Goal: Communication & Community: Answer question/provide support

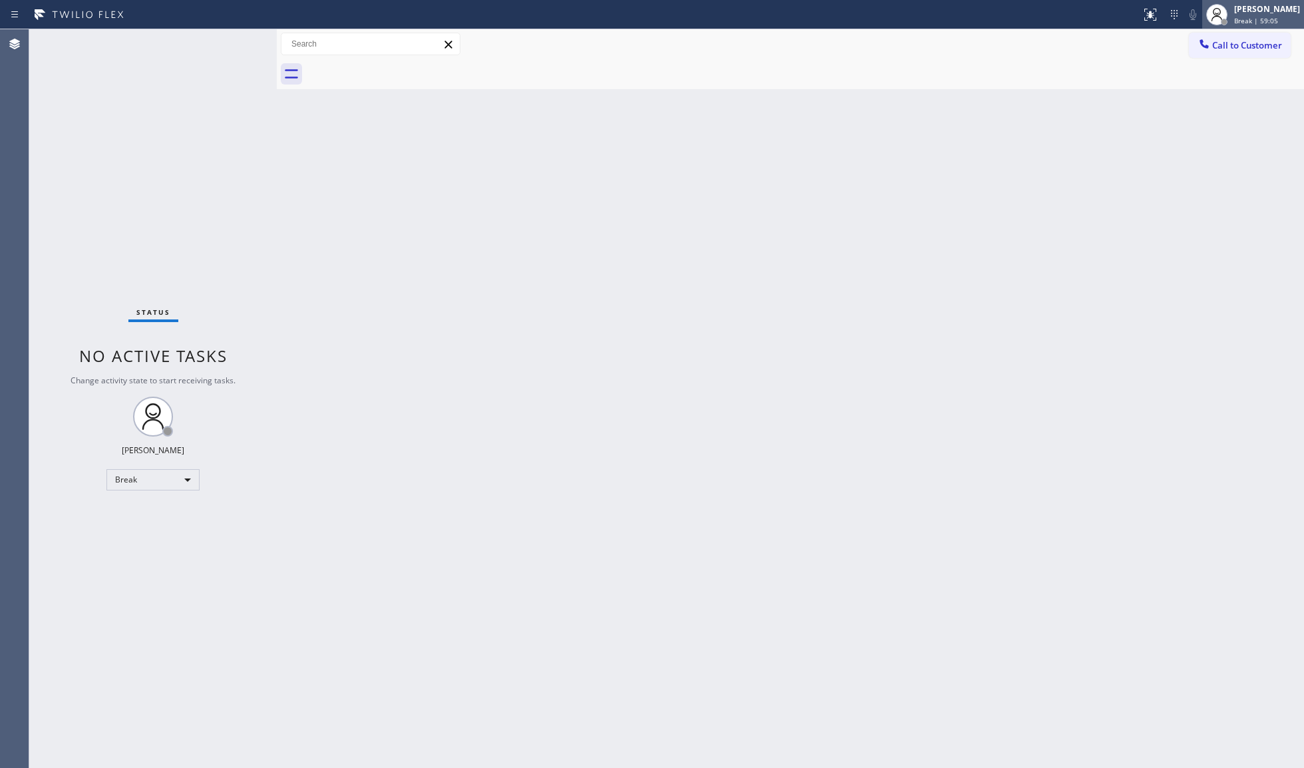
click at [1268, 19] on span "Break | 59:05" at bounding box center [1256, 20] width 44 height 9
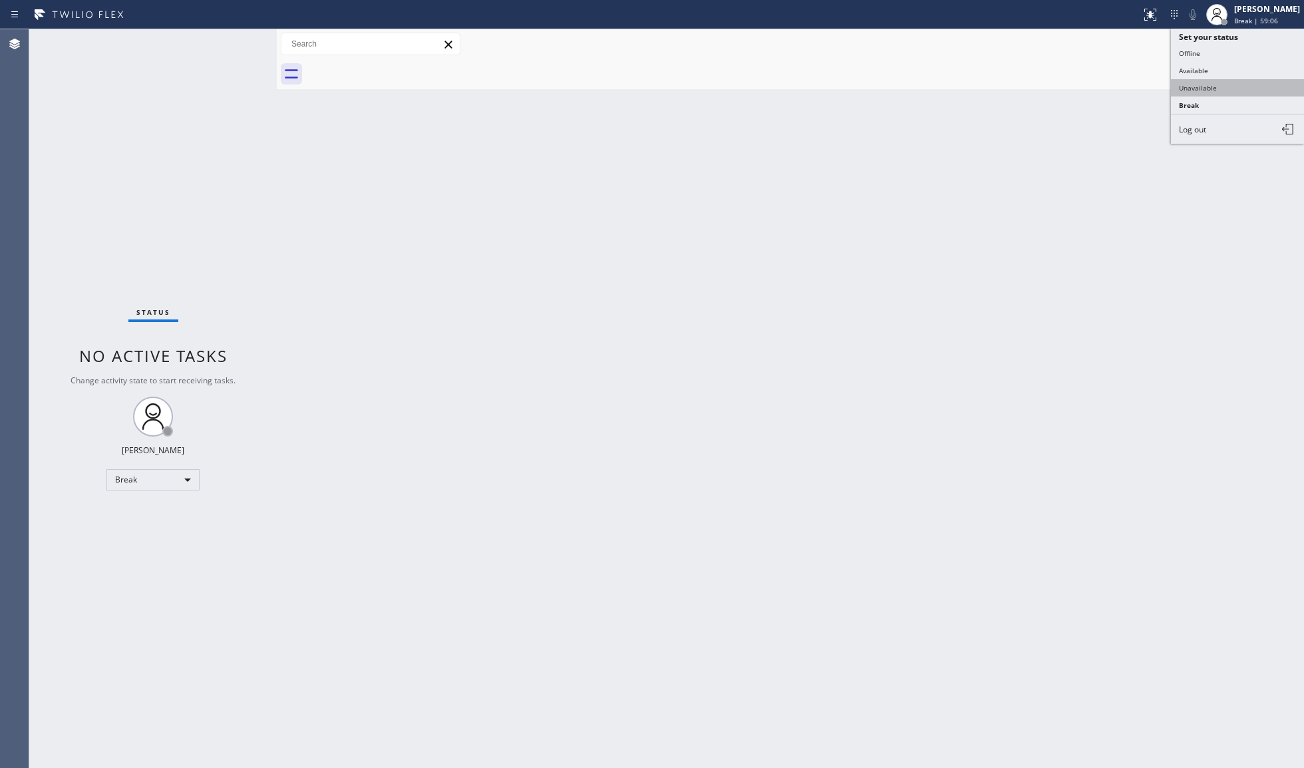
click at [1249, 88] on button "Unavailable" at bounding box center [1237, 87] width 133 height 17
click at [858, 216] on div "Back to Dashboard Change Sender ID Customers Technicians Select a contact Outbo…" at bounding box center [790, 398] width 1027 height 738
drag, startPoint x: 734, startPoint y: 285, endPoint x: 764, endPoint y: 269, distance: 33.9
click at [737, 285] on div "Back to Dashboard Change Sender ID Customers Technicians Select a contact Outbo…" at bounding box center [790, 398] width 1027 height 738
click at [1006, 68] on div at bounding box center [805, 74] width 998 height 30
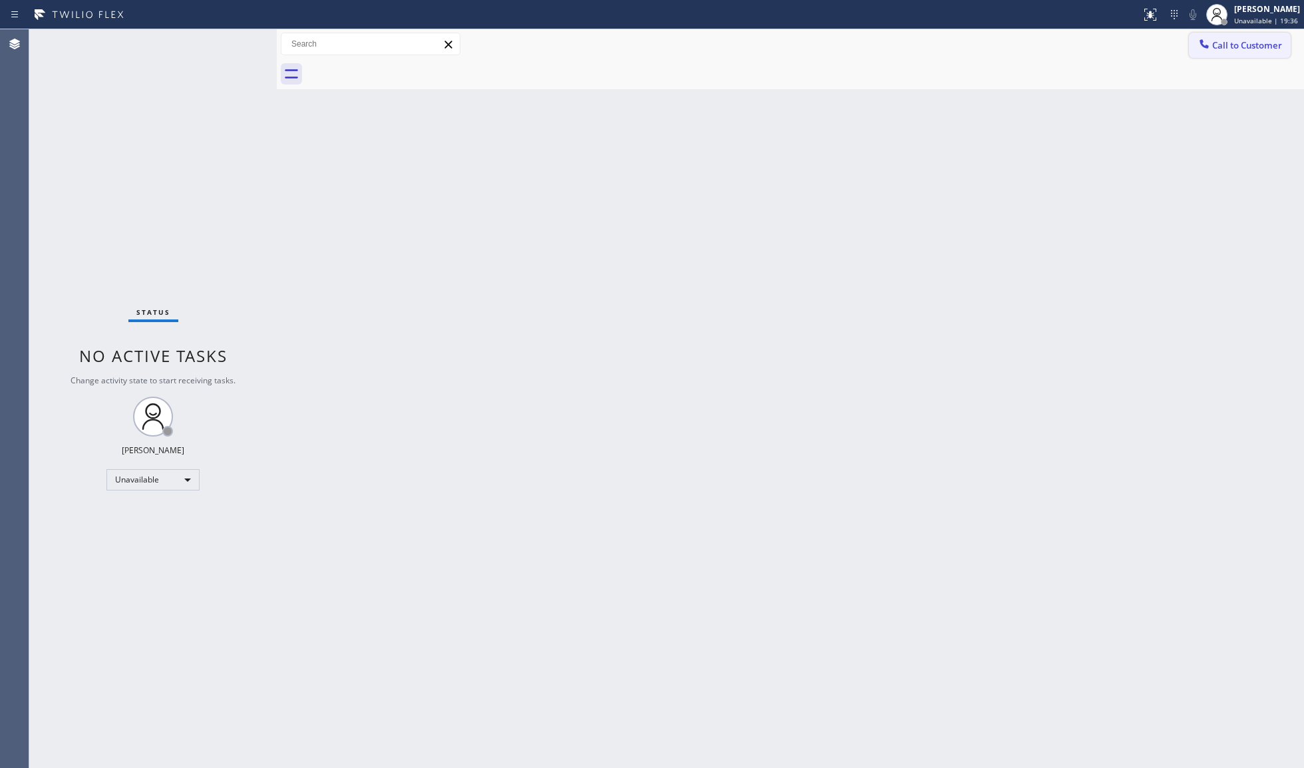
drag, startPoint x: 1219, startPoint y: 45, endPoint x: 887, endPoint y: 134, distance: 343.7
click at [1217, 45] on span "Call to Customer" at bounding box center [1247, 45] width 70 height 12
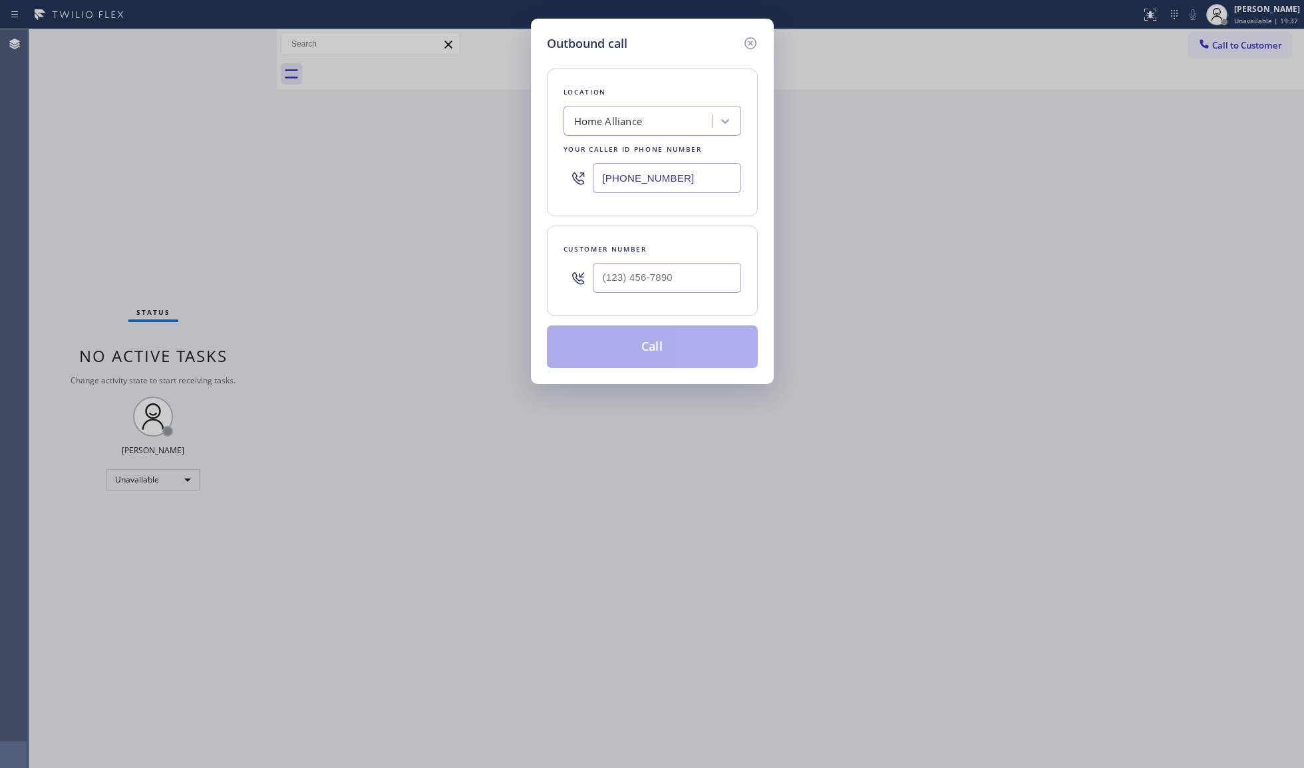
drag, startPoint x: 685, startPoint y: 190, endPoint x: 576, endPoint y: 181, distance: 109.5
click at [580, 186] on div "[PHONE_NUMBER]" at bounding box center [652, 177] width 178 height 43
paste input "415) 877-9670"
type input "[PHONE_NUMBER]"
click at [708, 285] on input "(___) ___-____" at bounding box center [667, 278] width 148 height 30
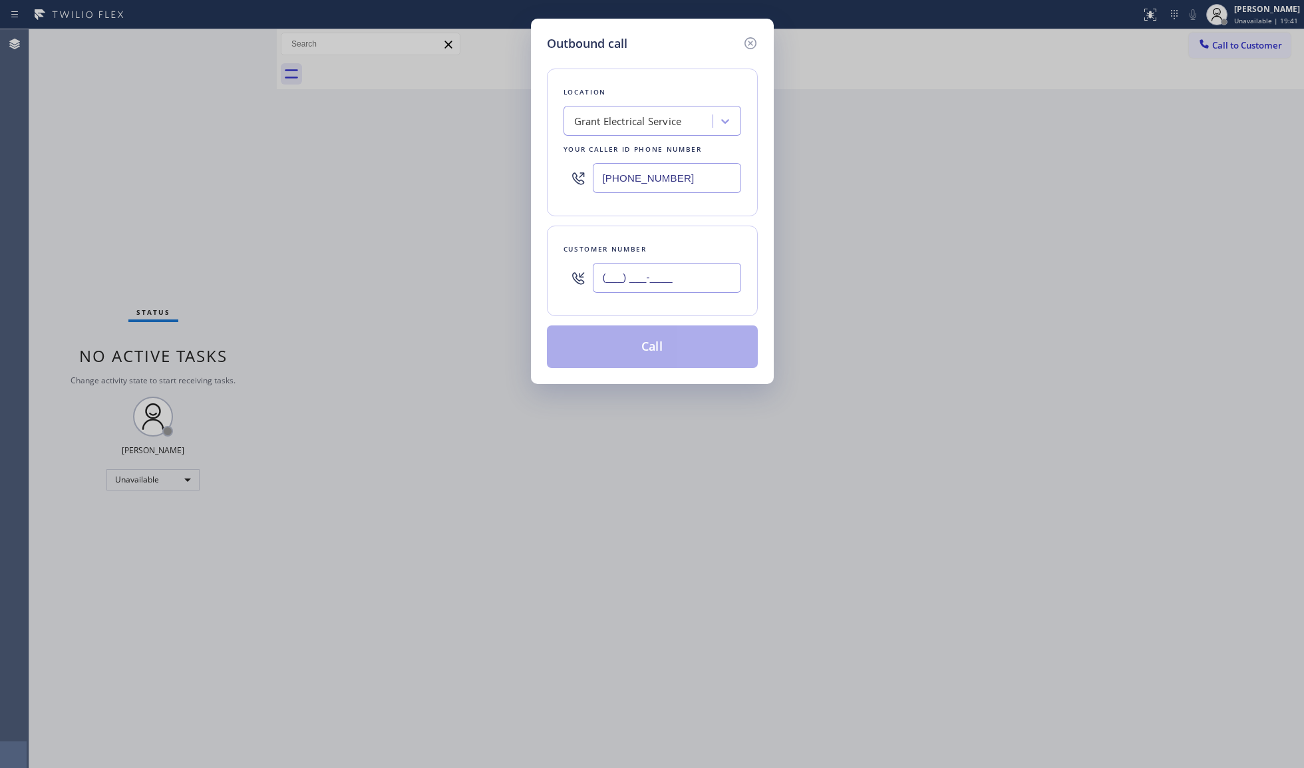
paste input "text"
click at [602, 278] on input "(___) ___-____" at bounding box center [667, 278] width 148 height 30
paste input "209) 657-7003"
type input "[PHONE_NUMBER]"
click at [660, 353] on button "Call" at bounding box center [652, 346] width 211 height 43
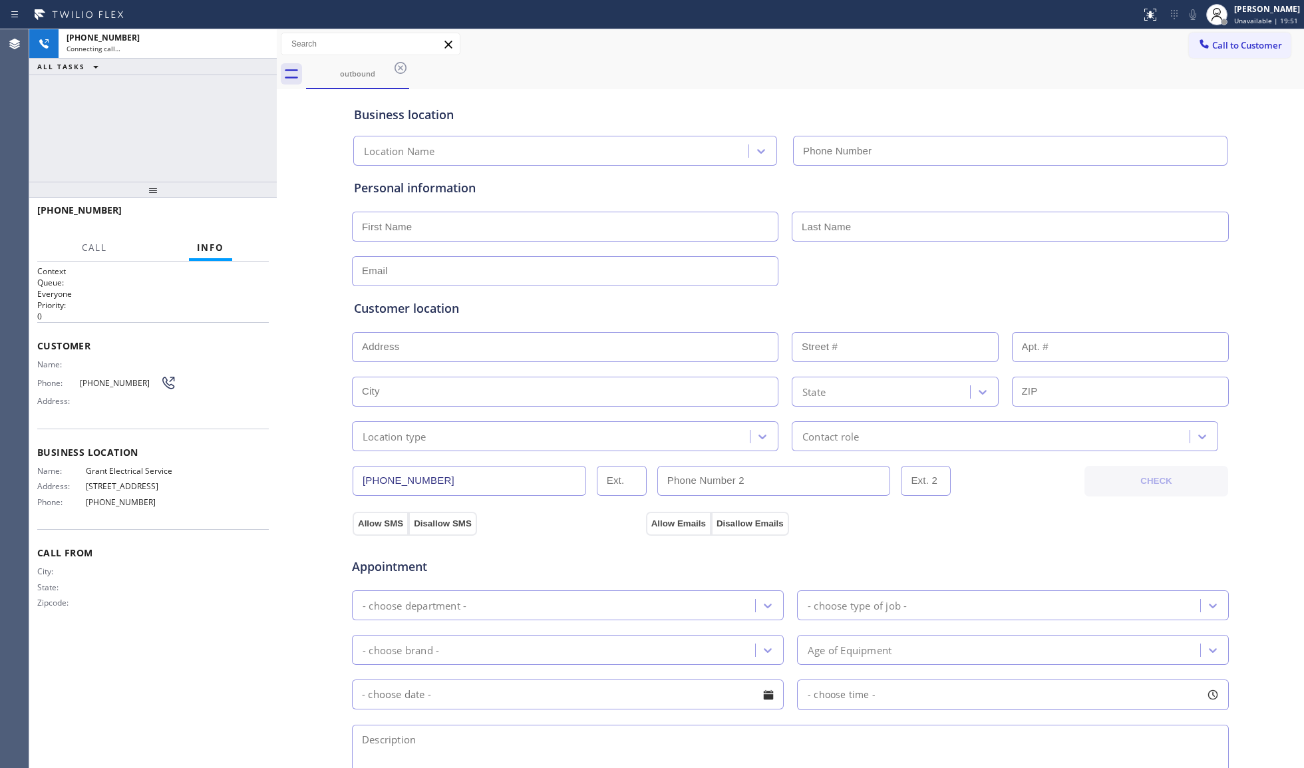
type input "[PHONE_NUMBER]"
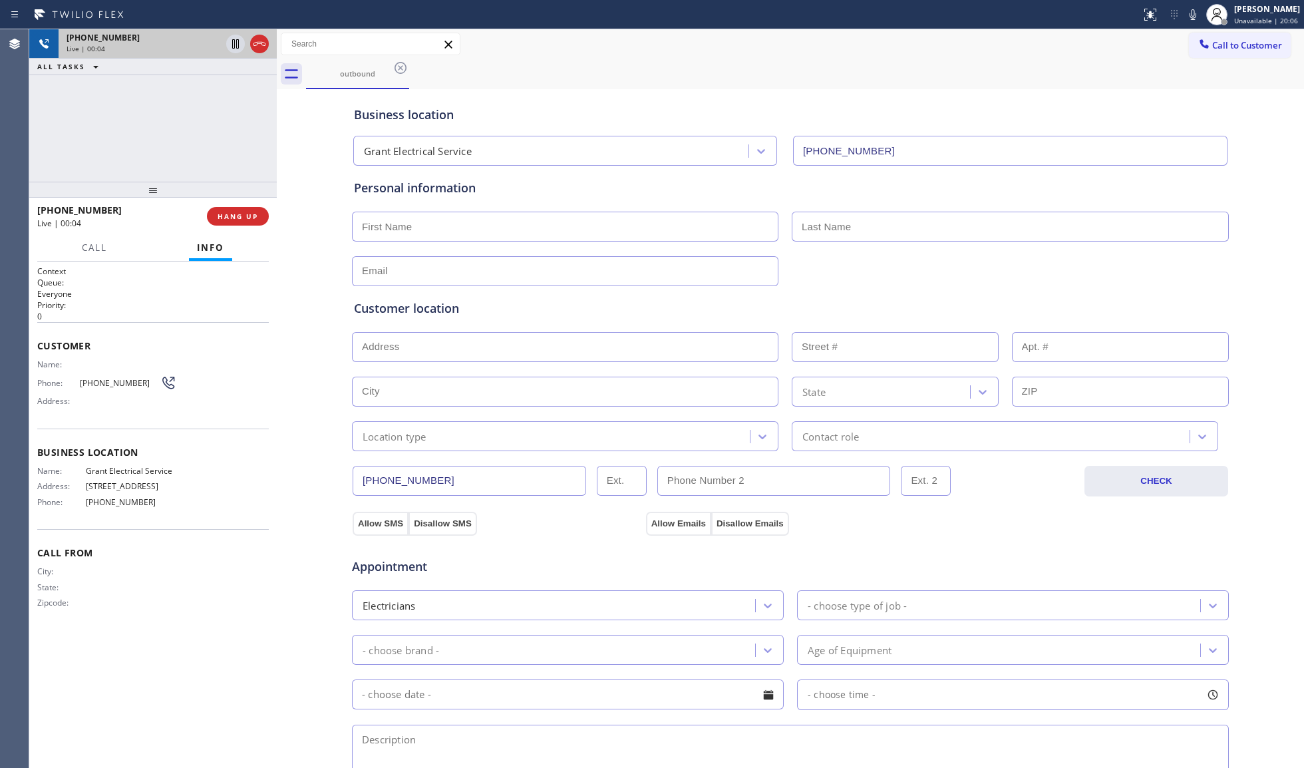
drag, startPoint x: 253, startPoint y: 47, endPoint x: 259, endPoint y: 43, distance: 7.8
click at [254, 47] on icon at bounding box center [259, 44] width 16 height 16
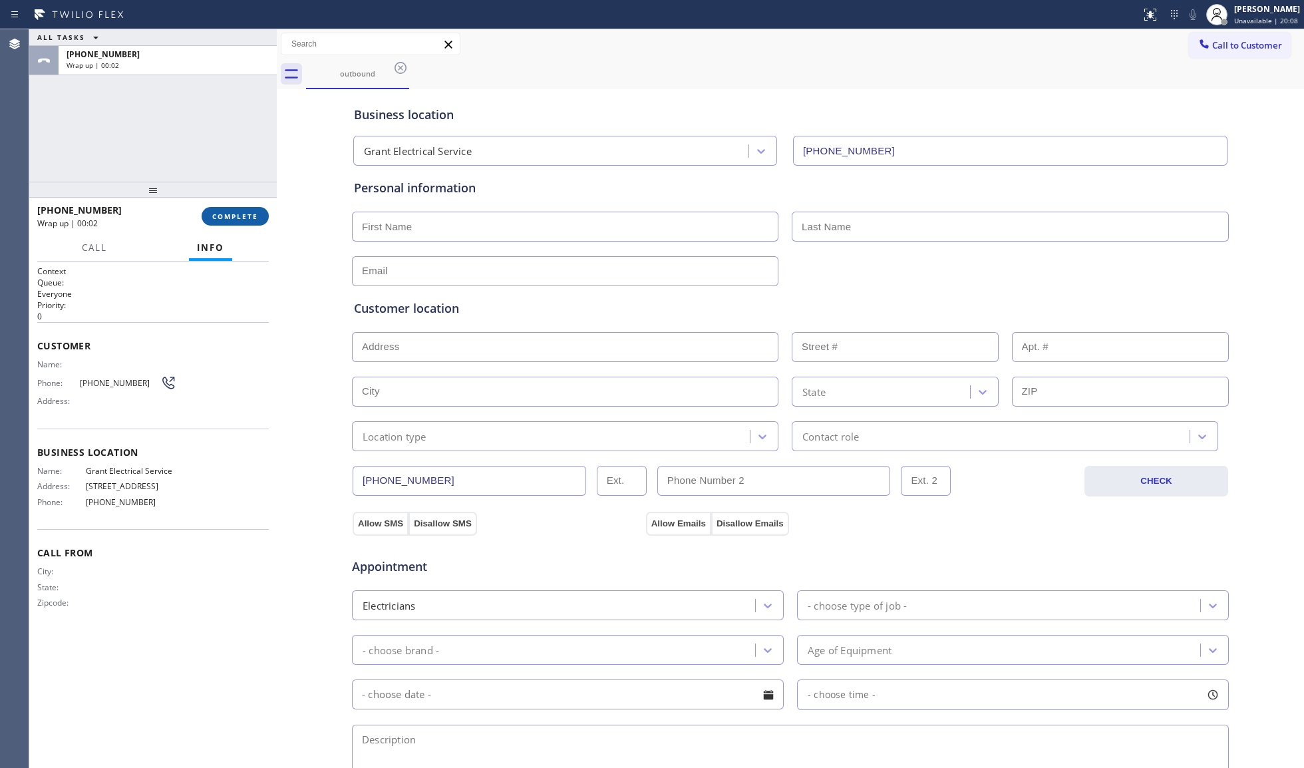
click at [247, 222] on button "COMPLETE" at bounding box center [235, 216] width 67 height 19
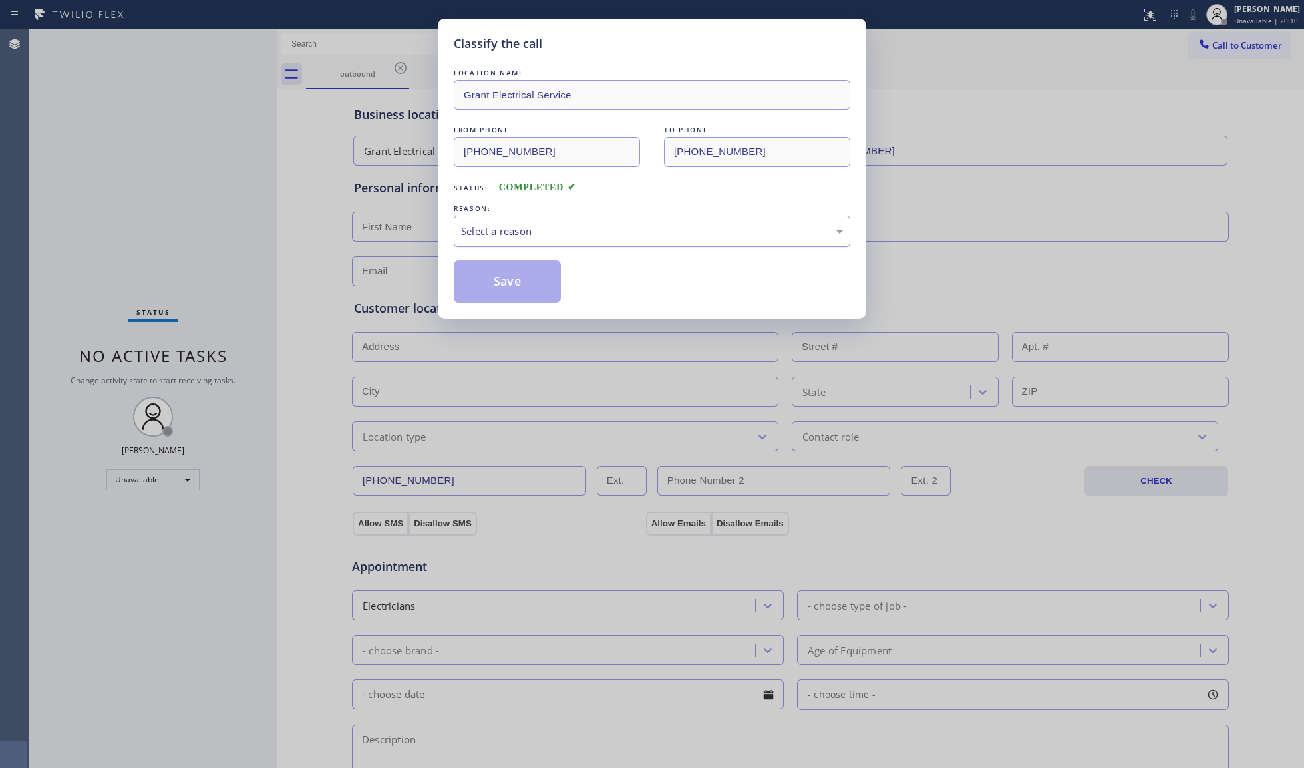
click at [568, 235] on div "Select a reason" at bounding box center [652, 231] width 382 height 15
click at [485, 275] on button "Save" at bounding box center [507, 281] width 107 height 43
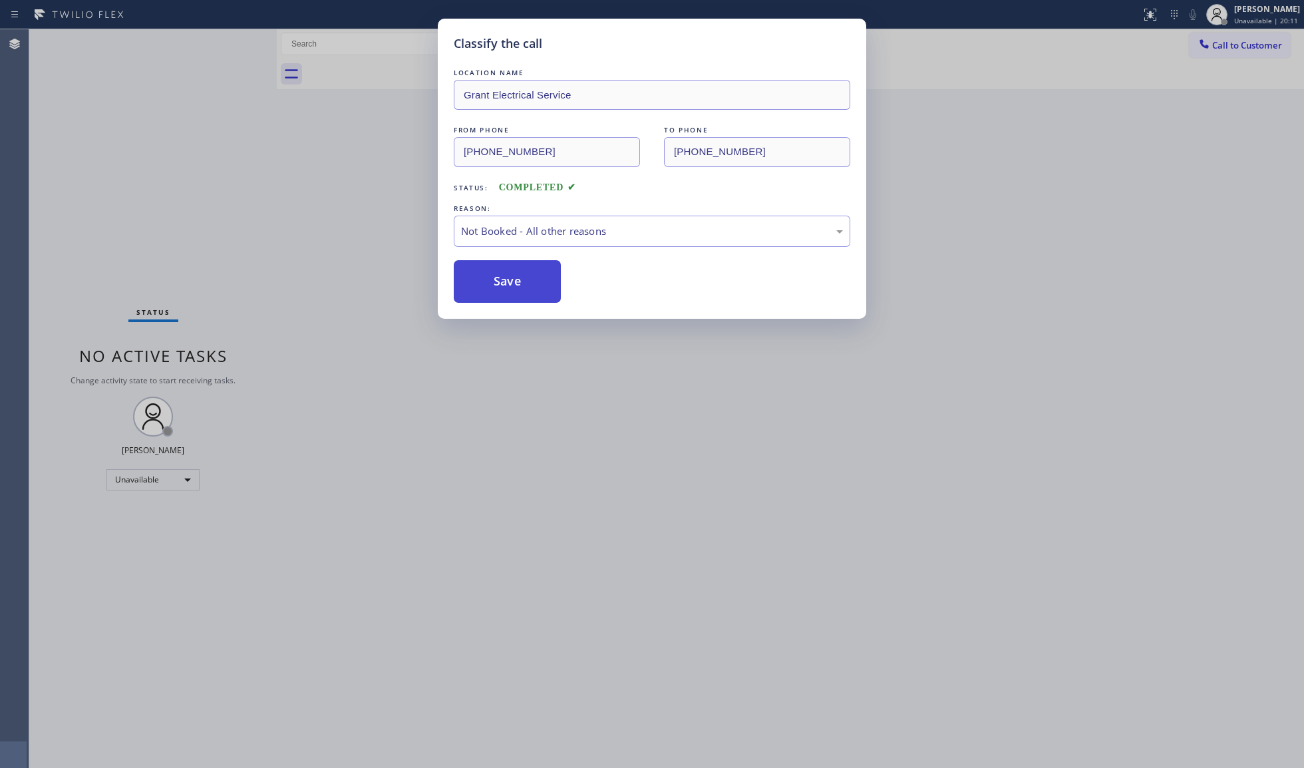
click at [486, 275] on button "Save" at bounding box center [507, 281] width 107 height 43
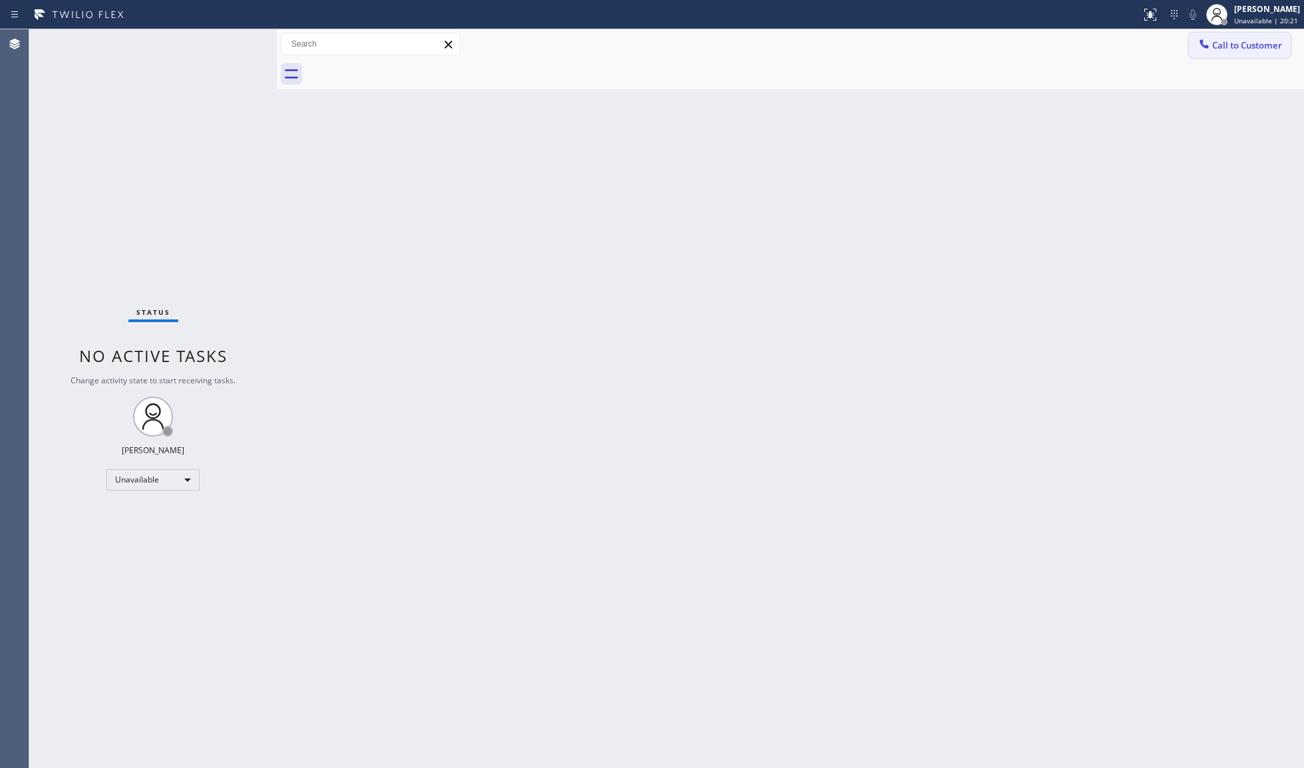
click at [1228, 43] on span "Call to Customer" at bounding box center [1247, 45] width 70 height 12
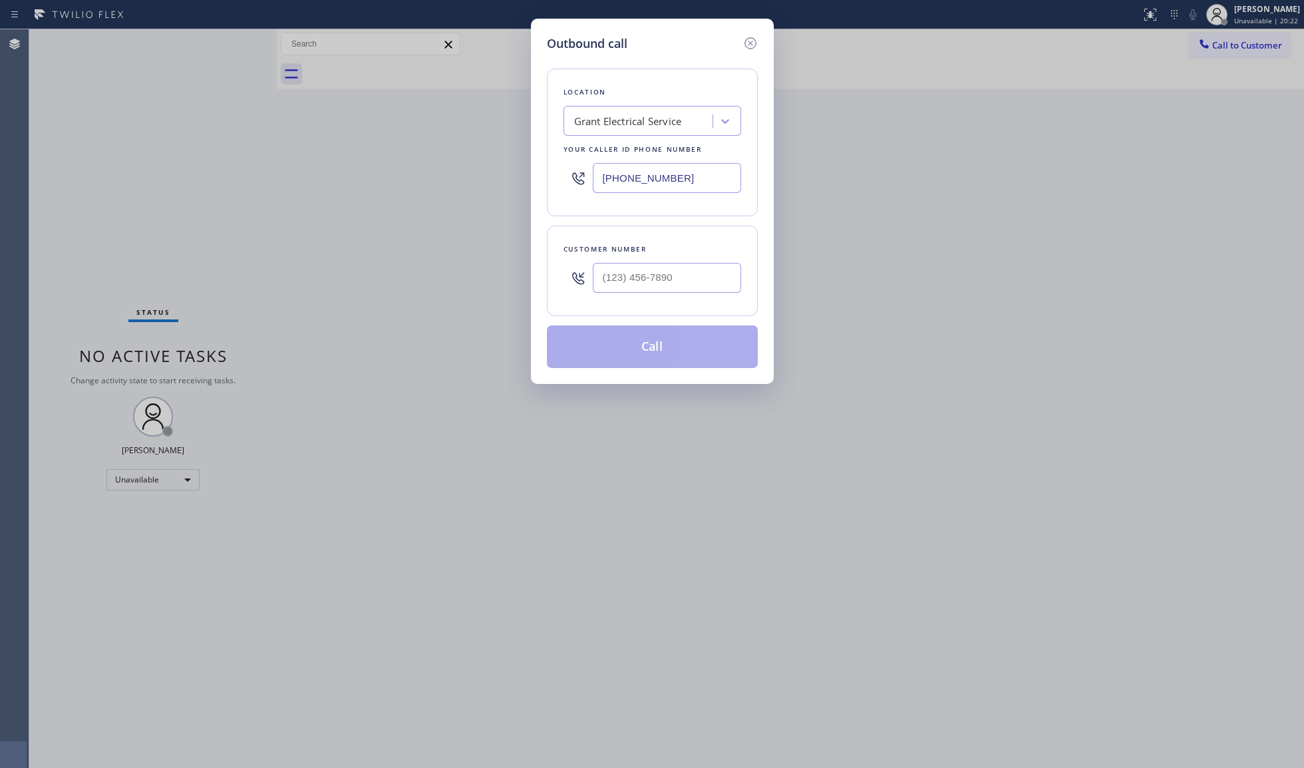
drag, startPoint x: 692, startPoint y: 174, endPoint x: 553, endPoint y: 176, distance: 139.0
click at [554, 176] on div "Location Grant Electrical Service Your caller id phone number [PHONE_NUMBER]" at bounding box center [652, 143] width 211 height 148
paste input "08) 409-8907"
type input "[PHONE_NUMBER]"
click at [675, 272] on input "(___) ___-____" at bounding box center [667, 278] width 148 height 30
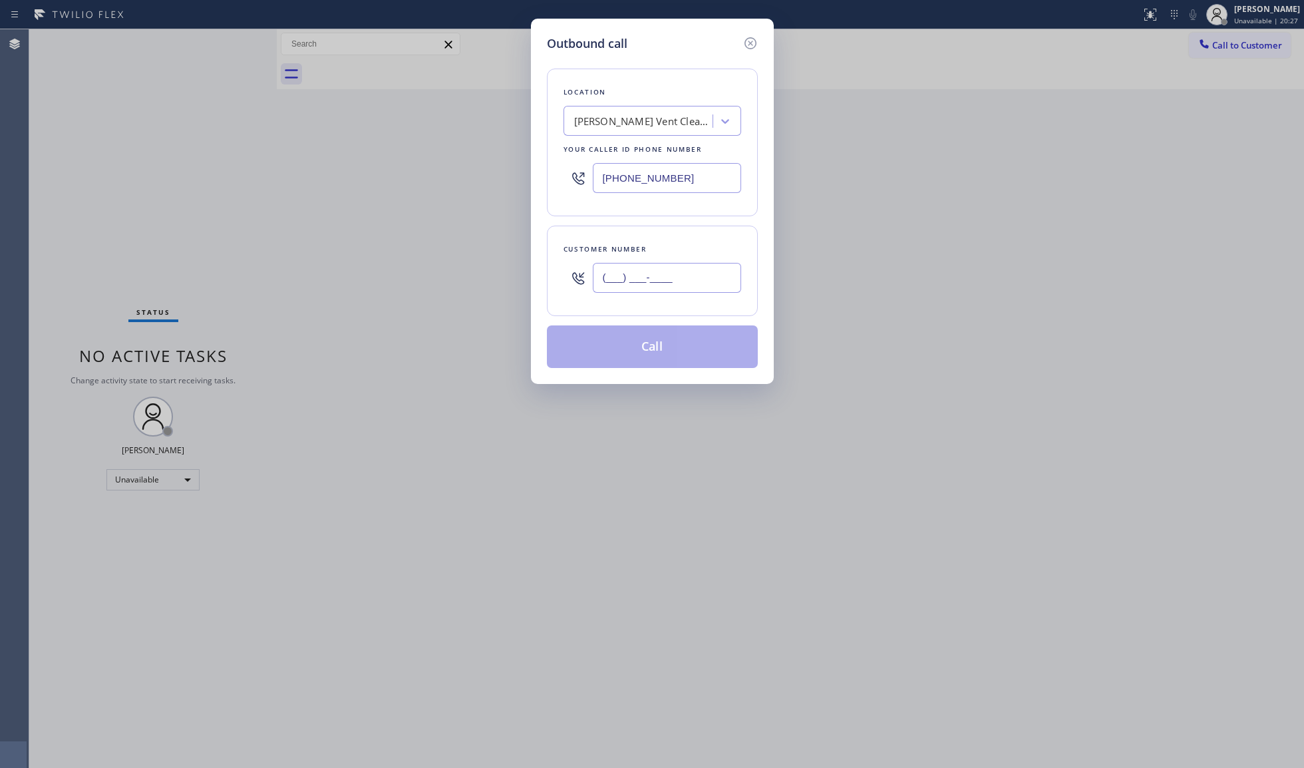
paste input "209) 778-1251"
type input "[PHONE_NUMBER]"
click at [664, 336] on button "Call" at bounding box center [652, 346] width 211 height 43
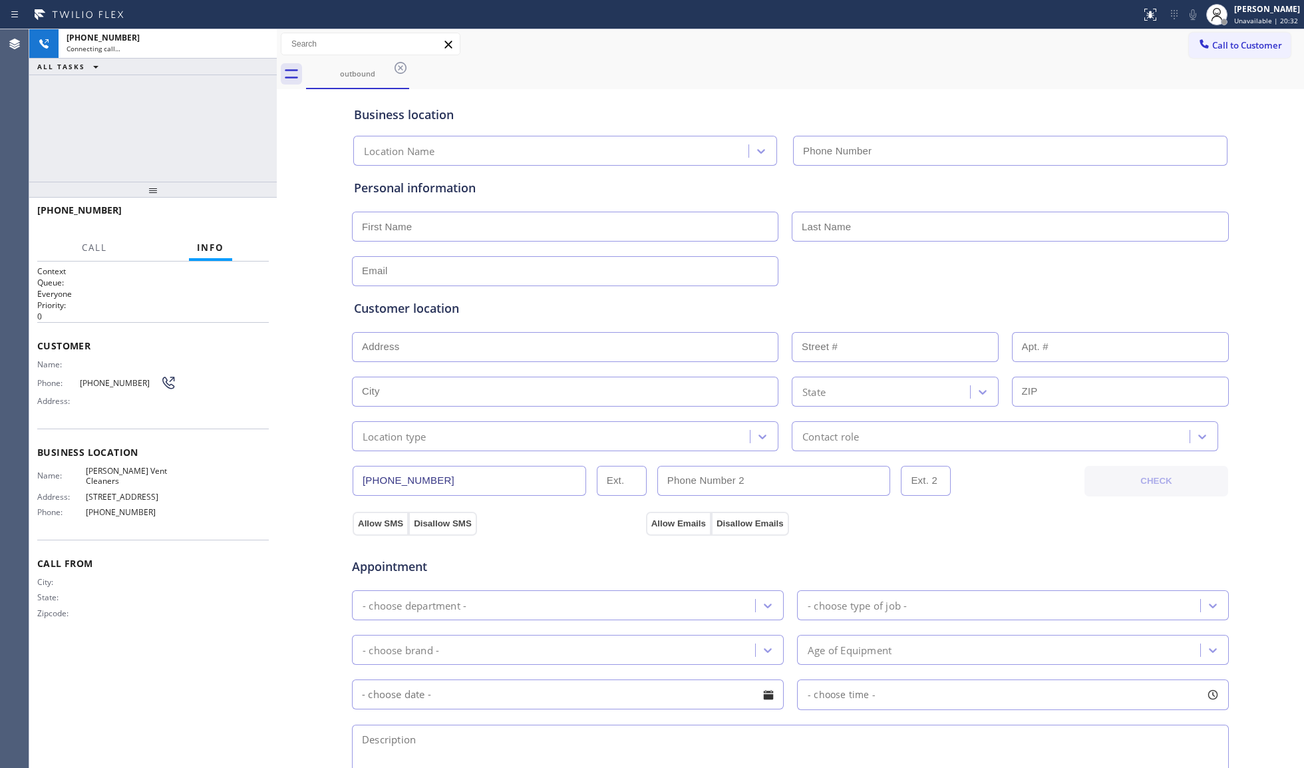
type input "[PHONE_NUMBER]"
click at [241, 216] on span "HANG UP" at bounding box center [238, 216] width 41 height 9
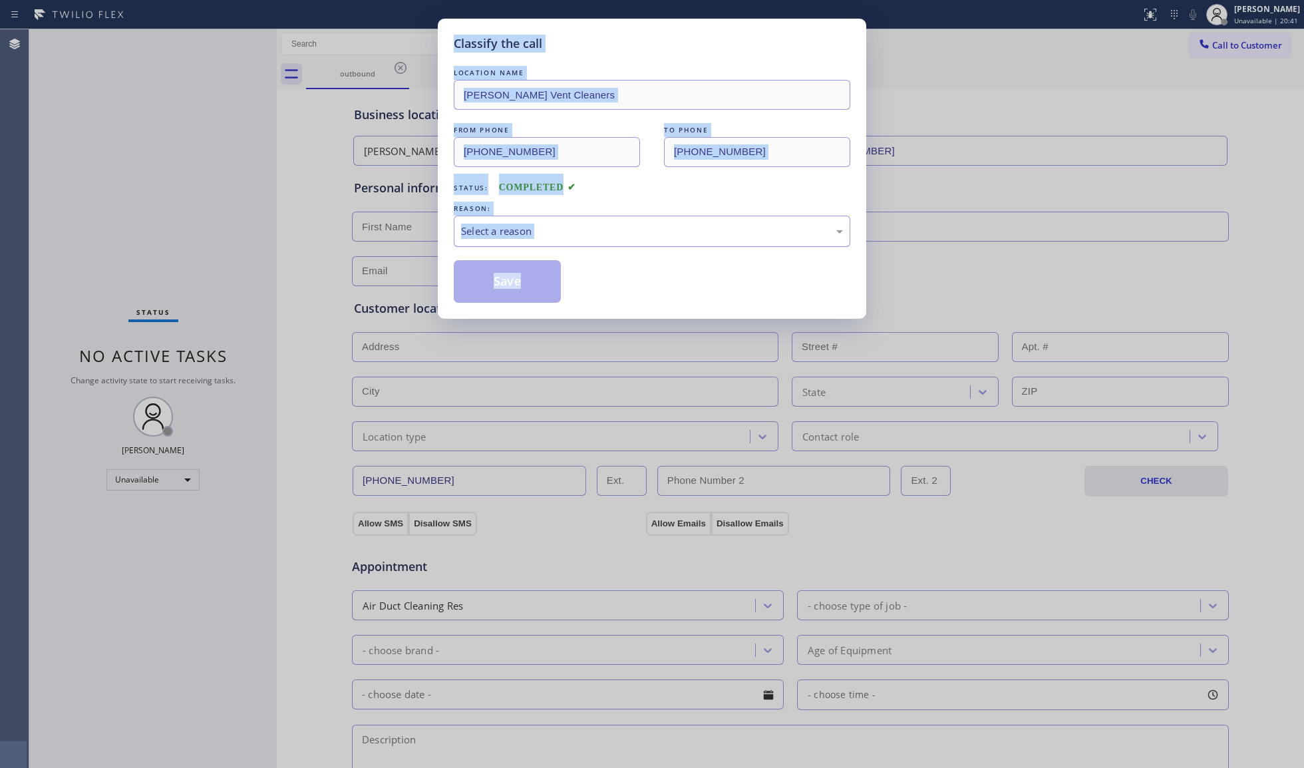
click at [538, 237] on div "Select a reason" at bounding box center [652, 231] width 382 height 15
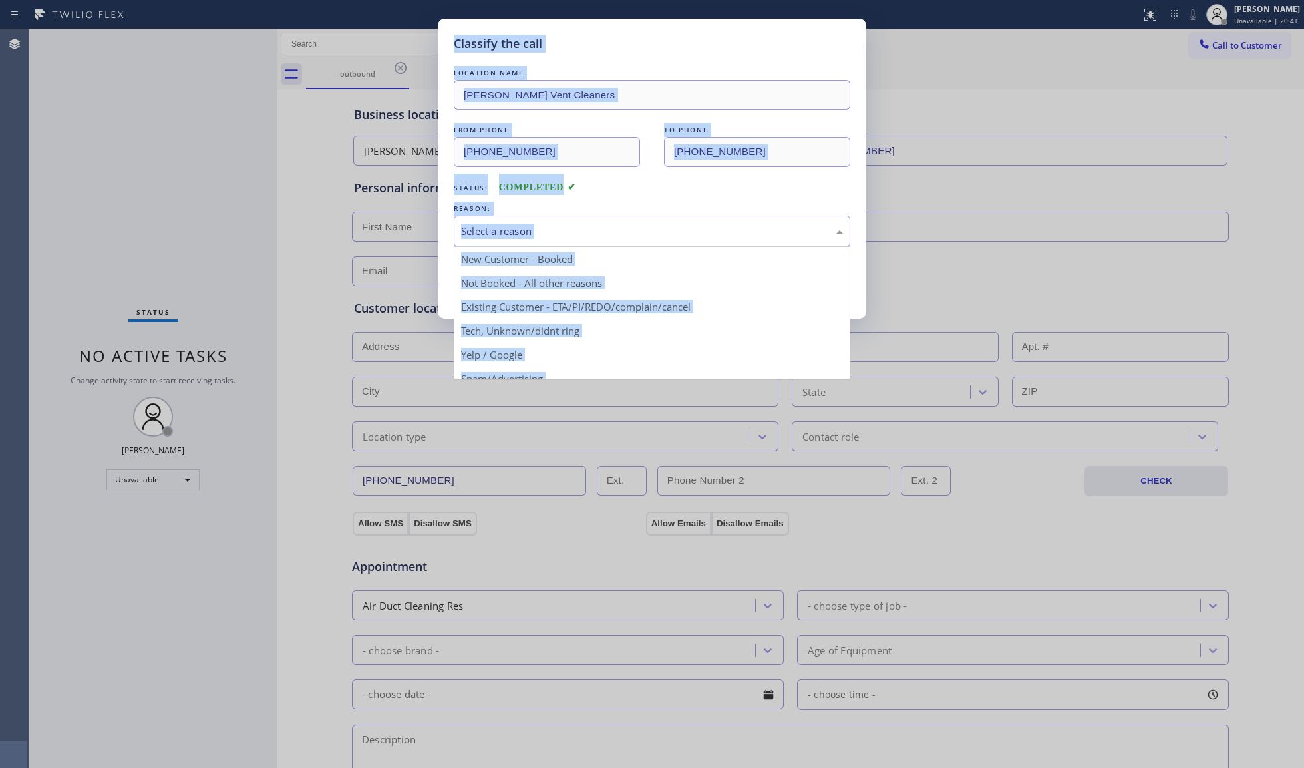
click at [531, 210] on div "REASON:" at bounding box center [652, 209] width 396 height 14
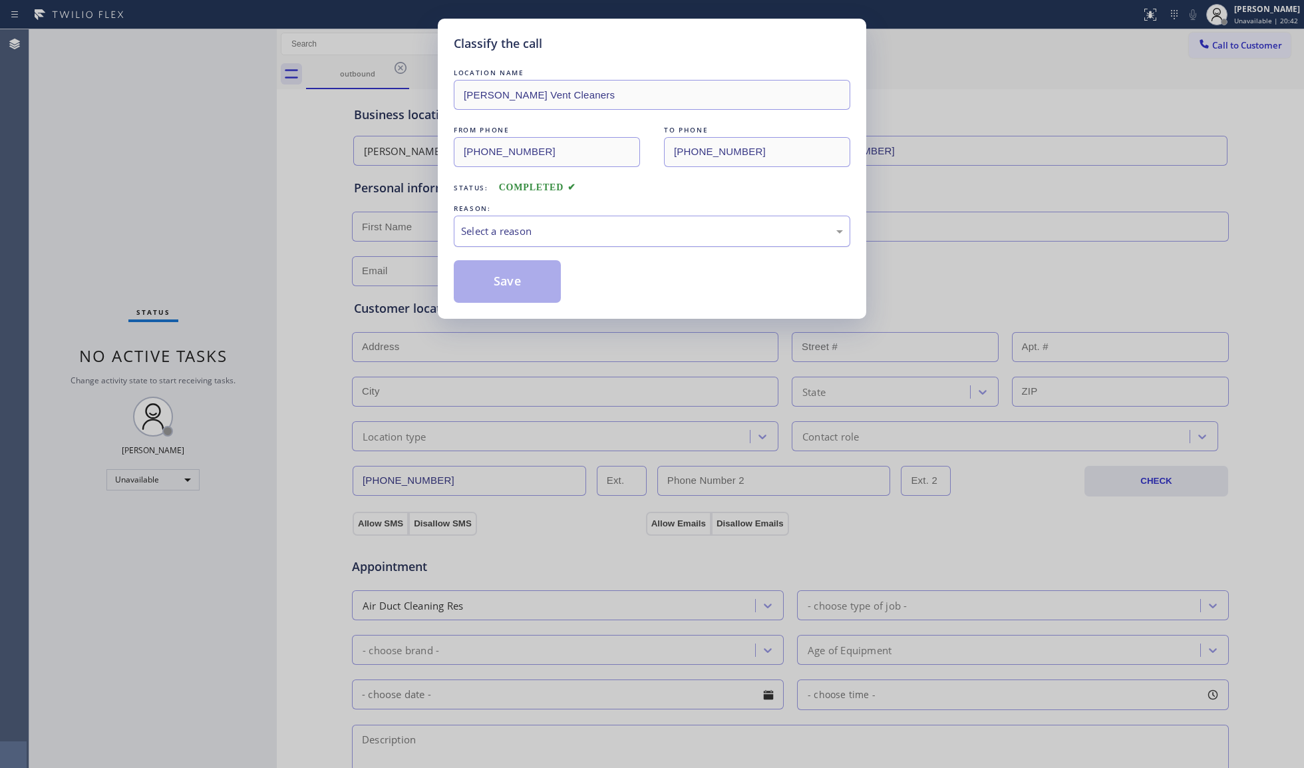
drag, startPoint x: 498, startPoint y: 227, endPoint x: 503, endPoint y: 245, distance: 19.2
click at [498, 230] on div "Select a reason" at bounding box center [652, 231] width 382 height 15
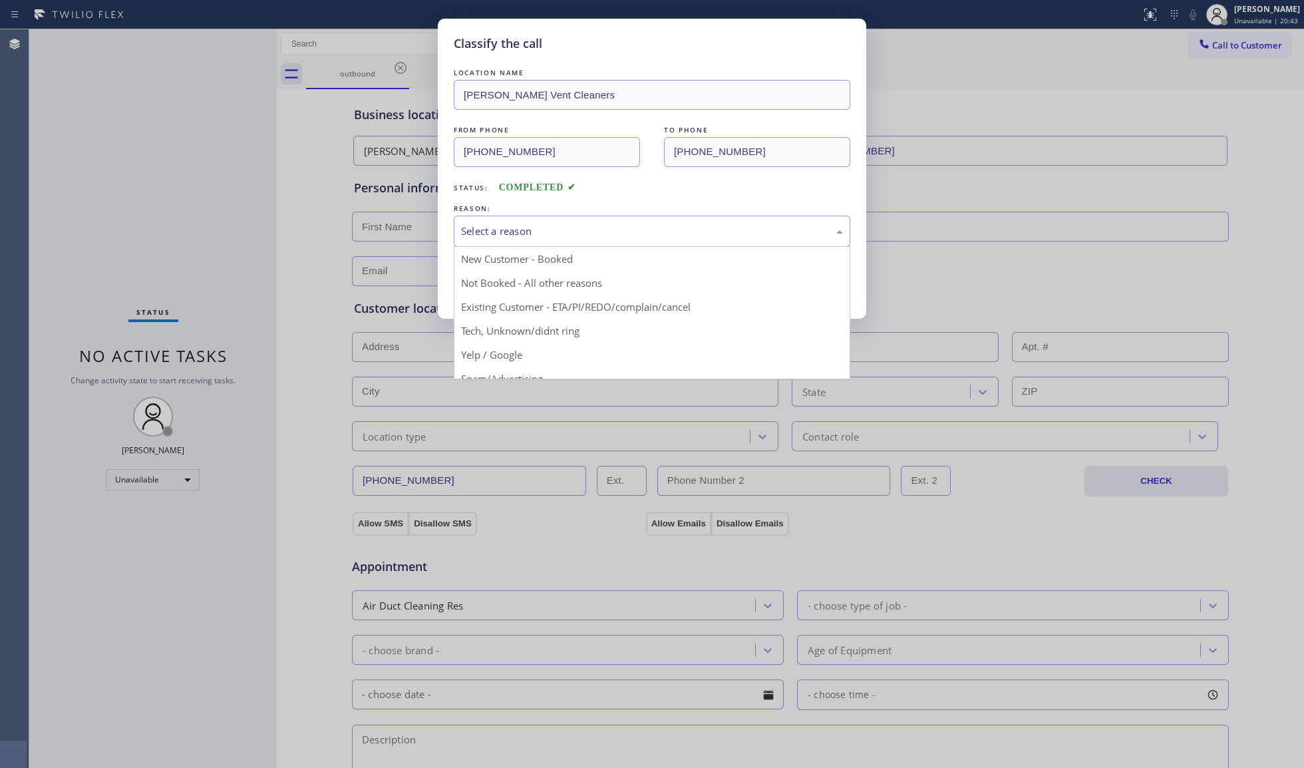
click at [502, 285] on button "Save" at bounding box center [507, 281] width 107 height 43
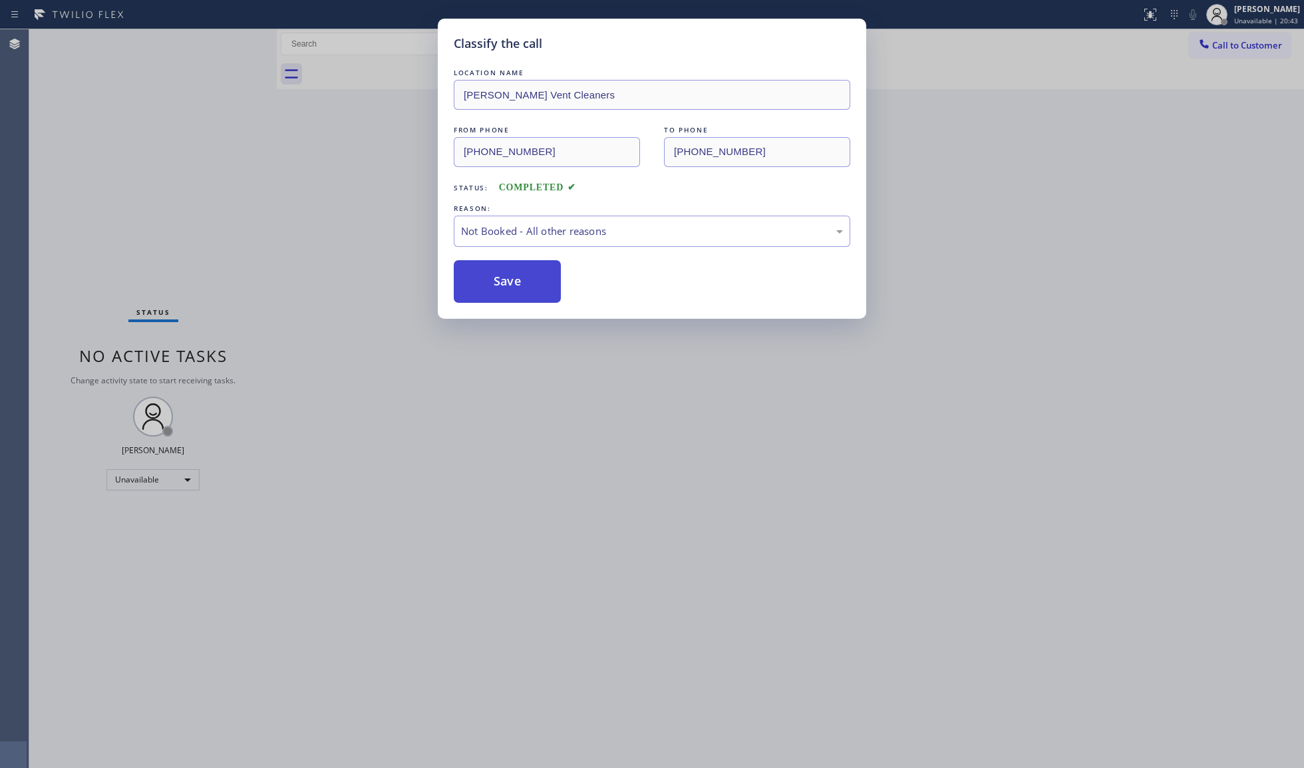
click at [503, 283] on button "Save" at bounding box center [507, 281] width 107 height 43
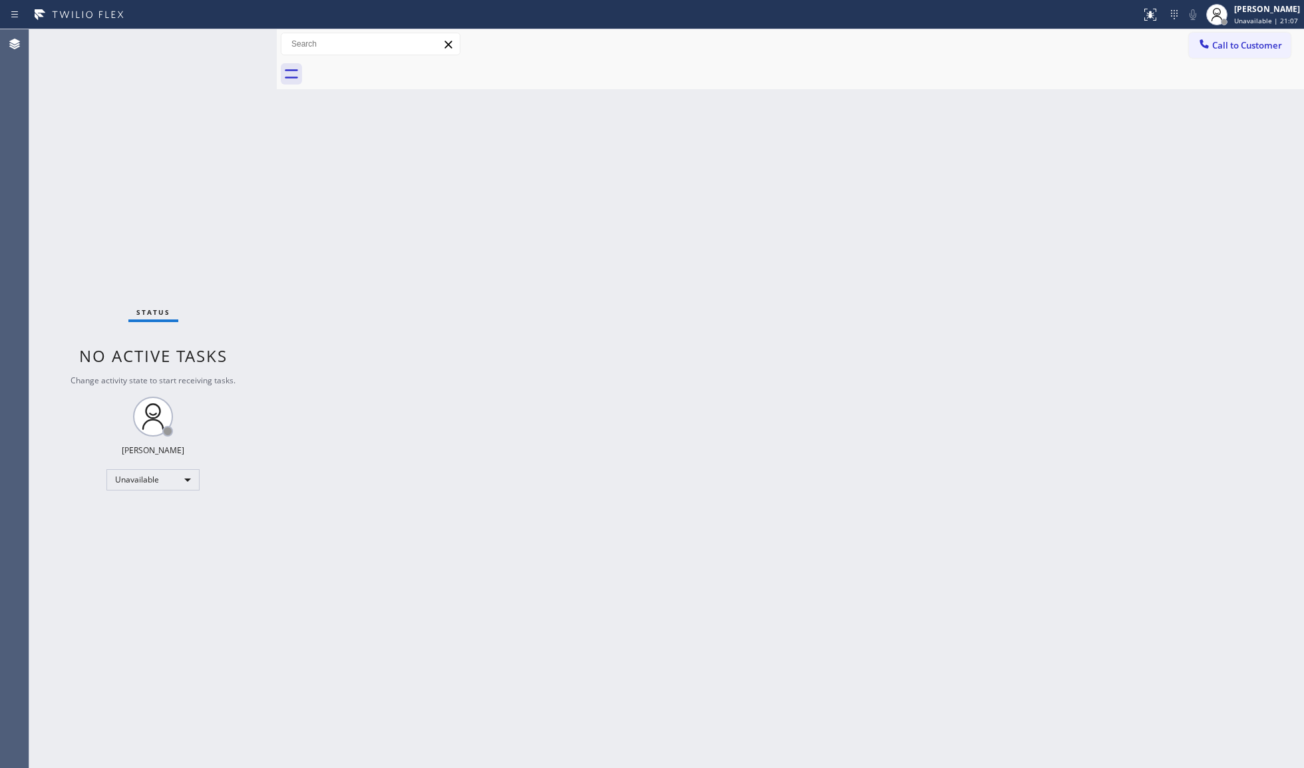
drag, startPoint x: 1070, startPoint y: 108, endPoint x: 1108, endPoint y: 80, distance: 47.1
click at [1076, 104] on div "Back to Dashboard Change Sender ID Customers Technicians Select a contact Outbo…" at bounding box center [790, 398] width 1027 height 738
click at [1225, 36] on button "Call to Customer" at bounding box center [1240, 45] width 102 height 25
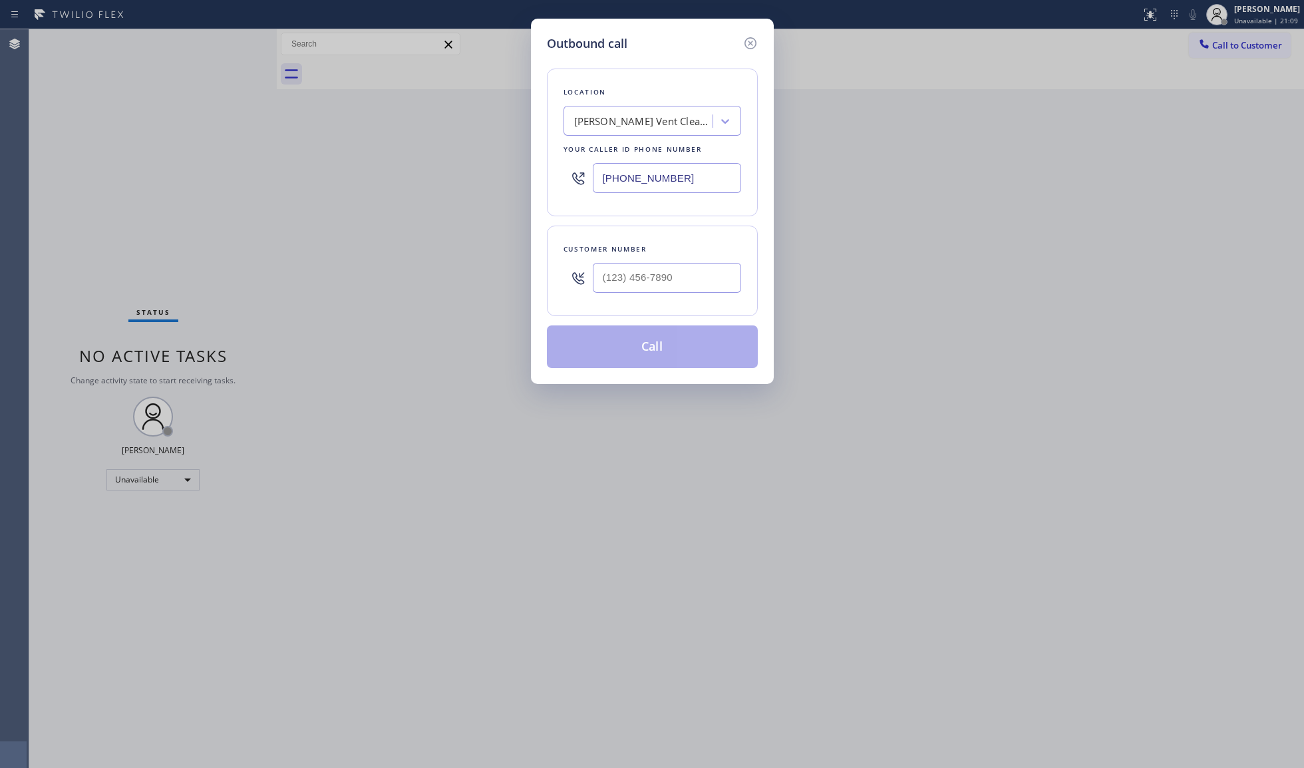
drag, startPoint x: 721, startPoint y: 171, endPoint x: 520, endPoint y: 168, distance: 201.6
click at [512, 170] on div "Outbound call Location [PERSON_NAME] Vent Cleaners Your caller id phone number …" at bounding box center [652, 384] width 1304 height 768
paste input "549-7996"
type input "[PHONE_NUMBER]"
click at [709, 261] on div at bounding box center [667, 277] width 148 height 43
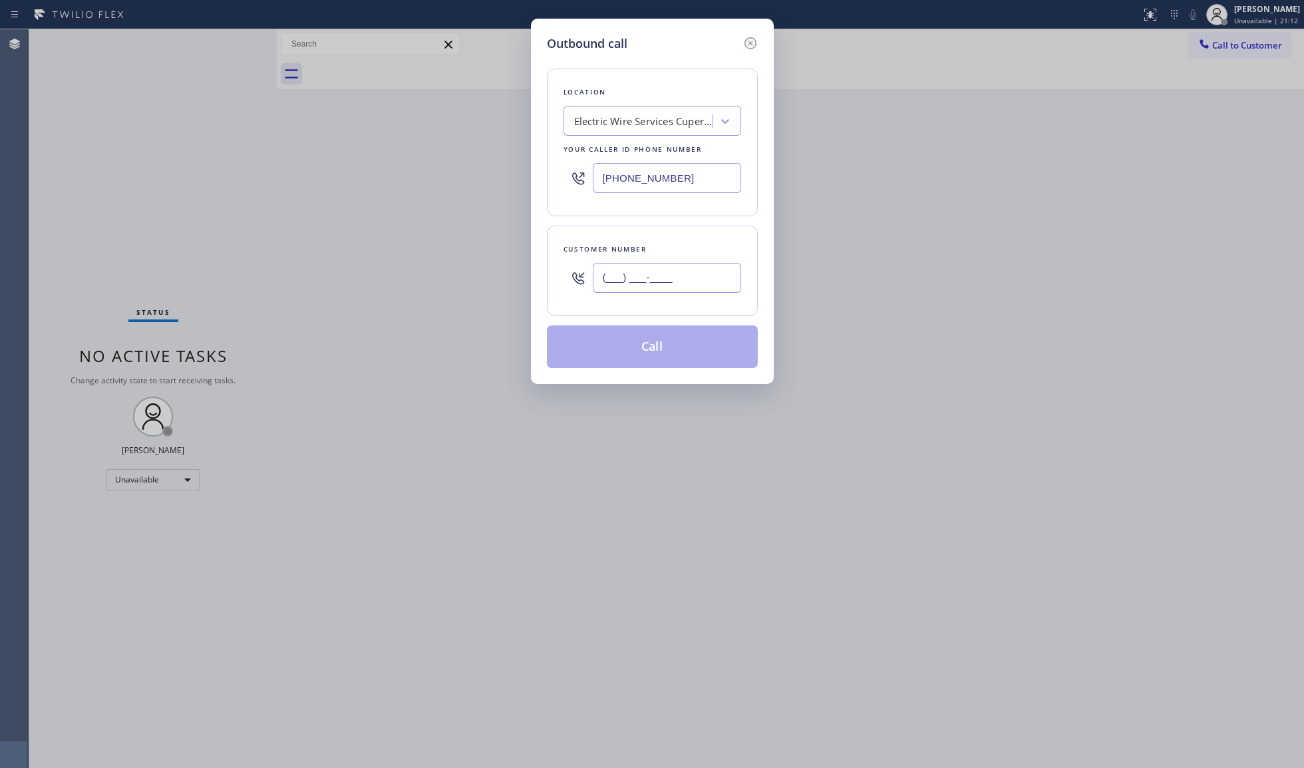
click at [703, 264] on input "(___) ___-____" at bounding box center [667, 278] width 148 height 30
paste input "408) 516-1643"
type input "[PHONE_NUMBER]"
click at [644, 345] on button "Call" at bounding box center [652, 346] width 211 height 43
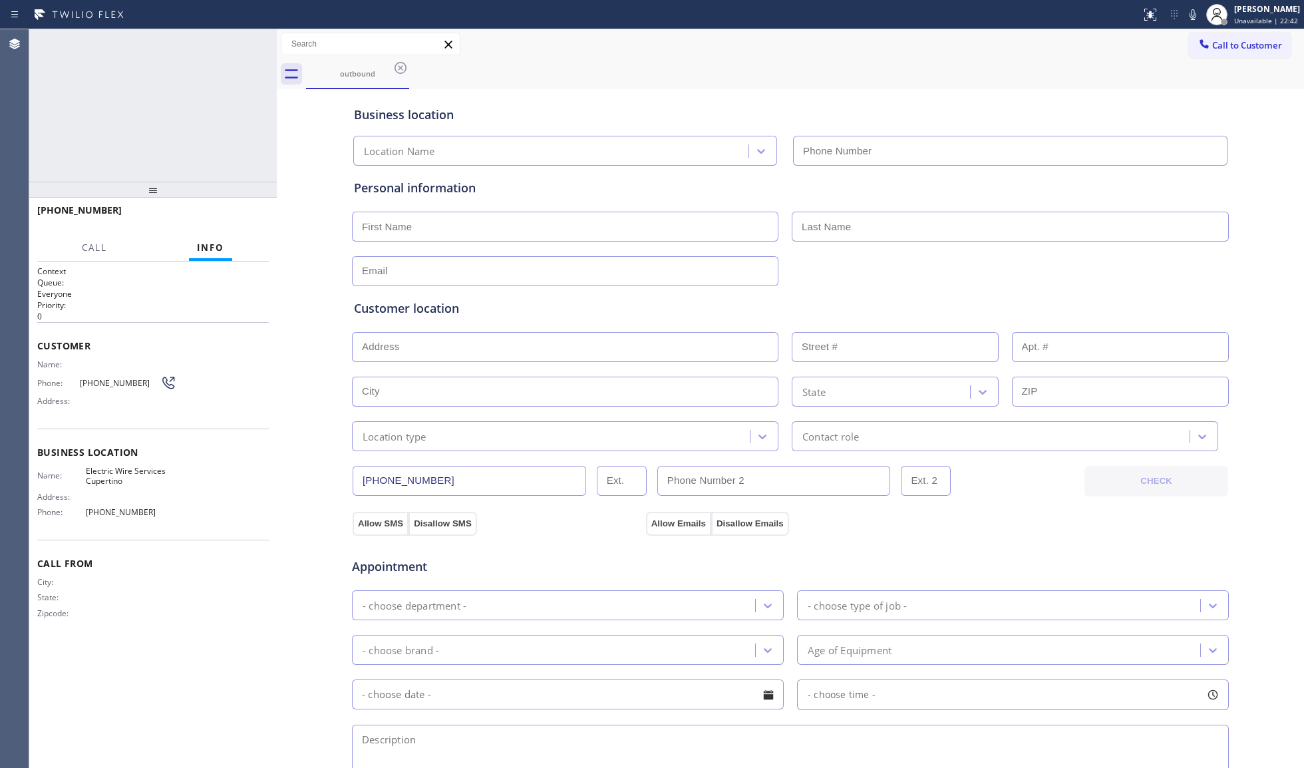
type input "[PHONE_NUMBER]"
click at [773, 84] on div "outbound" at bounding box center [805, 74] width 998 height 30
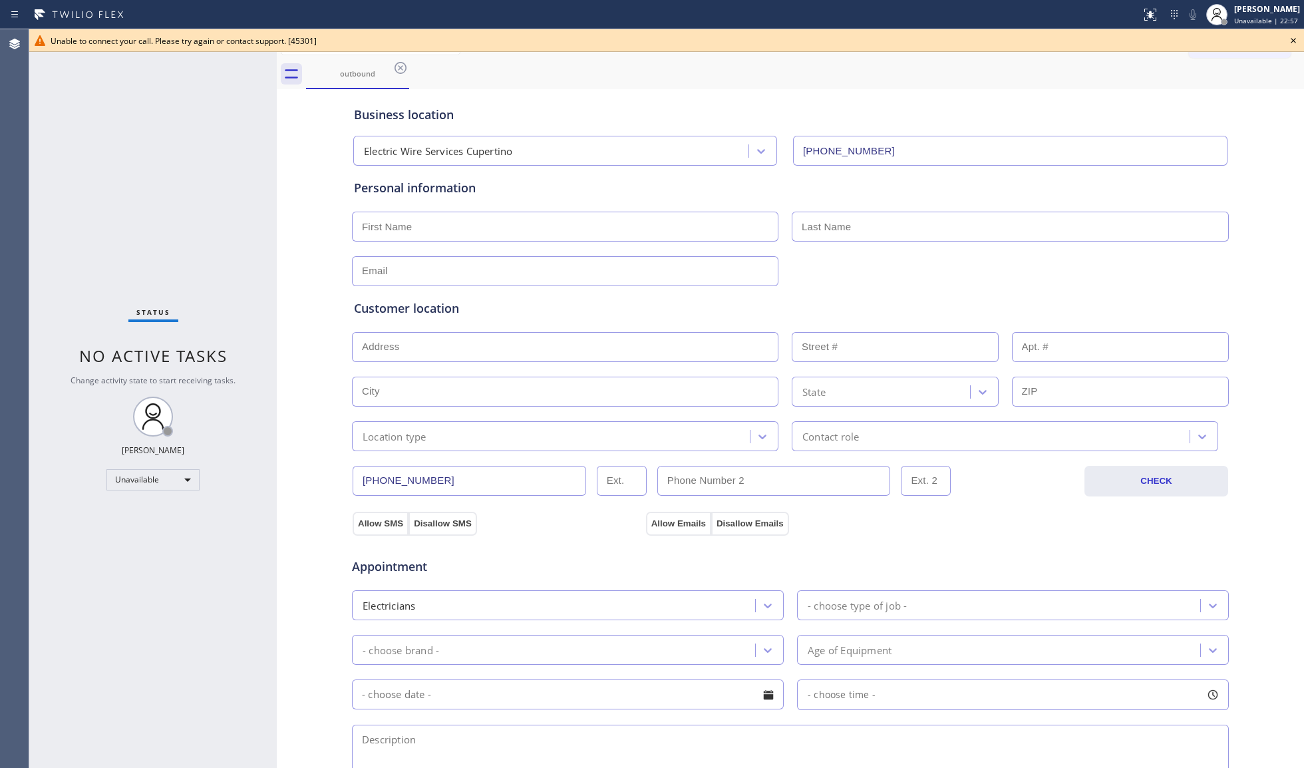
click at [456, 476] on input "[PHONE_NUMBER]" at bounding box center [469, 481] width 233 height 30
click at [456, 475] on input "[PHONE_NUMBER]" at bounding box center [469, 481] width 233 height 30
click at [1288, 40] on icon at bounding box center [1293, 41] width 16 height 16
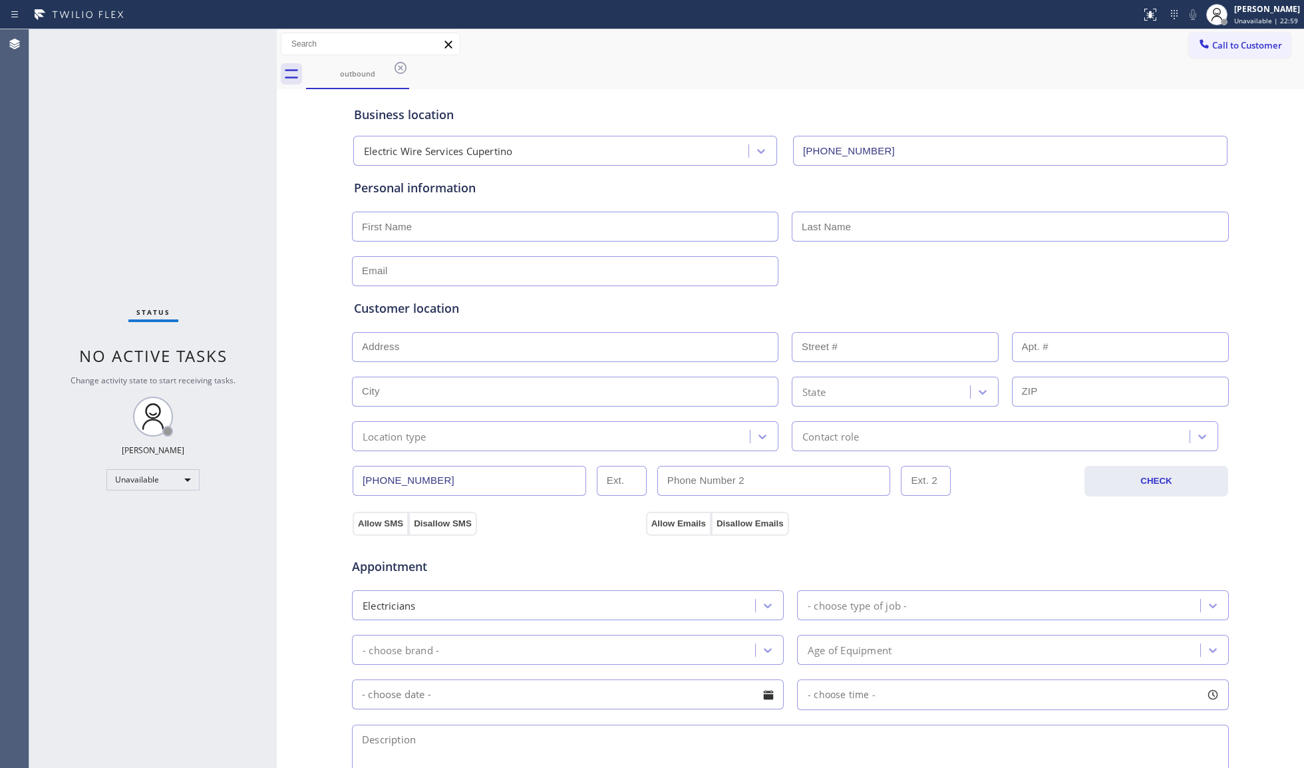
click at [1247, 43] on span "Call to Customer" at bounding box center [1247, 45] width 70 height 12
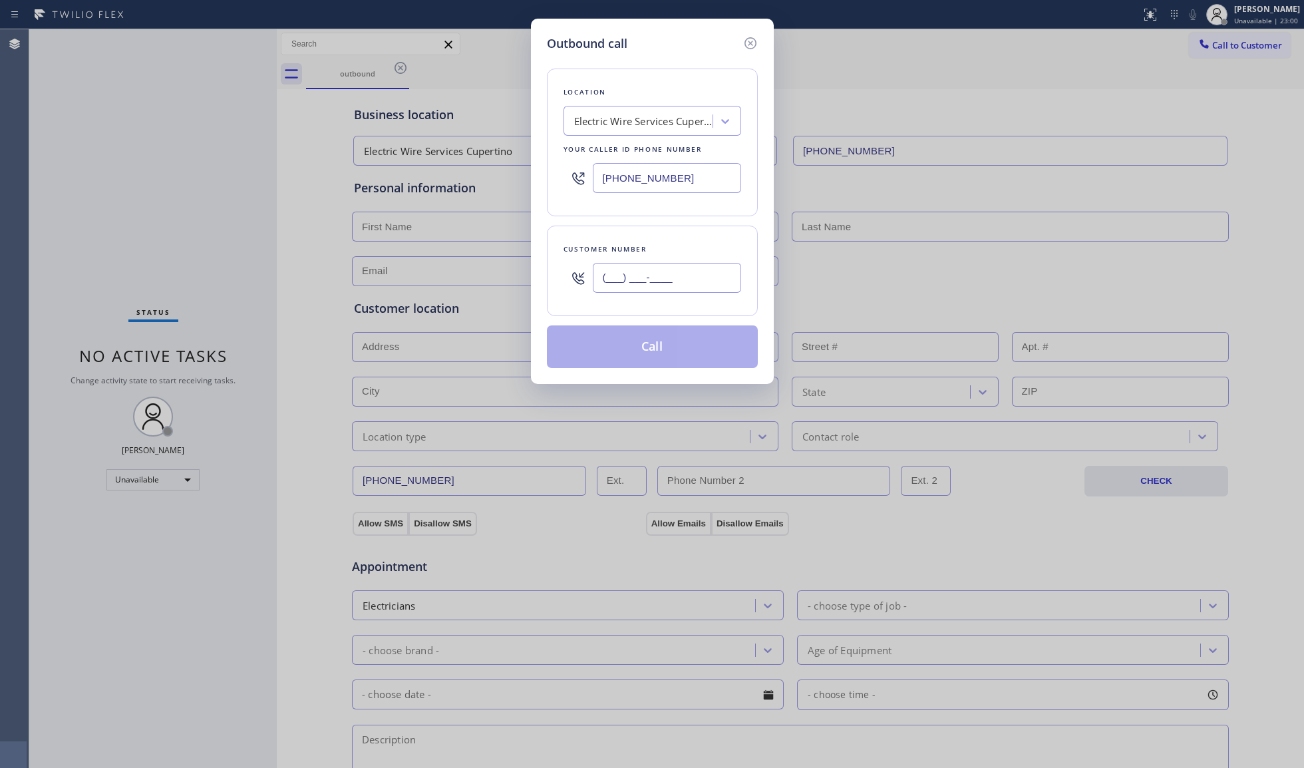
drag, startPoint x: 711, startPoint y: 273, endPoint x: 700, endPoint y: 277, distance: 12.2
click at [700, 277] on input "(___) ___-____" at bounding box center [667, 278] width 148 height 30
paste input "text"
click at [607, 278] on input "(___) ___-____" at bounding box center [667, 278] width 148 height 30
paste input "408) 516-1643"
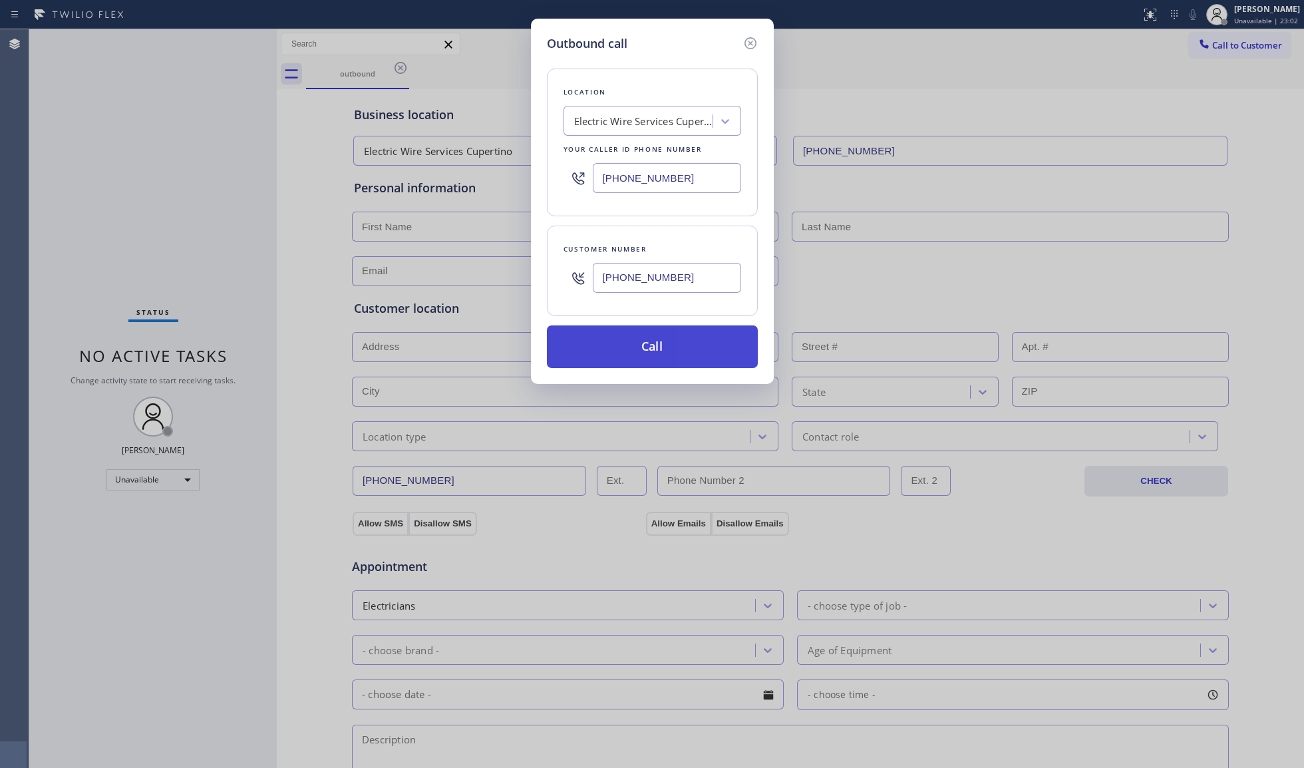
type input "[PHONE_NUMBER]"
click at [631, 347] on button "Call" at bounding box center [652, 346] width 211 height 43
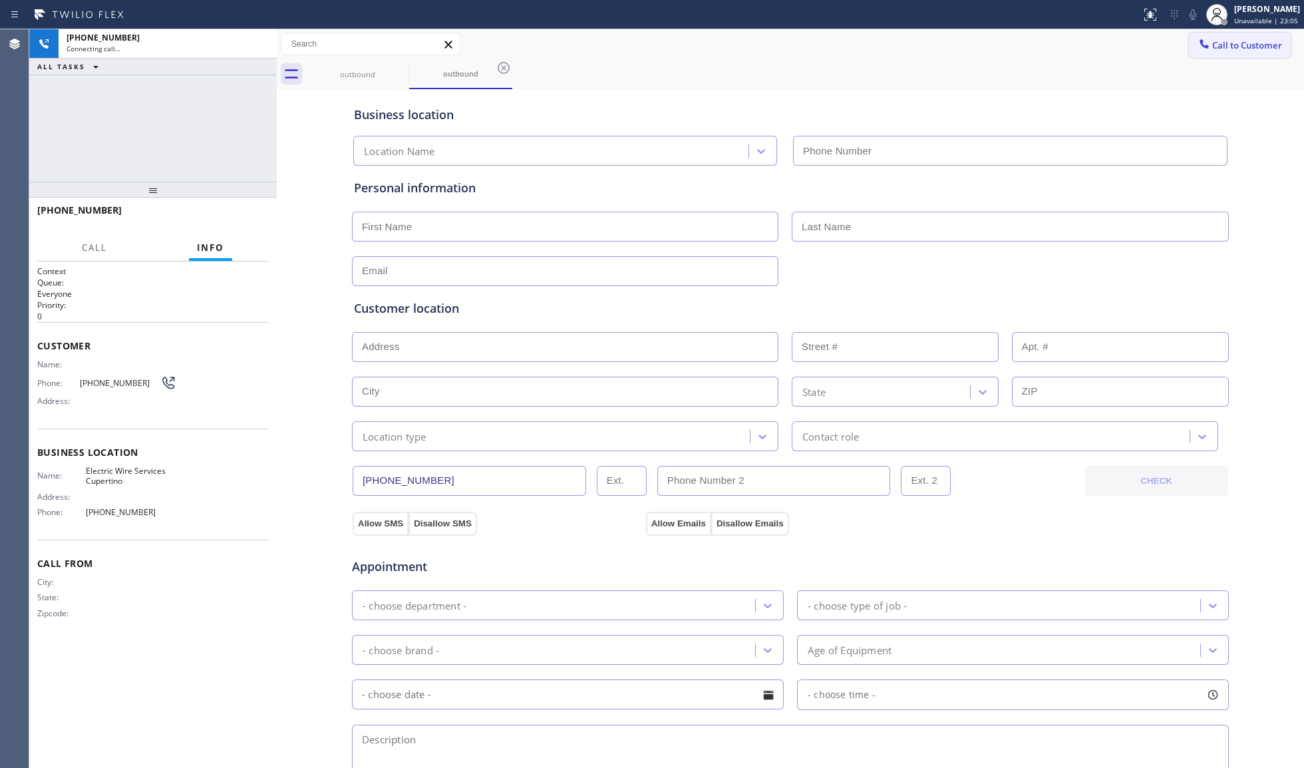
type input "[PHONE_NUMBER]"
click at [1219, 47] on span "Call to Customer" at bounding box center [1247, 45] width 70 height 12
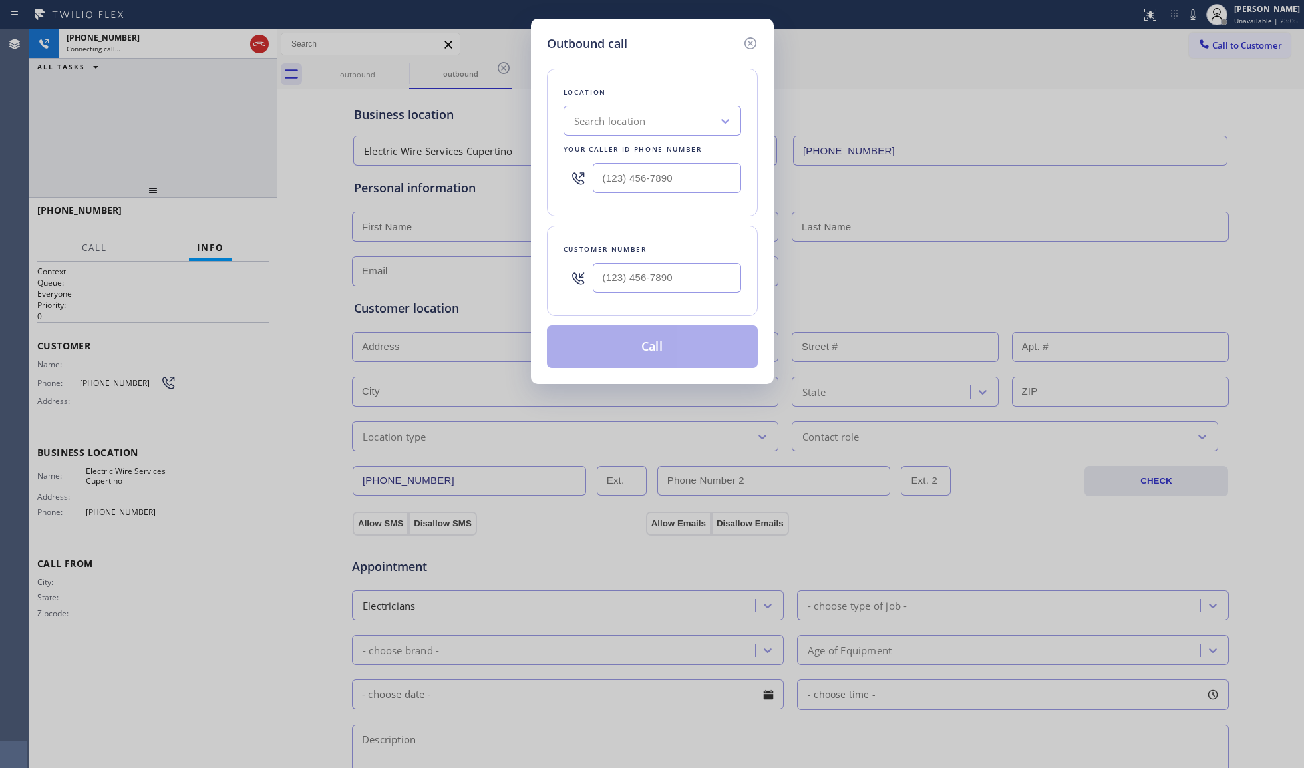
type input "[PHONE_NUMBER]"
click at [677, 273] on input "(___) ___-____" at bounding box center [667, 278] width 148 height 30
paste input "408) 516-1643"
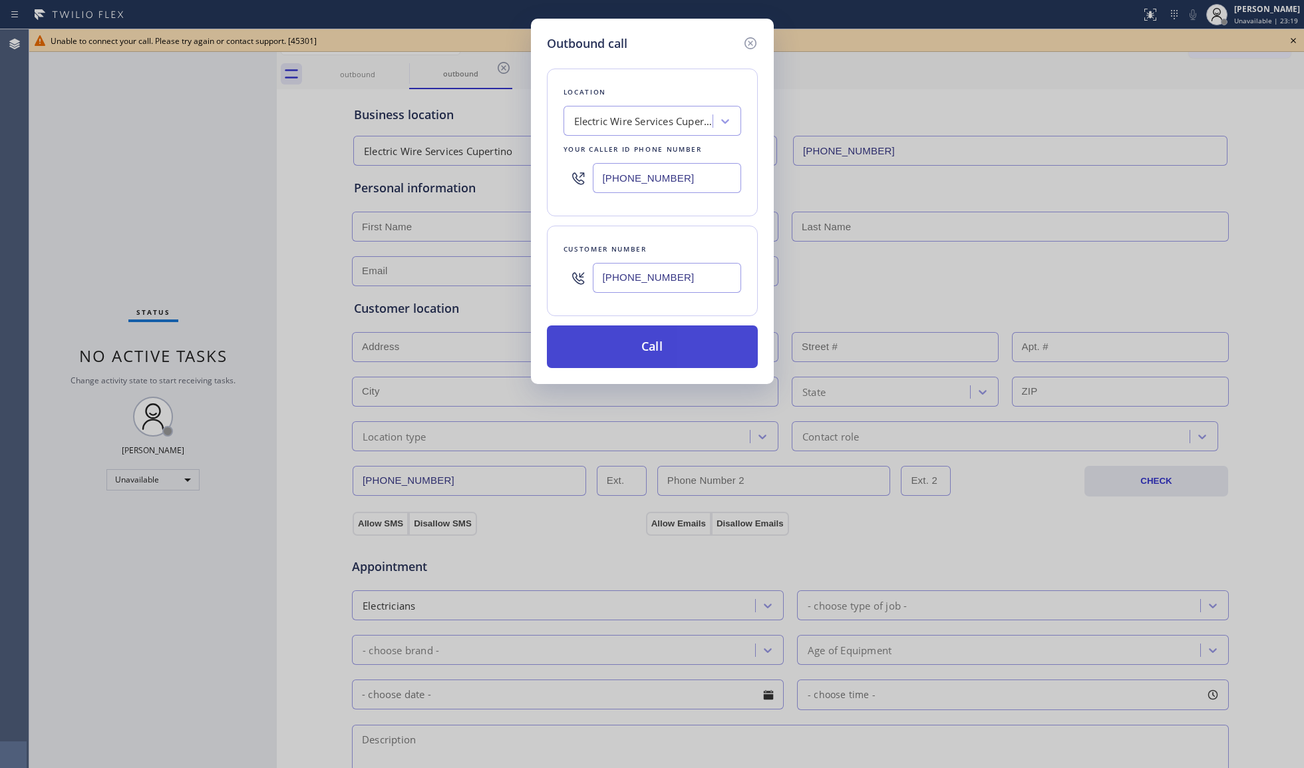
type input "[PHONE_NUMBER]"
click at [666, 359] on button "Call" at bounding box center [652, 346] width 211 height 43
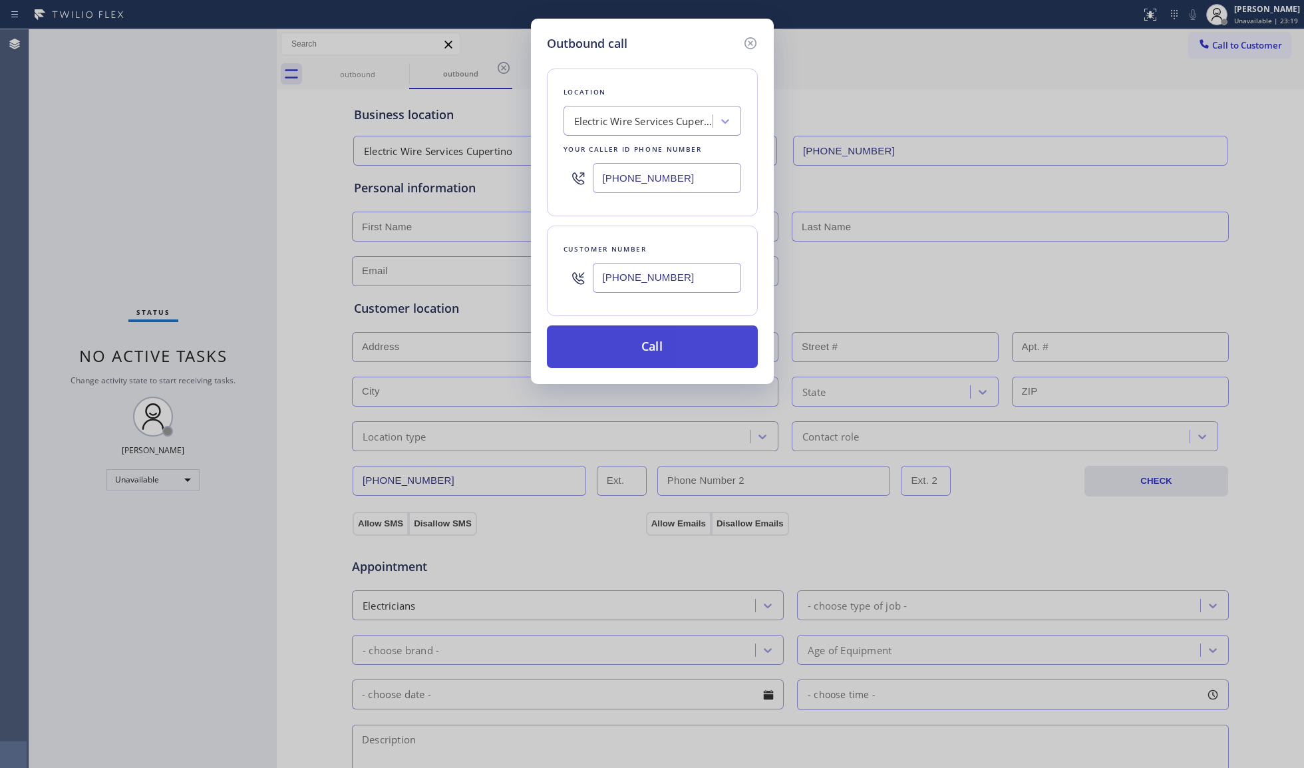
click at [666, 342] on button "Call" at bounding box center [652, 346] width 211 height 43
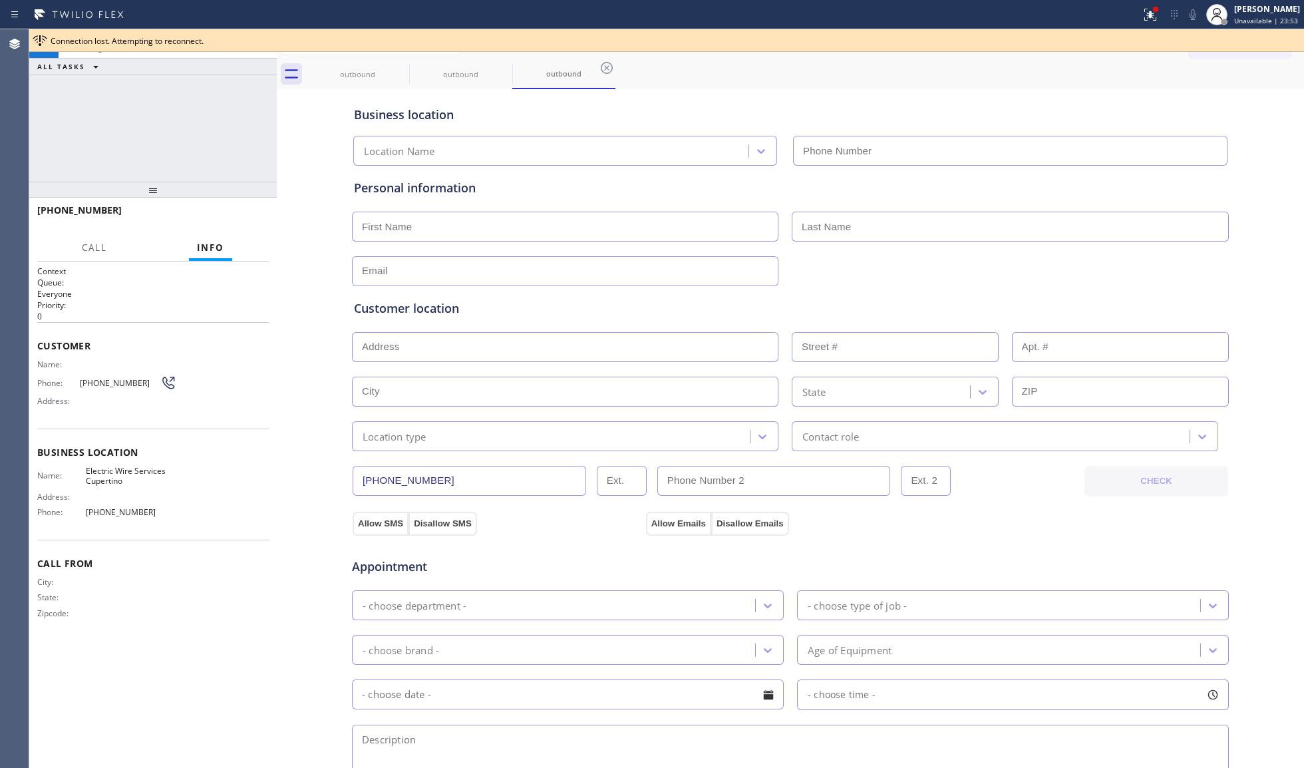
type input "[PHONE_NUMBER]"
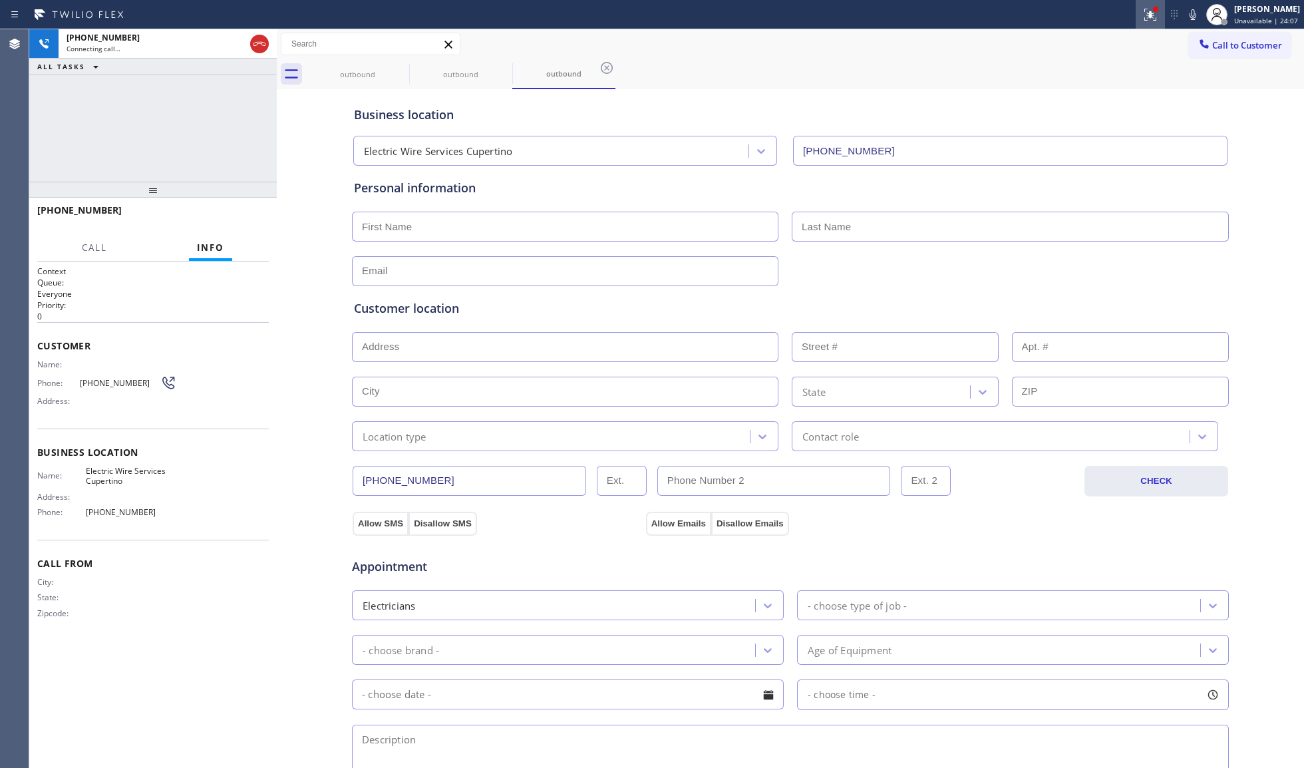
click at [1152, 7] on icon at bounding box center [1150, 15] width 16 height 16
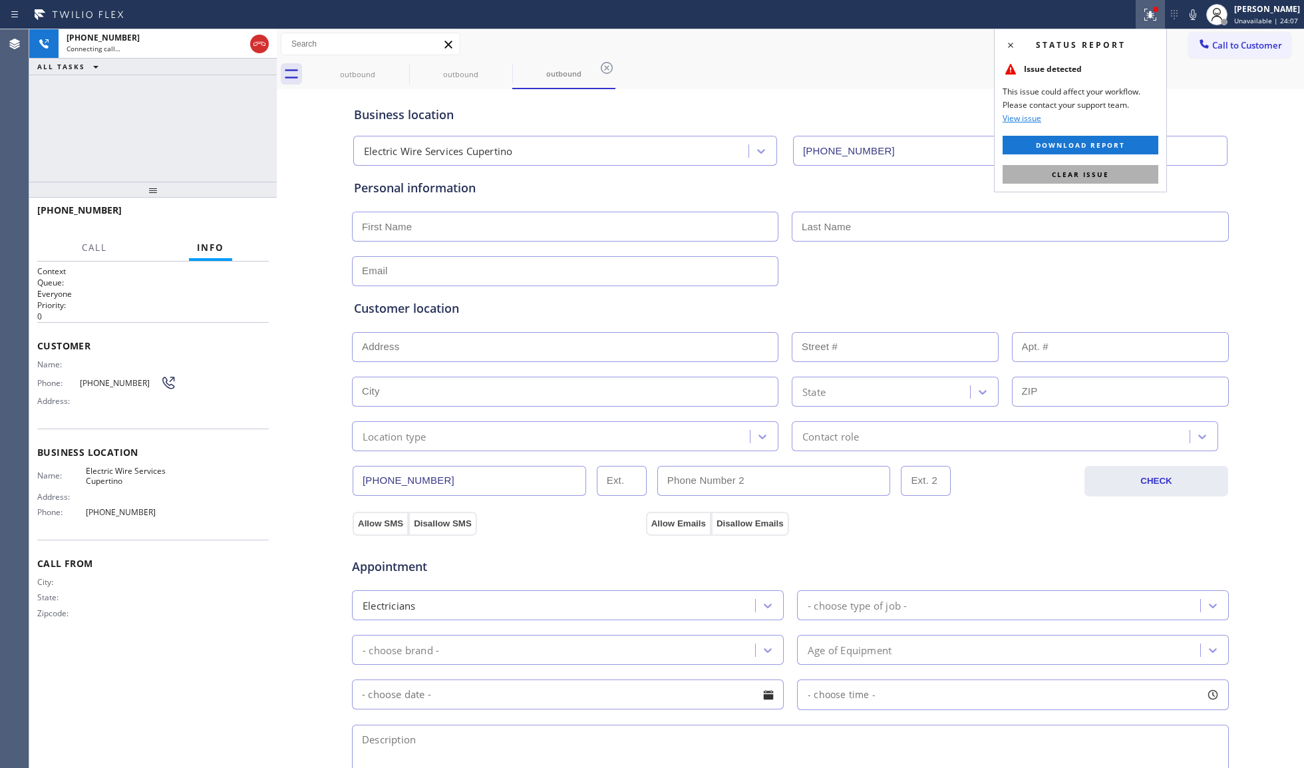
click at [1131, 166] on button "Clear issue" at bounding box center [1080, 174] width 156 height 19
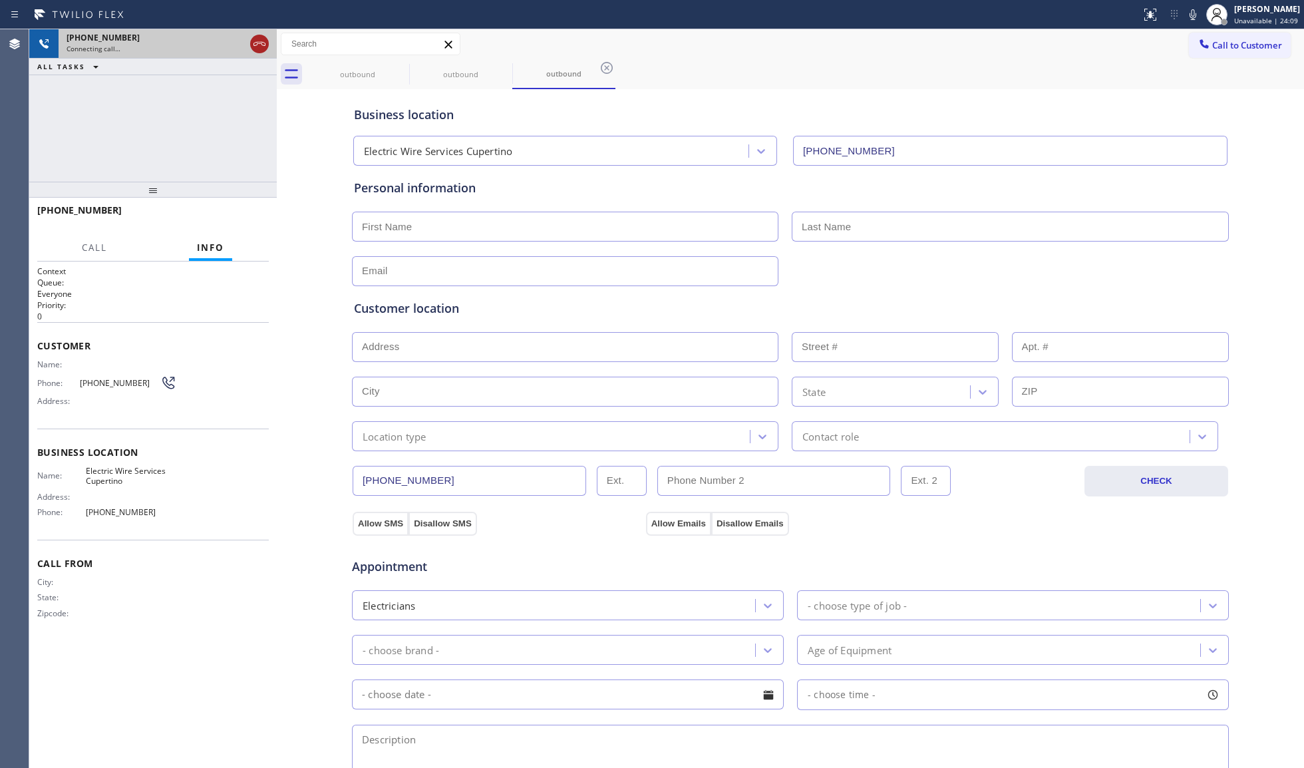
click at [263, 40] on icon at bounding box center [259, 44] width 16 height 16
click at [391, 76] on div "outbound" at bounding box center [357, 74] width 100 height 10
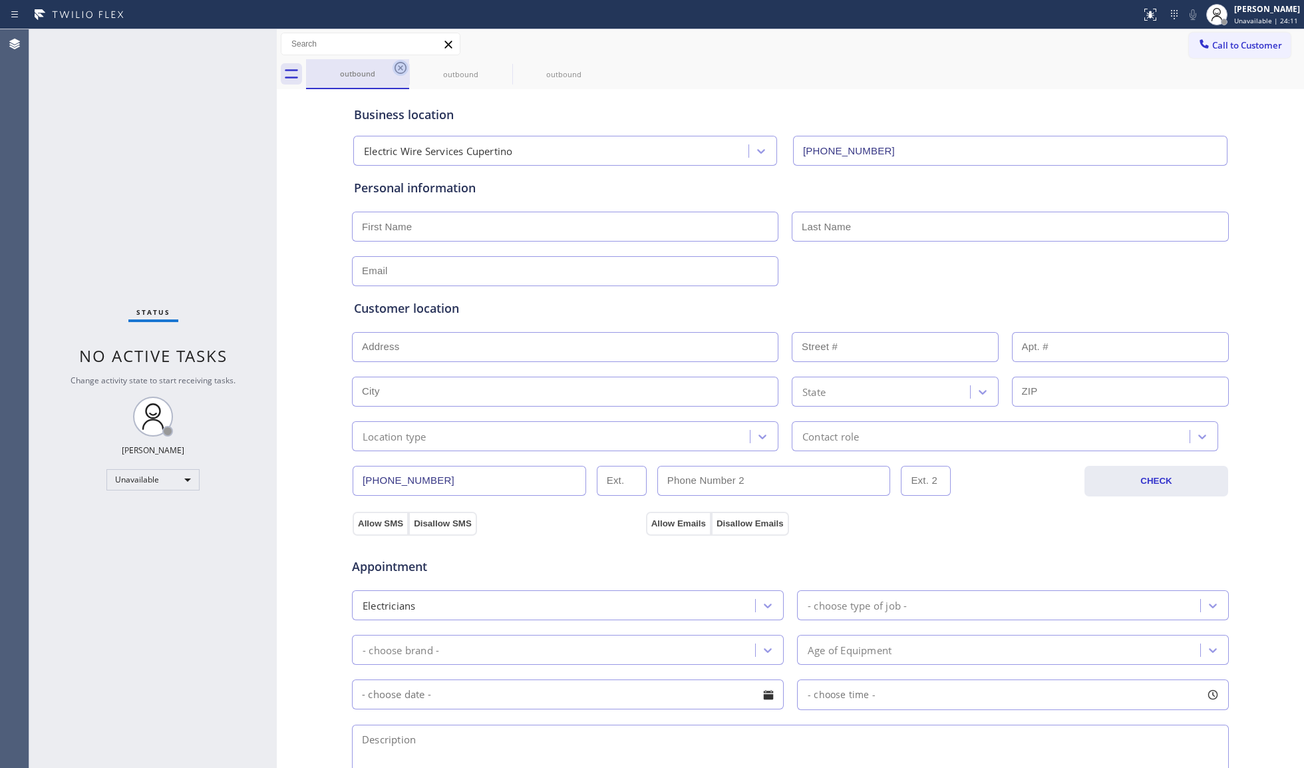
click at [400, 72] on icon at bounding box center [400, 68] width 16 height 16
click at [0, 0] on icon at bounding box center [0, 0] width 0 height 0
click at [400, 72] on icon at bounding box center [400, 68] width 16 height 16
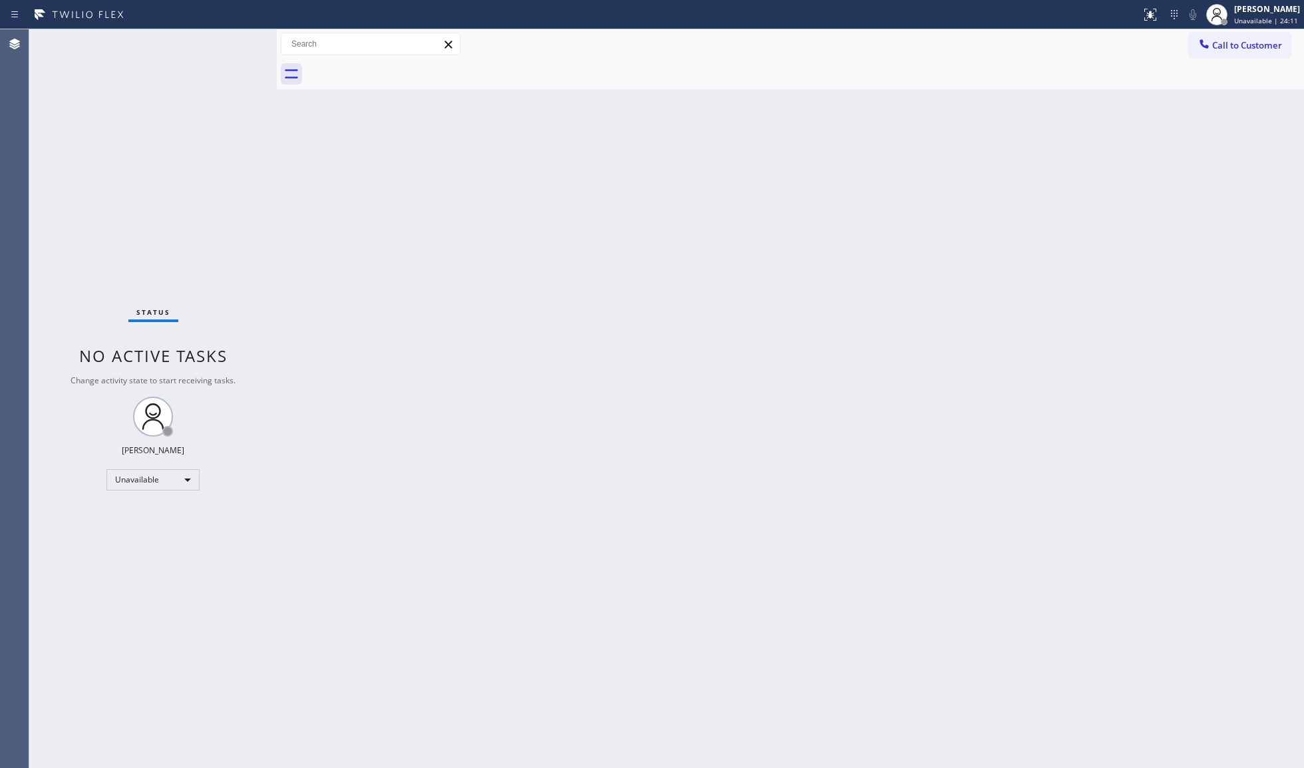
click at [400, 72] on div at bounding box center [805, 74] width 998 height 30
click at [1229, 29] on div "Call to Customer Outbound call Location Electric Wire Services [GEOGRAPHIC_DATA…" at bounding box center [790, 44] width 1027 height 30
drag, startPoint x: 1012, startPoint y: 113, endPoint x: 1119, endPoint y: 96, distance: 107.7
click at [1044, 113] on div "Back to Dashboard Change Sender ID Customers Technicians Select a contact Outbo…" at bounding box center [790, 398] width 1027 height 738
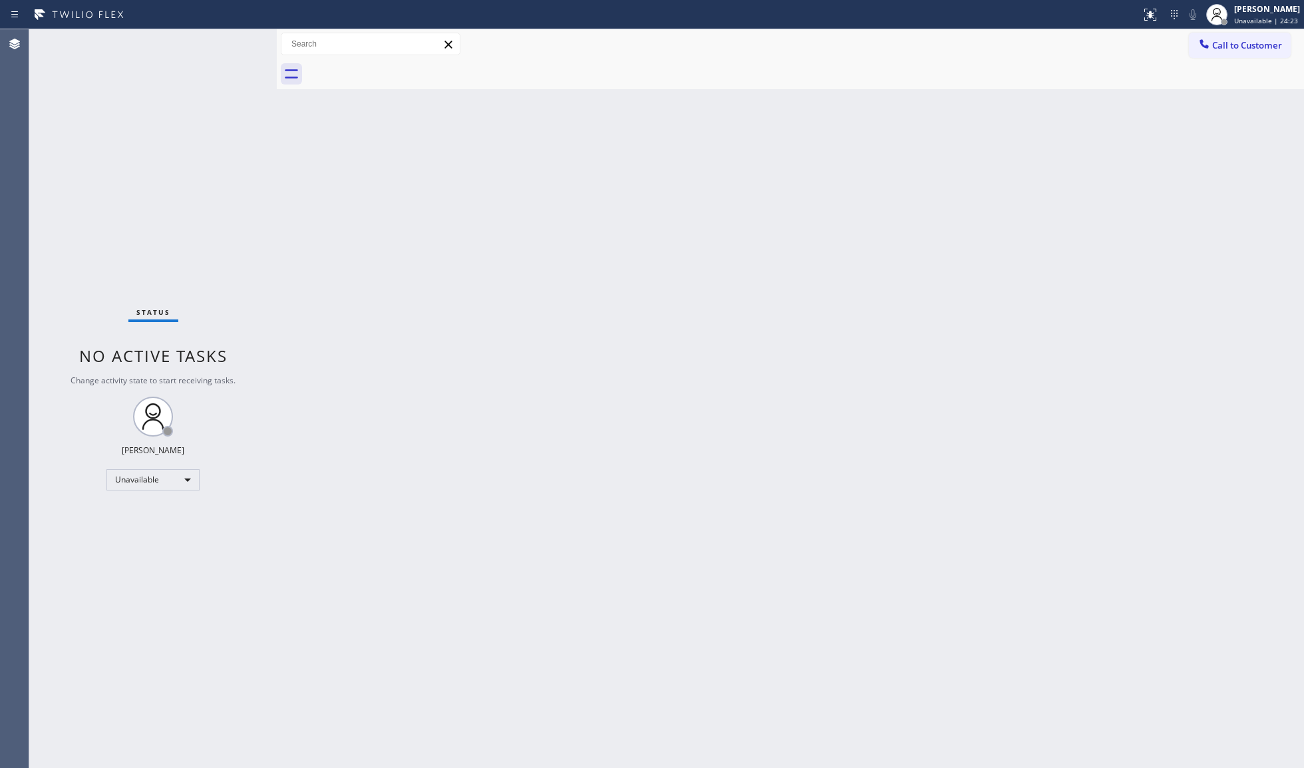
drag, startPoint x: 1209, startPoint y: 43, endPoint x: 1060, endPoint y: 91, distance: 157.4
click at [1209, 43] on icon at bounding box center [1203, 43] width 13 height 13
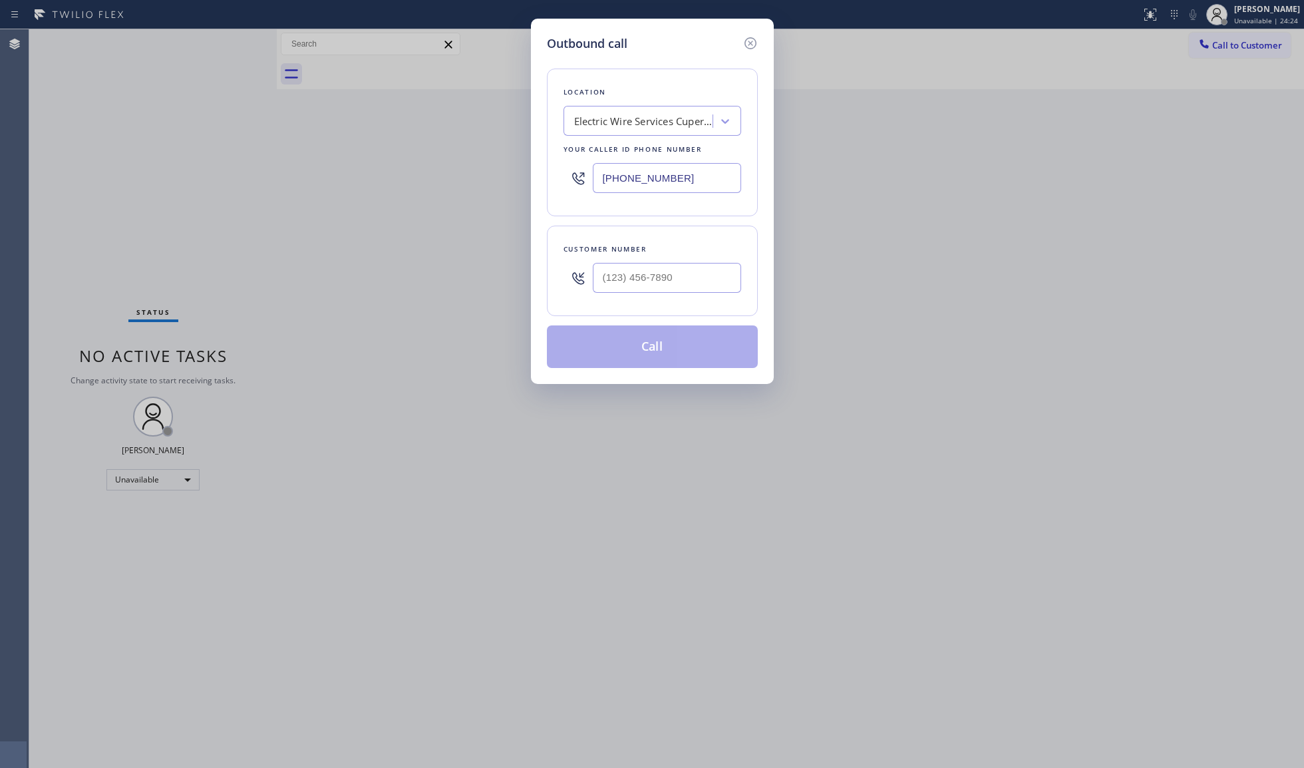
drag, startPoint x: 700, startPoint y: 176, endPoint x: 519, endPoint y: 172, distance: 181.6
click at [519, 172] on div "Outbound call Location Electric Wire Services [GEOGRAPHIC_DATA] Your caller id …" at bounding box center [652, 384] width 1304 height 768
paste input "305) 306-2780"
drag, startPoint x: 695, startPoint y: 174, endPoint x: 551, endPoint y: 176, distance: 144.4
click at [551, 176] on div "Location Real HVAC Repair Your caller id phone number [PHONE_NUMBER]" at bounding box center [652, 143] width 211 height 148
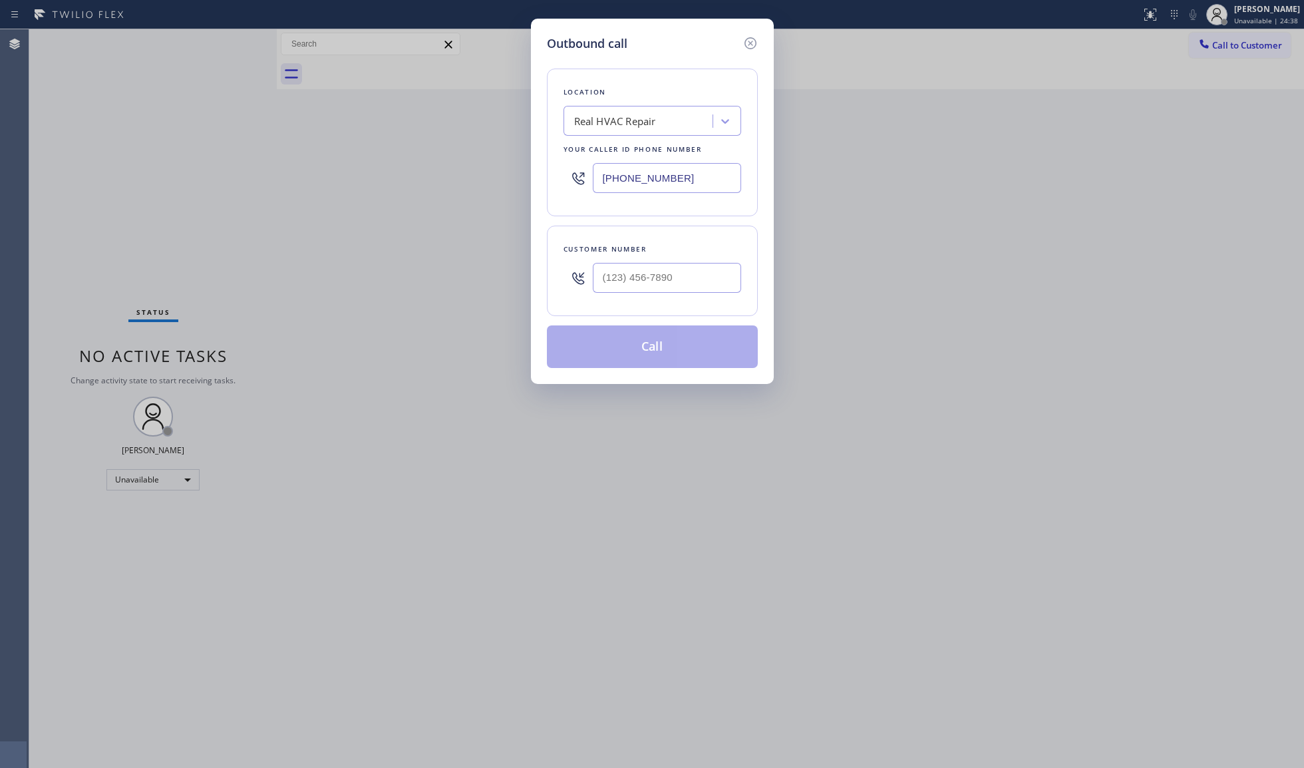
paste input "215) 709-8046"
type input "[PHONE_NUMBER]"
paste input "2675"
click at [650, 274] on input "(___) ___-2675" at bounding box center [667, 278] width 148 height 30
drag, startPoint x: 679, startPoint y: 274, endPoint x: 588, endPoint y: 283, distance: 91.5
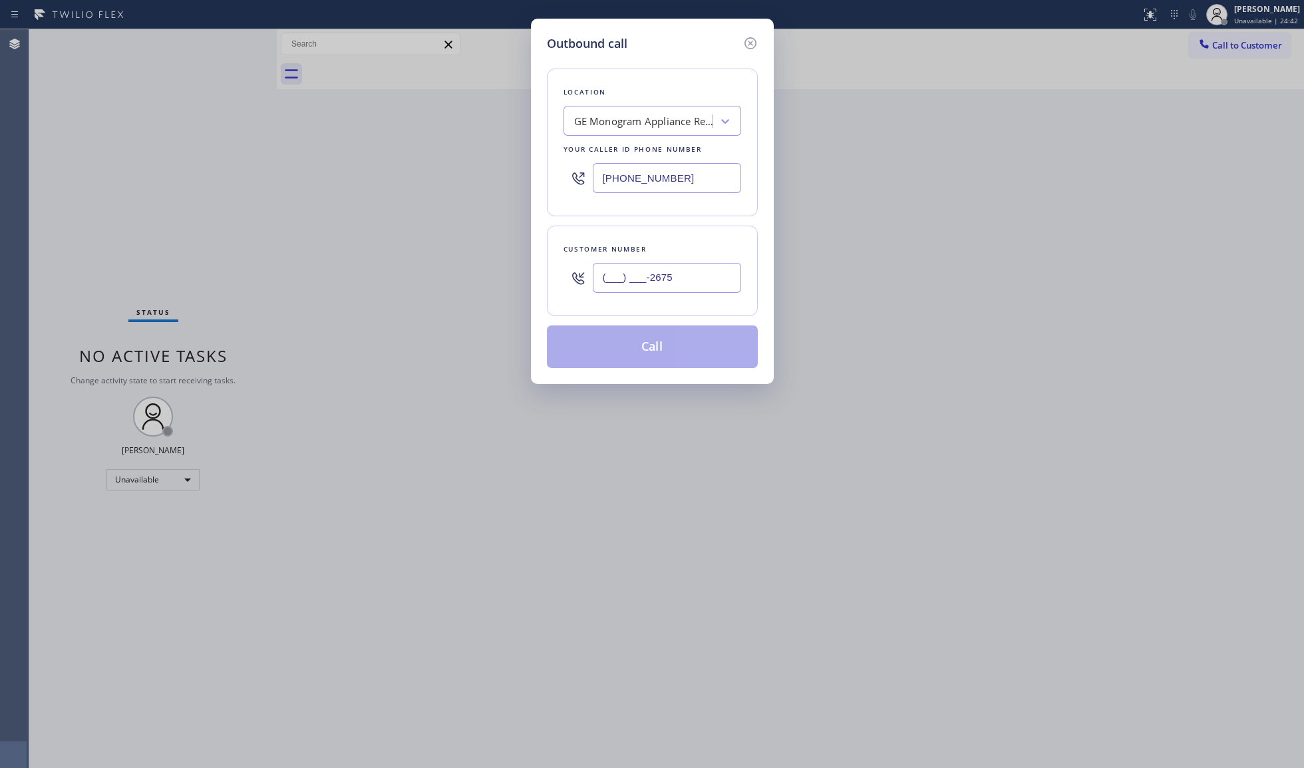
click at [607, 288] on input "(___) ___-2675" at bounding box center [667, 278] width 148 height 30
paste input "267) 552-481"
type input "[PHONE_NUMBER]"
click at [648, 357] on button "Call" at bounding box center [652, 346] width 211 height 43
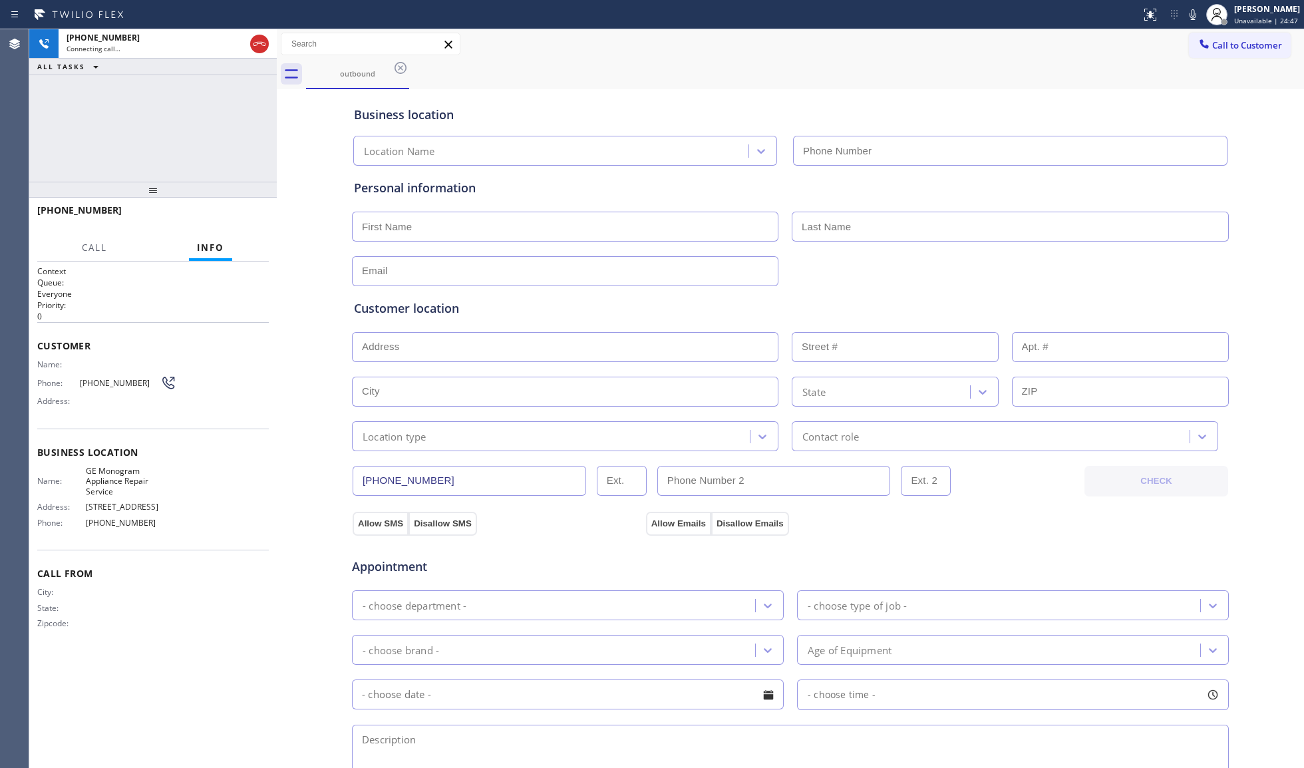
type input "[PHONE_NUMBER]"
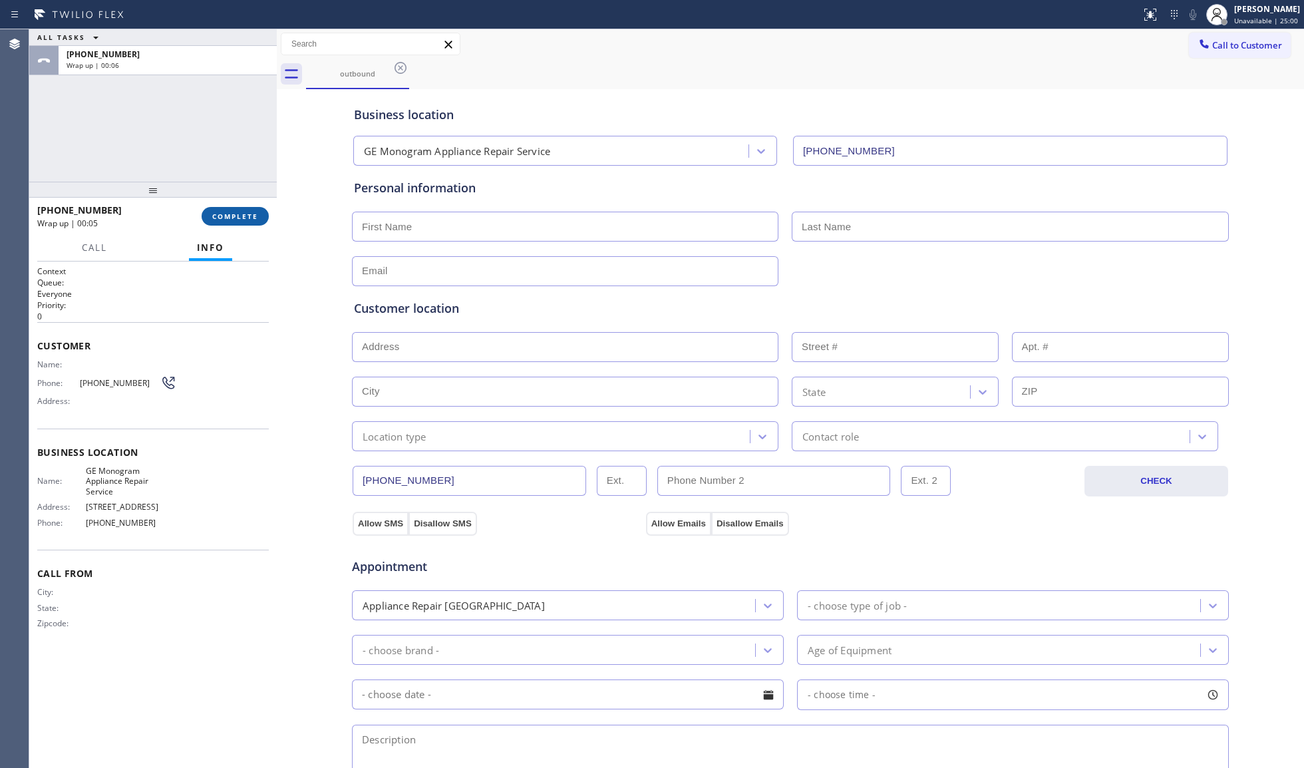
click at [243, 216] on span "COMPLETE" at bounding box center [235, 216] width 46 height 9
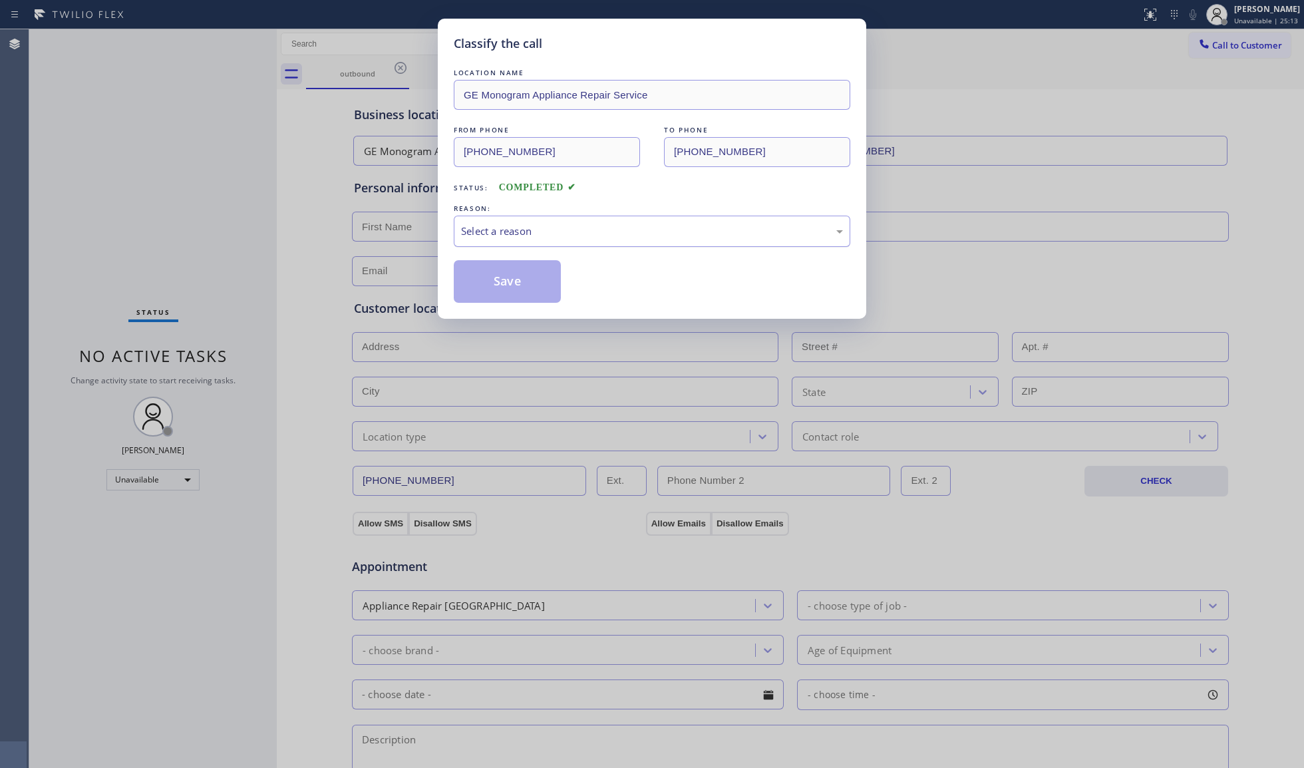
click at [543, 234] on div "Select a reason" at bounding box center [652, 231] width 382 height 15
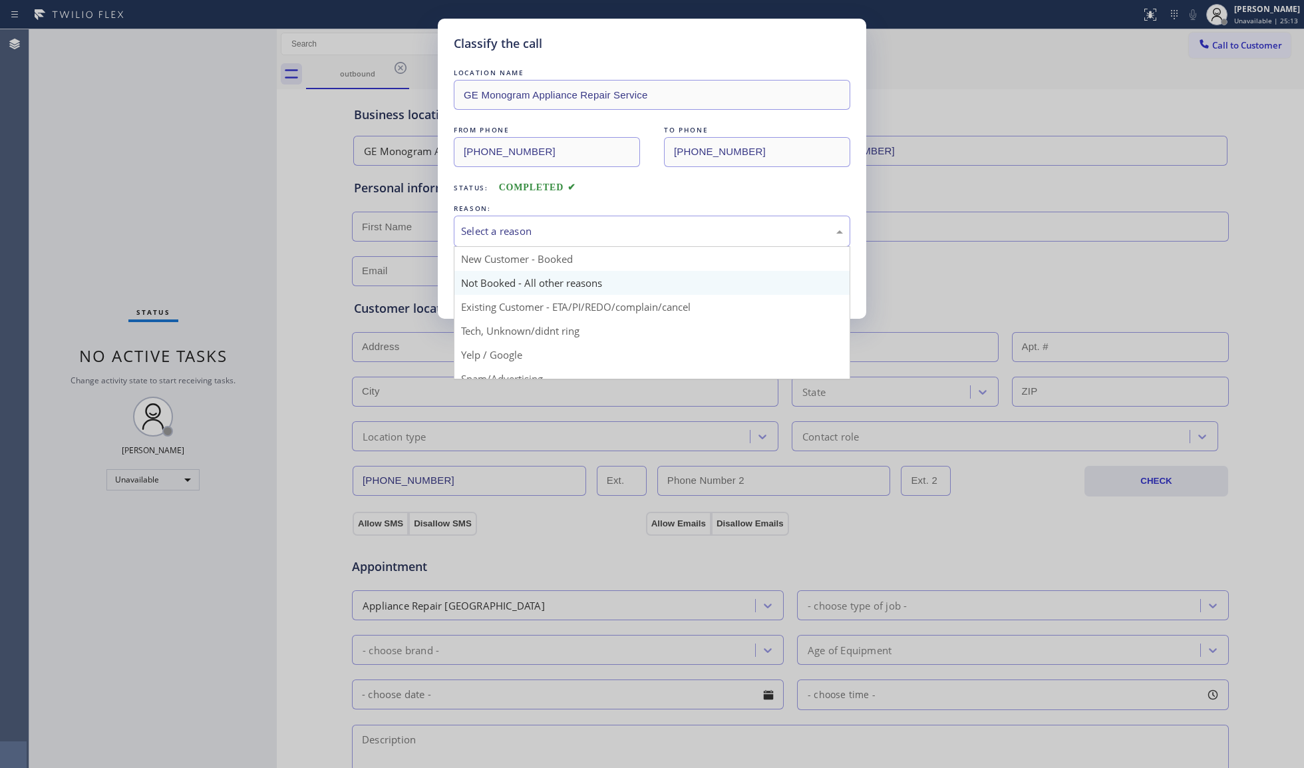
click at [507, 275] on button "Save" at bounding box center [507, 281] width 107 height 43
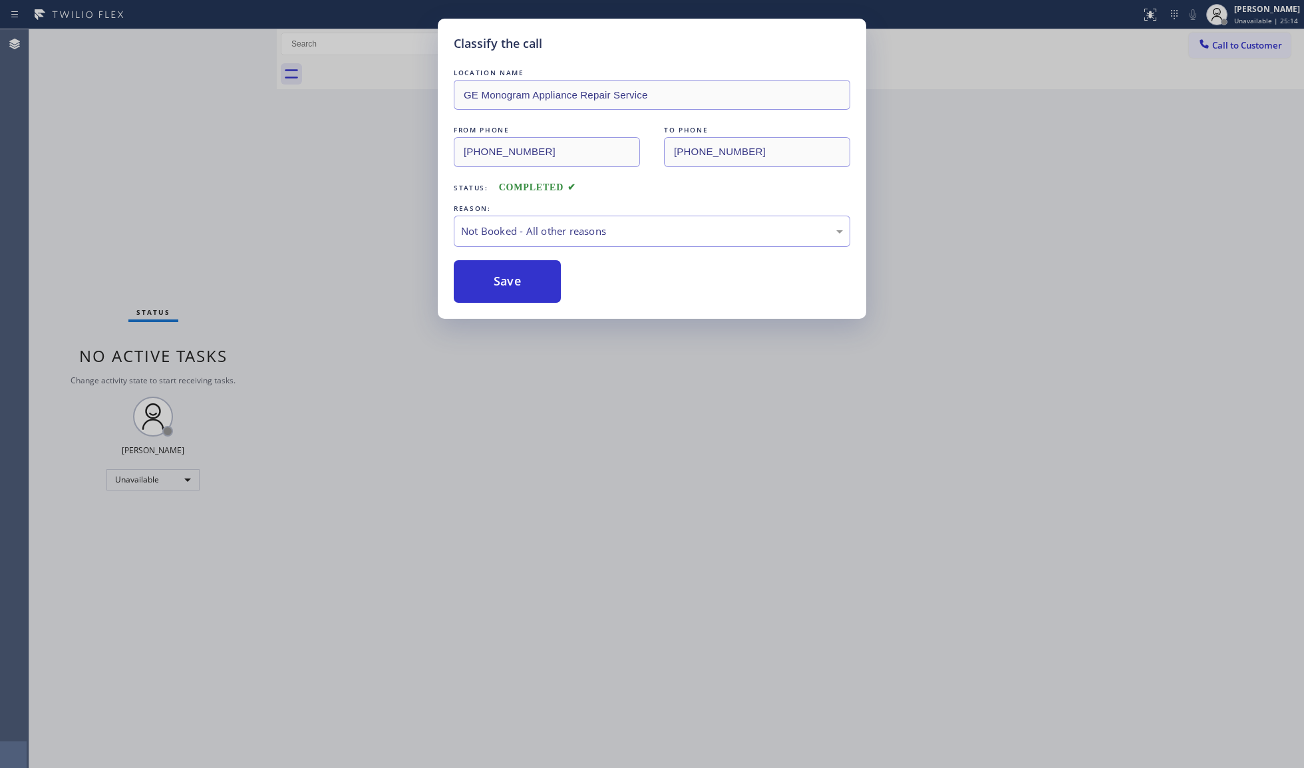
click at [507, 275] on button "Save" at bounding box center [507, 281] width 107 height 43
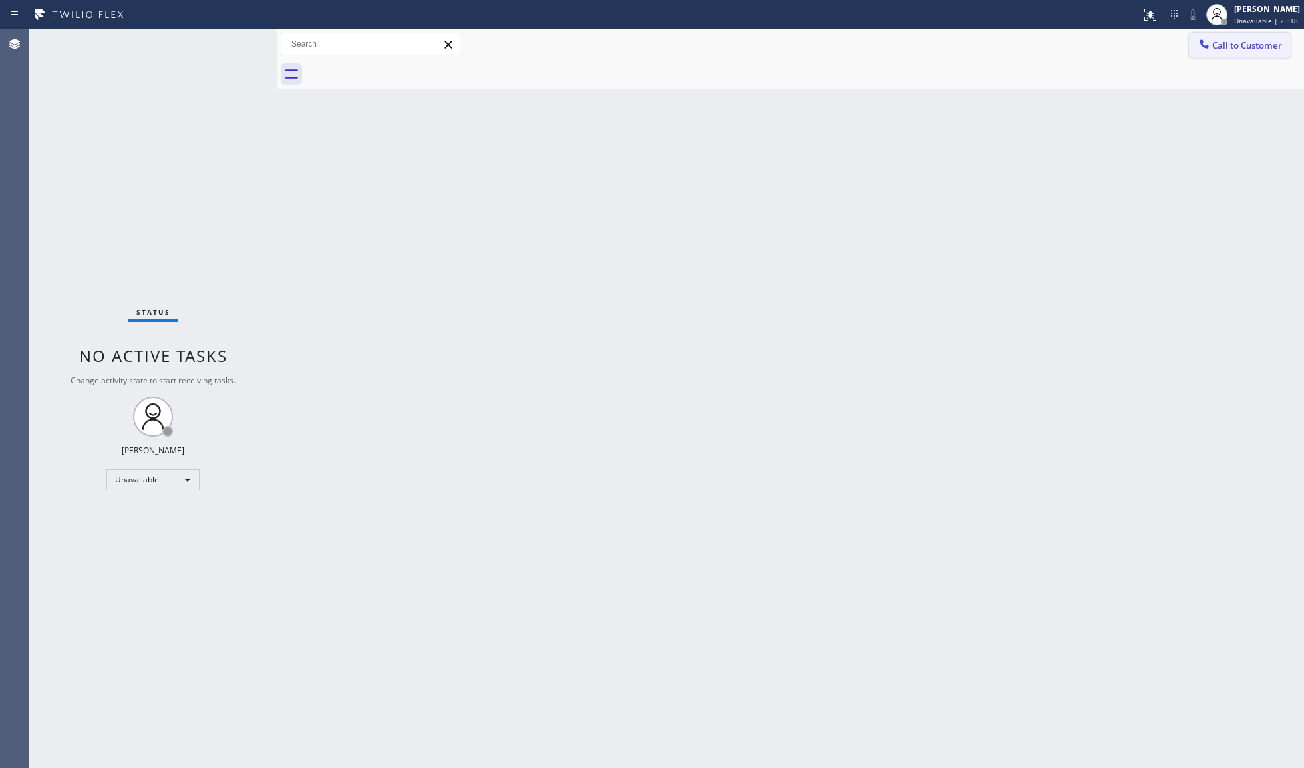
click at [1217, 54] on button "Call to Customer" at bounding box center [1240, 45] width 102 height 25
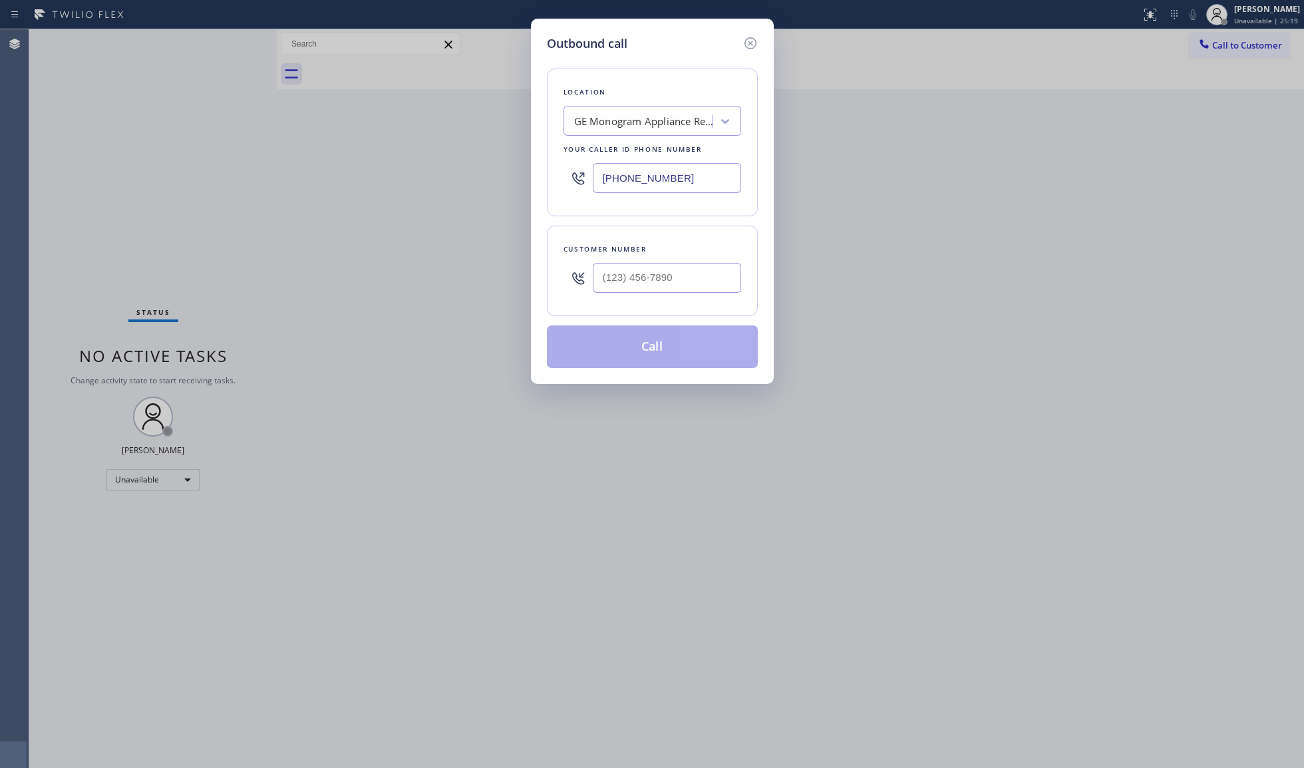
drag, startPoint x: 702, startPoint y: 176, endPoint x: 463, endPoint y: 211, distance: 242.1
click at [583, 182] on div "[PHONE_NUMBER]" at bounding box center [652, 177] width 178 height 43
paste input "602) 737-3130"
type input "[PHONE_NUMBER]"
paste input "833) 969-1356"
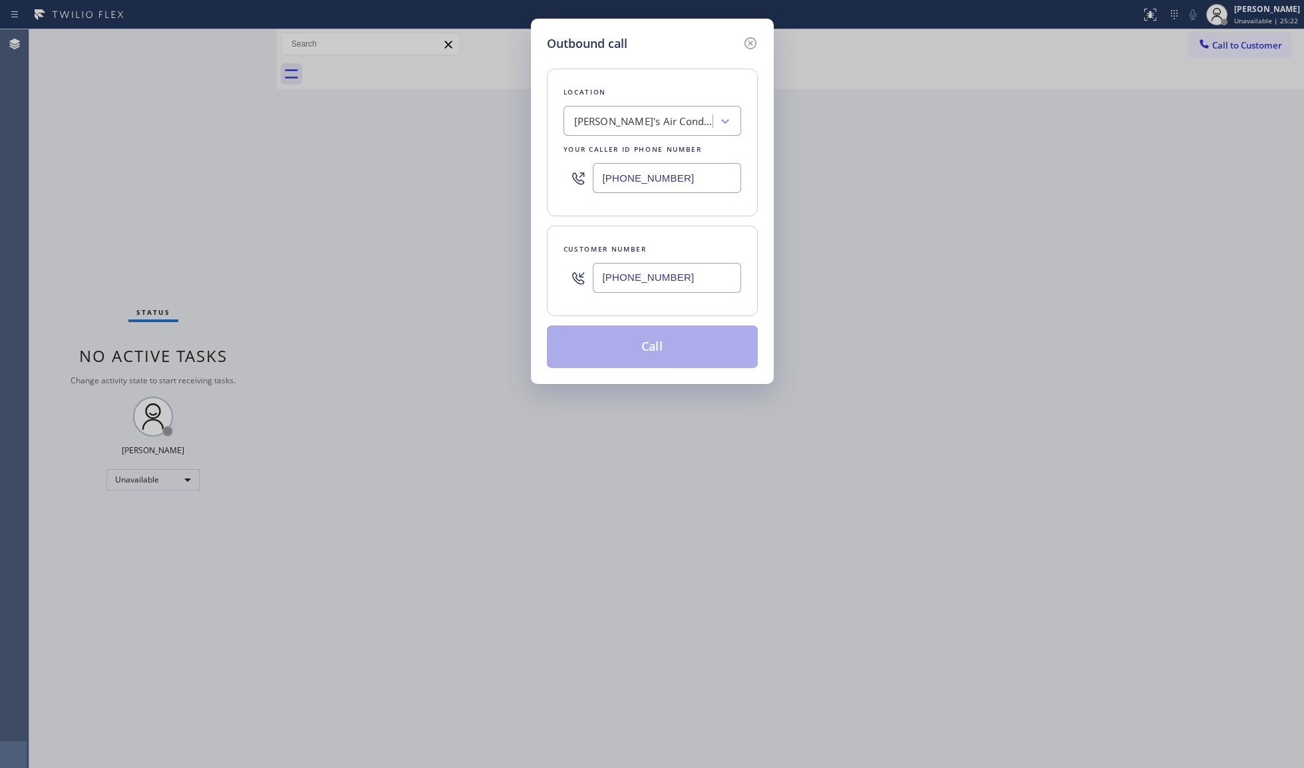
click at [680, 269] on input "[PHONE_NUMBER]" at bounding box center [667, 278] width 148 height 30
type input "[PHONE_NUMBER]"
click at [655, 350] on button "Call" at bounding box center [652, 346] width 211 height 43
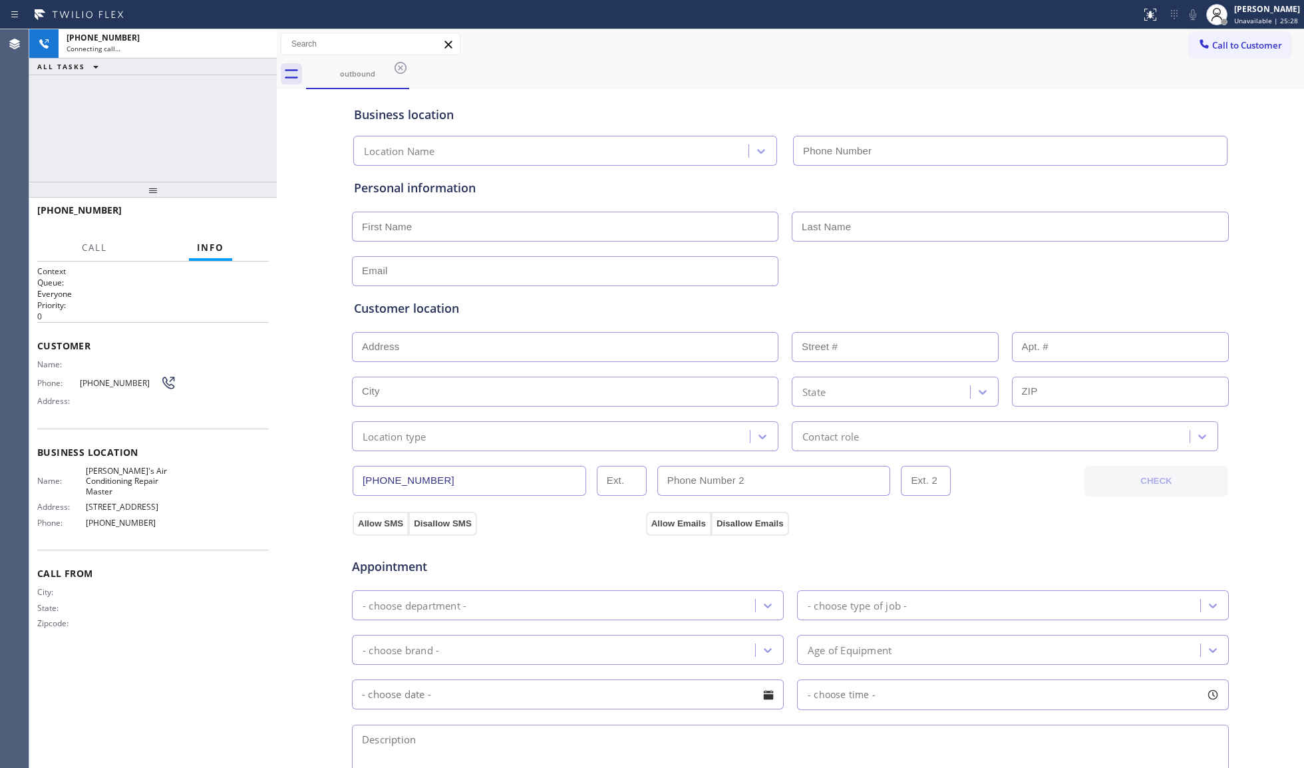
type input "[PHONE_NUMBER]"
click at [913, 86] on div "outbound" at bounding box center [805, 74] width 998 height 30
click at [986, 80] on div "outbound" at bounding box center [805, 74] width 998 height 30
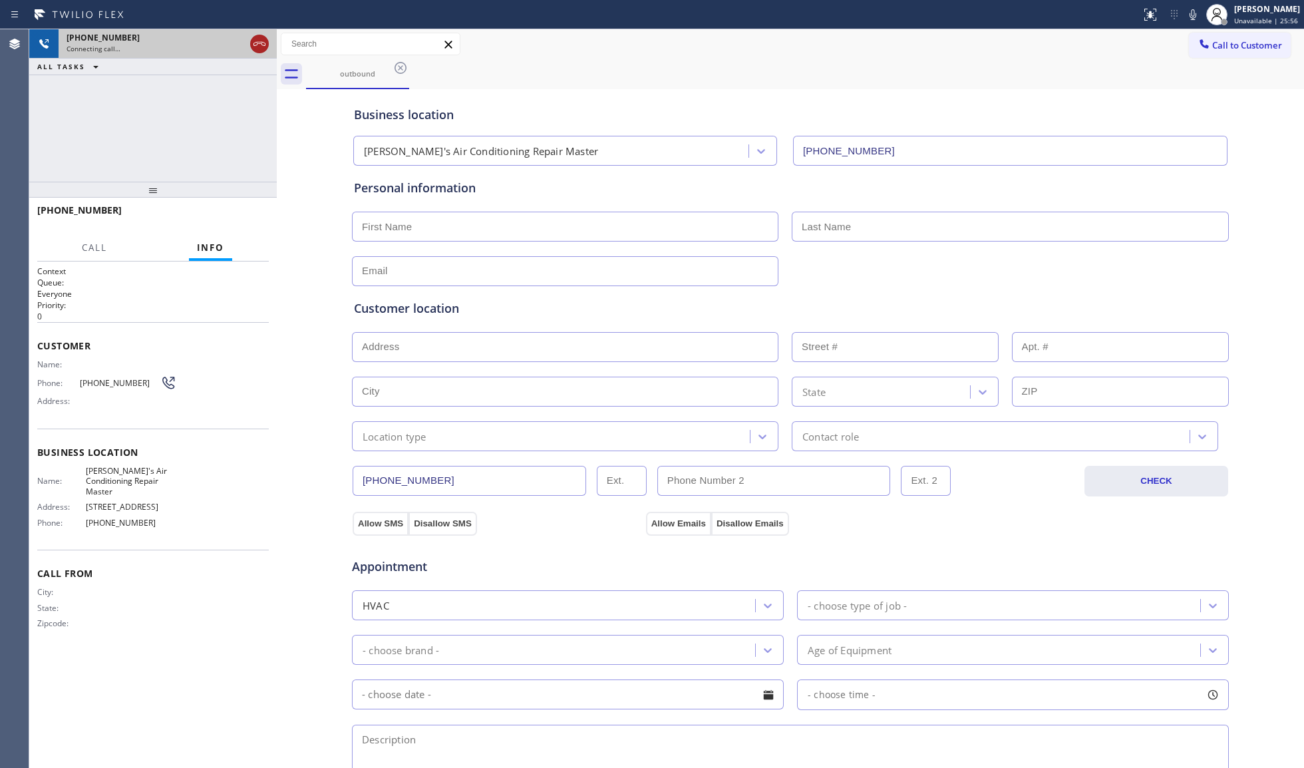
click at [259, 43] on icon at bounding box center [259, 44] width 16 height 16
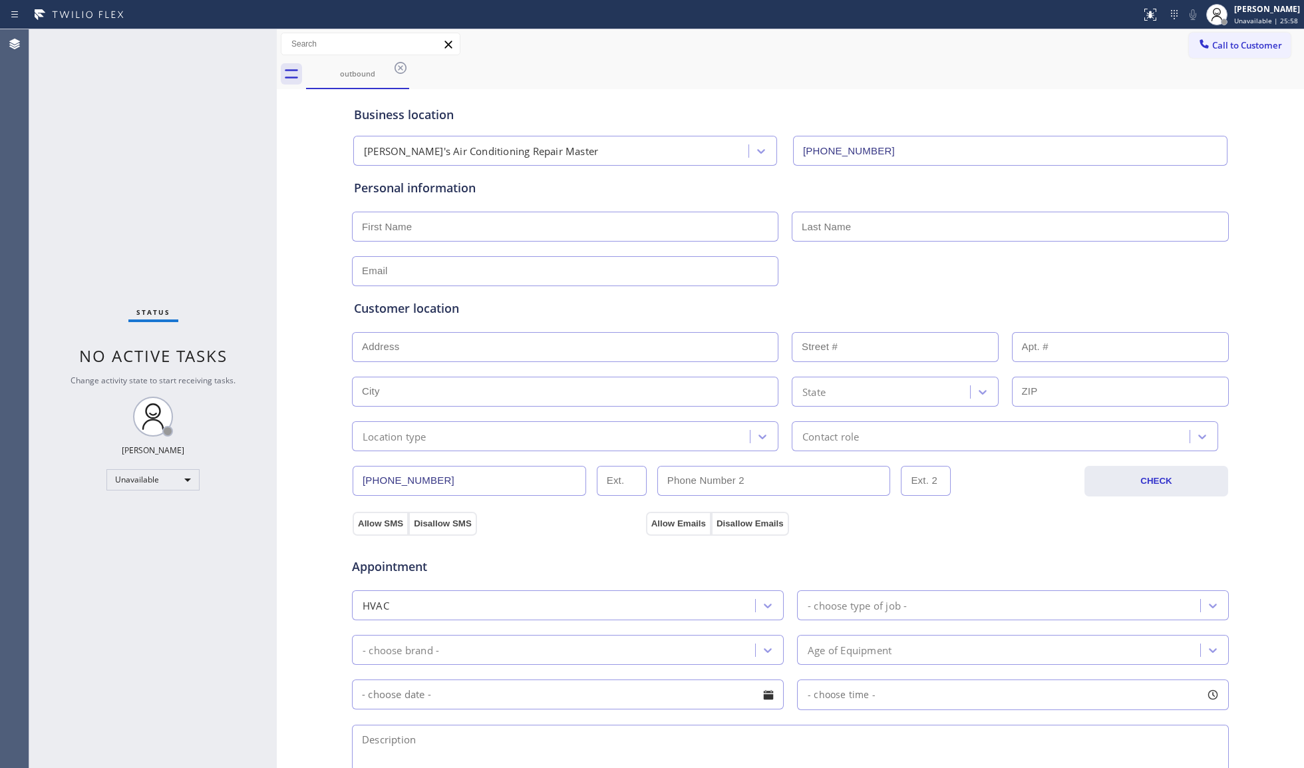
click at [402, 67] on icon at bounding box center [400, 68] width 16 height 16
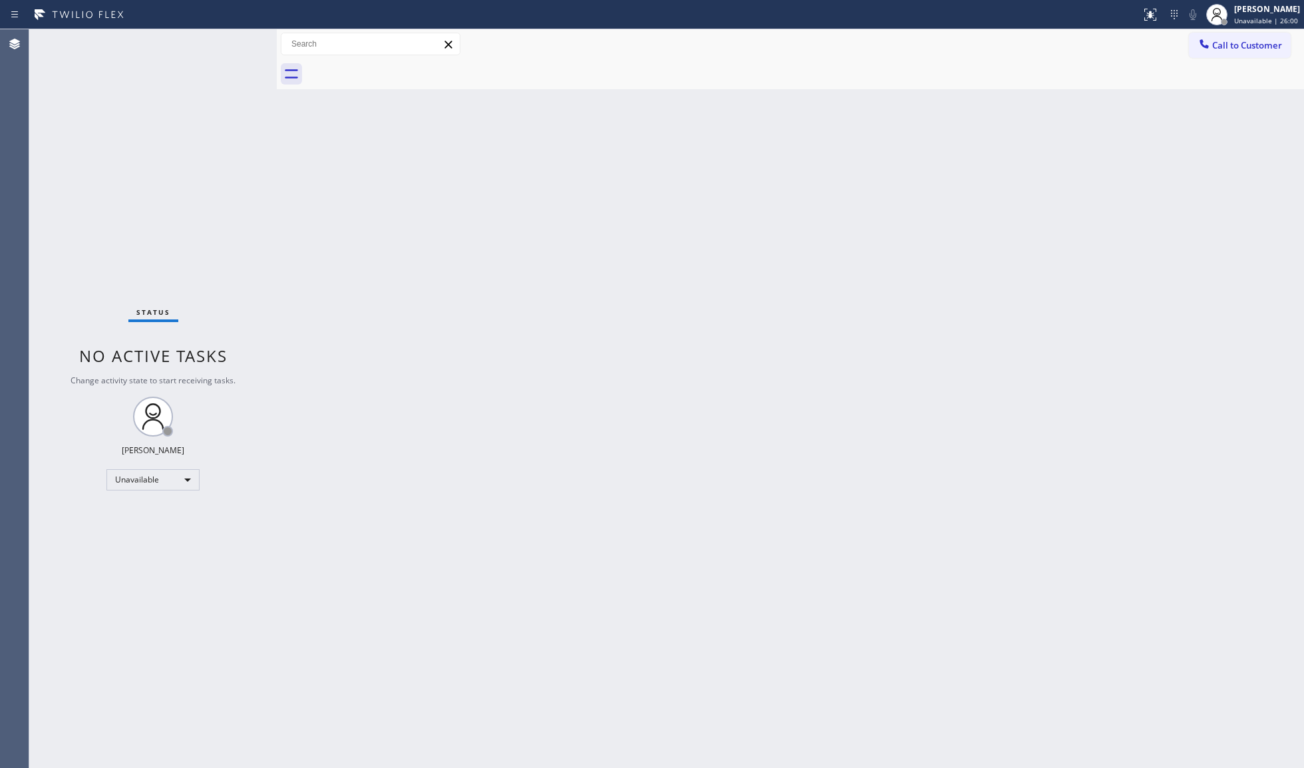
drag, startPoint x: 1260, startPoint y: 47, endPoint x: 1253, endPoint y: 48, distance: 6.8
click at [1256, 47] on span "Call to Customer" at bounding box center [1247, 45] width 70 height 12
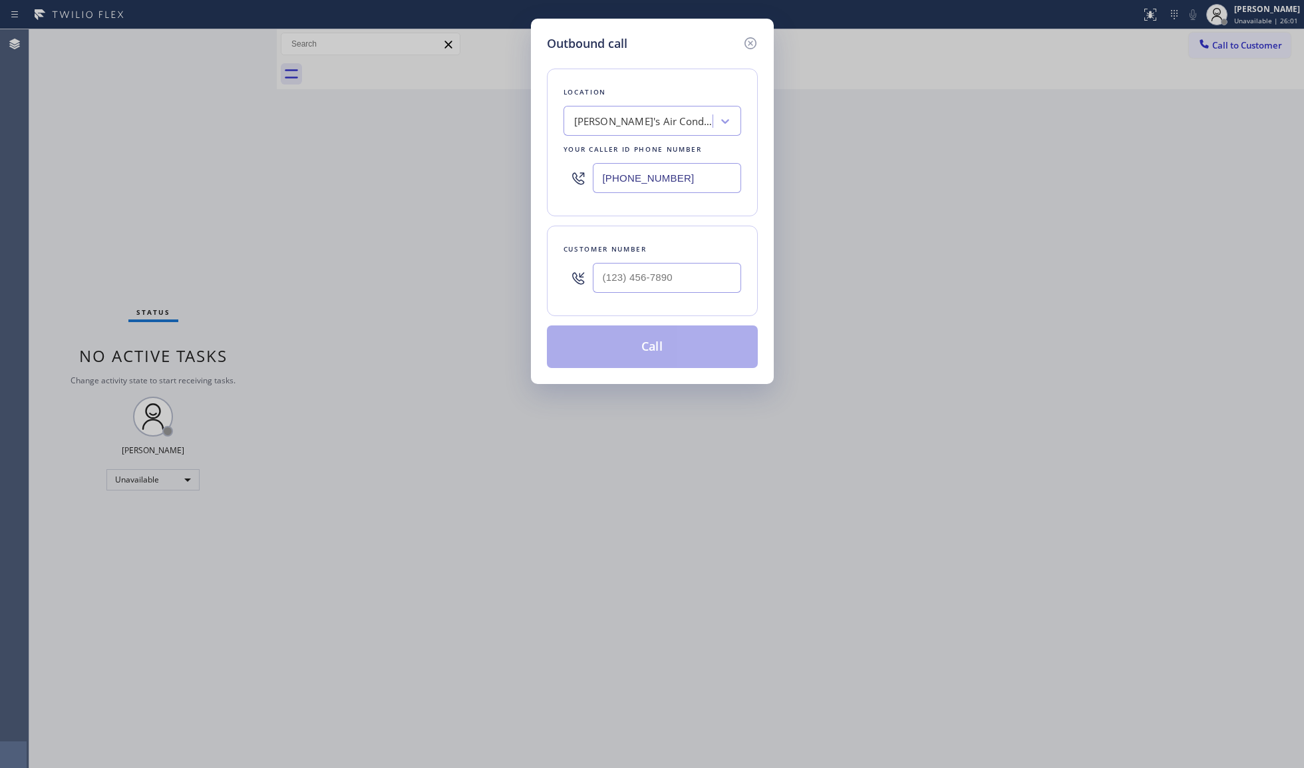
drag, startPoint x: 717, startPoint y: 168, endPoint x: 545, endPoint y: 169, distance: 171.6
click at [545, 169] on div "Outbound call Location [PERSON_NAME]'s Air Conditioning Repair Master Your call…" at bounding box center [652, 201] width 243 height 365
paste input "57) 312-3323"
type input "[PHONE_NUMBER]"
click at [667, 289] on input "(___) ___-____" at bounding box center [667, 278] width 148 height 30
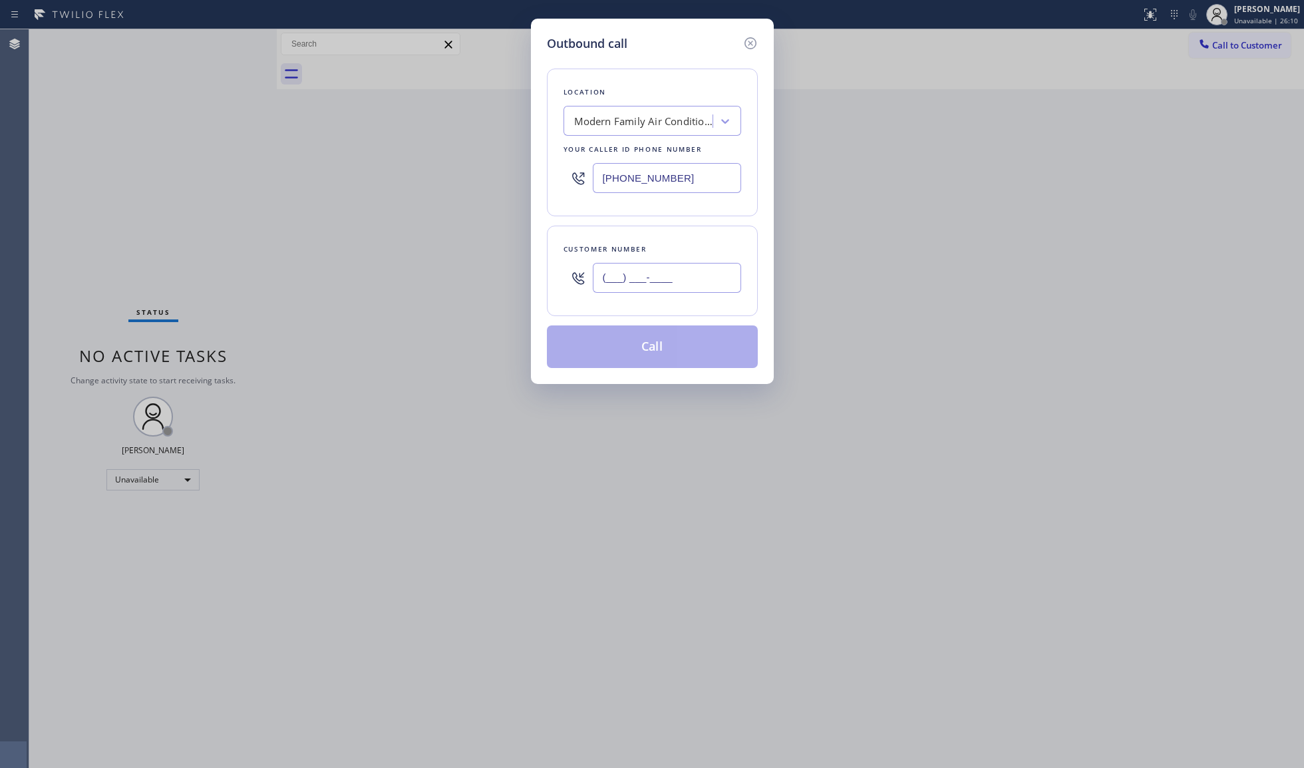
paste input "412) 998-1304"
type input "[PHONE_NUMBER]"
click at [655, 339] on button "Call" at bounding box center [652, 346] width 211 height 43
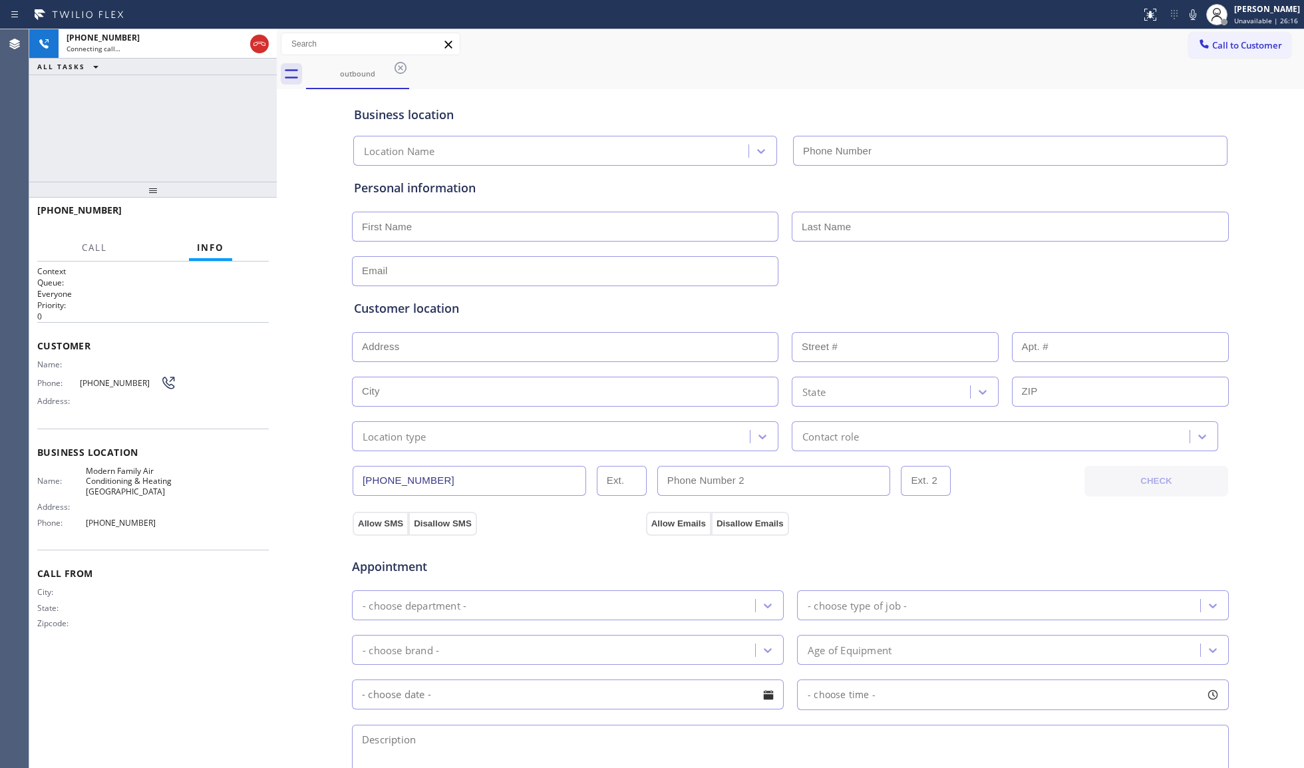
type input "[PHONE_NUMBER]"
click at [916, 65] on div "outbound" at bounding box center [805, 74] width 998 height 30
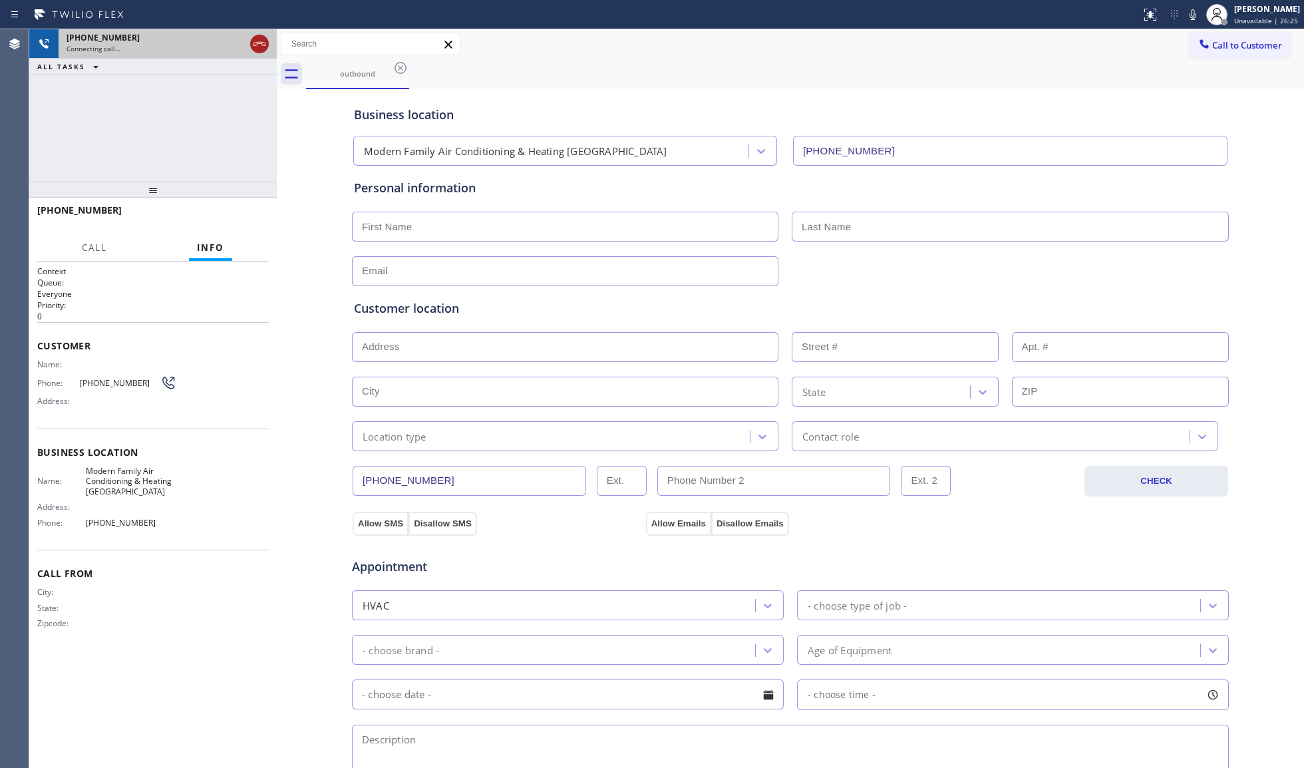
click at [251, 40] on icon at bounding box center [259, 44] width 16 height 16
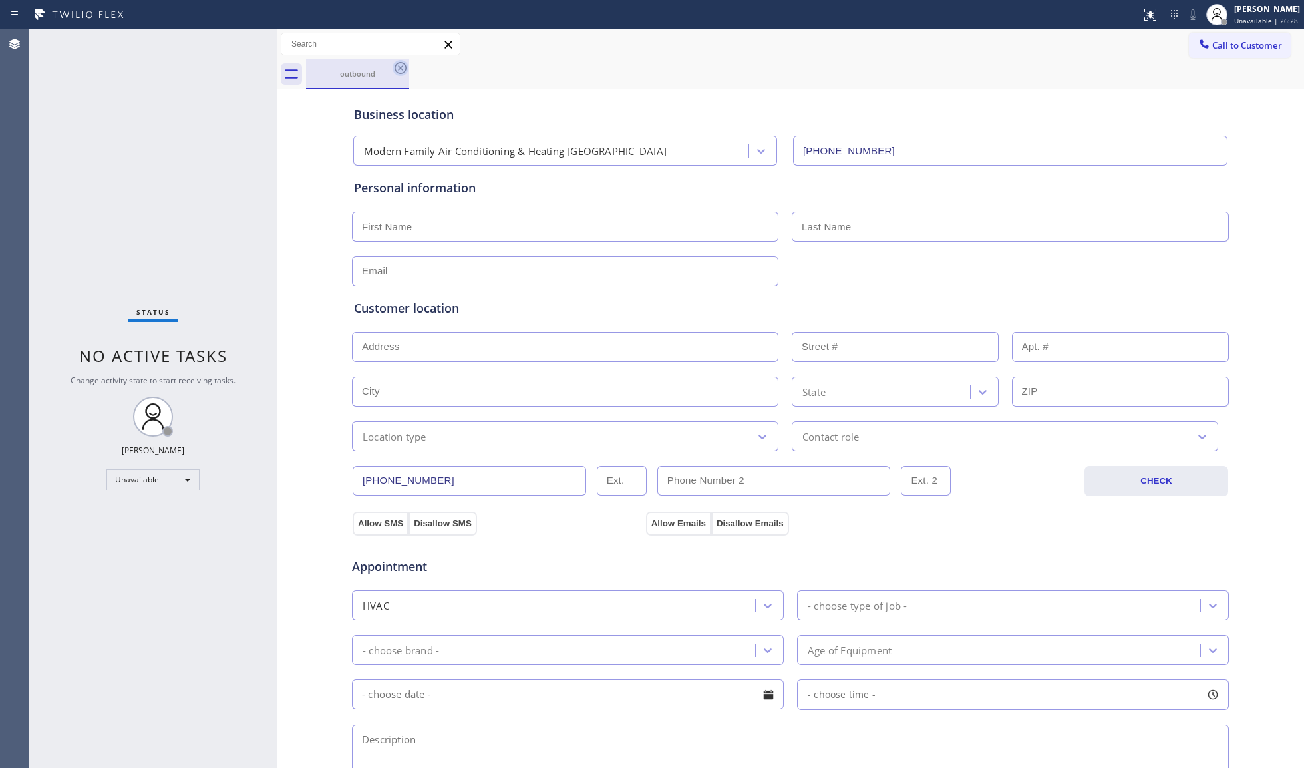
click at [400, 70] on icon at bounding box center [400, 68] width 16 height 16
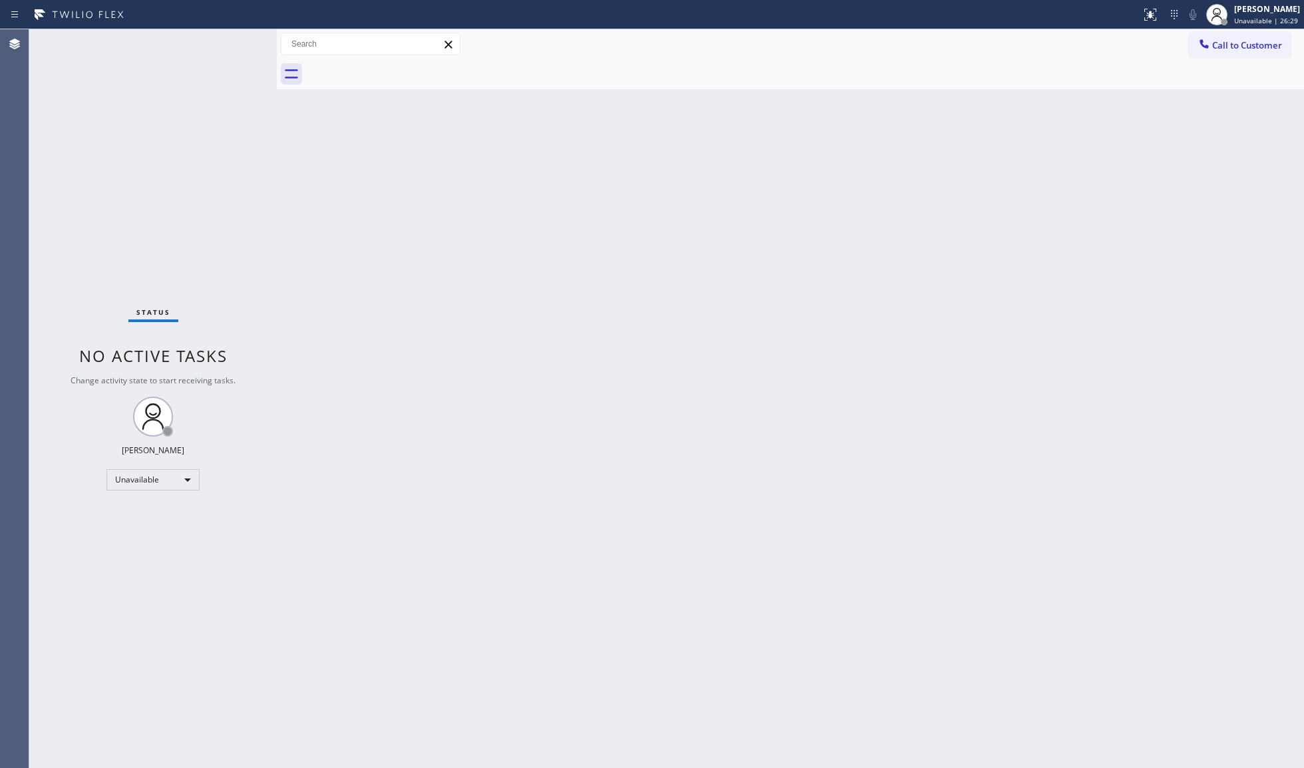
drag, startPoint x: 1203, startPoint y: 49, endPoint x: 1175, endPoint y: 64, distance: 31.9
click at [1200, 51] on div at bounding box center [1204, 45] width 16 height 16
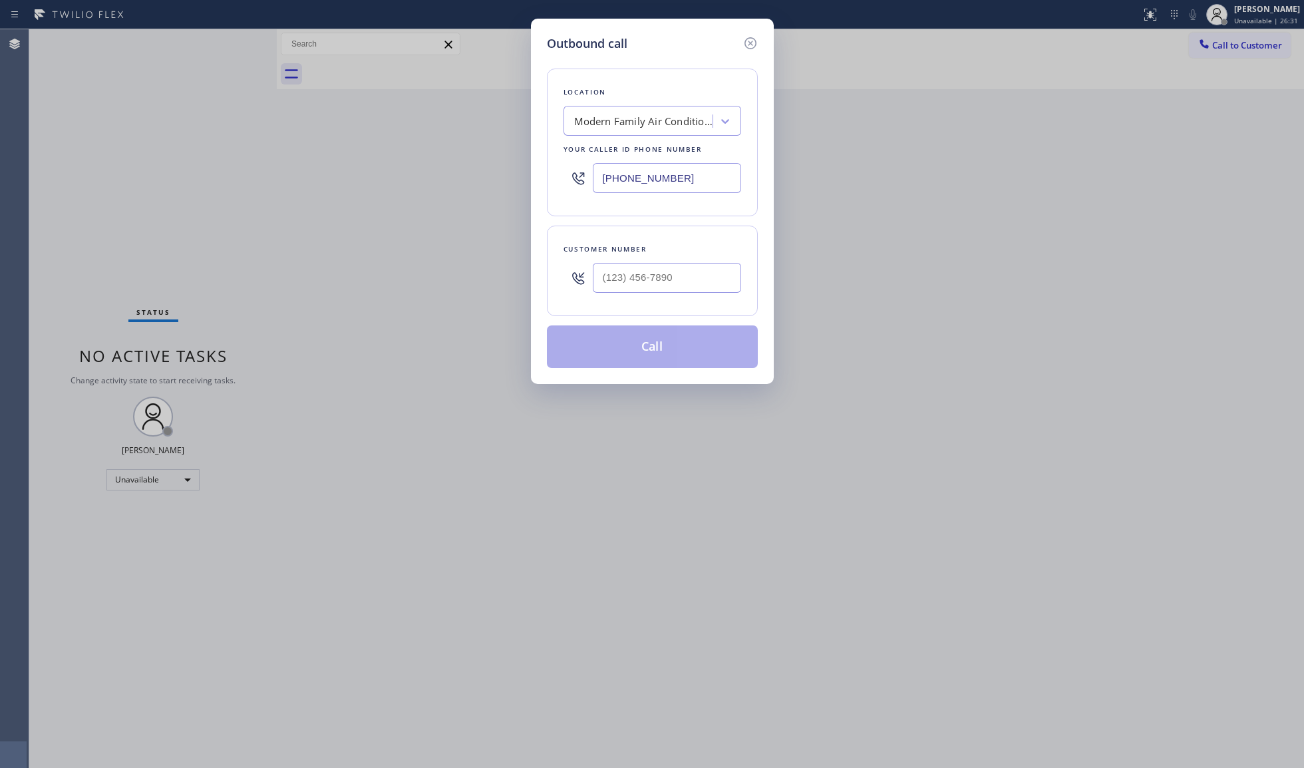
drag, startPoint x: 687, startPoint y: 181, endPoint x: 559, endPoint y: 174, distance: 127.2
click at [565, 178] on div "[PHONE_NUMBER]" at bounding box center [652, 177] width 178 height 43
paste input "786) 375-577"
type input "[PHONE_NUMBER]"
click at [716, 270] on input "(___) ___-____" at bounding box center [667, 278] width 148 height 30
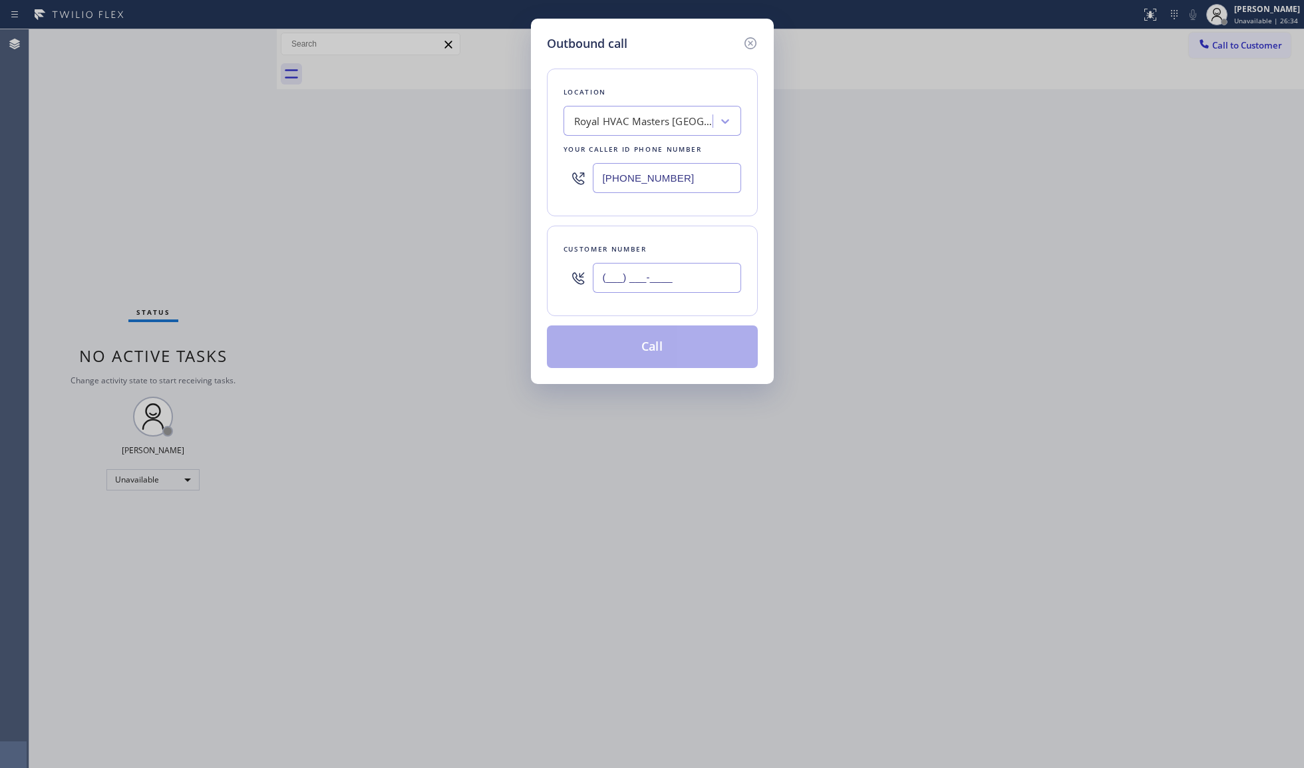
paste input "786) 885-8698"
type input "[PHONE_NUMBER]"
click at [653, 343] on button "Call" at bounding box center [652, 346] width 211 height 43
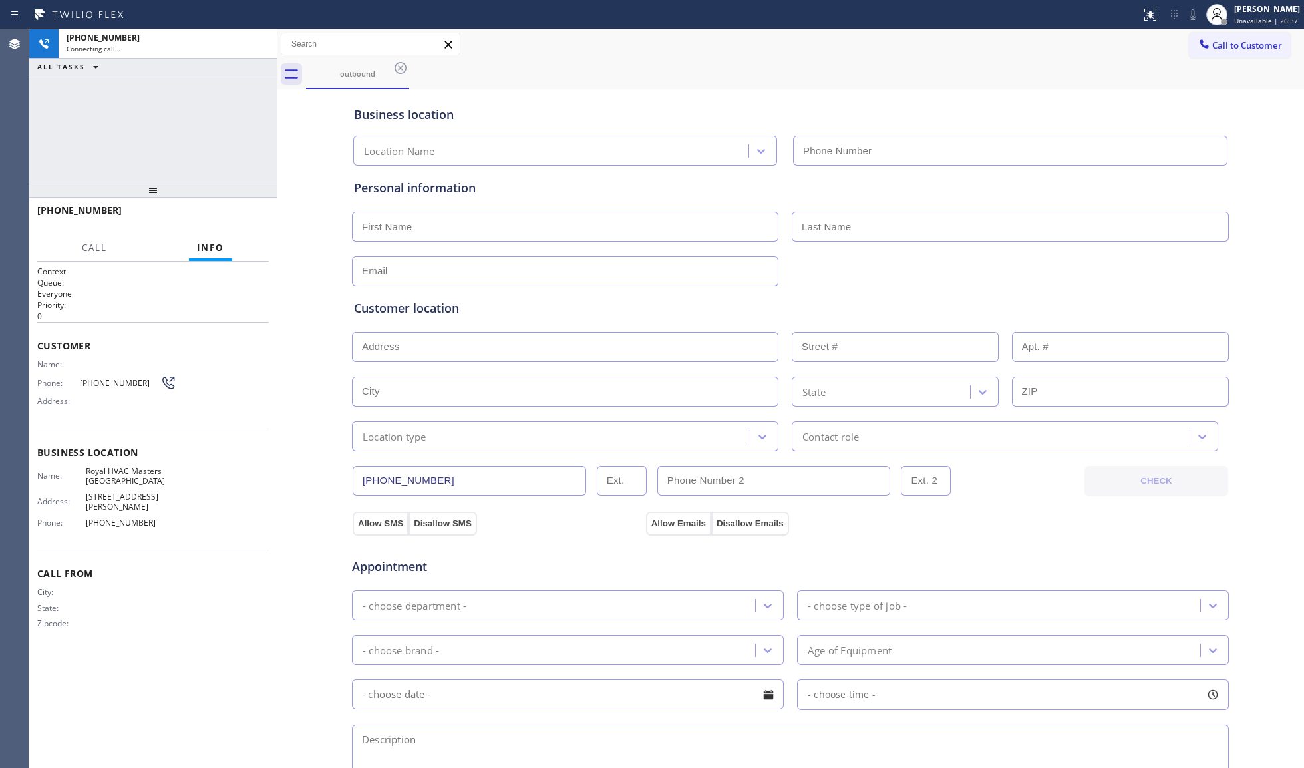
type input "[PHONE_NUMBER]"
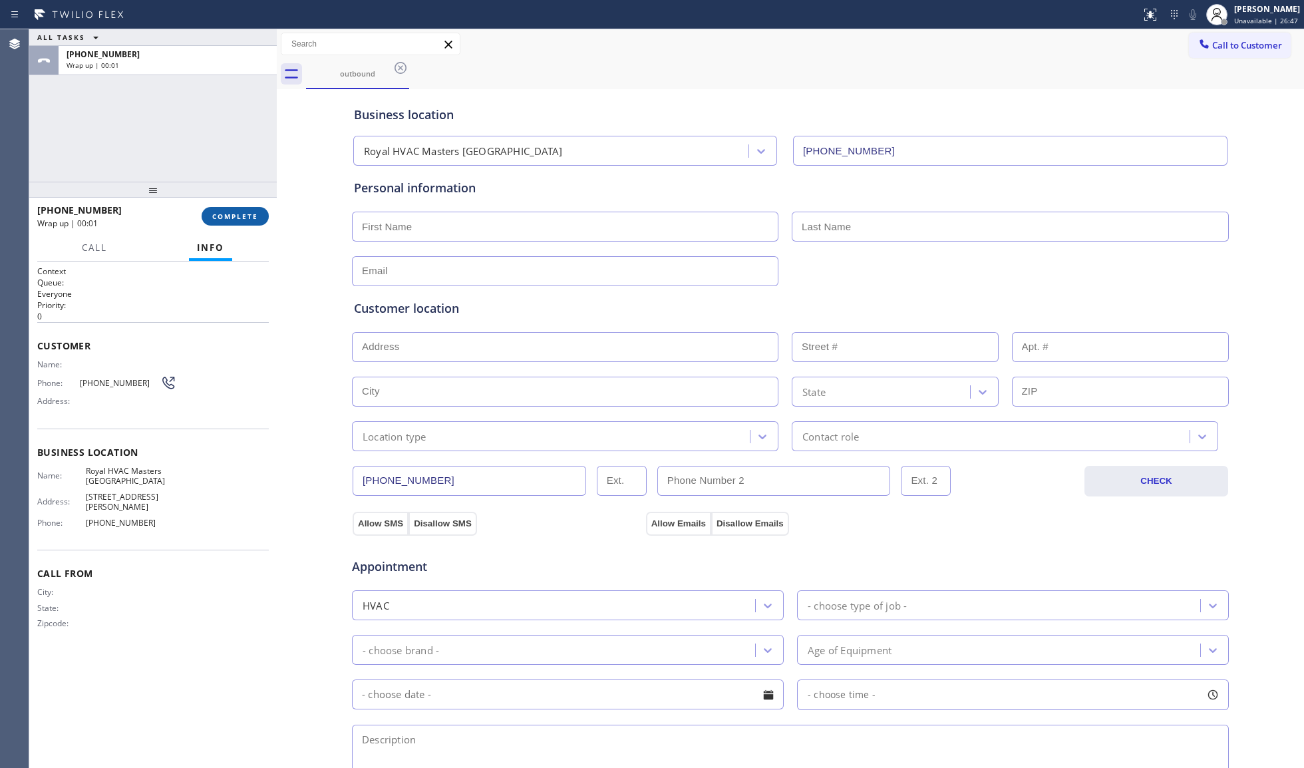
click at [231, 212] on span "COMPLETE" at bounding box center [235, 216] width 46 height 9
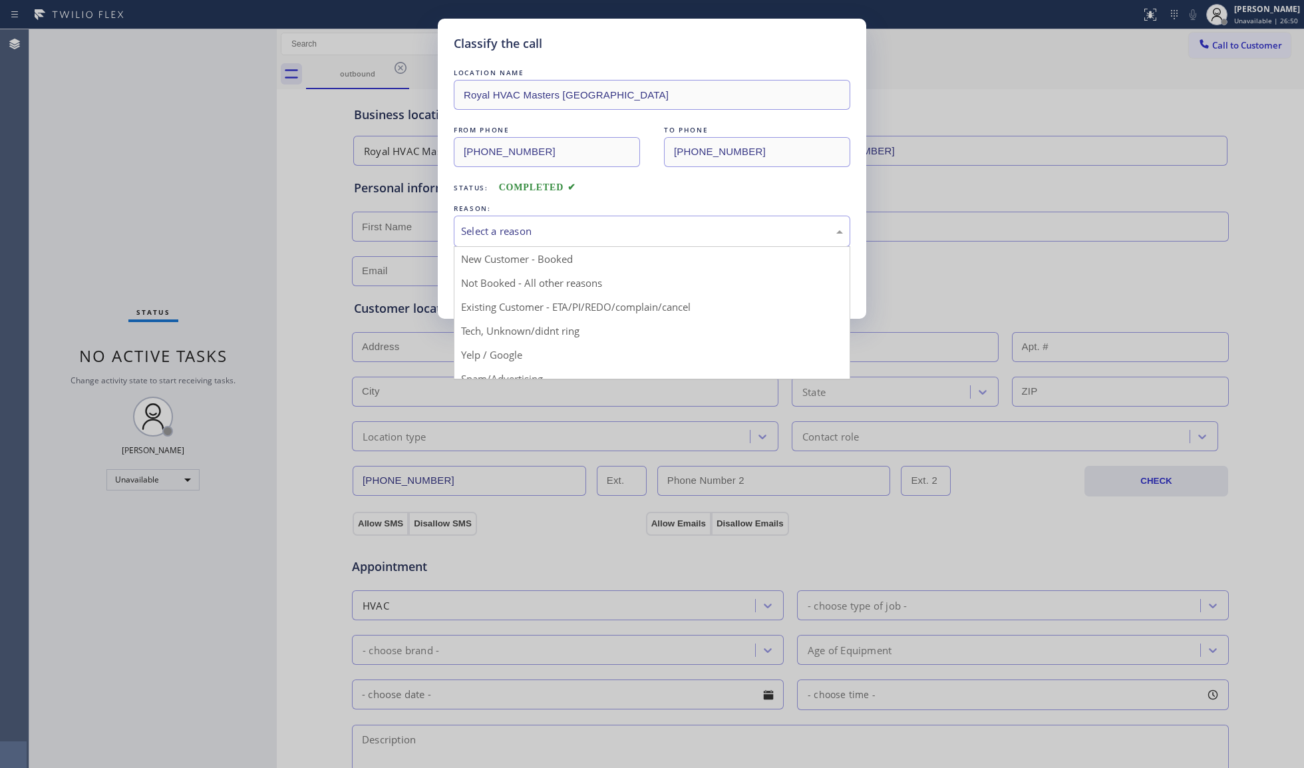
click at [785, 235] on div "Select a reason" at bounding box center [652, 231] width 382 height 15
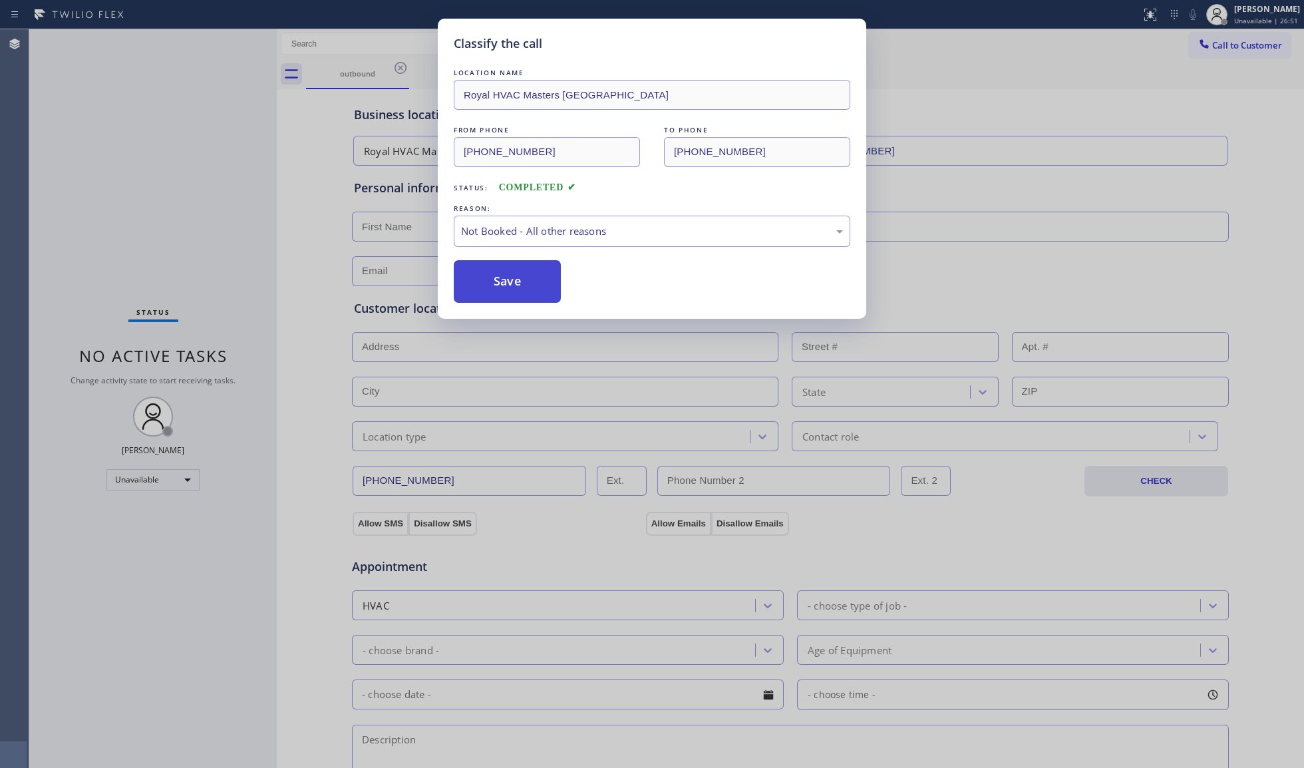
drag, startPoint x: 492, startPoint y: 281, endPoint x: 504, endPoint y: 273, distance: 14.4
click at [494, 280] on button "Save" at bounding box center [507, 281] width 107 height 43
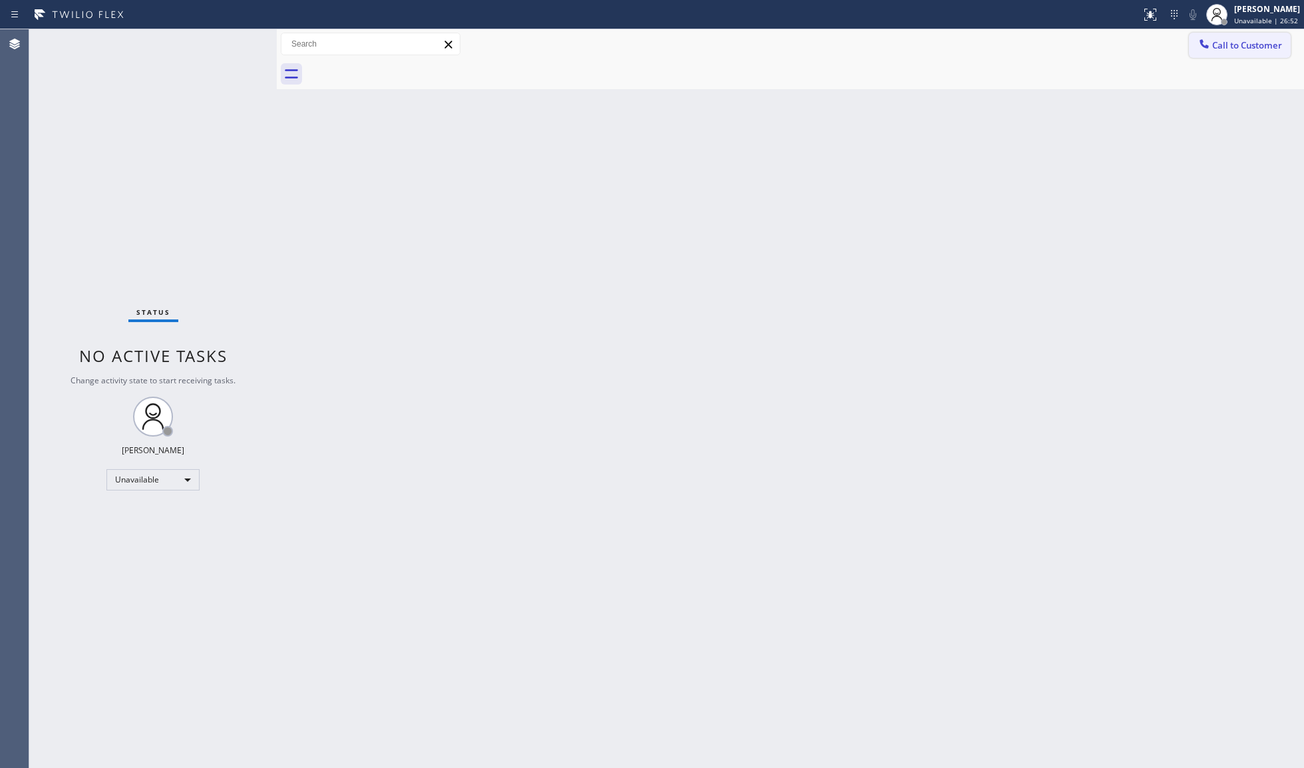
click at [1241, 43] on span "Call to Customer" at bounding box center [1247, 45] width 70 height 12
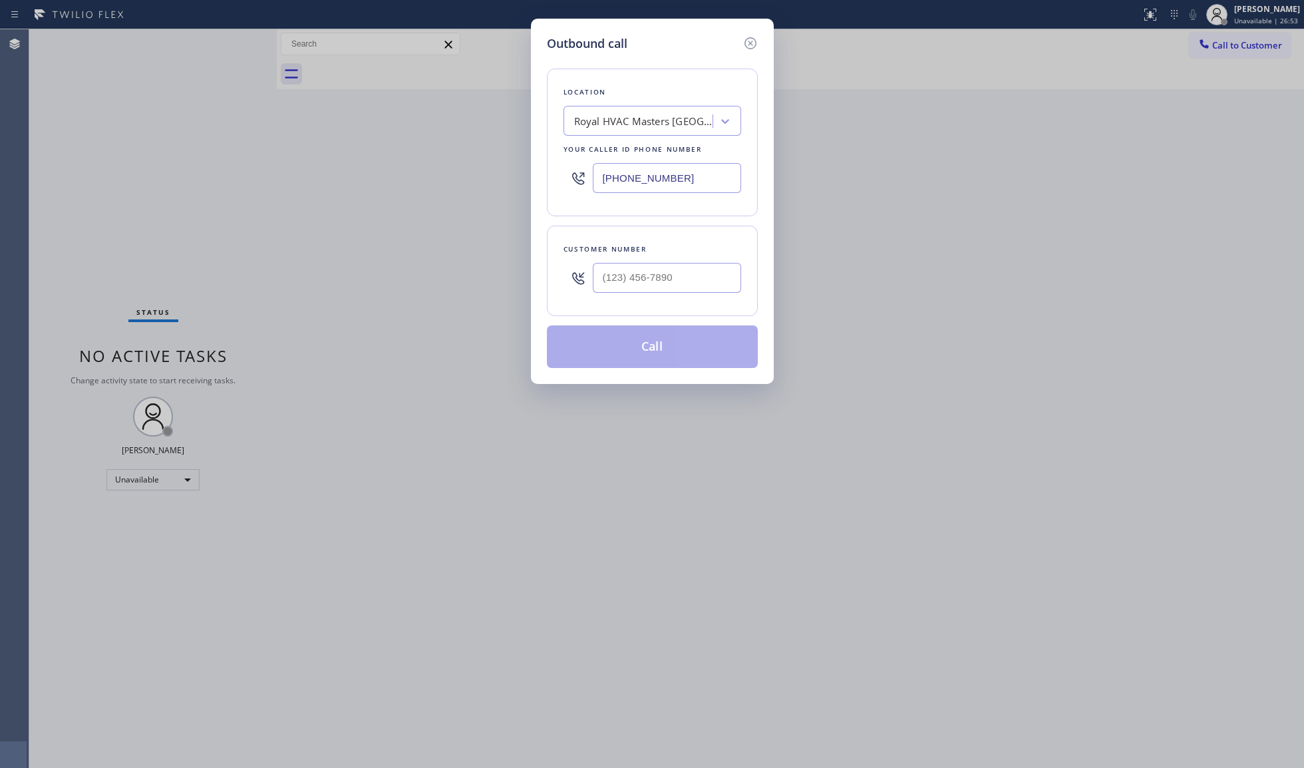
drag, startPoint x: 659, startPoint y: 182, endPoint x: 496, endPoint y: 182, distance: 162.3
click at [496, 182] on div "Outbound call Location Royal HVAC Masters [GEOGRAPHIC_DATA] Your caller id phon…" at bounding box center [652, 384] width 1304 height 768
paste input "723-8258"
type input "[PHONE_NUMBER]"
paste input "786) 937-6371"
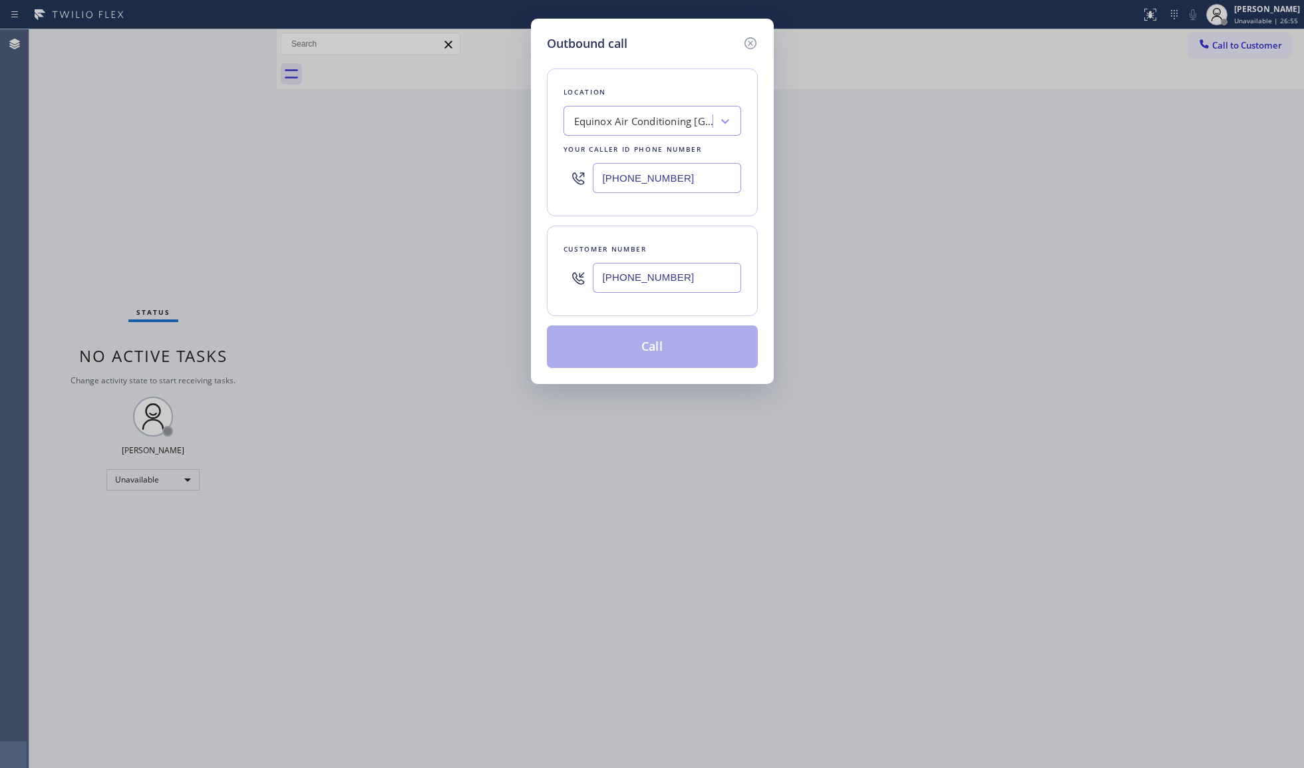
click at [698, 282] on input "[PHONE_NUMBER]" at bounding box center [667, 278] width 148 height 30
type input "[PHONE_NUMBER]"
click at [663, 357] on button "Call" at bounding box center [652, 346] width 211 height 43
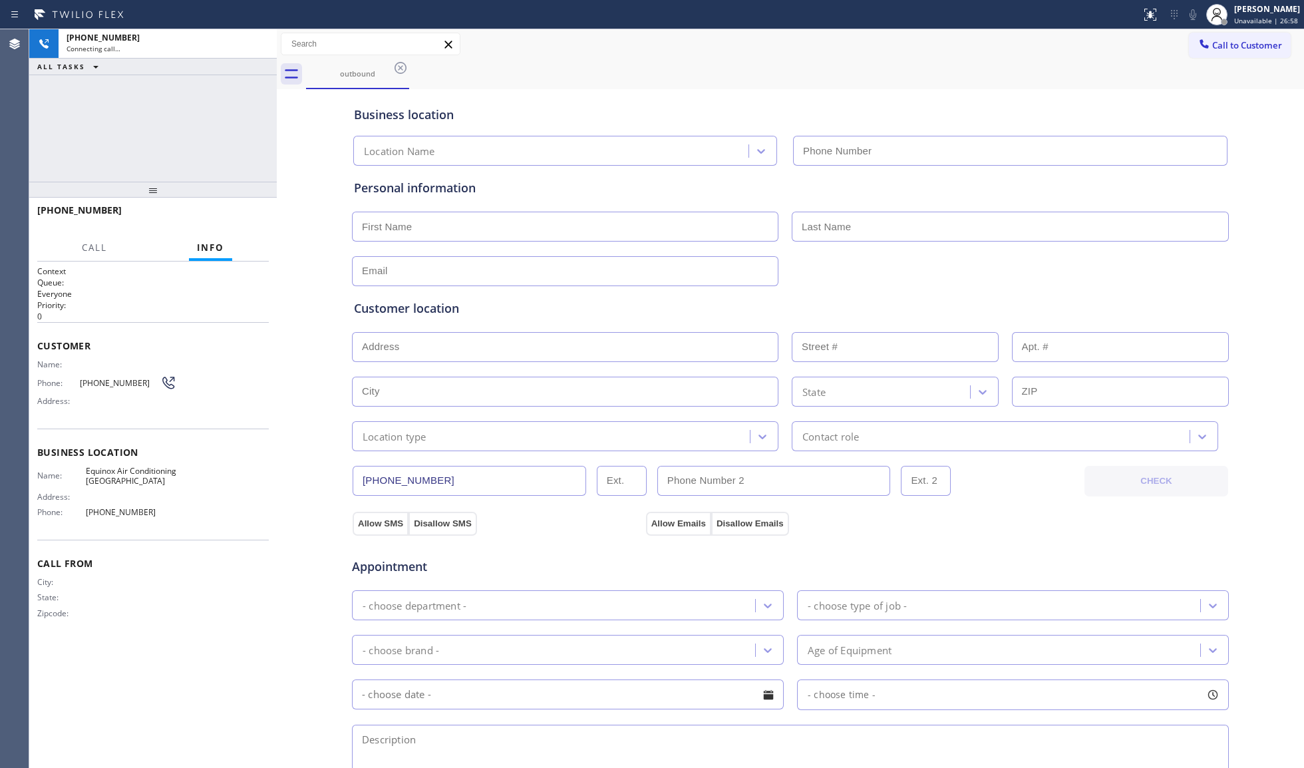
type input "[PHONE_NUMBER]"
drag, startPoint x: 991, startPoint y: 67, endPoint x: 994, endPoint y: 73, distance: 7.4
click at [990, 65] on div "outbound" at bounding box center [805, 74] width 998 height 30
click at [209, 210] on button "HANG UP" at bounding box center [238, 216] width 62 height 19
drag, startPoint x: 212, startPoint y: 212, endPoint x: 218, endPoint y: 213, distance: 6.8
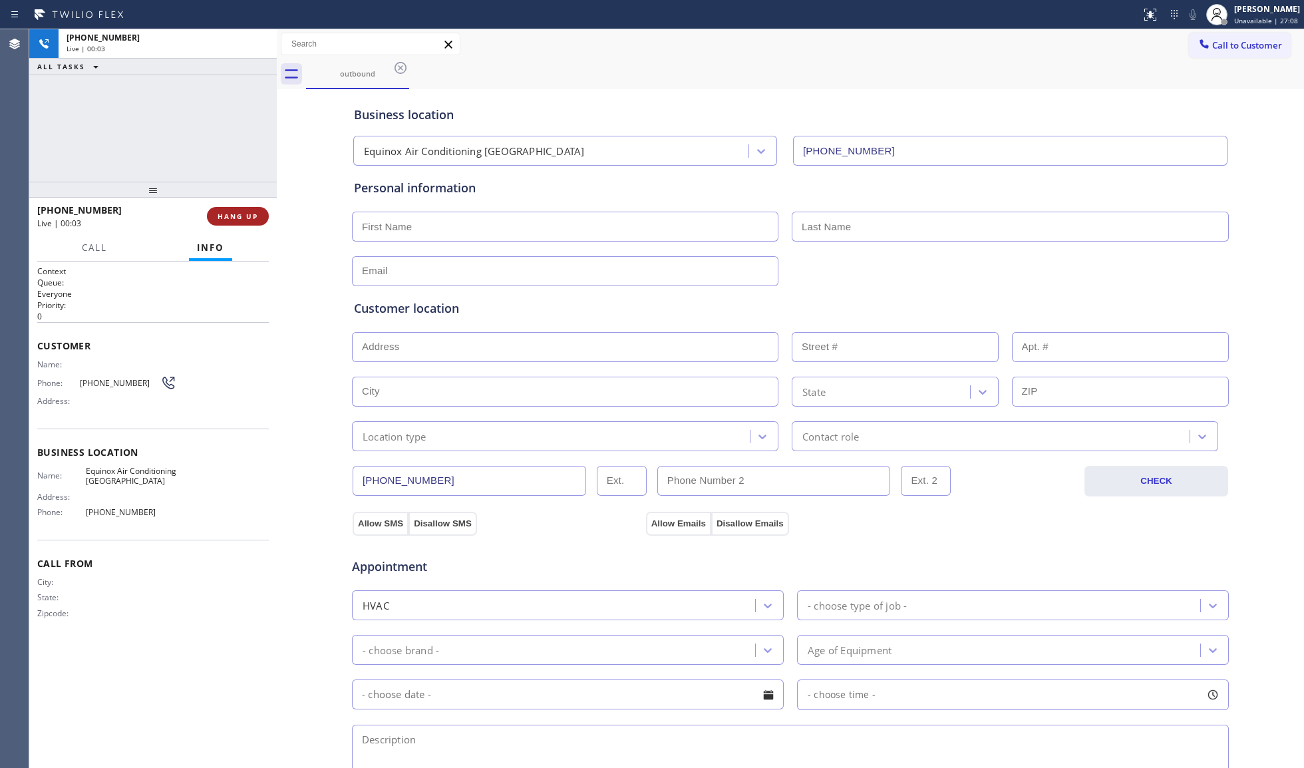
click at [213, 212] on button "HANG UP" at bounding box center [238, 216] width 62 height 19
click at [226, 213] on span "COMPLETE" at bounding box center [235, 216] width 46 height 9
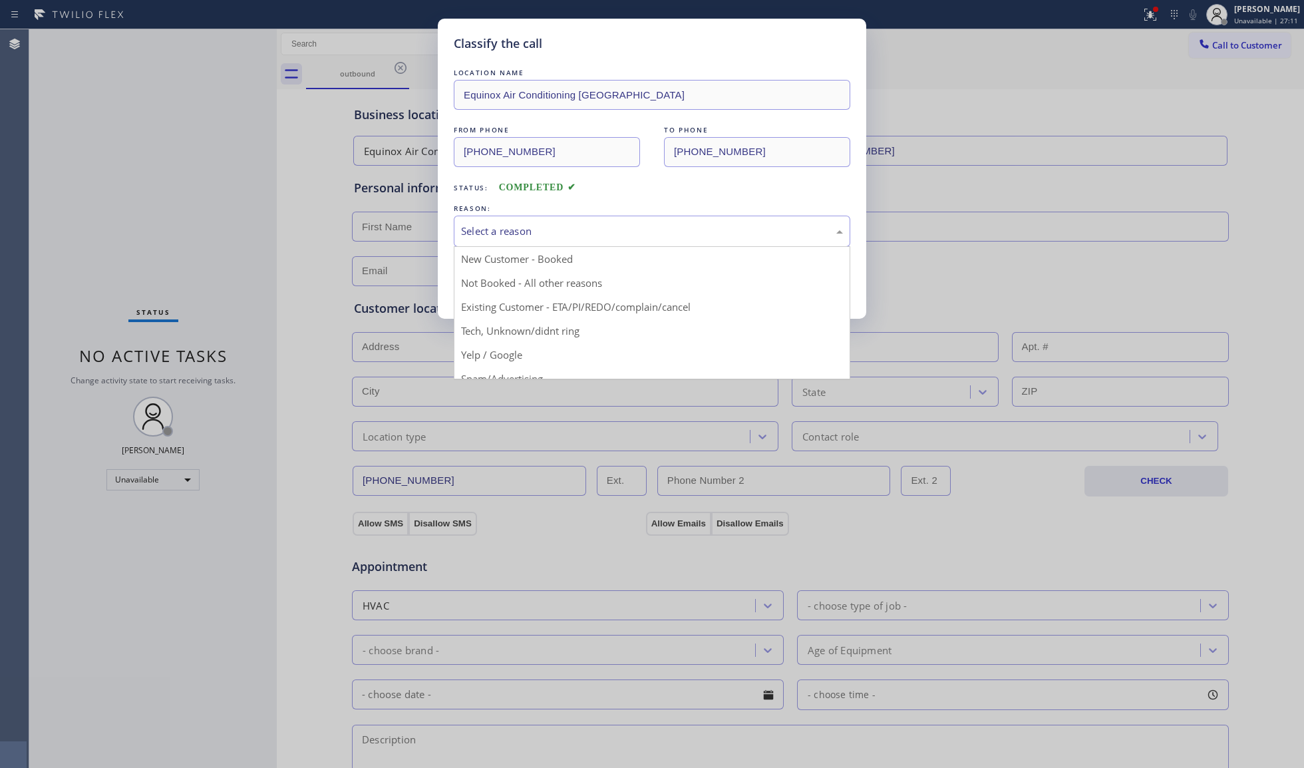
click at [498, 242] on div "Select a reason" at bounding box center [652, 231] width 396 height 31
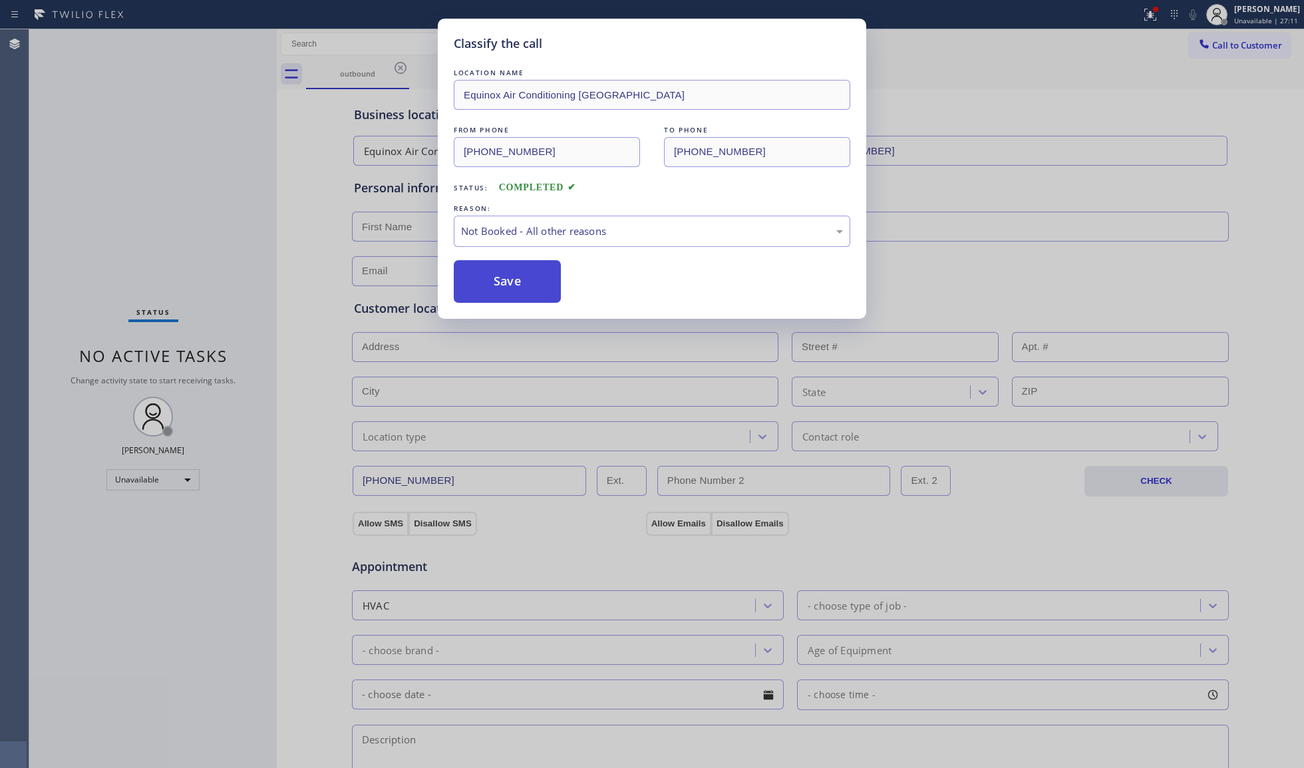
click at [478, 283] on button "Save" at bounding box center [507, 281] width 107 height 43
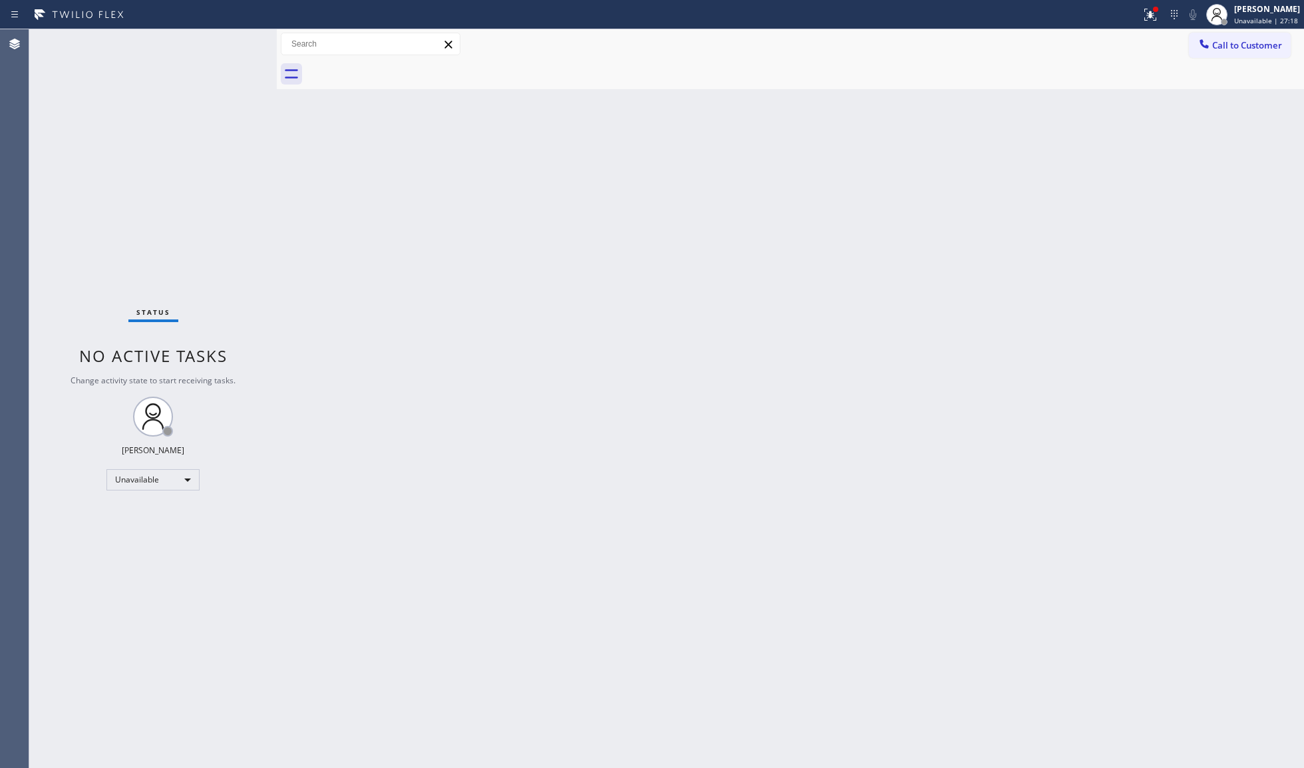
drag, startPoint x: 1223, startPoint y: 43, endPoint x: 1134, endPoint y: 98, distance: 104.3
click at [1223, 44] on span "Call to Customer" at bounding box center [1247, 45] width 70 height 12
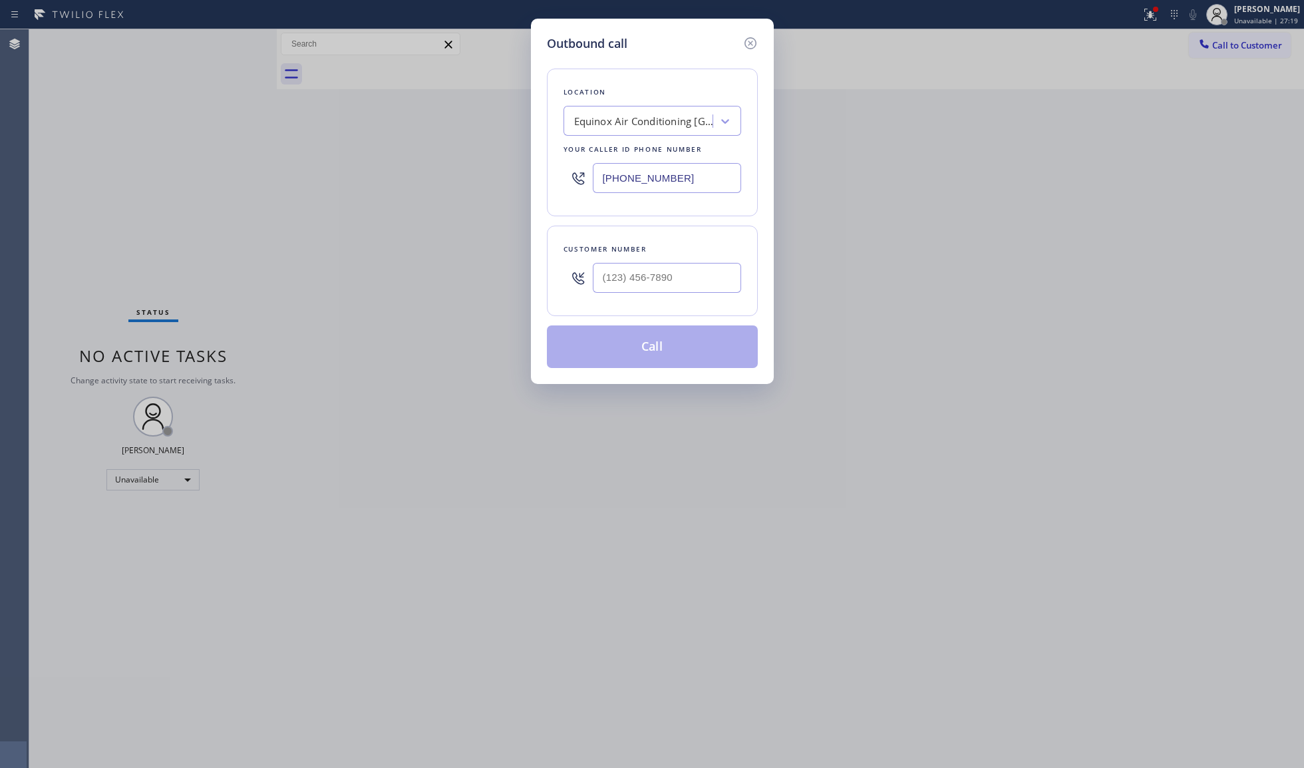
drag, startPoint x: 685, startPoint y: 182, endPoint x: 458, endPoint y: 182, distance: 227.5
click at [454, 180] on div "Outbound call Location Equinox Air Conditioning [GEOGRAPHIC_DATA] Your caller i…" at bounding box center [652, 384] width 1304 height 768
paste input "862) 366-4179"
type input "[PHONE_NUMBER]"
click at [685, 293] on input "(___) ___-____" at bounding box center [667, 278] width 148 height 30
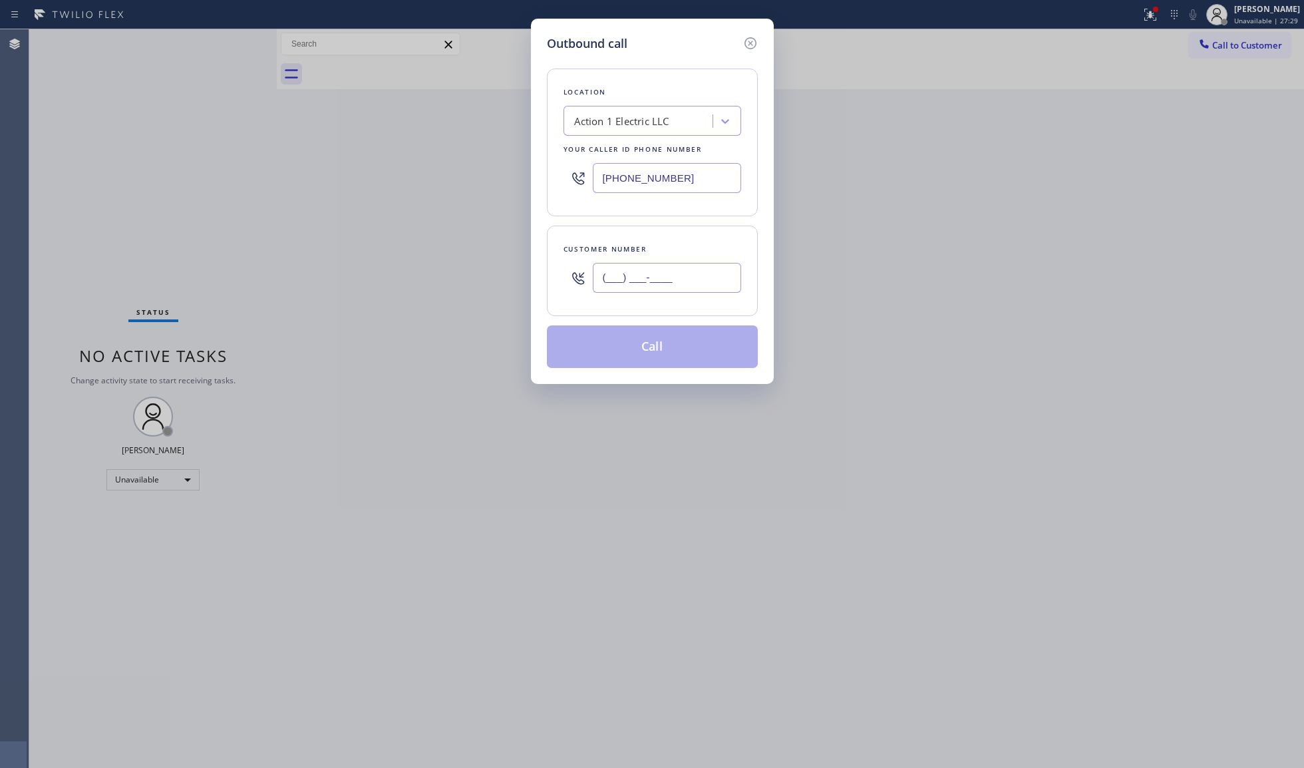
paste input "609) 938-8262"
type input "[PHONE_NUMBER]"
click at [655, 344] on button "Call" at bounding box center [652, 346] width 211 height 43
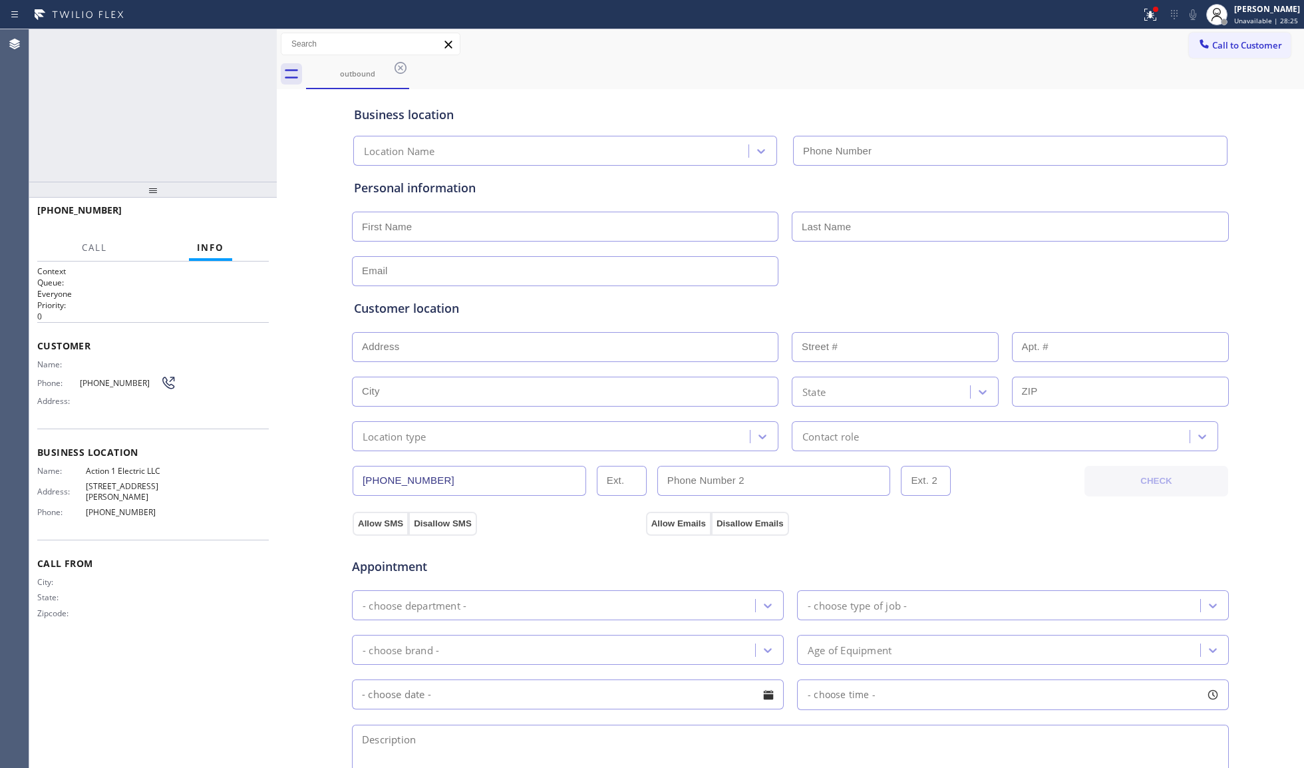
type input "[PHONE_NUMBER]"
click at [1161, 11] on div at bounding box center [1150, 14] width 29 height 29
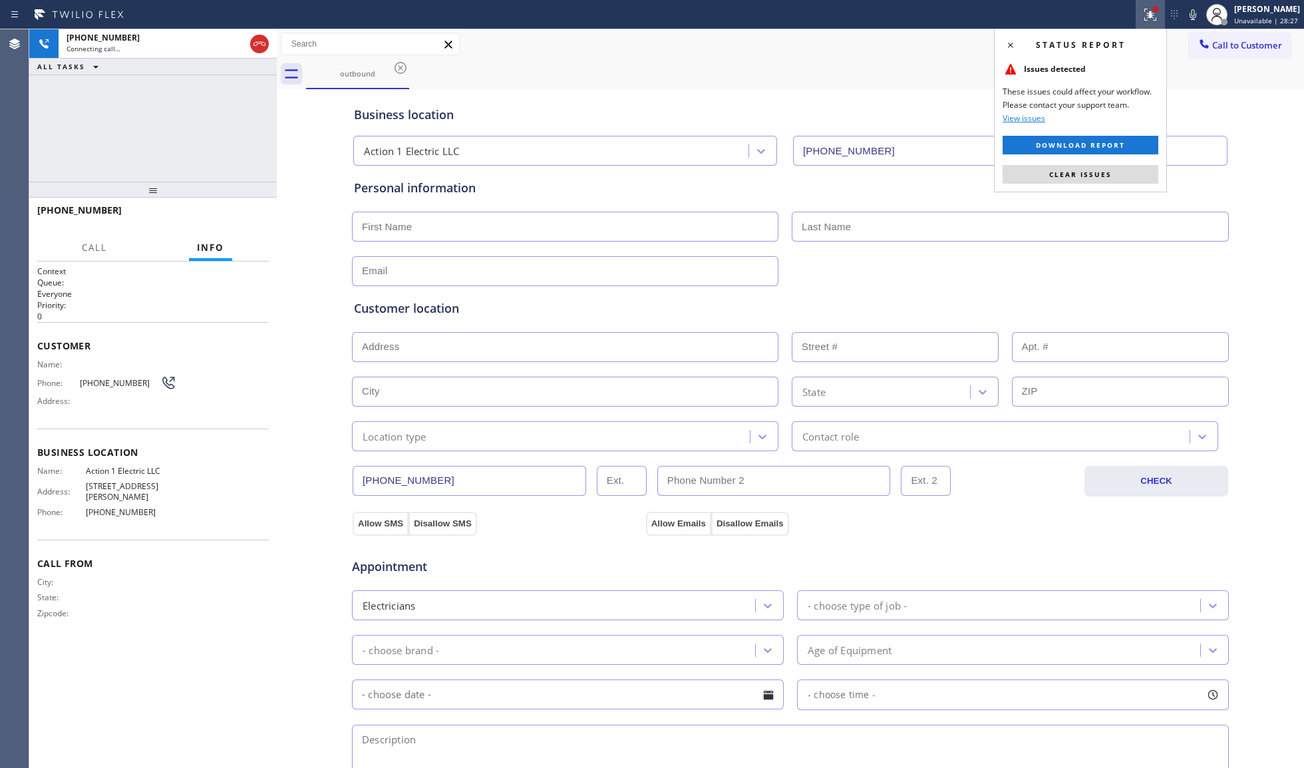
drag, startPoint x: 1107, startPoint y: 177, endPoint x: 1000, endPoint y: 118, distance: 121.5
click at [1106, 177] on span "Clear issues" at bounding box center [1080, 174] width 63 height 9
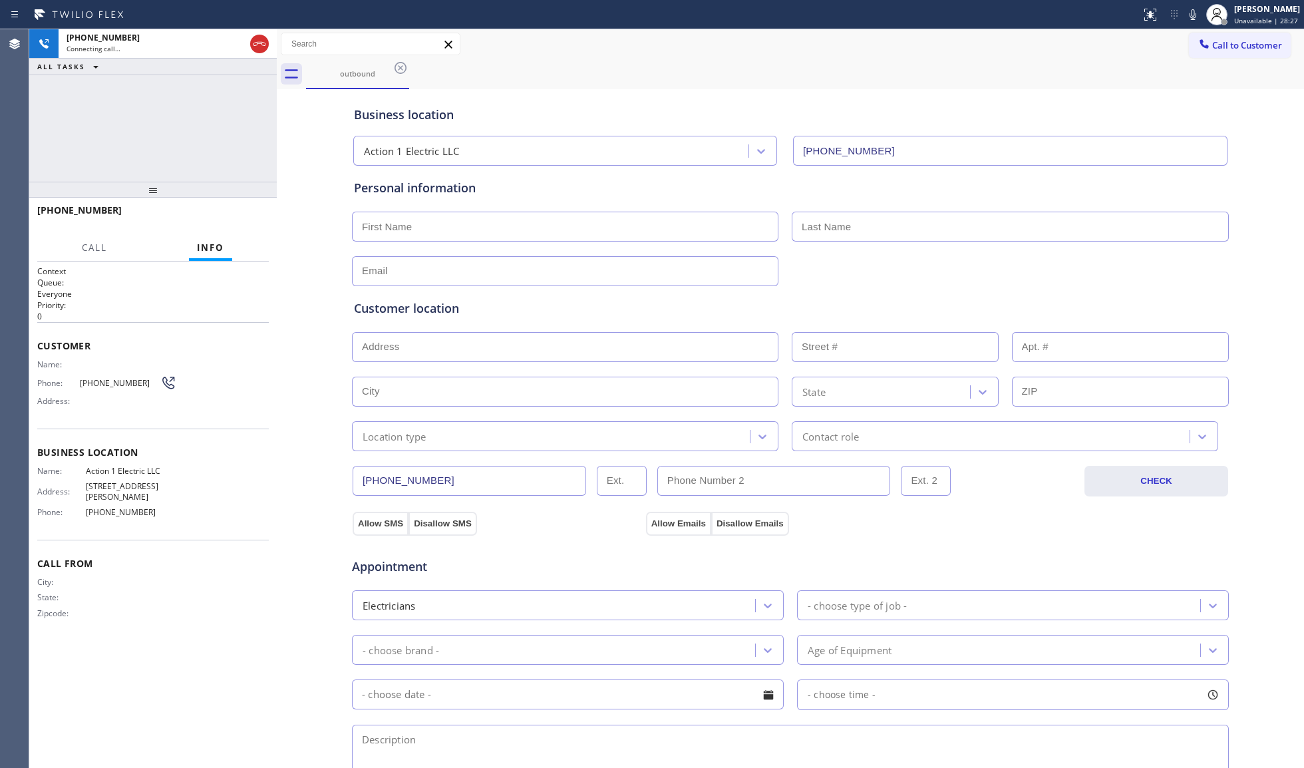
drag, startPoint x: 911, startPoint y: 59, endPoint x: 988, endPoint y: 73, distance: 78.3
click at [913, 60] on div "outbound" at bounding box center [805, 74] width 998 height 30
click at [661, 86] on div "outbound" at bounding box center [805, 74] width 998 height 30
click at [246, 217] on span "HANG UP" at bounding box center [238, 216] width 41 height 9
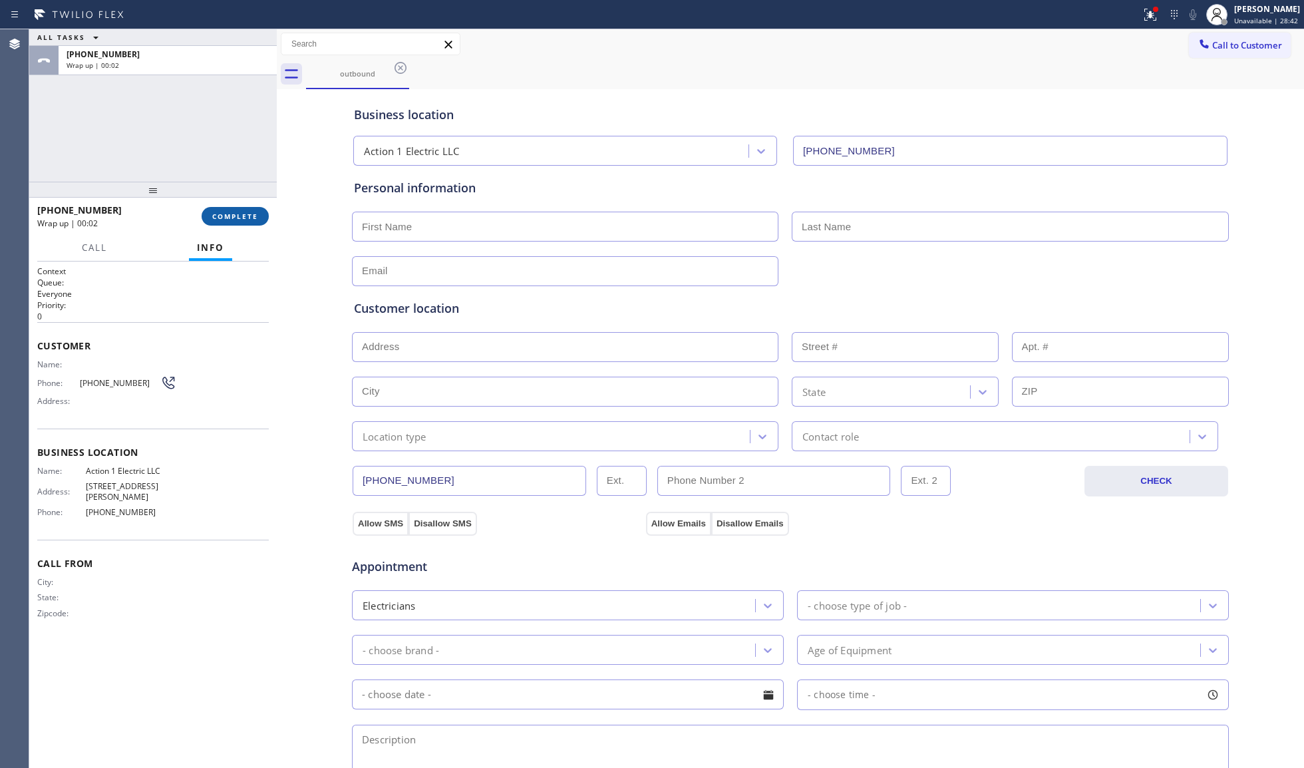
click at [245, 224] on button "COMPLETE" at bounding box center [235, 216] width 67 height 19
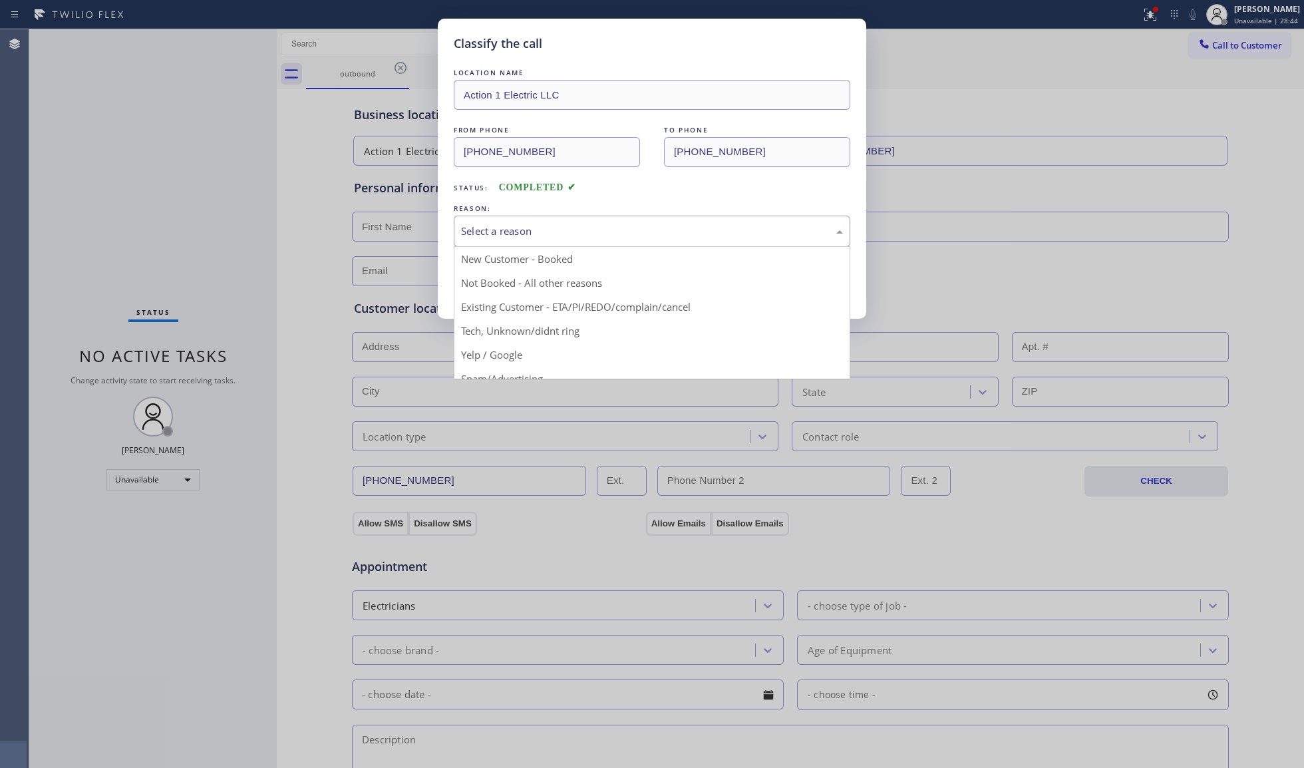
click at [503, 221] on div "Select a reason" at bounding box center [652, 231] width 396 height 31
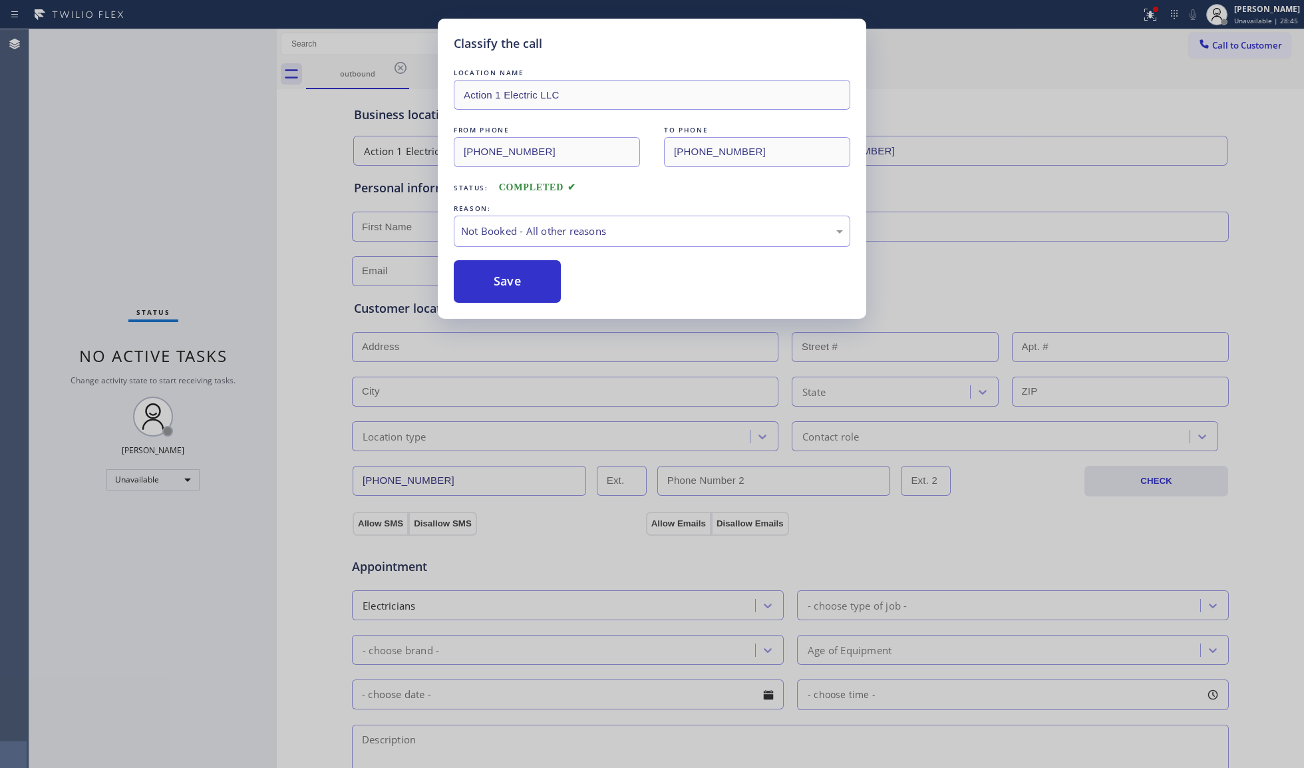
click at [501, 280] on button "Save" at bounding box center [507, 281] width 107 height 43
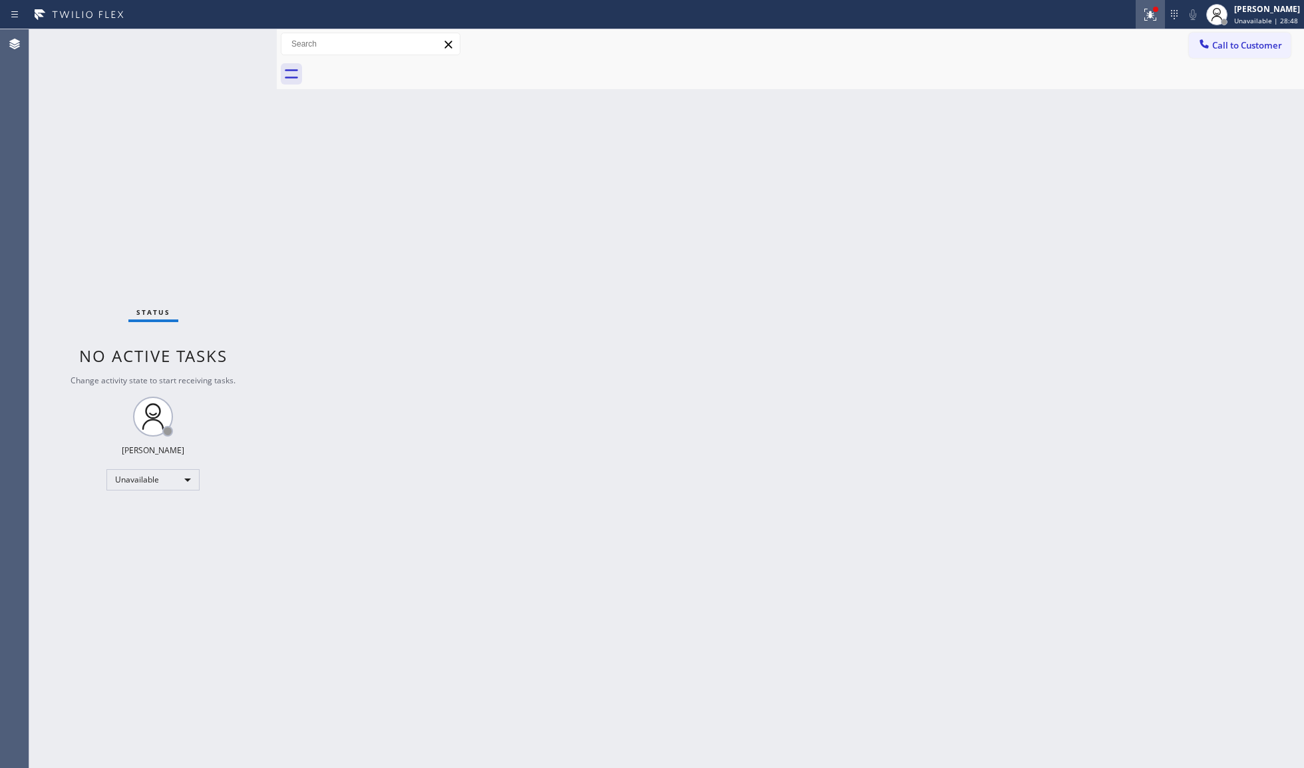
click at [1148, 17] on icon at bounding box center [1150, 15] width 16 height 16
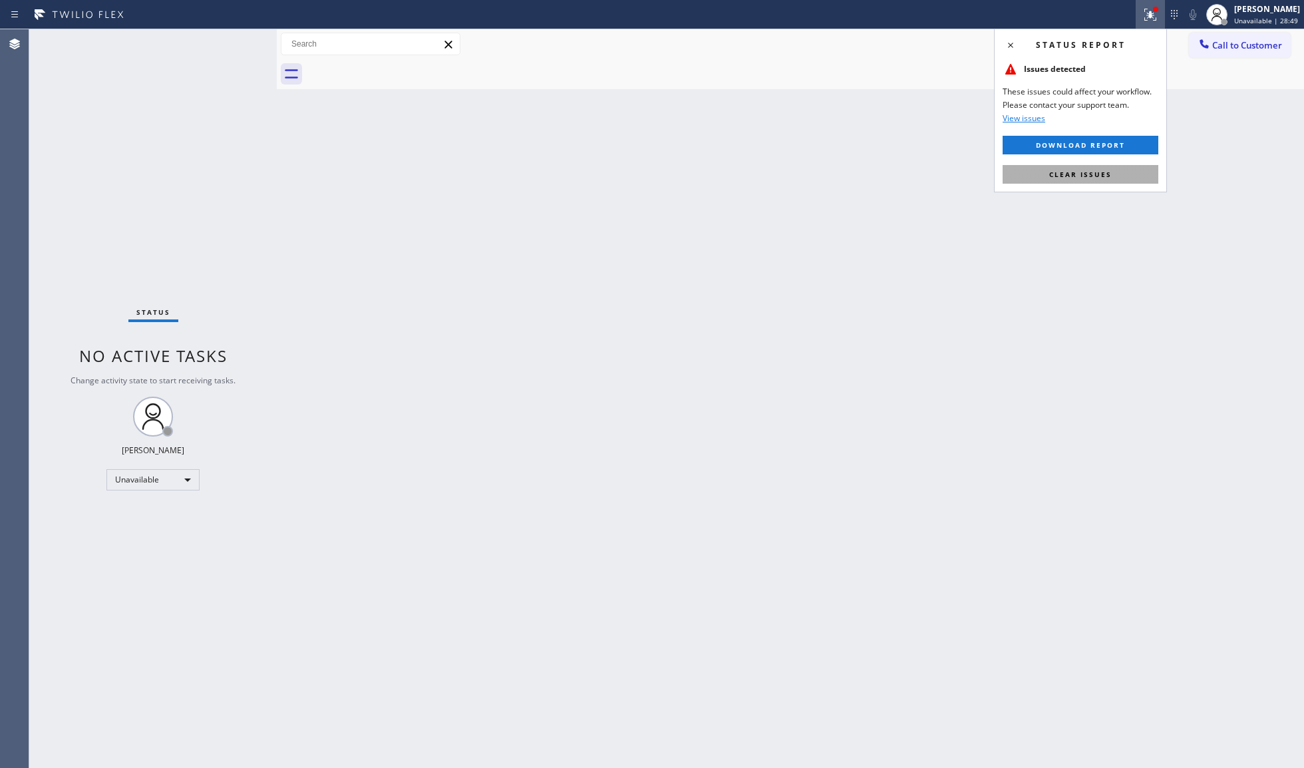
click at [1076, 174] on span "Clear issues" at bounding box center [1080, 174] width 63 height 9
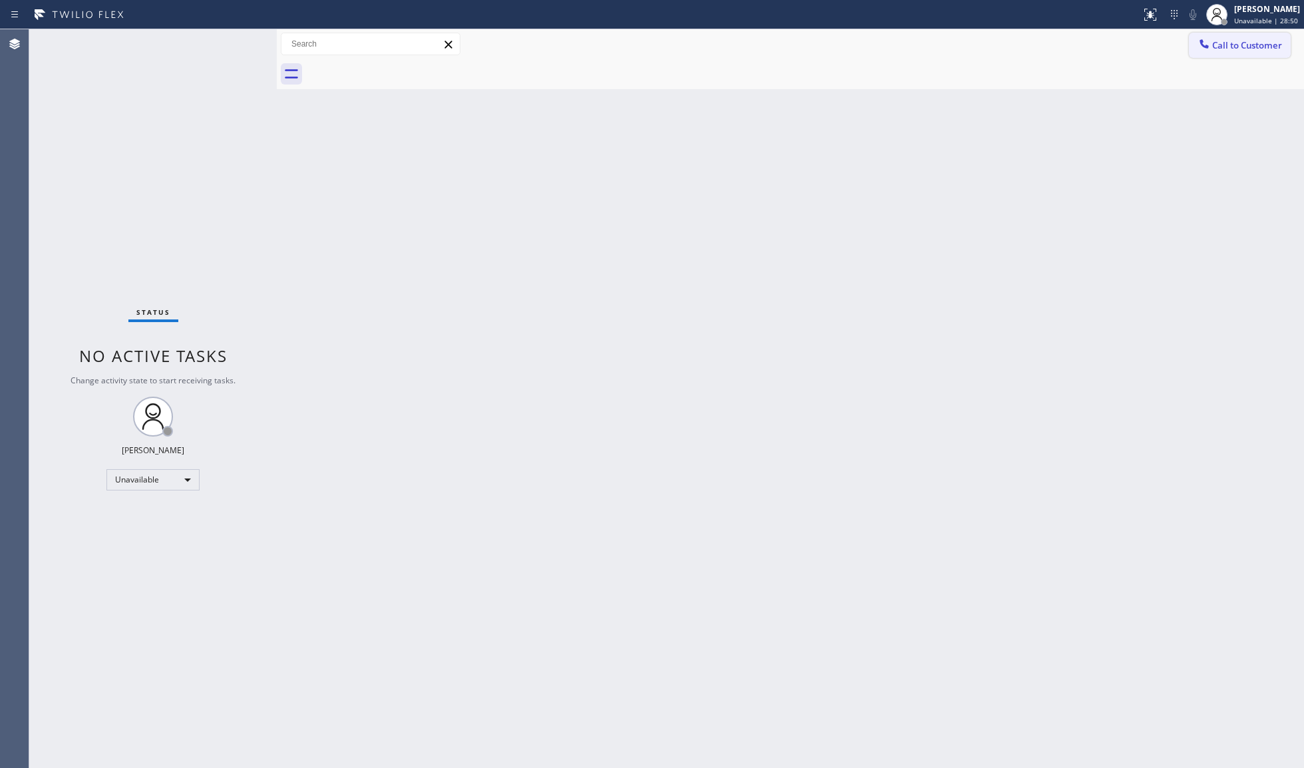
click at [1257, 41] on span "Call to Customer" at bounding box center [1247, 45] width 70 height 12
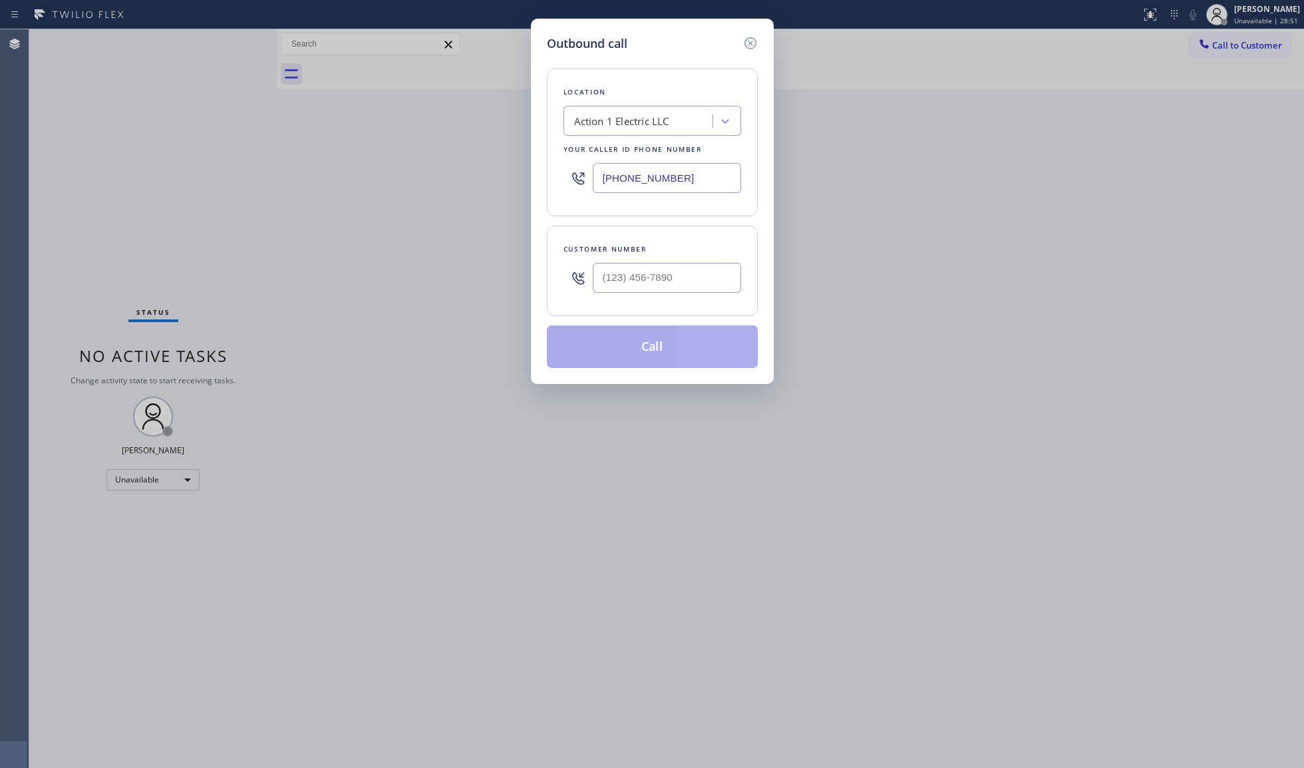
drag, startPoint x: 705, startPoint y: 188, endPoint x: 531, endPoint y: 196, distance: 174.5
click at [531, 196] on div "Outbound call Location Action 1 Electric LLC Your caller id phone number [PHONE…" at bounding box center [652, 201] width 243 height 365
paste input "714) 517-1513"
type input "[PHONE_NUMBER]"
click at [656, 273] on input "(___) ___-____" at bounding box center [667, 278] width 148 height 30
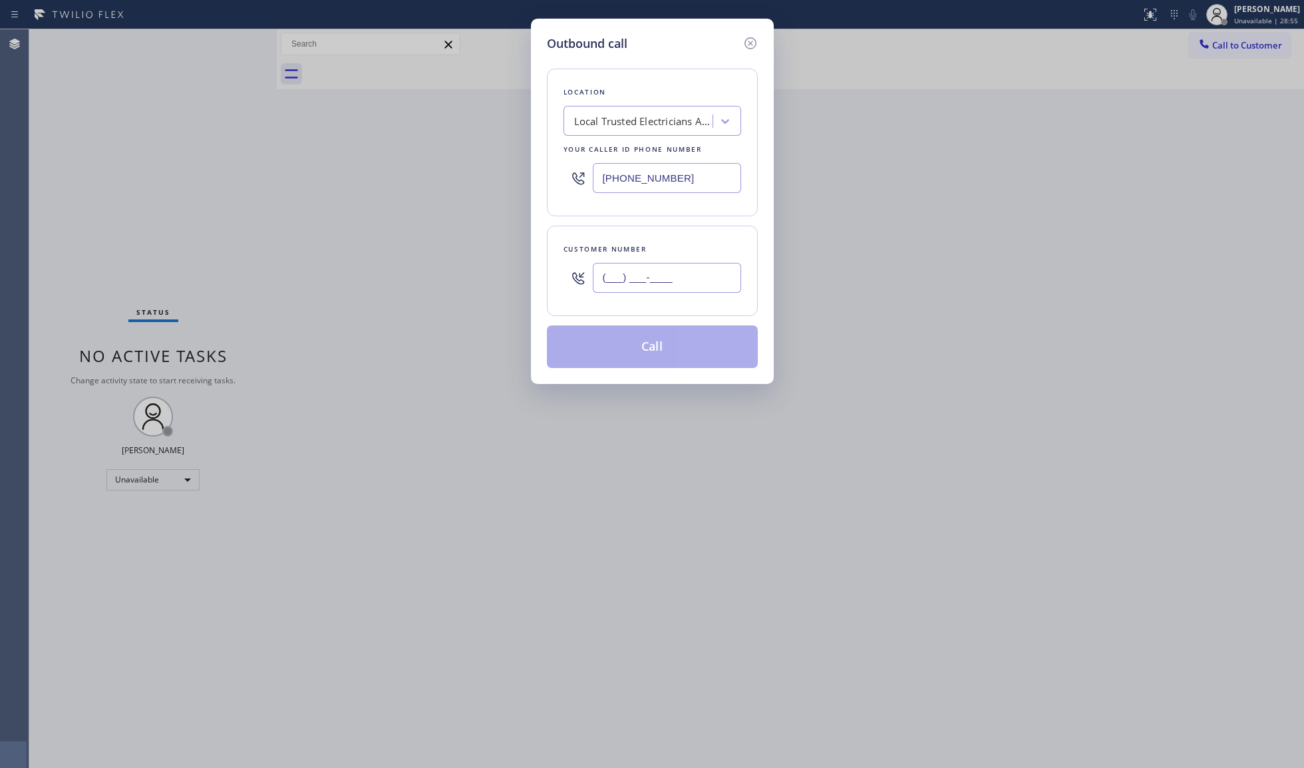
paste input "743) 241-3235"
type input "[PHONE_NUMBER]"
click at [653, 309] on div "Customer number [PHONE_NUMBER]" at bounding box center [652, 271] width 211 height 90
click at [668, 346] on button "Call" at bounding box center [652, 346] width 211 height 43
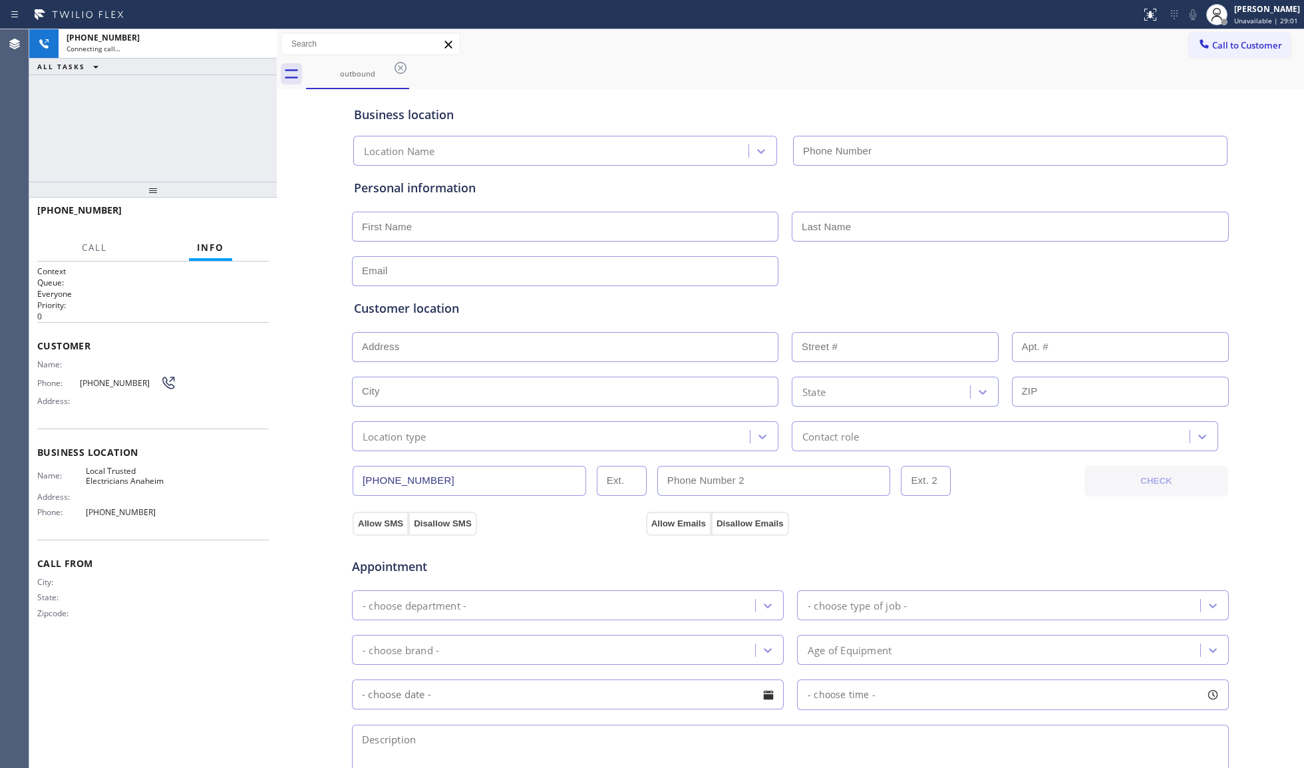
type input "[PHONE_NUMBER]"
click at [583, 97] on div "Business location Local Trusted Electricians [GEOGRAPHIC_DATA] [PHONE_NUMBER]" at bounding box center [790, 128] width 878 height 73
click at [238, 219] on span "HANG UP" at bounding box center [238, 216] width 41 height 9
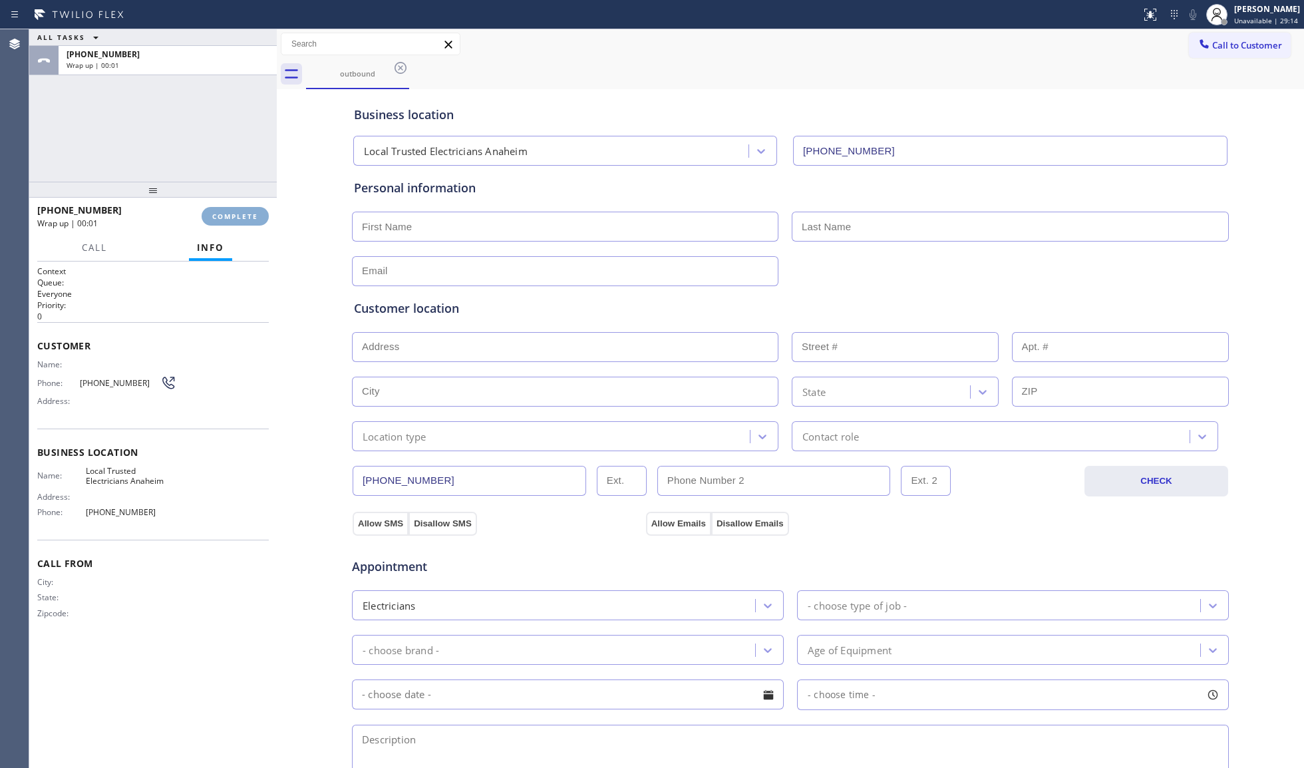
click at [238, 217] on span "COMPLETE" at bounding box center [235, 216] width 46 height 9
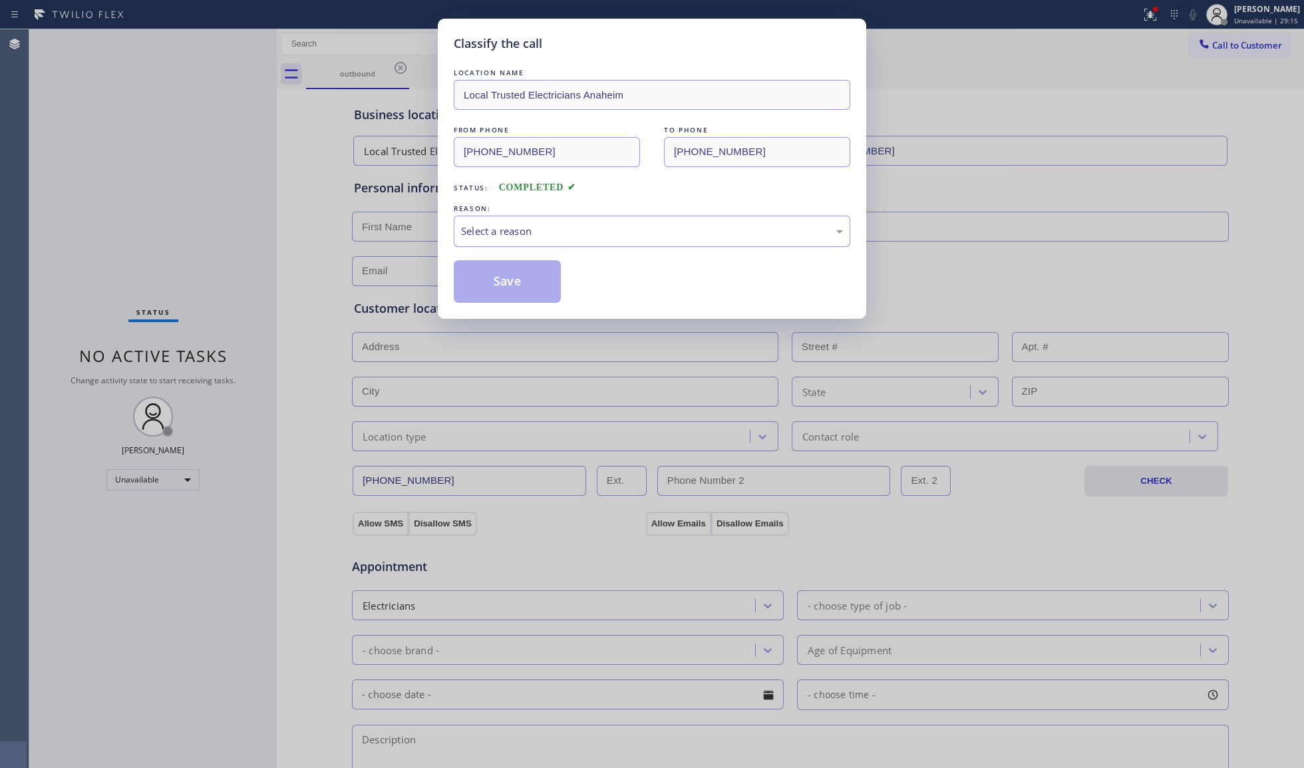
drag, startPoint x: 570, startPoint y: 231, endPoint x: 553, endPoint y: 241, distance: 19.1
click at [569, 231] on div "Select a reason" at bounding box center [652, 231] width 382 height 15
click at [506, 288] on button "Save" at bounding box center [507, 281] width 107 height 43
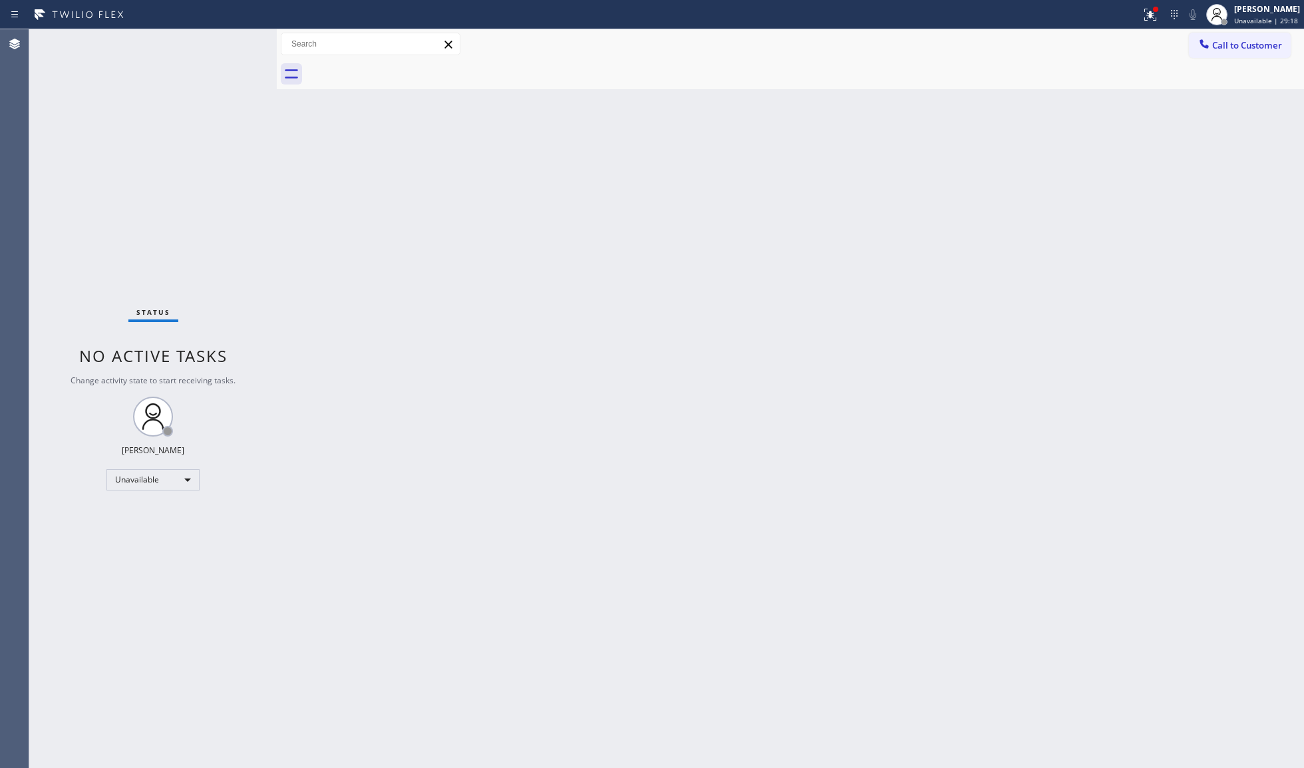
drag, startPoint x: 1148, startPoint y: 19, endPoint x: 1148, endPoint y: 85, distance: 66.5
click at [1148, 33] on div "Status report Issues detected These issues could affect your workflow. Please c…" at bounding box center [652, 384] width 1304 height 768
drag, startPoint x: 1166, startPoint y: 9, endPoint x: 1116, endPoint y: 104, distance: 107.1
click at [1165, 12] on div at bounding box center [1150, 15] width 29 height 16
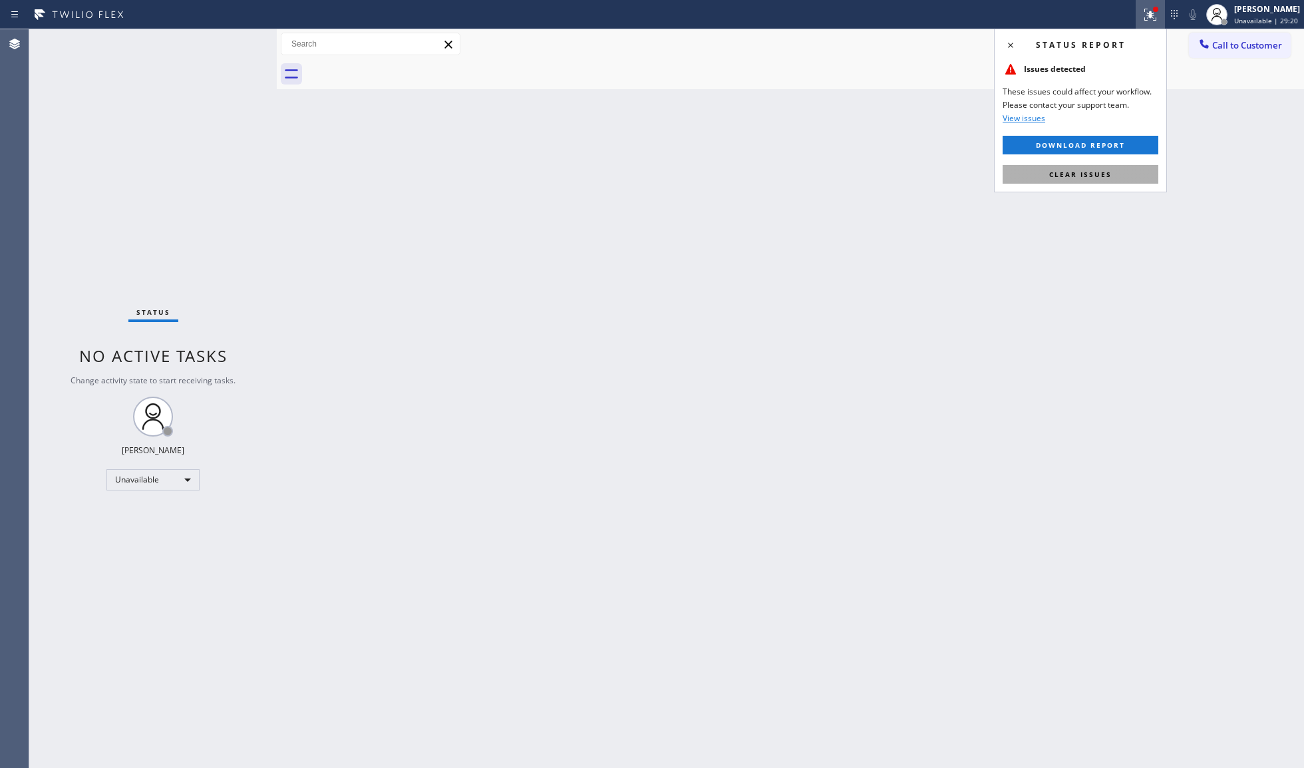
drag, startPoint x: 1086, startPoint y: 168, endPoint x: 1097, endPoint y: 165, distance: 11.2
click at [1087, 168] on button "Clear issues" at bounding box center [1080, 174] width 156 height 19
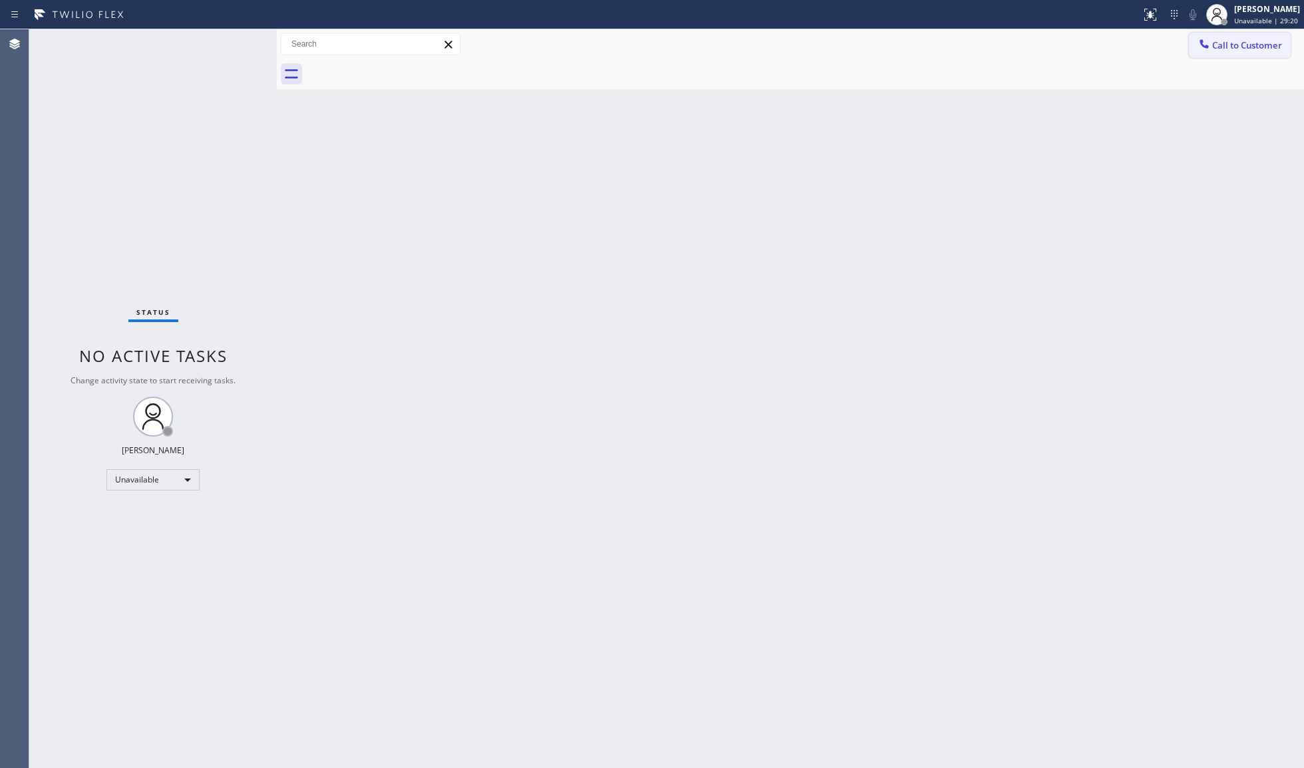
click at [1203, 40] on icon at bounding box center [1203, 43] width 13 height 13
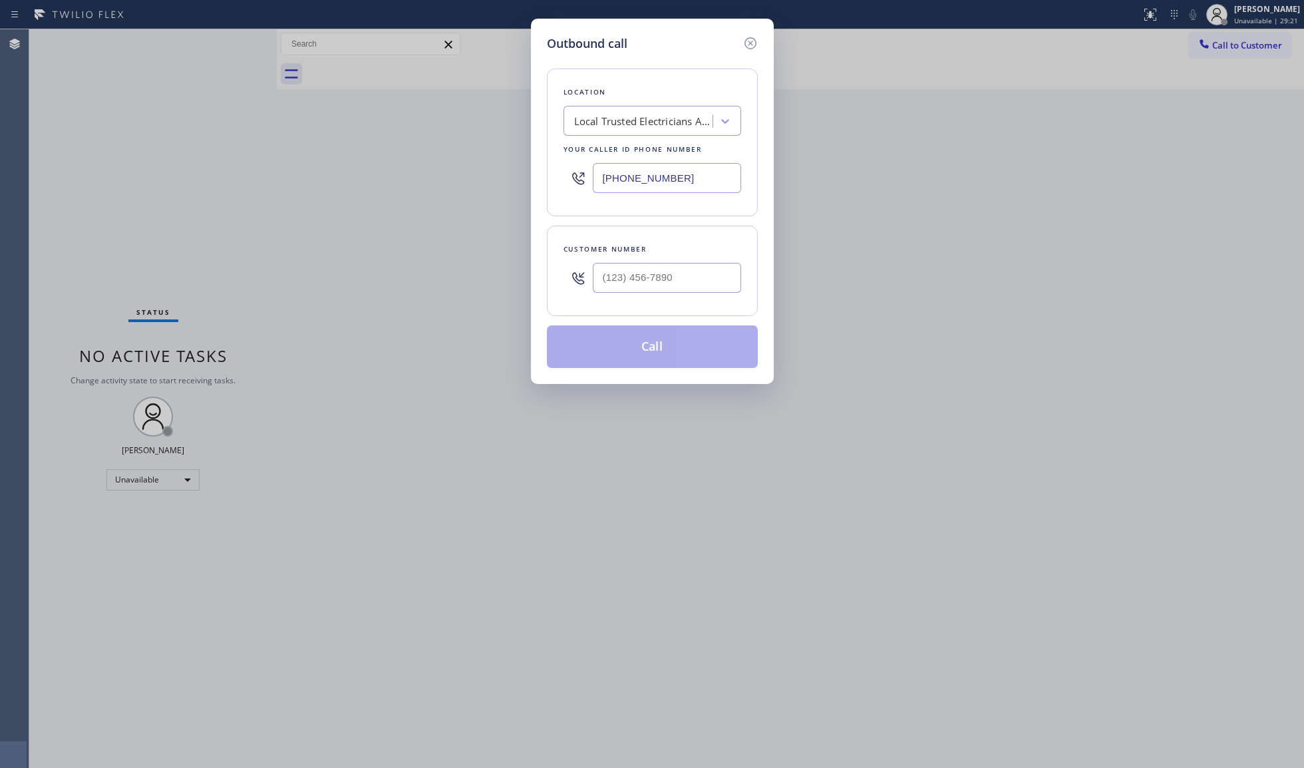
drag, startPoint x: 706, startPoint y: 181, endPoint x: 447, endPoint y: 158, distance: 260.5
click at [447, 158] on div "Outbound call Location Local Trusted Electricians [GEOGRAPHIC_DATA] Your caller…" at bounding box center [652, 384] width 1304 height 768
paste input "424) 255-5847"
type input "[PHONE_NUMBER]"
paste input "724) 344-3819"
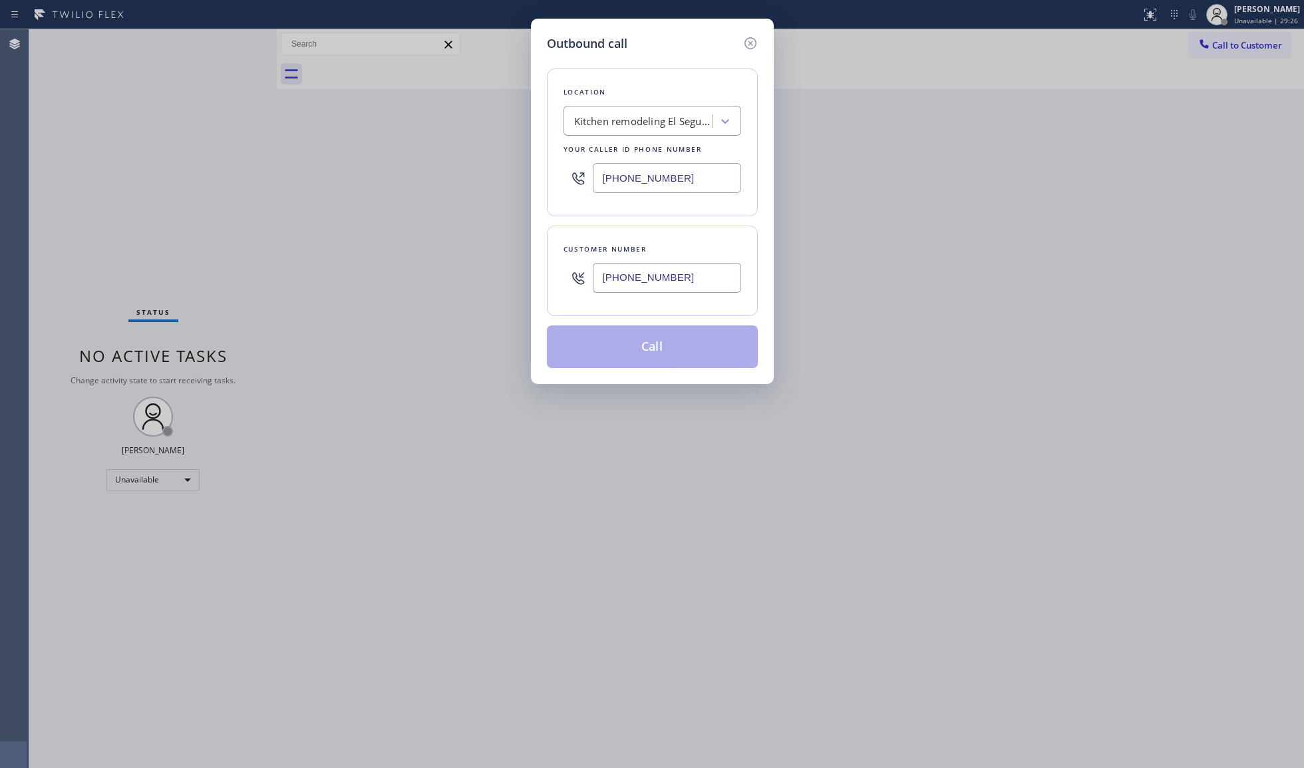
click at [692, 272] on input "[PHONE_NUMBER]" at bounding box center [667, 278] width 148 height 30
type input "[PHONE_NUMBER]"
click at [726, 352] on button "Call" at bounding box center [652, 346] width 211 height 43
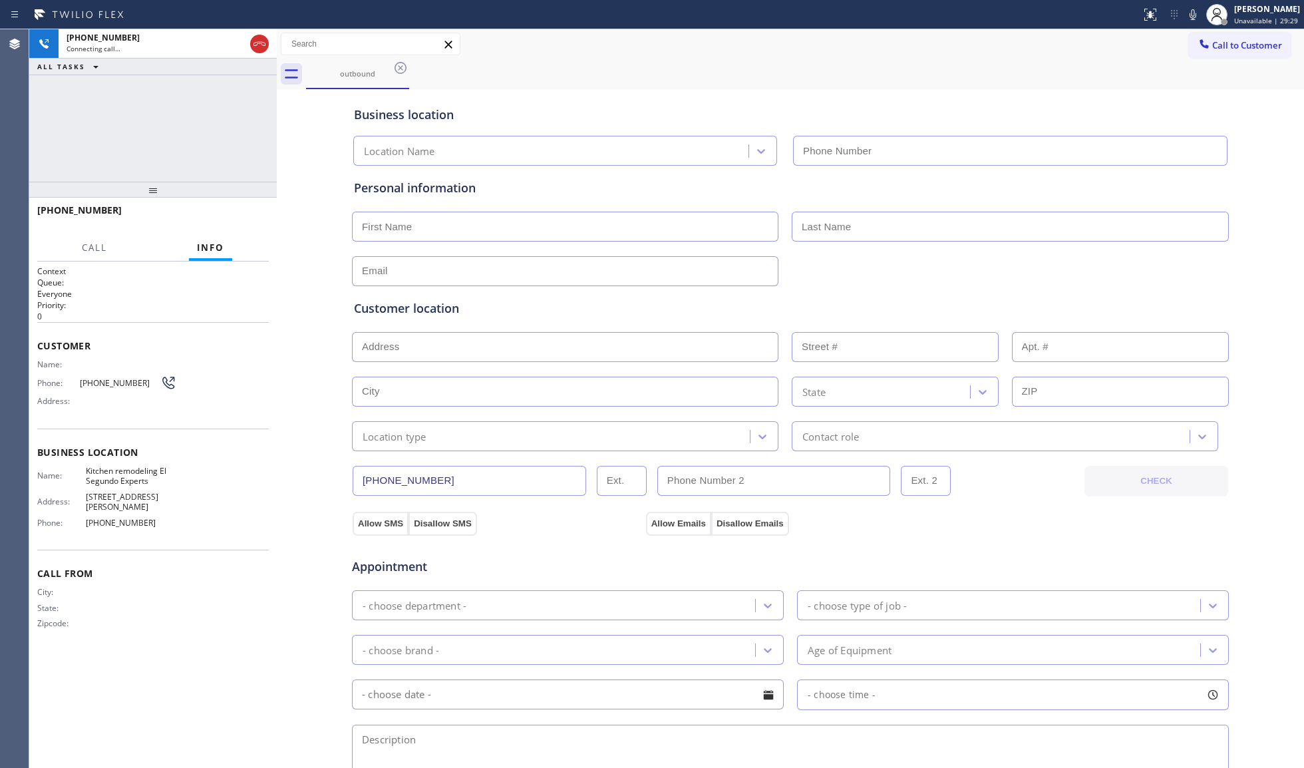
type input "[PHONE_NUMBER]"
click at [583, 81] on div "outbound" at bounding box center [805, 74] width 998 height 30
click at [239, 210] on button "HANG UP" at bounding box center [238, 216] width 62 height 19
click at [237, 210] on button "HANG UP" at bounding box center [238, 216] width 62 height 19
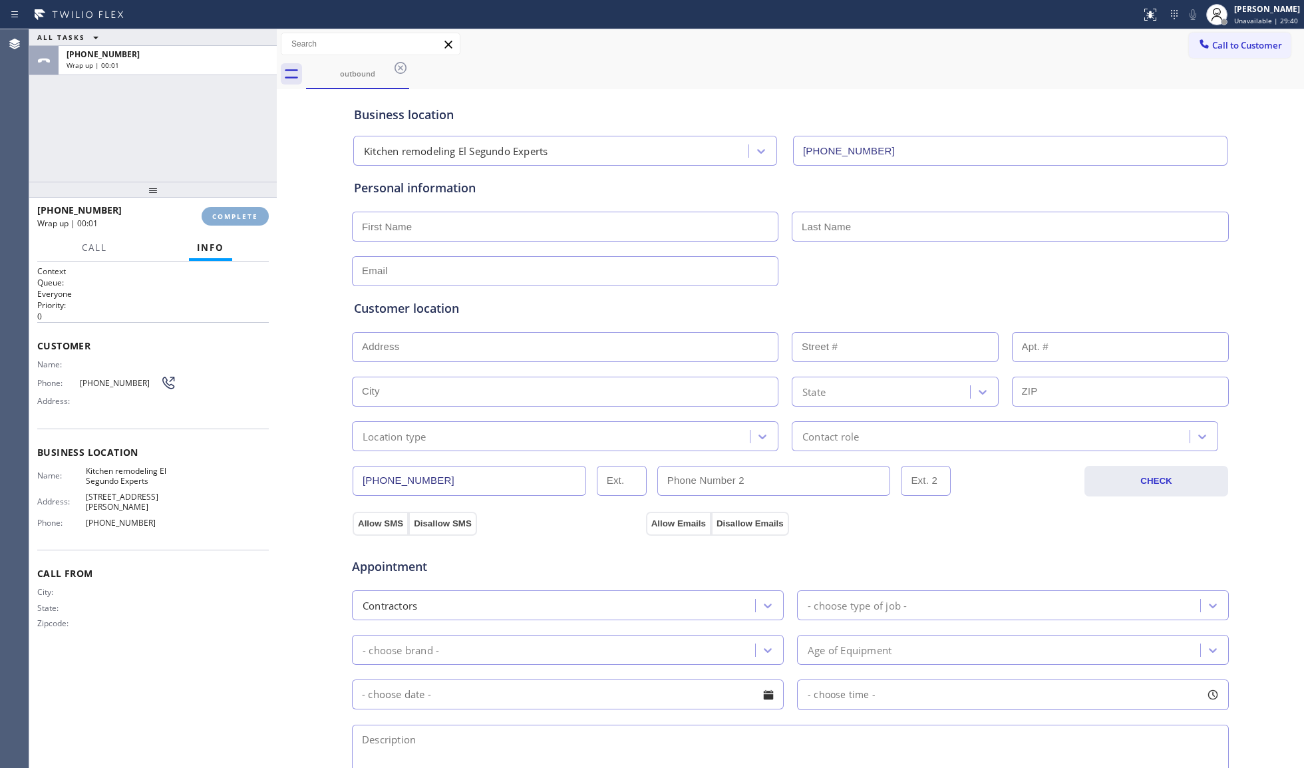
click at [237, 210] on button "COMPLETE" at bounding box center [235, 216] width 67 height 19
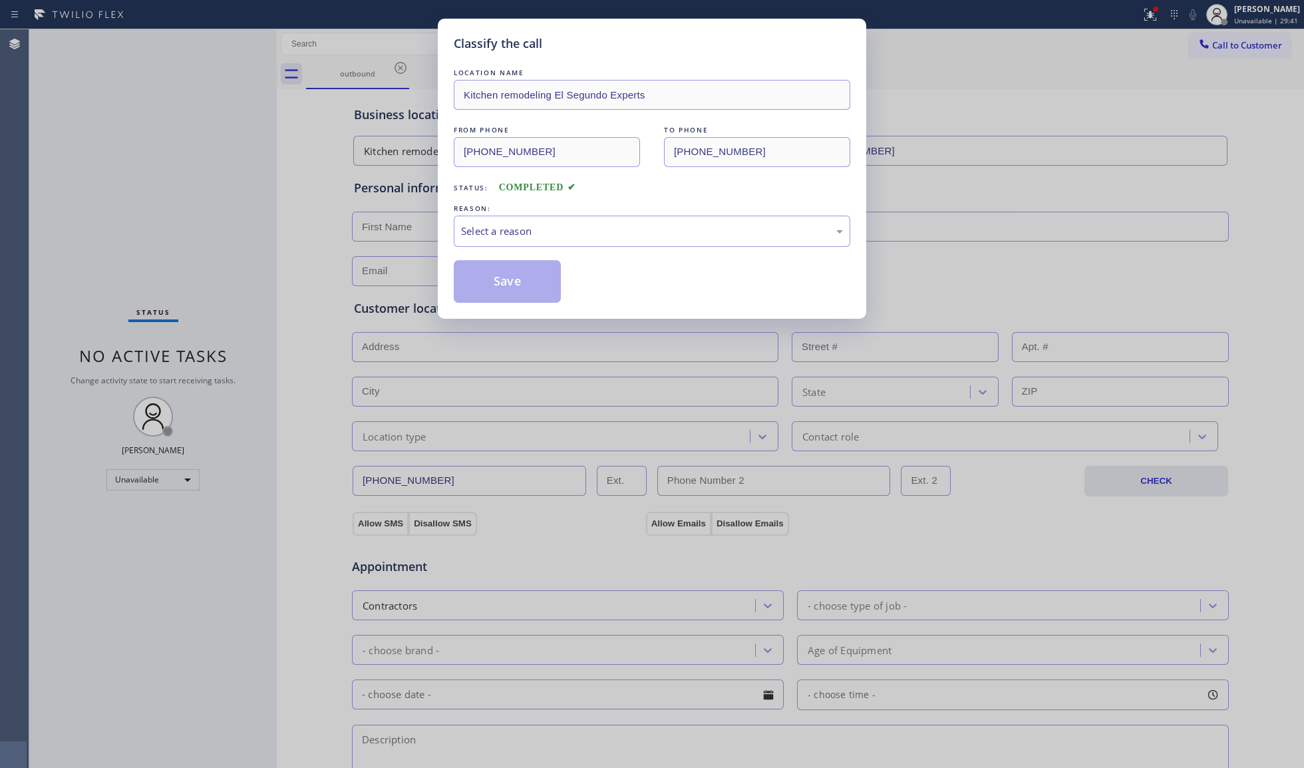
drag, startPoint x: 560, startPoint y: 211, endPoint x: 540, endPoint y: 238, distance: 33.8
click at [560, 212] on div "REASON:" at bounding box center [652, 209] width 396 height 14
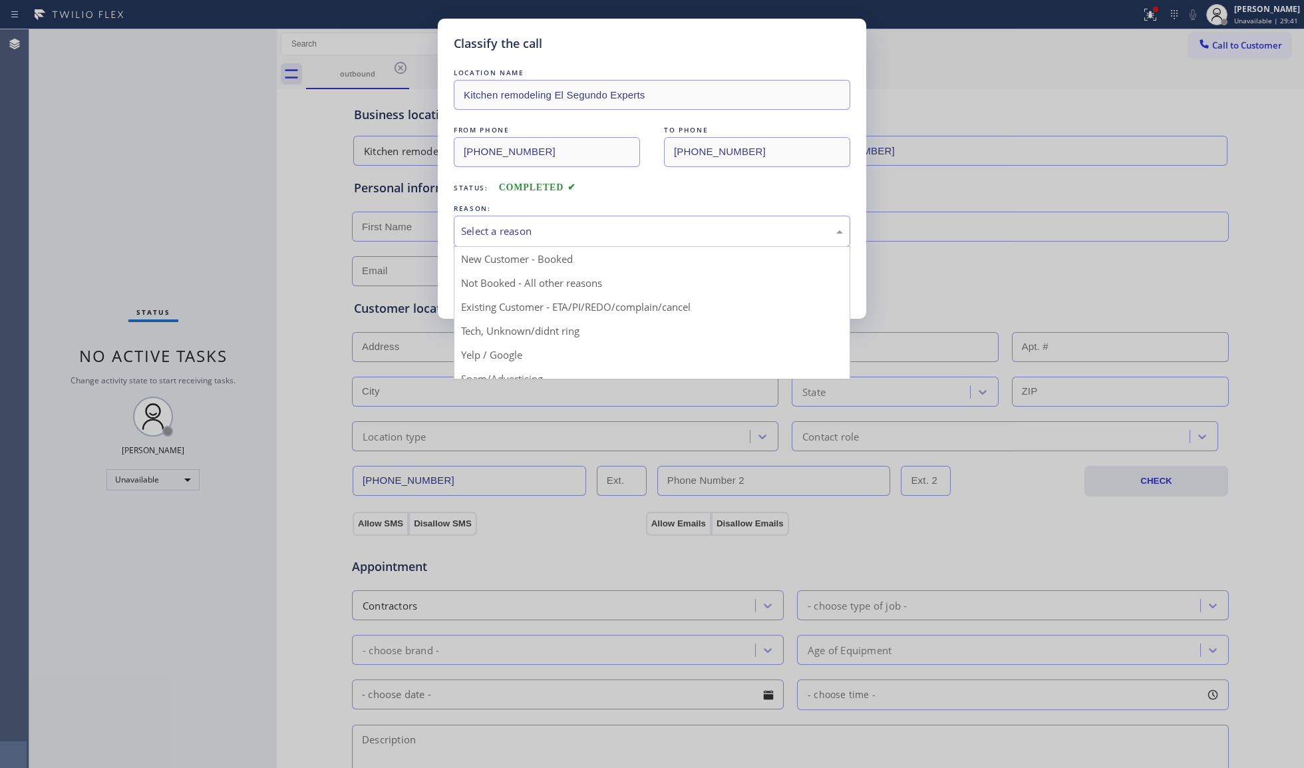
click at [540, 238] on div "Select a reason" at bounding box center [652, 231] width 382 height 15
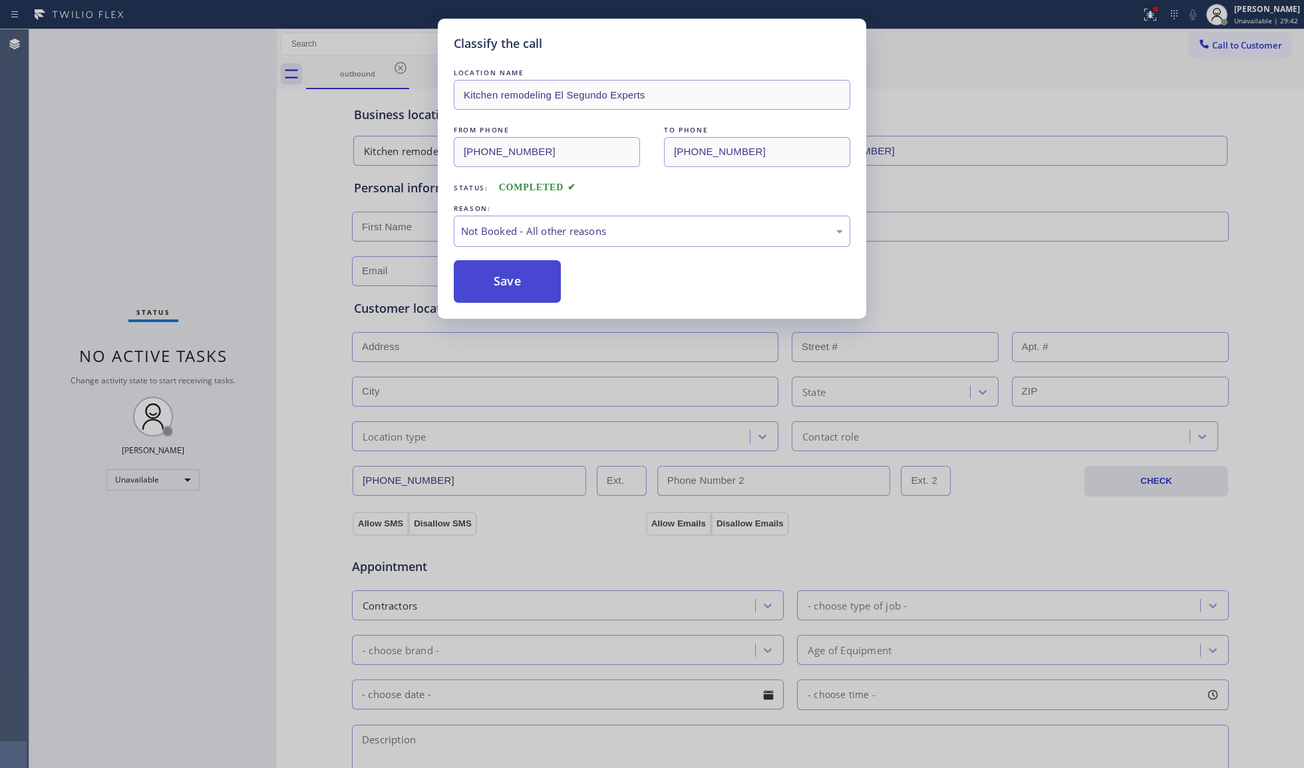
click at [510, 285] on button "Save" at bounding box center [507, 281] width 107 height 43
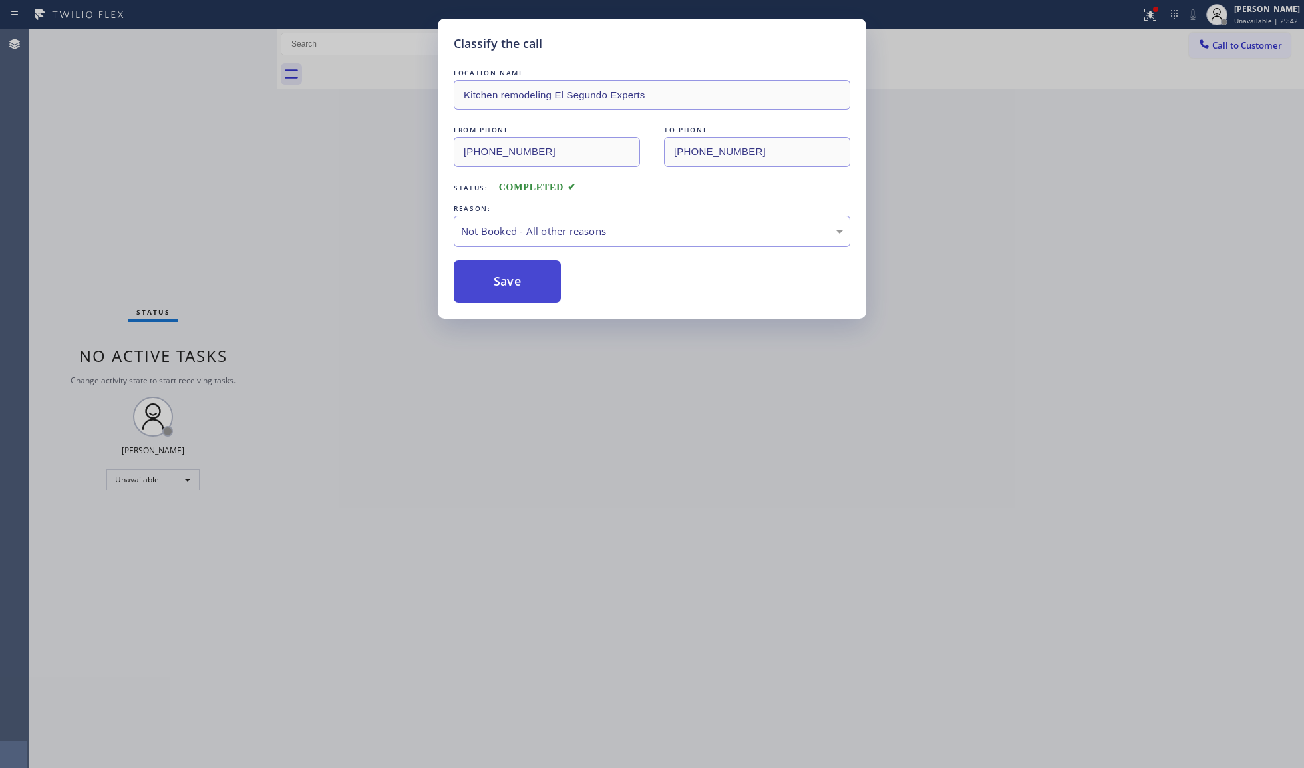
click at [511, 285] on button "Save" at bounding box center [507, 281] width 107 height 43
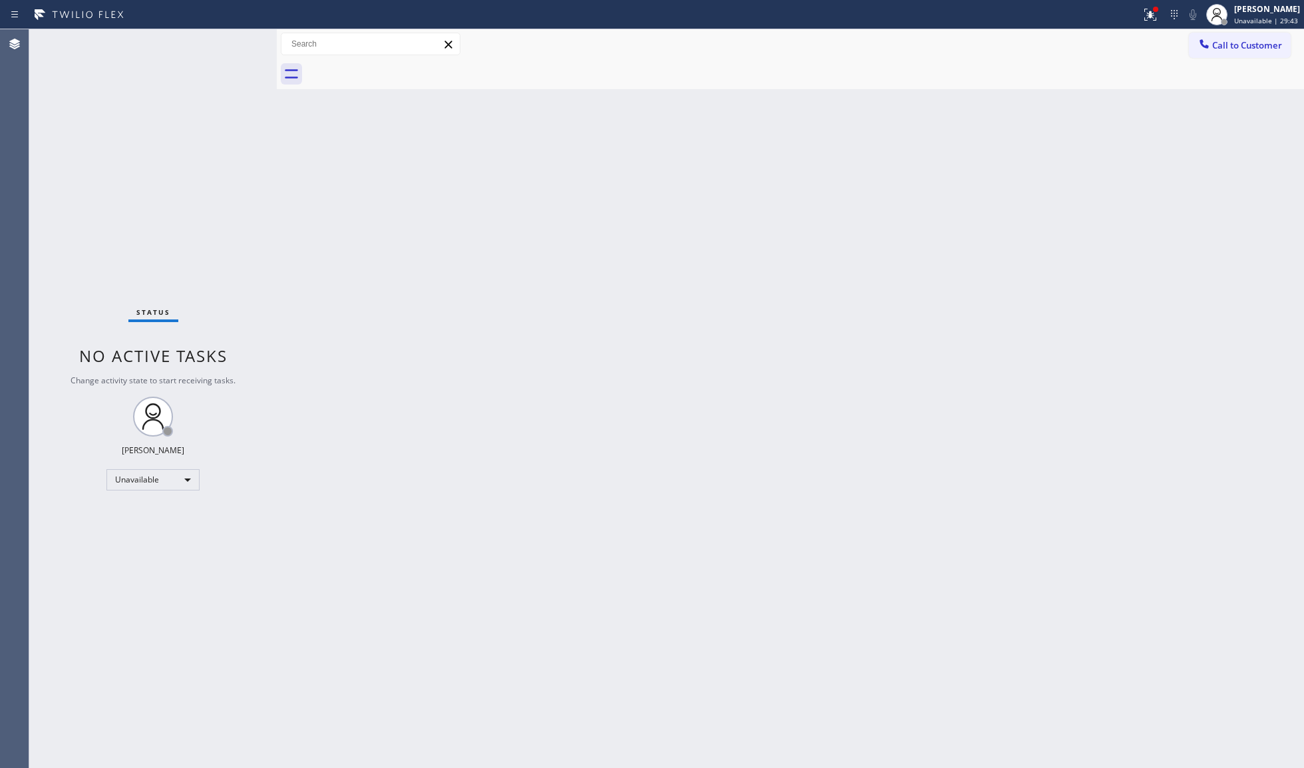
drag, startPoint x: 1188, startPoint y: 44, endPoint x: 1212, endPoint y: 48, distance: 24.3
click at [1208, 47] on button "Call to Customer" at bounding box center [1240, 45] width 102 height 25
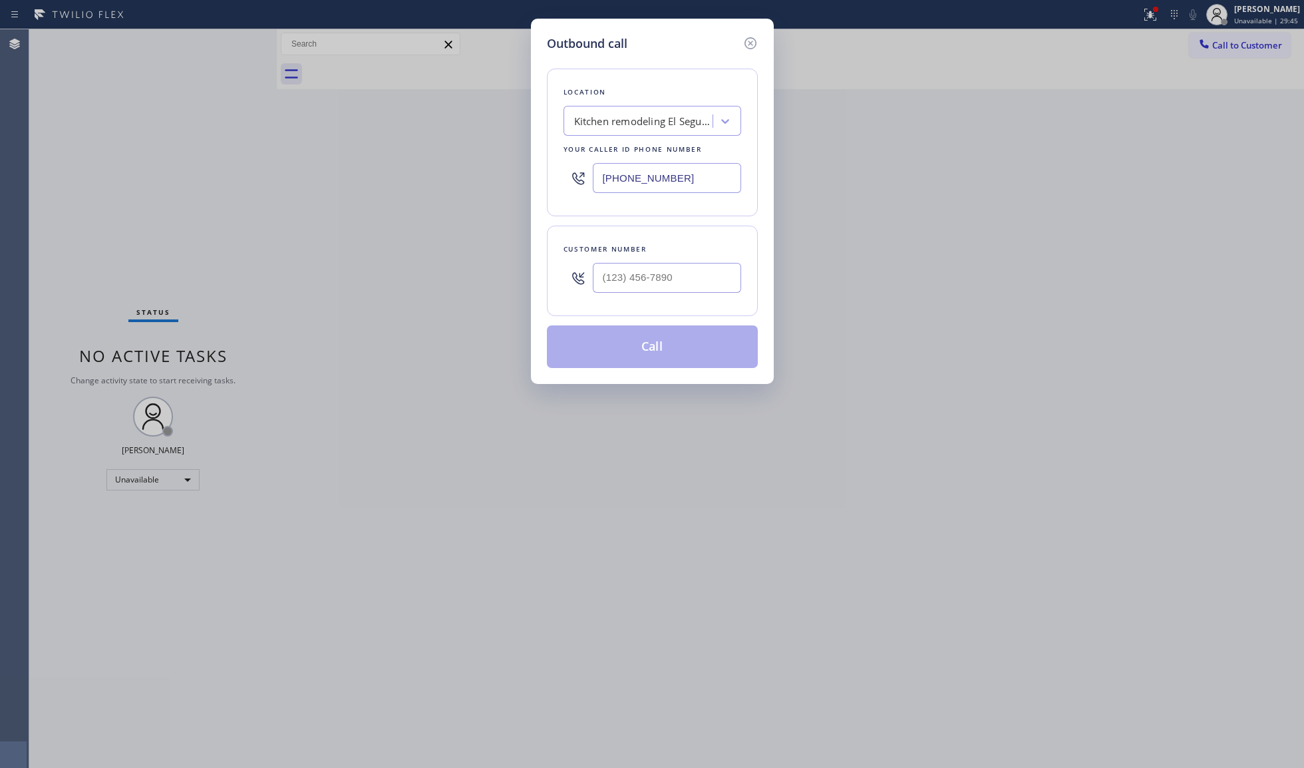
drag, startPoint x: 708, startPoint y: 182, endPoint x: 498, endPoint y: 176, distance: 209.6
click at [490, 176] on div "Outbound call Location Kitchen remodeling [GEOGRAPHIC_DATA] Experts Your caller…" at bounding box center [652, 384] width 1304 height 768
paste input "310) 388-4101"
type input "[PHONE_NUMBER]"
paste input "743) 241-3286"
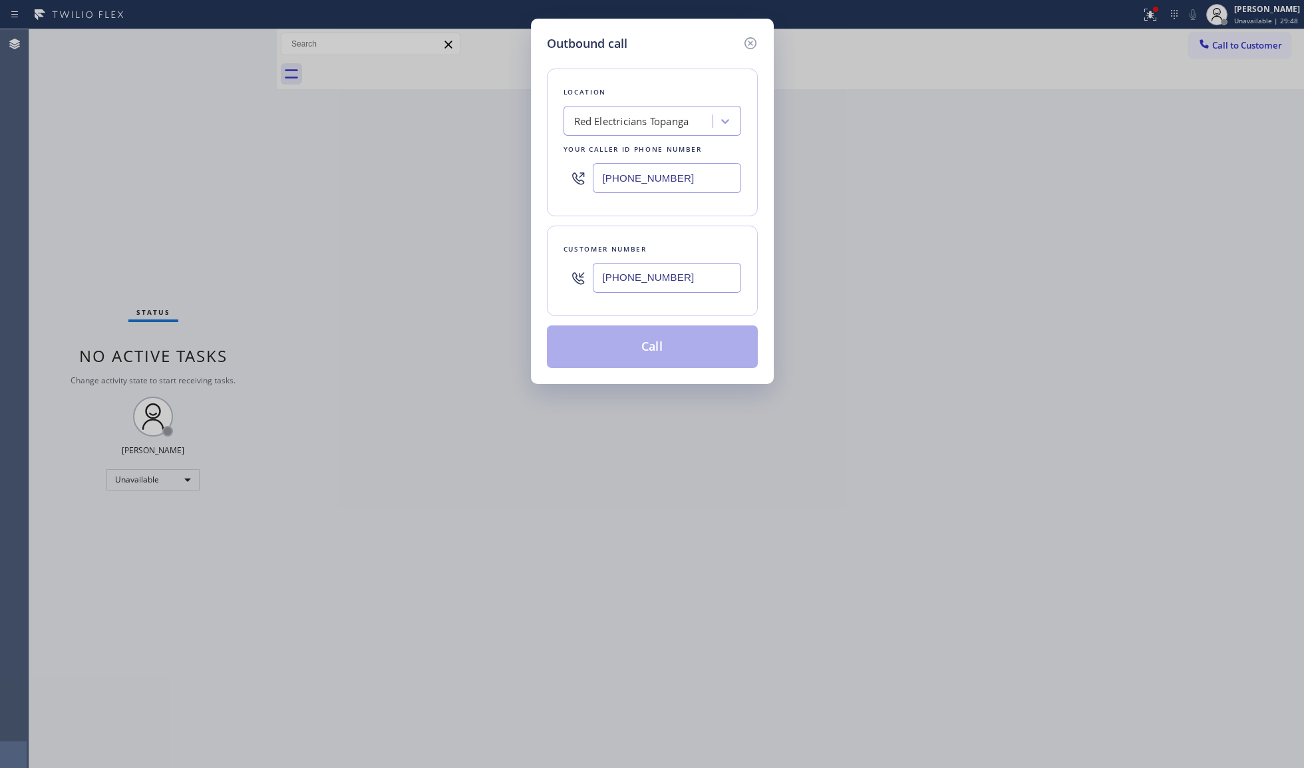
click at [709, 283] on input "[PHONE_NUMBER]" at bounding box center [667, 278] width 148 height 30
type input "[PHONE_NUMBER]"
drag, startPoint x: 651, startPoint y: 349, endPoint x: 669, endPoint y: 325, distance: 29.8
click at [652, 349] on button "Call" at bounding box center [652, 346] width 211 height 43
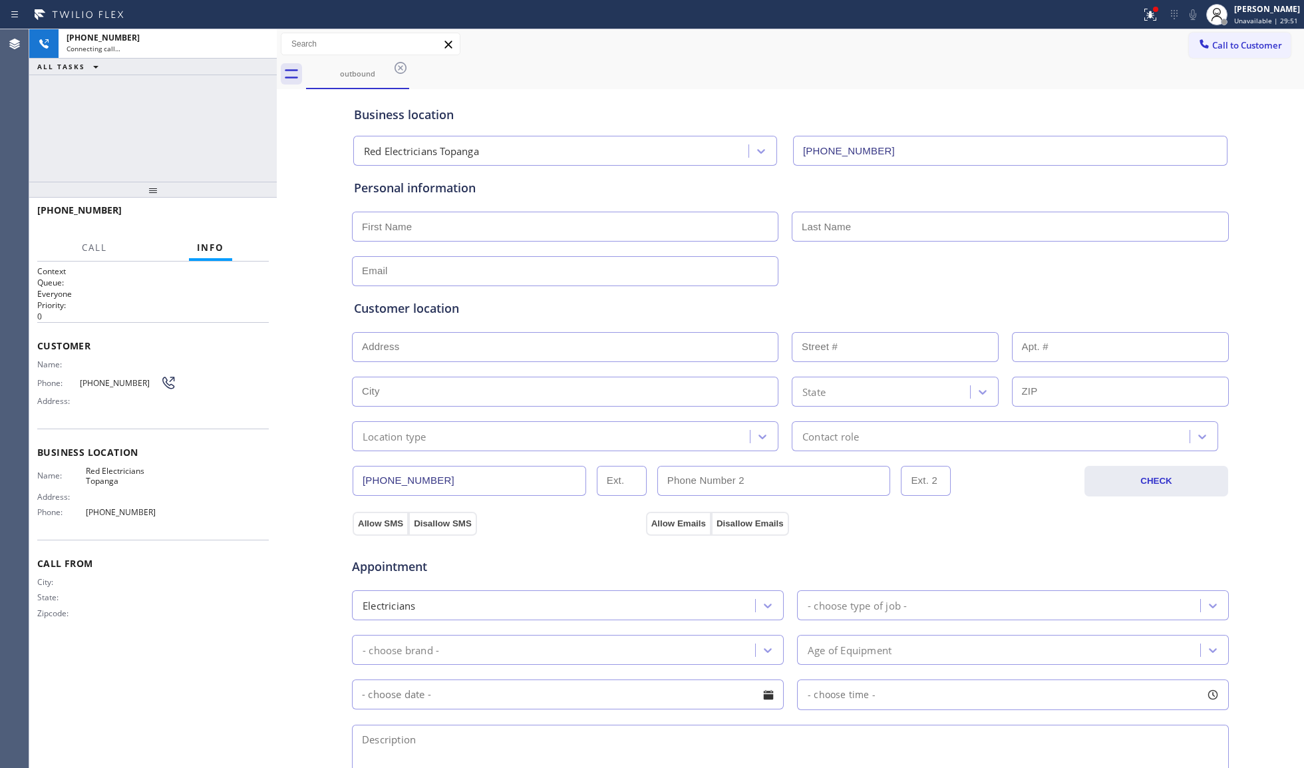
type input "[PHONE_NUMBER]"
click at [243, 216] on span "HANG UP" at bounding box center [238, 216] width 41 height 9
click at [242, 216] on span "HANG UP" at bounding box center [238, 216] width 41 height 9
click at [242, 216] on span "COMPLETE" at bounding box center [235, 216] width 46 height 9
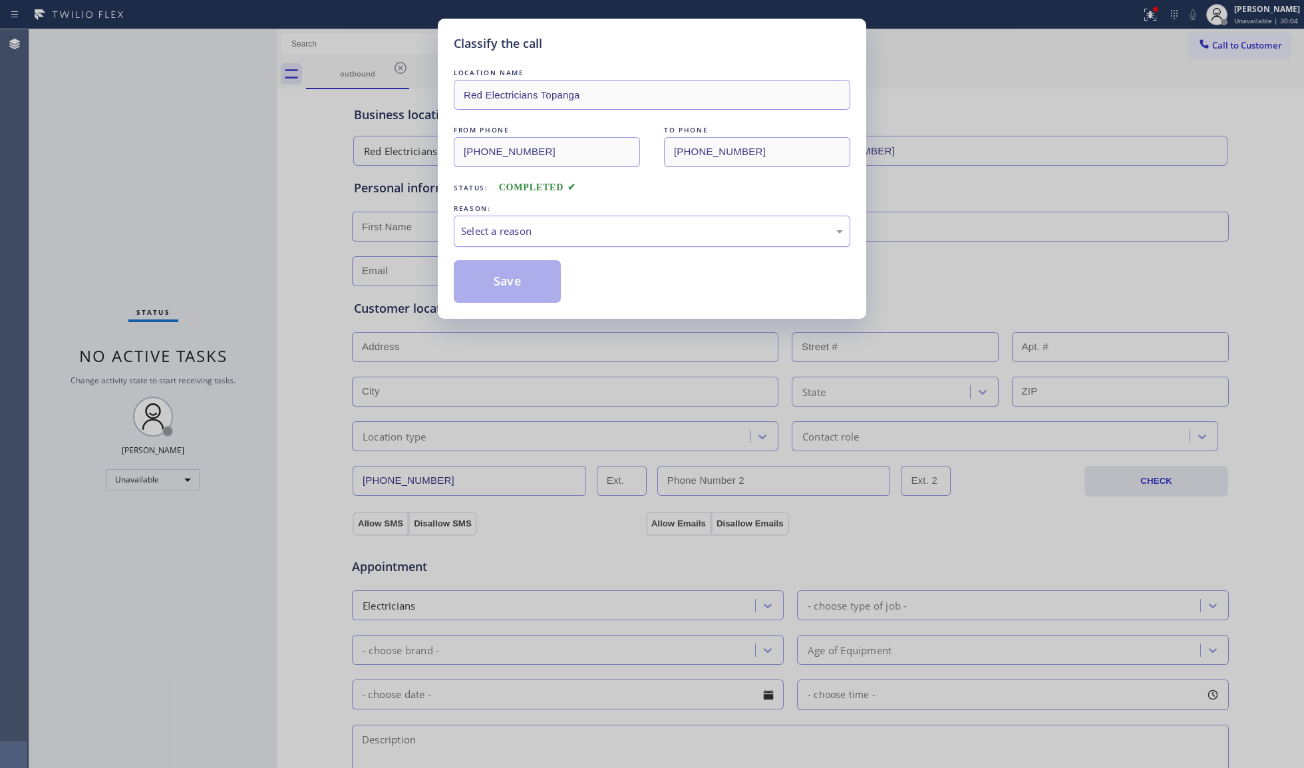
click at [503, 237] on div "Select a reason" at bounding box center [652, 231] width 382 height 15
click at [501, 283] on button "Save" at bounding box center [507, 281] width 107 height 43
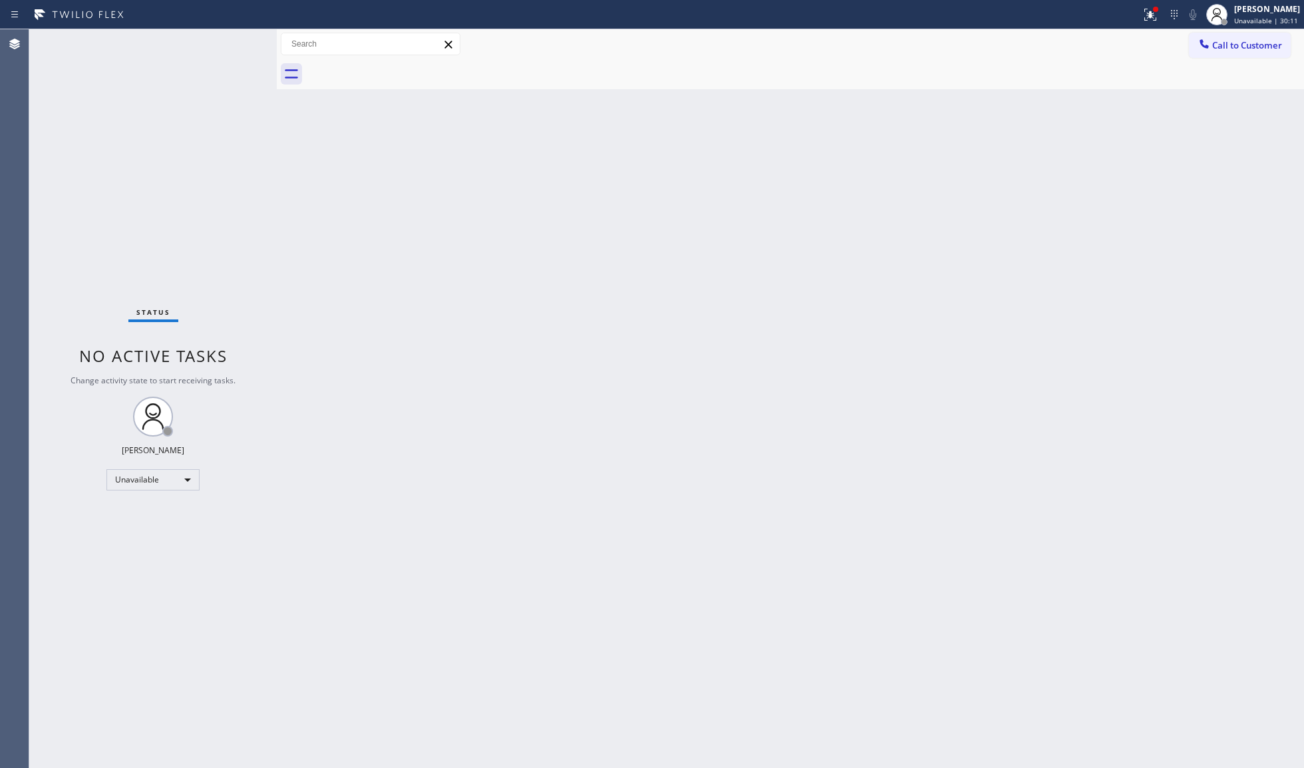
click at [1126, 110] on div "Back to Dashboard Change Sender ID Customers Technicians Select a contact Outbo…" at bounding box center [790, 398] width 1027 height 738
drag, startPoint x: 1076, startPoint y: 269, endPoint x: 1115, endPoint y: 237, distance: 50.2
click at [1084, 261] on div "Back to Dashboard Change Sender ID Customers Technicians Select a contact Outbo…" at bounding box center [790, 398] width 1027 height 738
click at [1151, 25] on button at bounding box center [1150, 14] width 29 height 29
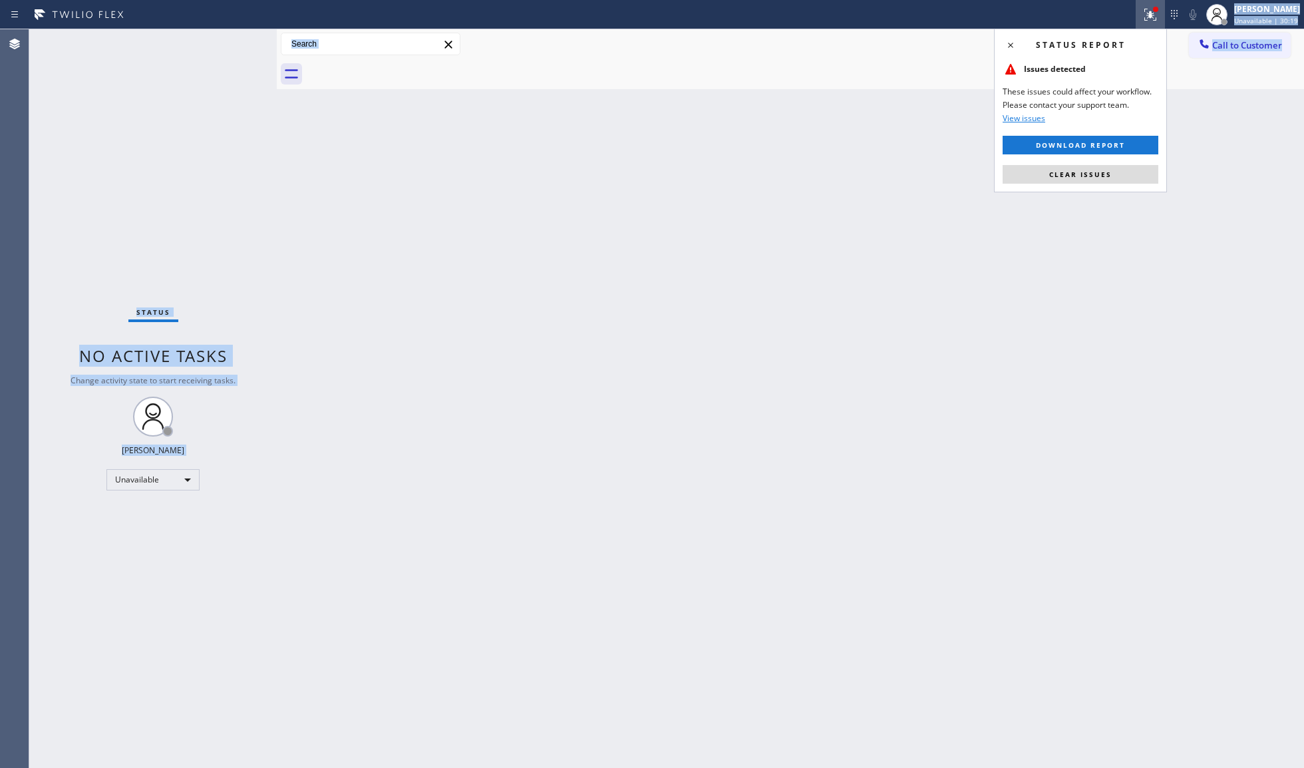
click at [1102, 192] on div "Status report Issues detected These issues could affect your workflow. Please c…" at bounding box center [652, 384] width 1304 height 768
click at [1102, 184] on div "Status report Issues detected These issues could affect your workflow. Please c…" at bounding box center [1080, 111] width 173 height 164
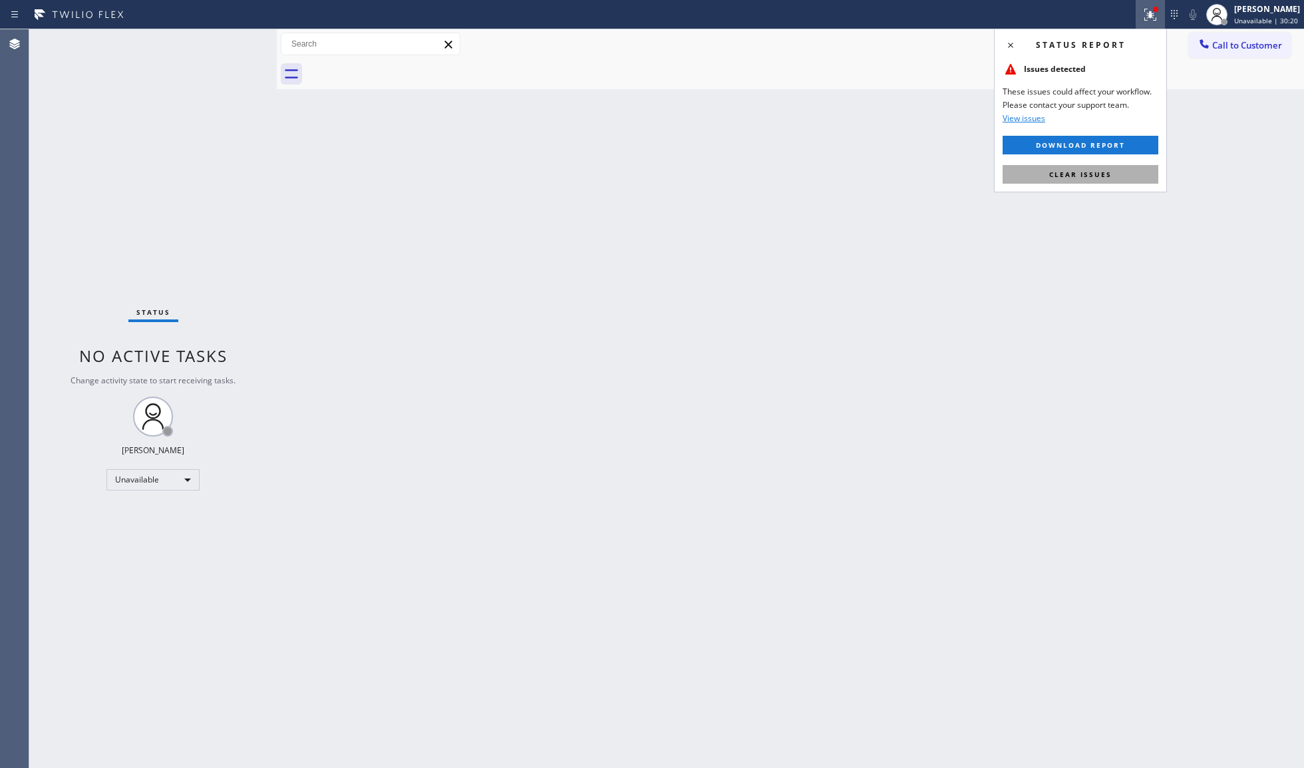
click at [1100, 176] on span "Clear issues" at bounding box center [1080, 174] width 63 height 9
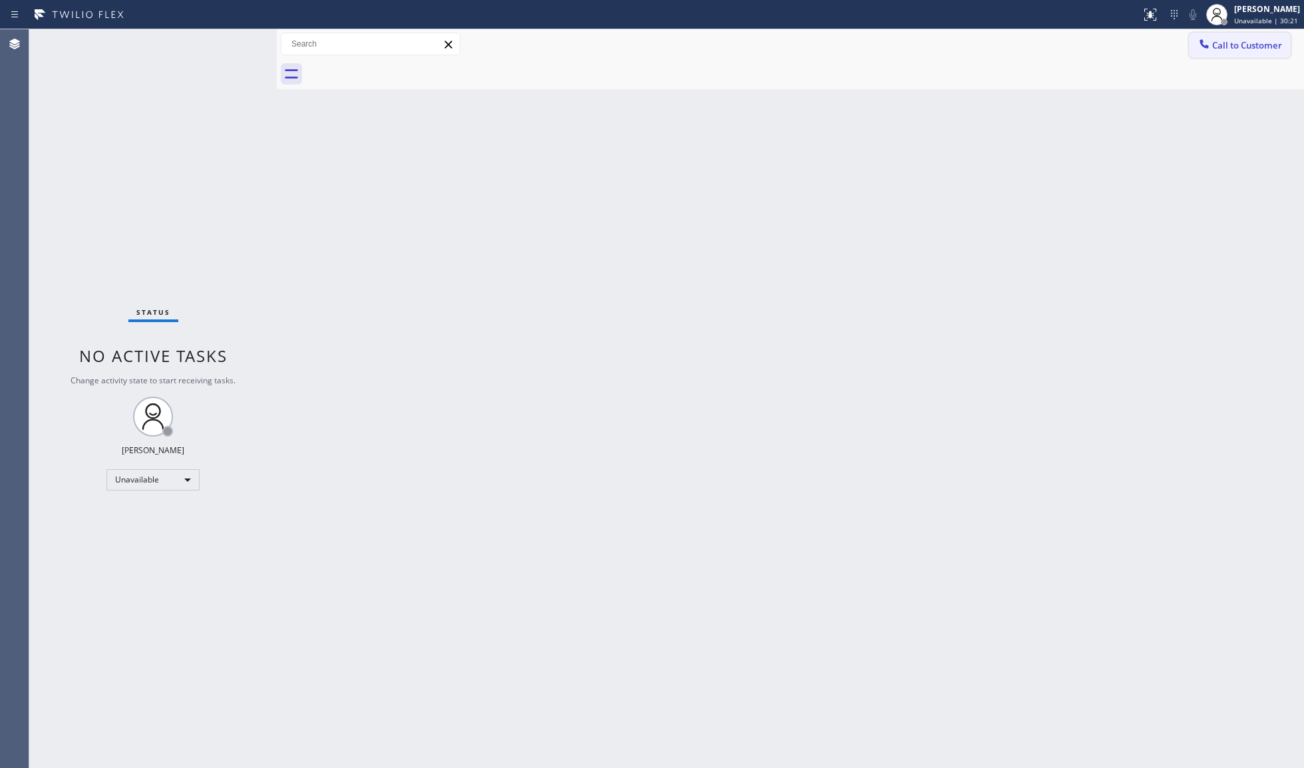
click at [1217, 49] on span "Call to Customer" at bounding box center [1247, 45] width 70 height 12
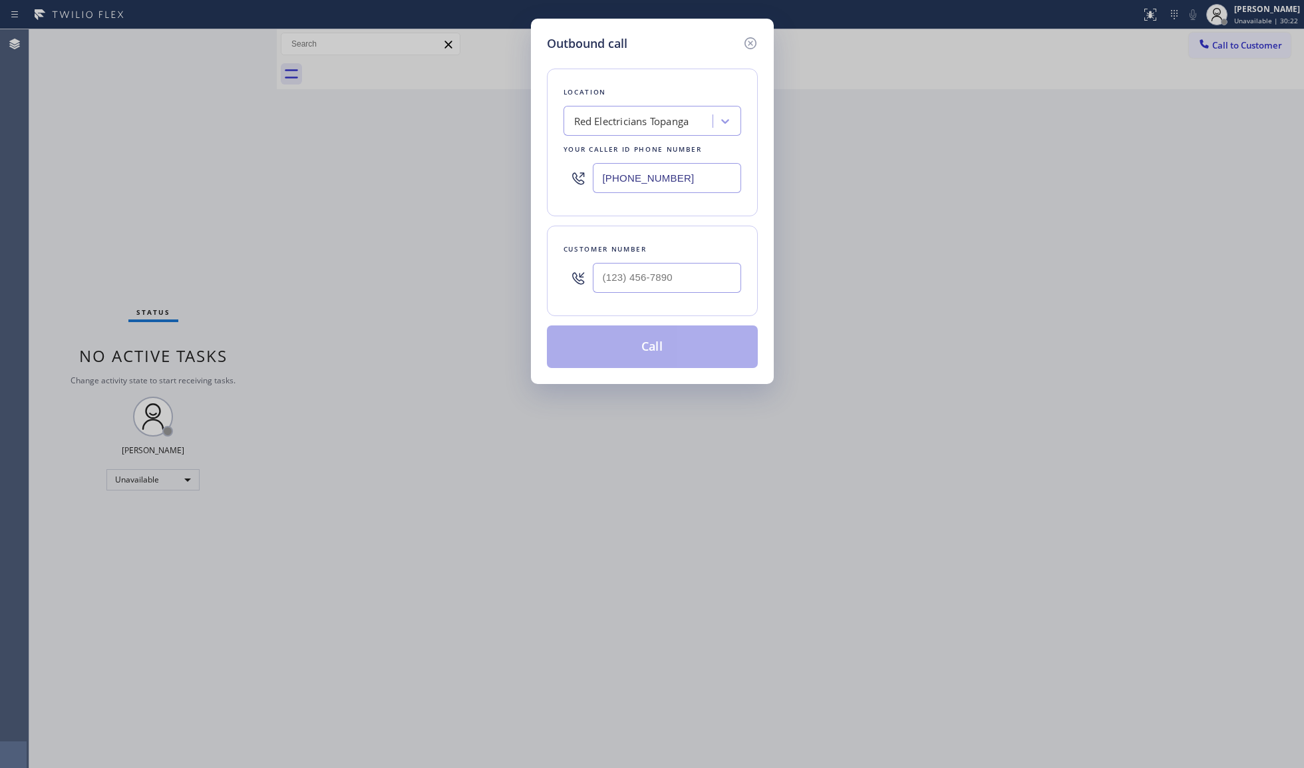
drag, startPoint x: 700, startPoint y: 174, endPoint x: 512, endPoint y: 171, distance: 188.3
click at [512, 171] on div "Outbound call Location Red Electricians Topanga Your caller id phone number [PH…" at bounding box center [652, 384] width 1304 height 768
paste input "23) 593-2934"
type input "[PHONE_NUMBER]"
click at [717, 277] on input "(___) ___-____" at bounding box center [667, 278] width 148 height 30
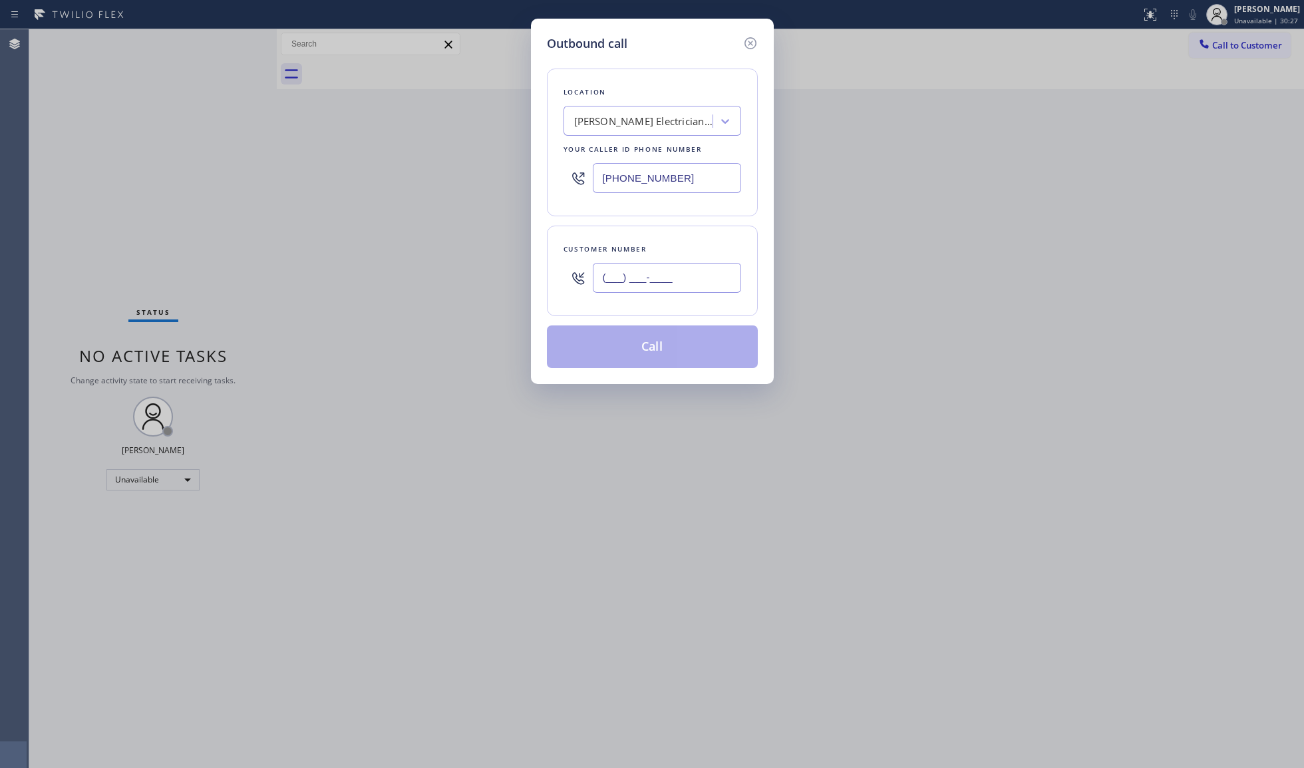
paste input "707) 419-1209"
type input "[PHONE_NUMBER]"
click at [671, 341] on button "Call" at bounding box center [652, 346] width 211 height 43
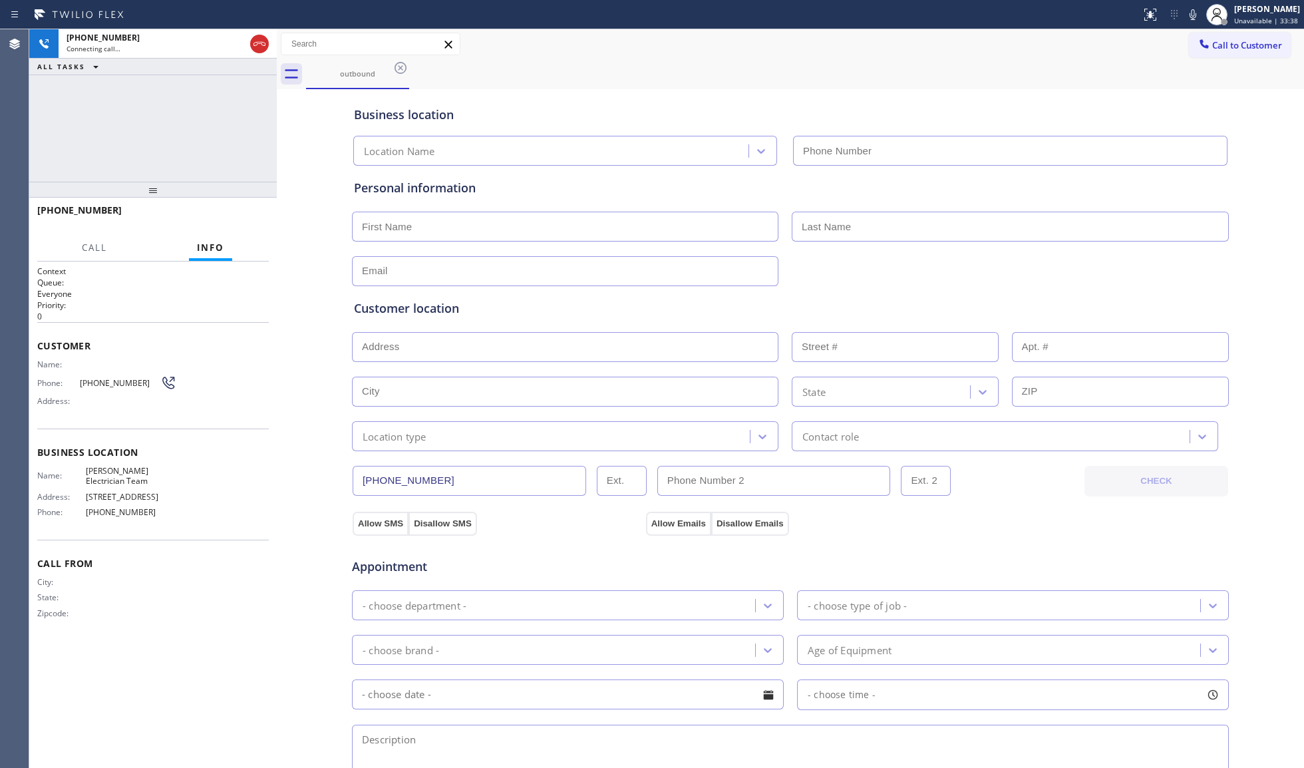
type input "[PHONE_NUMBER]"
click at [407, 71] on icon at bounding box center [400, 68] width 16 height 16
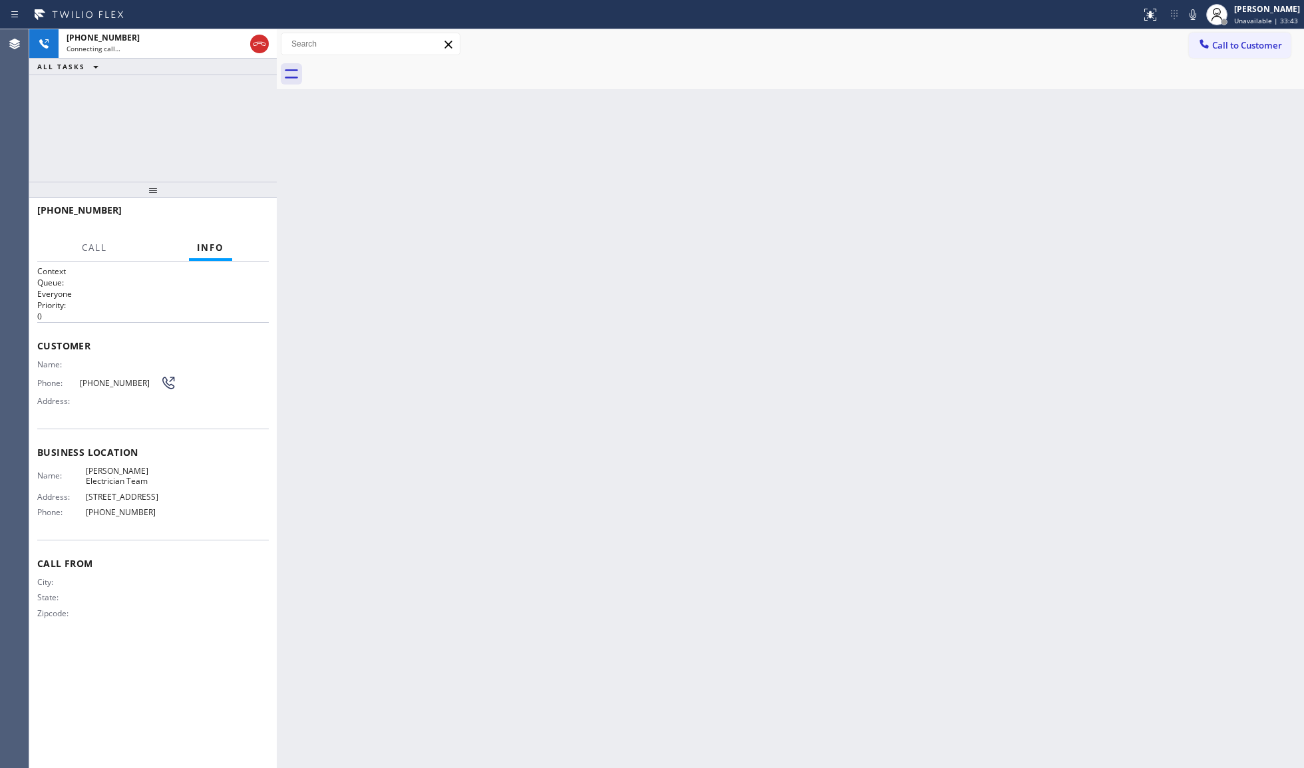
click at [452, 68] on div at bounding box center [805, 74] width 998 height 30
click at [261, 45] on icon at bounding box center [259, 44] width 16 height 16
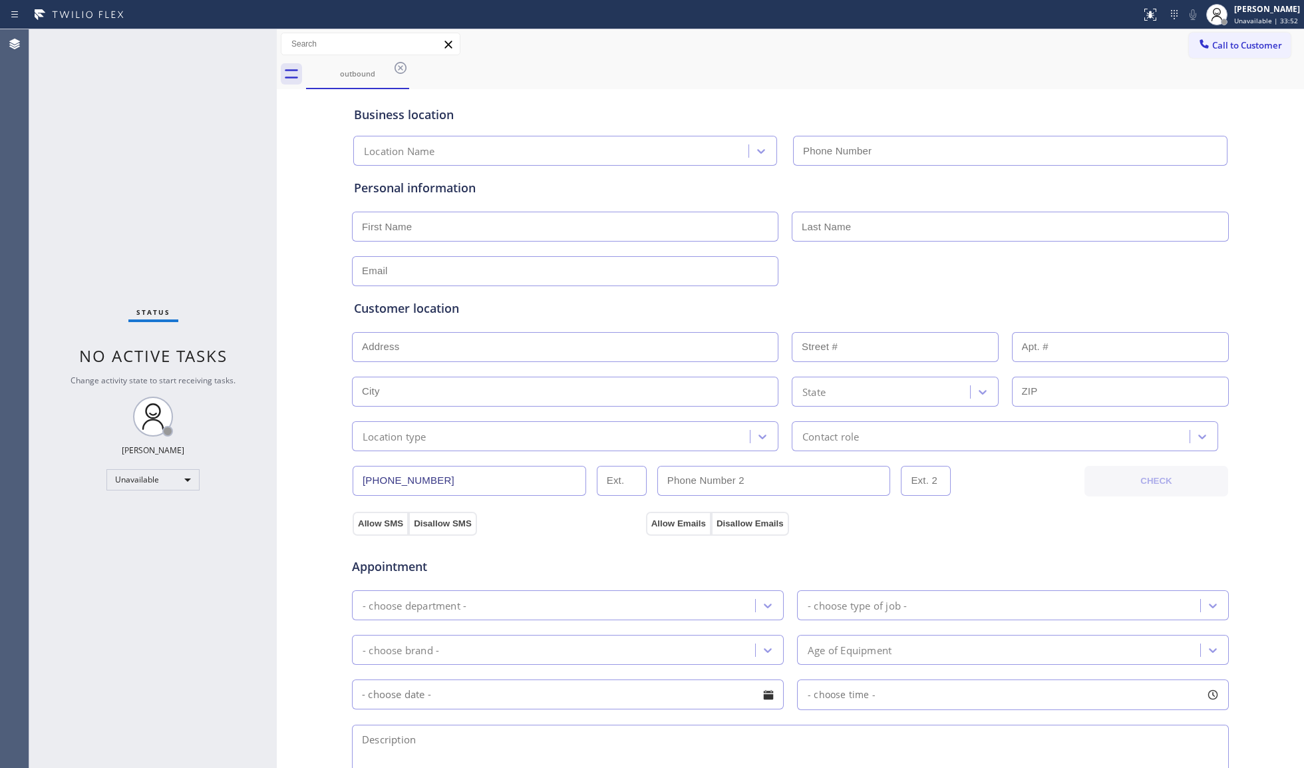
type input "[PHONE_NUMBER]"
click at [406, 68] on icon at bounding box center [400, 68] width 16 height 16
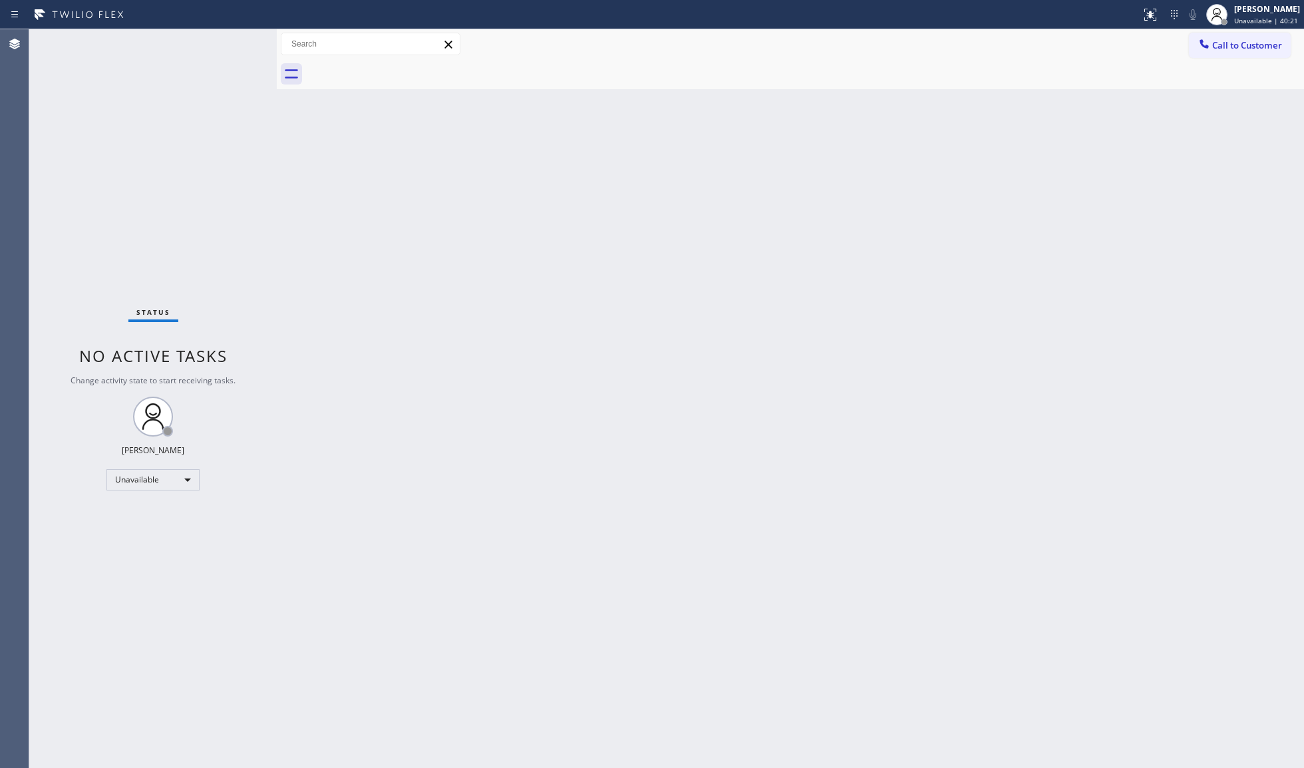
drag, startPoint x: 1047, startPoint y: 164, endPoint x: 1161, endPoint y: 71, distance: 147.5
click at [1064, 139] on div "Back to Dashboard Change Sender ID Customers Technicians Select a contact Outbo…" at bounding box center [790, 398] width 1027 height 738
click at [1233, 35] on button "Call to Customer" at bounding box center [1240, 45] width 102 height 25
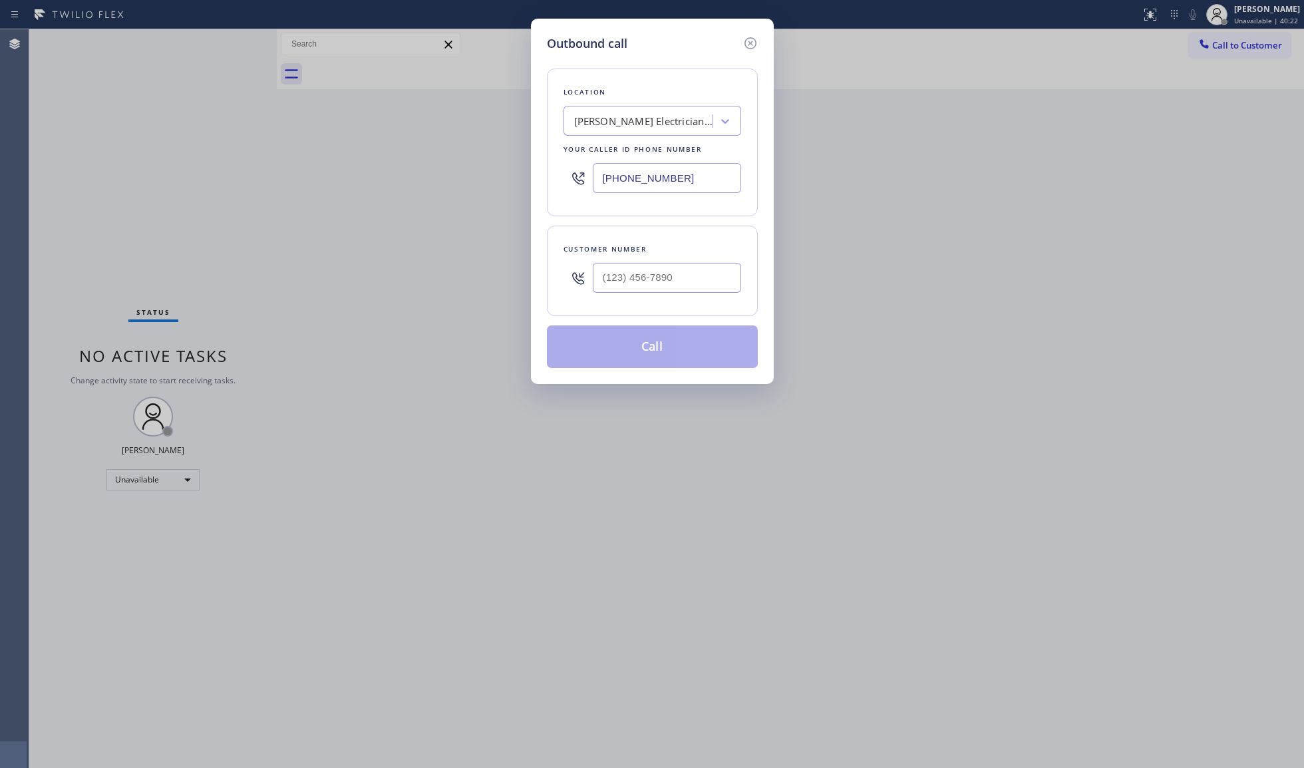
drag, startPoint x: 706, startPoint y: 170, endPoint x: 526, endPoint y: 178, distance: 180.5
click at [527, 181] on div "Outbound call Location [PERSON_NAME] Team Your caller id phone number [PHONE_NU…" at bounding box center [652, 384] width 1304 height 768
paste input "text"
type input "[PHONE_NUMBER]"
click at [706, 285] on input "(___) ___-____" at bounding box center [667, 278] width 148 height 30
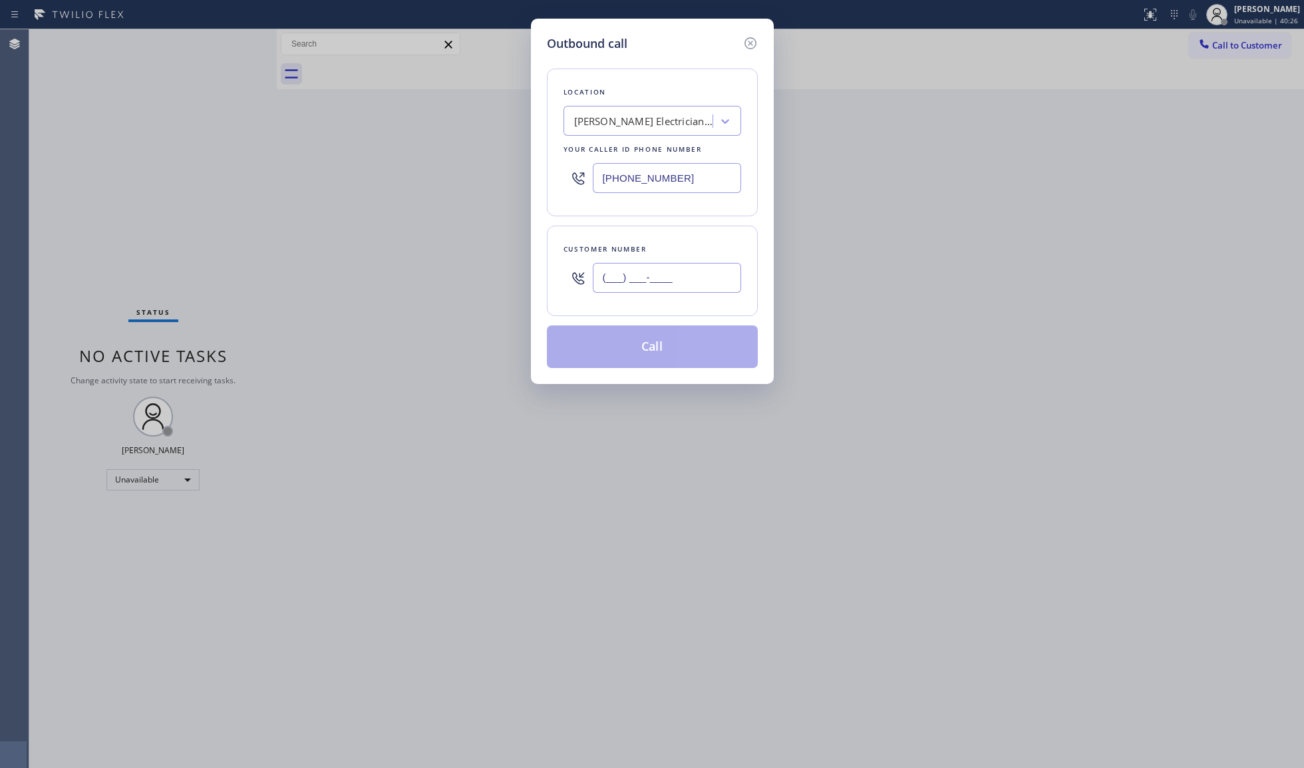
paste input "707) 419-1209"
type input "[PHONE_NUMBER]"
click at [651, 345] on button "Call" at bounding box center [652, 346] width 211 height 43
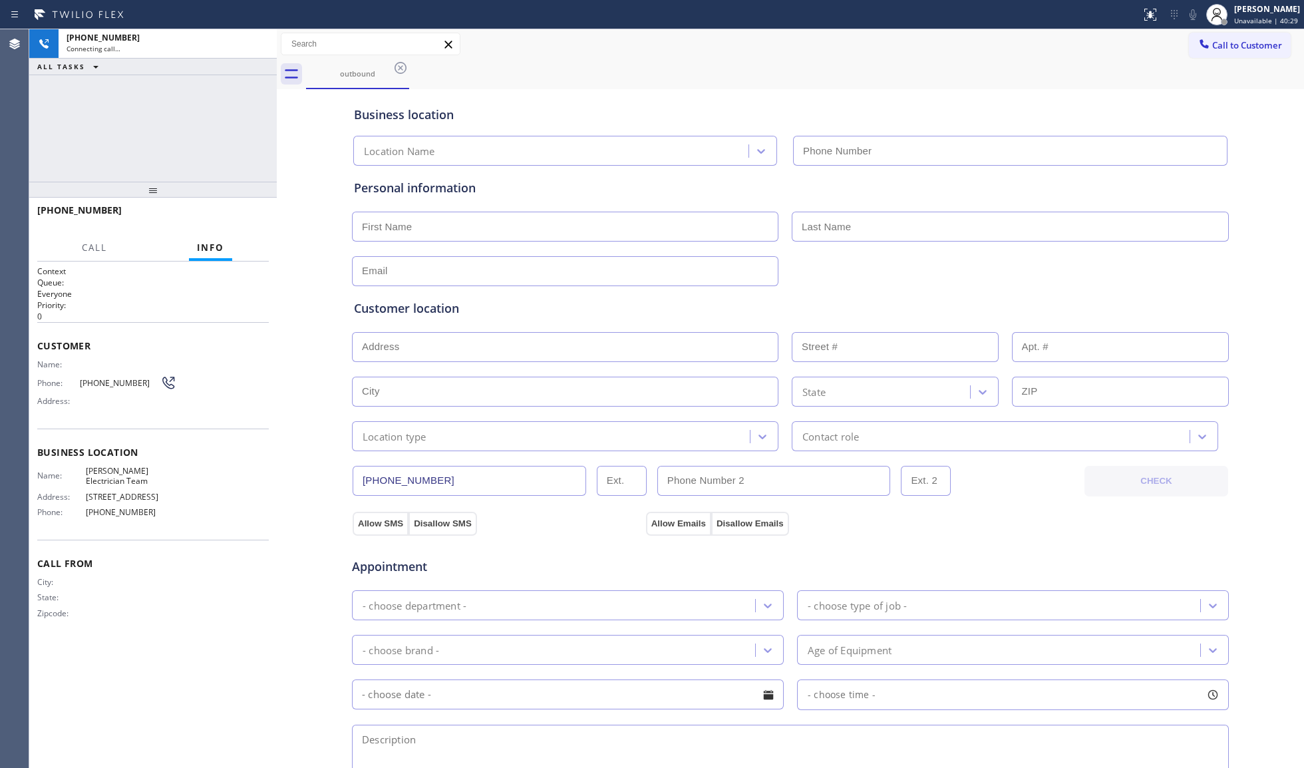
type input "[PHONE_NUMBER]"
click at [897, 114] on div "Business location" at bounding box center [790, 115] width 873 height 18
click at [261, 47] on icon at bounding box center [259, 44] width 16 height 16
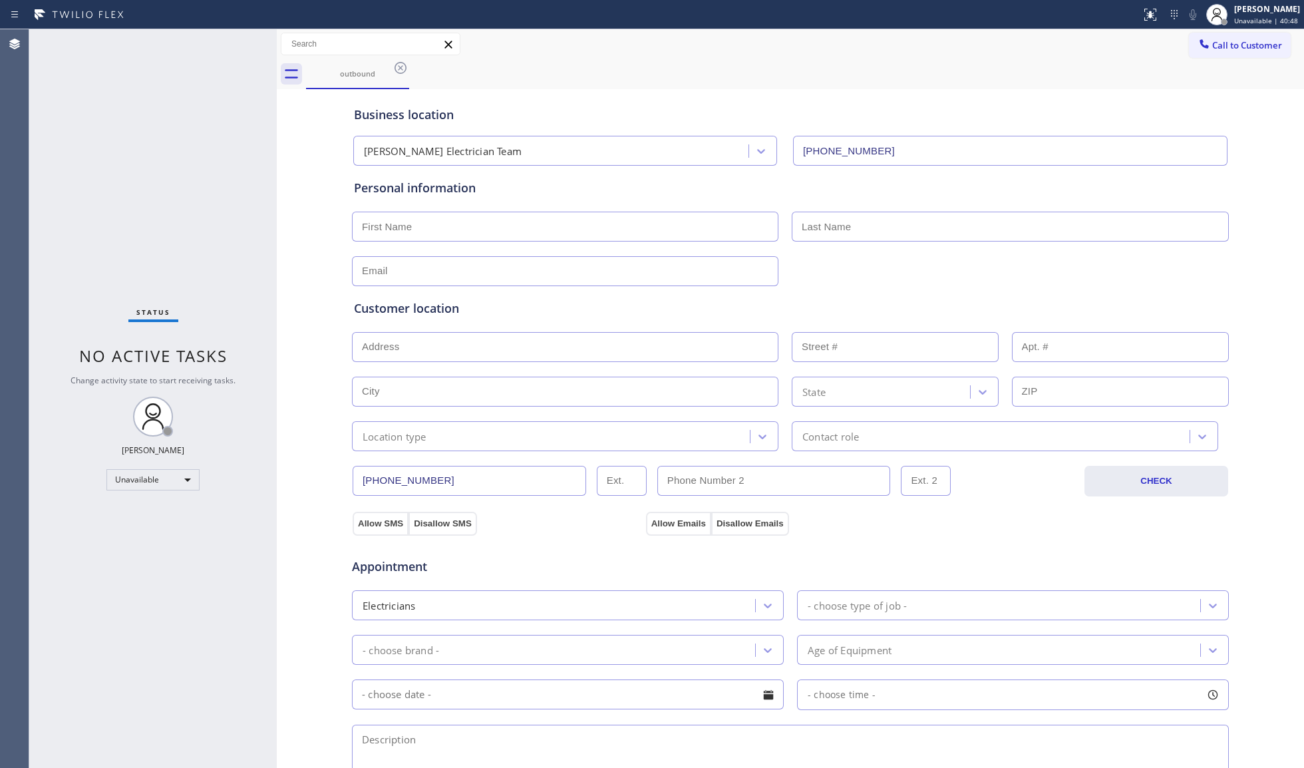
drag, startPoint x: 1198, startPoint y: 47, endPoint x: 1072, endPoint y: 67, distance: 127.4
click at [1196, 46] on div at bounding box center [1204, 45] width 16 height 16
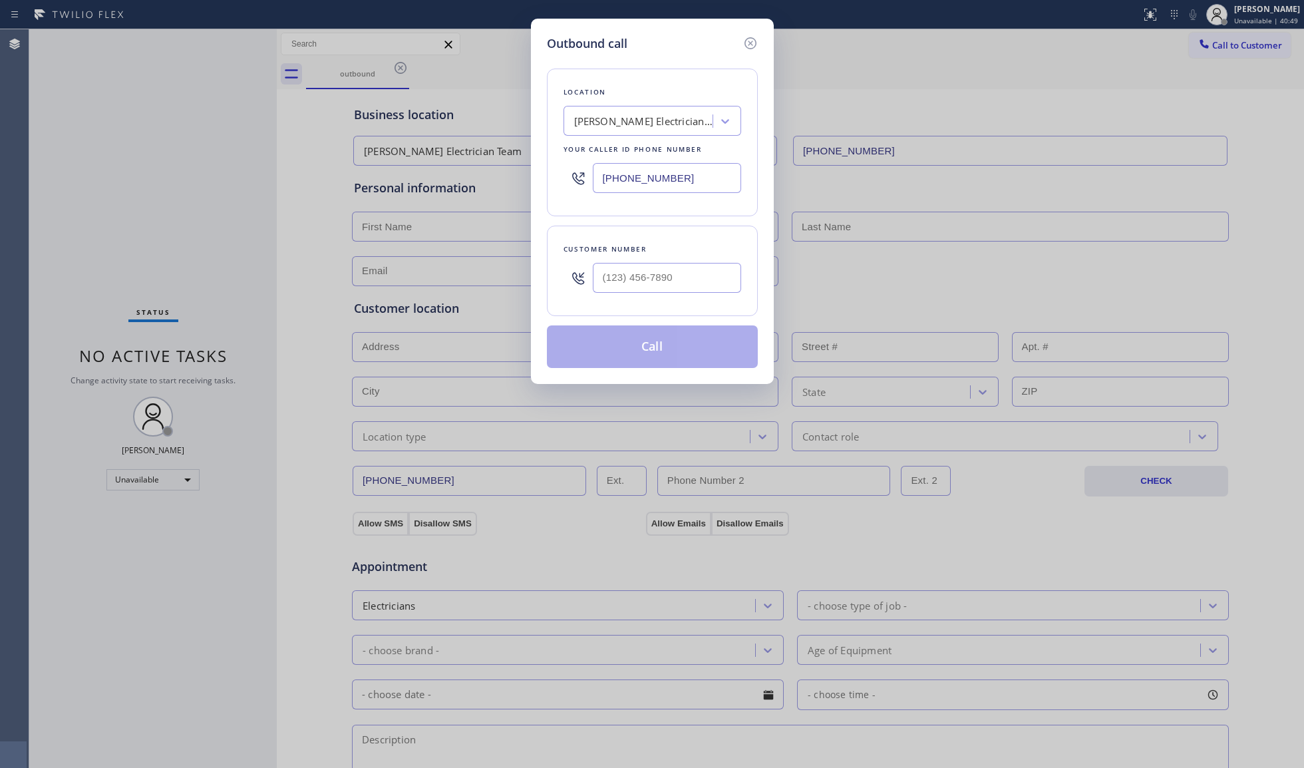
drag, startPoint x: 704, startPoint y: 184, endPoint x: 615, endPoint y: 184, distance: 89.1
click at [559, 184] on div "Location [PERSON_NAME] Electrician Team Your caller id phone number [PHONE_NUMB…" at bounding box center [652, 143] width 211 height 148
click at [690, 176] on input "[PHONE_NUMBER]" at bounding box center [667, 178] width 148 height 30
click at [685, 176] on input "[PHONE_NUMBER]" at bounding box center [667, 178] width 148 height 30
drag, startPoint x: 698, startPoint y: 179, endPoint x: 579, endPoint y: 179, distance: 119.1
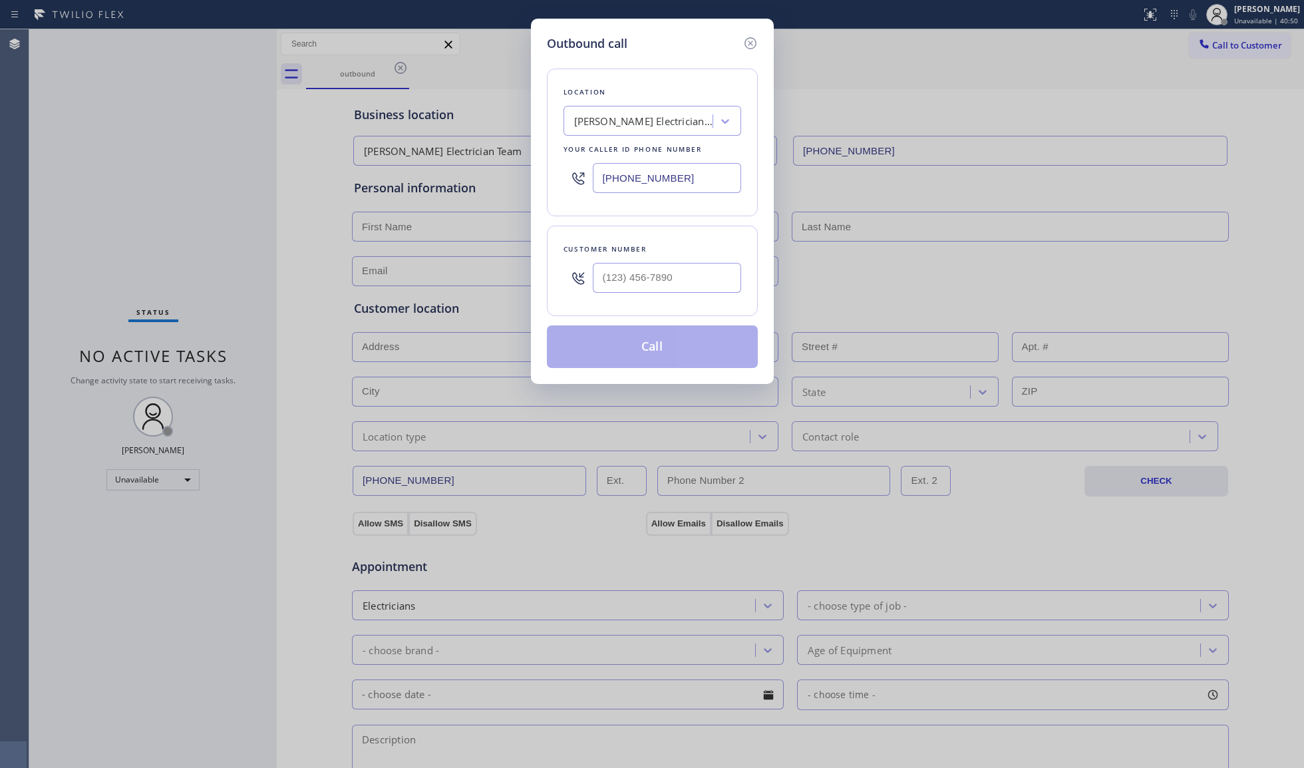
click at [579, 179] on div "[PHONE_NUMBER]" at bounding box center [652, 177] width 178 height 43
paste input "415) 301-7855"
type input "[PHONE_NUMBER]"
paste input "415) 467-7188"
click at [708, 275] on input "(___) ___-____" at bounding box center [667, 278] width 148 height 30
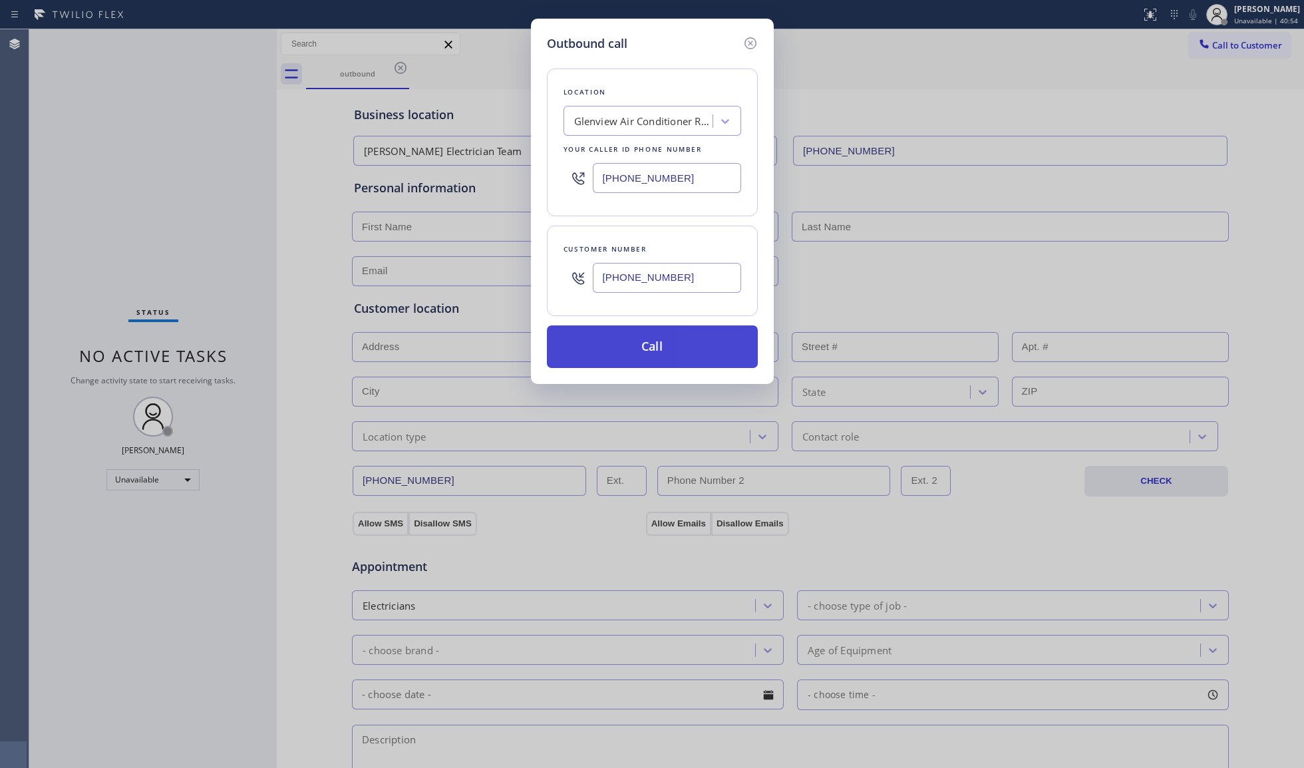
type input "[PHONE_NUMBER]"
click at [669, 344] on button "Call" at bounding box center [652, 346] width 211 height 43
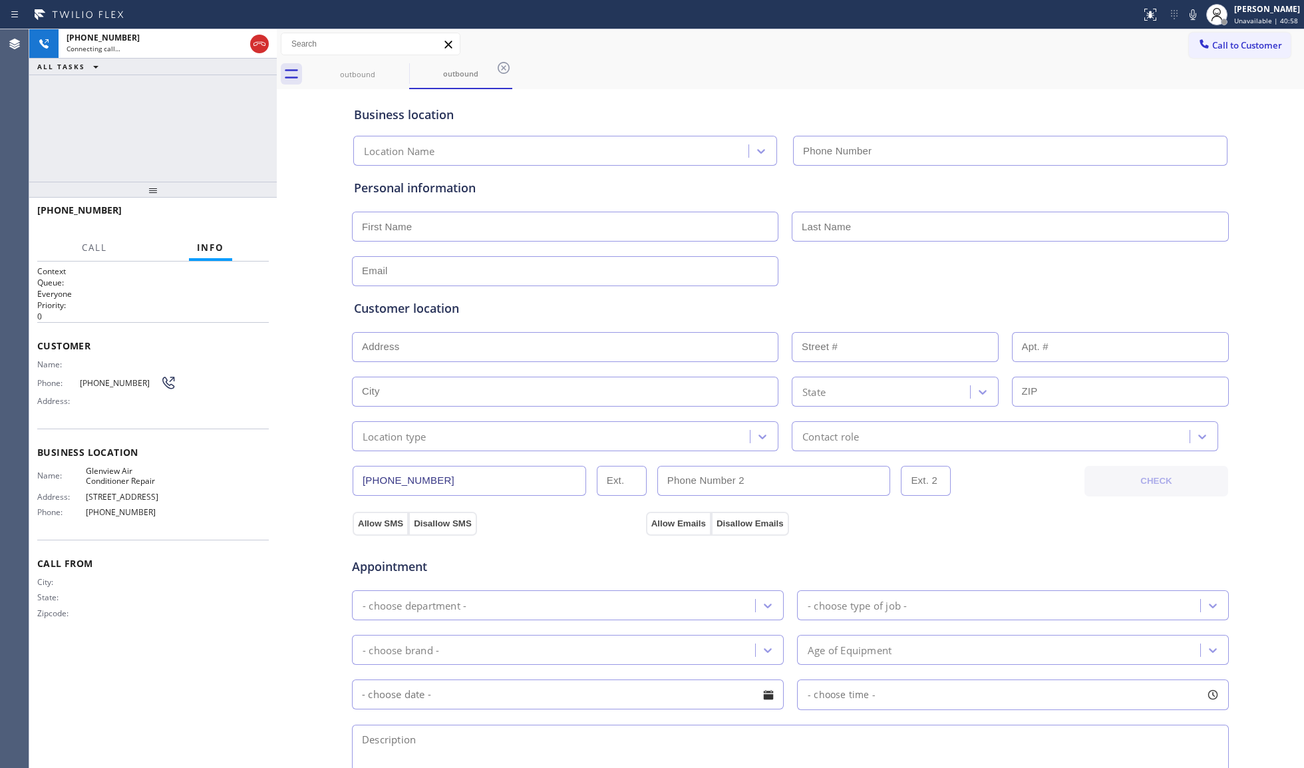
type input "[PHONE_NUMBER]"
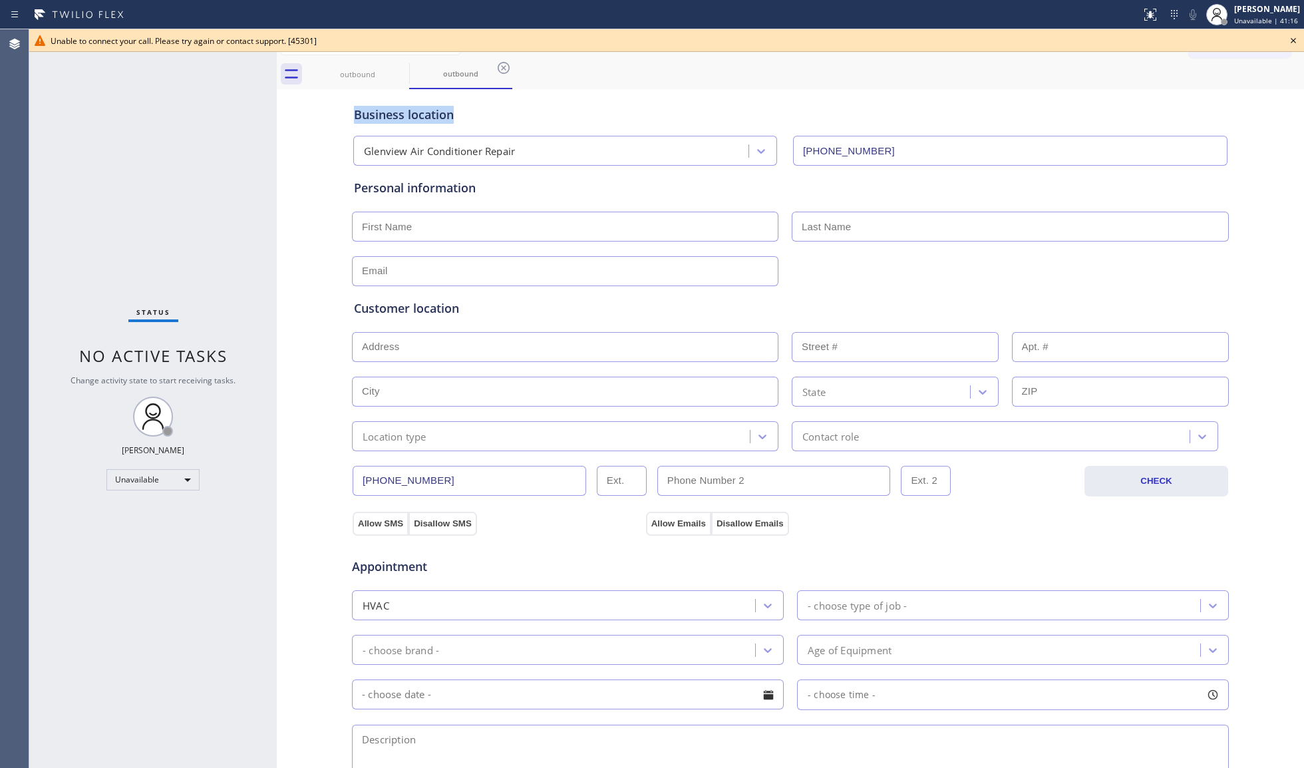
drag, startPoint x: 1150, startPoint y: 94, endPoint x: 1127, endPoint y: 80, distance: 26.6
click at [1127, 80] on div "outbound outbound Call to Customer Outbound call Location [GEOGRAPHIC_DATA] Air…" at bounding box center [790, 530] width 1027 height 1002
click at [1296, 43] on icon at bounding box center [1293, 41] width 16 height 16
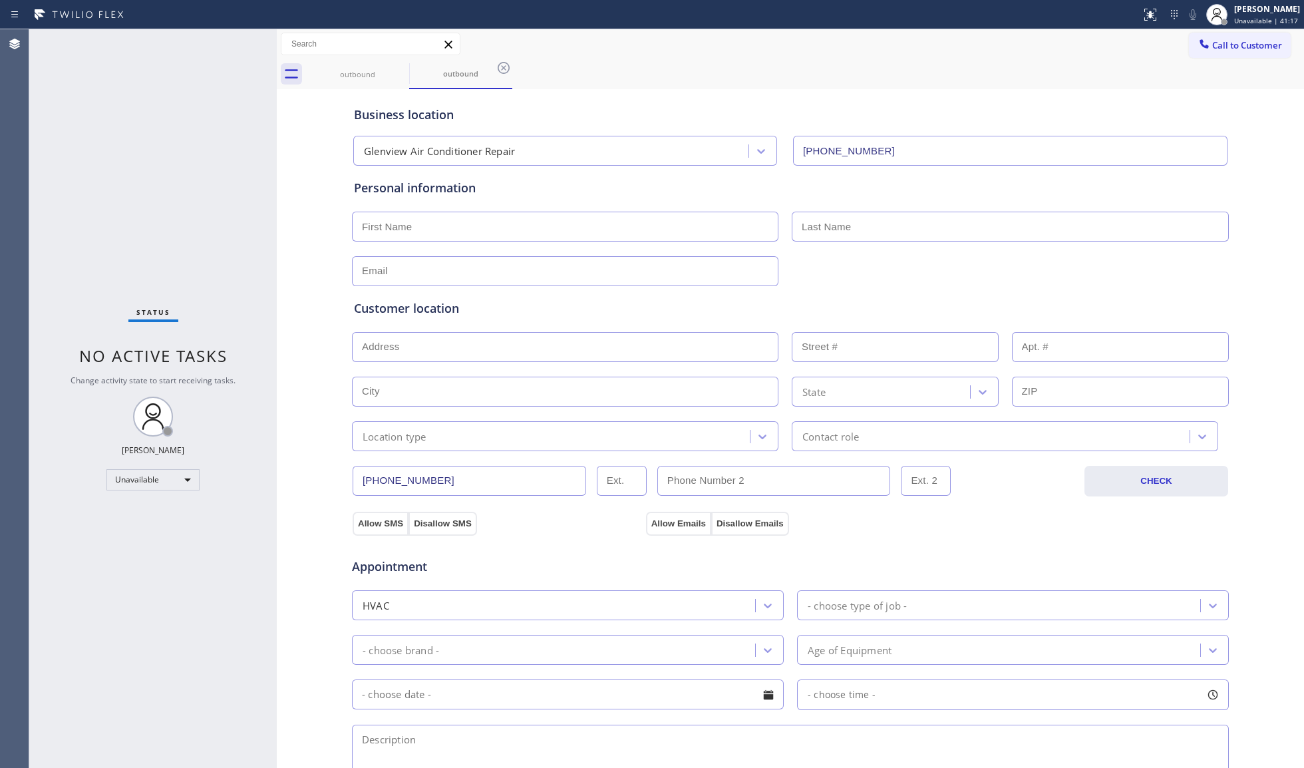
click at [1187, 67] on div "outbound outbound" at bounding box center [805, 74] width 998 height 30
drag, startPoint x: 967, startPoint y: 14, endPoint x: 1038, endPoint y: 41, distance: 76.8
click at [979, 25] on div "Status report No issues detected If you experience an issue, please download th…" at bounding box center [652, 14] width 1304 height 29
drag, startPoint x: 1228, startPoint y: 40, endPoint x: 987, endPoint y: 91, distance: 246.2
click at [1225, 39] on span "Call to Customer" at bounding box center [1247, 45] width 70 height 12
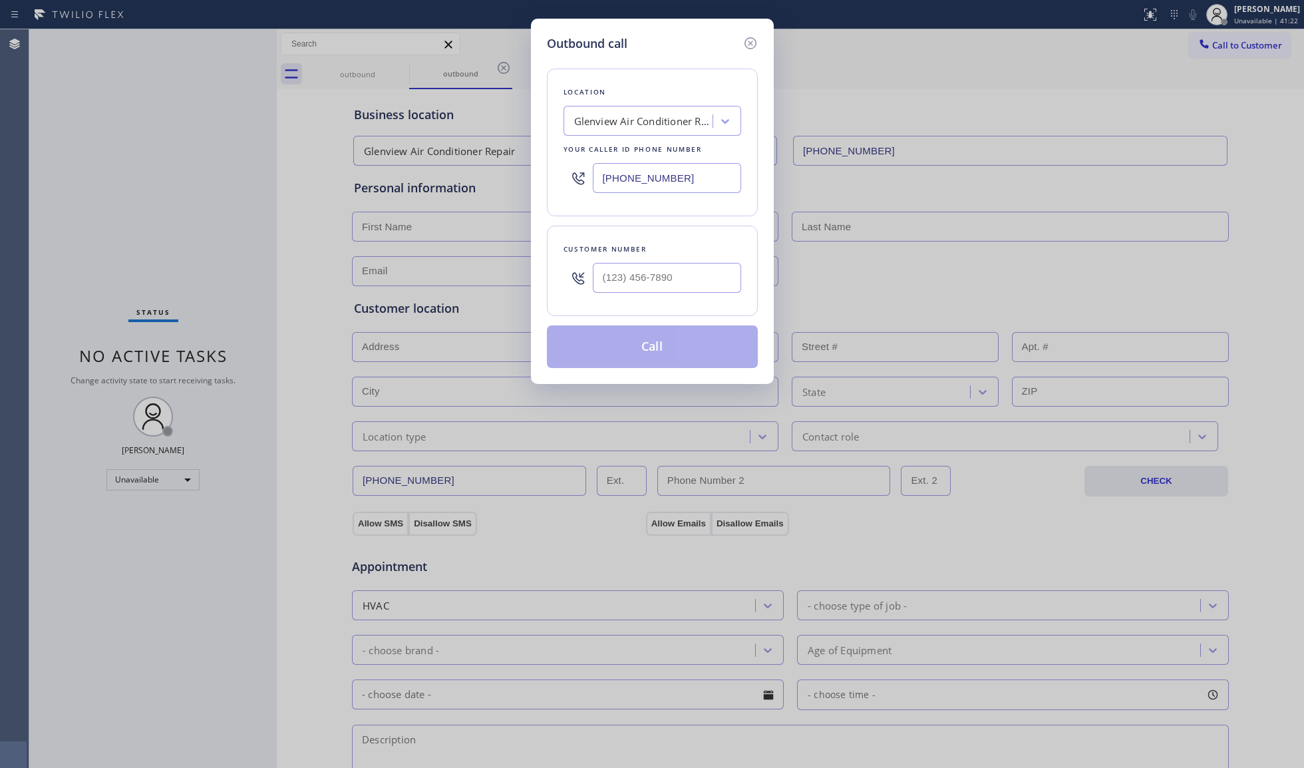
drag, startPoint x: 701, startPoint y: 174, endPoint x: 580, endPoint y: 179, distance: 121.2
click at [570, 182] on div "[PHONE_NUMBER]" at bounding box center [652, 177] width 178 height 43
paste input "949) 304-2822"
type input "[PHONE_NUMBER]"
click at [698, 265] on input "(___) ___-____" at bounding box center [667, 278] width 148 height 30
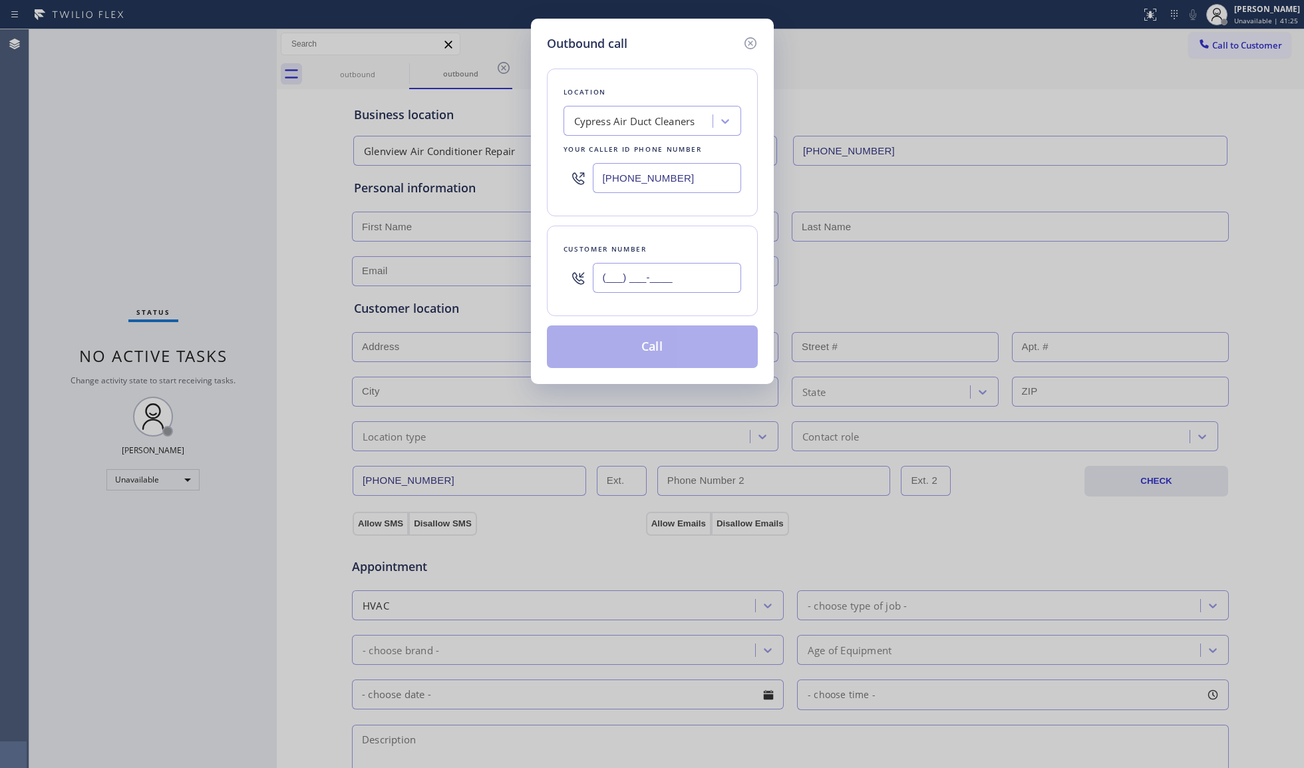
paste input "657) 756-4080"
type input "[PHONE_NUMBER]"
click at [659, 344] on button "Call" at bounding box center [652, 346] width 211 height 43
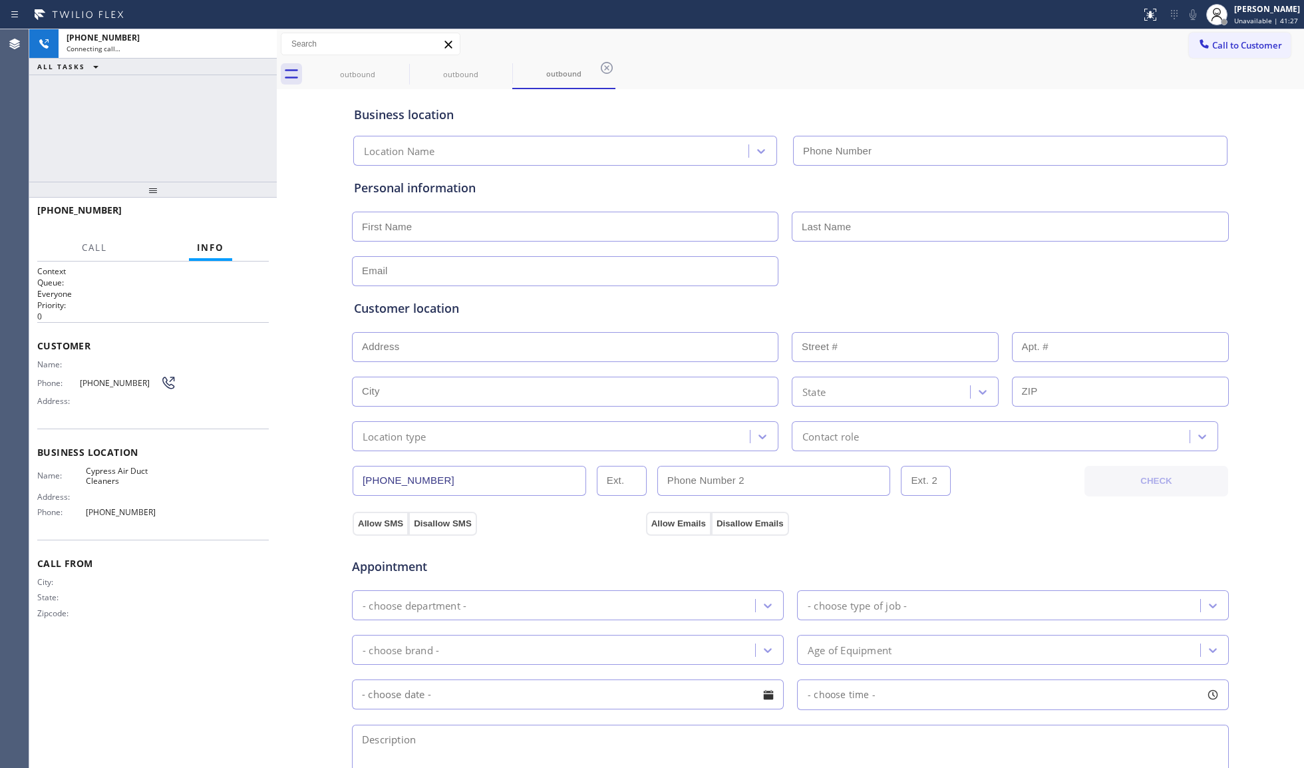
type input "[PHONE_NUMBER]"
click at [948, 76] on div "outbound outbound outbound" at bounding box center [805, 74] width 998 height 30
click at [243, 219] on span "HANG UP" at bounding box center [238, 216] width 41 height 9
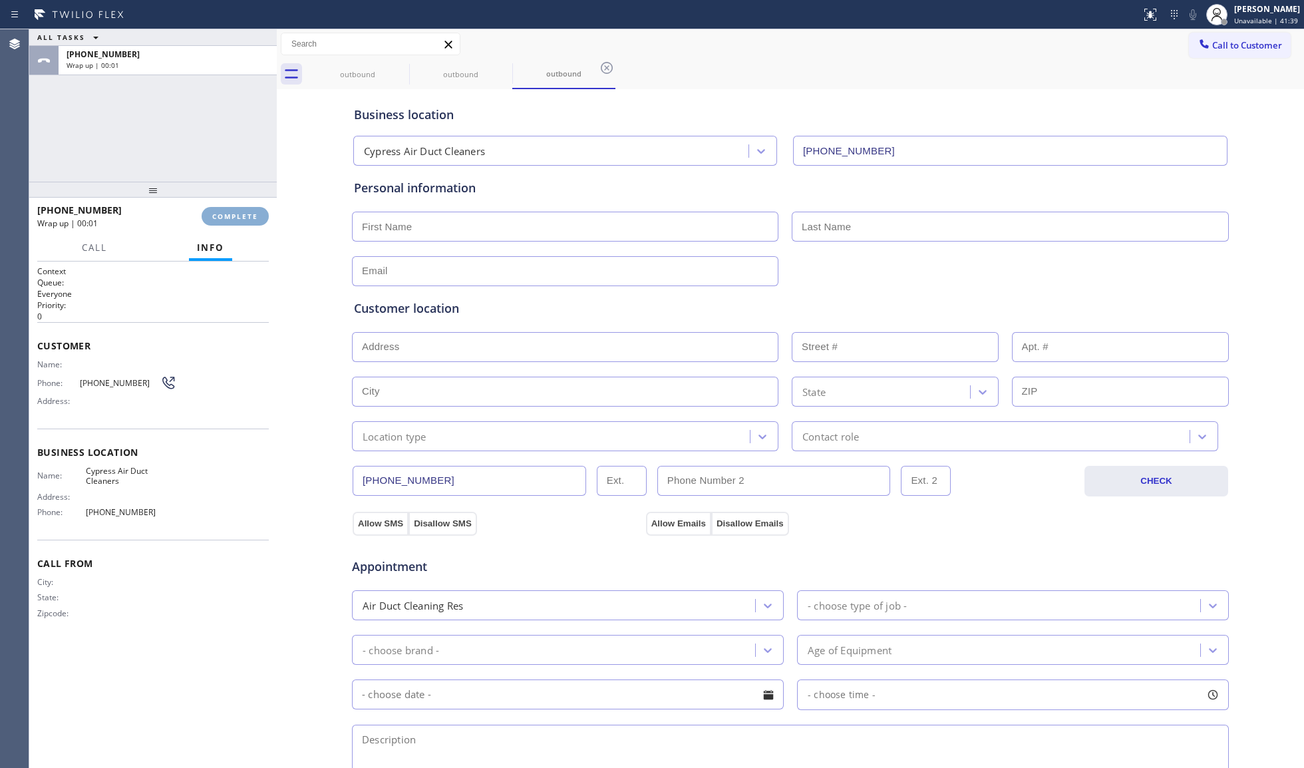
click at [243, 218] on span "COMPLETE" at bounding box center [235, 216] width 46 height 9
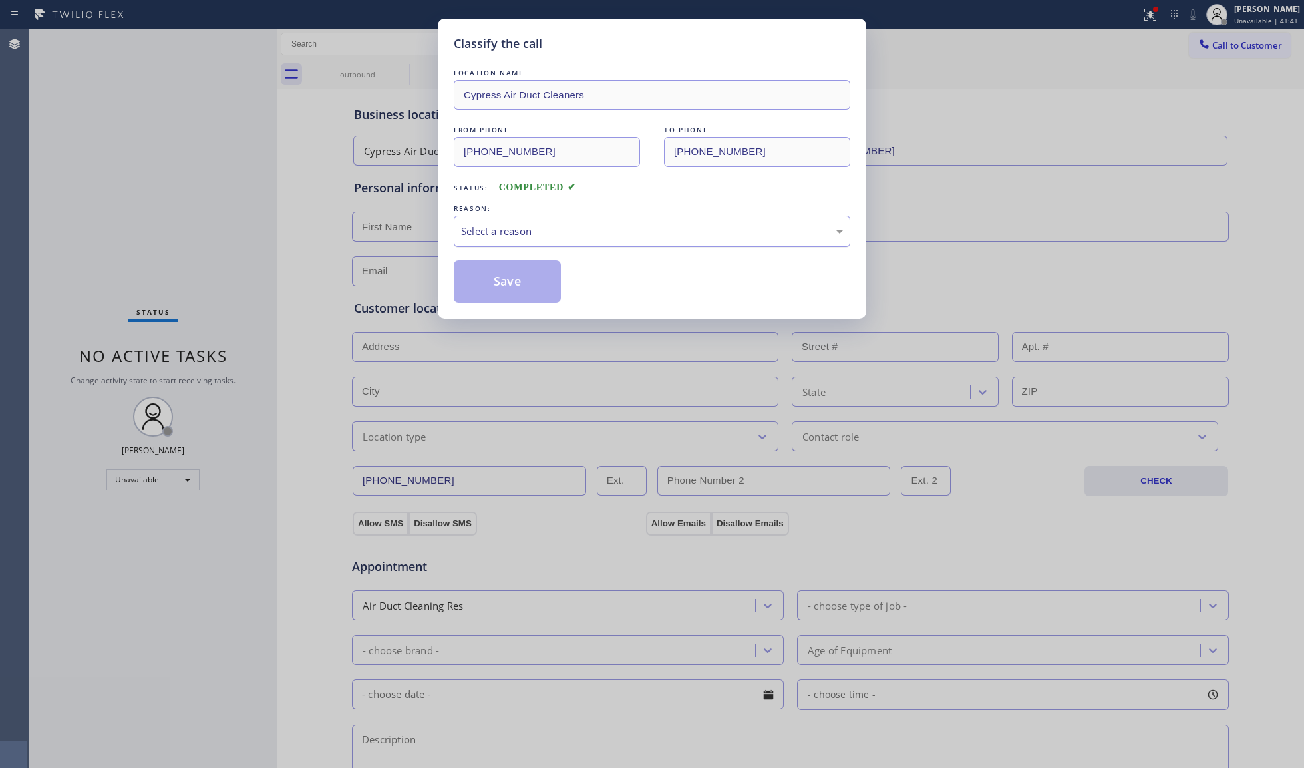
click at [482, 240] on div "Select a reason" at bounding box center [652, 231] width 396 height 31
click at [496, 285] on button "Save" at bounding box center [507, 281] width 107 height 43
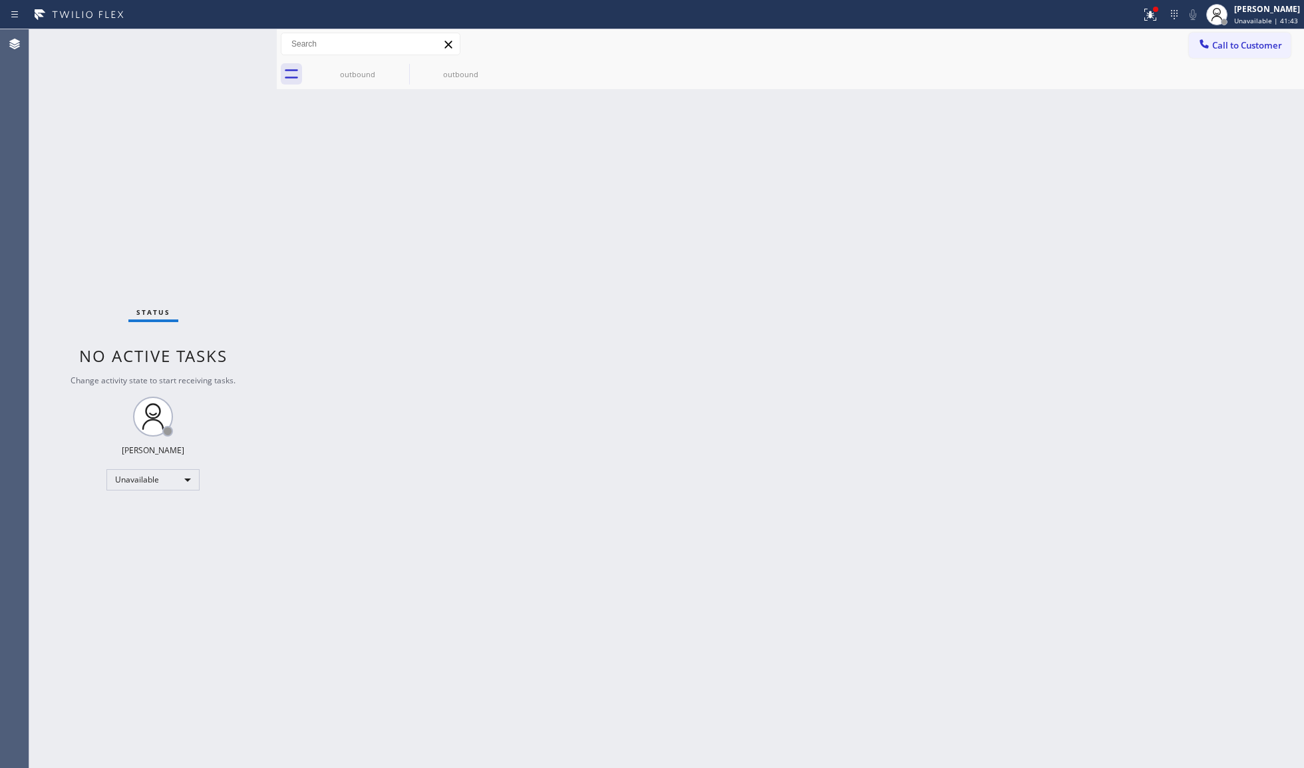
drag, startPoint x: 1204, startPoint y: 49, endPoint x: 1036, endPoint y: 88, distance: 172.7
click at [1176, 56] on div "Call to Customer Outbound call Location Cypress Air Duct Cleaners Your caller i…" at bounding box center [790, 44] width 1027 height 30
click at [1222, 49] on span "Call to Customer" at bounding box center [1247, 45] width 70 height 12
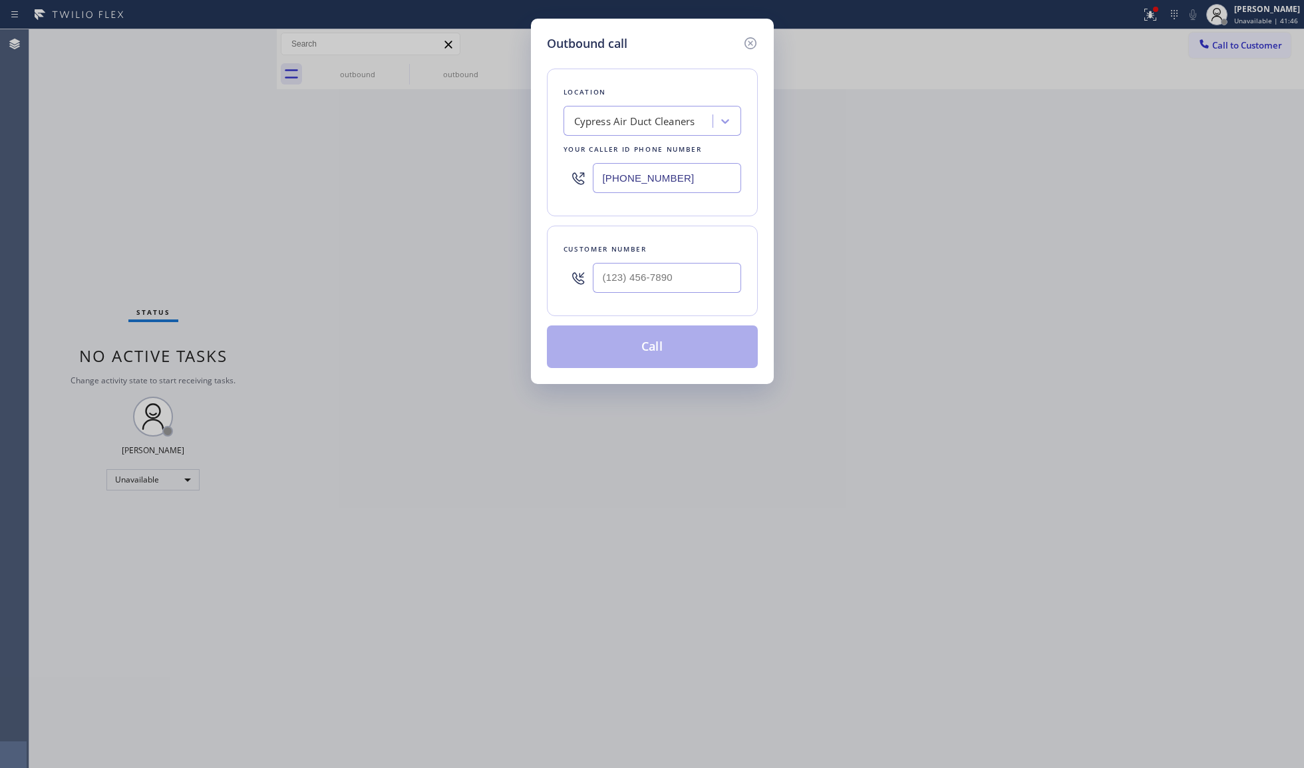
drag, startPoint x: 693, startPoint y: 178, endPoint x: 539, endPoint y: 174, distance: 154.4
click at [539, 174] on div "Outbound call Location Cypress Air Duct Cleaners Your caller id phone number [P…" at bounding box center [652, 201] width 243 height 365
paste input "97-6835"
type input "[PHONE_NUMBER]"
click at [711, 261] on div at bounding box center [667, 277] width 148 height 43
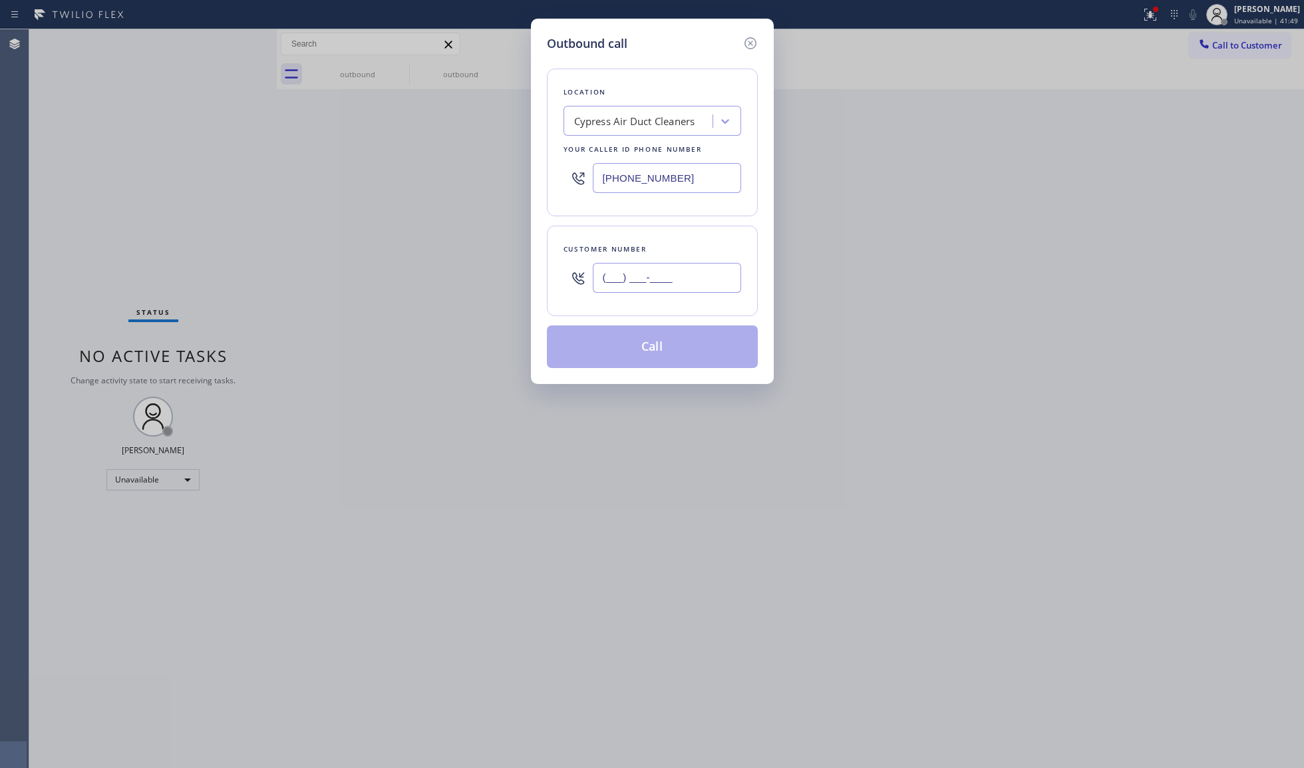
click at [727, 286] on input "(___) ___-____" at bounding box center [667, 278] width 148 height 30
paste input "949) 230-0504"
type input "[PHONE_NUMBER]"
click at [660, 346] on button "Call" at bounding box center [652, 346] width 211 height 43
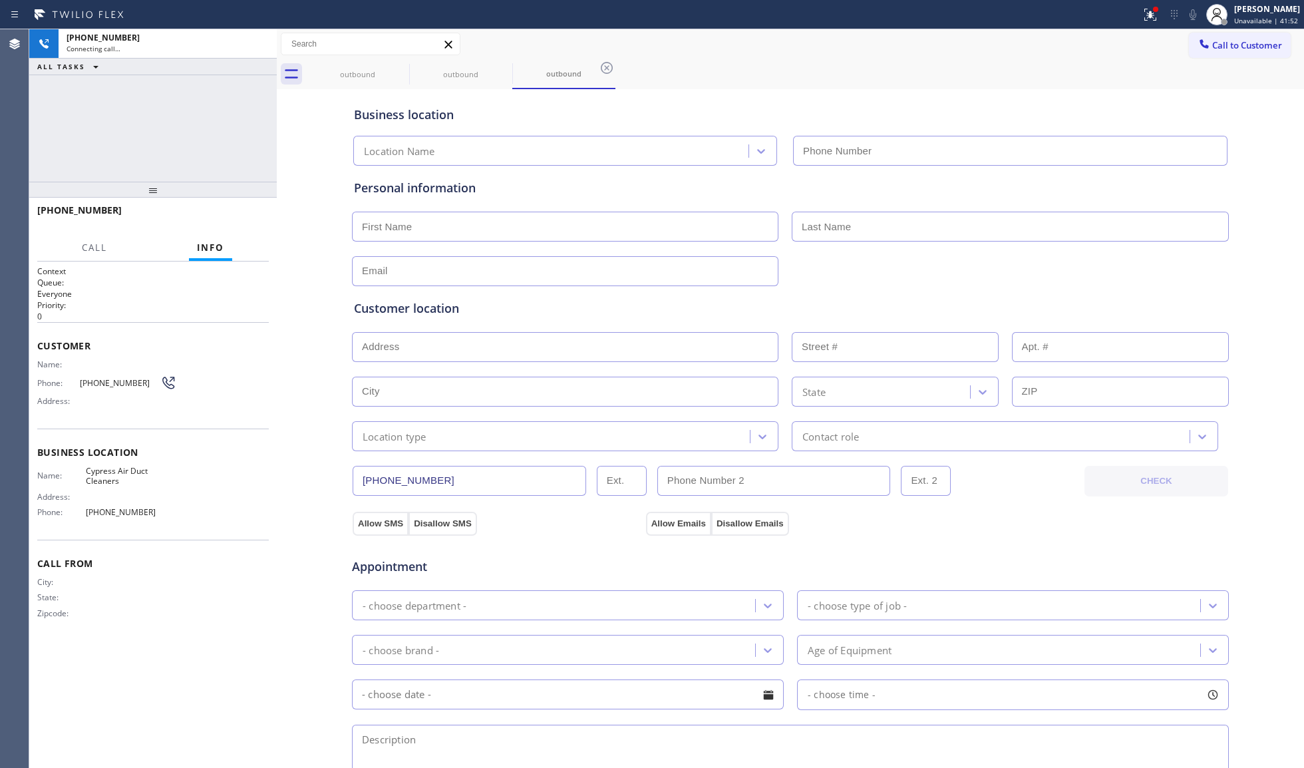
type input "[PHONE_NUMBER]"
click at [850, 82] on div "outbound outbound outbound" at bounding box center [805, 74] width 998 height 30
click at [173, 70] on div "ALL TASKS ALL TASKS ACTIVE TASKS TASKS IN WRAP UP" at bounding box center [152, 67] width 247 height 17
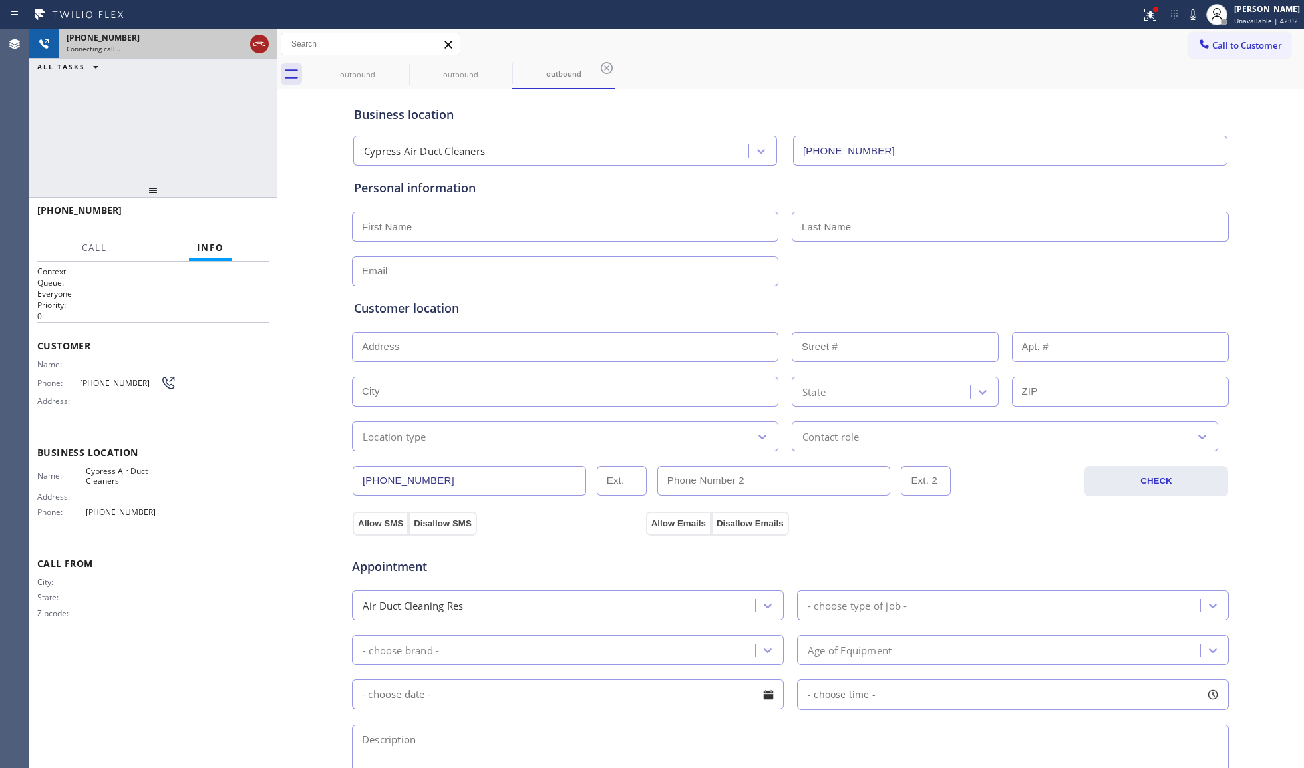
drag, startPoint x: 253, startPoint y: 41, endPoint x: 306, endPoint y: 51, distance: 54.1
click at [254, 41] on icon at bounding box center [259, 44] width 16 height 16
click at [398, 73] on icon at bounding box center [400, 68] width 16 height 16
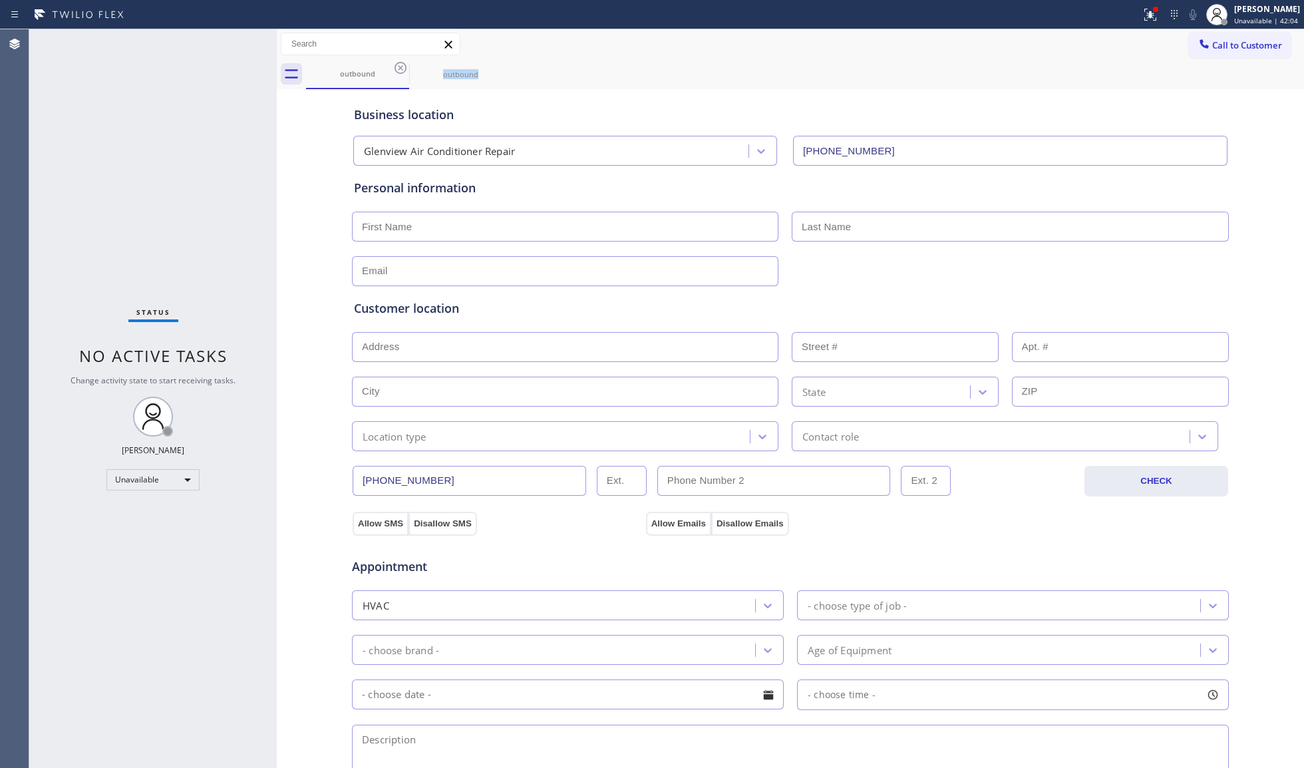
click at [398, 73] on icon at bounding box center [400, 68] width 16 height 16
click at [0, 0] on icon at bounding box center [0, 0] width 0 height 0
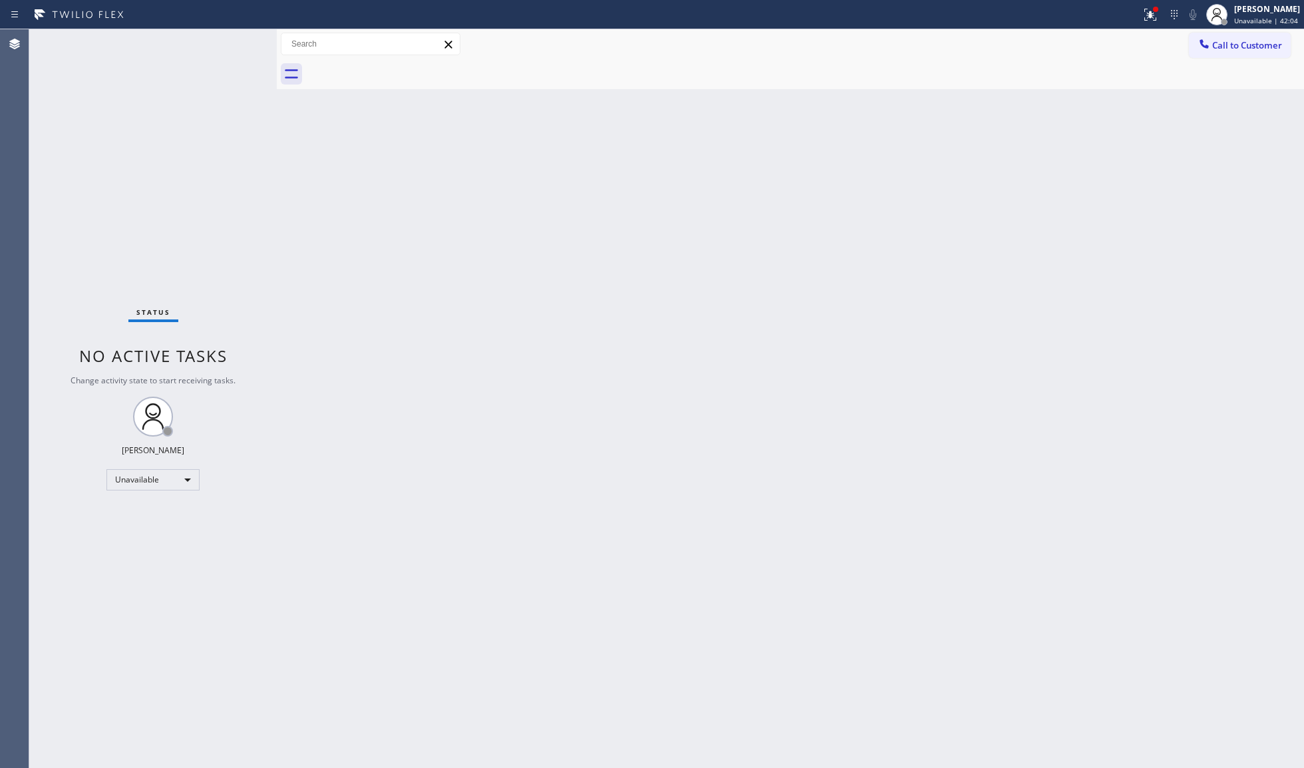
click at [398, 73] on div at bounding box center [805, 74] width 998 height 30
click at [1243, 47] on span "Call to Customer" at bounding box center [1247, 45] width 70 height 12
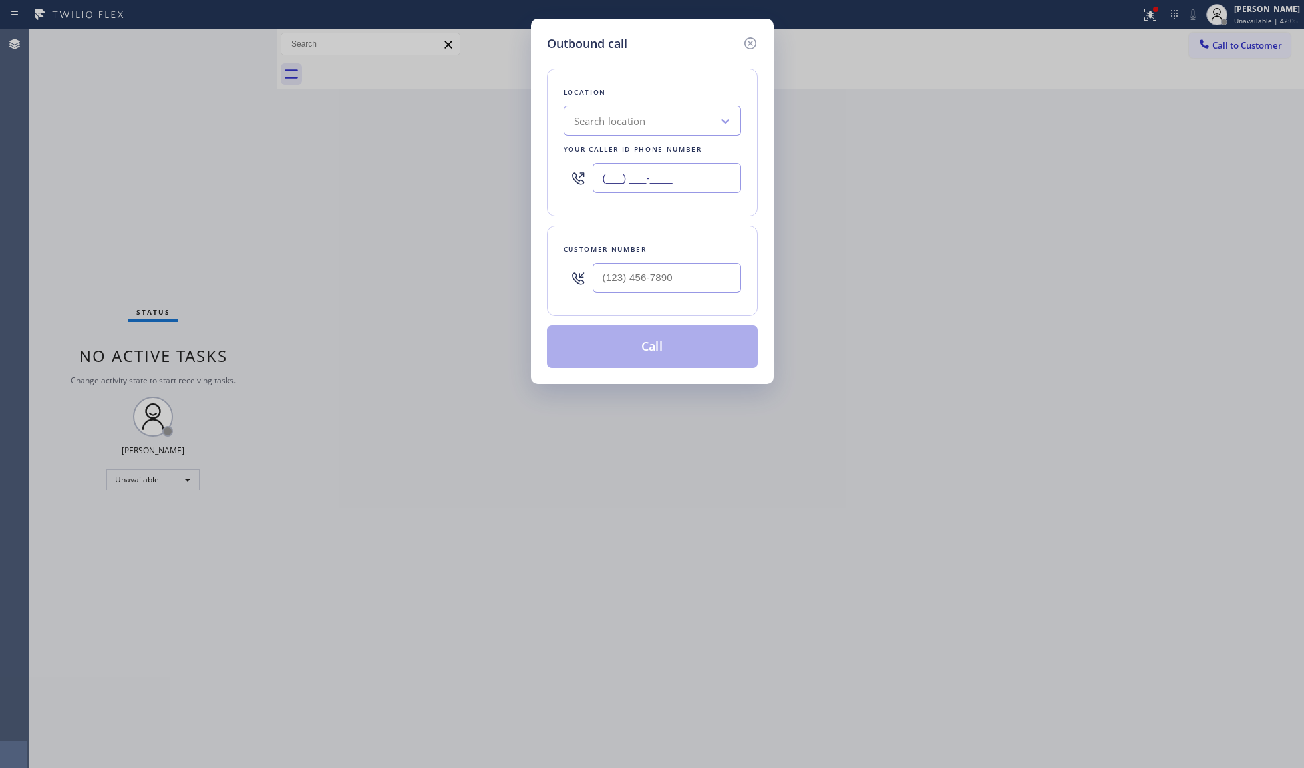
drag, startPoint x: 708, startPoint y: 177, endPoint x: 568, endPoint y: 176, distance: 140.4
click at [567, 179] on div "(___) ___-____" at bounding box center [652, 177] width 178 height 43
paste input "760) 334-4056"
type input "[PHONE_NUMBER]"
click at [698, 285] on input "(___) ___-____" at bounding box center [667, 278] width 148 height 30
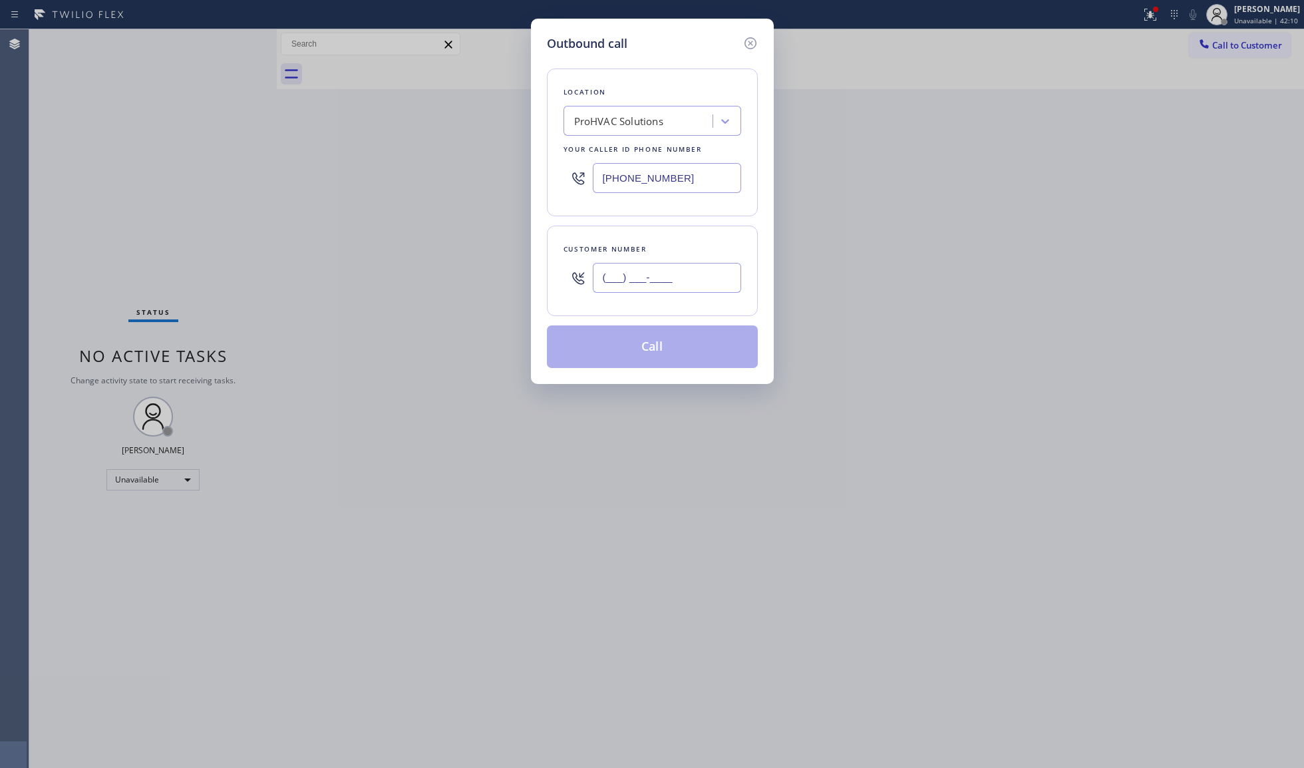
paste input "858) 947-8393"
type input "[PHONE_NUMBER]"
click at [651, 357] on button "Call" at bounding box center [652, 346] width 211 height 43
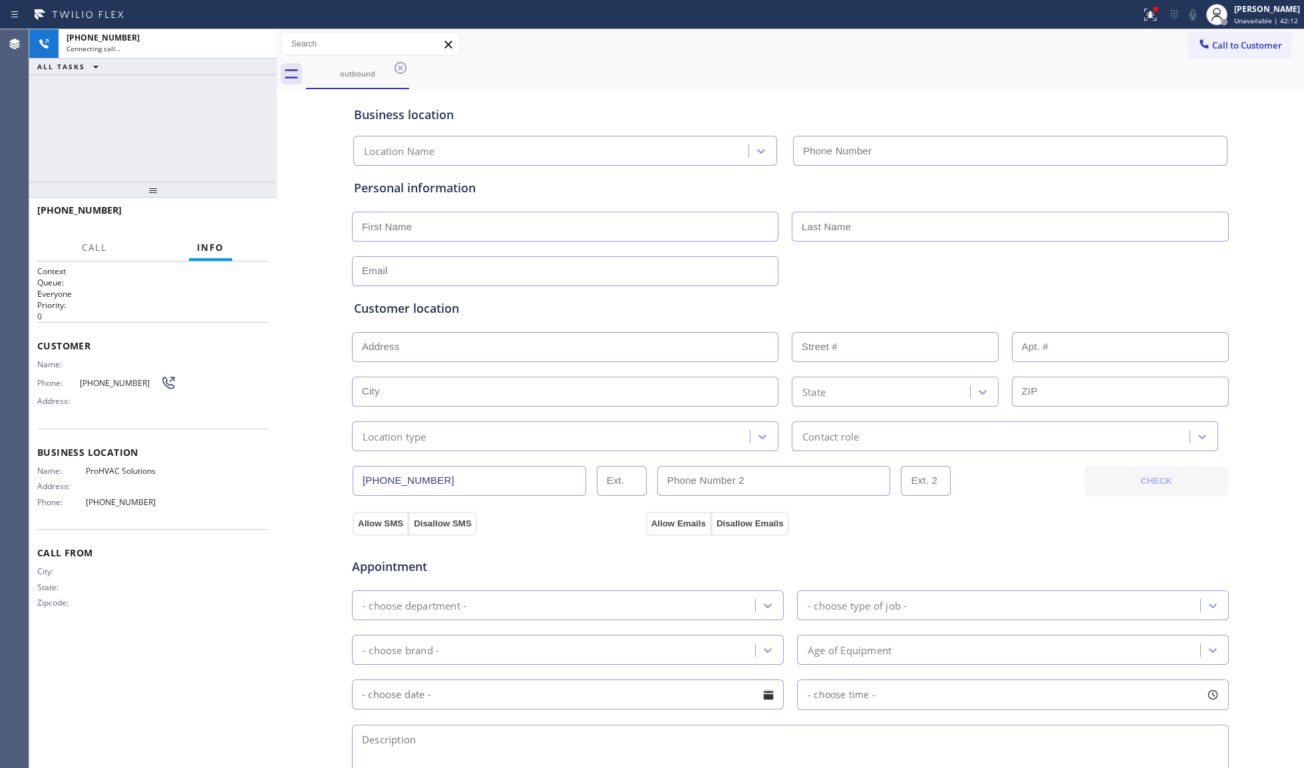
type input "[PHONE_NUMBER]"
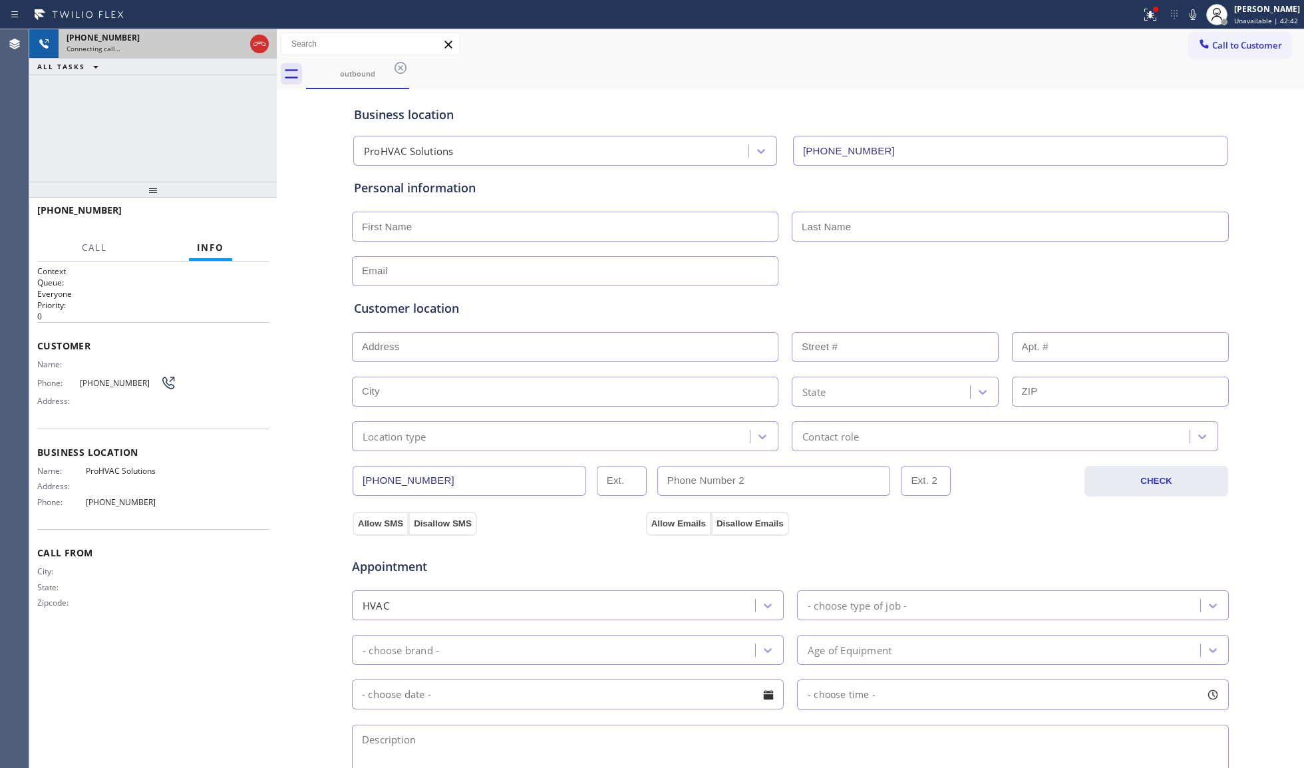
click at [254, 36] on icon at bounding box center [259, 44] width 16 height 16
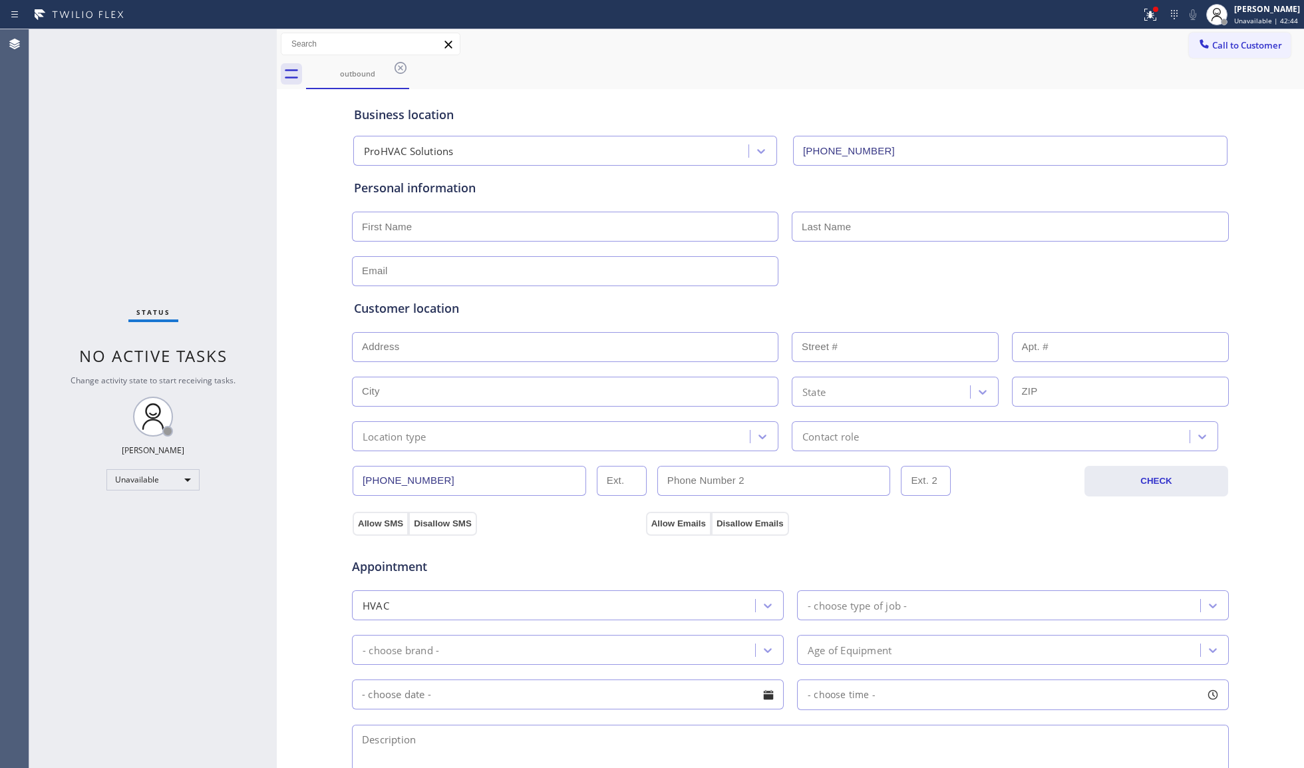
click at [256, 38] on div "Status No active tasks Change activity state to start receiving tasks. [PERSON_…" at bounding box center [152, 398] width 247 height 738
click at [402, 68] on icon at bounding box center [400, 68] width 16 height 16
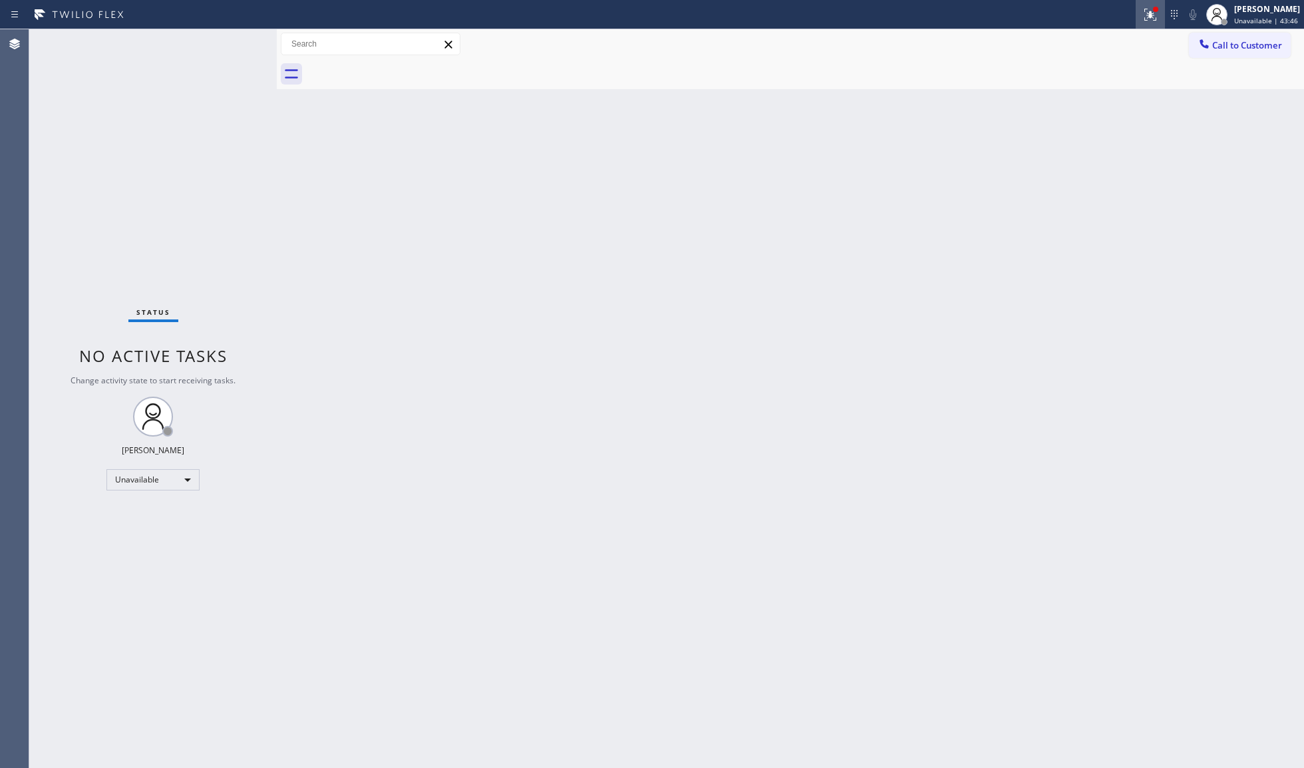
click at [1147, 19] on icon at bounding box center [1150, 15] width 12 height 12
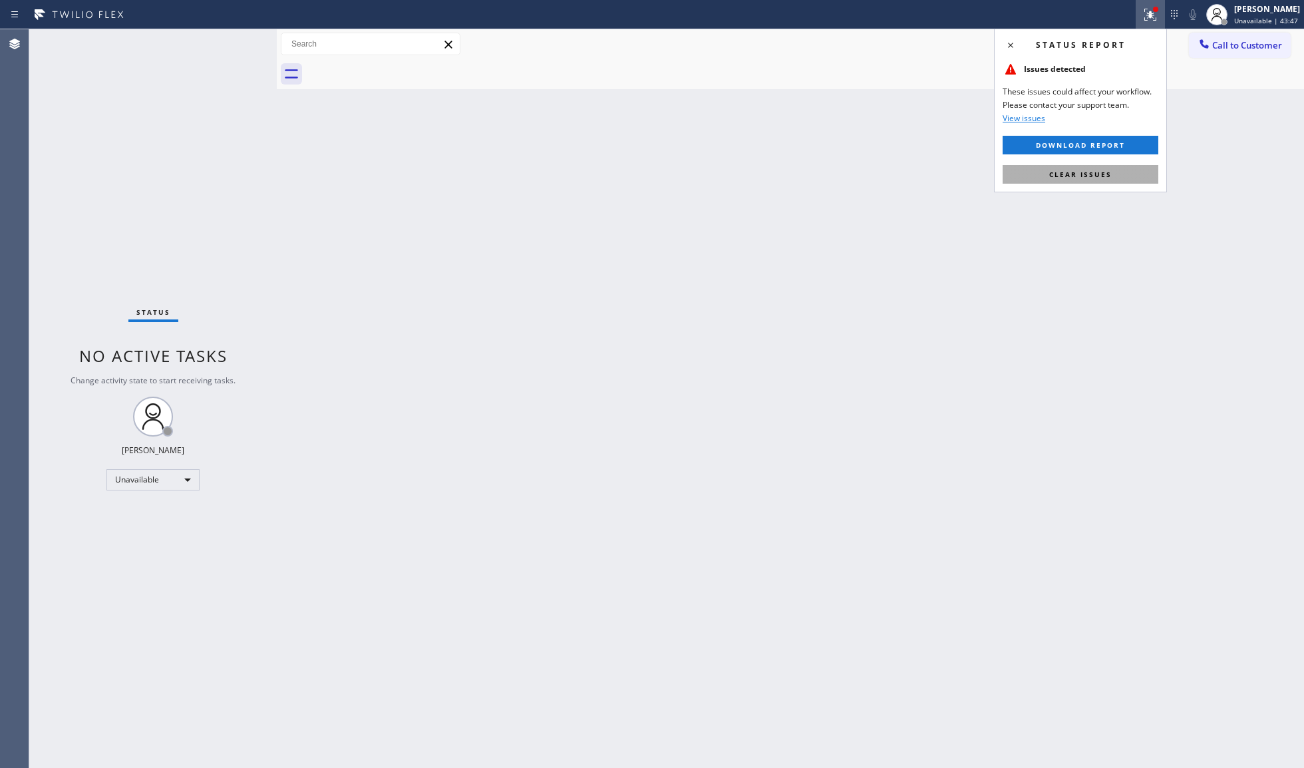
click at [1039, 174] on button "Clear issues" at bounding box center [1080, 174] width 156 height 19
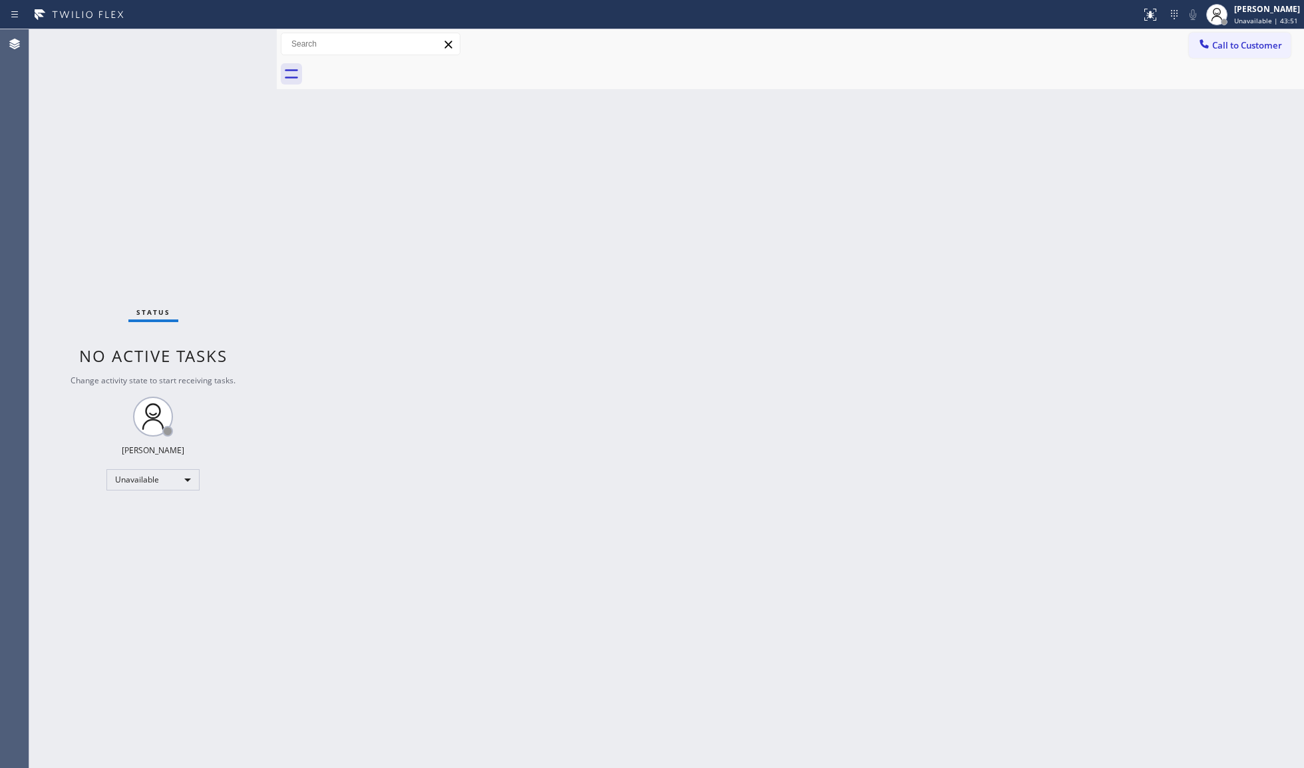
click at [1031, 184] on div "Back to Dashboard Change Sender ID Customers Technicians Select a contact Outbo…" at bounding box center [790, 398] width 1027 height 738
click at [1212, 40] on span "Call to Customer" at bounding box center [1247, 45] width 70 height 12
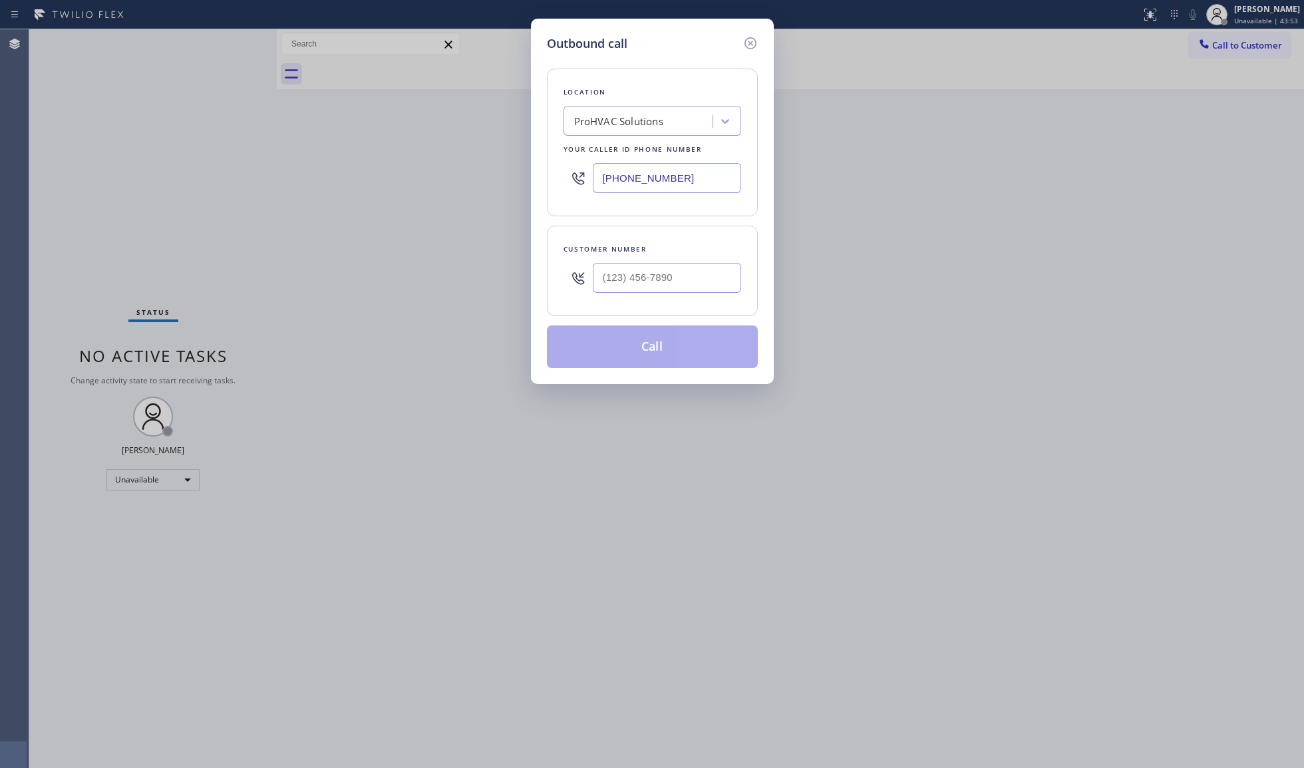
drag, startPoint x: 690, startPoint y: 179, endPoint x: 448, endPoint y: 177, distance: 242.8
click at [448, 177] on div "Outbound call Location ProHVAC Solutions Your caller id phone number [PHONE_NUM…" at bounding box center [652, 384] width 1304 height 768
paste input "25) 208-5272"
type input "[PHONE_NUMBER]"
paste input "7"
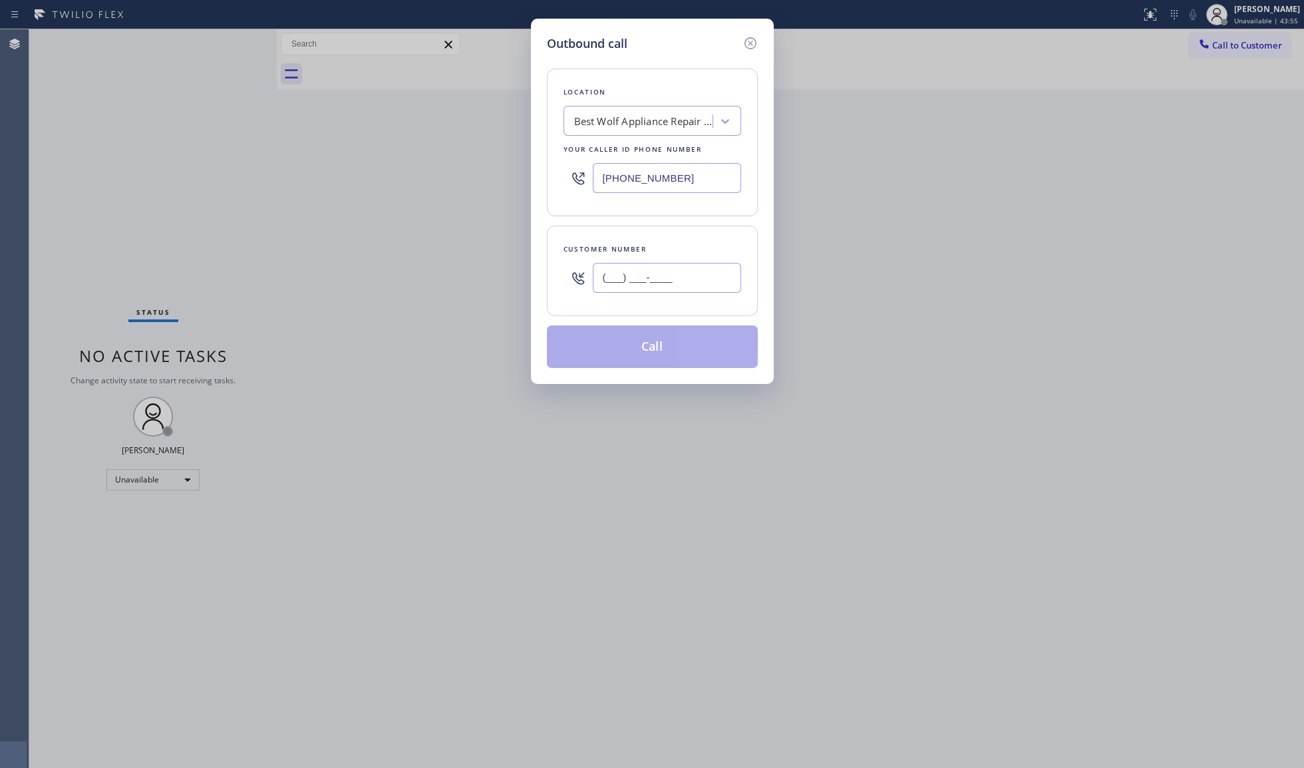
click at [668, 280] on input "(___) ___-____" at bounding box center [667, 278] width 148 height 30
drag, startPoint x: 695, startPoint y: 278, endPoint x: 565, endPoint y: 277, distance: 130.4
click at [565, 277] on div "(___) ___-___7" at bounding box center [652, 277] width 178 height 43
paste input "725) 273-3833"
type input "[PHONE_NUMBER]"
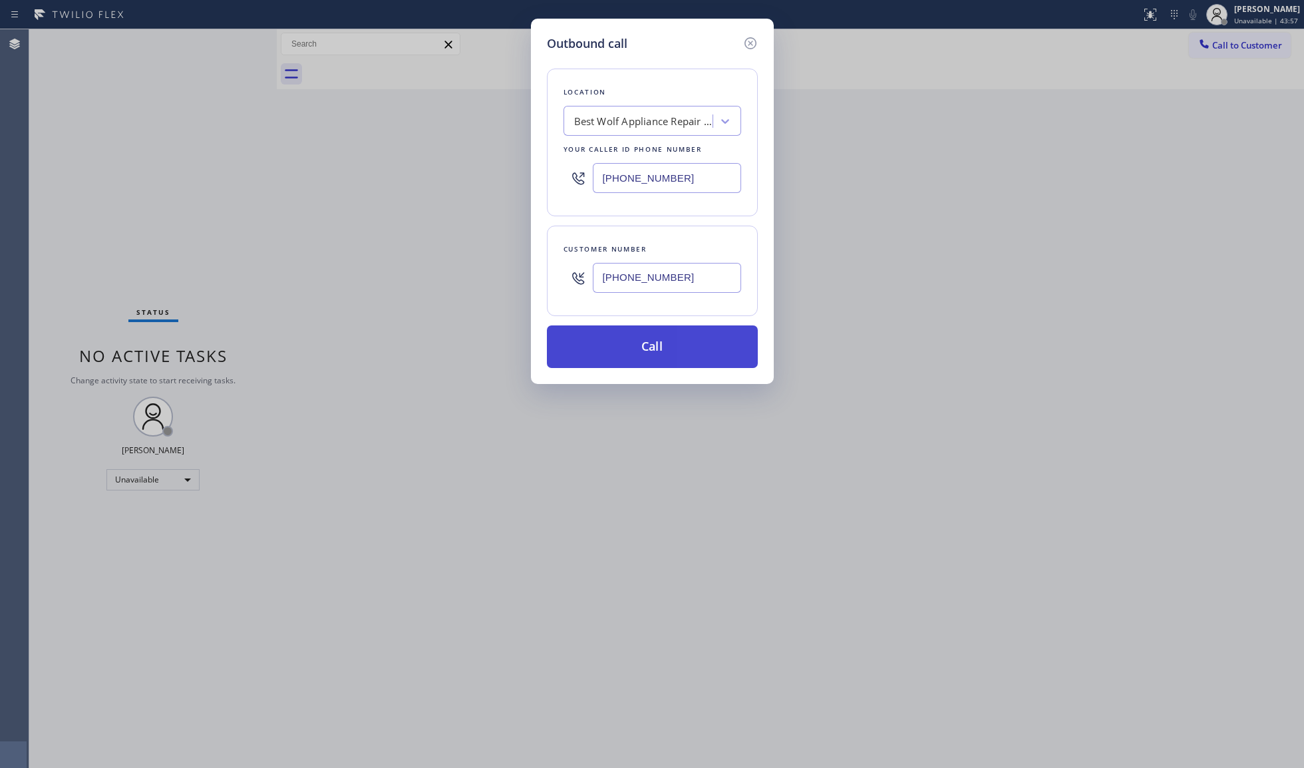
click at [651, 339] on button "Call" at bounding box center [652, 346] width 211 height 43
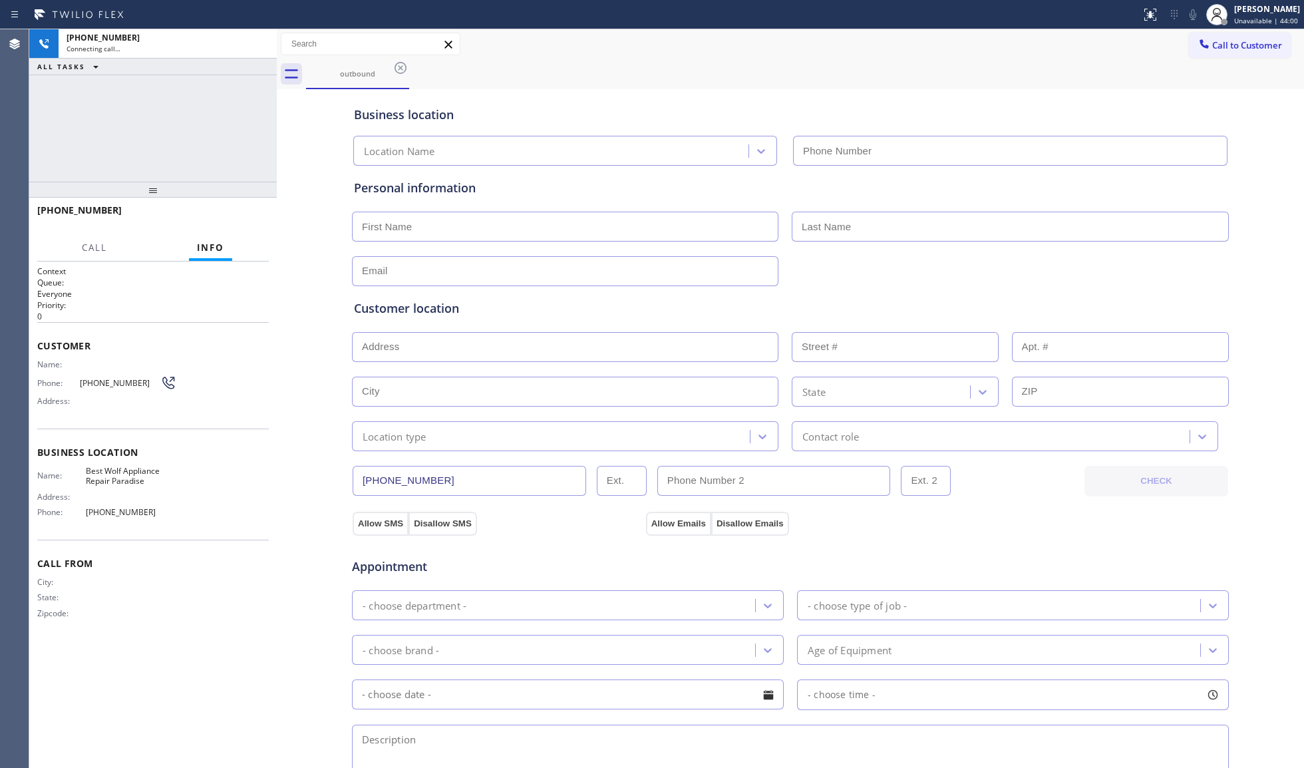
type input "[PHONE_NUMBER]"
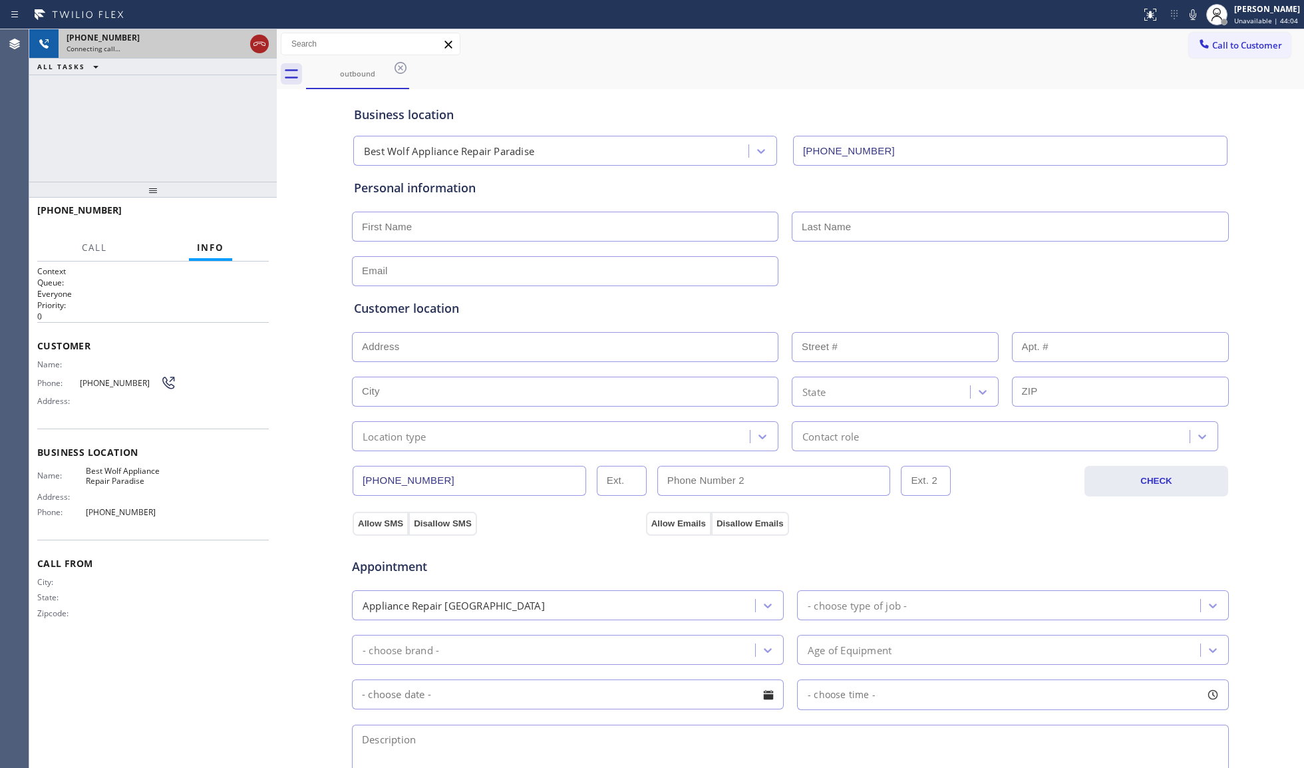
click at [261, 41] on icon at bounding box center [259, 44] width 16 height 16
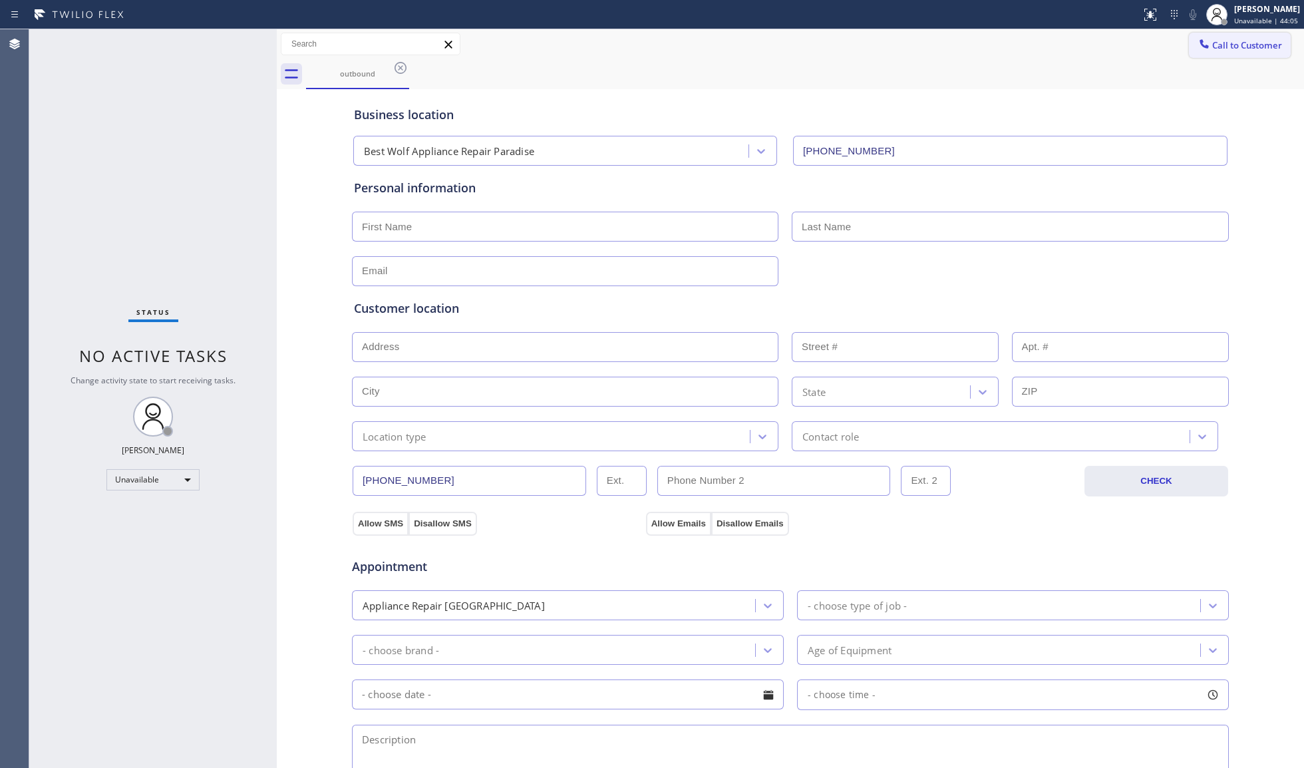
click at [1212, 39] on span "Call to Customer" at bounding box center [1247, 45] width 70 height 12
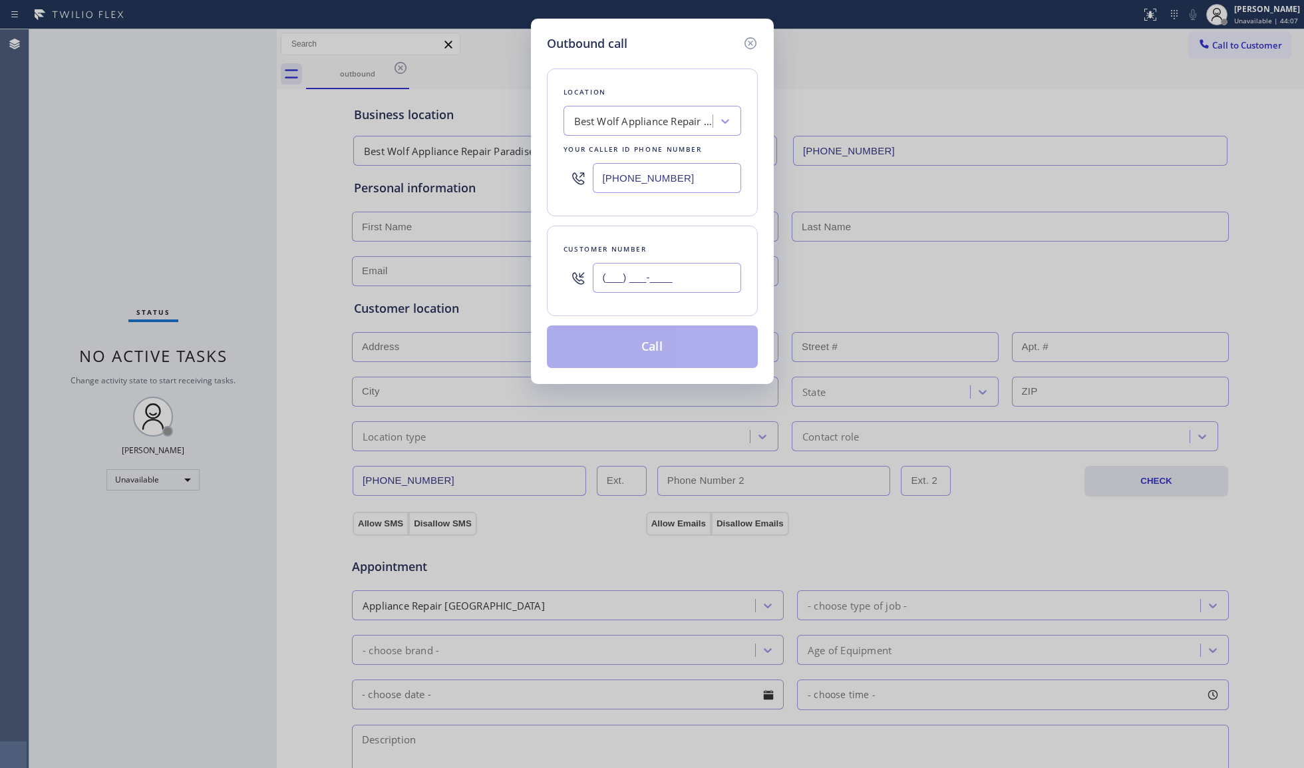
click at [676, 277] on input "(___) ___-____" at bounding box center [667, 278] width 148 height 30
paste input "725) 273-3833"
type input "[PHONE_NUMBER]"
click at [636, 349] on button "Call" at bounding box center [652, 346] width 211 height 43
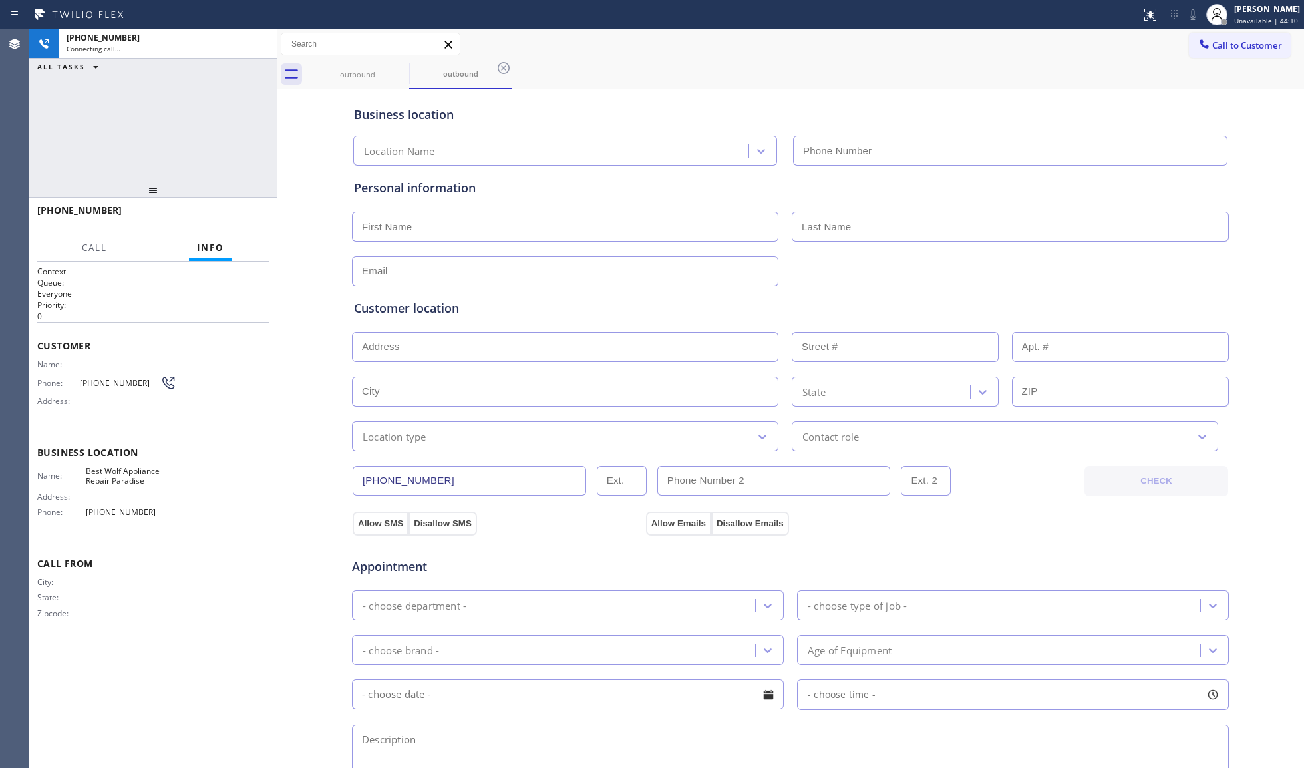
type input "[PHONE_NUMBER]"
click at [922, 86] on div "outbound outbound" at bounding box center [805, 74] width 998 height 30
click at [389, 67] on div "outbound" at bounding box center [357, 74] width 100 height 30
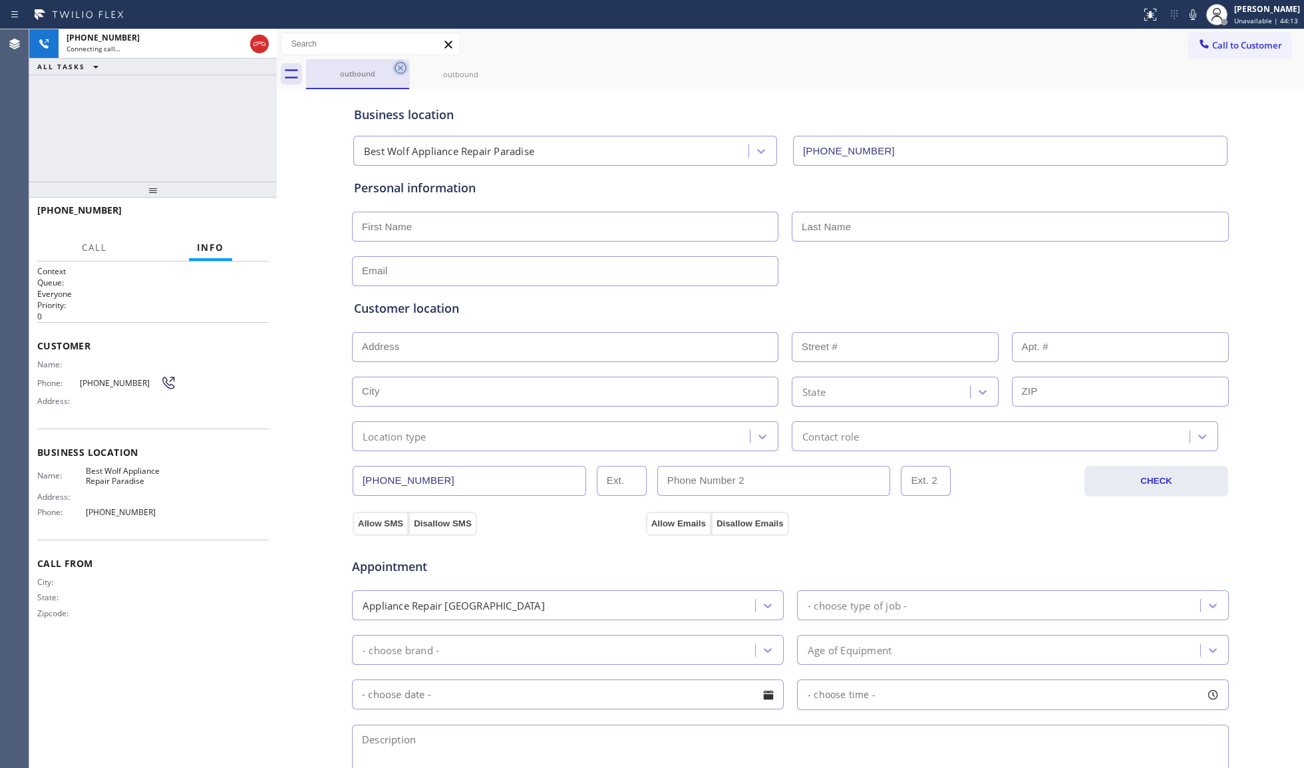
click at [403, 65] on icon at bounding box center [400, 68] width 16 height 16
click at [0, 0] on icon at bounding box center [0, 0] width 0 height 0
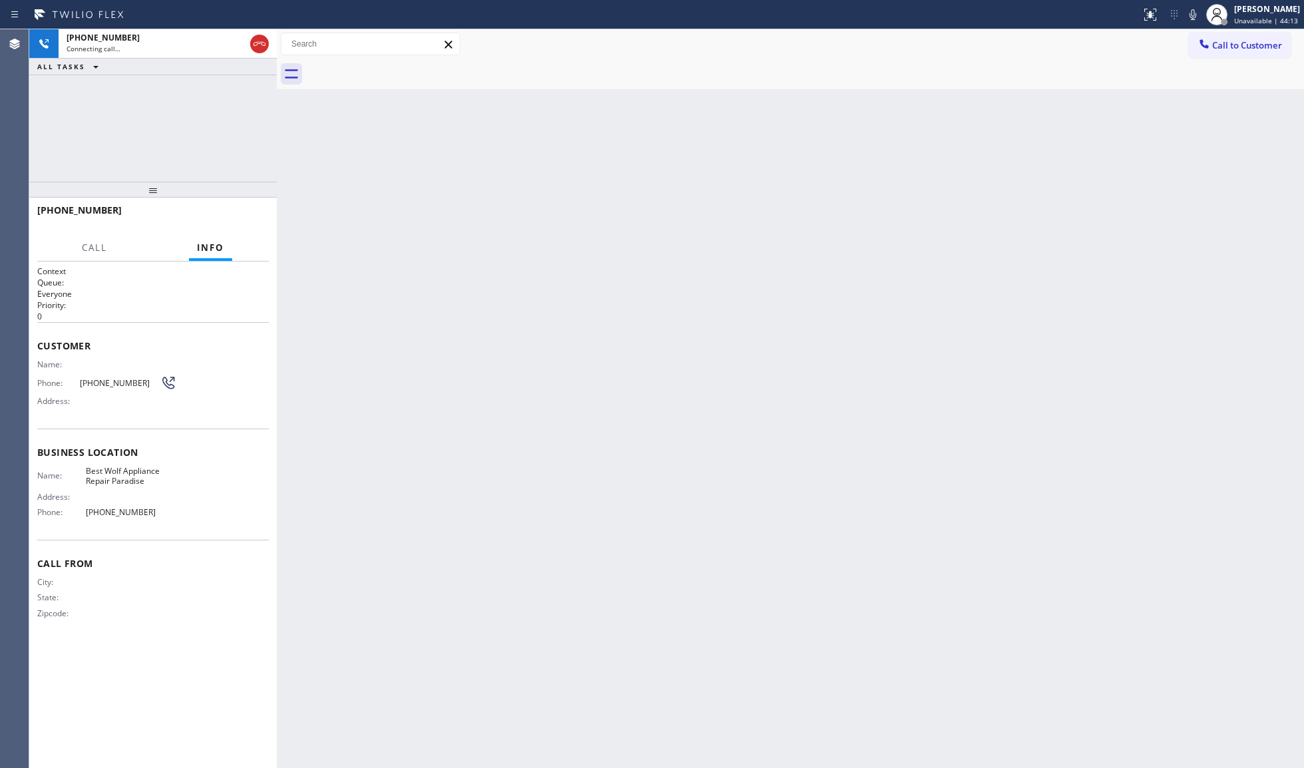
click at [403, 65] on div at bounding box center [805, 74] width 998 height 30
click at [121, 47] on div "Connecting call…" at bounding box center [156, 48] width 178 height 9
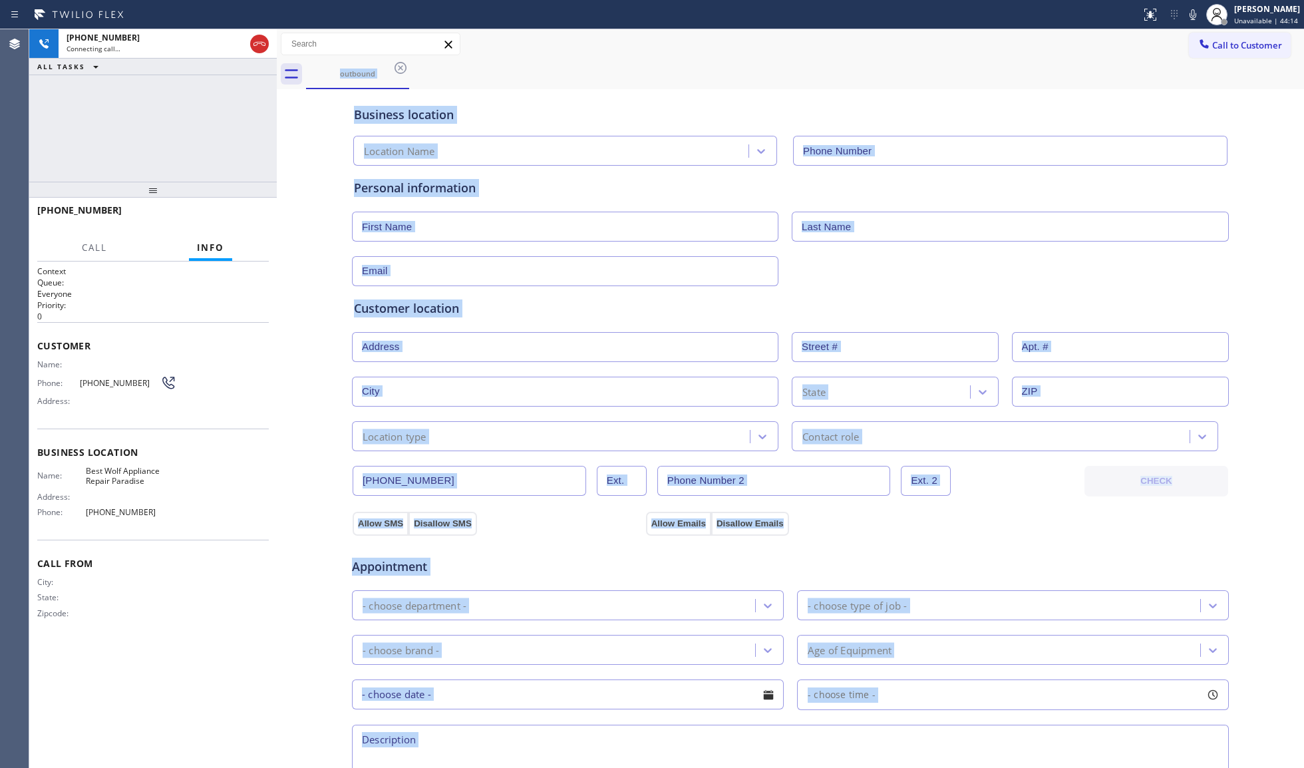
type input "[PHONE_NUMBER]"
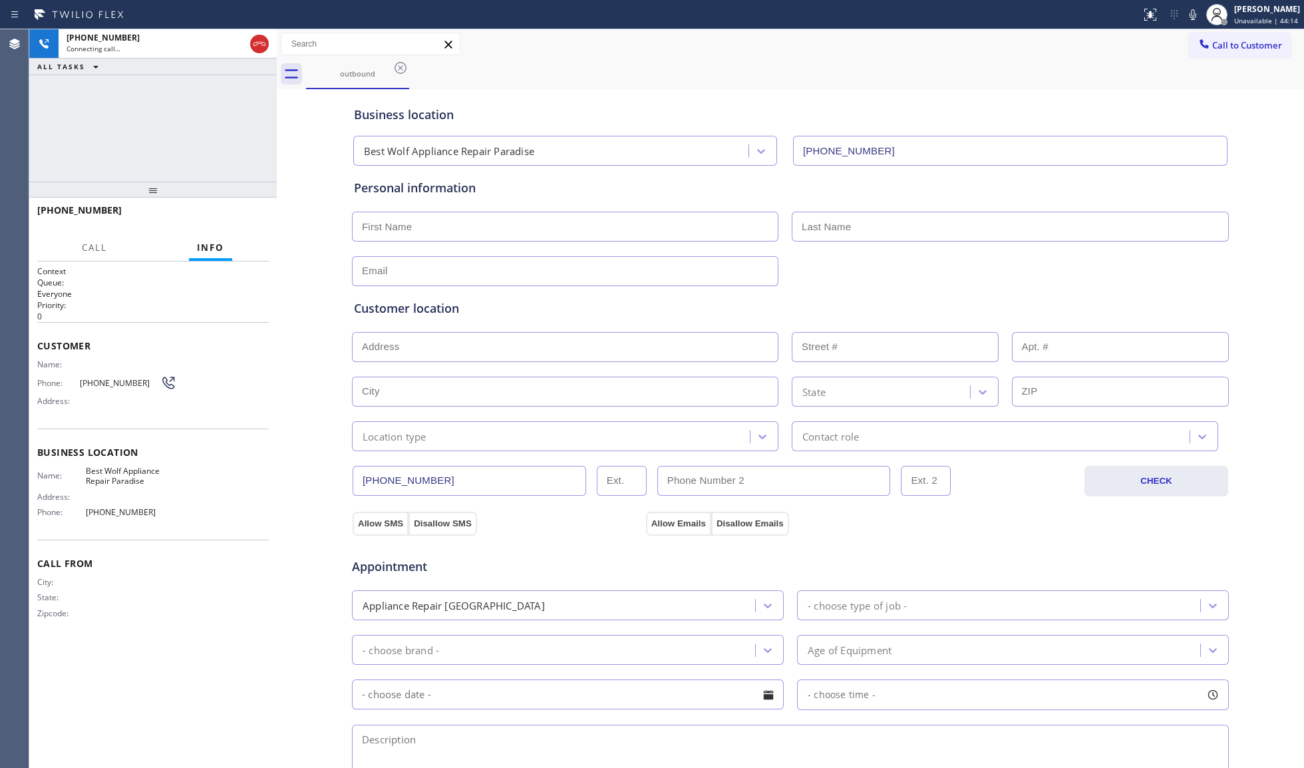
click at [220, 105] on div "[PHONE_NUMBER] Connecting call… ALL TASKS ALL TASKS ACTIVE TASKS TASKS IN WRAP …" at bounding box center [152, 105] width 247 height 152
click at [255, 29] on div at bounding box center [248, 43] width 48 height 29
click at [258, 43] on icon at bounding box center [259, 44] width 12 height 4
click at [235, 206] on div "[PHONE_NUMBER] Live | 00:03 HANG UP" at bounding box center [152, 216] width 231 height 35
click at [238, 212] on span "COMPLETE" at bounding box center [235, 216] width 46 height 9
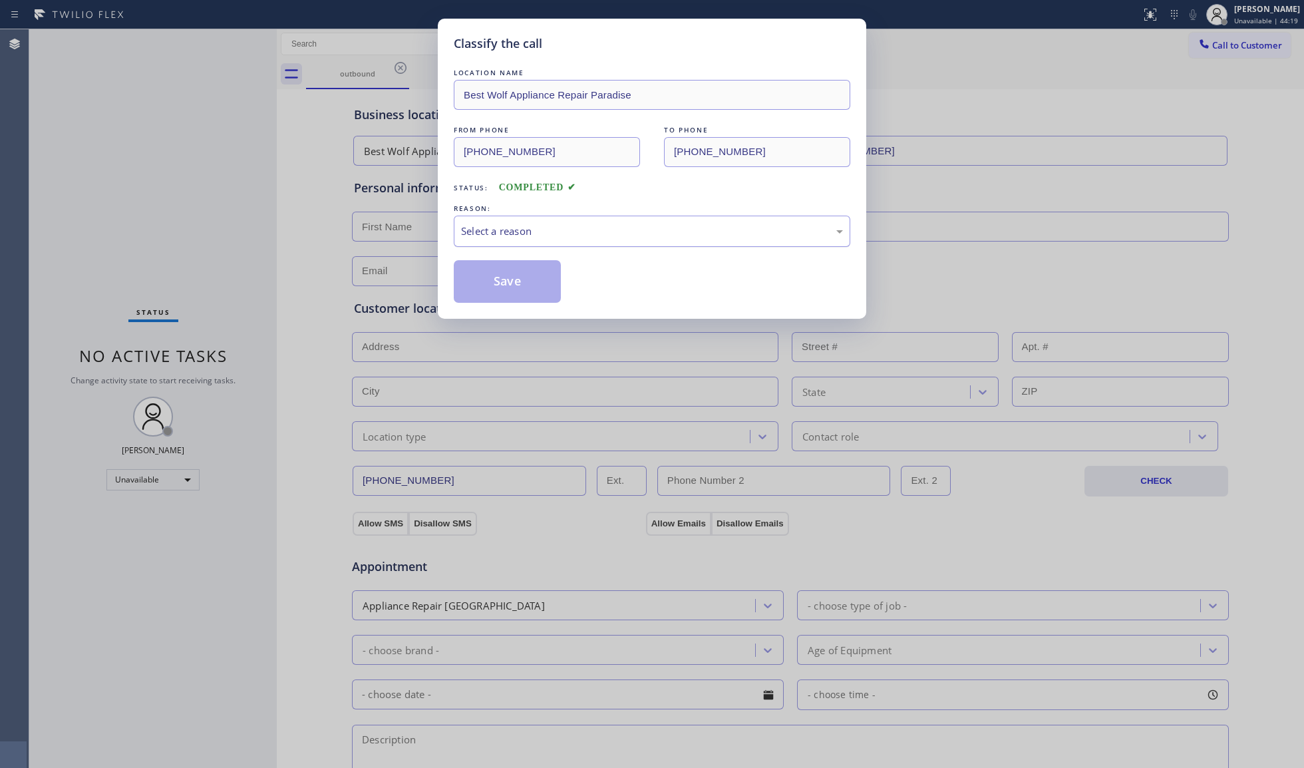
drag, startPoint x: 532, startPoint y: 232, endPoint x: 522, endPoint y: 245, distance: 16.5
click at [527, 238] on div "Select a reason" at bounding box center [652, 231] width 382 height 15
drag, startPoint x: 503, startPoint y: 283, endPoint x: 519, endPoint y: 279, distance: 16.5
click at [504, 283] on button "Save" at bounding box center [507, 281] width 107 height 43
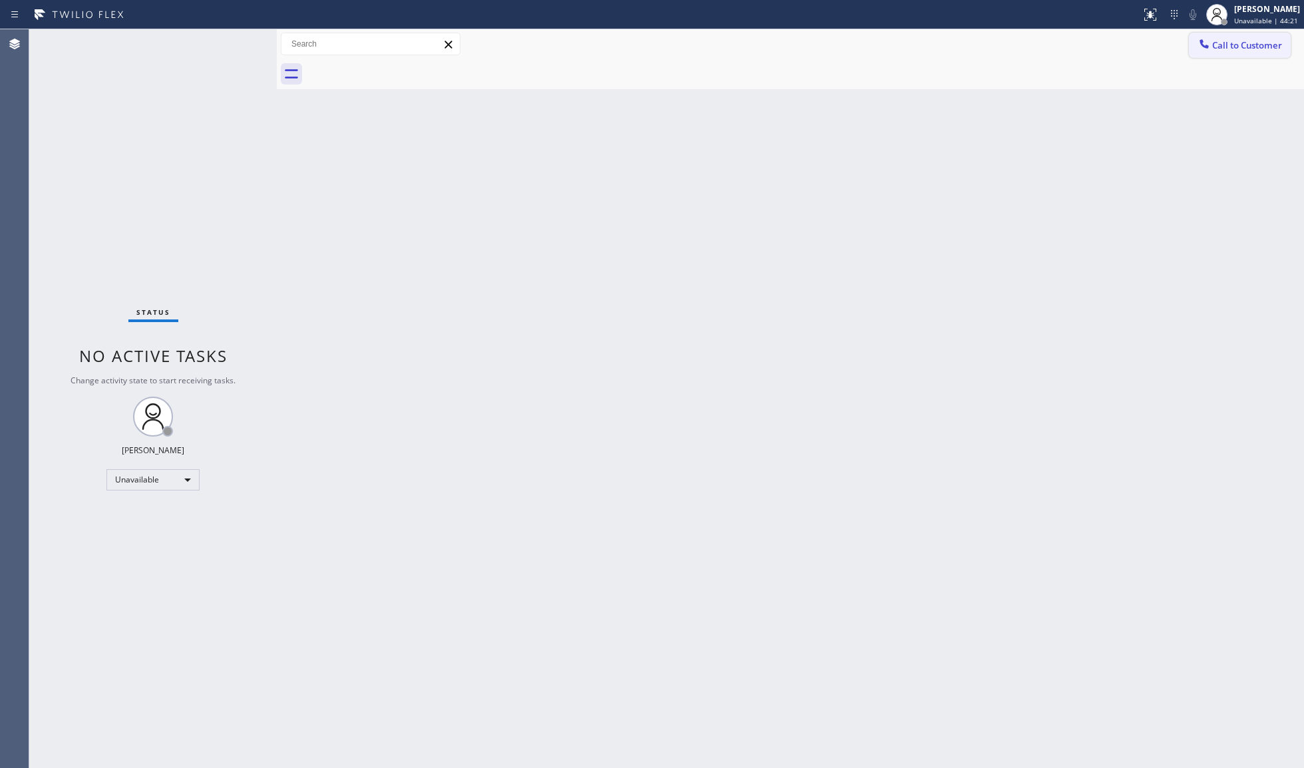
click at [1220, 55] on button "Call to Customer" at bounding box center [1240, 45] width 102 height 25
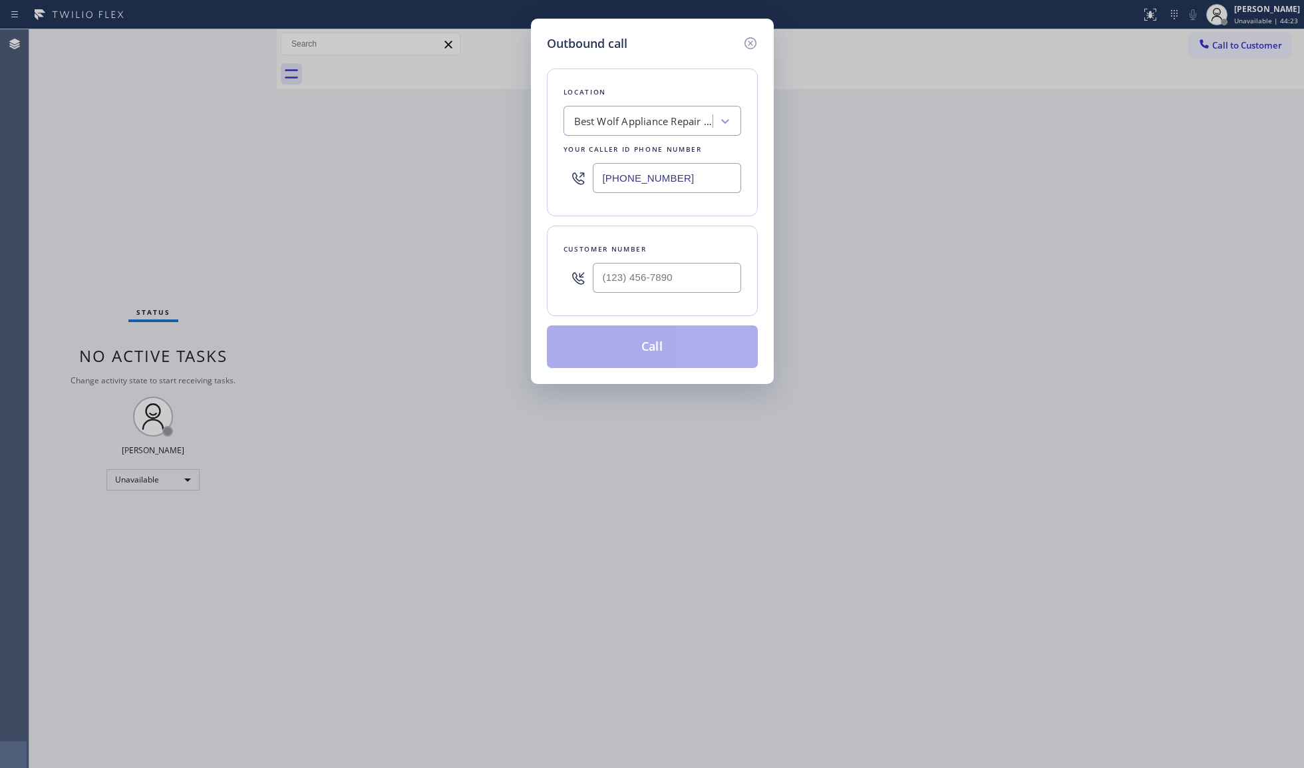
drag, startPoint x: 698, startPoint y: 177, endPoint x: 480, endPoint y: 170, distance: 219.0
click at [480, 170] on div "Outbound call Location Best Wolf Appliance Repair Paradise Your caller id phone…" at bounding box center [652, 384] width 1304 height 768
paste input "650) 800-8166"
type input "[PHONE_NUMBER]"
click at [696, 269] on input "(___) ___-____" at bounding box center [667, 278] width 148 height 30
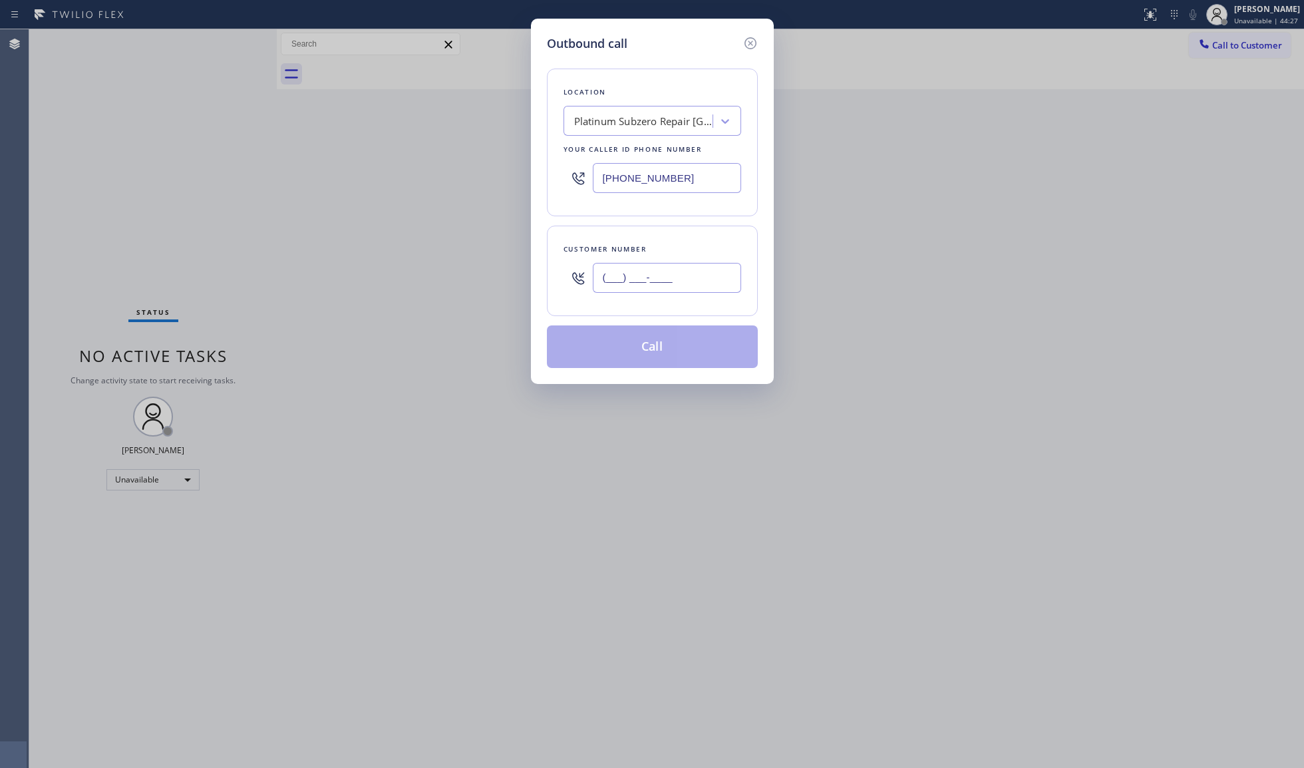
paste input "650) 212-0854"
type input "[PHONE_NUMBER]"
click at [653, 353] on button "Call" at bounding box center [652, 346] width 211 height 43
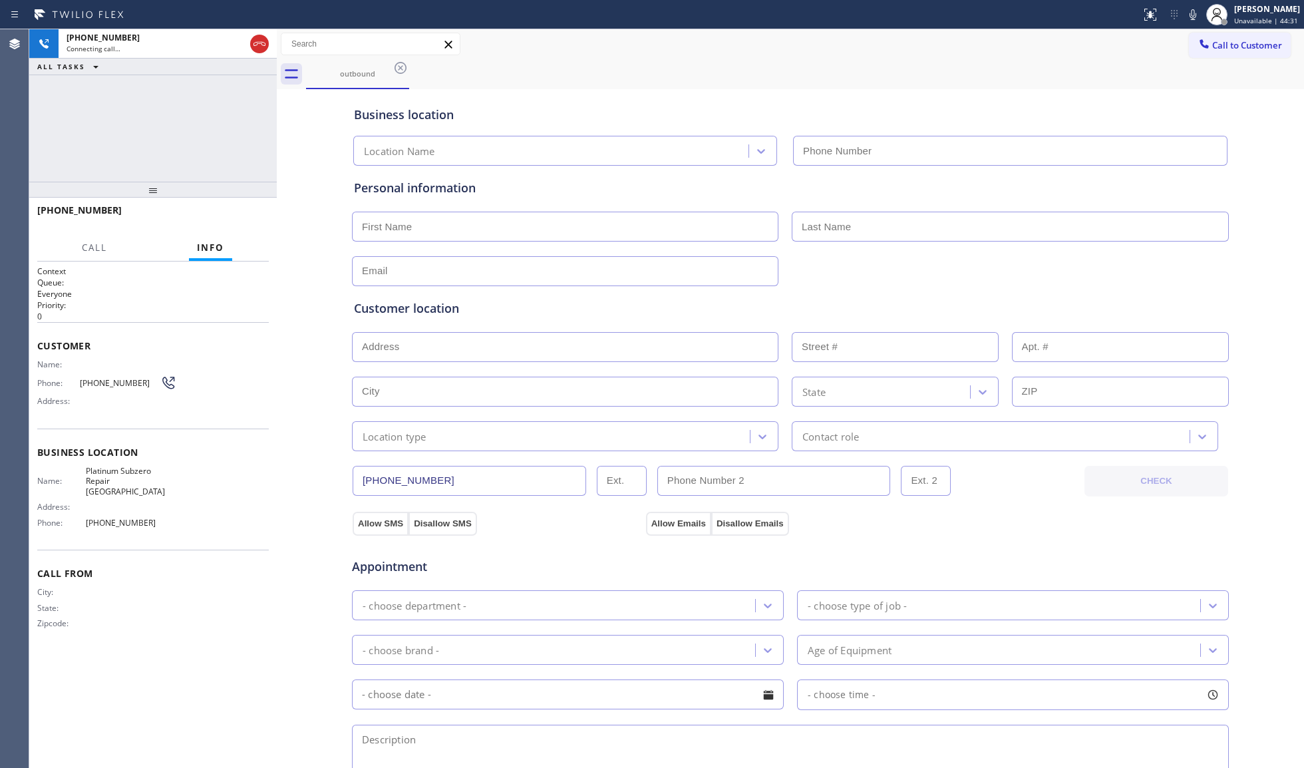
type input "[PHONE_NUMBER]"
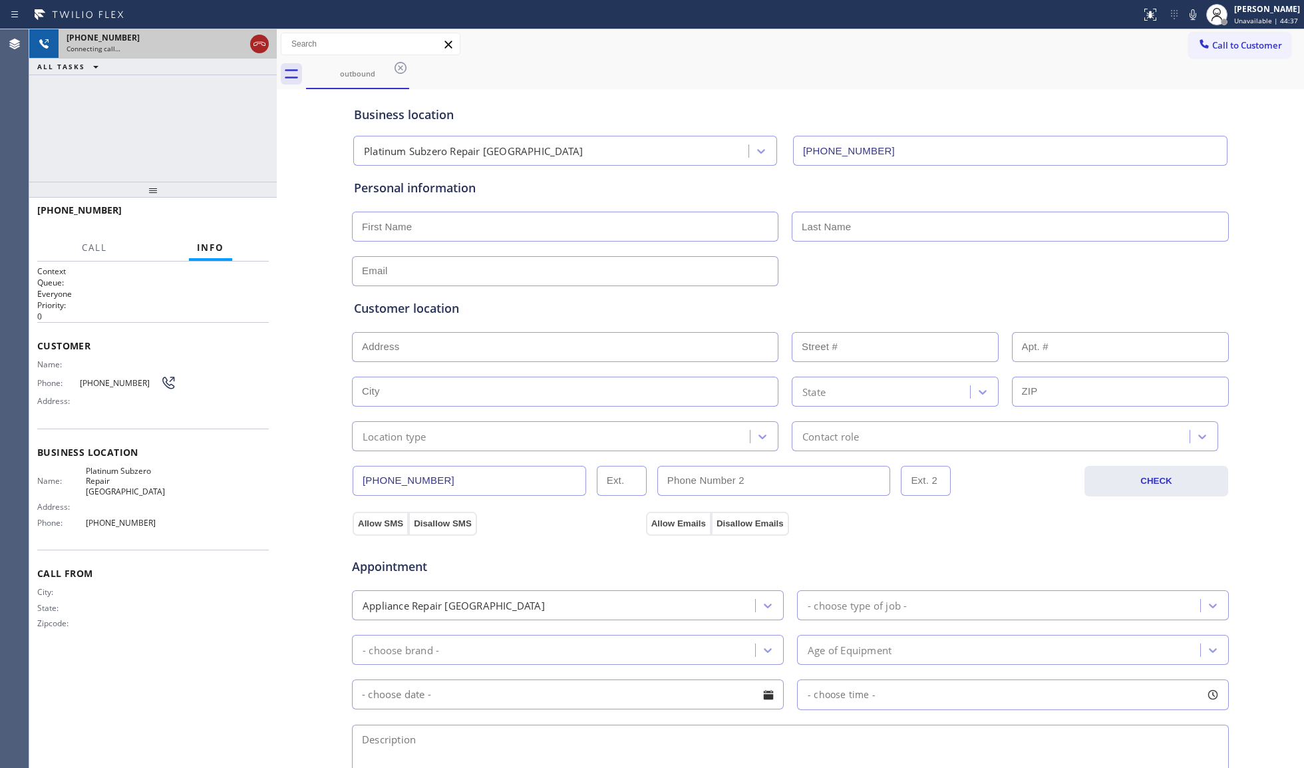
click at [259, 45] on icon at bounding box center [259, 44] width 16 height 16
click at [400, 68] on icon at bounding box center [400, 68] width 12 height 12
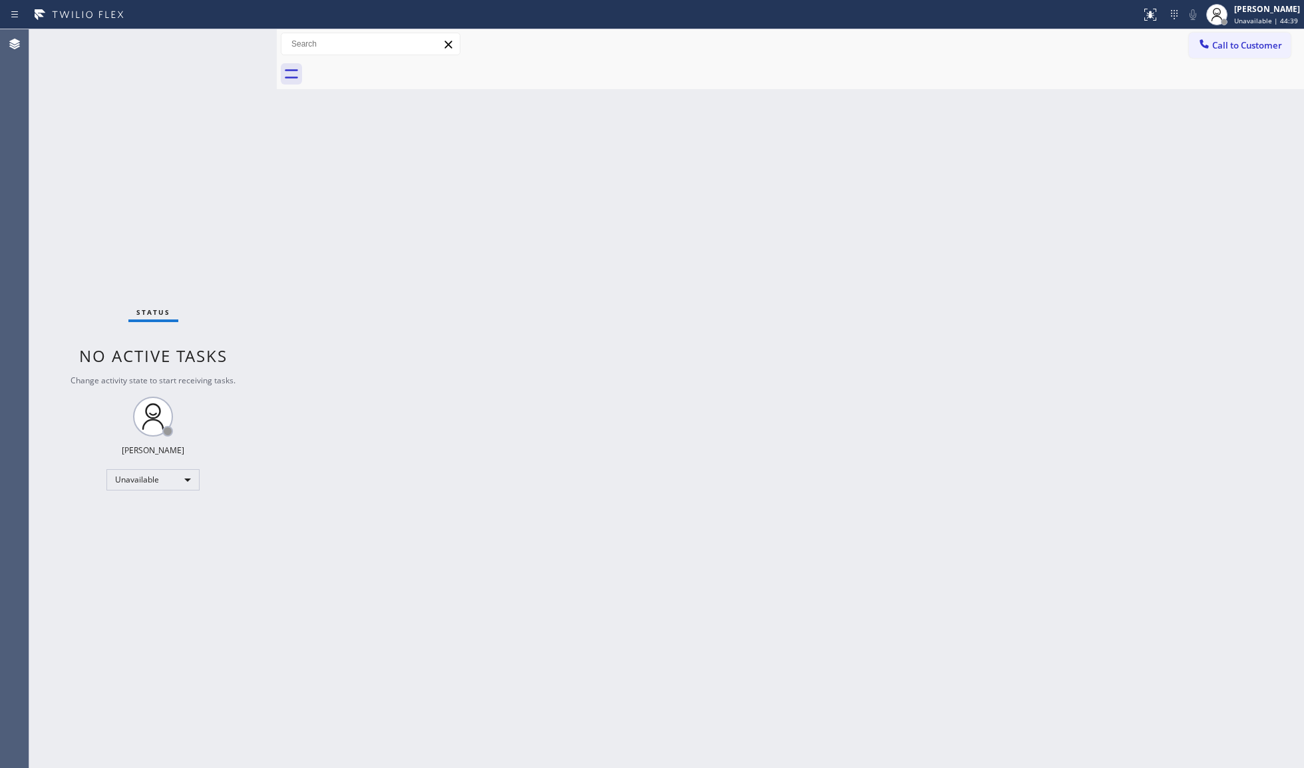
click at [1251, 57] on button "Call to Customer" at bounding box center [1240, 45] width 102 height 25
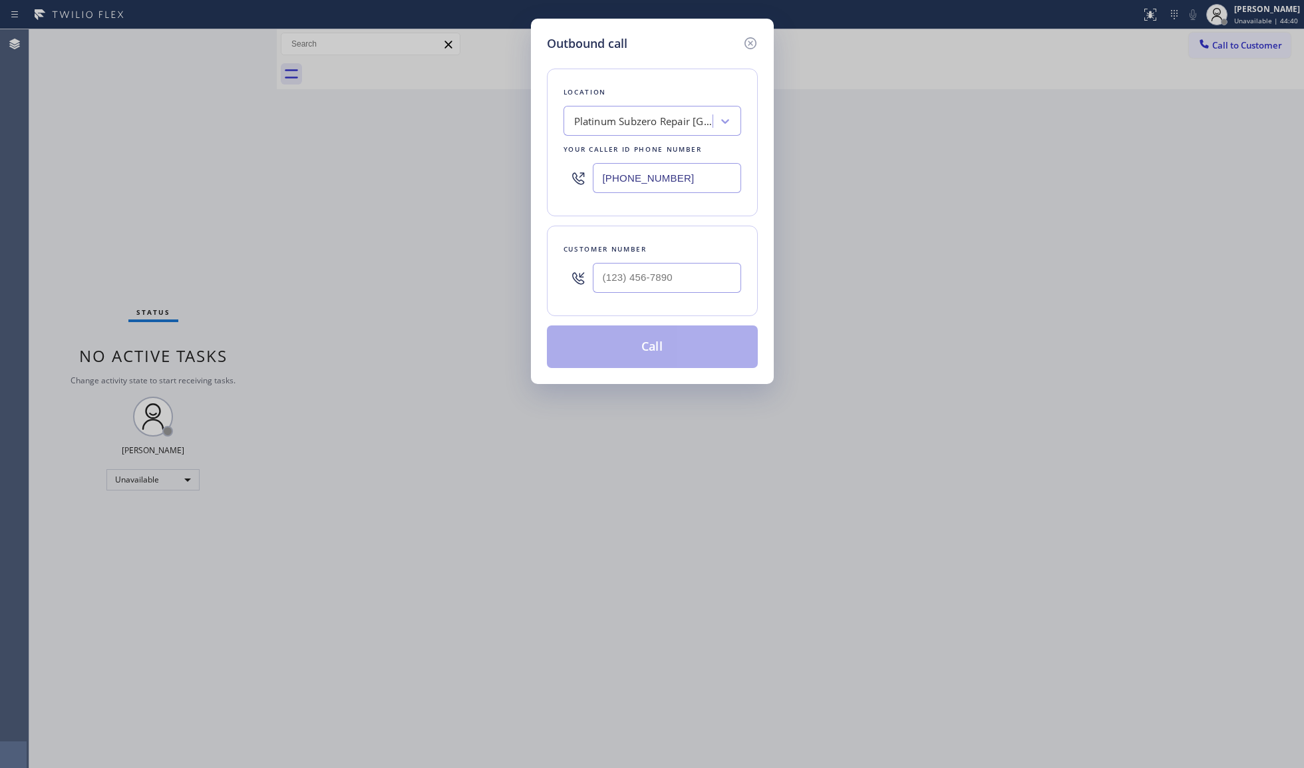
drag, startPoint x: 681, startPoint y: 177, endPoint x: 516, endPoint y: 177, distance: 165.0
click at [508, 179] on div "Outbound call Location Platinum Subzero Repair [GEOGRAPHIC_DATA] Your caller id…" at bounding box center [652, 384] width 1304 height 768
paste input "817) 873-6588"
type input "[PHONE_NUMBER]"
click at [698, 285] on input "(___) ___-____" at bounding box center [667, 278] width 148 height 30
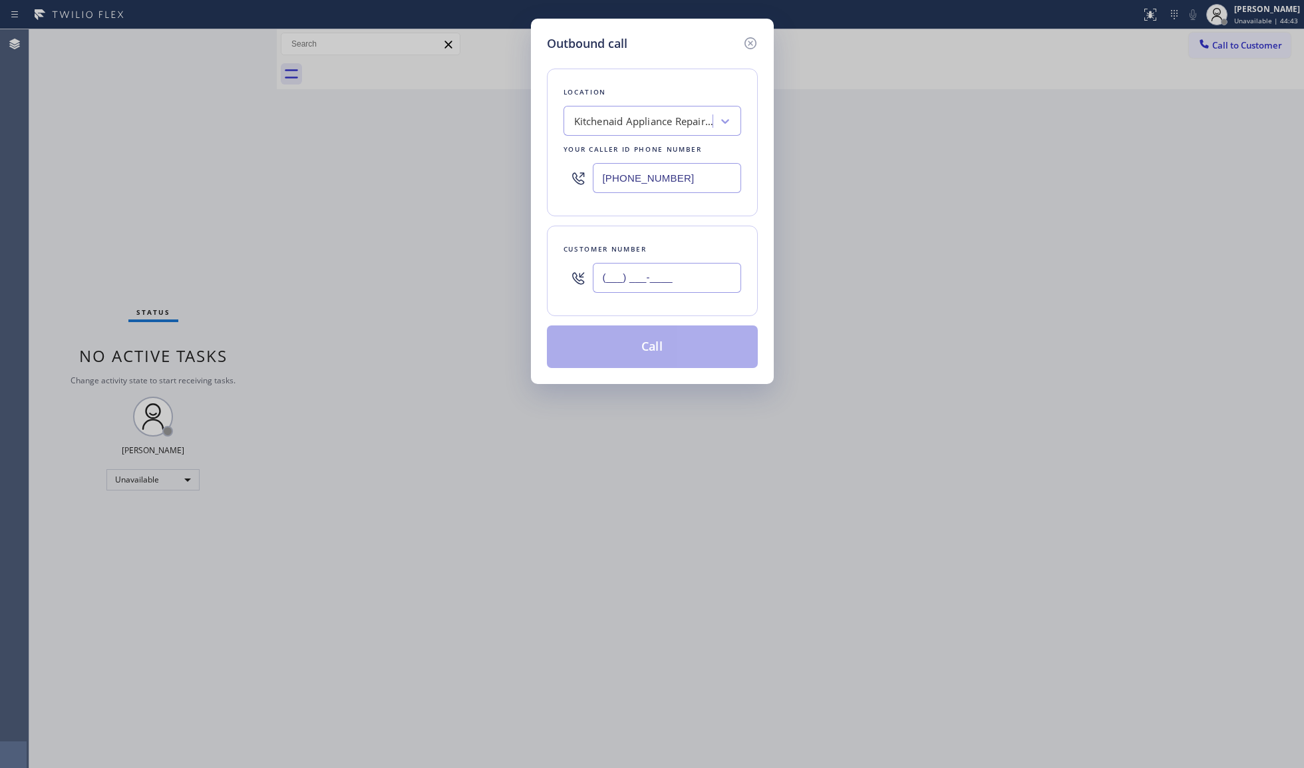
paste input "469) 782-6238"
type input "[PHONE_NUMBER]"
click at [649, 361] on button "Call" at bounding box center [652, 346] width 211 height 43
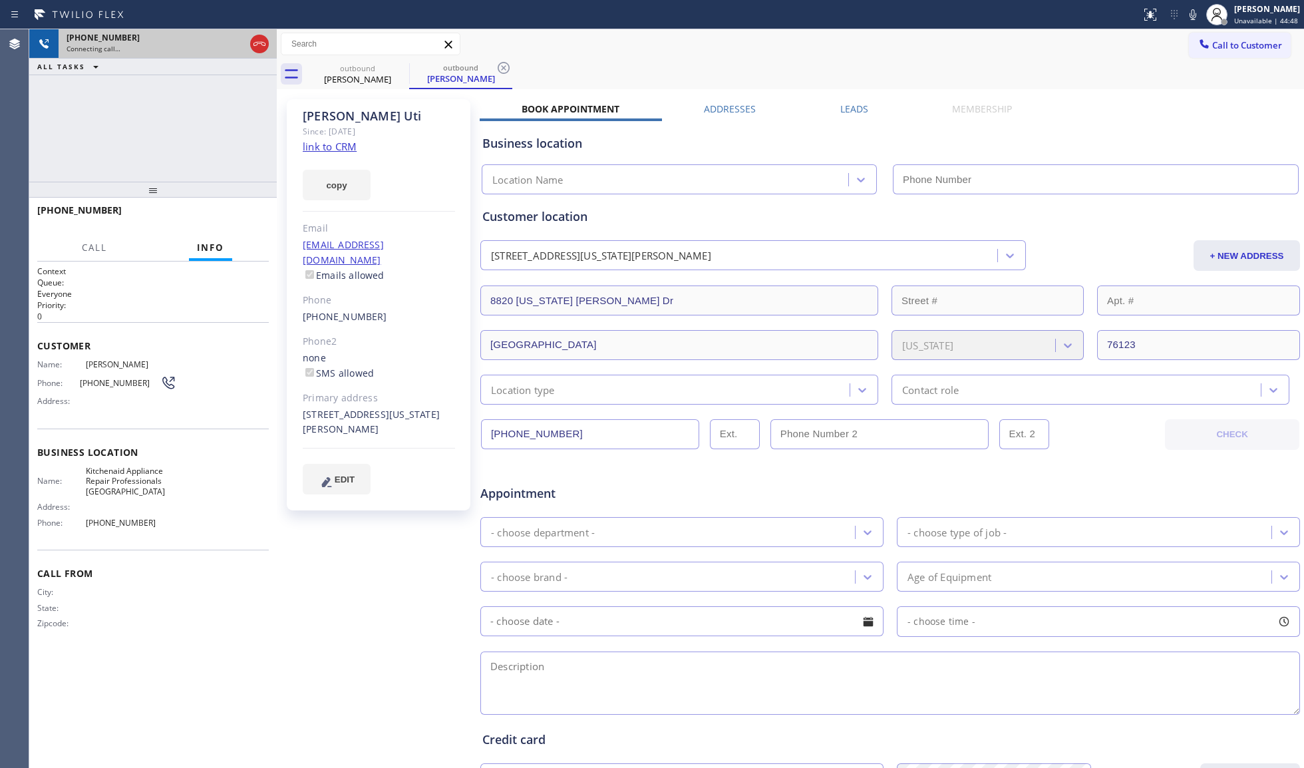
click at [253, 46] on icon at bounding box center [259, 44] width 16 height 16
type input "[PHONE_NUMBER]"
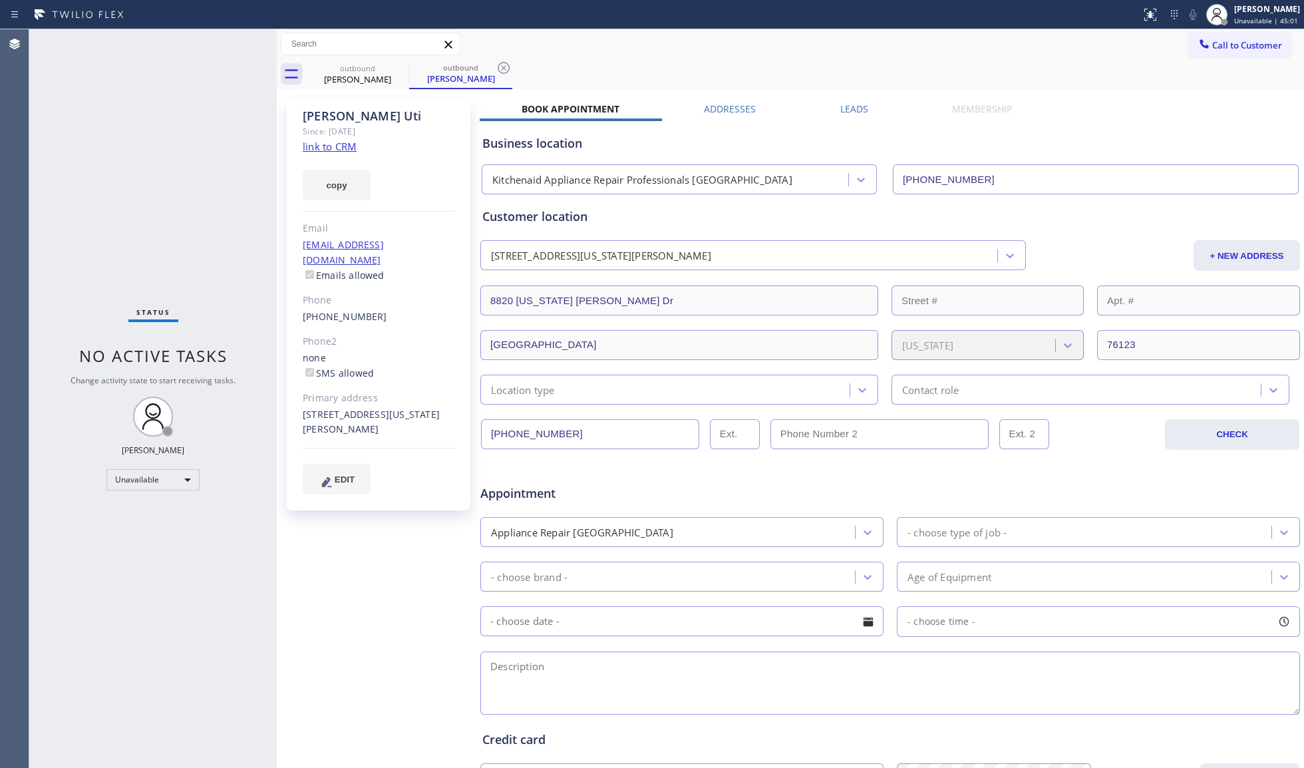
click at [1059, 51] on div "Call to Customer Outbound call Location Kitchenaid Appliance Repair Professiona…" at bounding box center [790, 44] width 1027 height 23
click at [1212, 40] on span "Call to Customer" at bounding box center [1247, 45] width 70 height 12
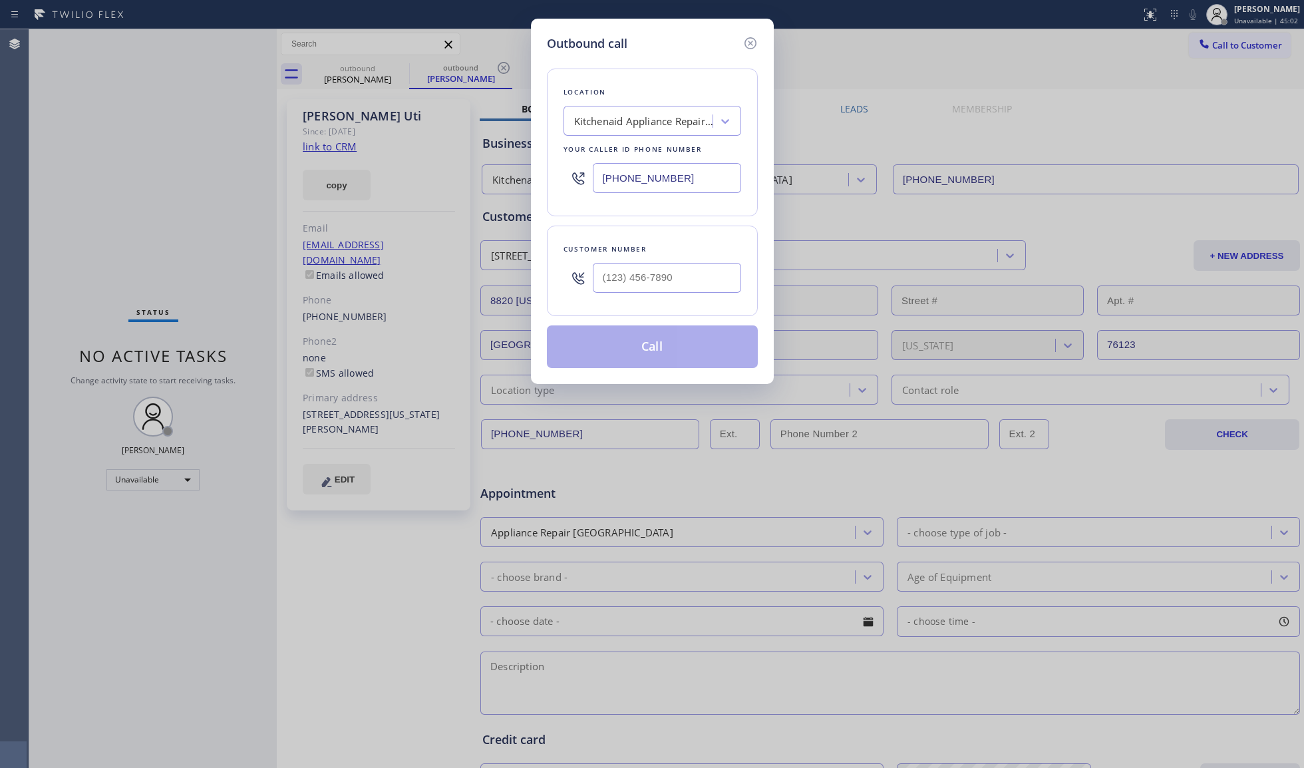
drag, startPoint x: 705, startPoint y: 160, endPoint x: 683, endPoint y: 166, distance: 23.4
click at [683, 166] on div "[PHONE_NUMBER]" at bounding box center [652, 177] width 178 height 43
click at [692, 169] on input "[PHONE_NUMBER]" at bounding box center [667, 178] width 148 height 30
drag, startPoint x: 692, startPoint y: 170, endPoint x: 573, endPoint y: 171, distance: 119.7
click at [573, 171] on div "[PHONE_NUMBER]" at bounding box center [652, 177] width 178 height 43
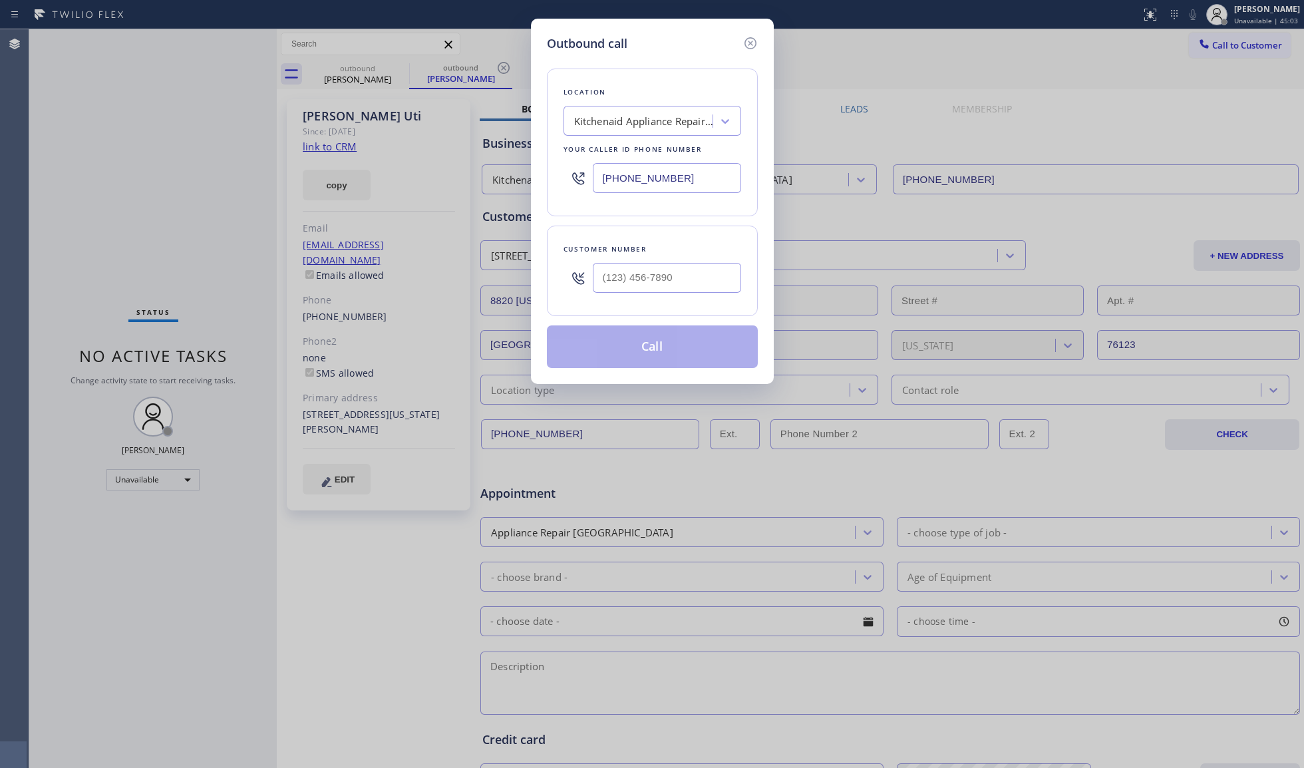
paste input "33) 605-6224"
type input "[PHONE_NUMBER]"
click at [655, 293] on input "(___) ___-____" at bounding box center [667, 278] width 148 height 30
paste input "217) 379-0381"
type input "[PHONE_NUMBER]"
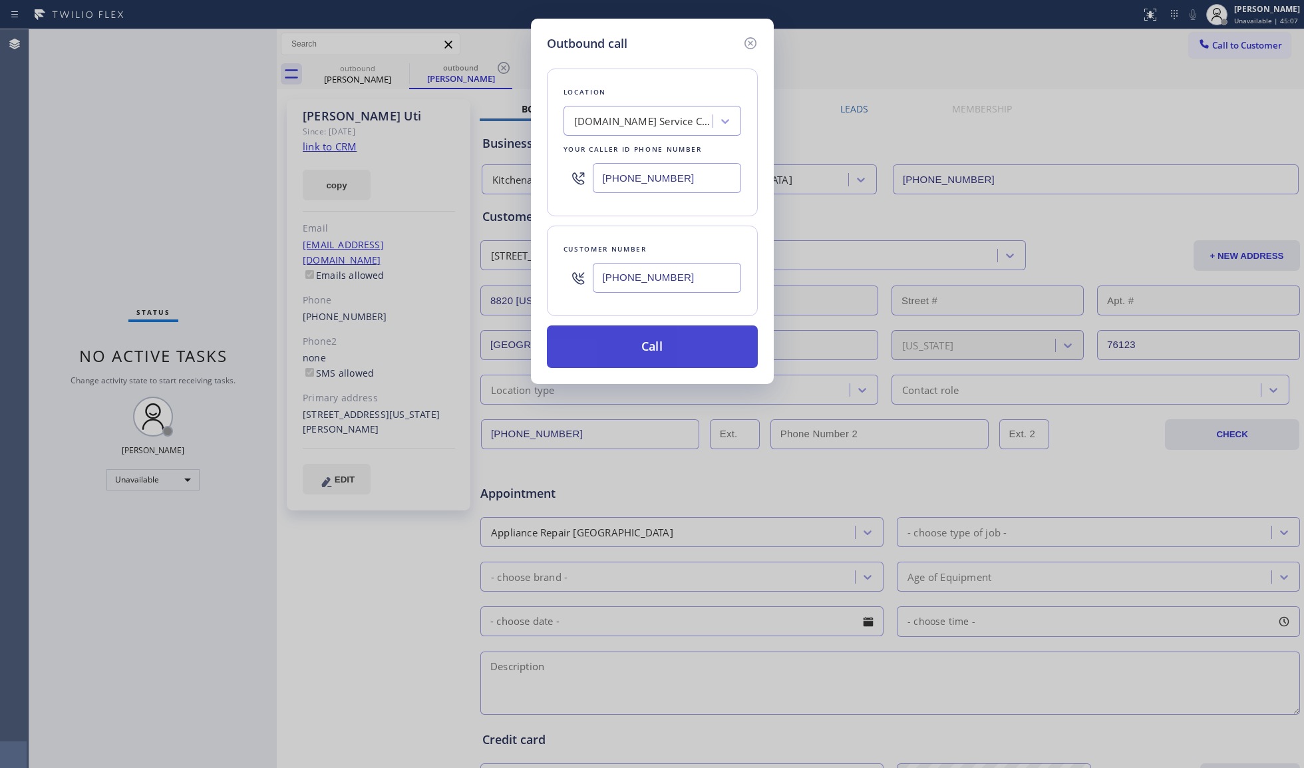
click at [679, 335] on button "Call" at bounding box center [652, 346] width 211 height 43
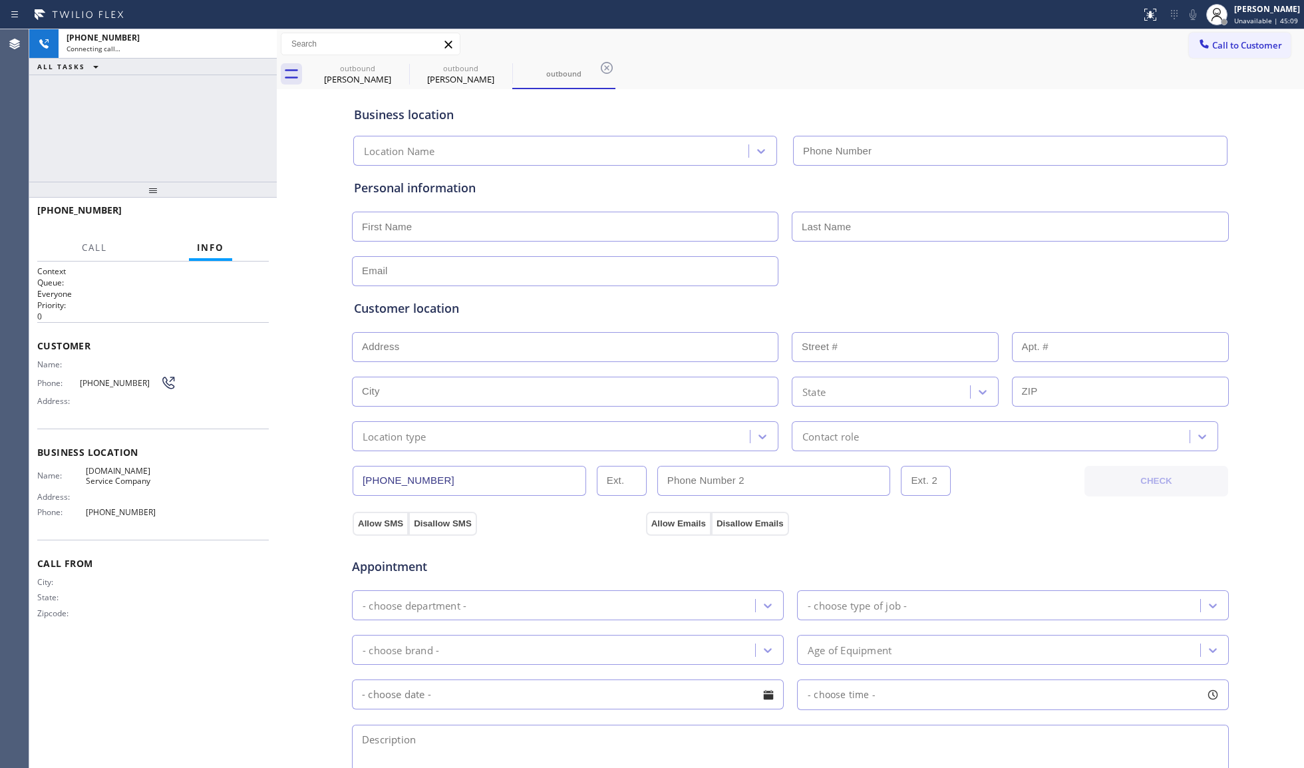
type input "[PHONE_NUMBER]"
click at [242, 210] on button "HANG UP" at bounding box center [238, 216] width 62 height 19
click at [242, 212] on span "HANG UP" at bounding box center [238, 216] width 41 height 9
click at [243, 212] on span "HANG UP" at bounding box center [238, 216] width 41 height 9
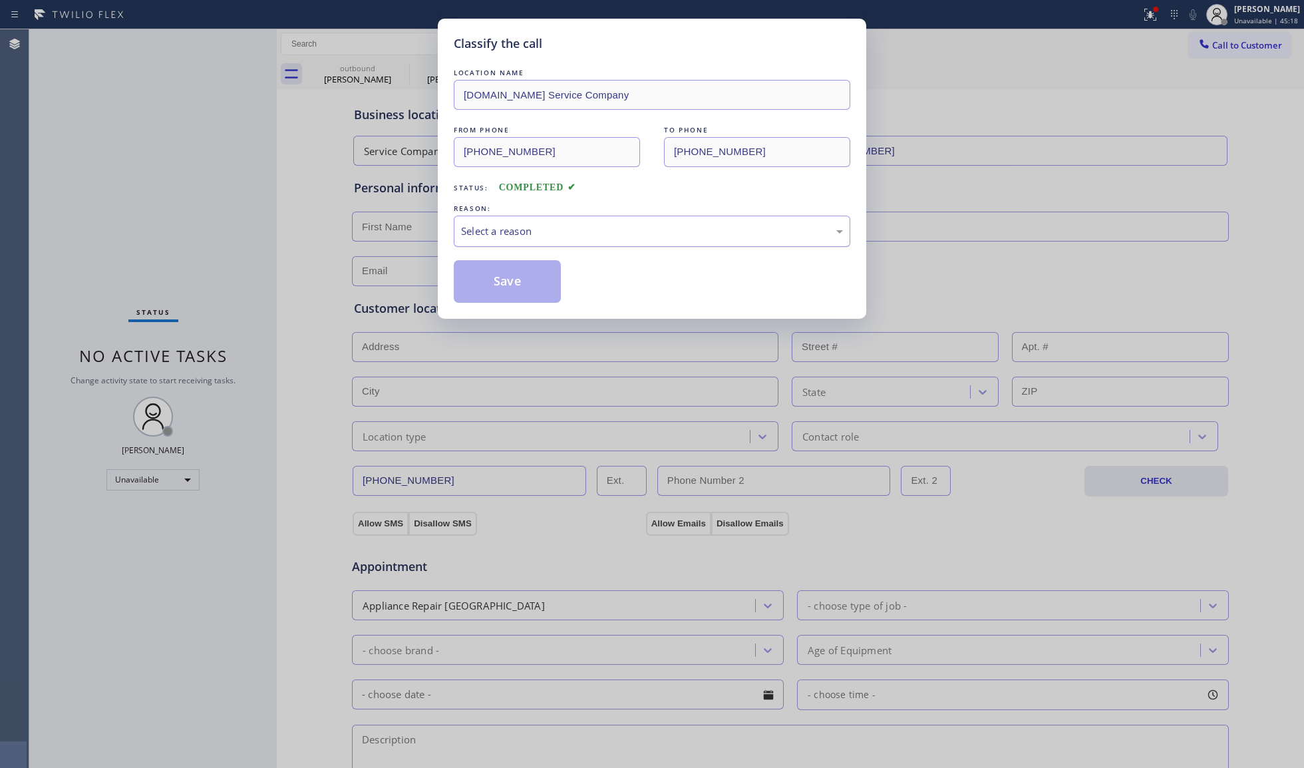
click at [609, 231] on div "Select a reason" at bounding box center [652, 231] width 382 height 15
click at [524, 282] on button "Save" at bounding box center [507, 281] width 107 height 43
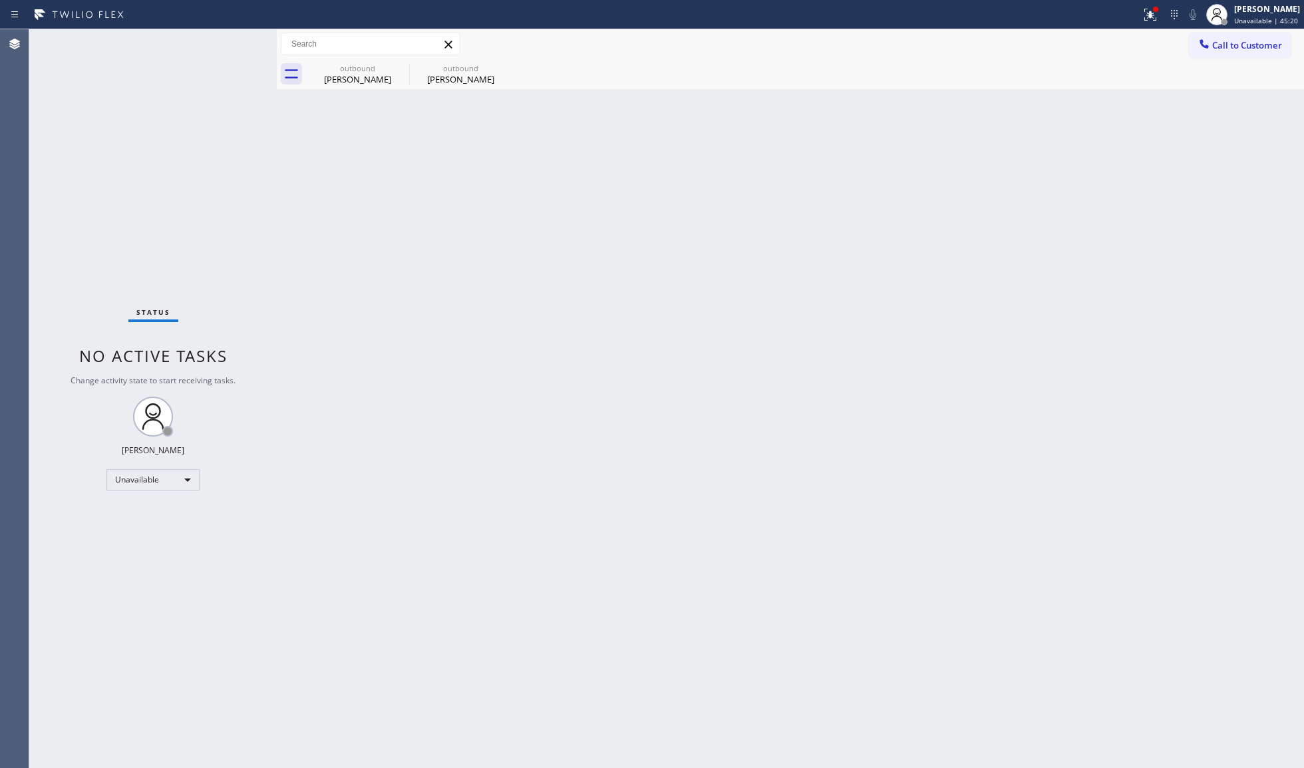
click at [1240, 61] on div "outbound [PERSON_NAME] outbound [PERSON_NAME]" at bounding box center [805, 74] width 998 height 30
click at [418, 89] on div "Back to Dashboard Change Sender ID Customers Technicians Select a contact Outbo…" at bounding box center [790, 398] width 1027 height 738
drag, startPoint x: 375, startPoint y: 75, endPoint x: 383, endPoint y: 72, distance: 8.4
click at [376, 75] on div "[PERSON_NAME]" at bounding box center [357, 79] width 100 height 12
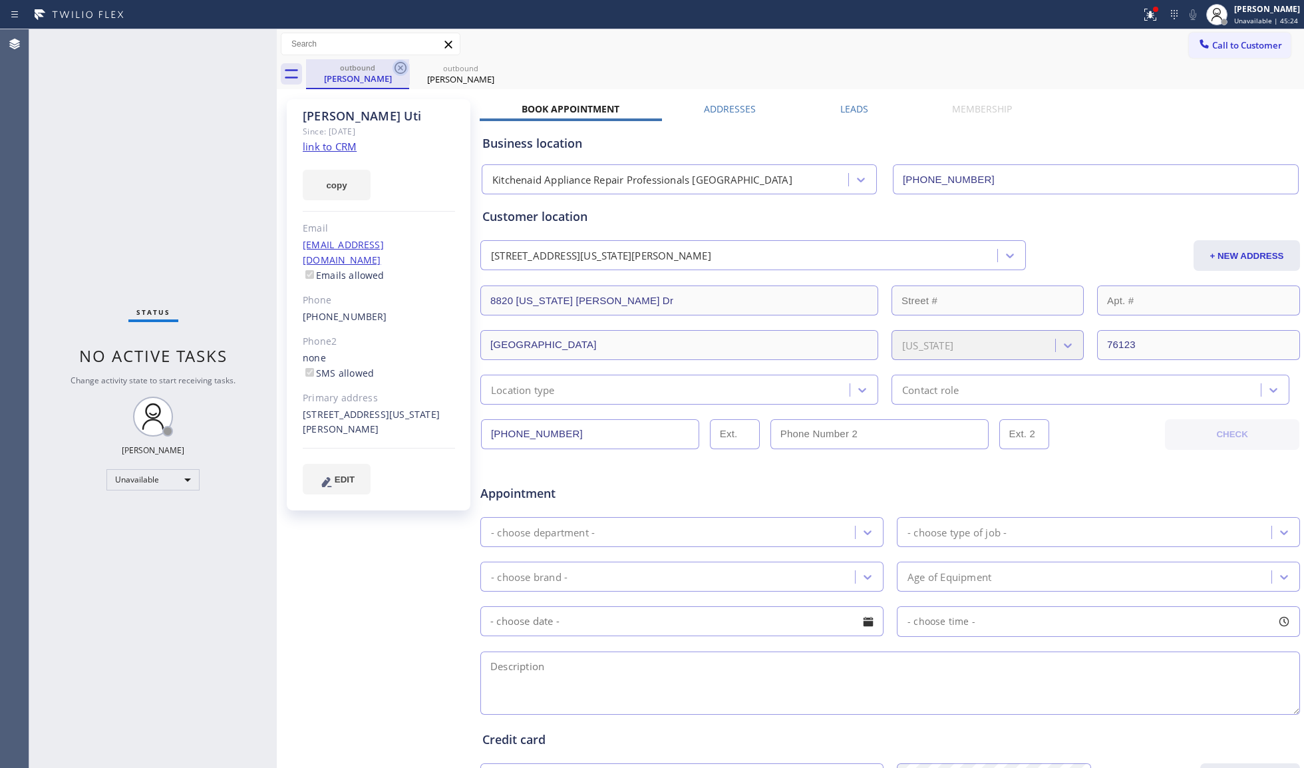
click at [395, 68] on icon at bounding box center [400, 68] width 12 height 12
click at [0, 0] on icon at bounding box center [0, 0] width 0 height 0
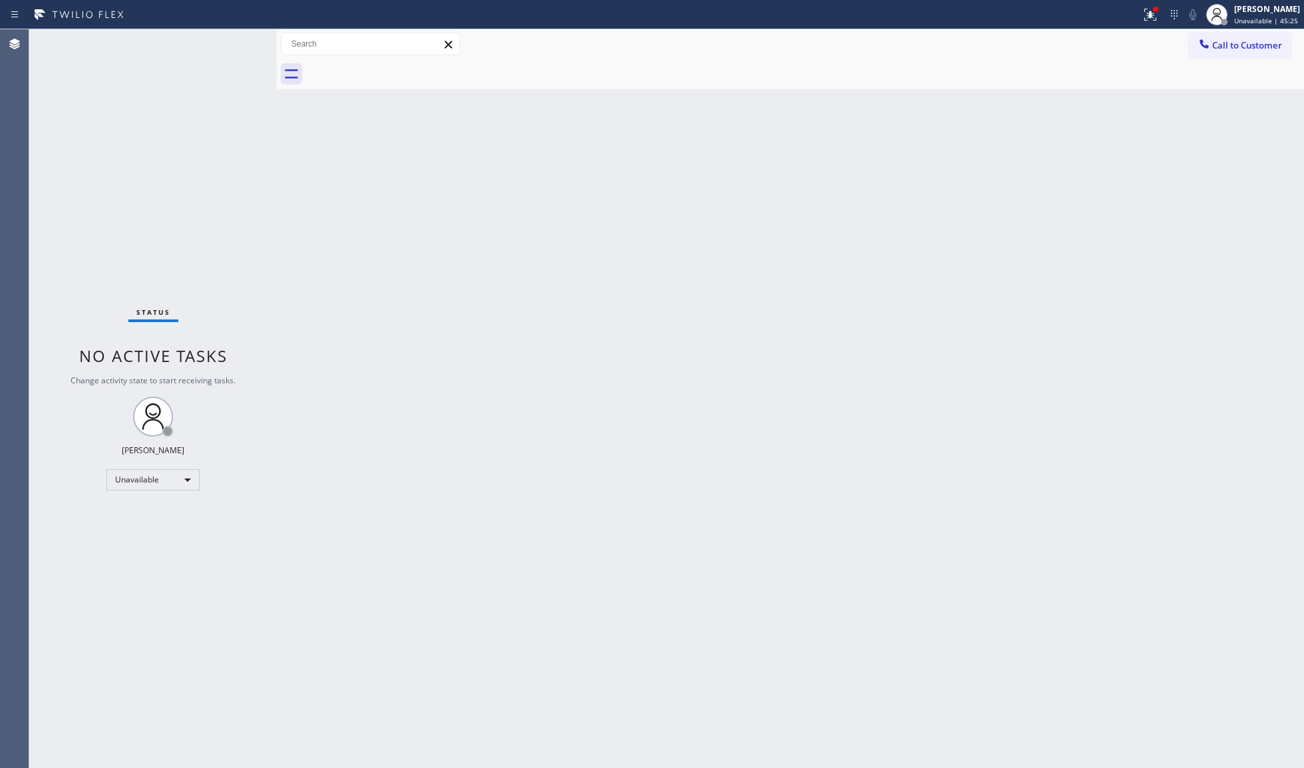
click at [395, 67] on div at bounding box center [805, 74] width 998 height 30
click at [1227, 55] on button "Call to Customer" at bounding box center [1240, 45] width 102 height 25
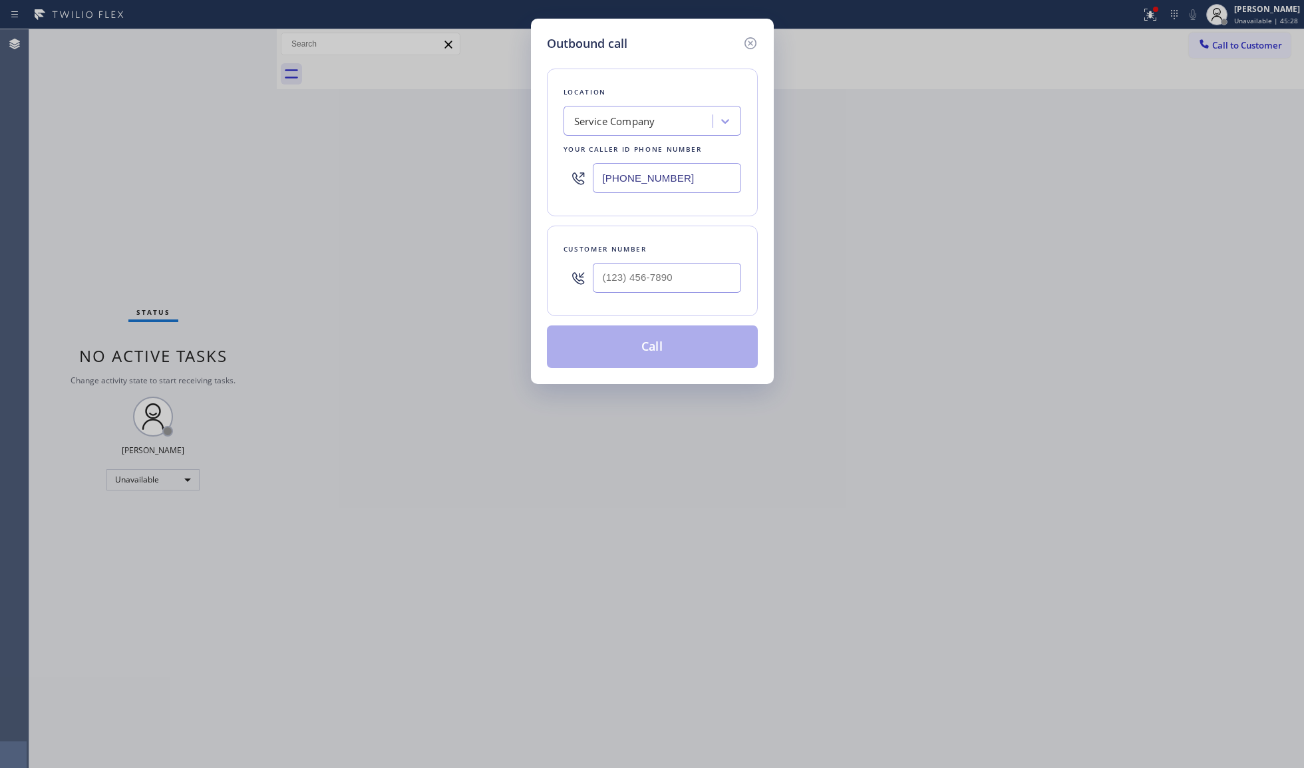
drag, startPoint x: 701, startPoint y: 188, endPoint x: 541, endPoint y: 182, distance: 159.7
click at [544, 185] on div "Outbound call Location Service Company Your caller id phone number [PHONE_NUMBE…" at bounding box center [652, 201] width 243 height 365
paste input "650) 332-1291"
type input "[PHONE_NUMBER]"
drag, startPoint x: 696, startPoint y: 282, endPoint x: 536, endPoint y: 283, distance: 160.3
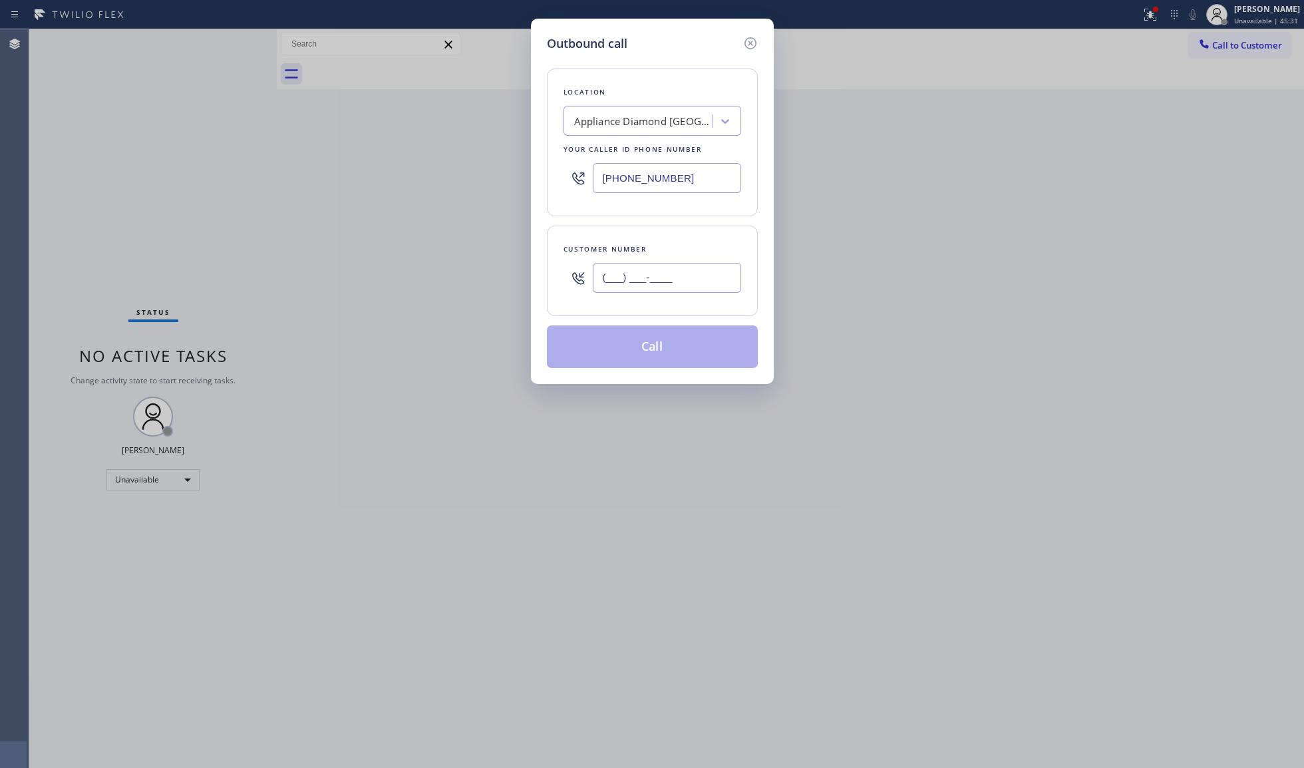
click at [536, 283] on div "Outbound call Location Appliance Diamond [GEOGRAPHIC_DATA] Your caller id phone…" at bounding box center [652, 201] width 243 height 365
paste input "650) 212-1290"
type input "[PHONE_NUMBER]"
click at [644, 349] on button "Call" at bounding box center [652, 346] width 211 height 43
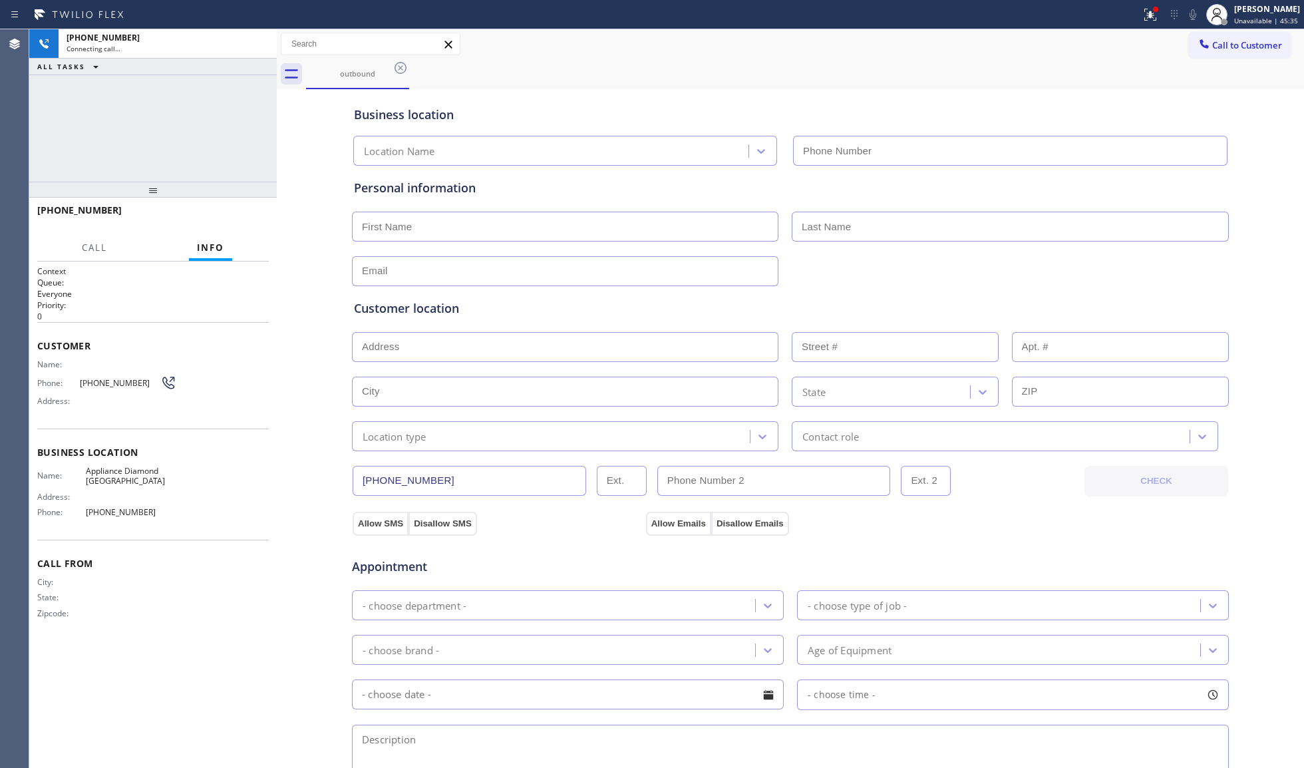
type input "[PHONE_NUMBER]"
click at [1197, 8] on icon at bounding box center [1193, 15] width 16 height 16
click at [1153, 17] on icon at bounding box center [1150, 15] width 16 height 16
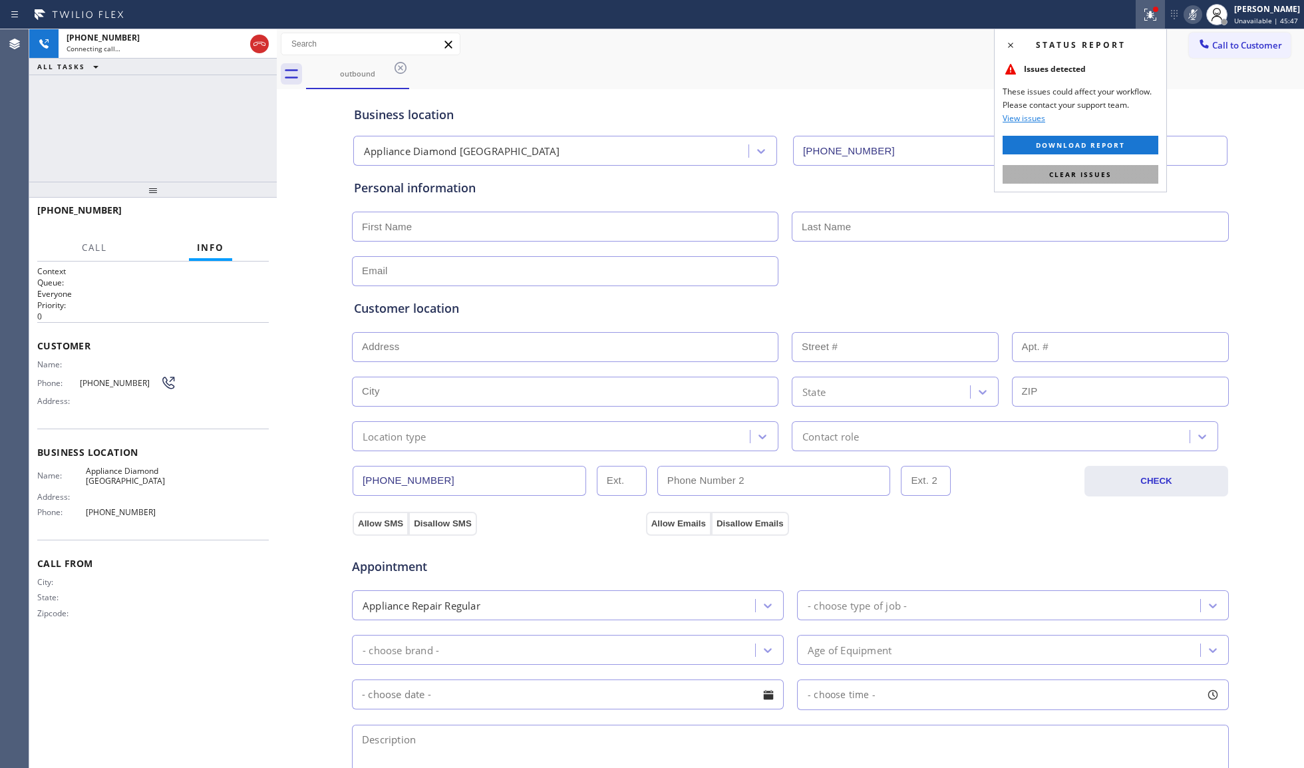
click at [1068, 169] on button "Clear issues" at bounding box center [1080, 174] width 156 height 19
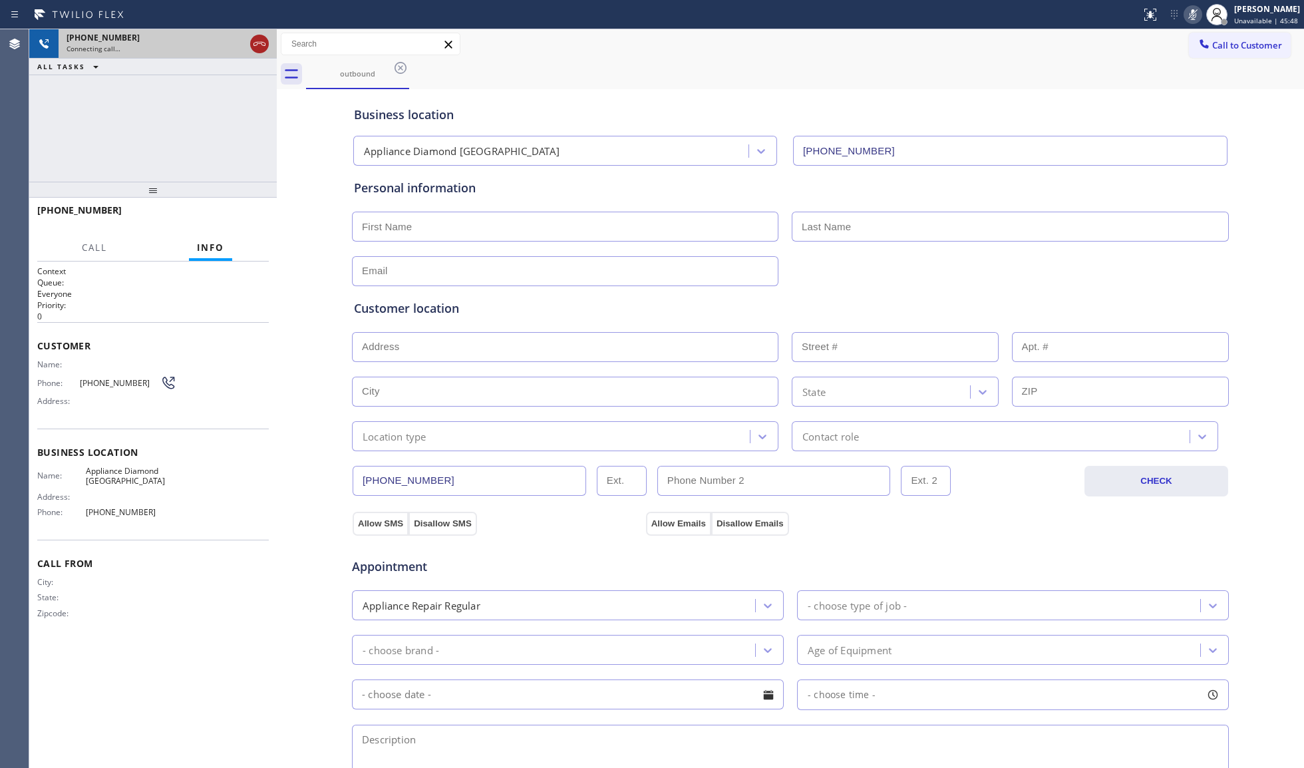
click at [259, 51] on icon at bounding box center [259, 44] width 16 height 16
click at [259, 49] on div "Connecting call…" at bounding box center [168, 48] width 202 height 9
click at [259, 48] on div "Connecting call…" at bounding box center [168, 48] width 202 height 9
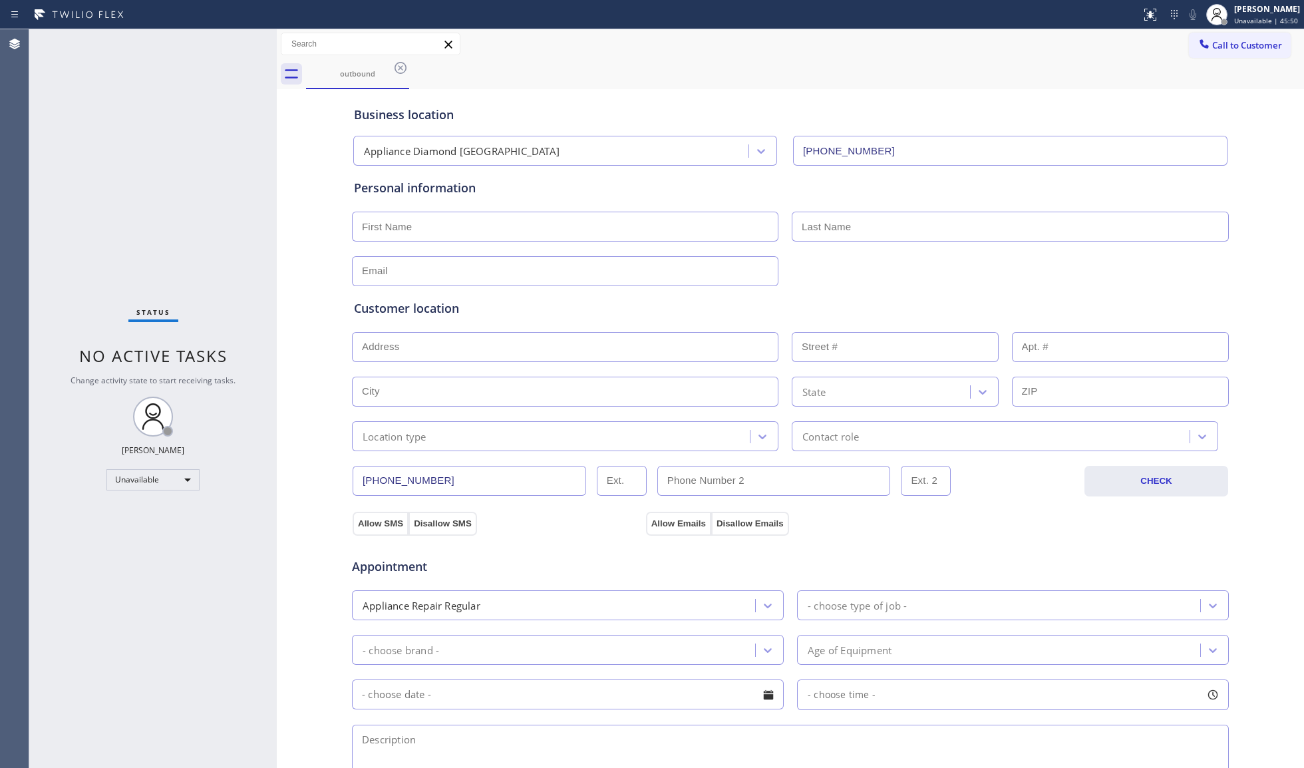
click at [259, 48] on div "Status No active tasks Change activity state to start receiving tasks. [PERSON_…" at bounding box center [152, 398] width 247 height 738
click at [394, 70] on icon at bounding box center [400, 68] width 16 height 16
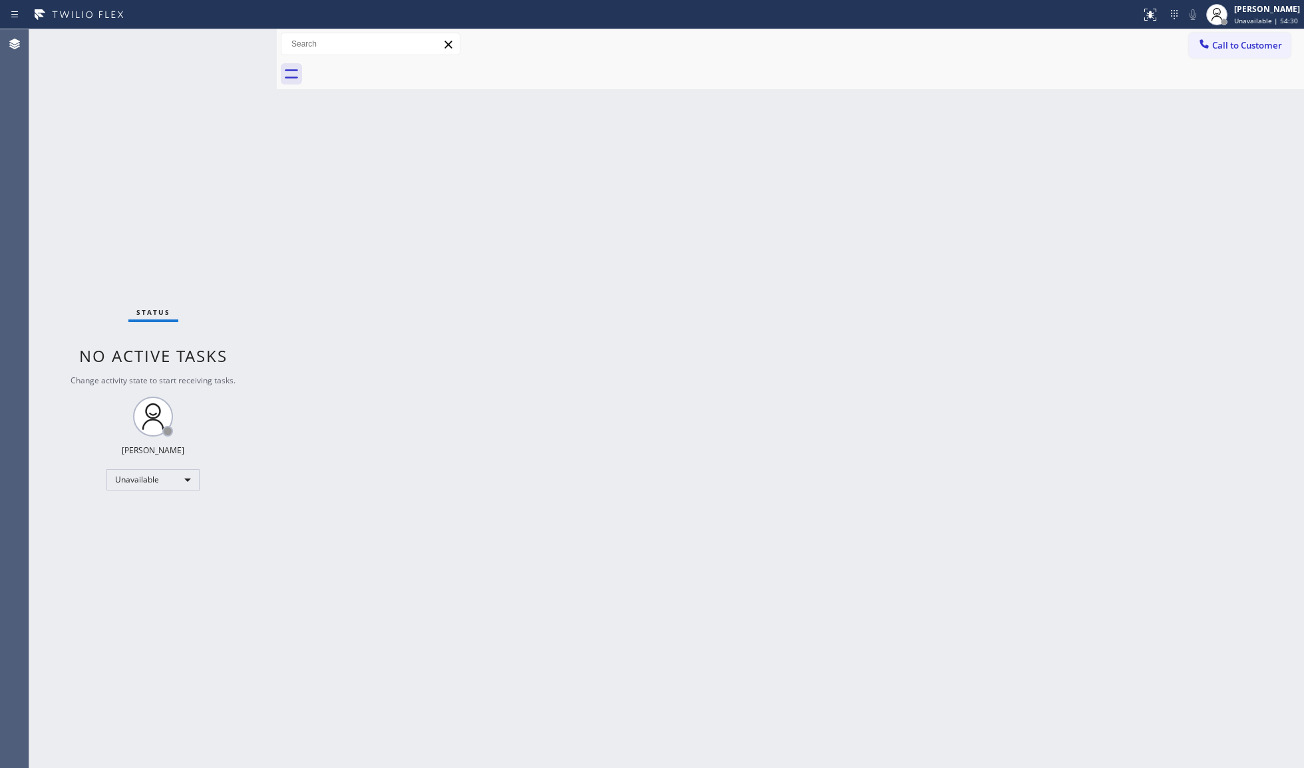
click at [710, 357] on div "Back to Dashboard Change Sender ID Customers Technicians Select a contact Outbo…" at bounding box center [790, 398] width 1027 height 738
click at [1198, 51] on div at bounding box center [1204, 45] width 16 height 16
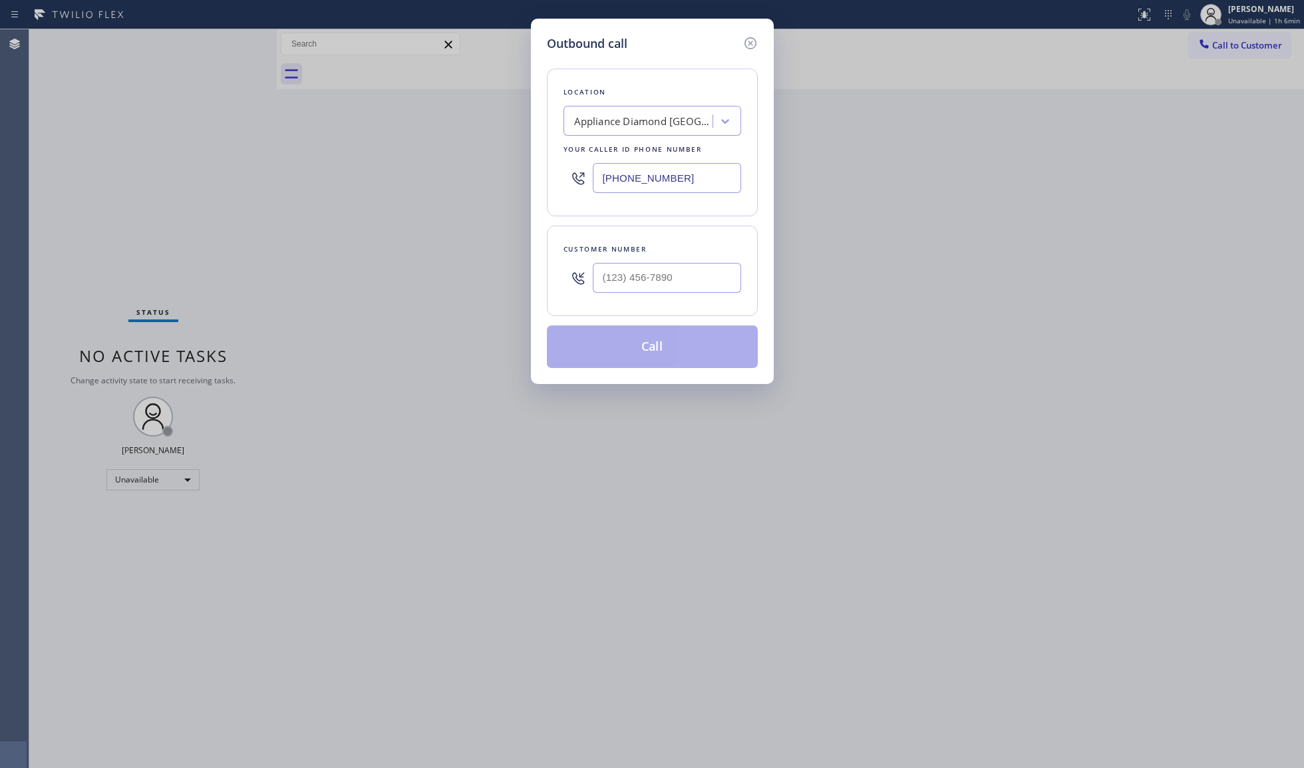
drag, startPoint x: 702, startPoint y: 184, endPoint x: 552, endPoint y: 181, distance: 150.4
click at [552, 181] on div "Location Appliance [GEOGRAPHIC_DATA] Your caller id phone number [PHONE_NUMBER]" at bounding box center [652, 143] width 211 height 148
paste input "855) 731-4952"
type input "[PHONE_NUMBER]"
drag, startPoint x: 644, startPoint y: 256, endPoint x: 647, endPoint y: 275, distance: 19.6
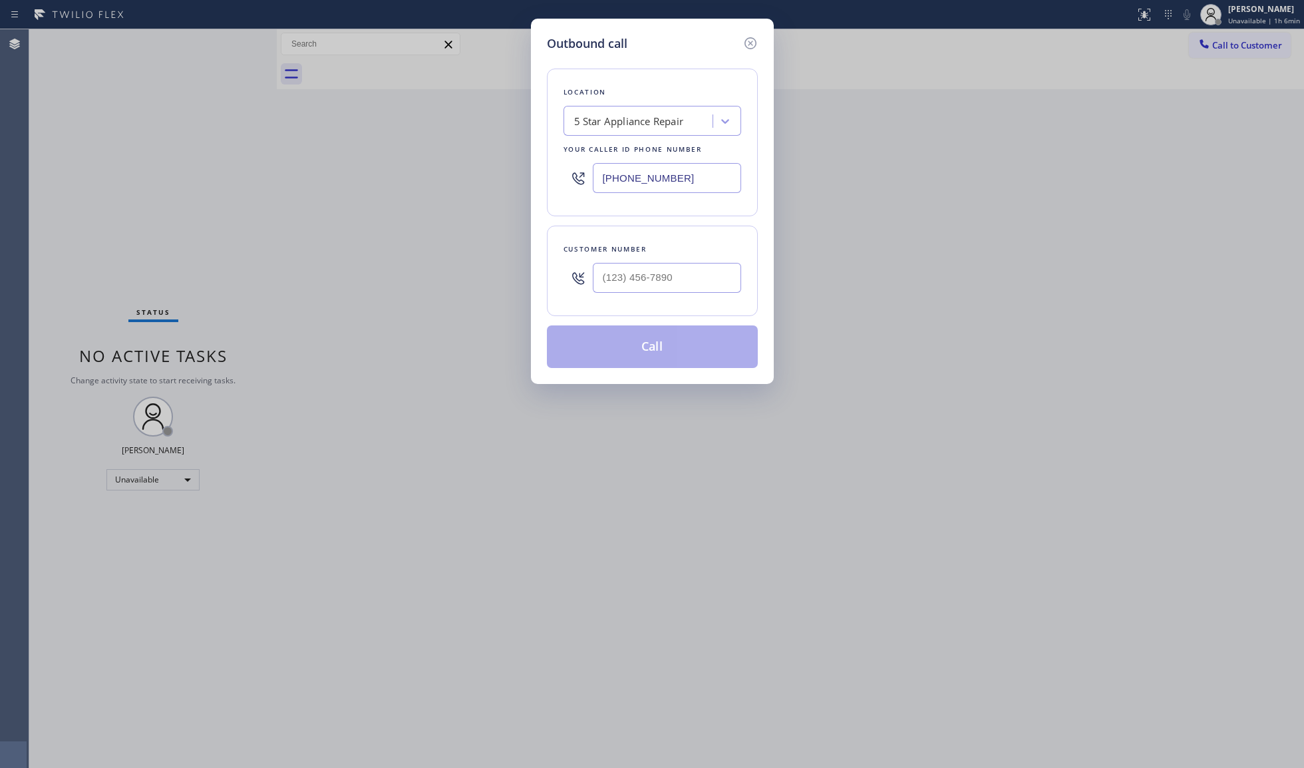
click at [647, 261] on div "Customer number" at bounding box center [652, 271] width 211 height 90
click at [647, 275] on input "(___) ___-____" at bounding box center [667, 278] width 148 height 30
paste input "323) 799-0190"
type input "[PHONE_NUMBER]"
click at [657, 341] on button "Call" at bounding box center [652, 346] width 211 height 43
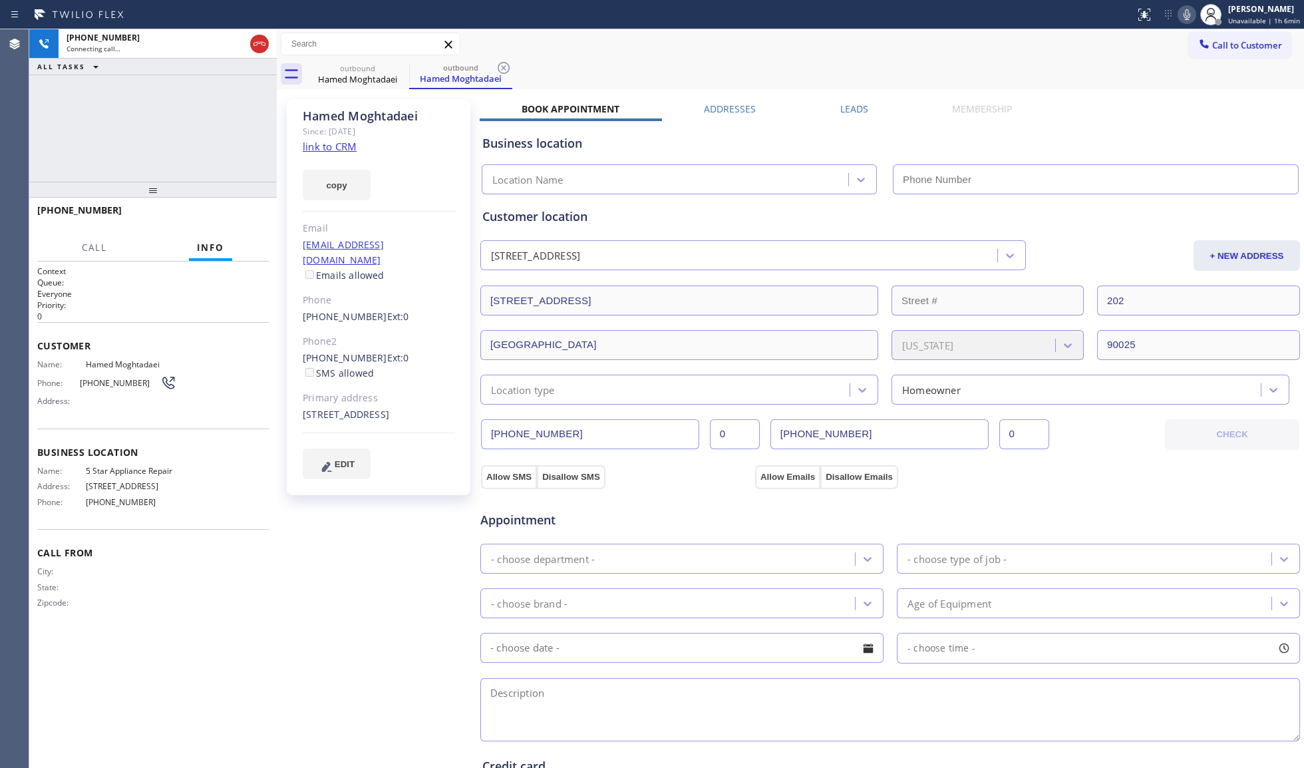
type input "[PHONE_NUMBER]"
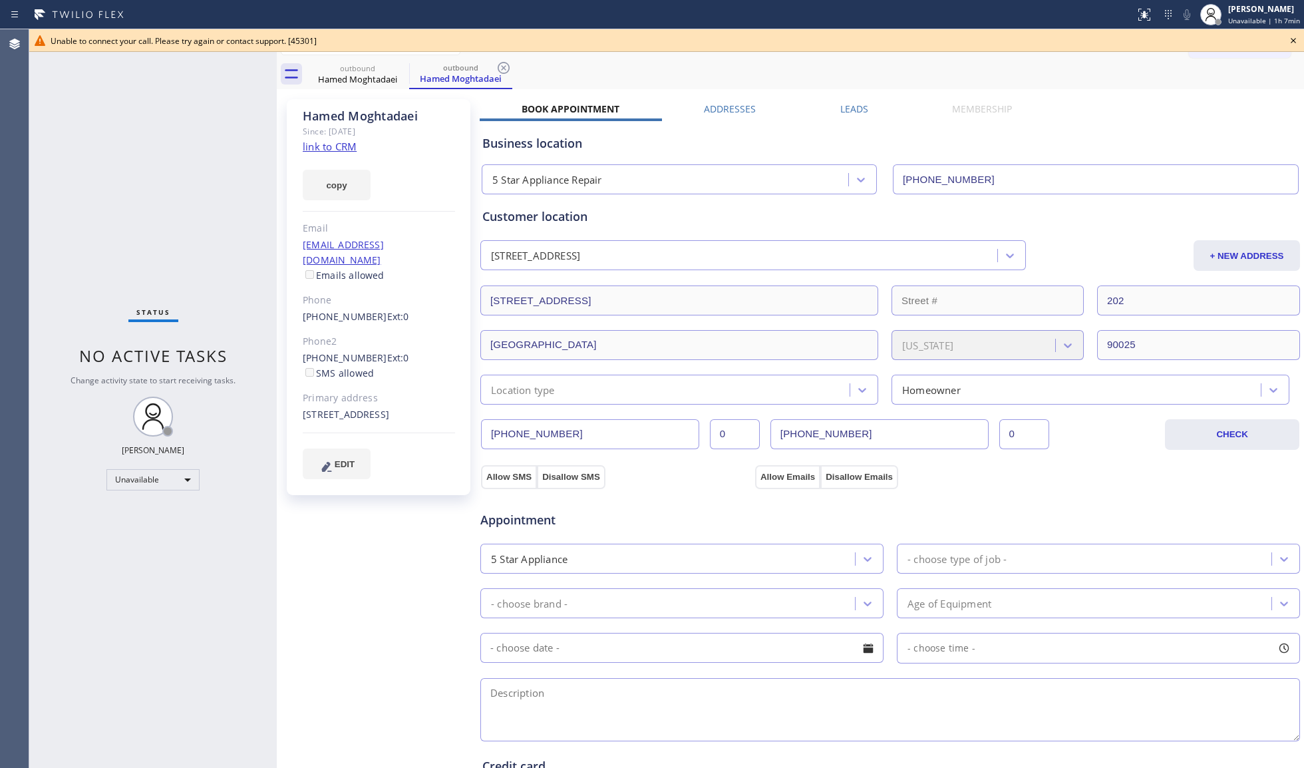
click at [1292, 38] on icon at bounding box center [1293, 41] width 16 height 16
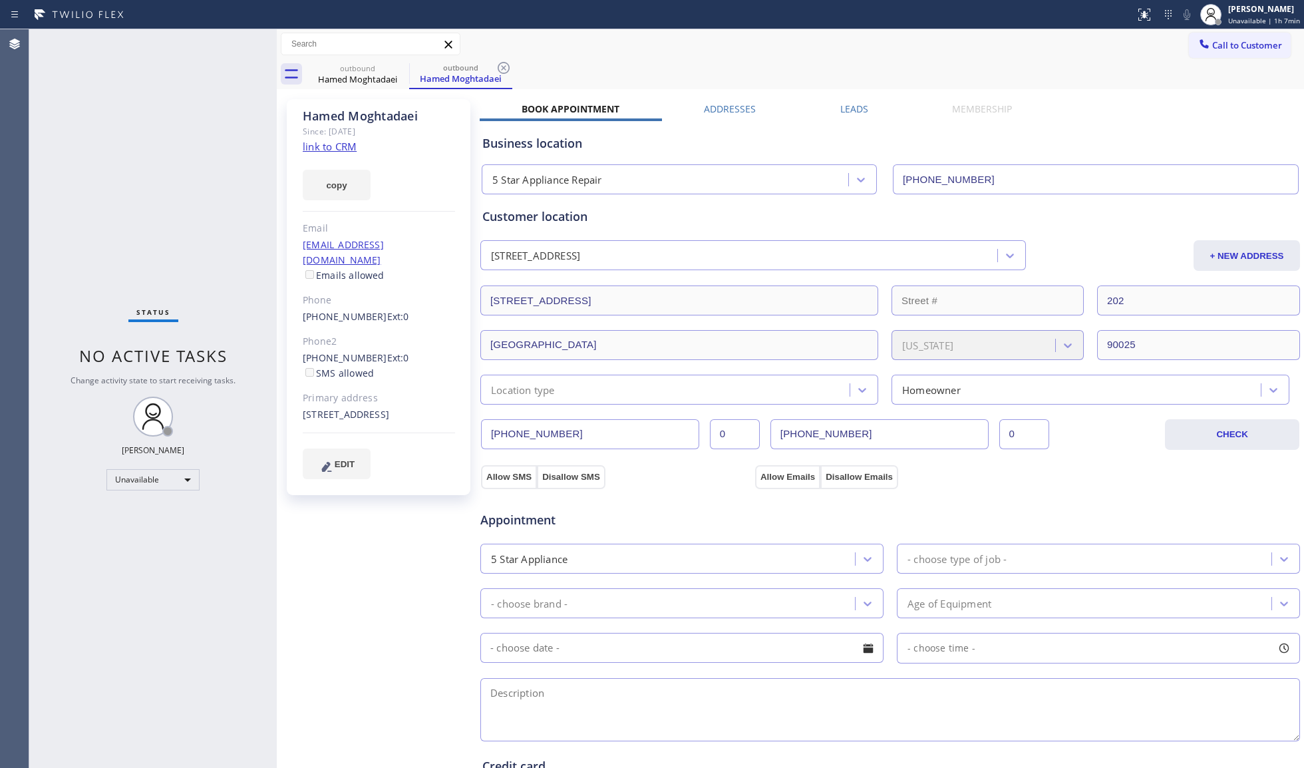
drag, startPoint x: 1262, startPoint y: 47, endPoint x: 1253, endPoint y: 46, distance: 8.7
click at [1254, 46] on span "Call to Customer" at bounding box center [1247, 45] width 70 height 12
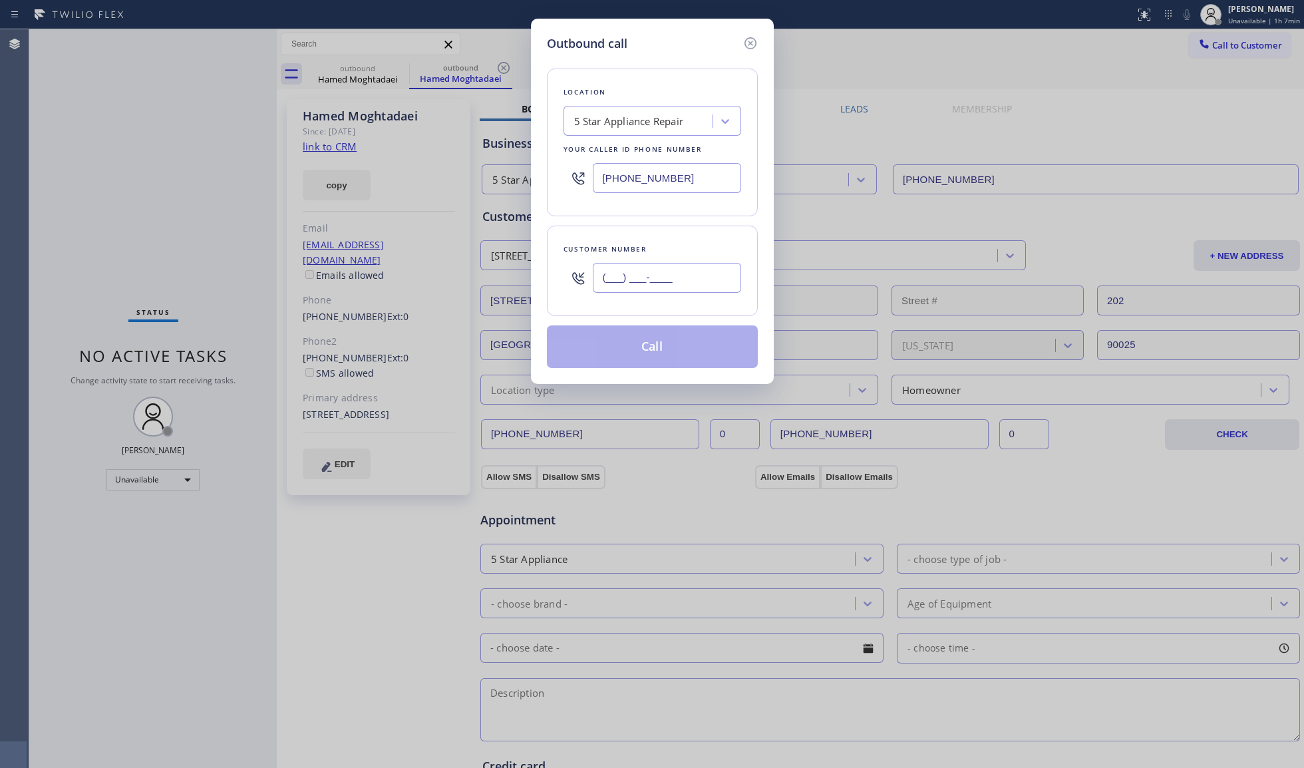
click at [665, 273] on input "(___) ___-____" at bounding box center [667, 278] width 148 height 30
paste input "323) 799-0190"
type input "[PHONE_NUMBER]"
click at [653, 343] on button "Call" at bounding box center [652, 346] width 211 height 43
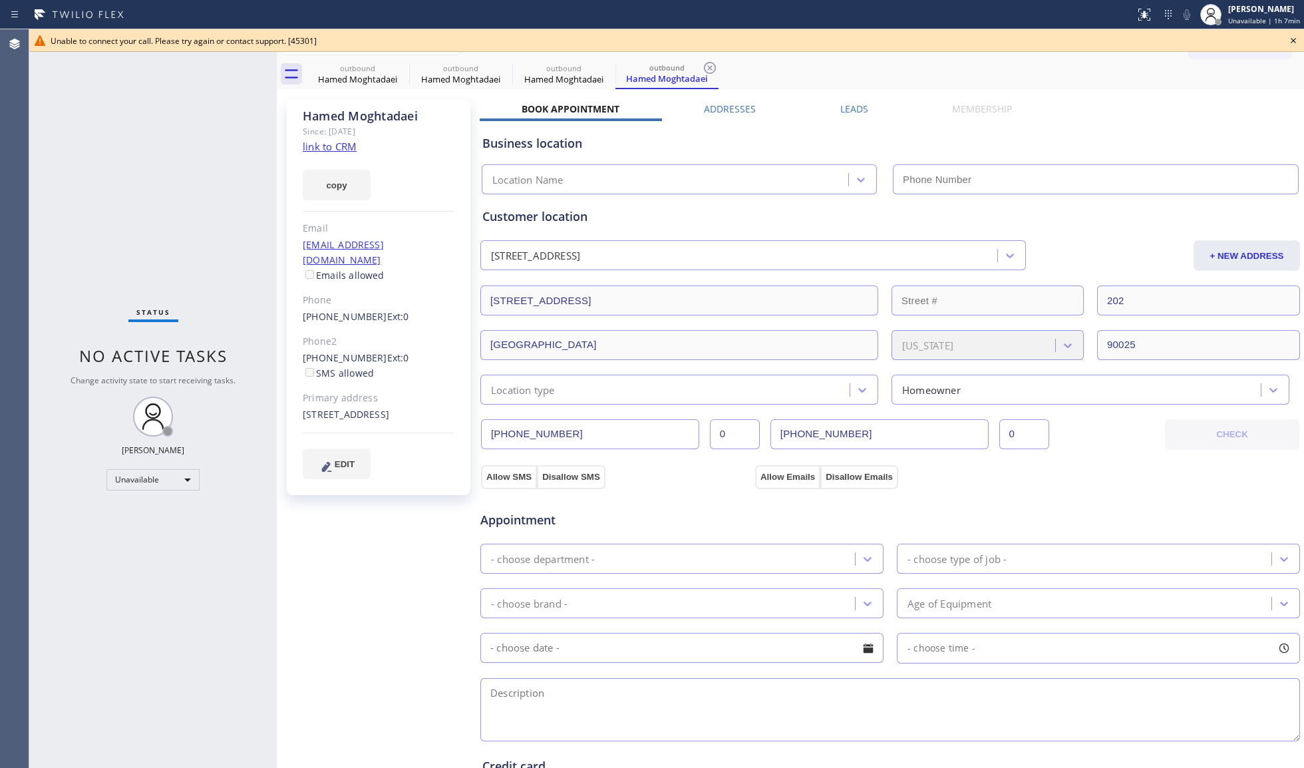
type input "[PHONE_NUMBER]"
drag, startPoint x: 381, startPoint y: 73, endPoint x: 402, endPoint y: 70, distance: 21.5
click at [384, 73] on div "Hamed Moghtadaei" at bounding box center [357, 79] width 100 height 12
click at [402, 70] on icon at bounding box center [400, 68] width 12 height 12
click at [402, 68] on icon at bounding box center [400, 68] width 16 height 16
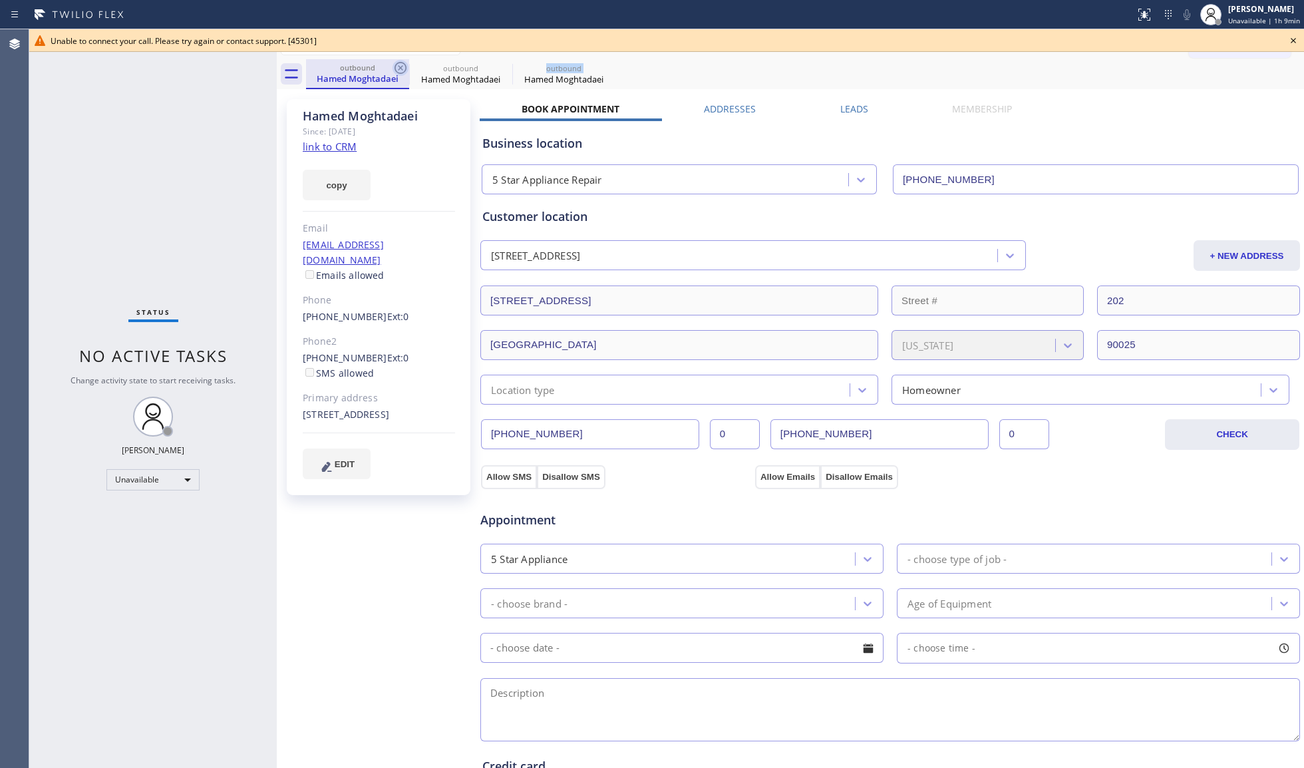
click at [0, 0] on icon at bounding box center [0, 0] width 0 height 0
click at [402, 68] on icon at bounding box center [400, 68] width 16 height 16
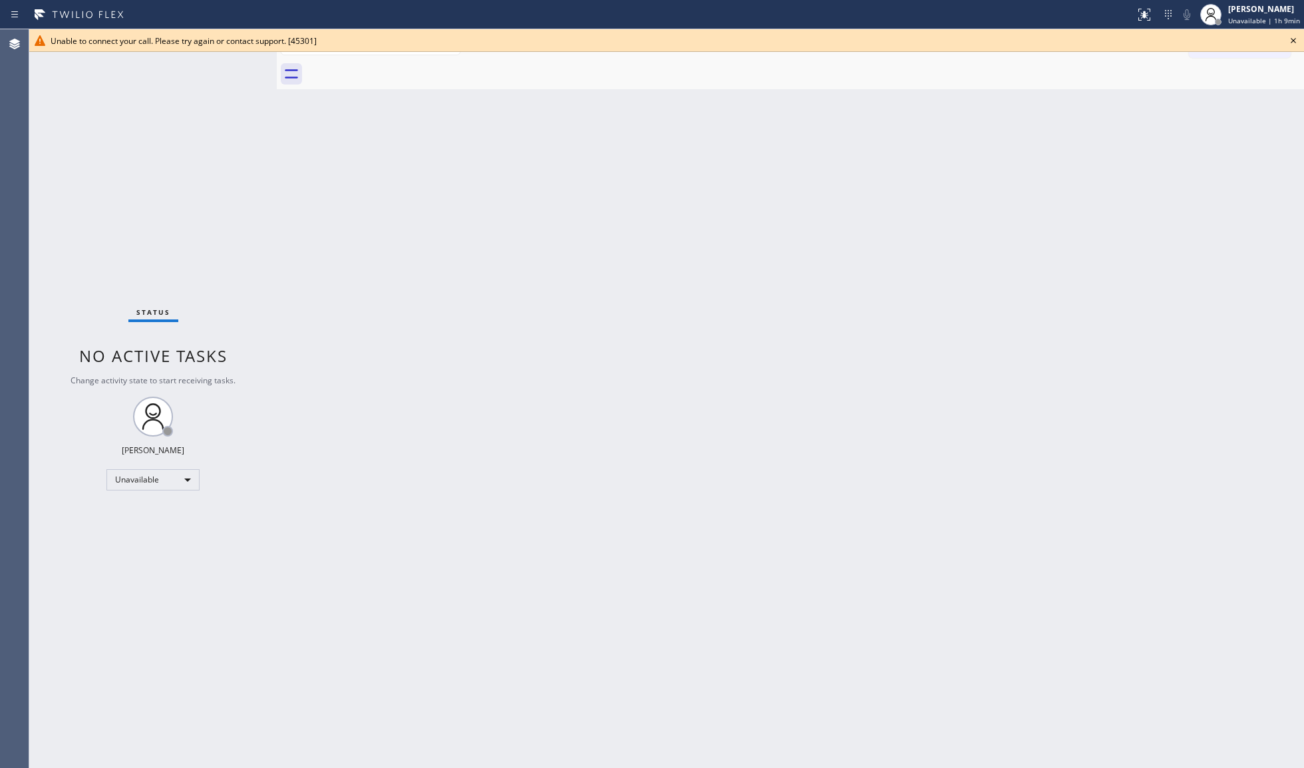
click at [402, 68] on div at bounding box center [805, 74] width 998 height 30
click at [1293, 46] on icon at bounding box center [1293, 41] width 16 height 16
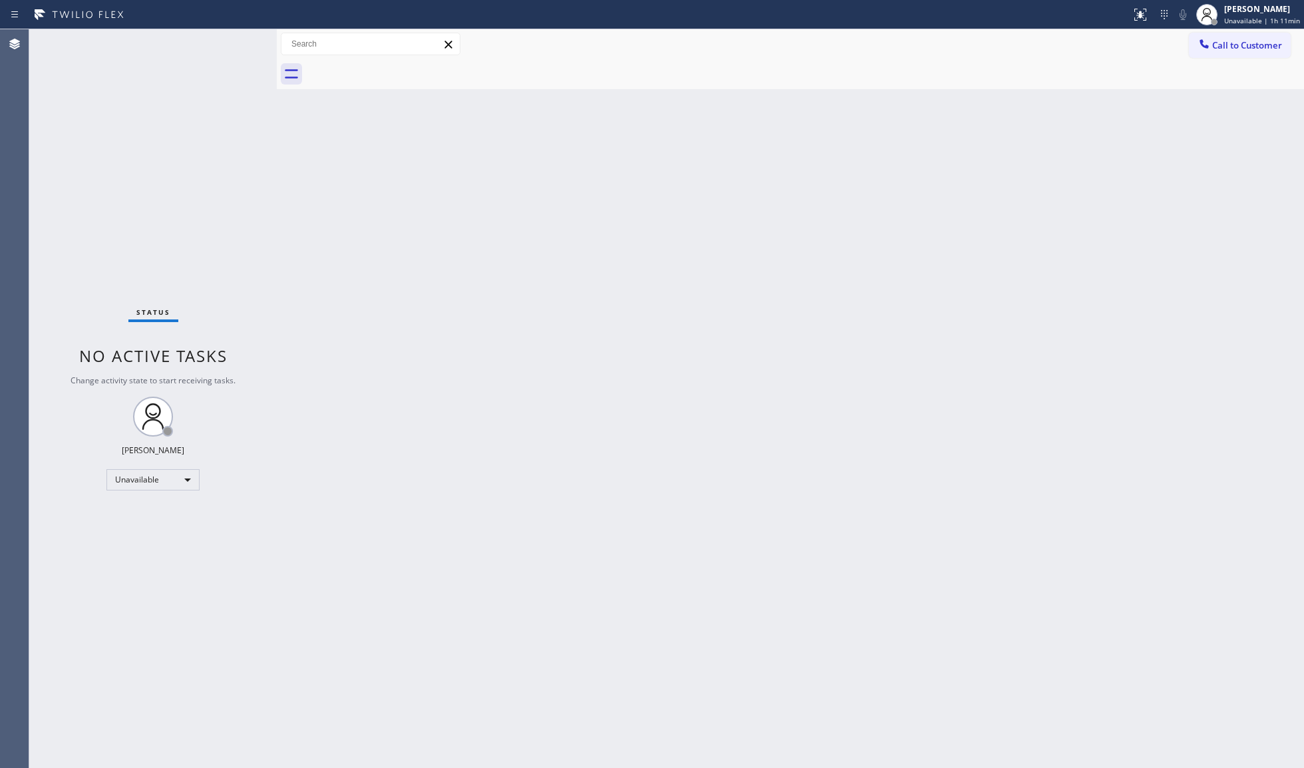
drag, startPoint x: 1215, startPoint y: 57, endPoint x: 1217, endPoint y: 47, distance: 10.2
click at [1217, 49] on button "Call to Customer" at bounding box center [1240, 45] width 102 height 25
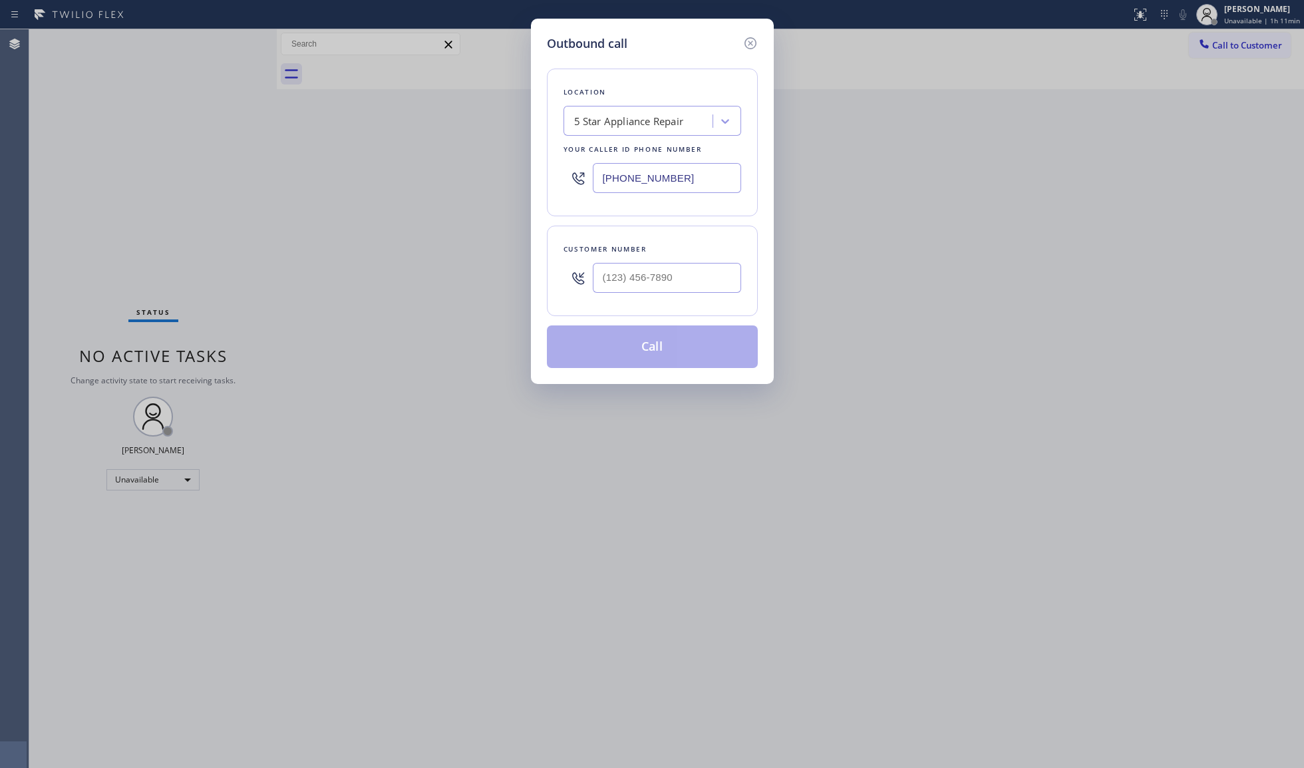
drag, startPoint x: 693, startPoint y: 165, endPoint x: 569, endPoint y: 181, distance: 124.8
click at [564, 174] on div "[PHONE_NUMBER]" at bounding box center [652, 177] width 178 height 43
paste input "480) 550-9294"
type input "[PHONE_NUMBER]"
click at [756, 301] on div "Outbound call Location Viking Appliance Repair Tempe Your caller id phone numbe…" at bounding box center [652, 201] width 243 height 365
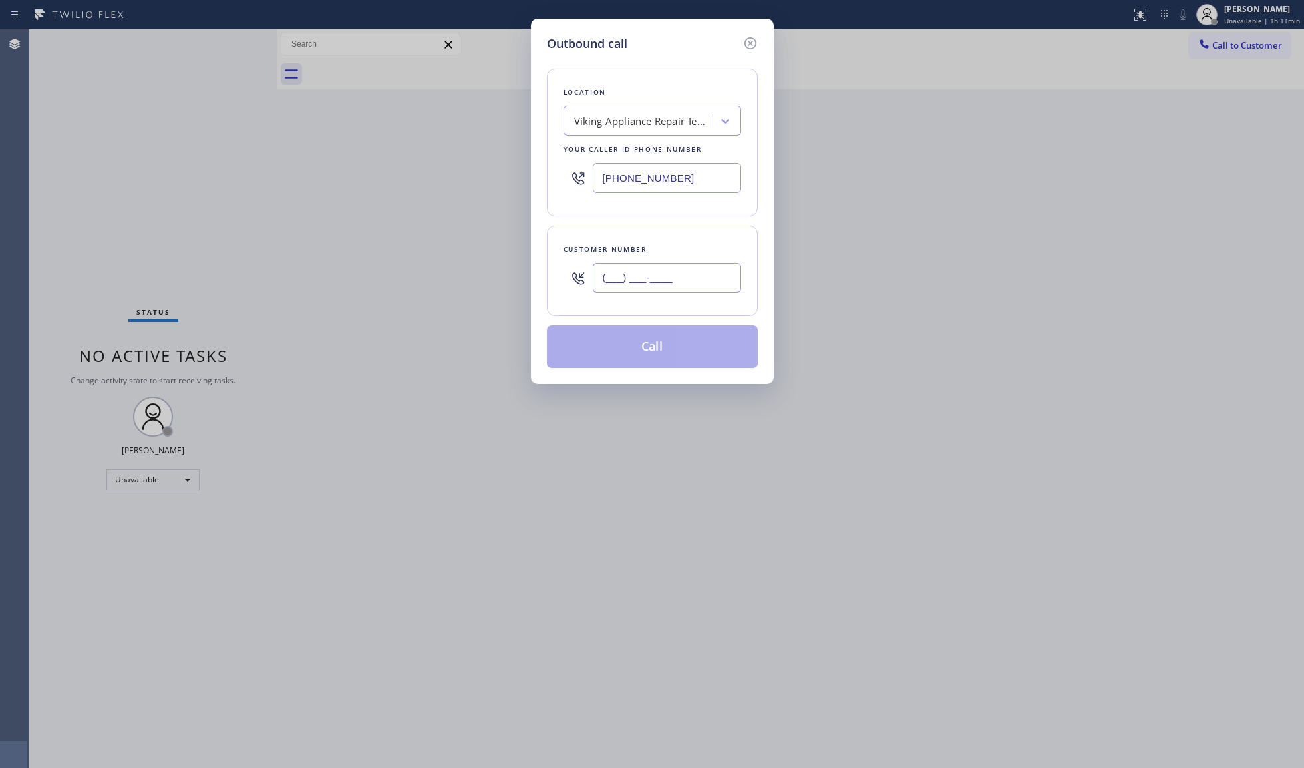
click at [717, 289] on input "(___) ___-____" at bounding box center [667, 278] width 148 height 30
paste input "312) 404-7755"
type input "[PHONE_NUMBER]"
click at [656, 379] on div "Outbound call Location Viking Appliance Repair Tempe Your caller id phone numbe…" at bounding box center [652, 201] width 243 height 365
click at [655, 351] on button "Call" at bounding box center [652, 346] width 211 height 43
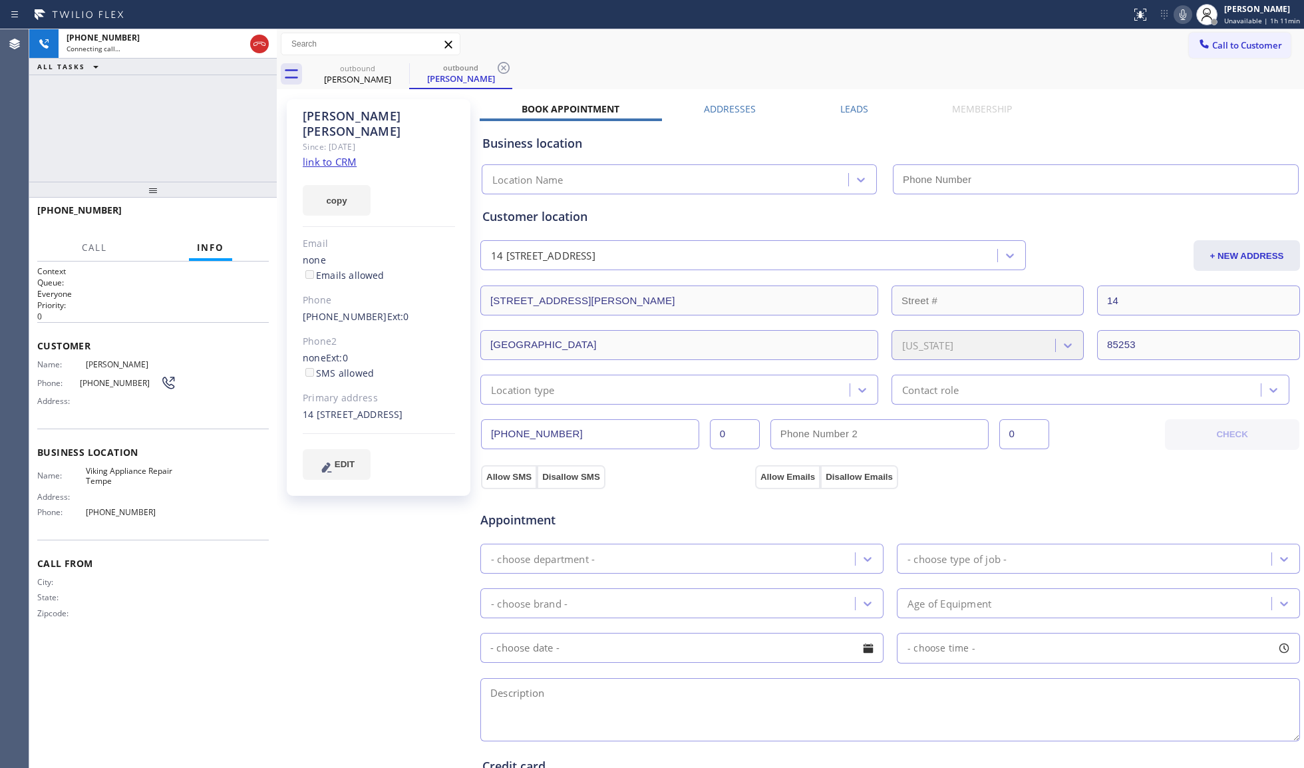
type input "[PHONE_NUMBER]"
click at [1181, 17] on icon at bounding box center [1183, 15] width 16 height 16
click at [1179, 17] on icon at bounding box center [1183, 15] width 16 height 16
click at [241, 222] on button "HANG UP" at bounding box center [238, 216] width 62 height 19
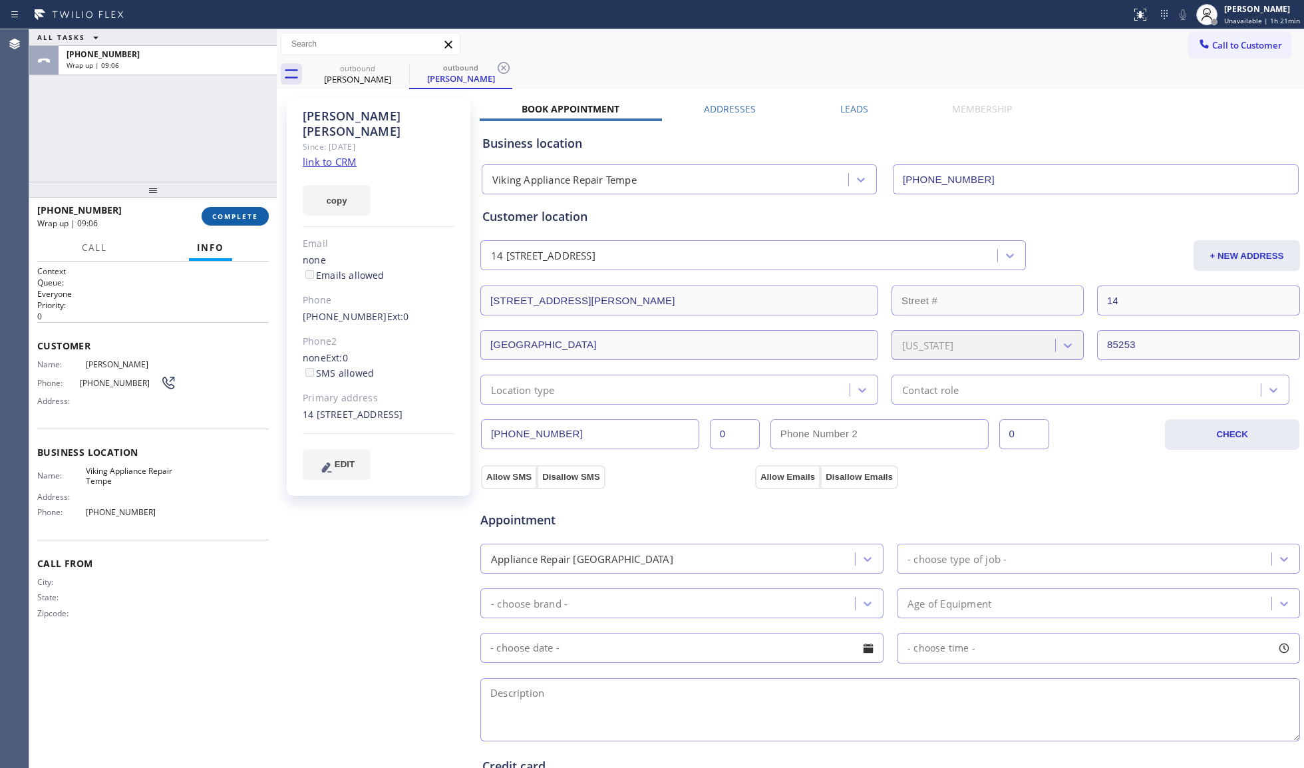
click at [239, 214] on span "COMPLETE" at bounding box center [235, 216] width 46 height 9
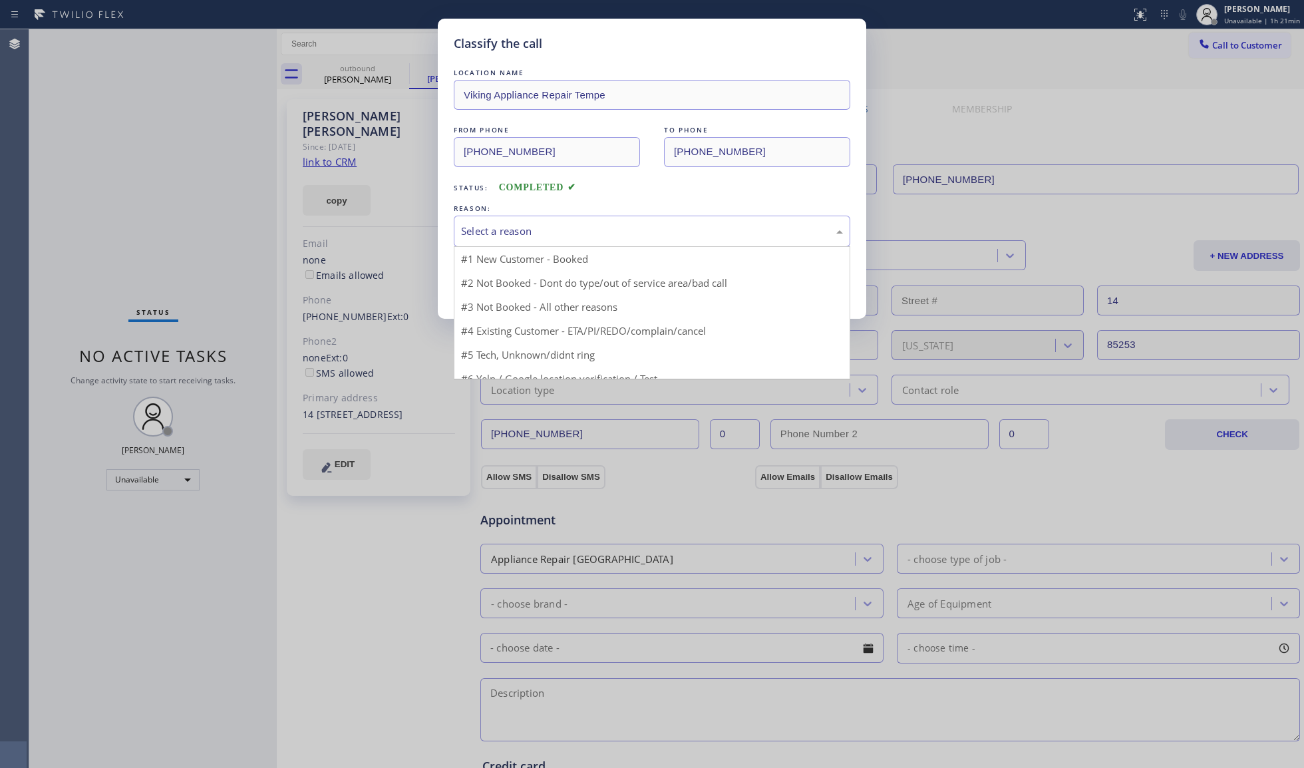
click at [517, 231] on div "Select a reason" at bounding box center [652, 231] width 382 height 15
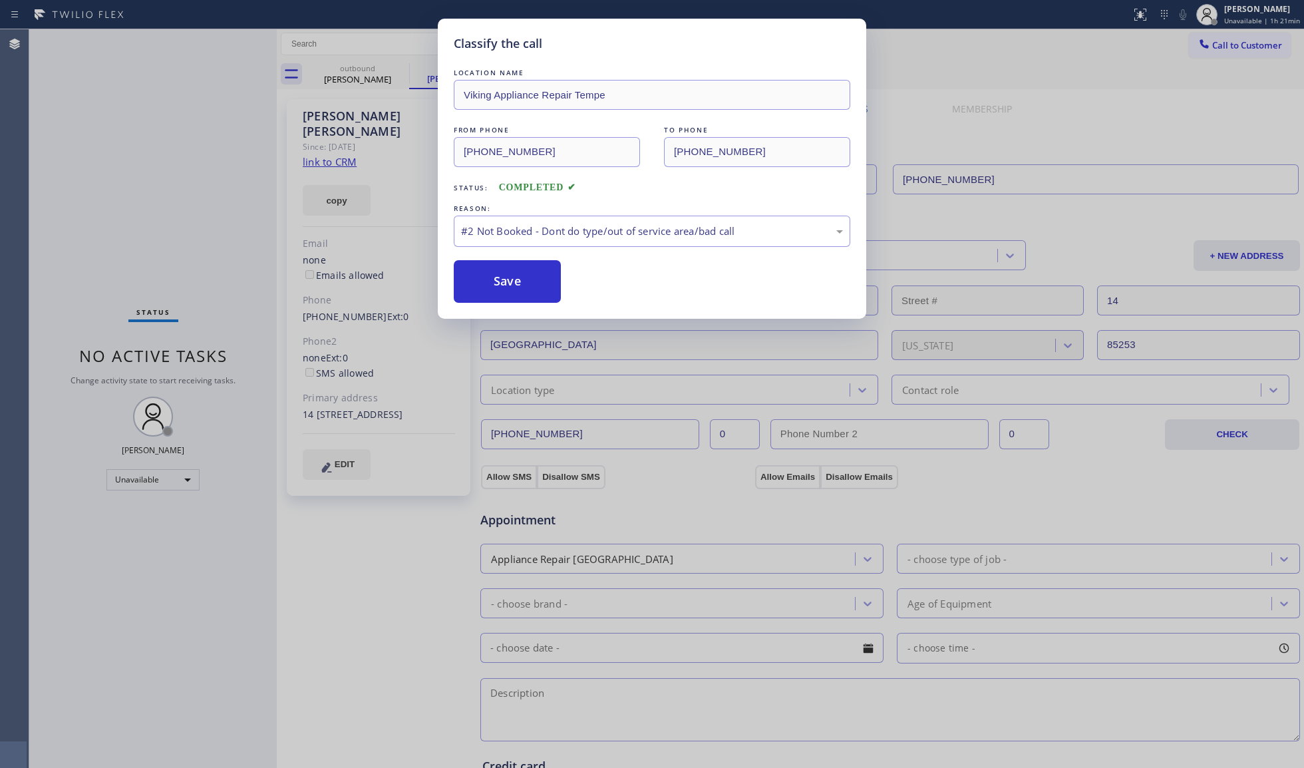
click at [484, 285] on button "Save" at bounding box center [507, 281] width 107 height 43
drag, startPoint x: 484, startPoint y: 285, endPoint x: 57, endPoint y: 200, distance: 436.0
click at [480, 282] on button "Save" at bounding box center [507, 281] width 107 height 43
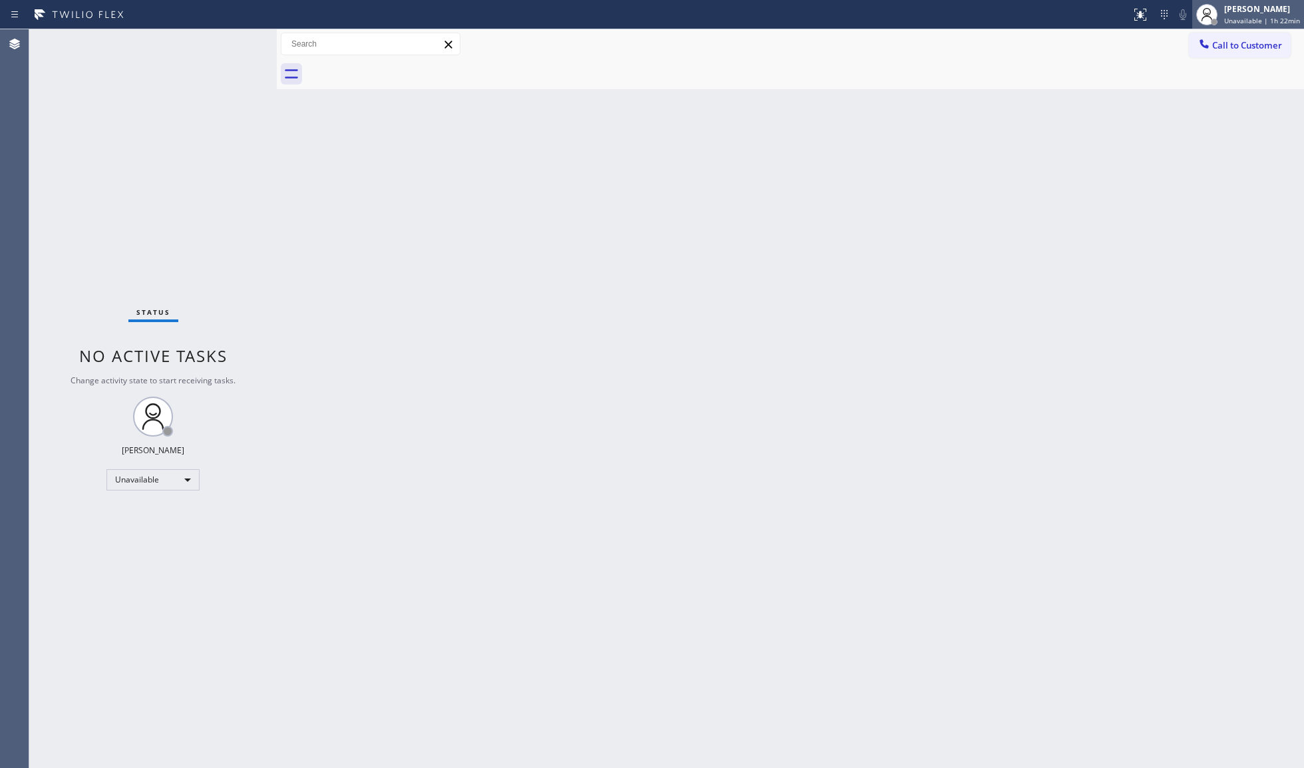
click at [1232, 17] on span "Unavailable | 1h 22min" at bounding box center [1262, 20] width 76 height 9
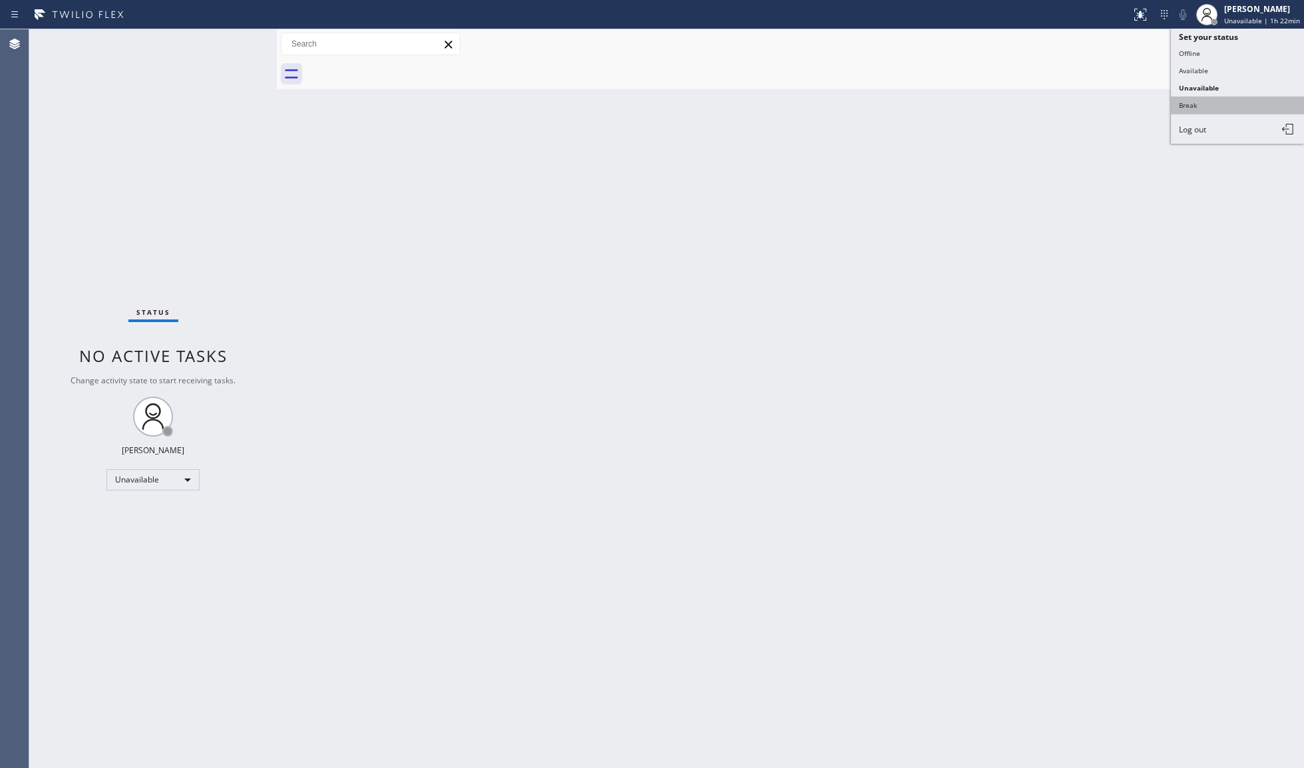
click at [1198, 102] on button "Break" at bounding box center [1237, 104] width 133 height 17
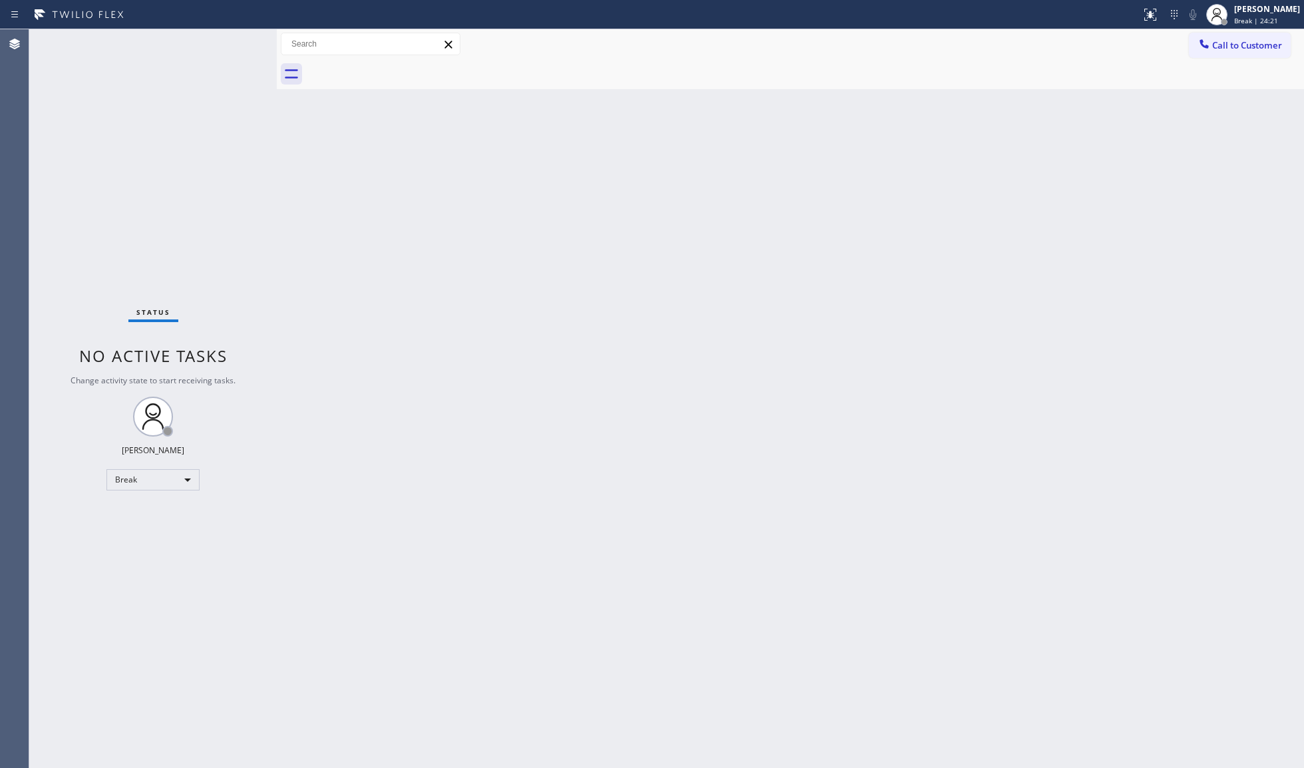
click at [1257, 29] on div "Call to Customer Outbound call Location Viking Appliance Repair Tempe Your call…" at bounding box center [790, 44] width 1027 height 30
click at [1243, 16] on span "Break | 24:22" at bounding box center [1256, 20] width 44 height 9
click at [1203, 86] on button "Unavailable" at bounding box center [1237, 87] width 133 height 17
click at [1233, 37] on button "Call to Customer" at bounding box center [1240, 45] width 102 height 25
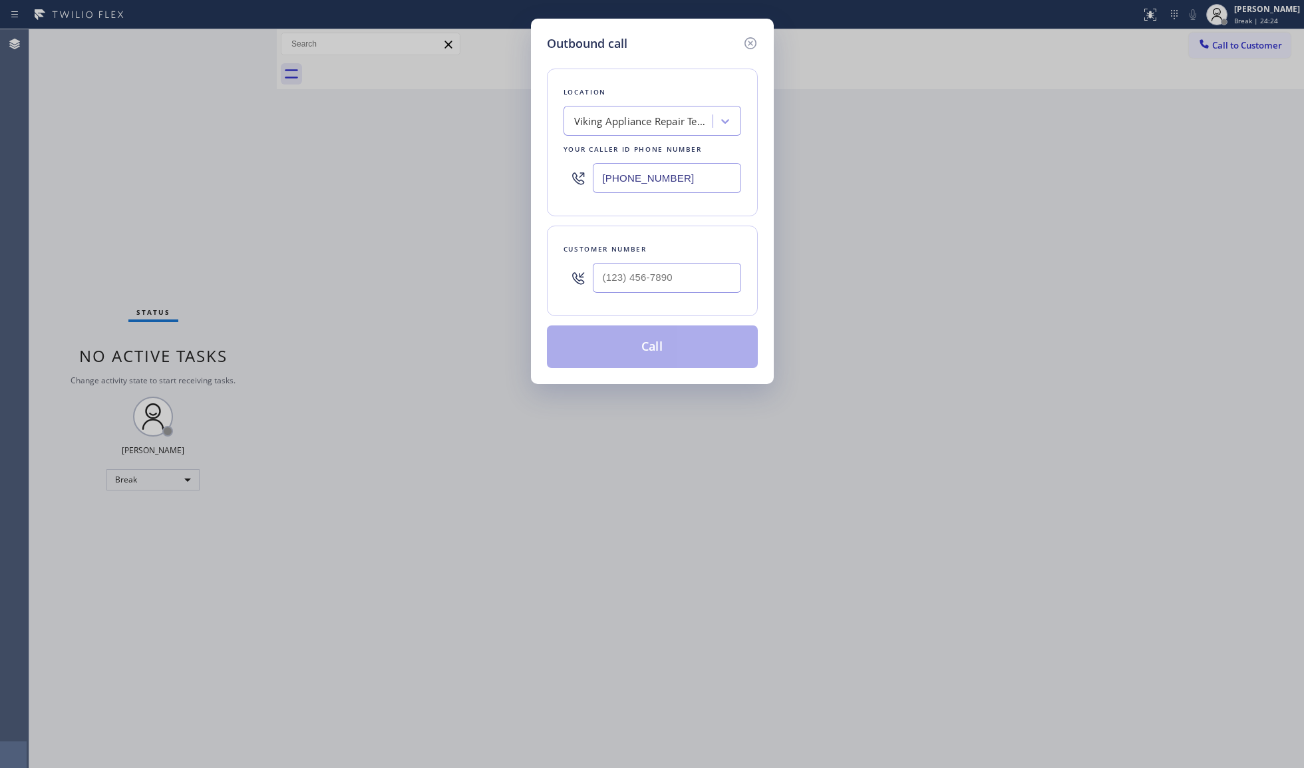
drag, startPoint x: 705, startPoint y: 176, endPoint x: 470, endPoint y: 179, distance: 235.5
click at [470, 179] on div "Outbound call Location Viking Appliance Repair Tempe Your caller id phone numbe…" at bounding box center [652, 384] width 1304 height 768
paste input "08) 539-2847"
type input "[PHONE_NUMBER]"
click at [667, 287] on input "(___) ___-____" at bounding box center [667, 278] width 148 height 30
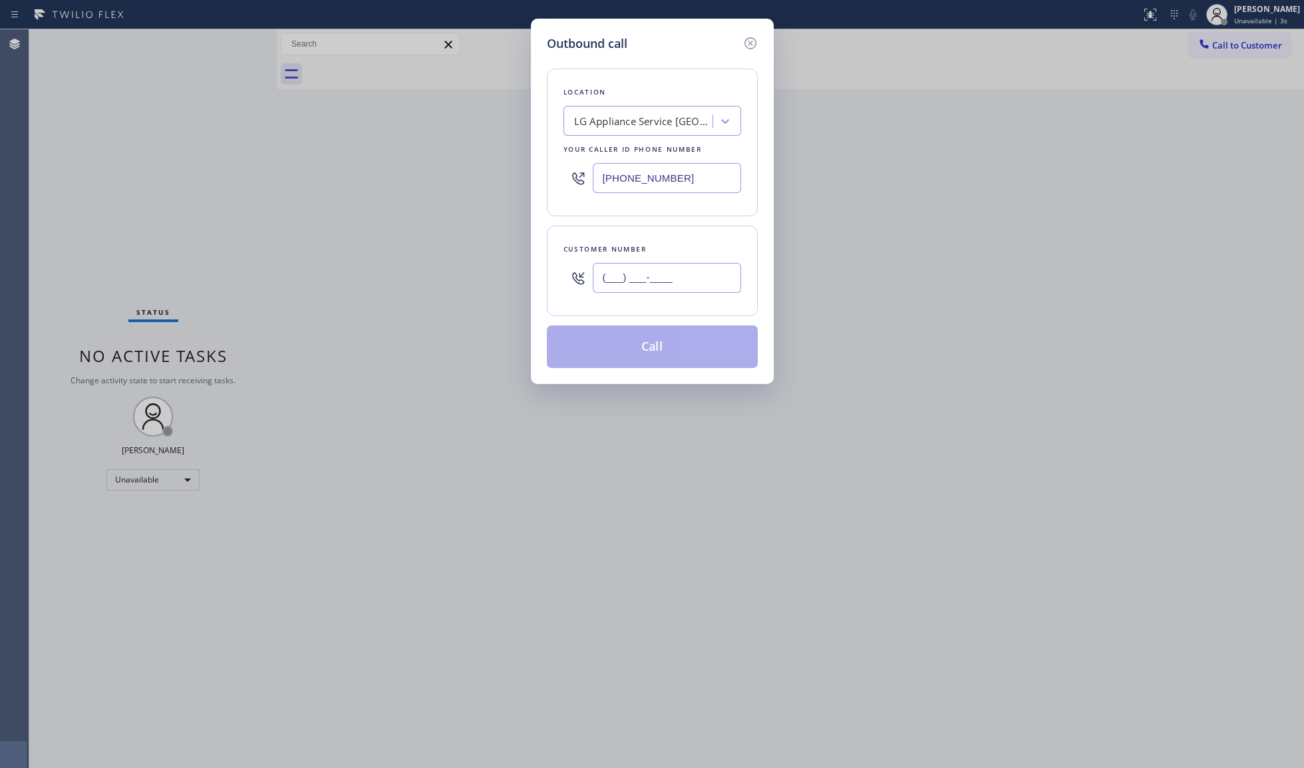
paste input "408) 234-5759"
type input "[PHONE_NUMBER]"
click at [640, 349] on button "Call" at bounding box center [652, 346] width 211 height 43
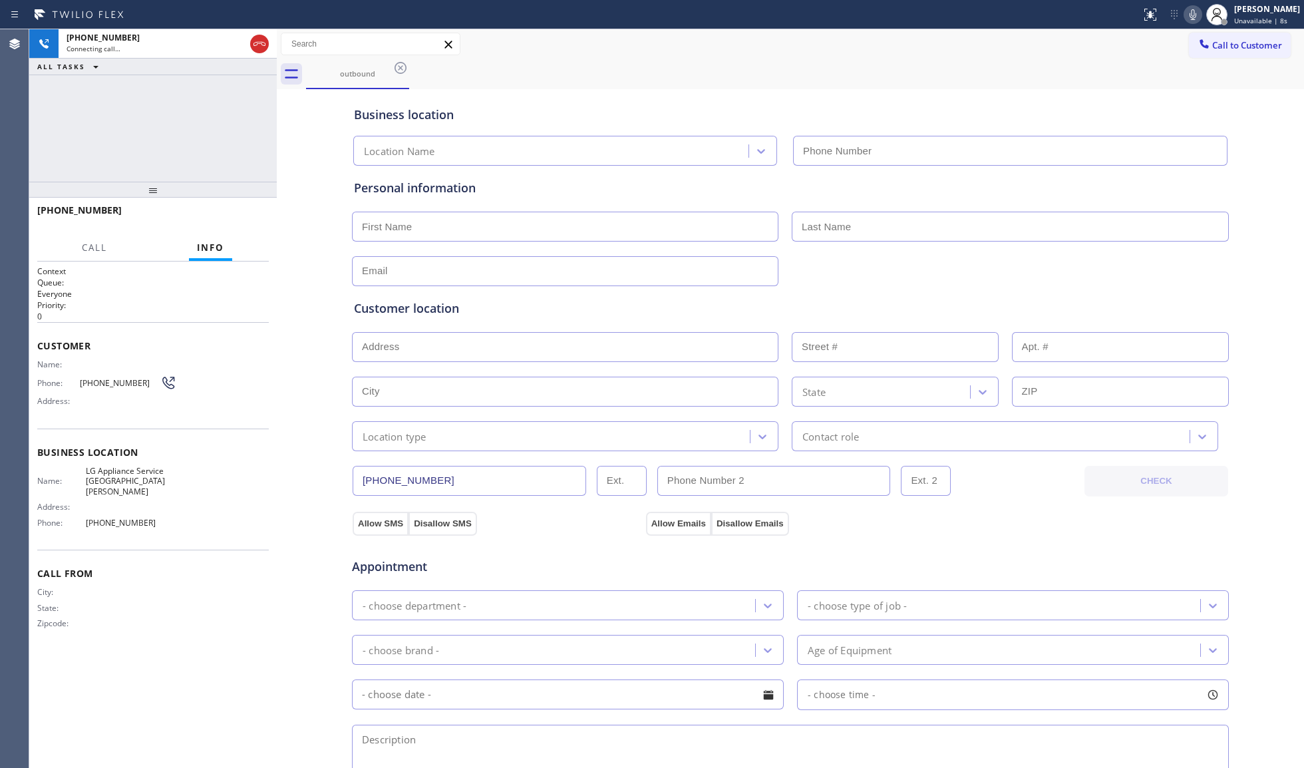
type input "[PHONE_NUMBER]"
click at [221, 204] on div "[PHONE_NUMBER] Live | 00:02 HANG UP" at bounding box center [152, 216] width 231 height 35
click at [237, 213] on span "HANG UP" at bounding box center [238, 216] width 41 height 9
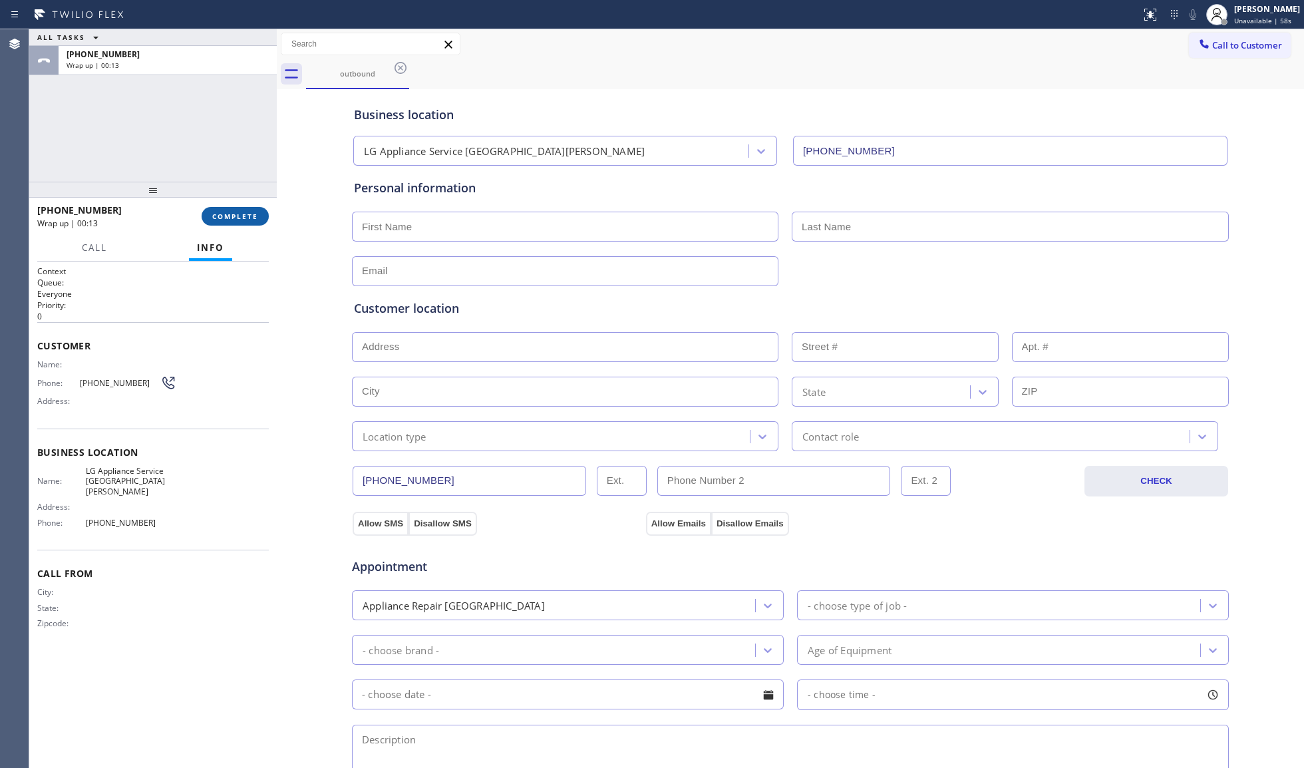
click at [224, 212] on span "COMPLETE" at bounding box center [235, 216] width 46 height 9
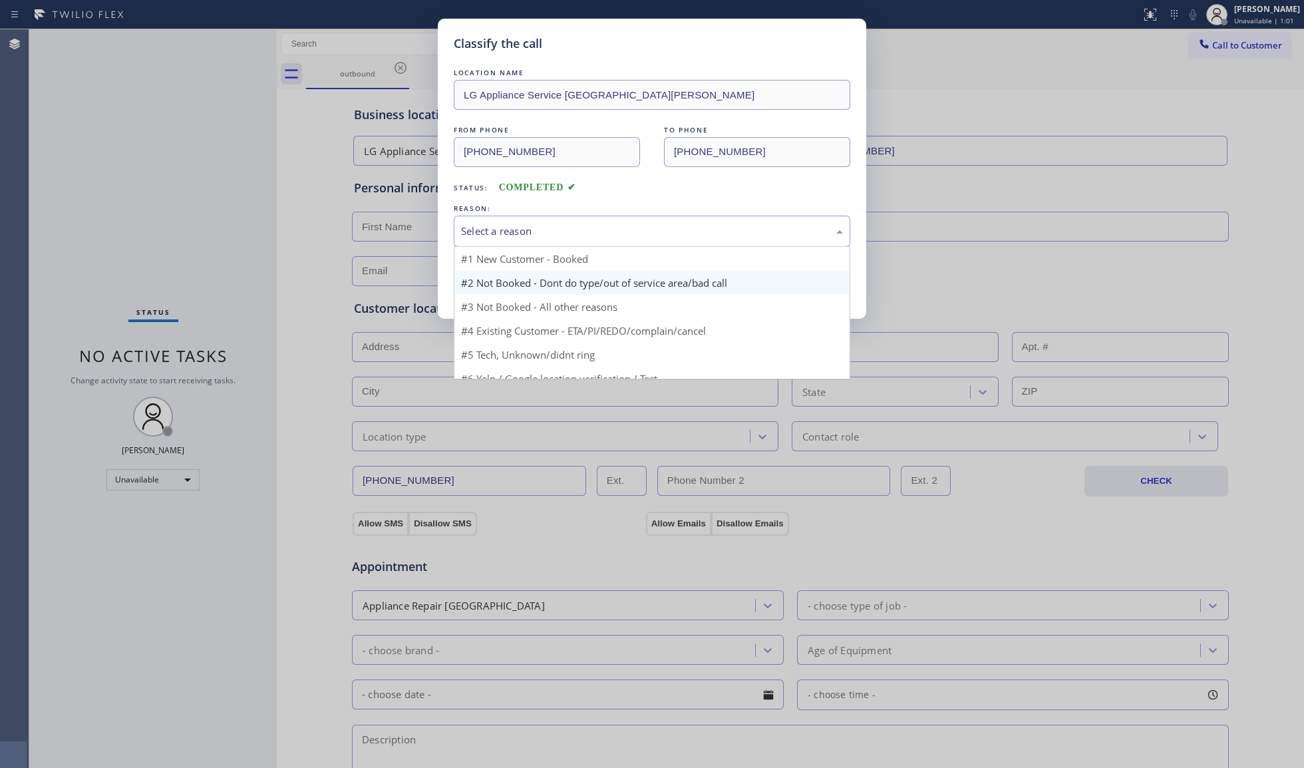
drag, startPoint x: 522, startPoint y: 217, endPoint x: 490, endPoint y: 275, distance: 66.4
click at [512, 233] on div "Select a reason" at bounding box center [652, 231] width 396 height 31
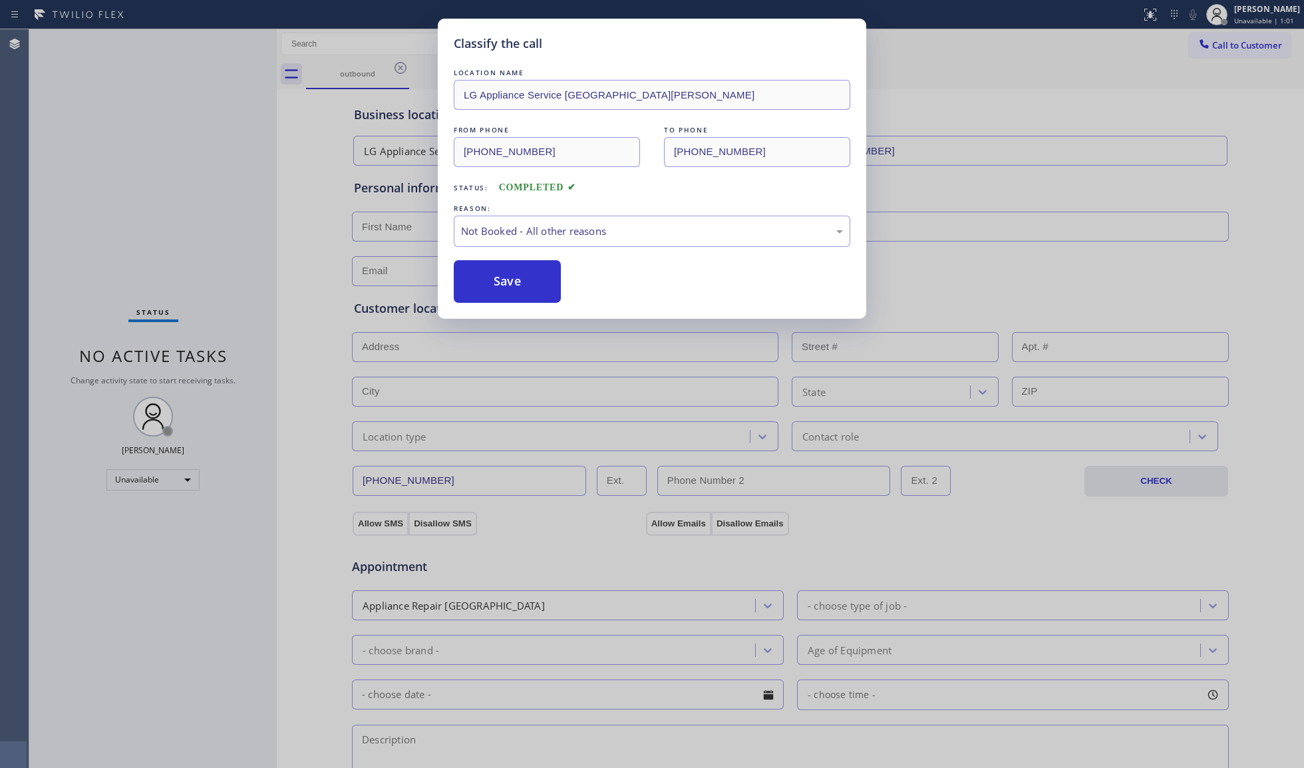
click at [486, 279] on button "Save" at bounding box center [507, 281] width 107 height 43
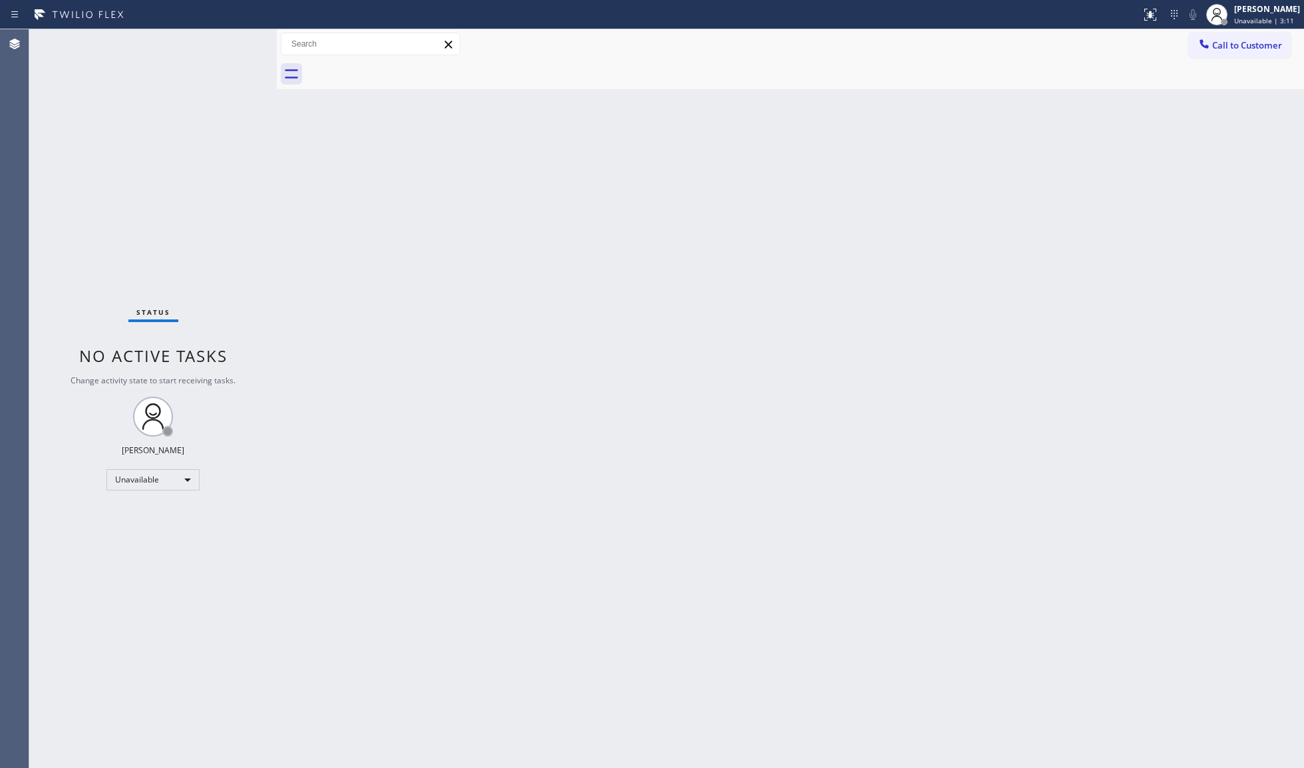
drag, startPoint x: 1123, startPoint y: 211, endPoint x: 1148, endPoint y: 172, distance: 46.3
click at [1126, 201] on div "Back to Dashboard Change Sender ID Customers Technicians Select a contact Outbo…" at bounding box center [790, 398] width 1027 height 738
click at [1236, 36] on button "Call to Customer" at bounding box center [1240, 45] width 102 height 25
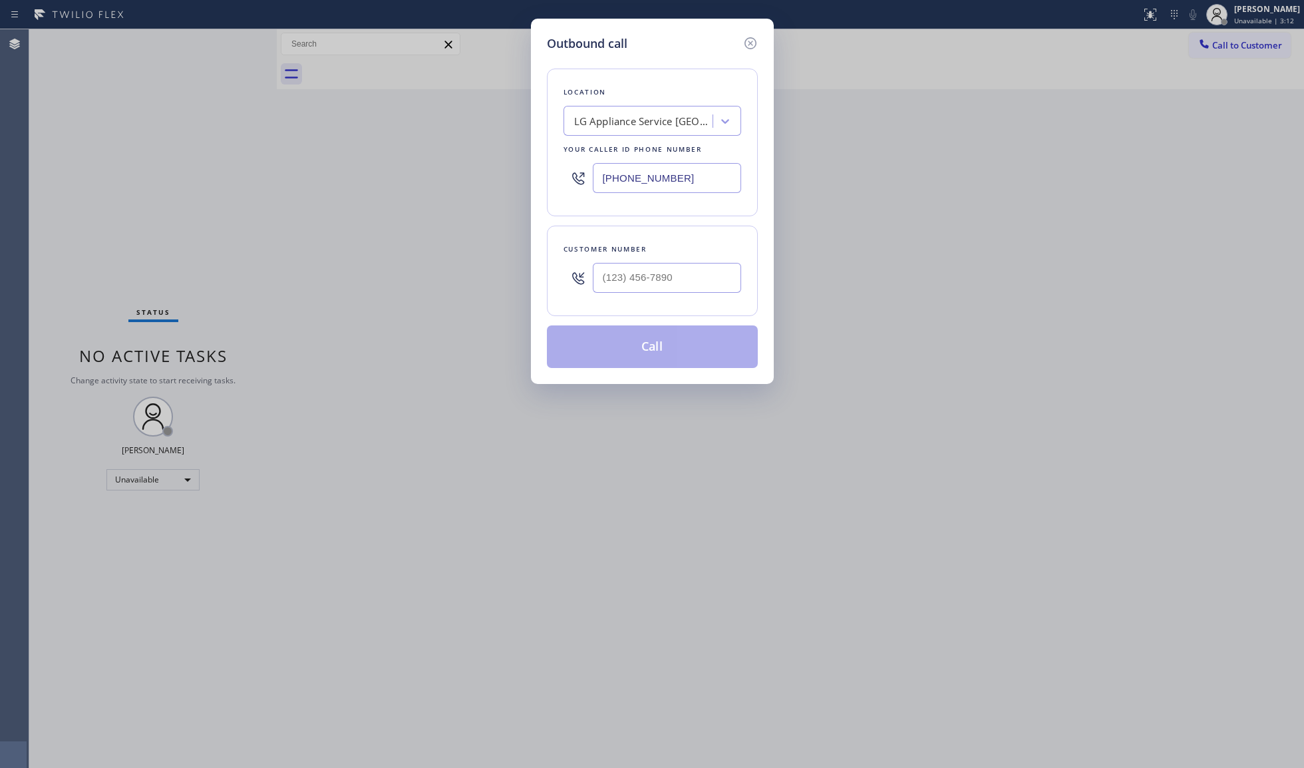
drag, startPoint x: 696, startPoint y: 179, endPoint x: 474, endPoint y: 178, distance: 221.5
click at [474, 177] on div "Outbound call Location LG Appliance Service [GEOGRAPHIC_DATA][PERSON_NAME] Your…" at bounding box center [652, 384] width 1304 height 768
paste input "626) 508-741"
type input "[PHONE_NUMBER]"
click at [661, 272] on input "(___) ___-____" at bounding box center [667, 278] width 148 height 30
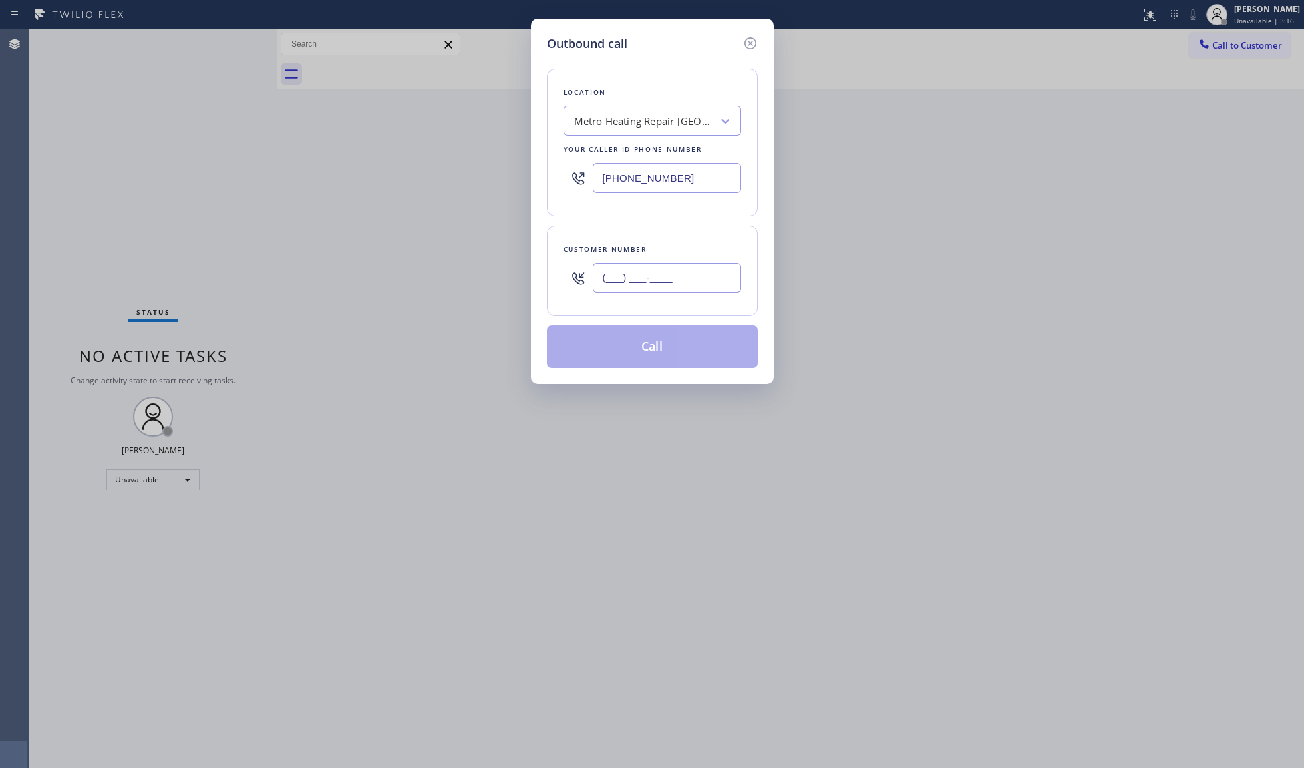
paste input "562) 257-3610"
type input "[PHONE_NUMBER]"
click at [685, 333] on button "Call" at bounding box center [652, 346] width 211 height 43
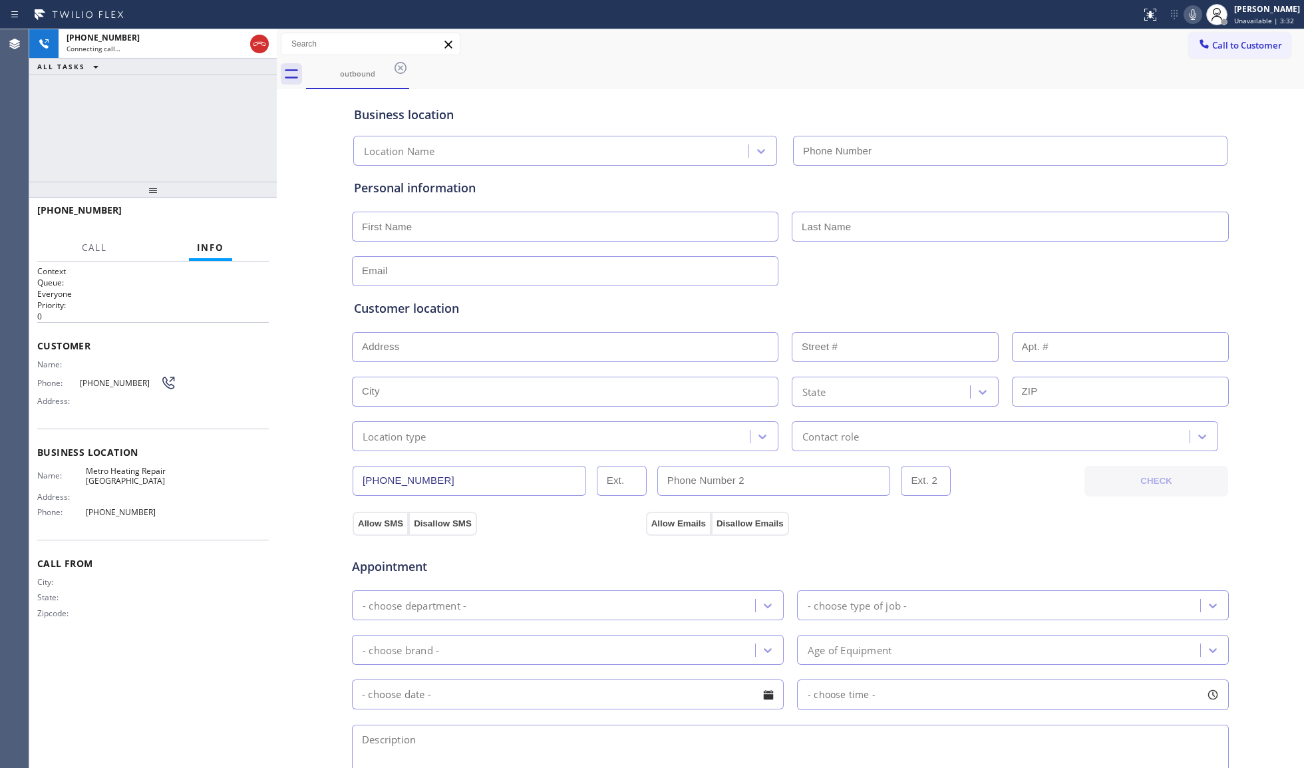
type input "[PHONE_NUMBER]"
click at [234, 214] on span "HANG UP" at bounding box center [238, 216] width 41 height 9
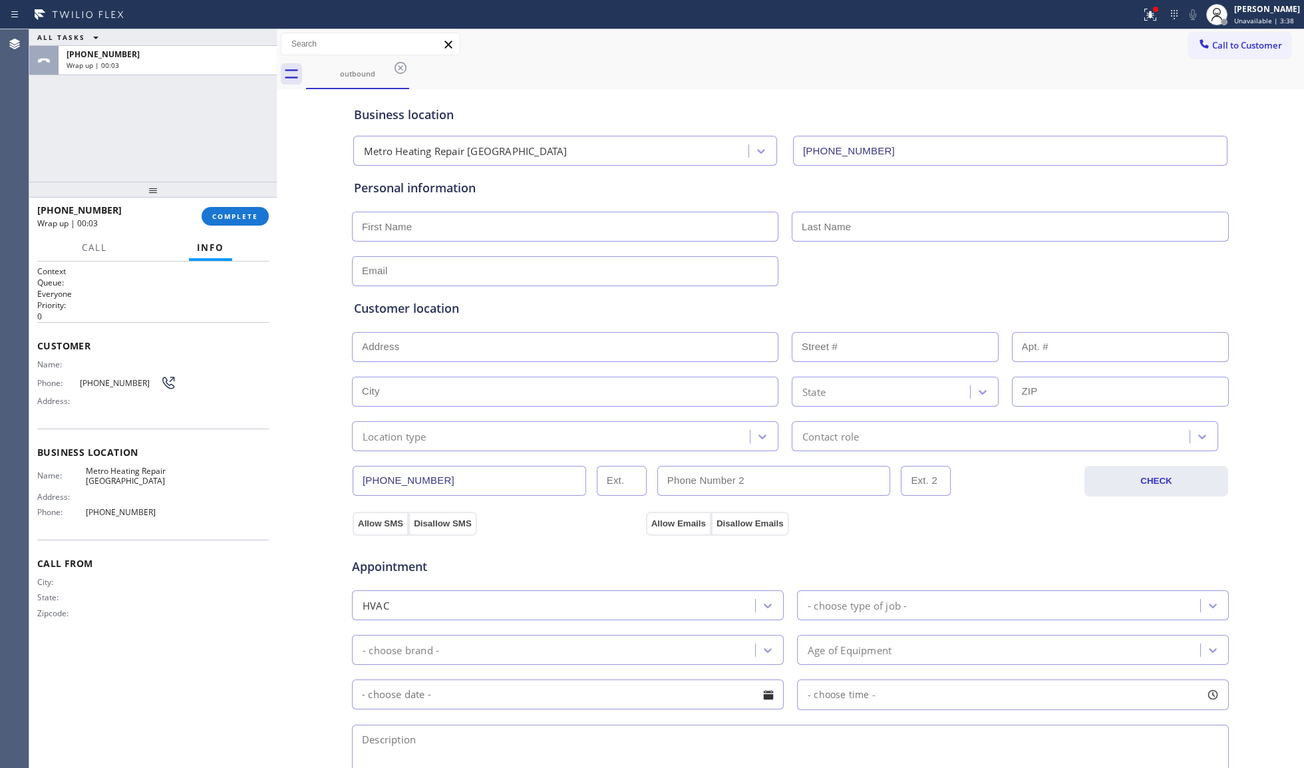
drag, startPoint x: 234, startPoint y: 214, endPoint x: 418, endPoint y: 190, distance: 185.7
click at [234, 213] on span "COMPLETE" at bounding box center [235, 216] width 46 height 9
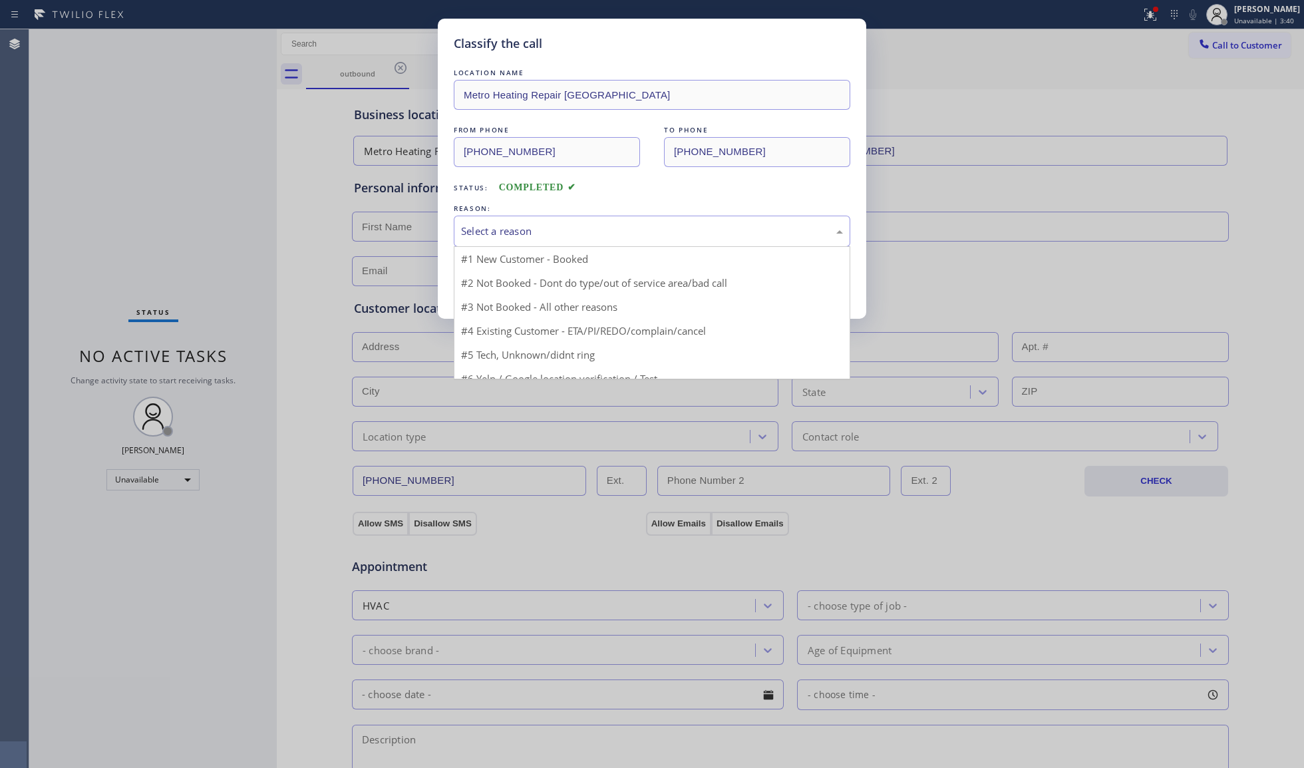
click at [468, 216] on div "Select a reason" at bounding box center [652, 231] width 396 height 31
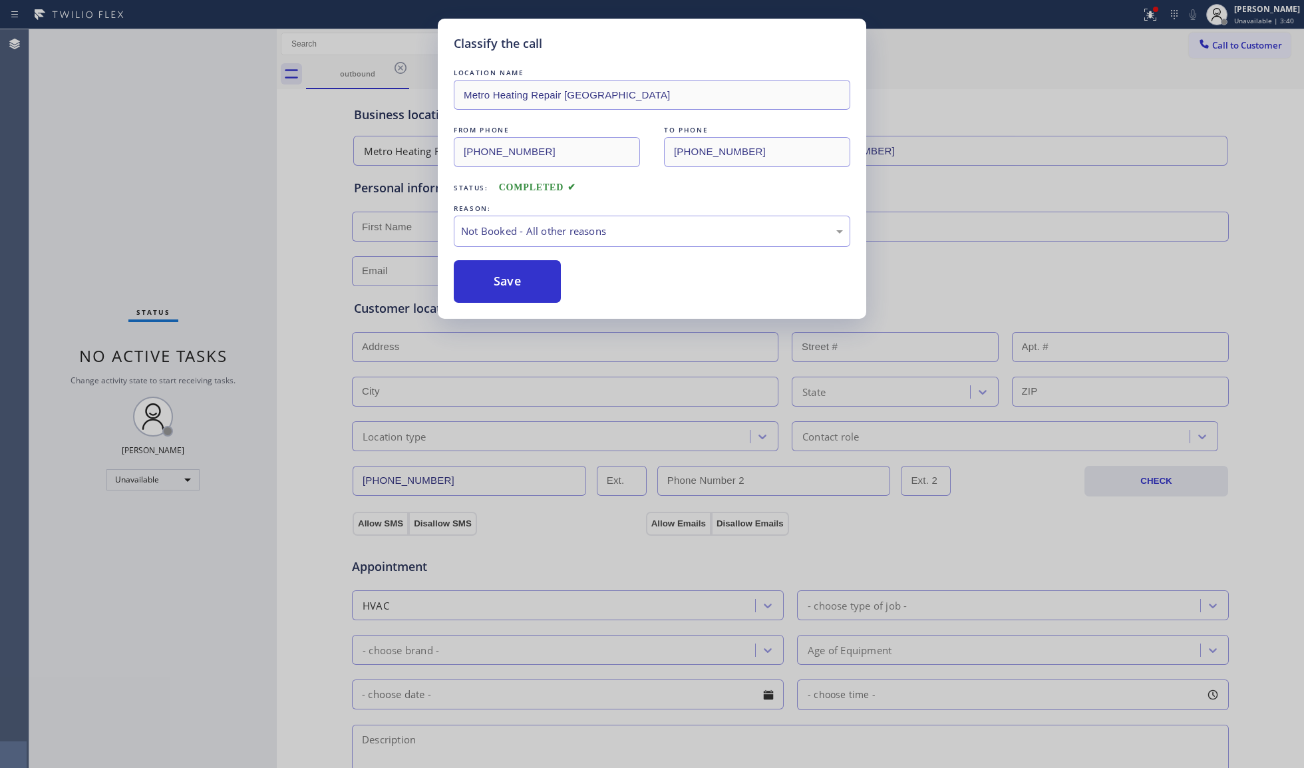
click at [492, 288] on button "Save" at bounding box center [507, 281] width 107 height 43
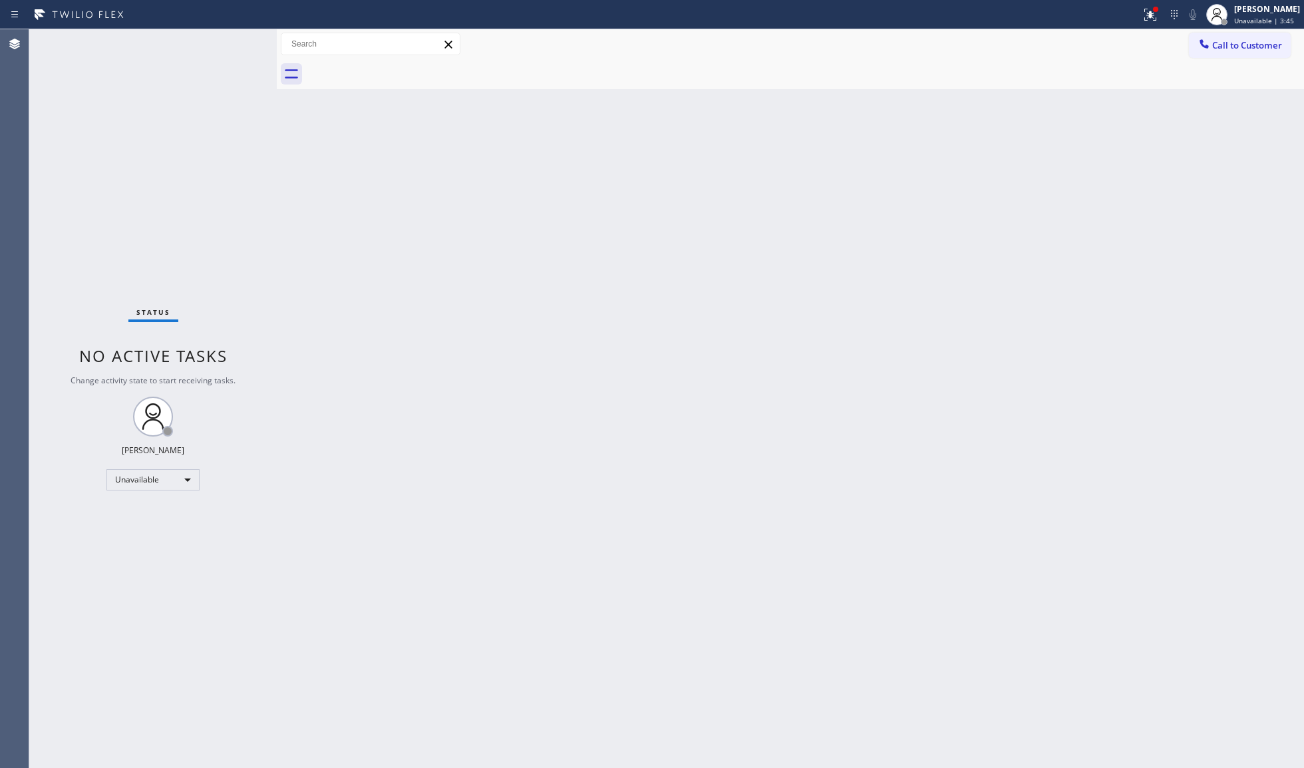
drag, startPoint x: 1051, startPoint y: 192, endPoint x: 1086, endPoint y: 140, distance: 62.9
click at [1051, 192] on div "Back to Dashboard Change Sender ID Customers Technicians Select a contact Outbo…" at bounding box center [790, 398] width 1027 height 738
click at [1219, 51] on span "Call to Customer" at bounding box center [1247, 45] width 70 height 12
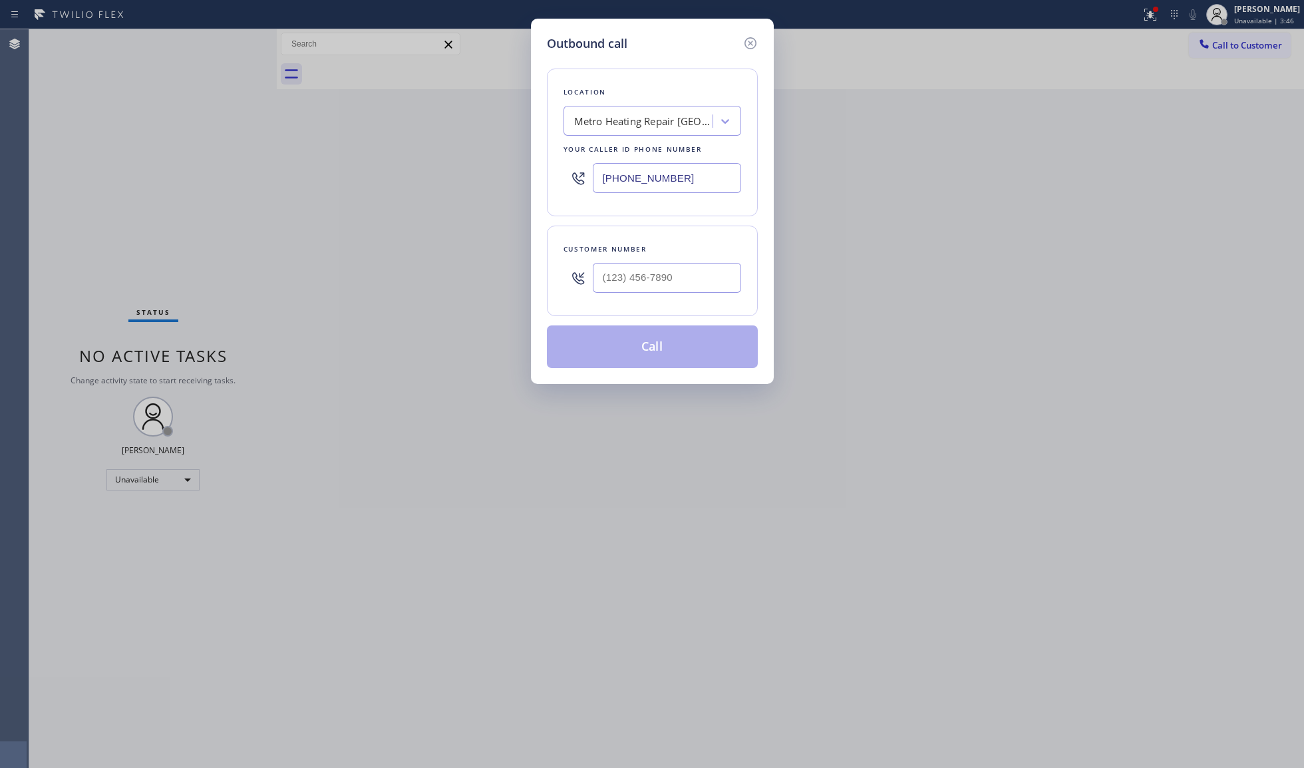
drag, startPoint x: 687, startPoint y: 174, endPoint x: 523, endPoint y: 192, distance: 164.6
click at [523, 192] on div "Outbound call Location Metro Heating Repair [GEOGRAPHIC_DATA] Your caller id ph…" at bounding box center [652, 384] width 1304 height 768
paste input "760) 388-9446"
type input "[PHONE_NUMBER]"
click at [726, 287] on input "(___) ___-____" at bounding box center [667, 278] width 148 height 30
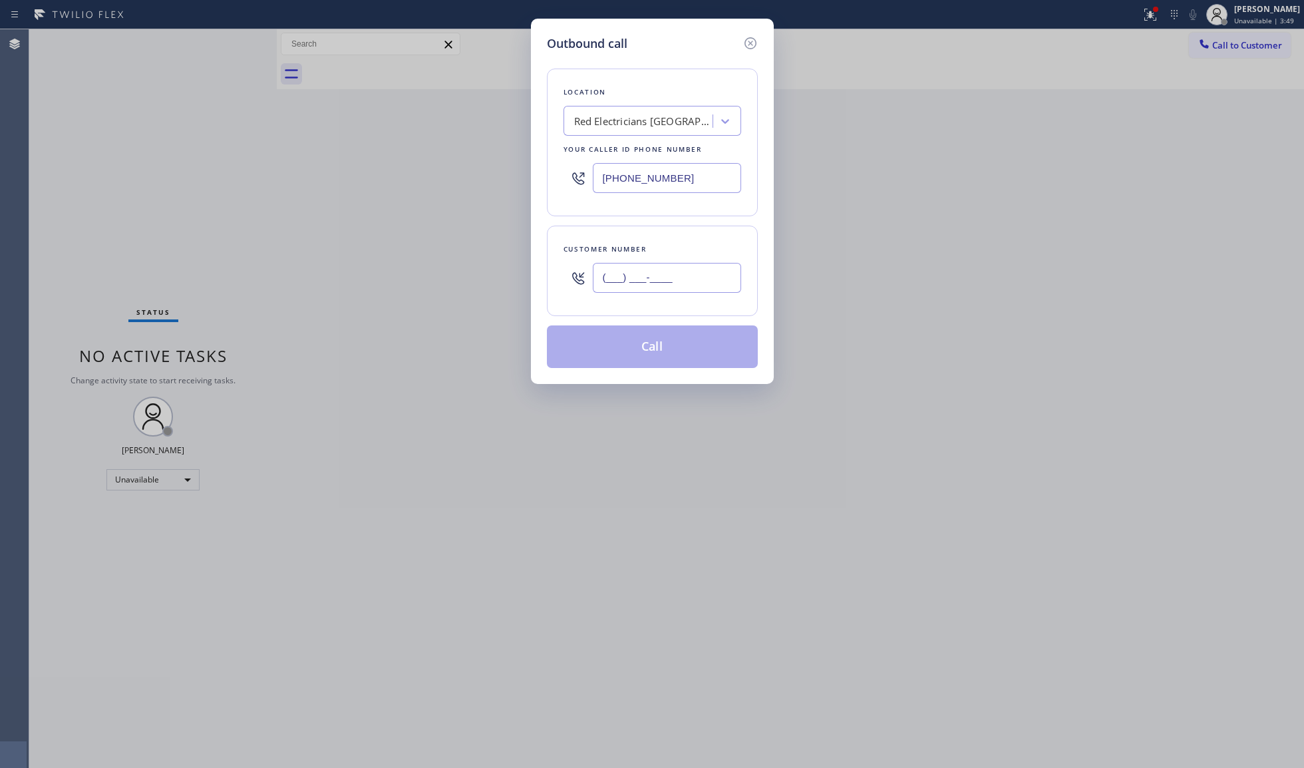
paste input "844) 496-6394"
type input "[PHONE_NUMBER]"
click at [640, 347] on button "Call" at bounding box center [652, 346] width 211 height 43
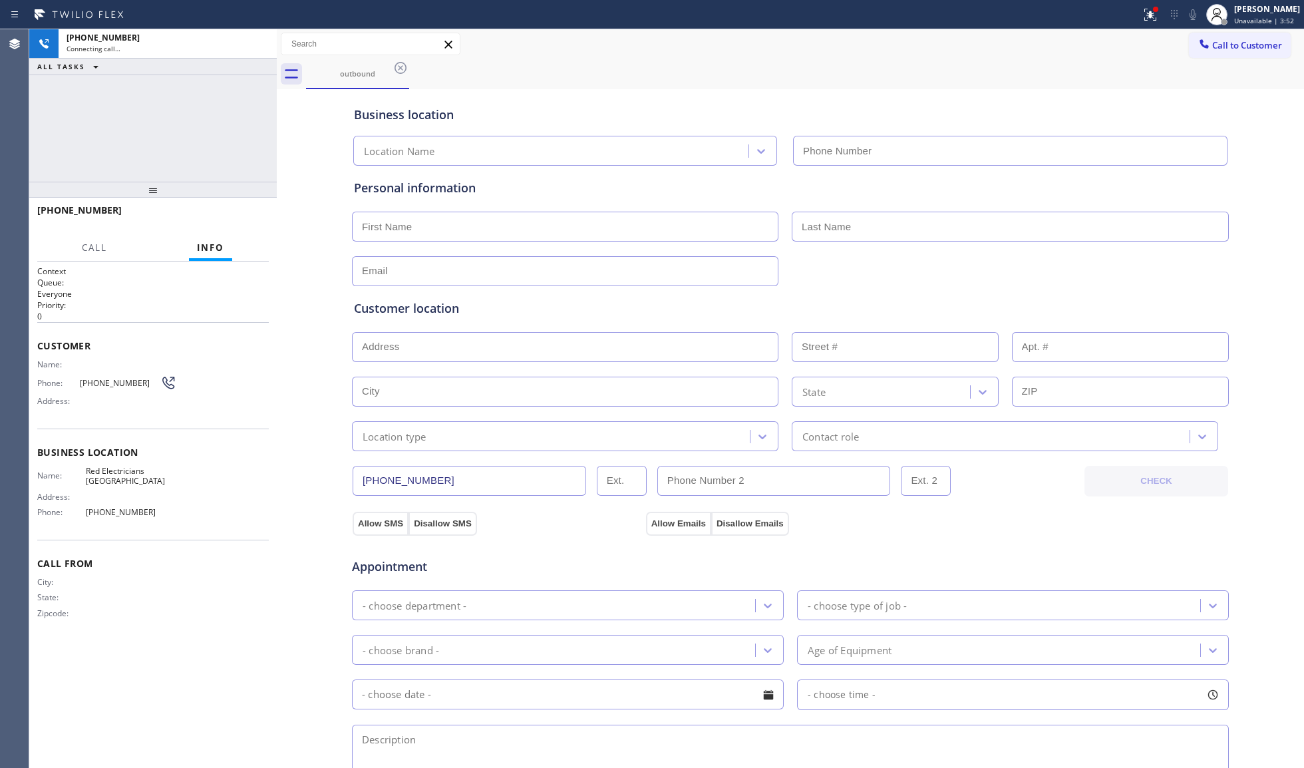
type input "[PHONE_NUMBER]"
click at [251, 218] on span "HANG UP" at bounding box center [238, 216] width 41 height 9
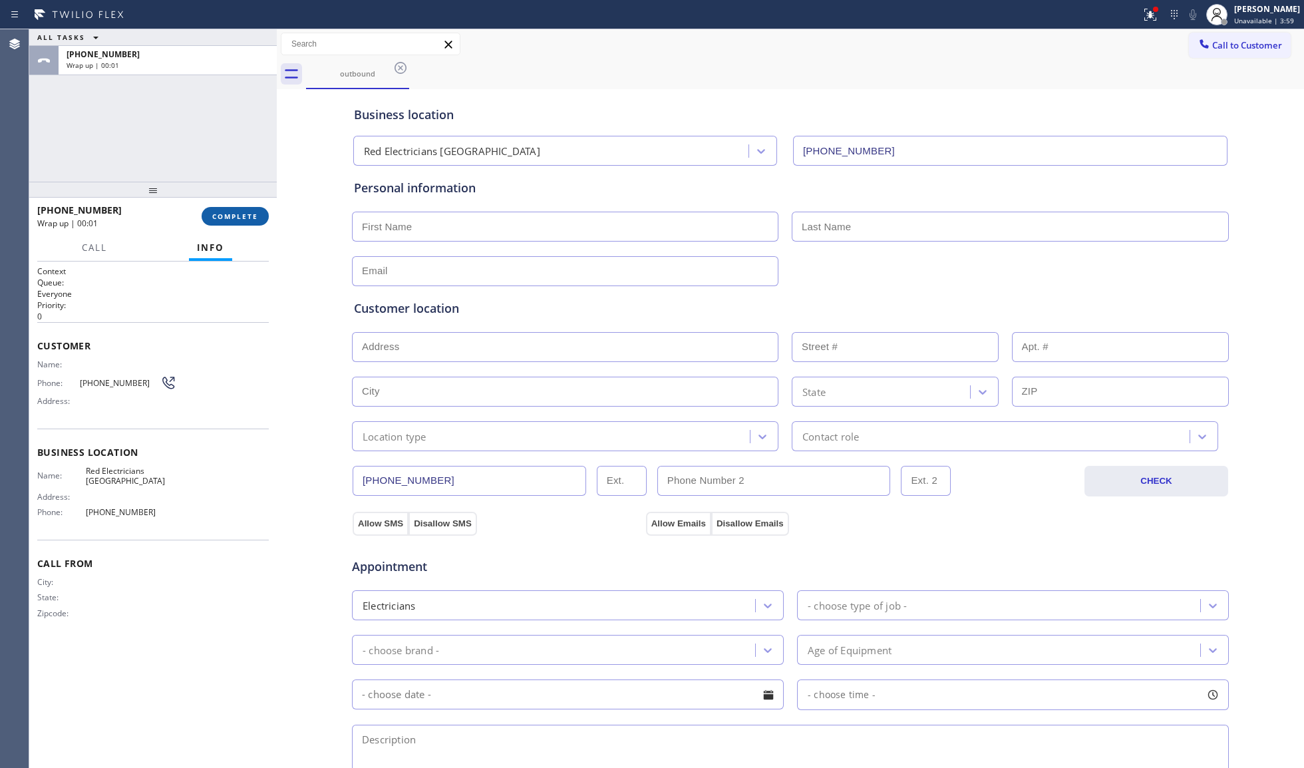
click at [251, 216] on span "COMPLETE" at bounding box center [235, 216] width 46 height 9
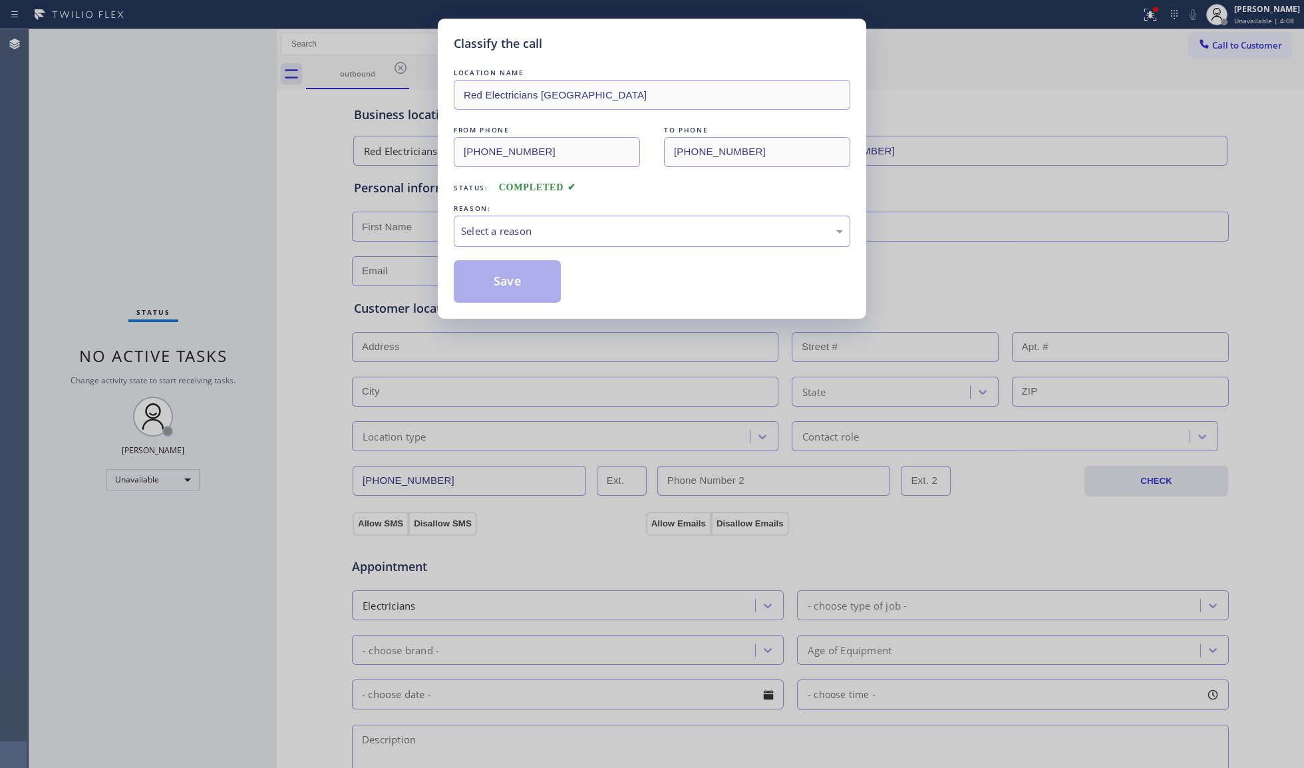
drag, startPoint x: 539, startPoint y: 229, endPoint x: 532, endPoint y: 245, distance: 17.9
click at [539, 230] on div "Select a reason" at bounding box center [652, 231] width 382 height 15
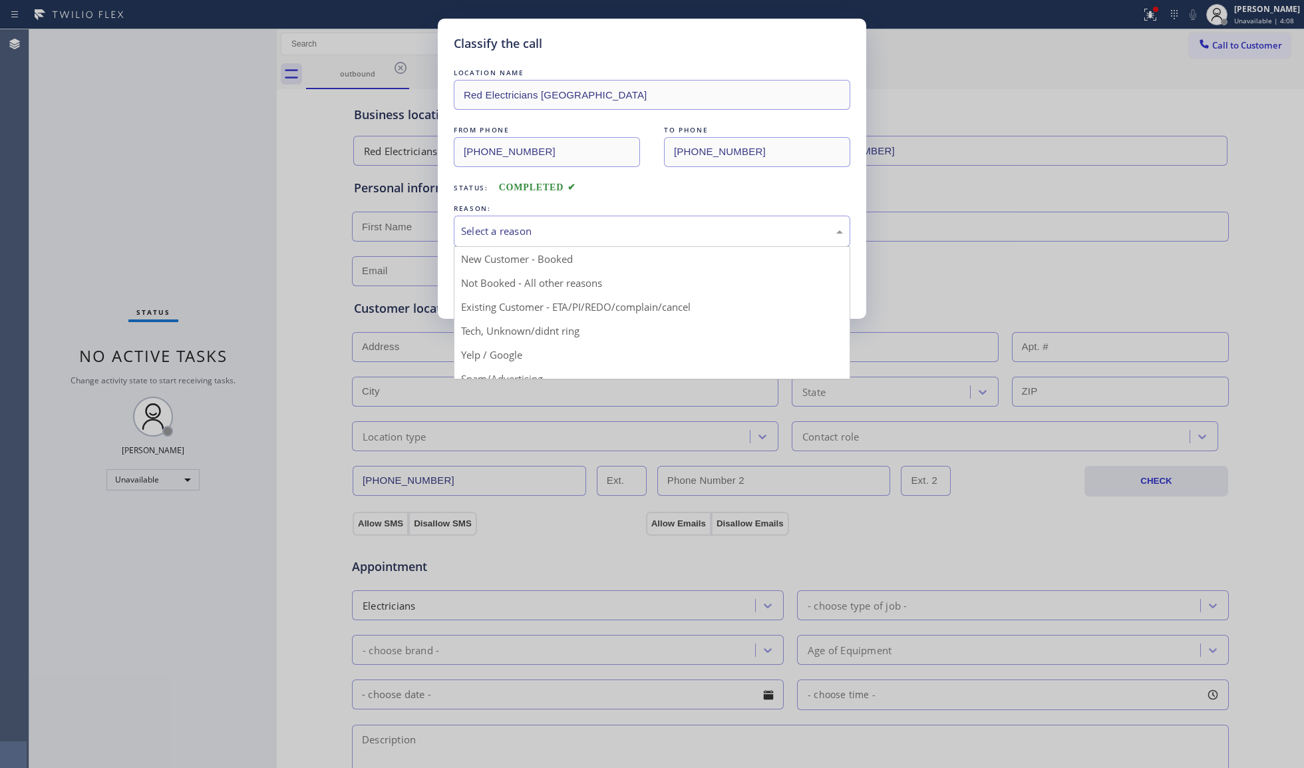
click at [524, 285] on button "Save" at bounding box center [507, 281] width 107 height 43
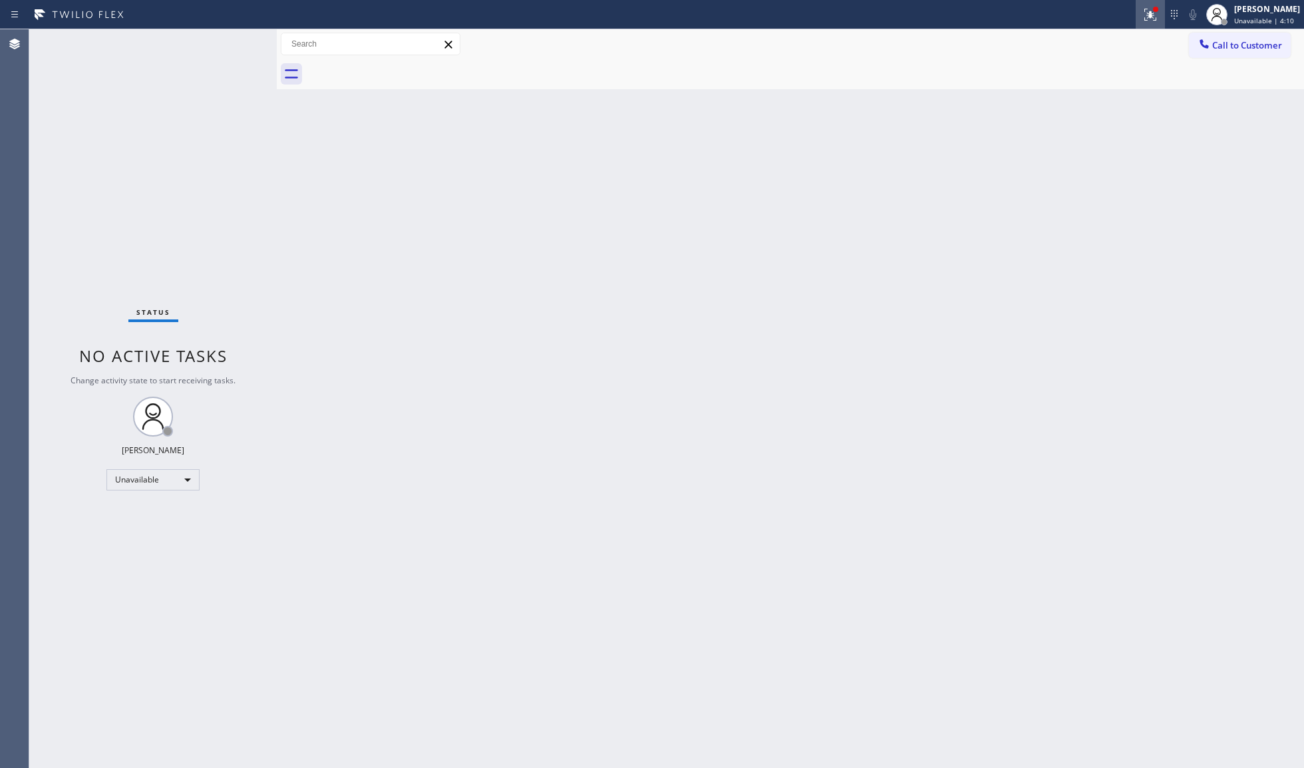
click at [1158, 17] on icon at bounding box center [1150, 15] width 16 height 16
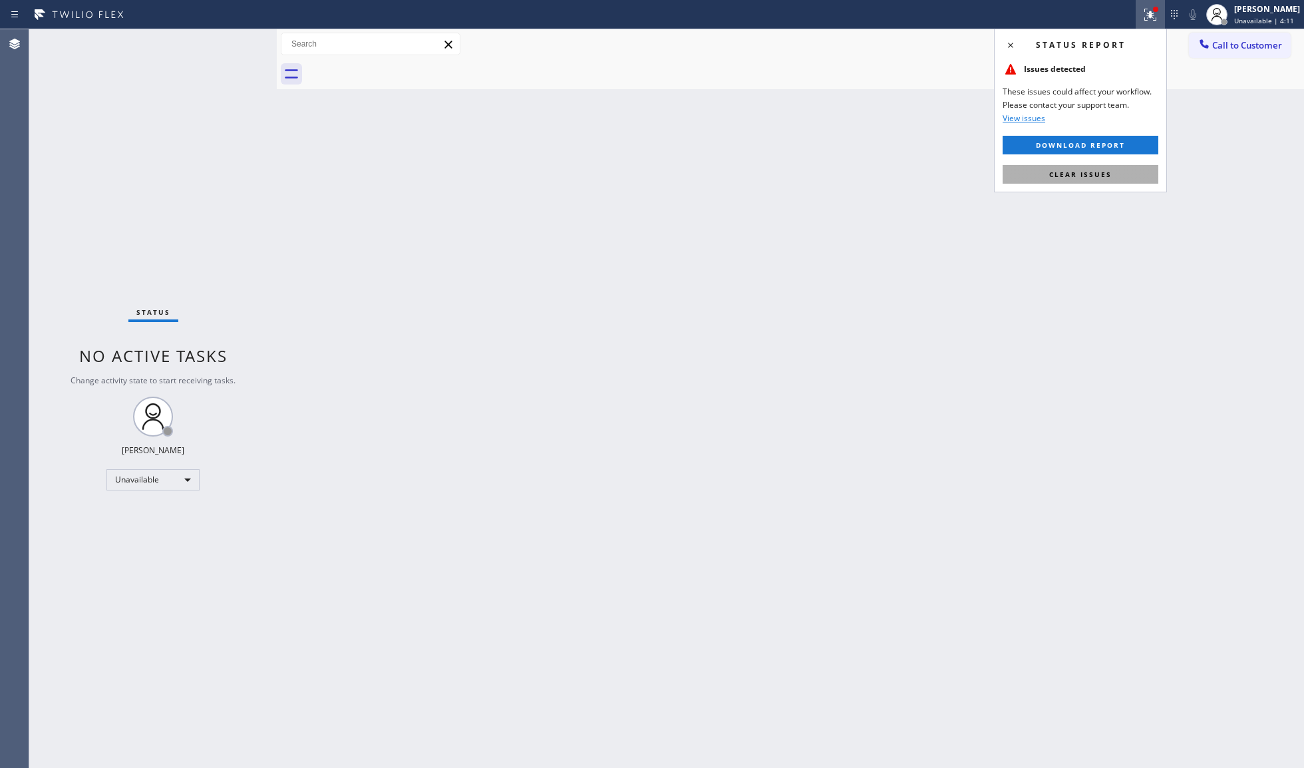
click at [1105, 168] on button "Clear issues" at bounding box center [1080, 174] width 156 height 19
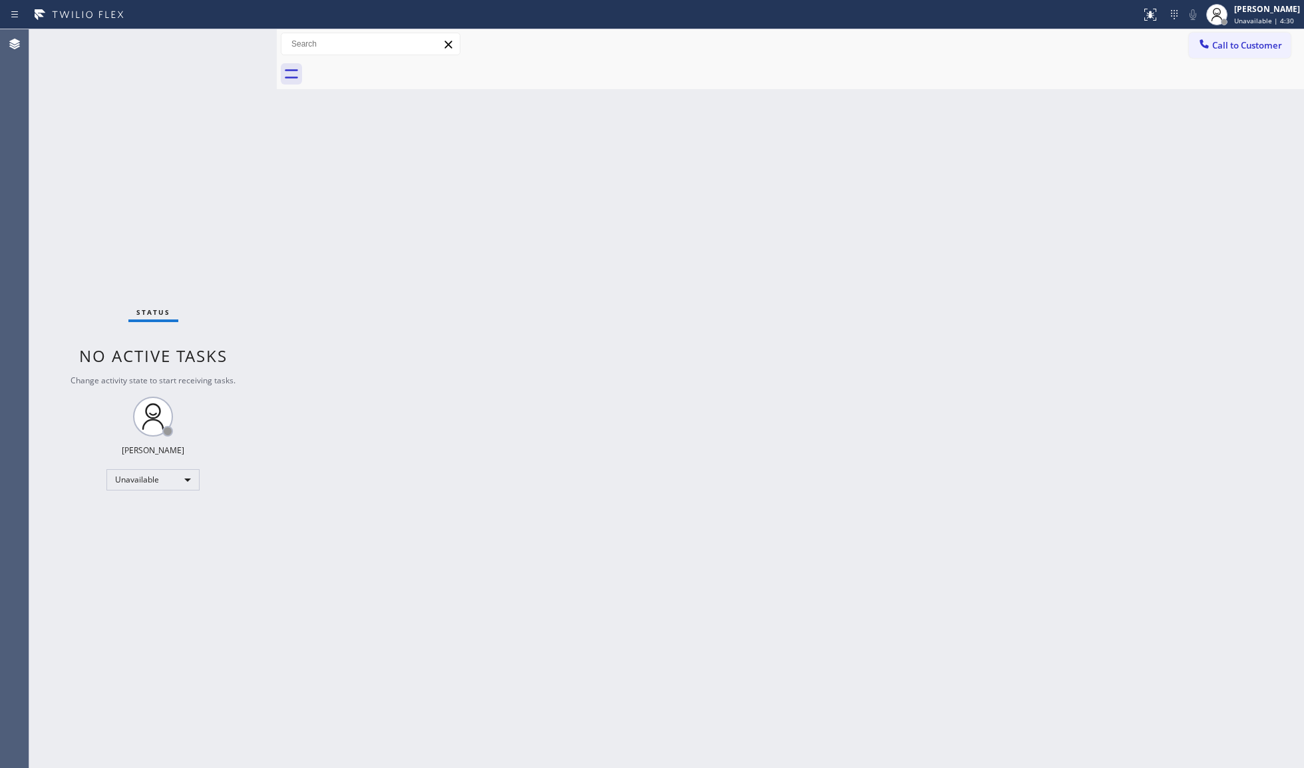
drag, startPoint x: 921, startPoint y: 254, endPoint x: 980, endPoint y: 197, distance: 81.9
click at [934, 226] on div "Back to Dashboard Change Sender ID Customers Technicians Select a contact Outbo…" at bounding box center [790, 398] width 1027 height 738
click at [1204, 49] on icon at bounding box center [1203, 43] width 13 height 13
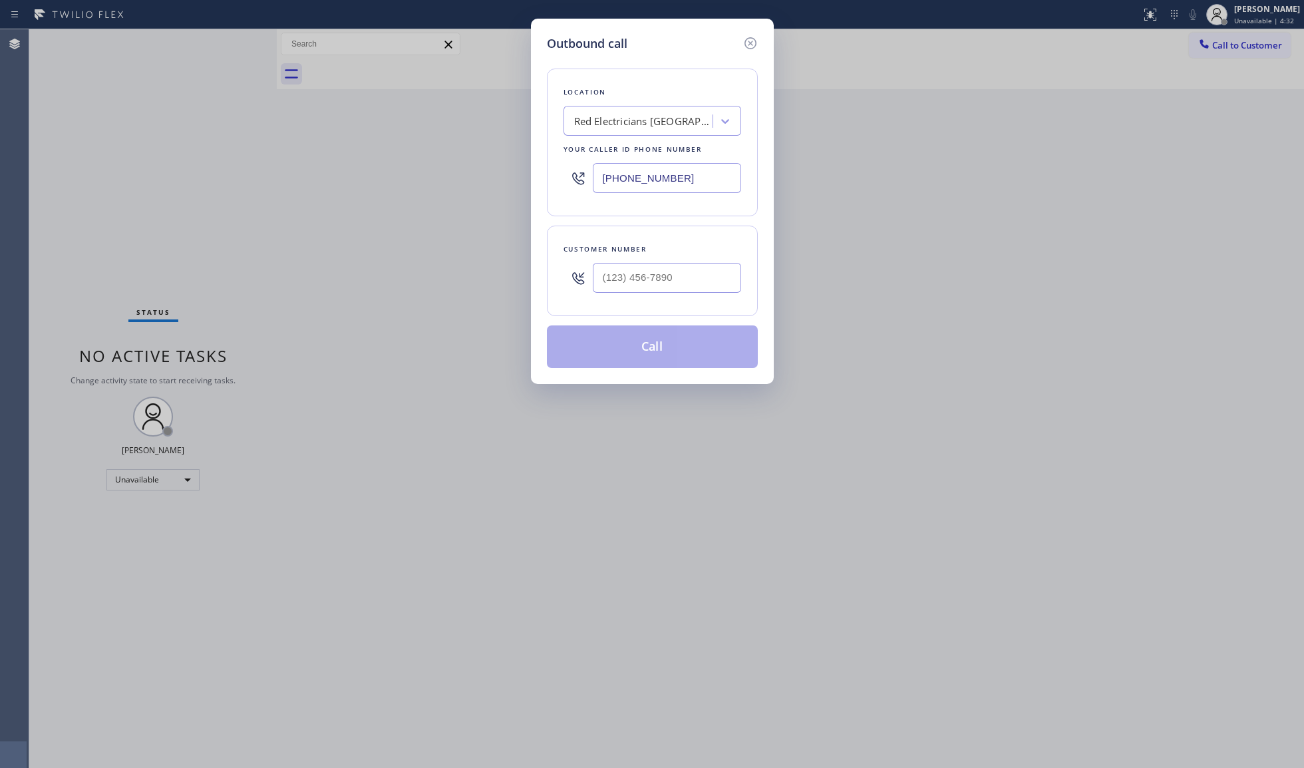
drag, startPoint x: 692, startPoint y: 166, endPoint x: 591, endPoint y: 169, distance: 101.8
click at [591, 169] on div "[PHONE_NUMBER]" at bounding box center [652, 177] width 178 height 43
paste input "213) 348-6148"
type input "[PHONE_NUMBER]"
click at [709, 293] on input "(___) ___-____" at bounding box center [667, 278] width 148 height 30
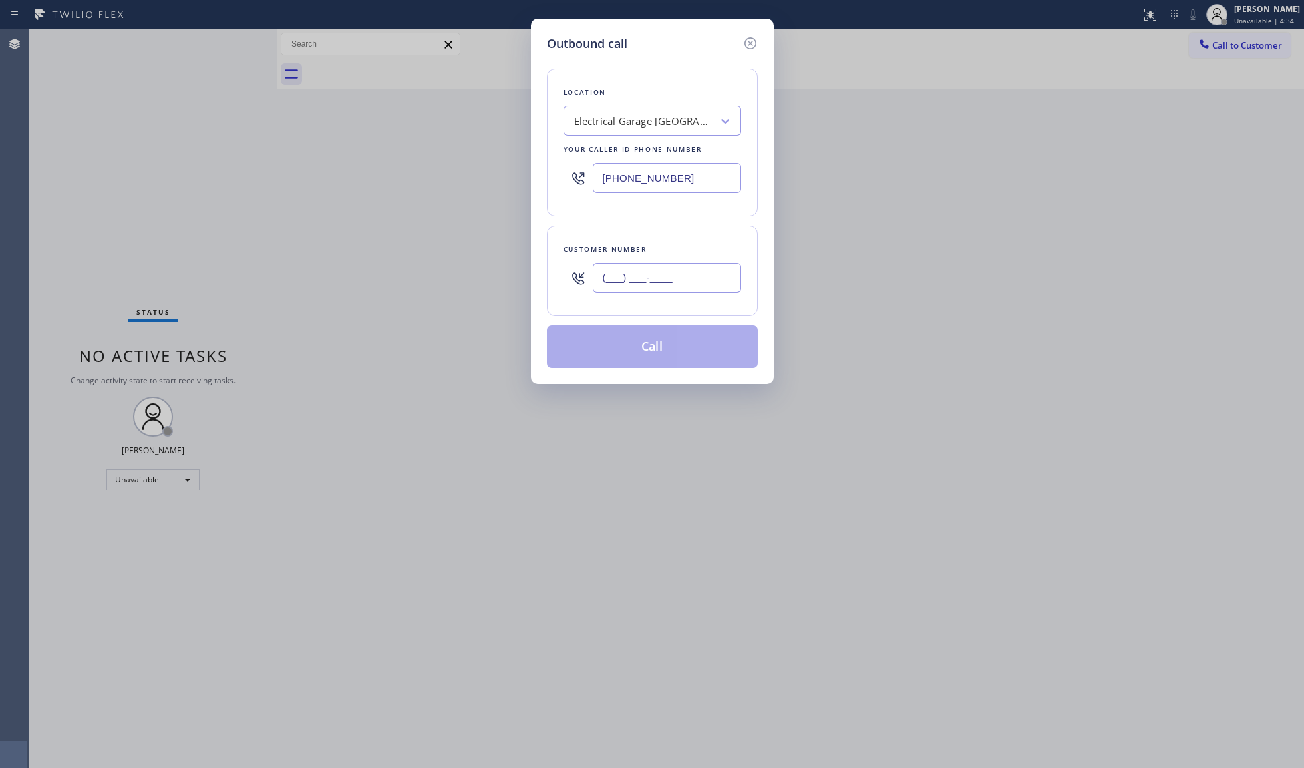
paste input "510) 735-2309"
type input "[PHONE_NUMBER]"
click at [651, 347] on button "Call" at bounding box center [652, 346] width 211 height 43
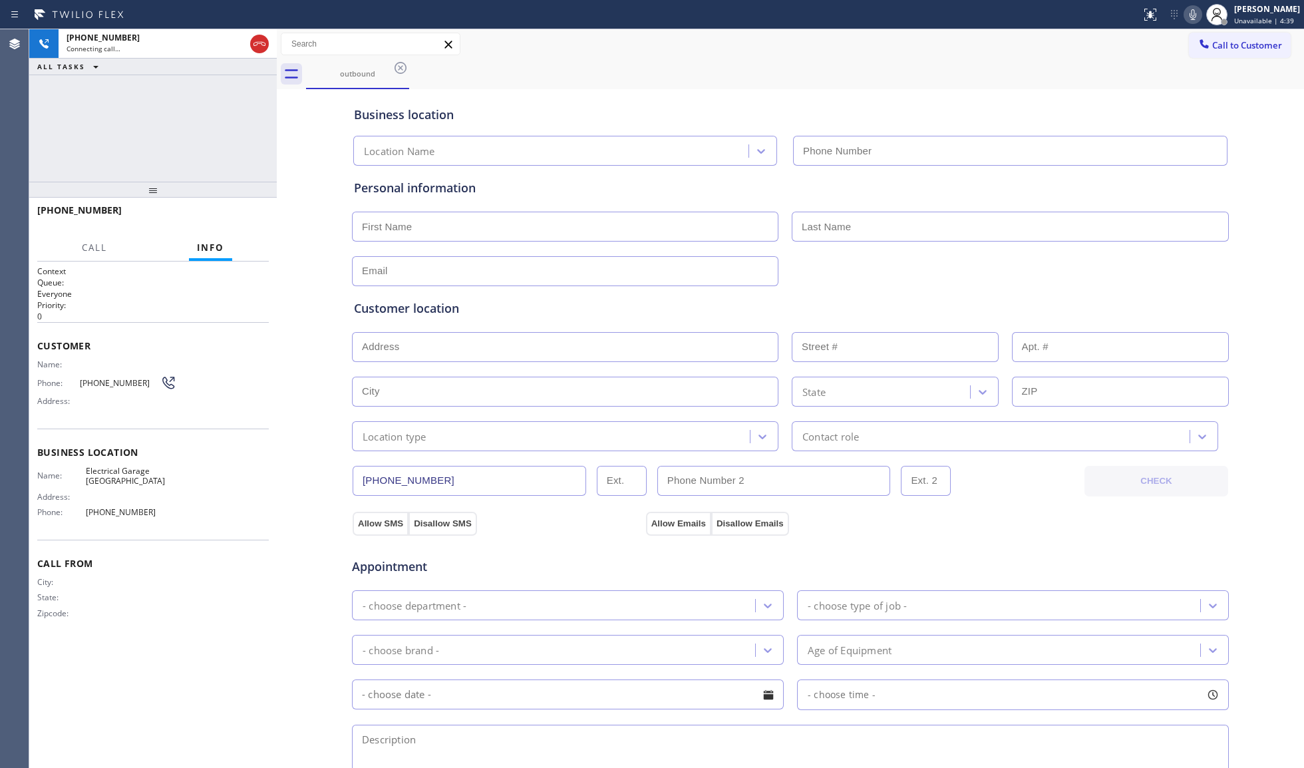
type input "[PHONE_NUMBER]"
click at [985, 71] on div "outbound" at bounding box center [805, 74] width 998 height 30
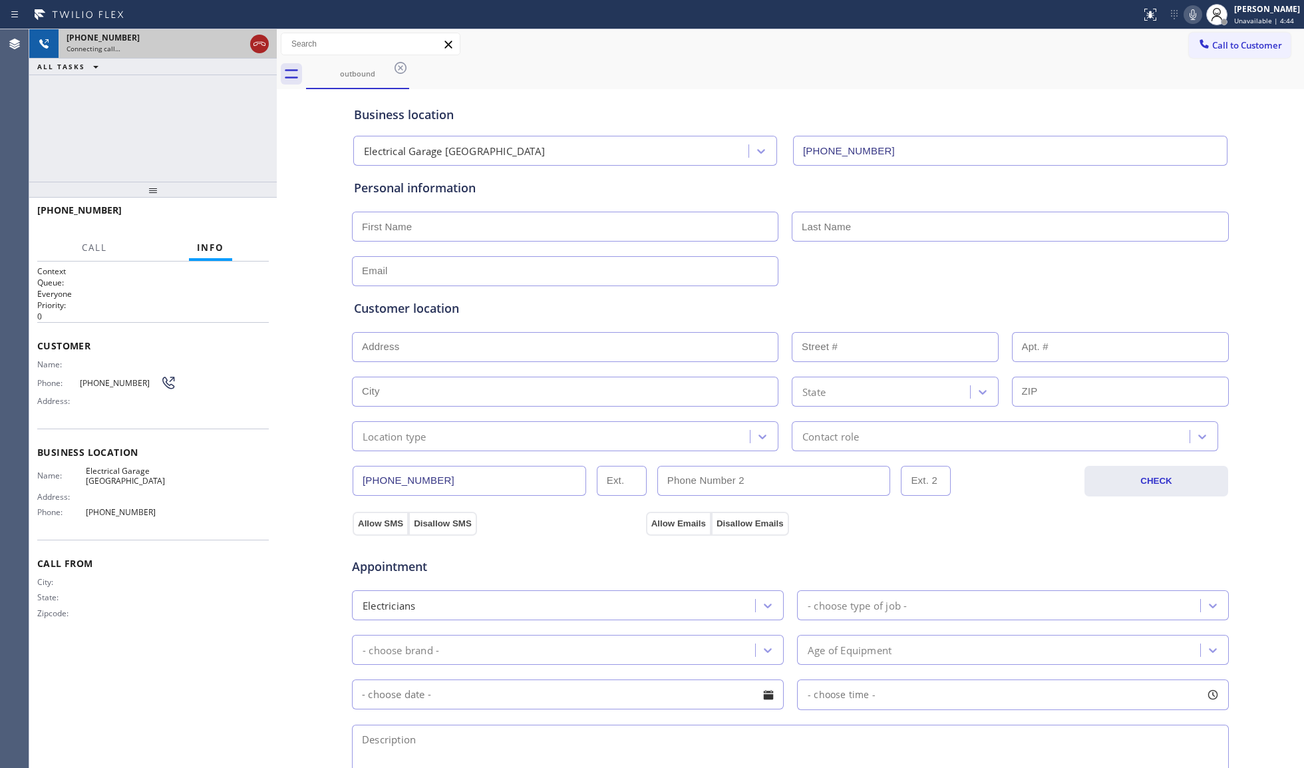
click at [255, 38] on icon at bounding box center [259, 44] width 16 height 16
click at [394, 65] on icon at bounding box center [400, 68] width 16 height 16
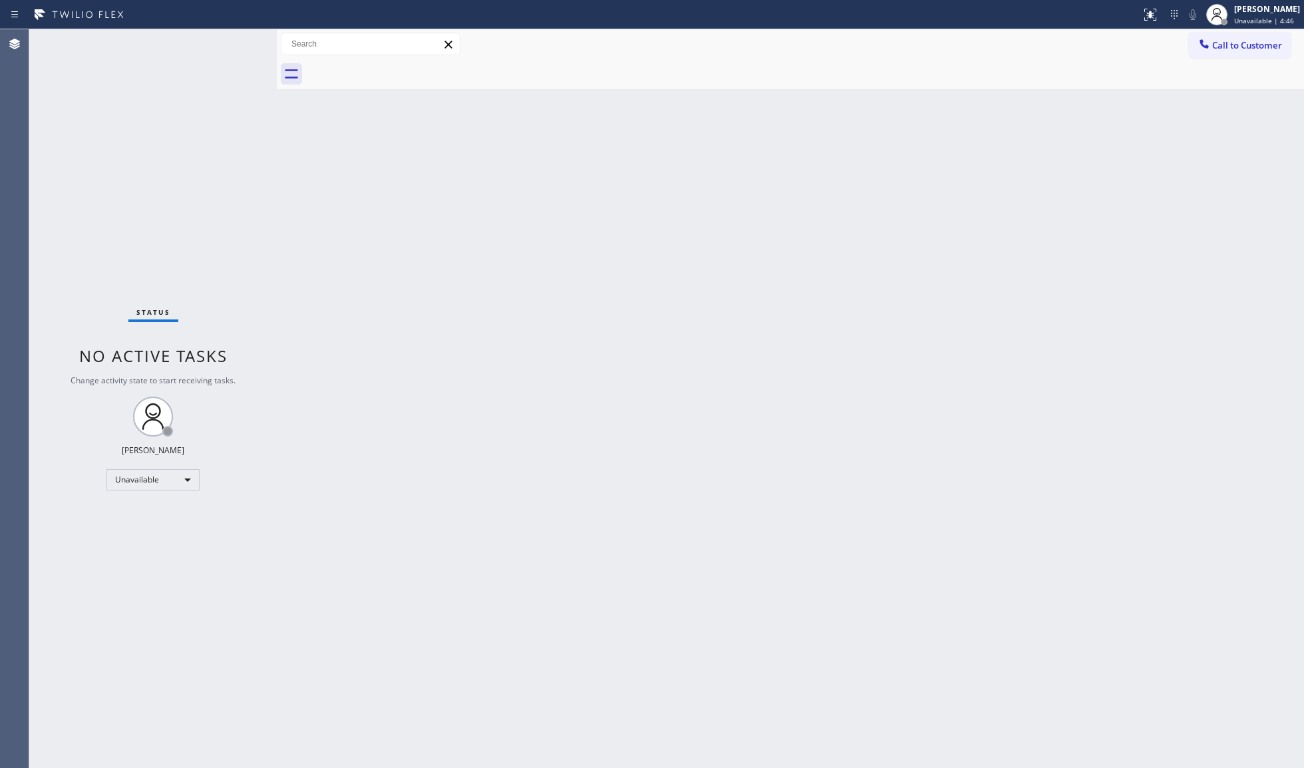
click at [1225, 49] on span "Call to Customer" at bounding box center [1247, 45] width 70 height 12
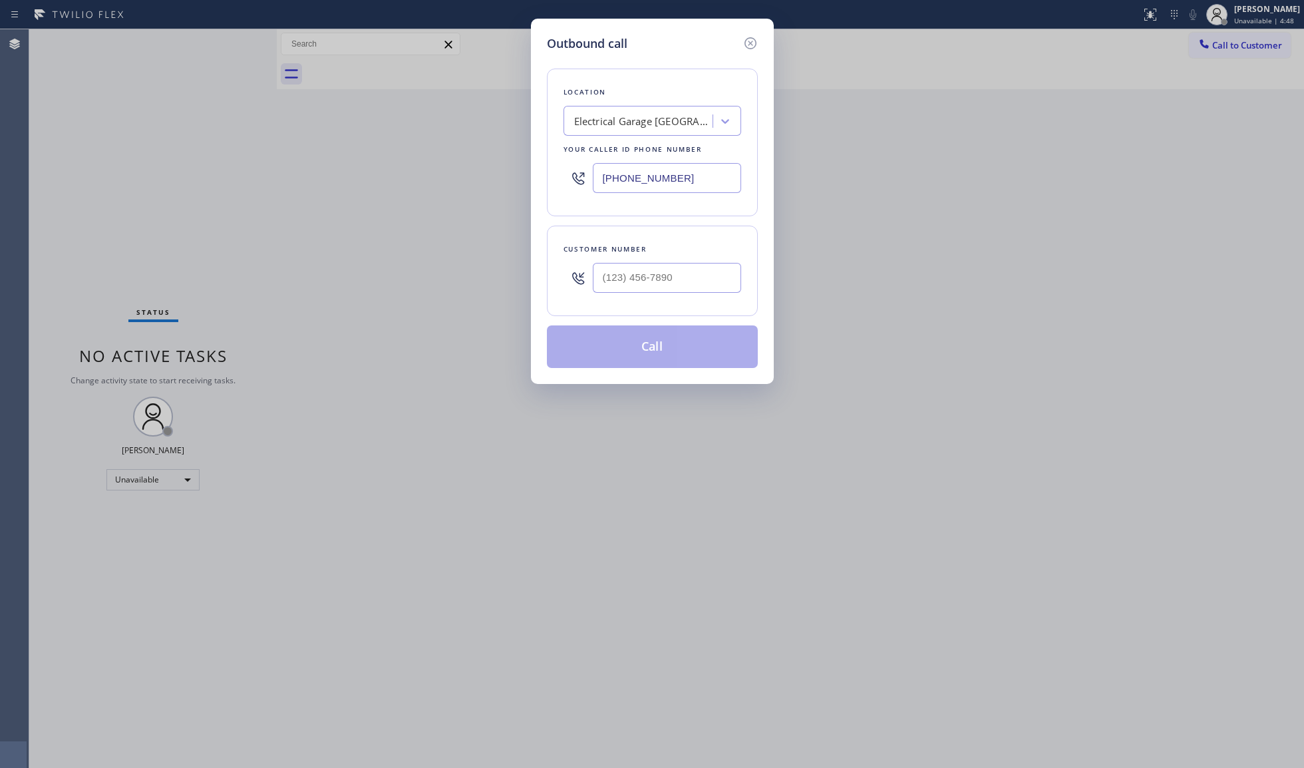
drag, startPoint x: 690, startPoint y: 174, endPoint x: 502, endPoint y: 168, distance: 189.0
click at [501, 168] on div "Outbound call Location Electrical Garage [GEOGRAPHIC_DATA] Your caller id phone…" at bounding box center [652, 384] width 1304 height 768
paste input "805) 519-8060"
type input "[PHONE_NUMBER]"
click at [734, 275] on input "(___) ___-____" at bounding box center [667, 278] width 148 height 30
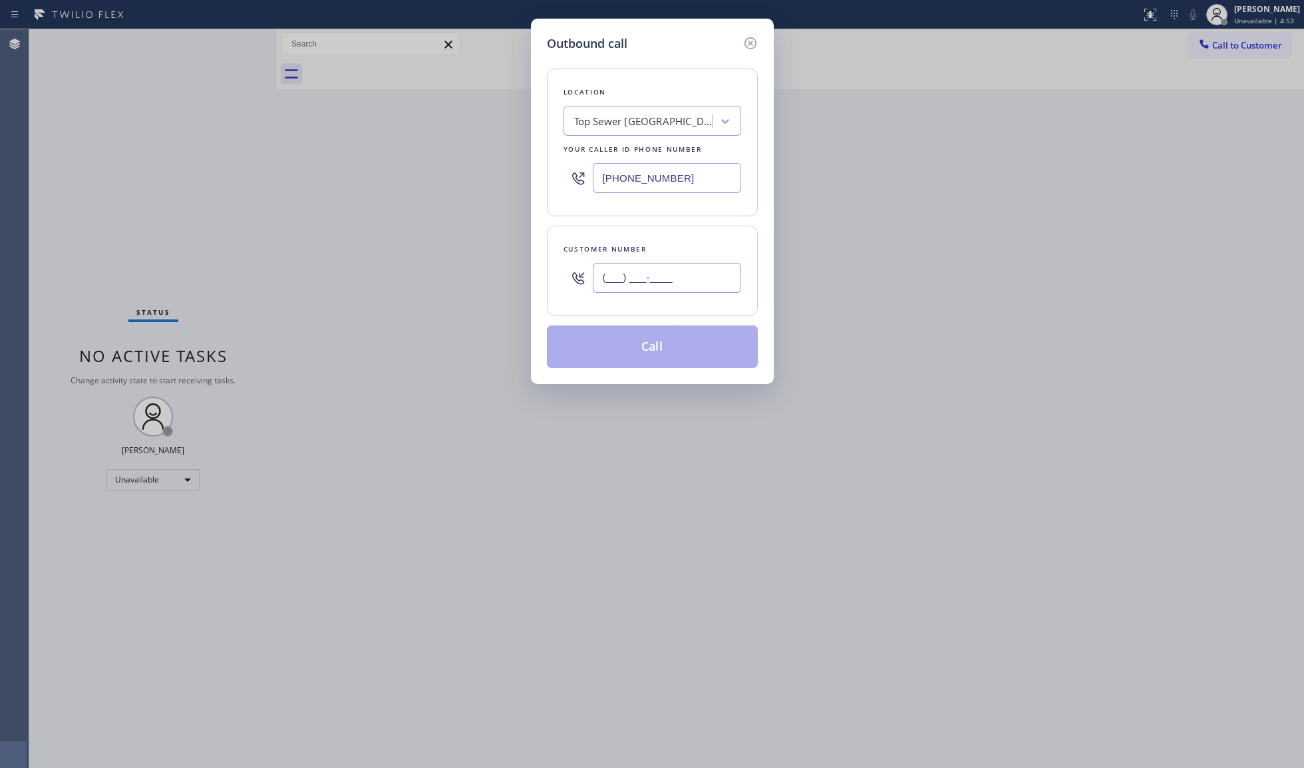
paste input "805) 505-7114"
type input "[PHONE_NUMBER]"
click at [677, 349] on button "Call" at bounding box center [652, 346] width 211 height 43
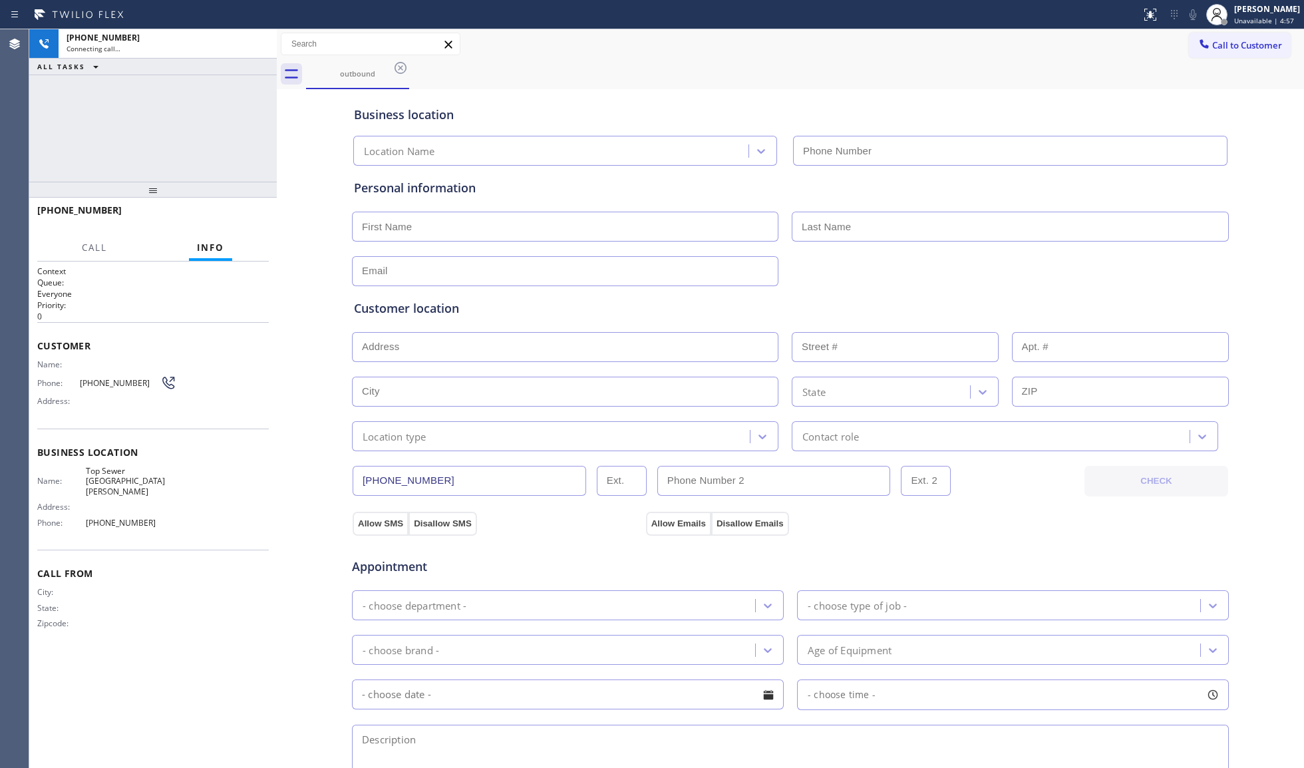
type input "[PHONE_NUMBER]"
click at [748, 72] on div "outbound" at bounding box center [805, 74] width 998 height 30
click at [142, 121] on div "[PHONE_NUMBER] Connecting call… ALL TASKS ALL TASKS ACTIVE TASKS TASKS IN WRAP …" at bounding box center [152, 105] width 247 height 152
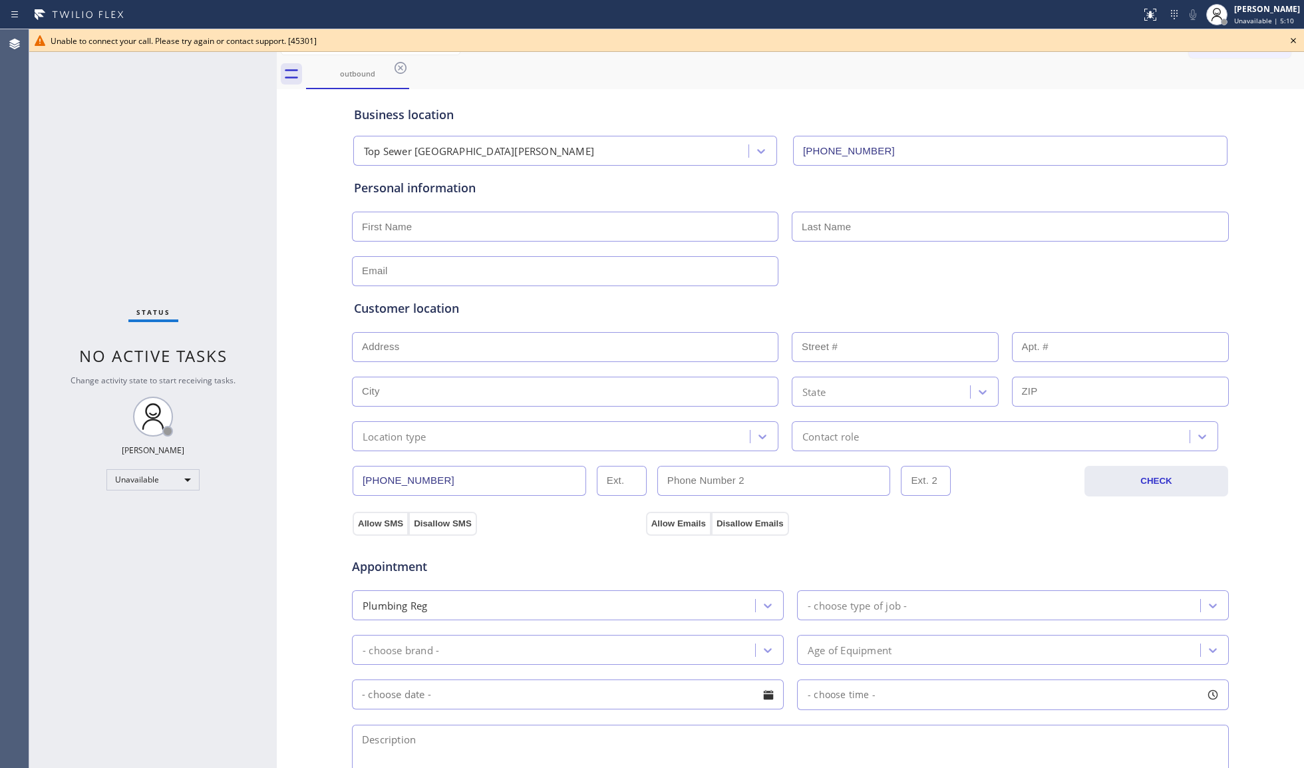
click at [1289, 40] on icon at bounding box center [1293, 41] width 16 height 16
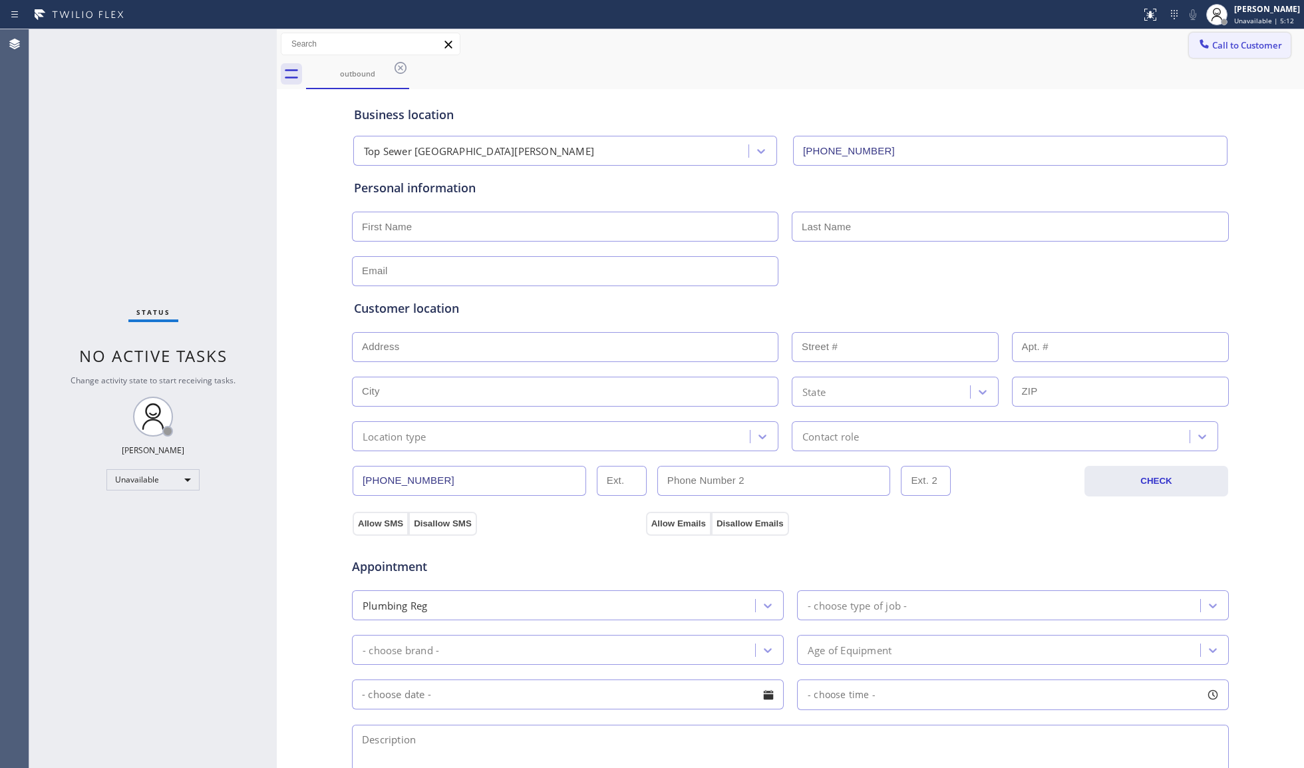
click at [1214, 52] on button "Call to Customer" at bounding box center [1240, 45] width 102 height 25
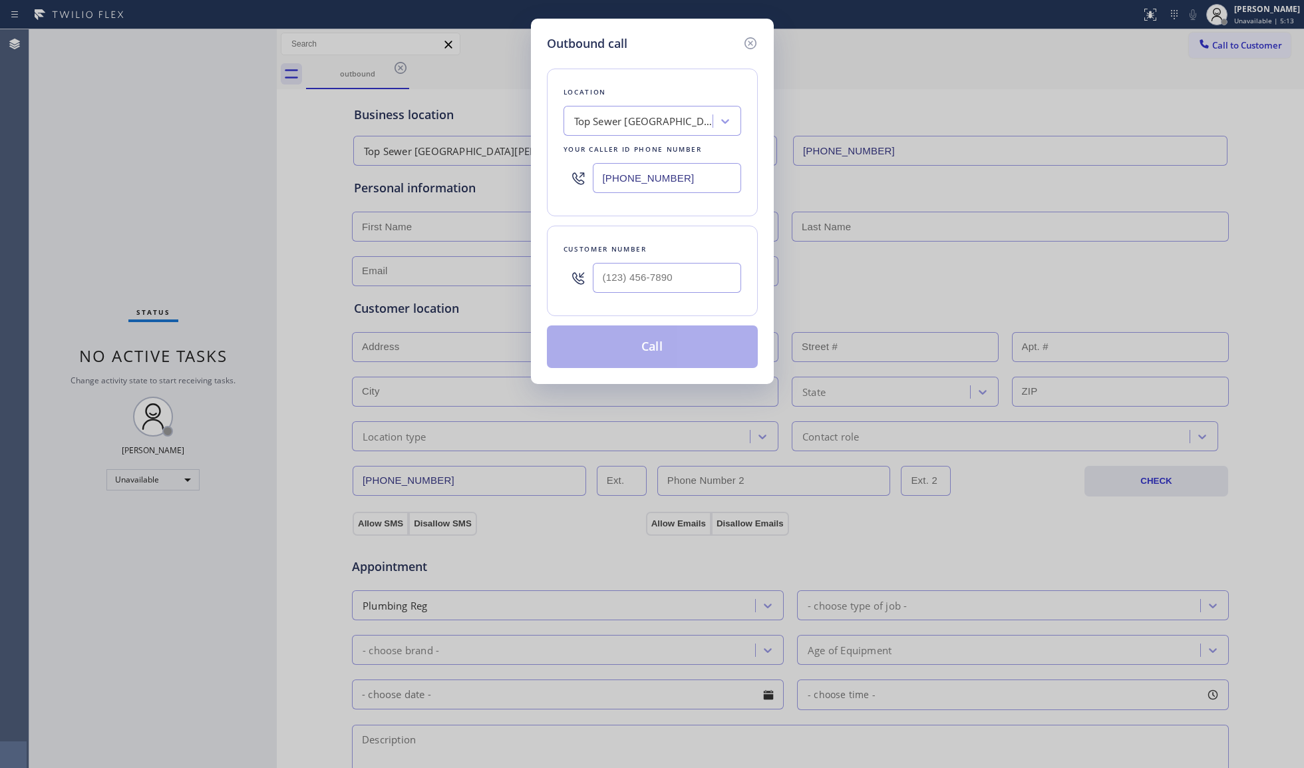
drag, startPoint x: 690, startPoint y: 184, endPoint x: 537, endPoint y: 182, distance: 152.3
click at [548, 185] on div "Location Top Sewer [GEOGRAPHIC_DATA][PERSON_NAME] Your caller id phone number […" at bounding box center [652, 143] width 211 height 148
paste input "0) 568-8664"
type input "[PHONE_NUMBER]"
click at [702, 293] on input "(___) ___-____" at bounding box center [667, 278] width 148 height 30
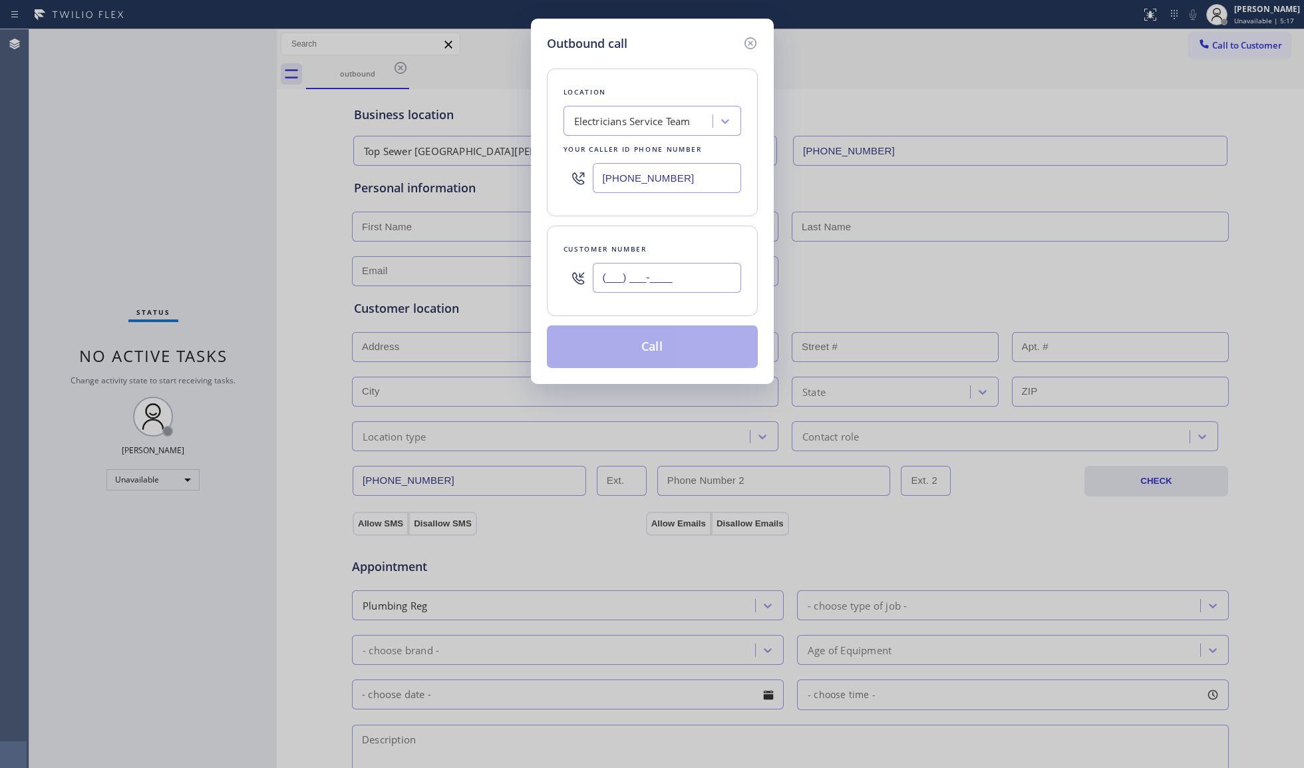
paste input "718) 936-2064"
type input "[PHONE_NUMBER]"
click at [643, 350] on button "Call" at bounding box center [652, 346] width 211 height 43
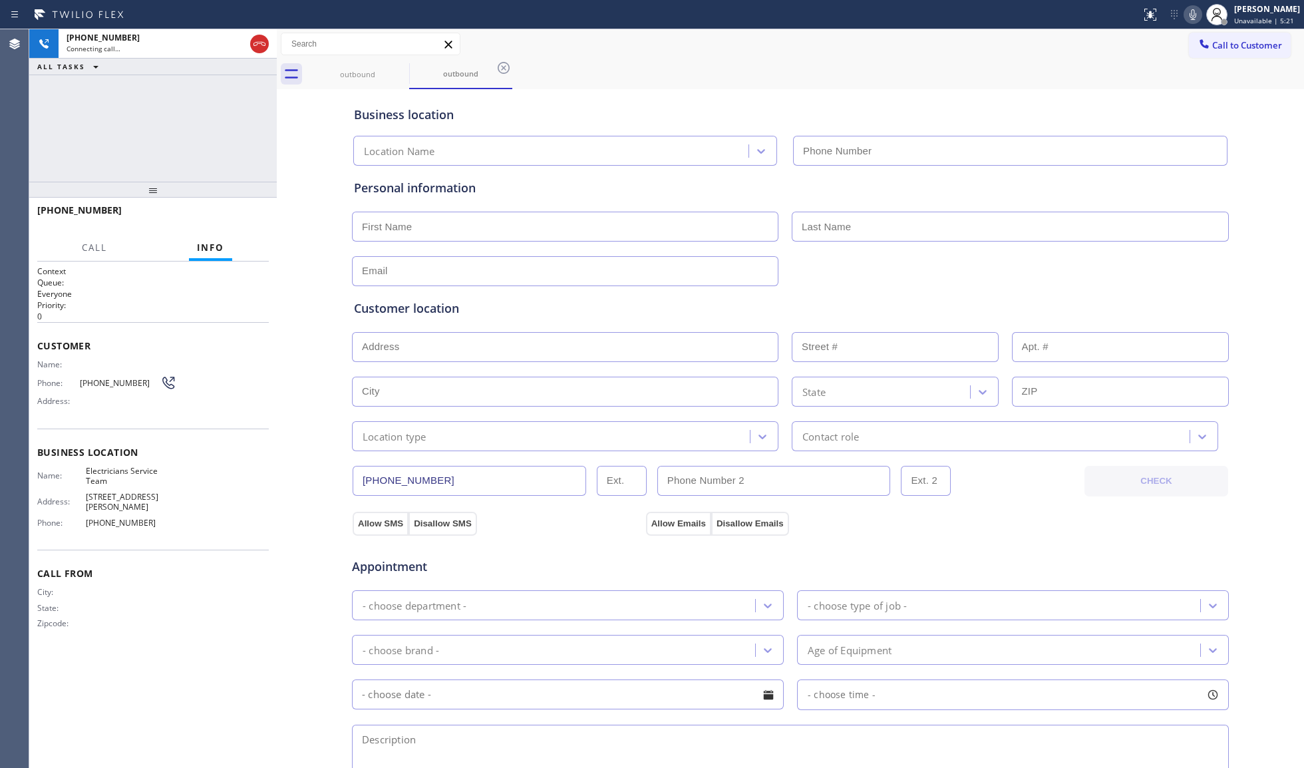
type input "[PHONE_NUMBER]"
click at [1137, 82] on div "outbound outbound" at bounding box center [805, 74] width 998 height 30
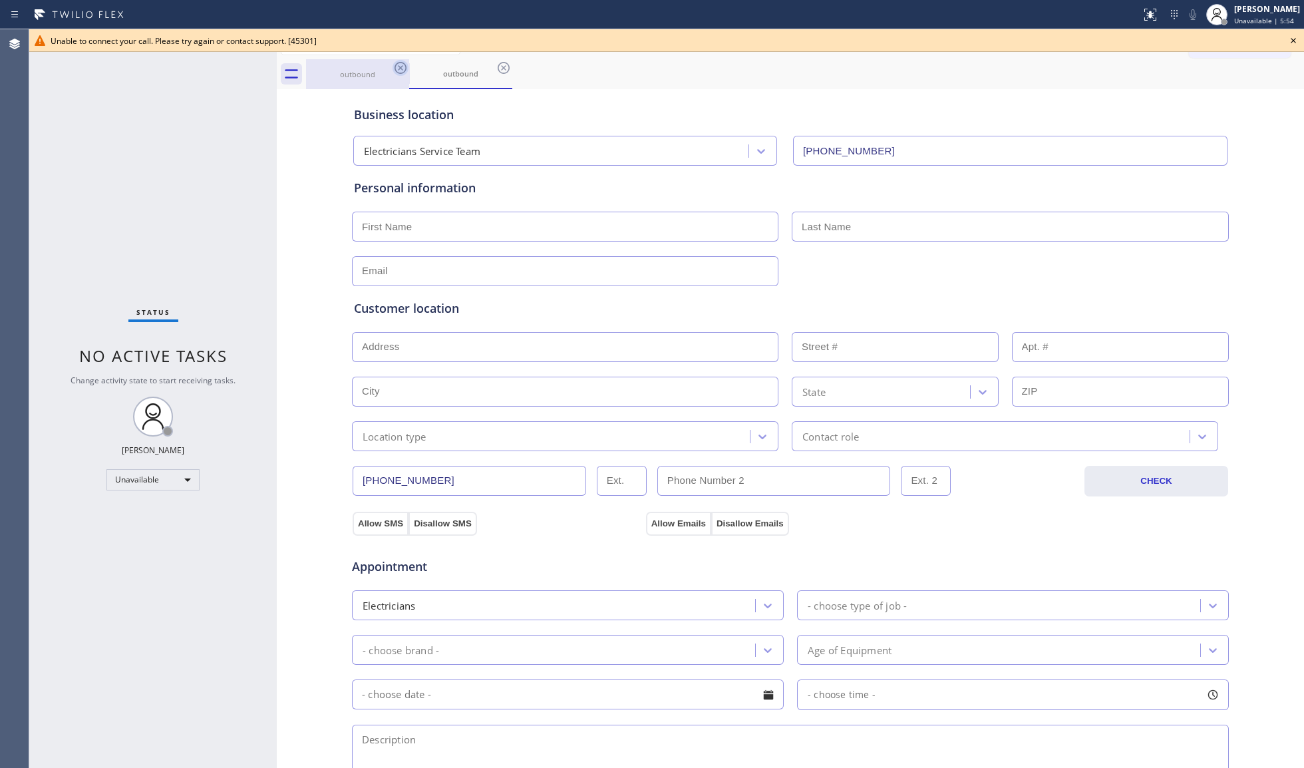
drag, startPoint x: 375, startPoint y: 73, endPoint x: 392, endPoint y: 67, distance: 17.7
click at [376, 73] on div "outbound" at bounding box center [357, 74] width 100 height 10
click at [402, 65] on icon at bounding box center [400, 68] width 16 height 16
click at [0, 0] on icon at bounding box center [0, 0] width 0 height 0
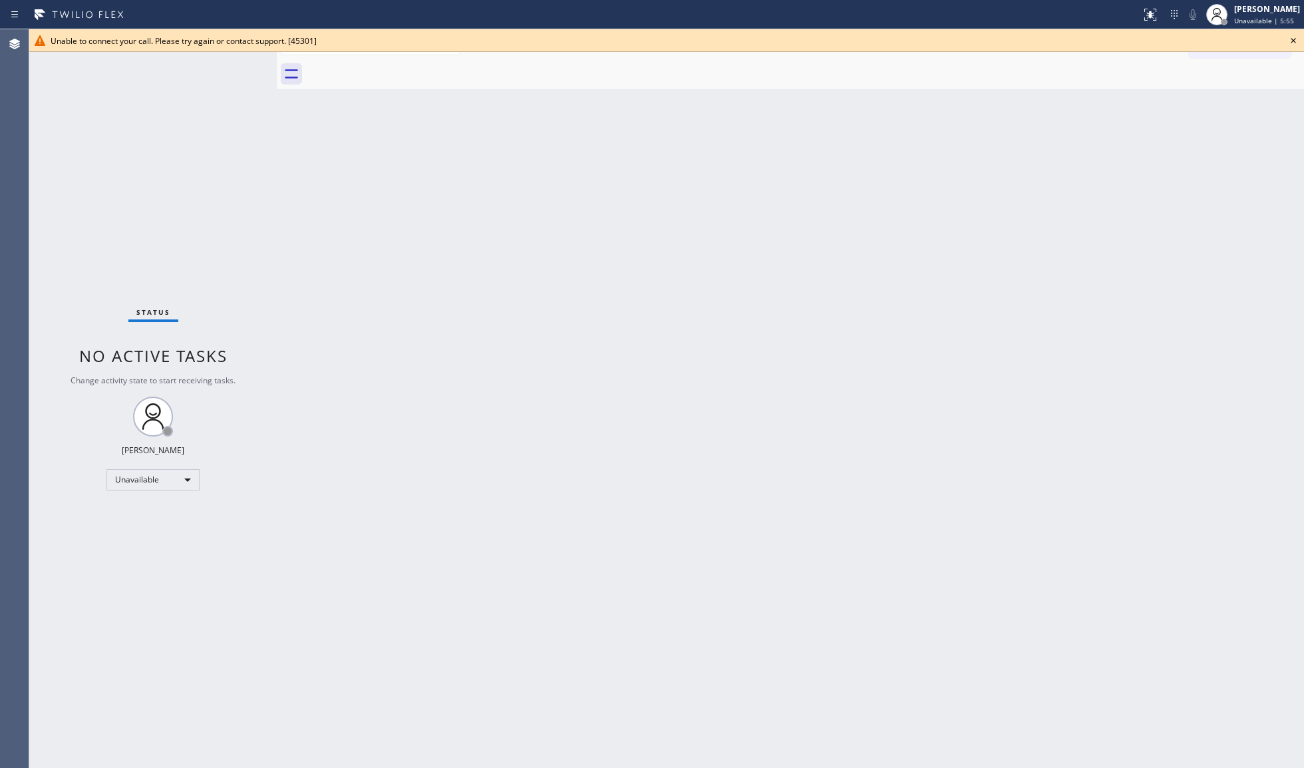
click at [403, 64] on div at bounding box center [805, 74] width 998 height 30
click at [1297, 41] on icon at bounding box center [1293, 41] width 16 height 16
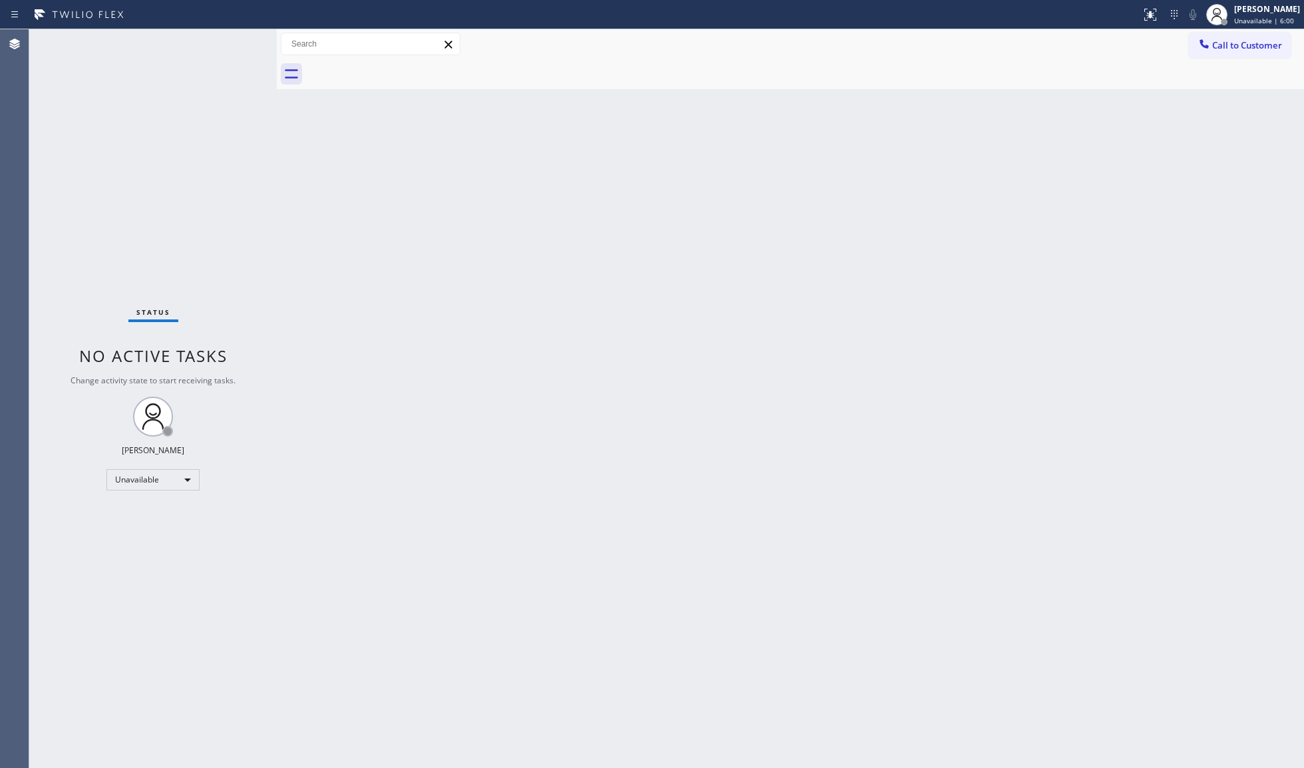
drag, startPoint x: 1132, startPoint y: 116, endPoint x: 1145, endPoint y: 107, distance: 15.9
click at [1136, 113] on div "Back to Dashboard Change Sender ID Customers Technicians Select a contact Outbo…" at bounding box center [790, 398] width 1027 height 738
click at [1238, 43] on span "Call to Customer" at bounding box center [1247, 45] width 70 height 12
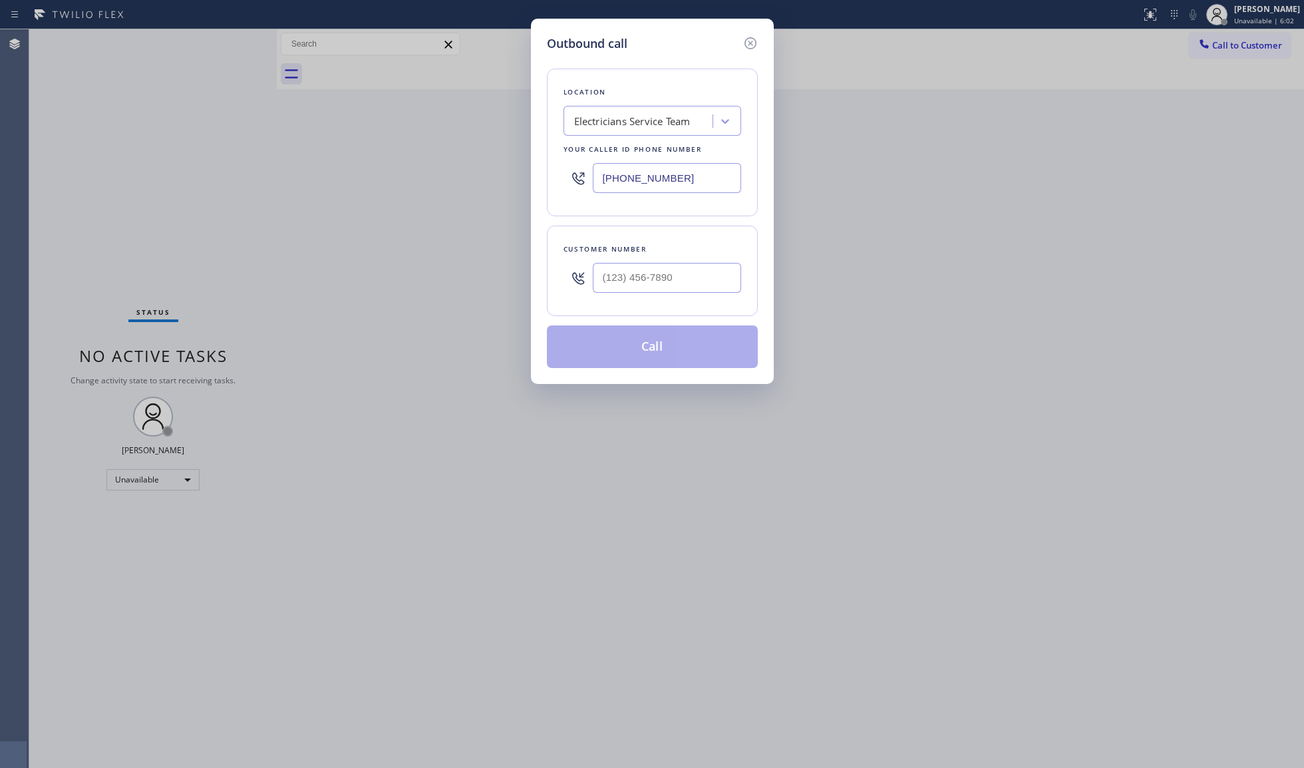
drag, startPoint x: 706, startPoint y: 176, endPoint x: 464, endPoint y: 156, distance: 243.0
click at [506, 166] on div "Outbound call Location Electricians Service Team Your caller id phone number [P…" at bounding box center [652, 384] width 1304 height 768
paste input "424) 349-784"
type input "[PHONE_NUMBER]"
click at [1074, 176] on div "Outbound call Location Electricians Service Team Torrance Your caller id phone …" at bounding box center [652, 384] width 1304 height 768
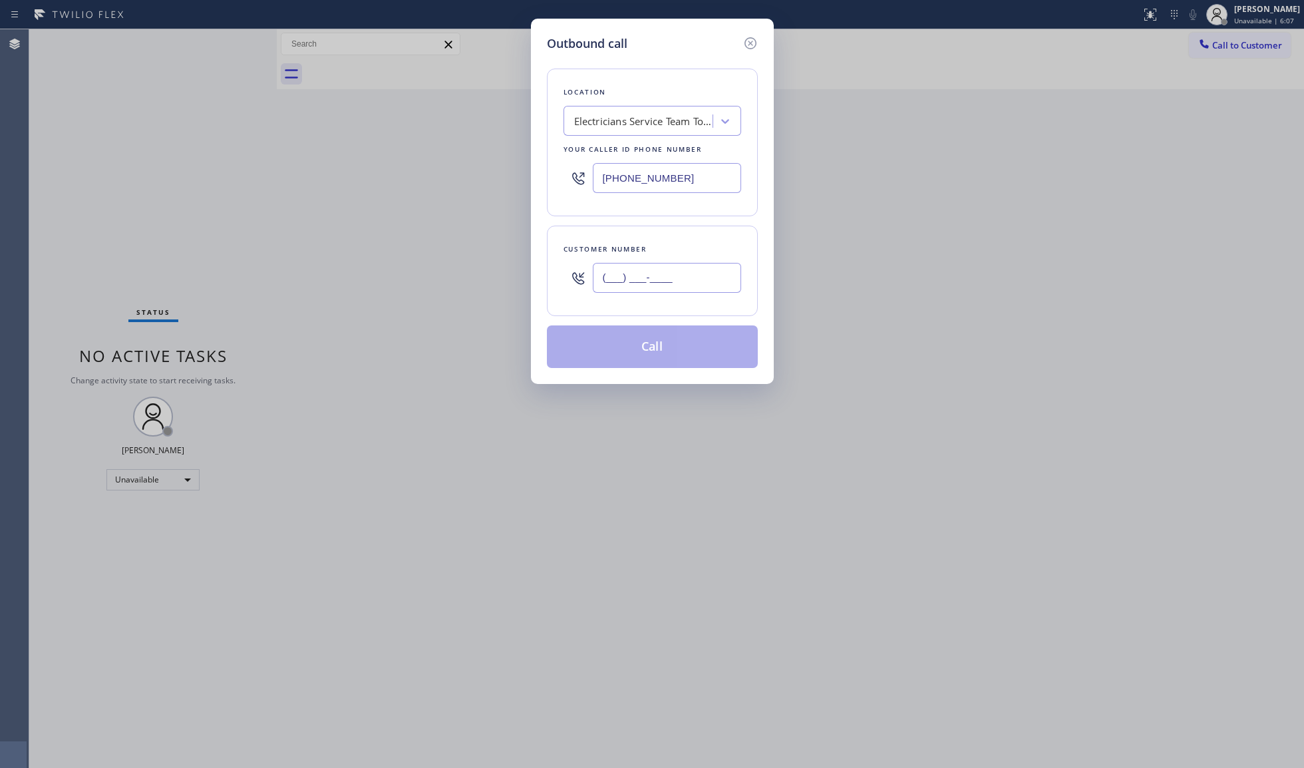
drag, startPoint x: 693, startPoint y: 277, endPoint x: 712, endPoint y: 263, distance: 23.3
click at [694, 277] on input "(___) ___-____" at bounding box center [667, 278] width 148 height 30
paste input "913) 435-7021"
type input "[PHONE_NUMBER]"
click at [648, 337] on button "Call" at bounding box center [652, 346] width 211 height 43
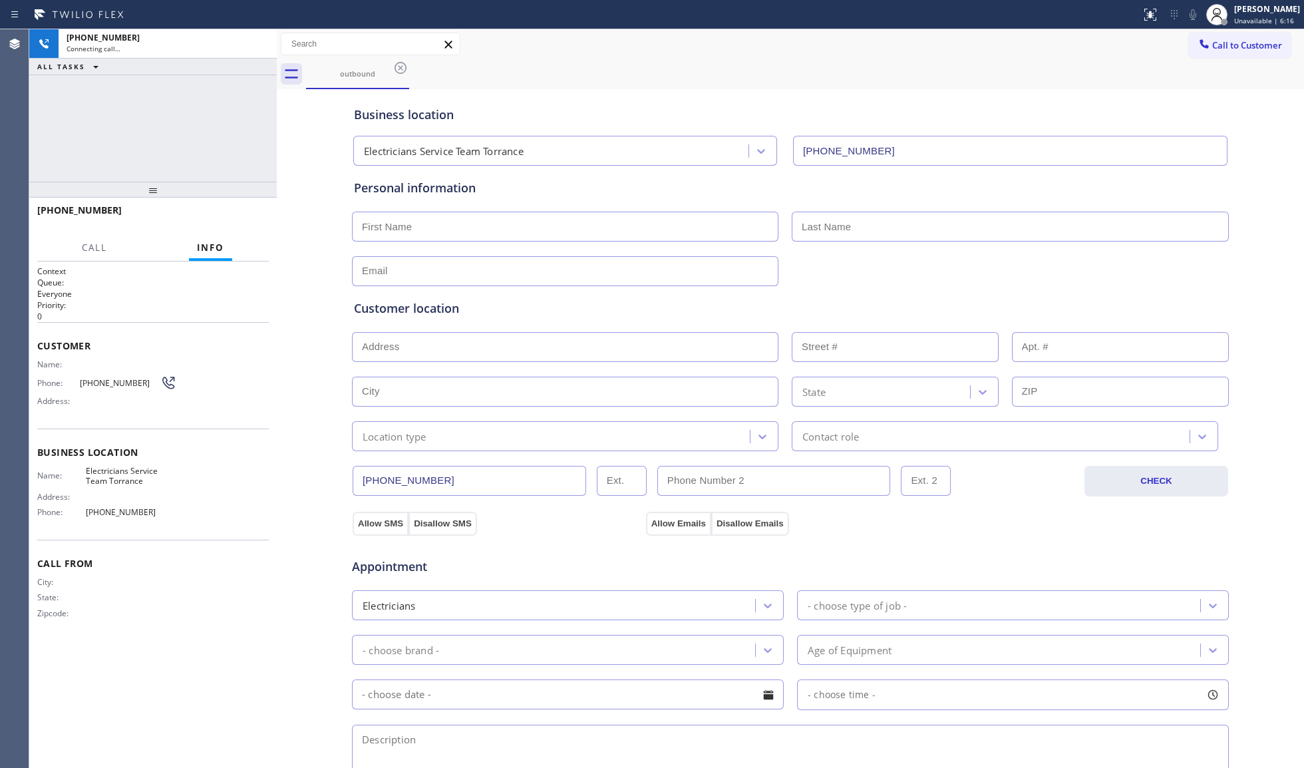
type input "[PHONE_NUMBER]"
click at [975, 76] on div "outbound" at bounding box center [805, 74] width 998 height 30
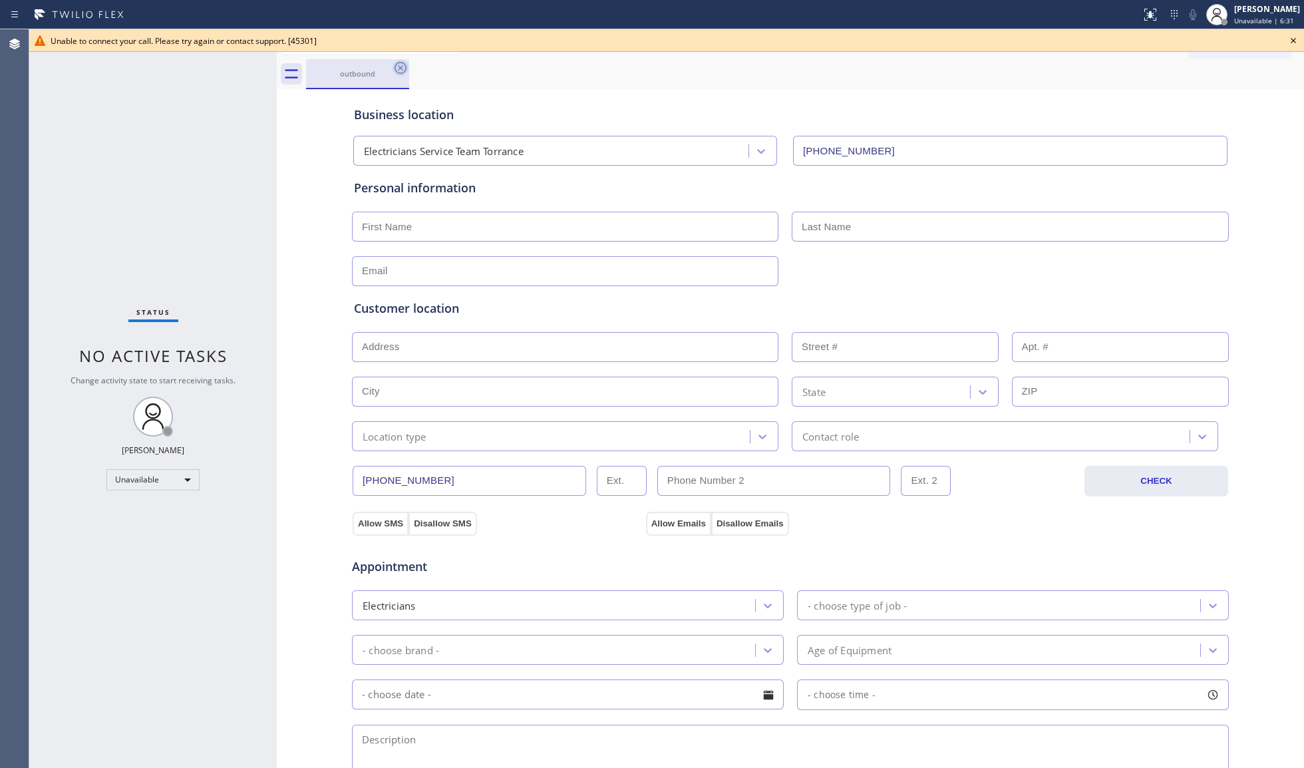
click at [398, 73] on icon at bounding box center [400, 68] width 16 height 16
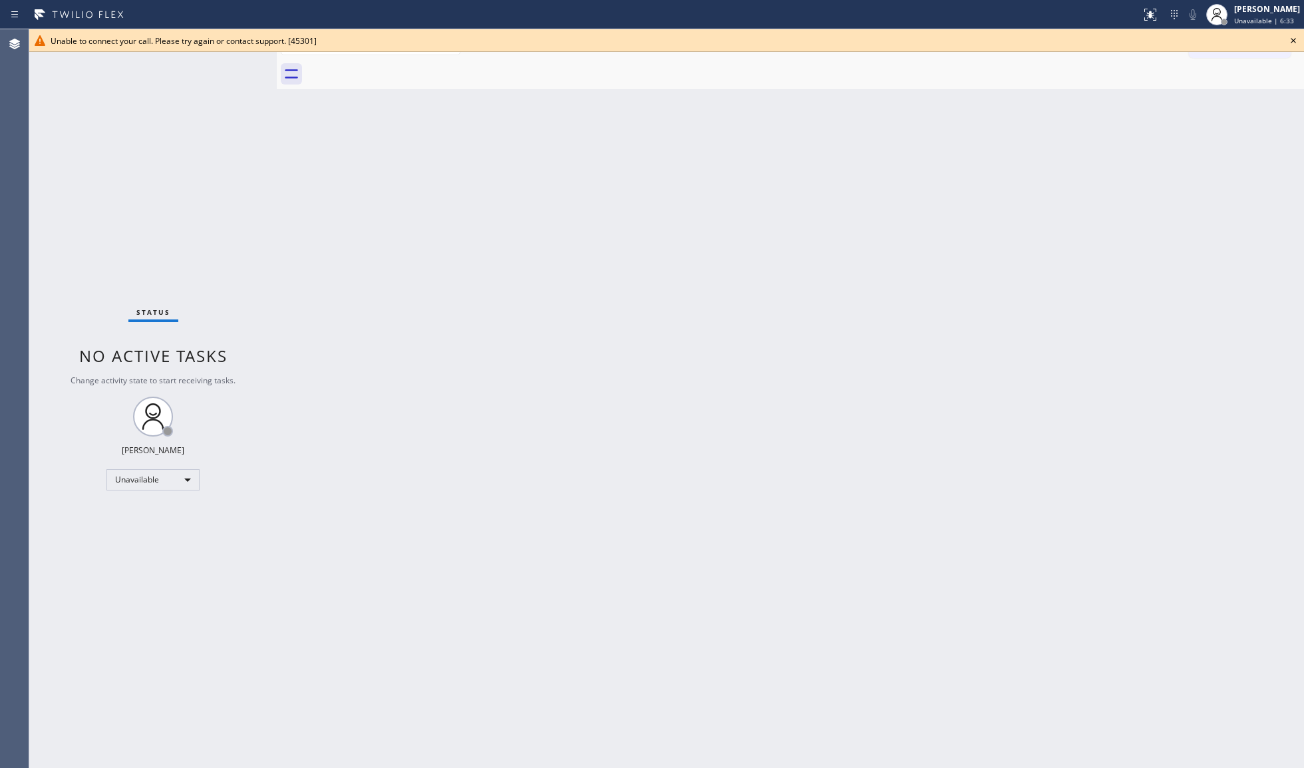
click at [1291, 38] on icon at bounding box center [1293, 41] width 16 height 16
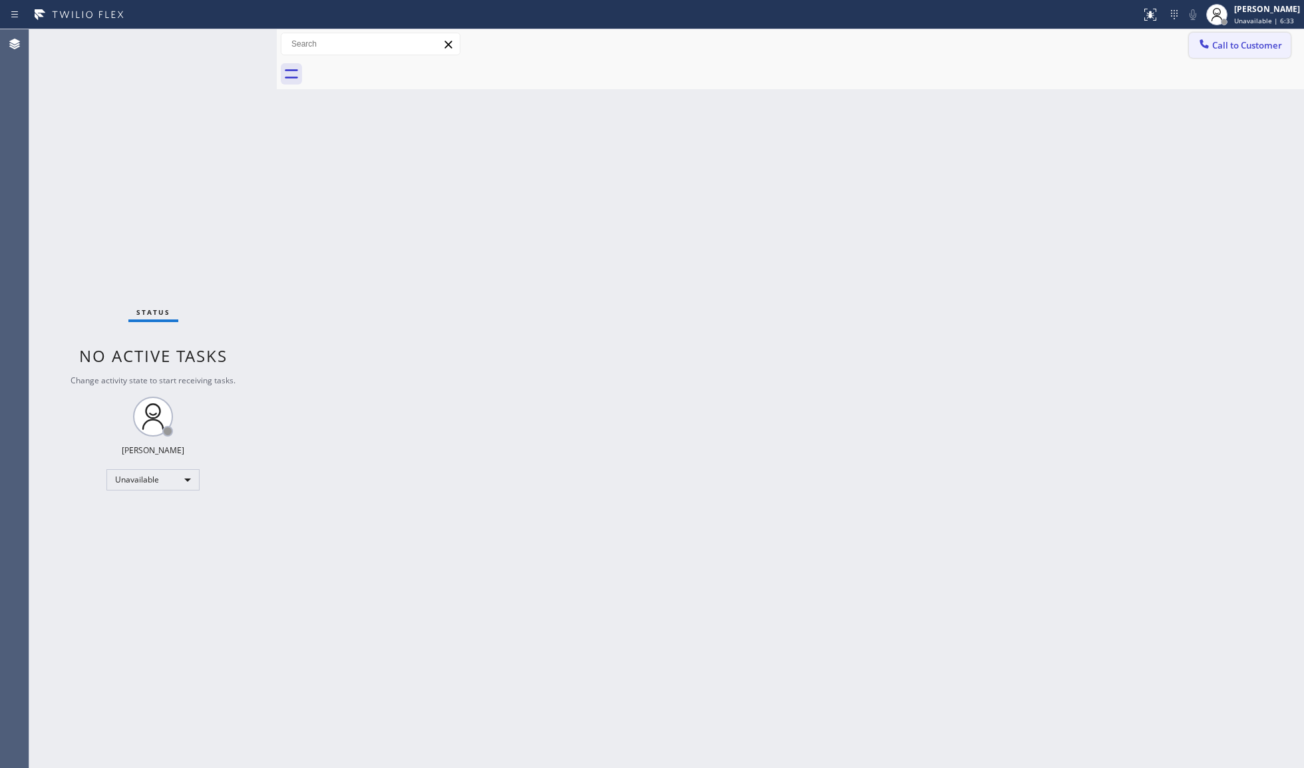
click at [1275, 43] on span "Call to Customer" at bounding box center [1247, 45] width 70 height 12
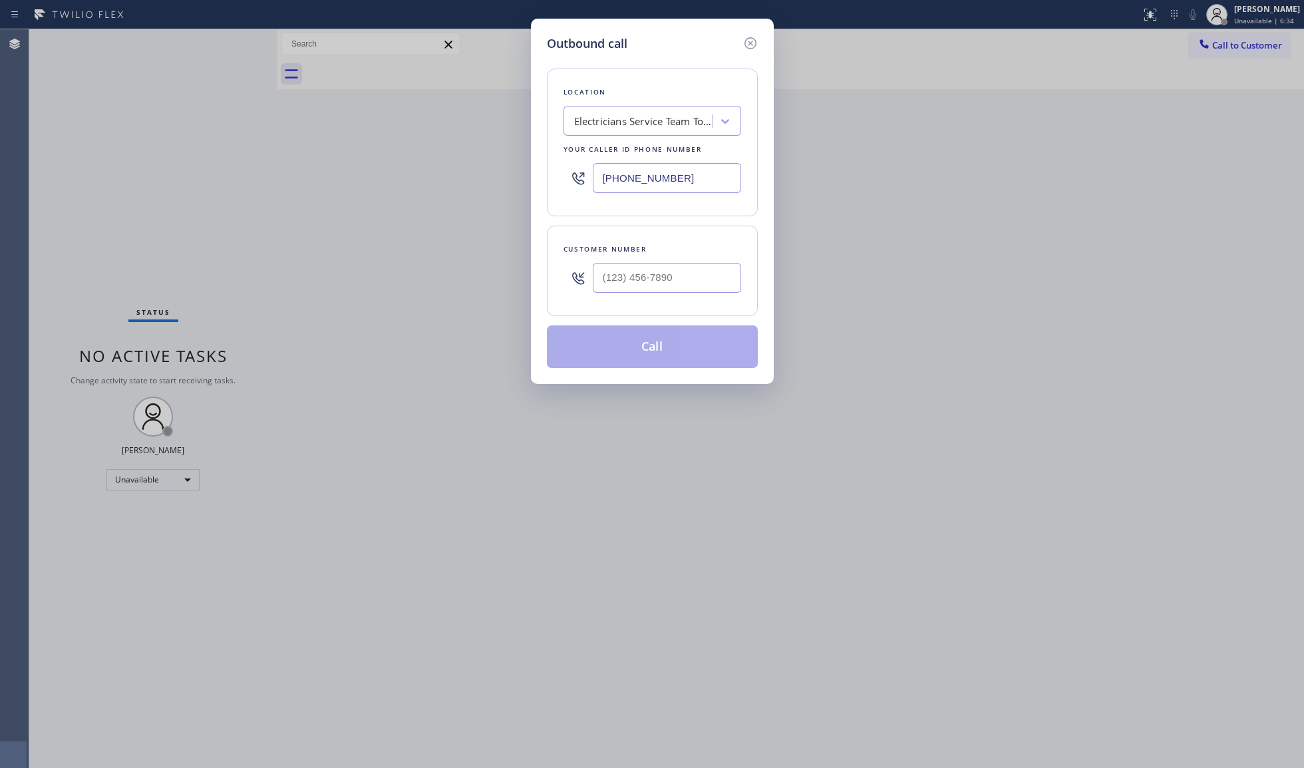
drag, startPoint x: 721, startPoint y: 172, endPoint x: 555, endPoint y: 170, distance: 166.3
click at [540, 173] on div "Outbound call Location Electricians Service Team Torrance Your caller id phone …" at bounding box center [652, 201] width 243 height 365
paste input "323) 879-8278"
type input "[PHONE_NUMBER]"
click at [689, 278] on input "(___) ___-____" at bounding box center [667, 278] width 148 height 30
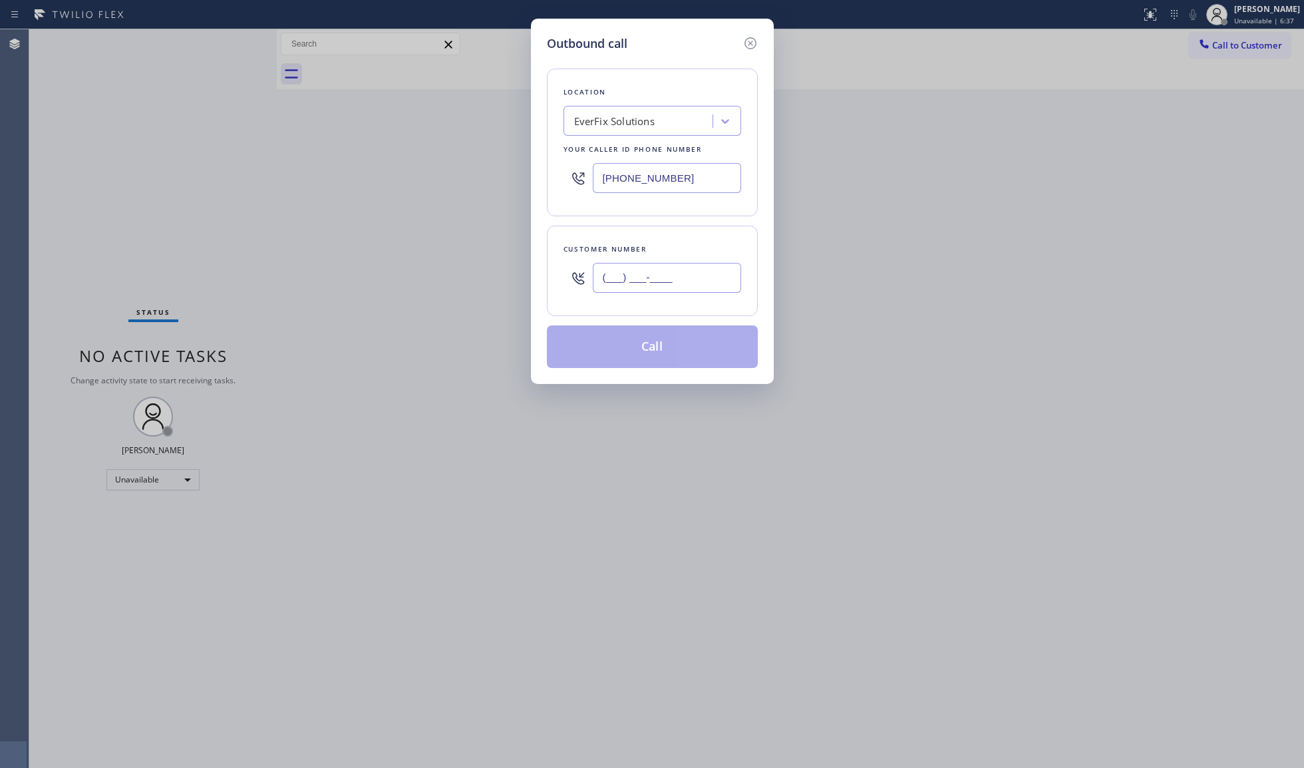
paste input "323) 200-2832"
type input "[PHONE_NUMBER]"
click at [677, 347] on button "Call" at bounding box center [652, 346] width 211 height 43
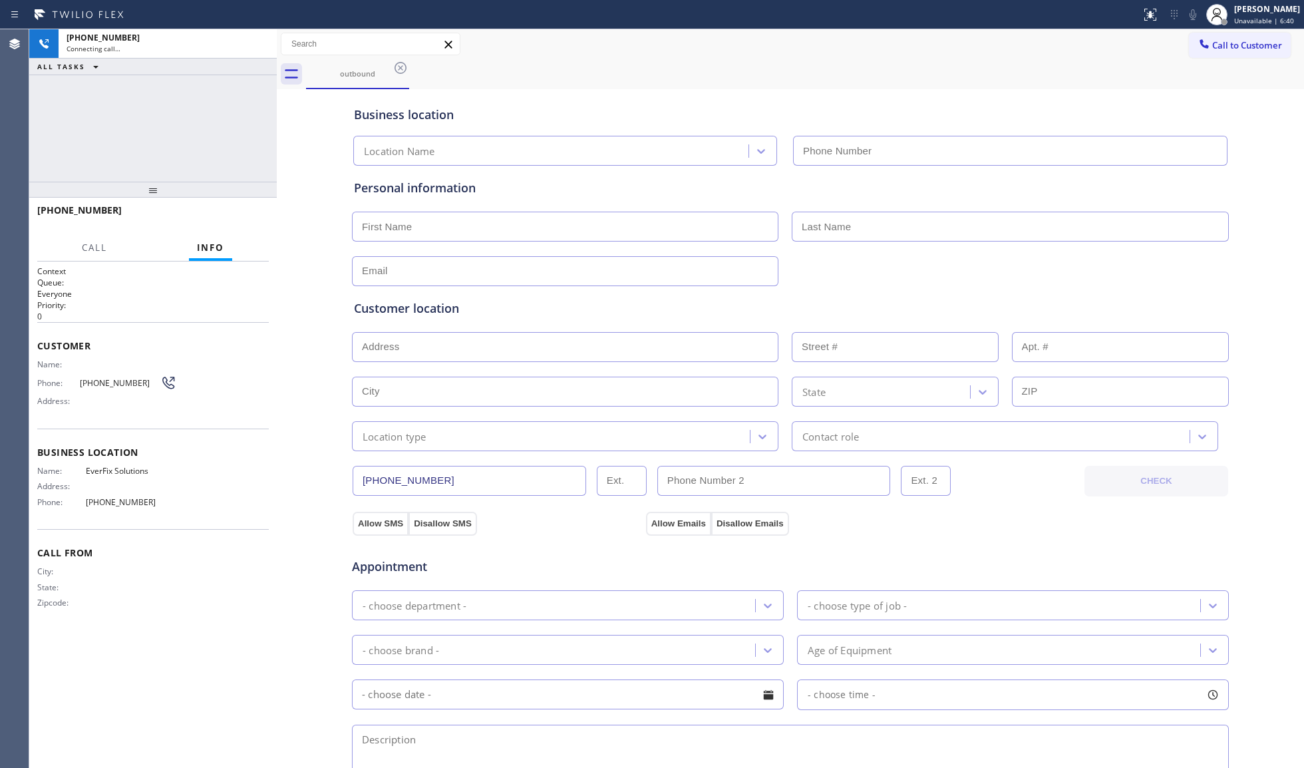
type input "[PHONE_NUMBER]"
click at [619, 92] on div "Business location EverFix Solutions [PHONE_NUMBER]" at bounding box center [790, 128] width 878 height 73
click at [258, 45] on icon at bounding box center [259, 44] width 16 height 16
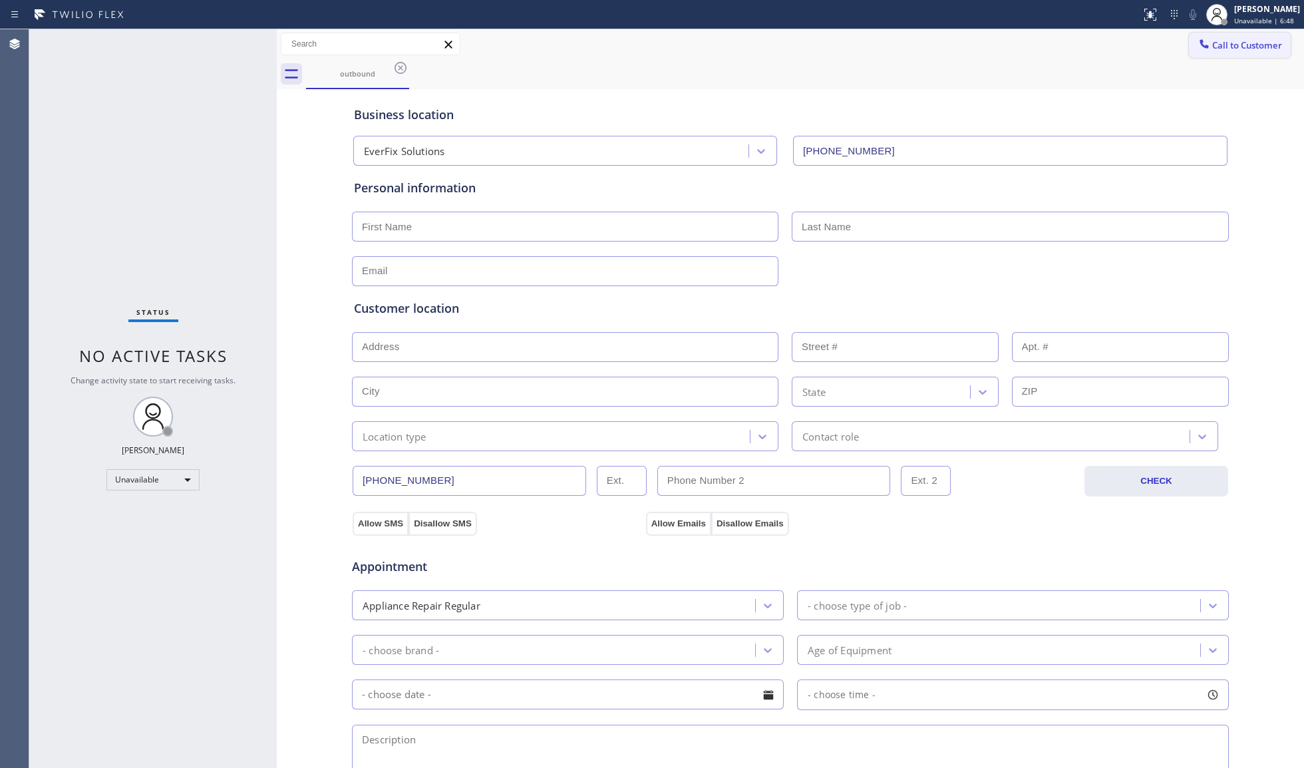
drag, startPoint x: 1223, startPoint y: 43, endPoint x: 1207, endPoint y: 44, distance: 16.0
click at [1221, 43] on span "Call to Customer" at bounding box center [1247, 45] width 70 height 12
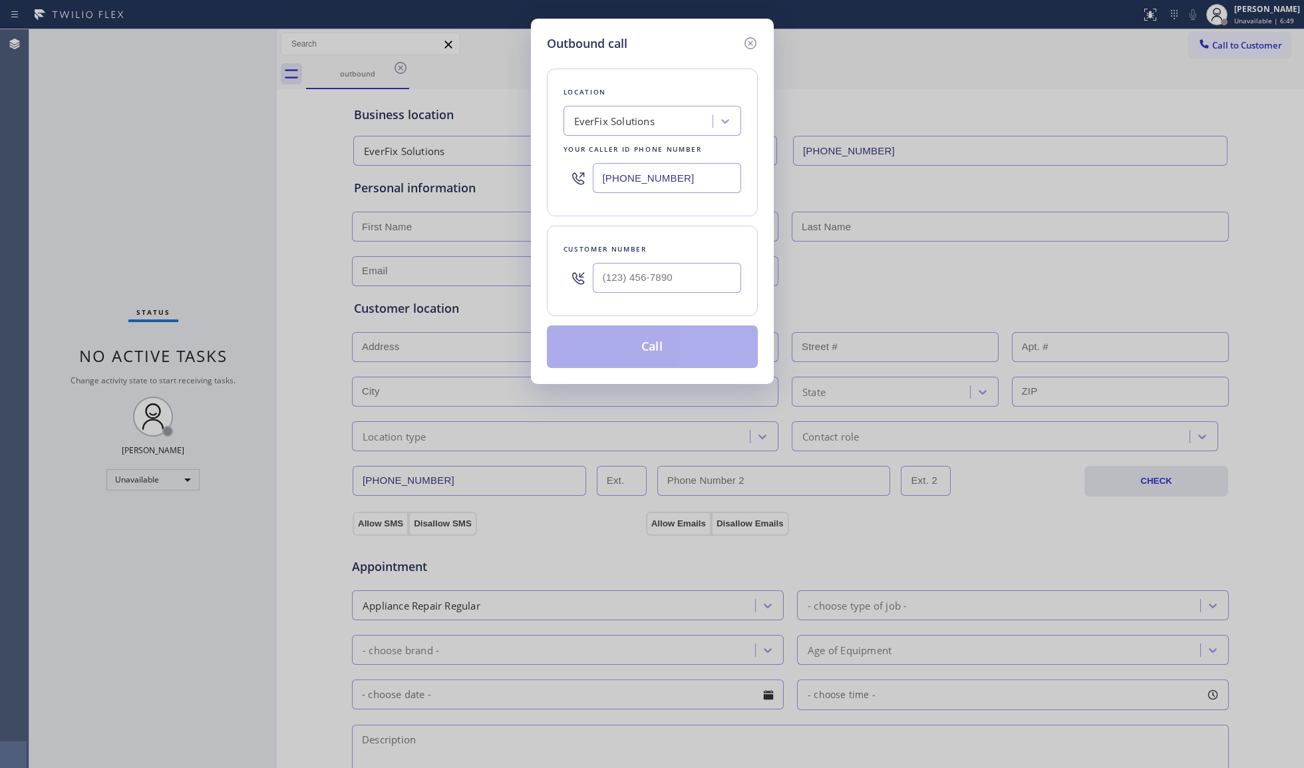
drag, startPoint x: 700, startPoint y: 180, endPoint x: 512, endPoint y: 168, distance: 188.0
click at [508, 176] on div "Outbound call Location EverFix Solutions Your caller id phone number [PHONE_NUM…" at bounding box center [652, 384] width 1304 height 768
paste input "818) 477-1273"
type input "[PHONE_NUMBER]"
click at [705, 282] on input "(___) ___-____" at bounding box center [667, 278] width 148 height 30
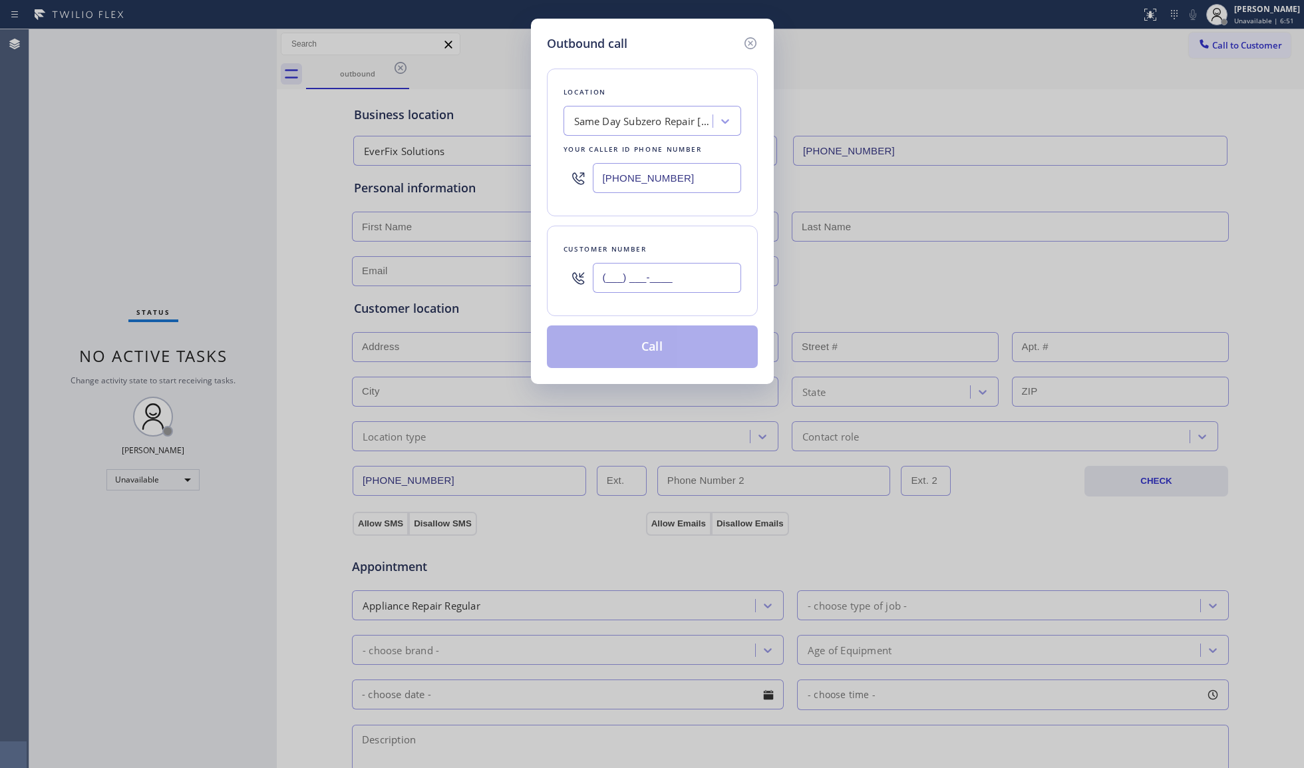
paste input "847) 462-7223"
type input "[PHONE_NUMBER]"
drag, startPoint x: 1084, startPoint y: 283, endPoint x: 1034, endPoint y: 281, distance: 50.0
click at [1078, 283] on div "Outbound call Location Same Day Subzero Repair [GEOGRAPHIC_DATA] Your caller id…" at bounding box center [652, 384] width 1304 height 768
drag, startPoint x: 706, startPoint y: 338, endPoint x: 719, endPoint y: 336, distance: 12.8
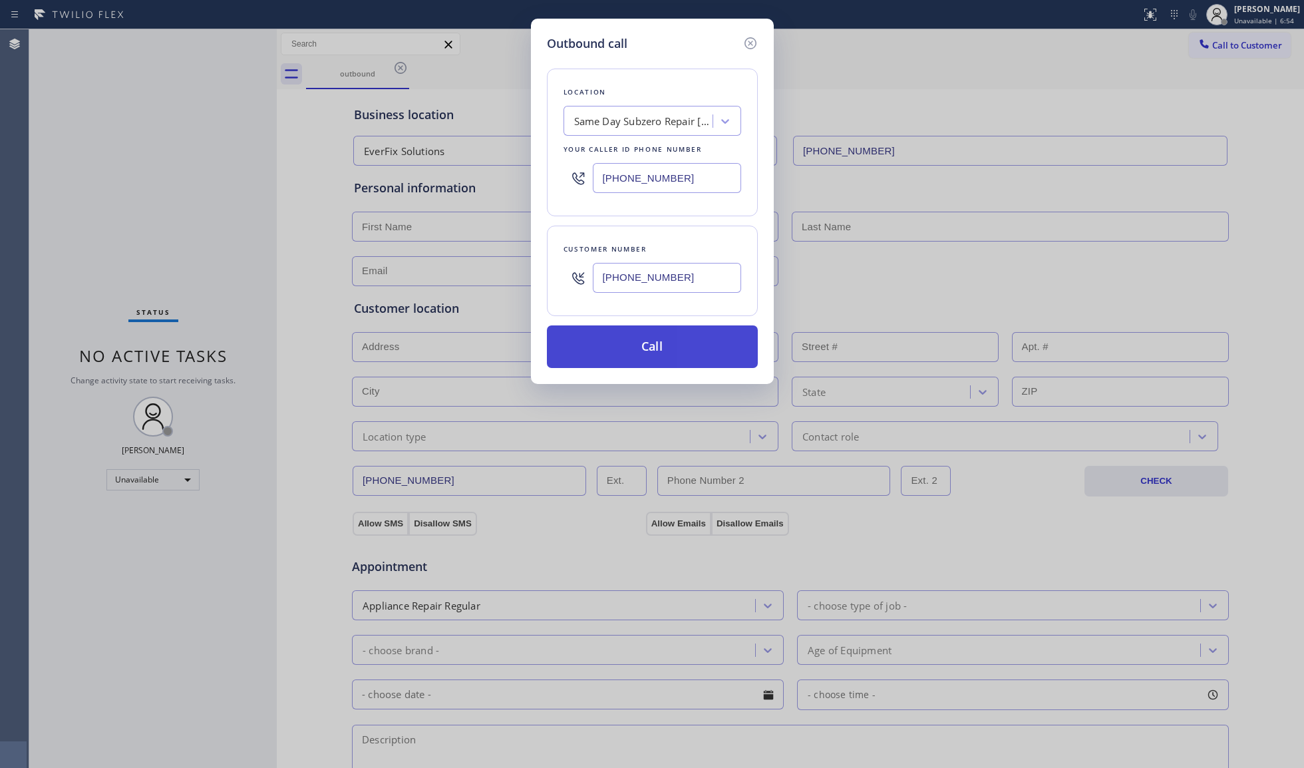
click at [708, 338] on button "Call" at bounding box center [652, 346] width 211 height 43
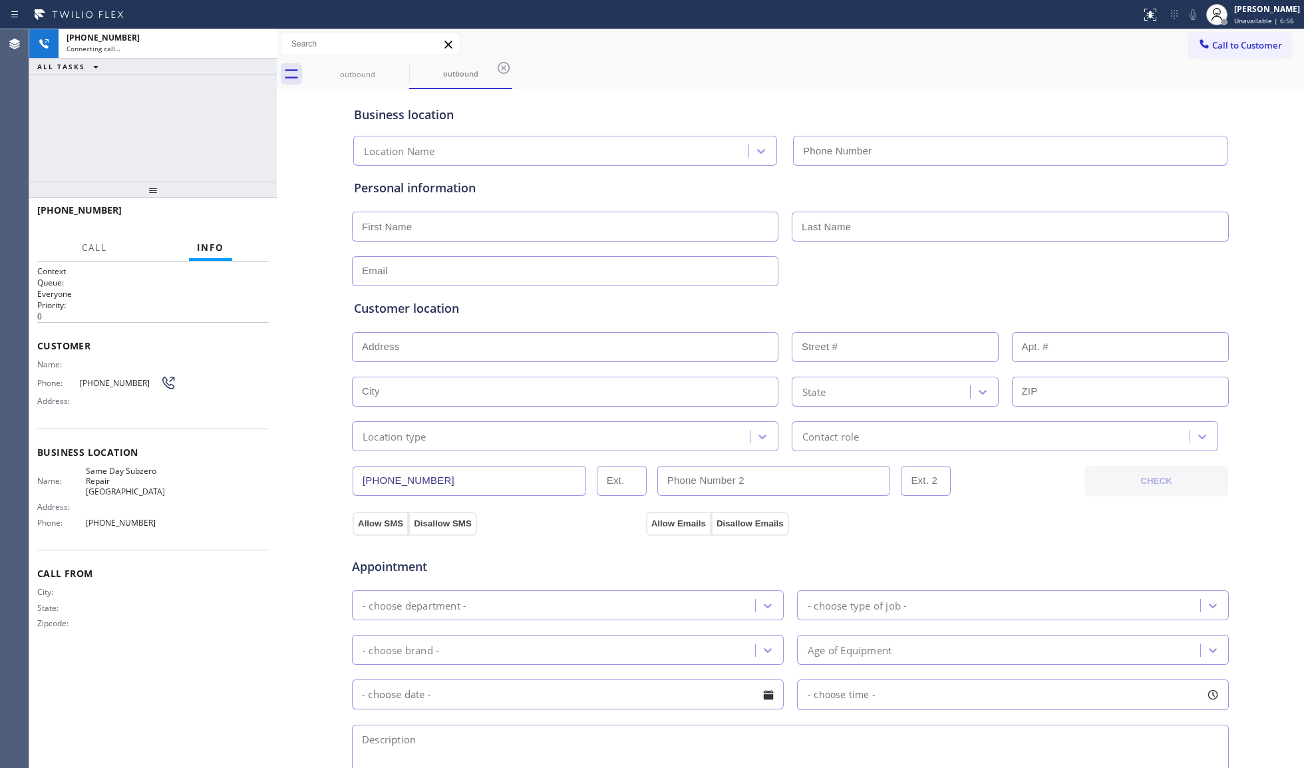
type input "[PHONE_NUMBER]"
click at [214, 216] on button "HANG UP" at bounding box center [238, 216] width 62 height 19
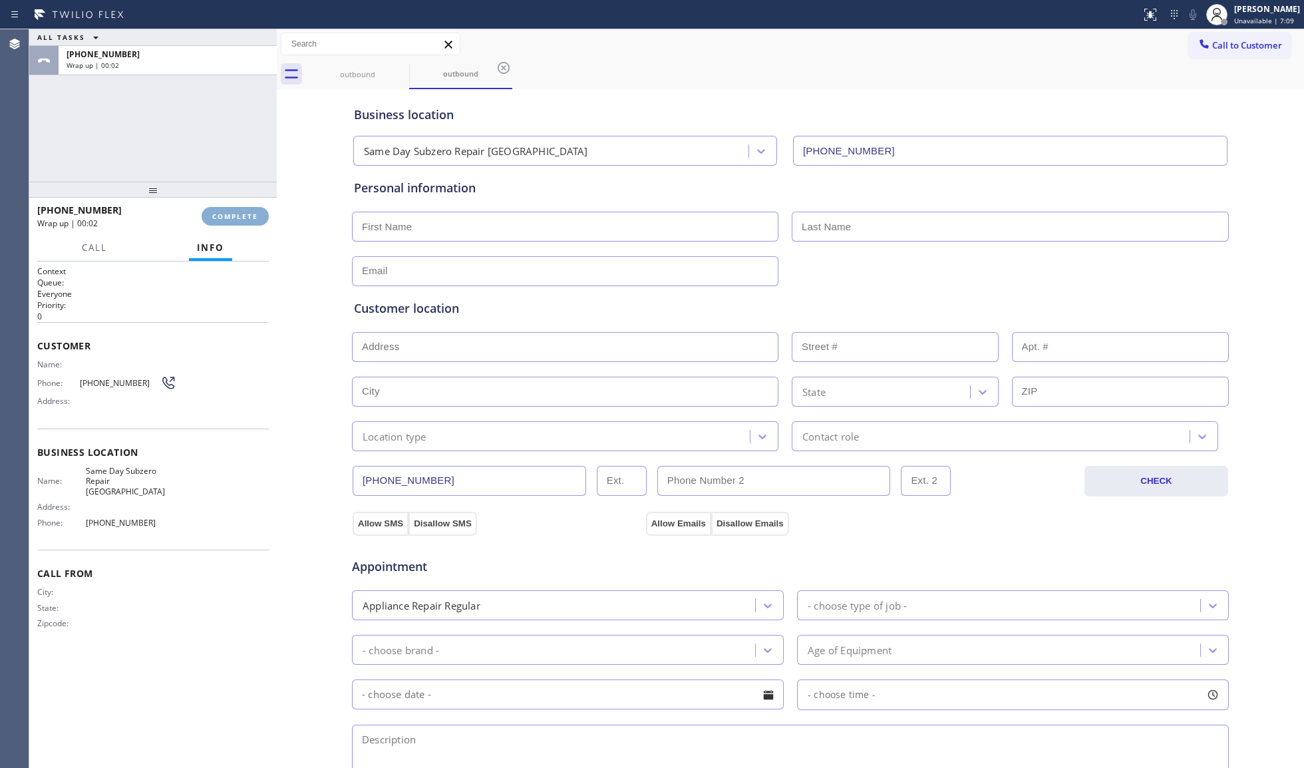
click at [216, 216] on span "COMPLETE" at bounding box center [235, 216] width 46 height 9
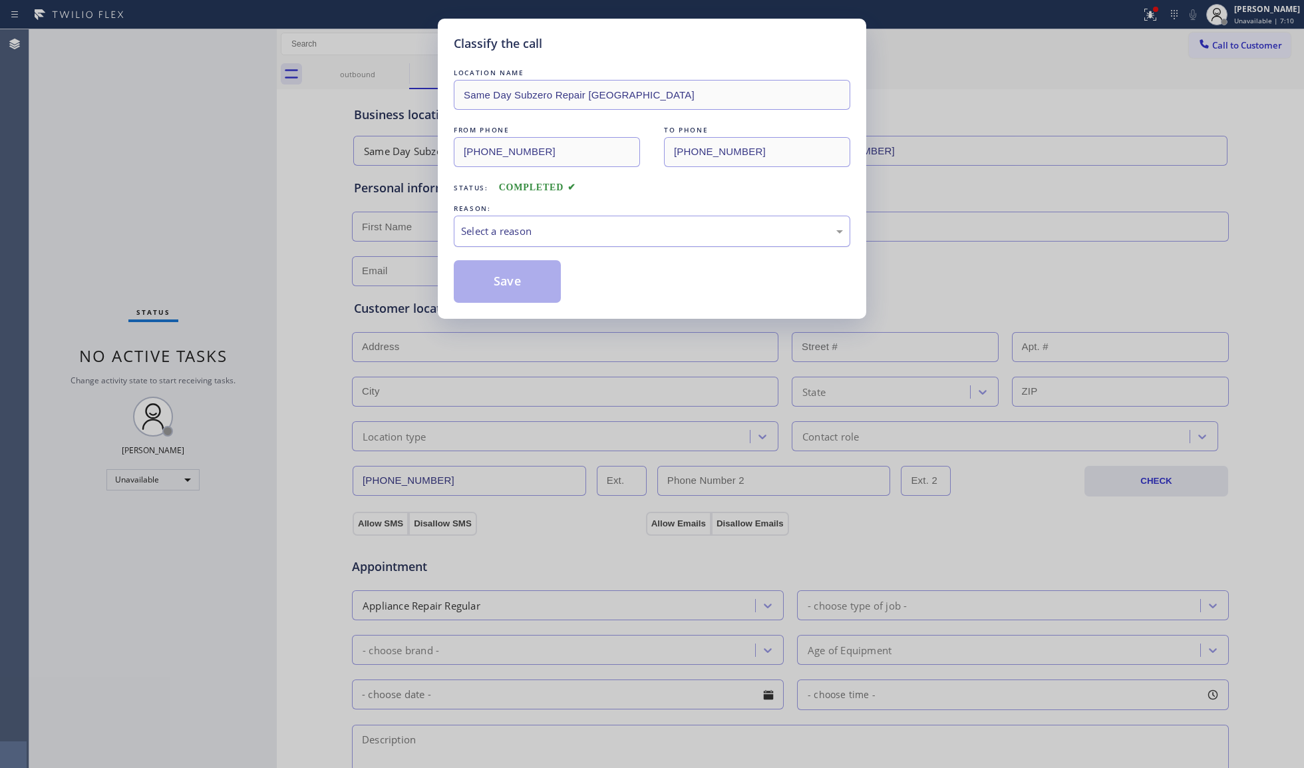
click at [679, 218] on div "Select a reason" at bounding box center [652, 231] width 396 height 31
click at [512, 279] on button "Save" at bounding box center [507, 281] width 107 height 43
click at [1160, 3] on div "Classify the call LOCATION NAME Same Day Subzero Repair Calabasas FROM PHONE [P…" at bounding box center [652, 384] width 1304 height 768
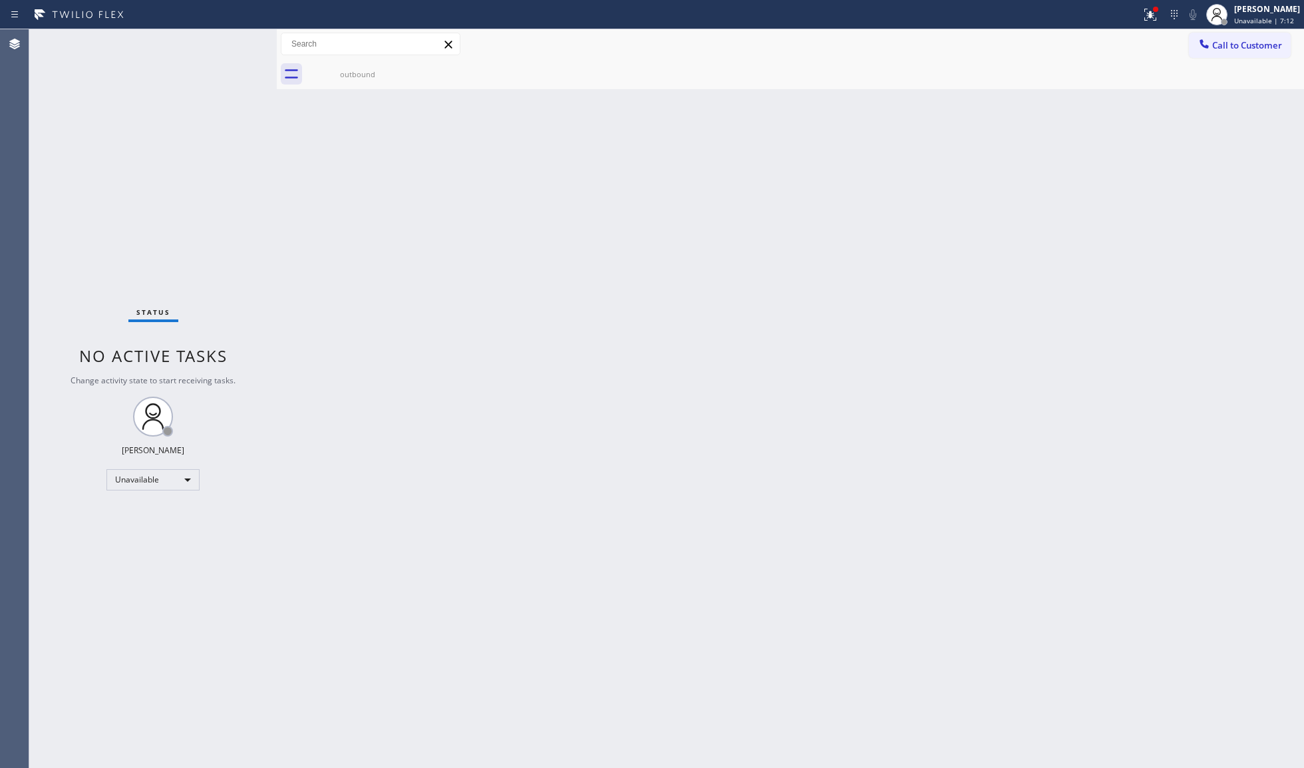
click at [1150, 24] on button at bounding box center [1150, 14] width 29 height 29
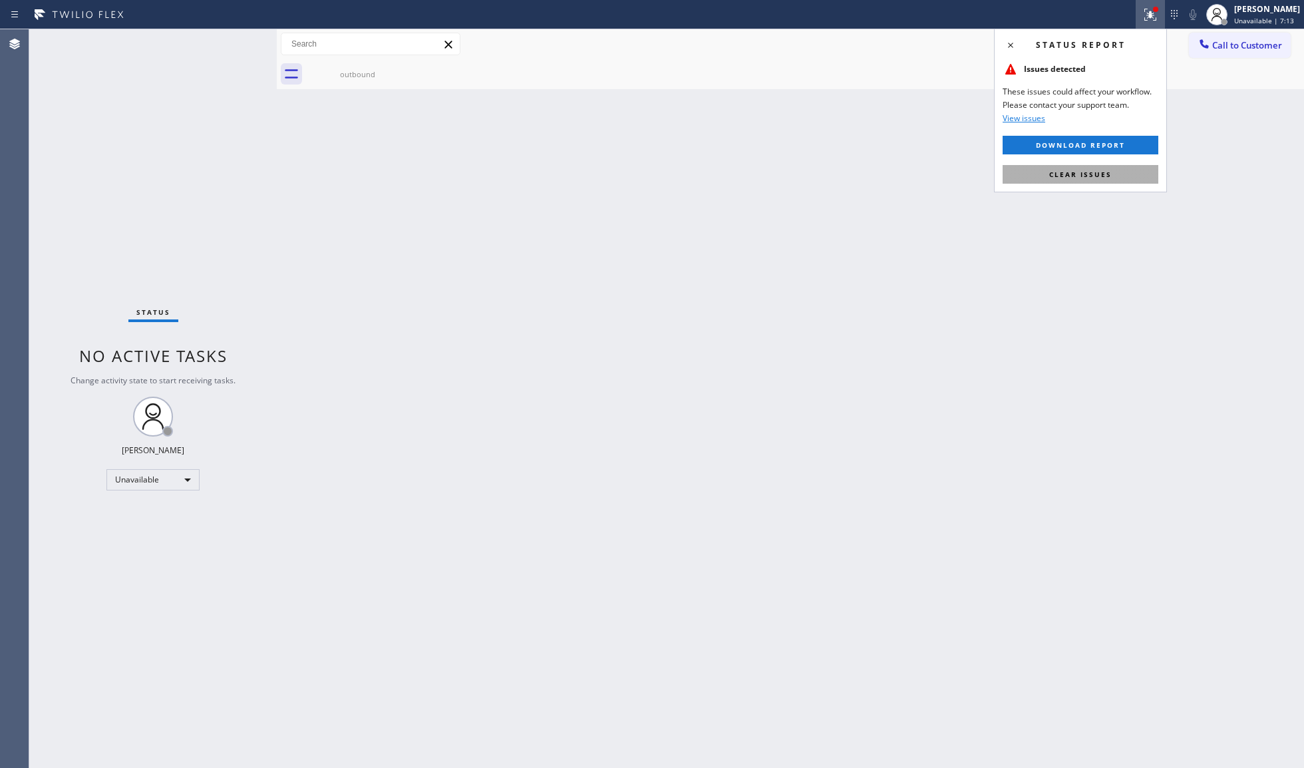
click at [1096, 176] on span "Clear issues" at bounding box center [1080, 174] width 63 height 9
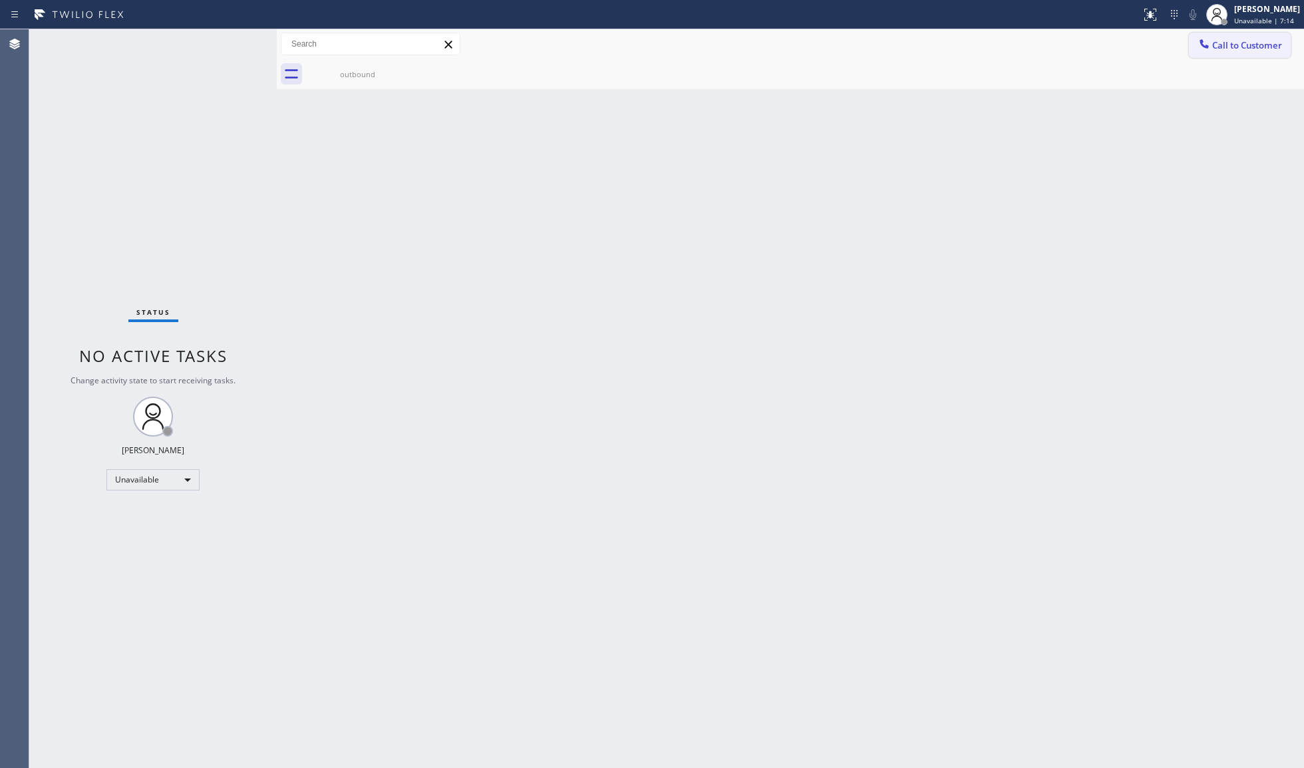
click at [1238, 43] on span "Call to Customer" at bounding box center [1247, 45] width 70 height 12
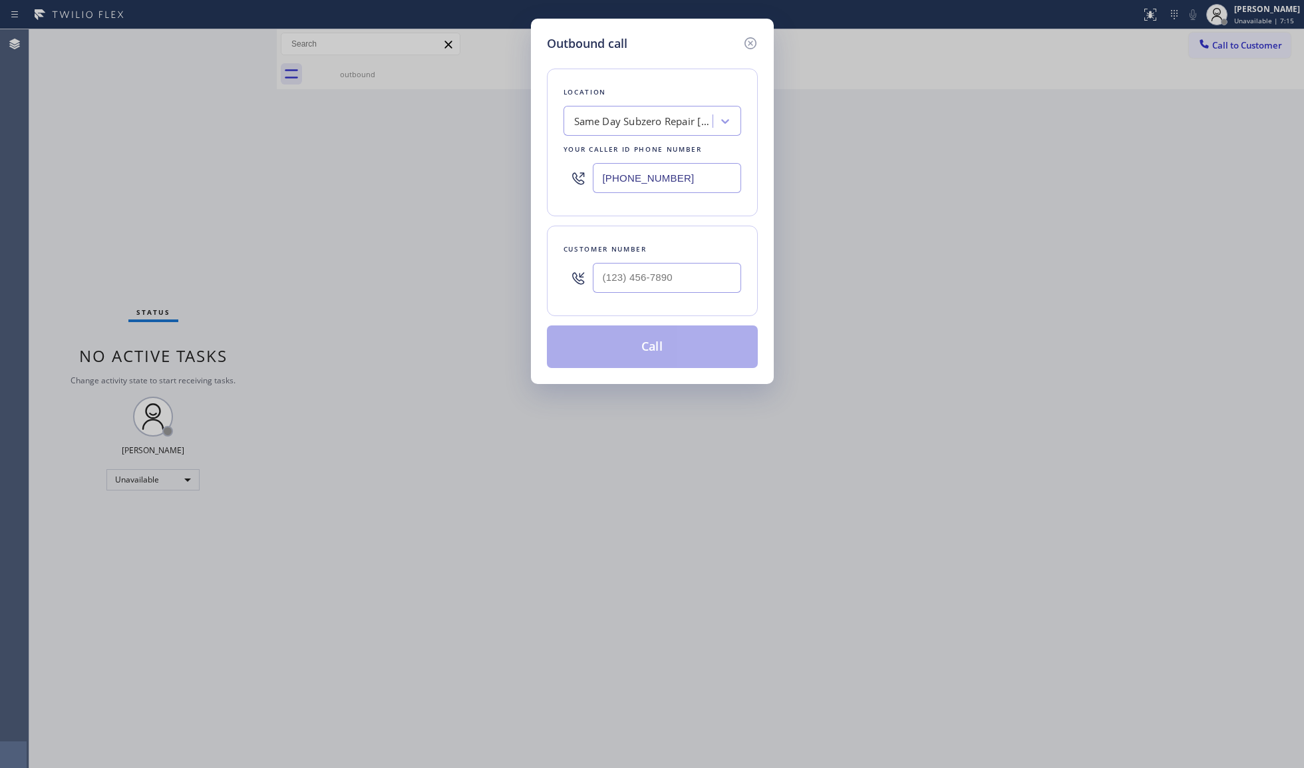
drag, startPoint x: 687, startPoint y: 179, endPoint x: 546, endPoint y: 174, distance: 141.1
click at [547, 174] on div "Location Same Day Subzero Repair [GEOGRAPHIC_DATA] Your caller id phone number …" at bounding box center [652, 143] width 211 height 148
paste input "602) 806-8961"
type input "[PHONE_NUMBER]"
click at [726, 274] on input "(___) ___-____" at bounding box center [667, 278] width 148 height 30
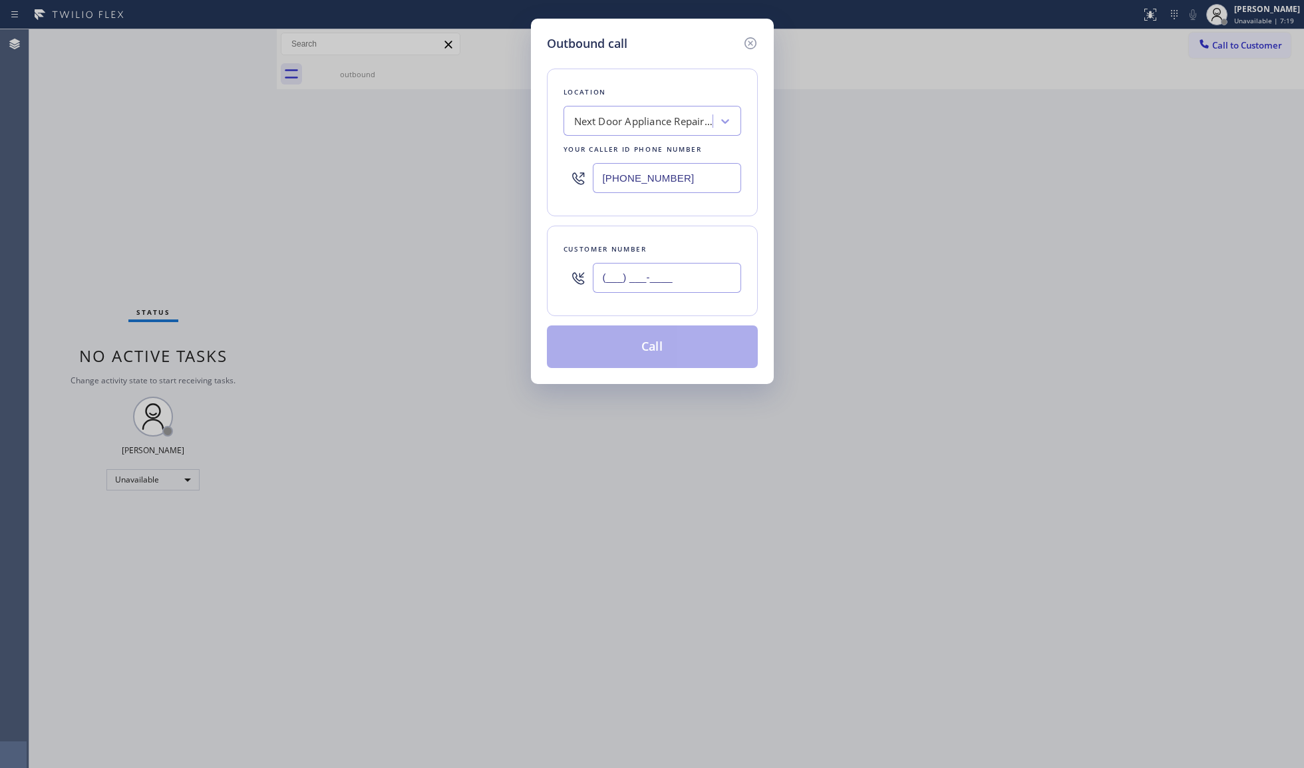
paste input "854) 264-7570"
type input "[PHONE_NUMBER]"
click at [650, 347] on button "Call" at bounding box center [652, 346] width 211 height 43
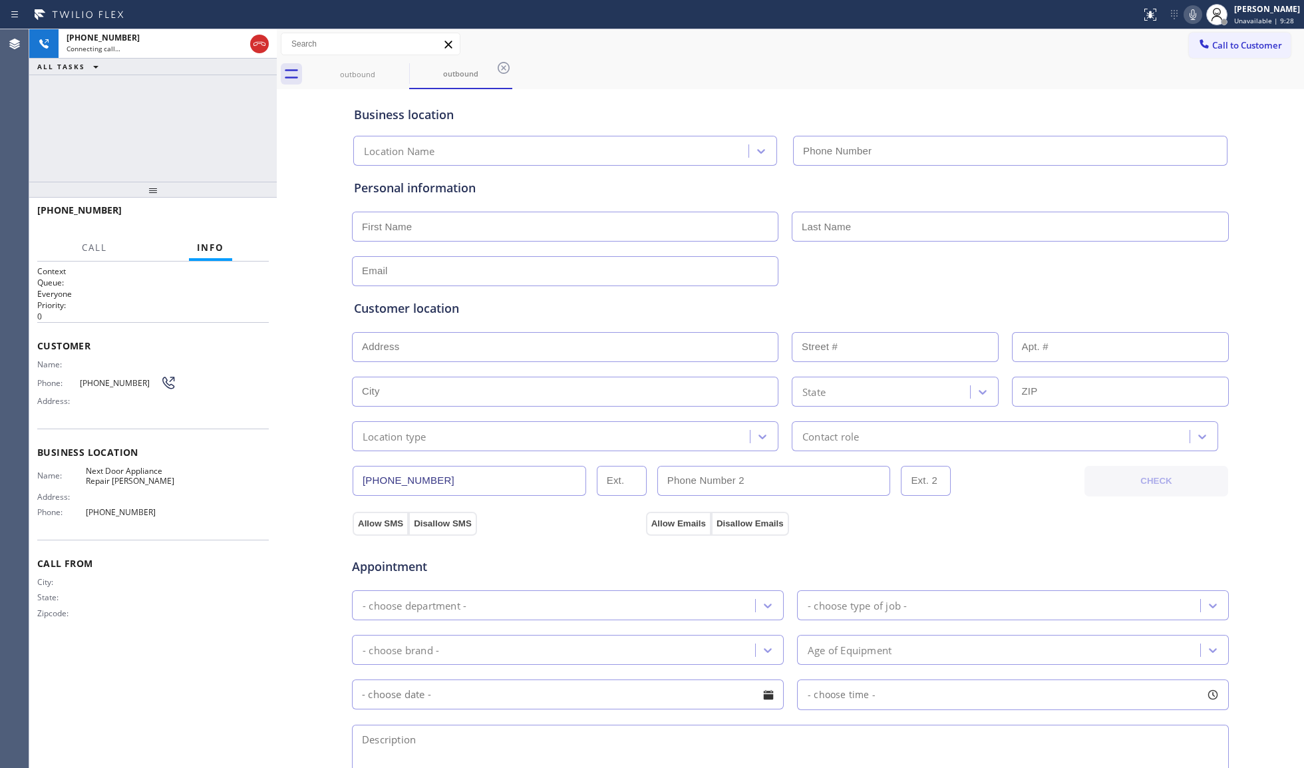
type input "[PHONE_NUMBER]"
click at [259, 224] on button "HANG UP" at bounding box center [238, 216] width 62 height 19
click at [251, 217] on span "HANG UP" at bounding box center [238, 216] width 41 height 9
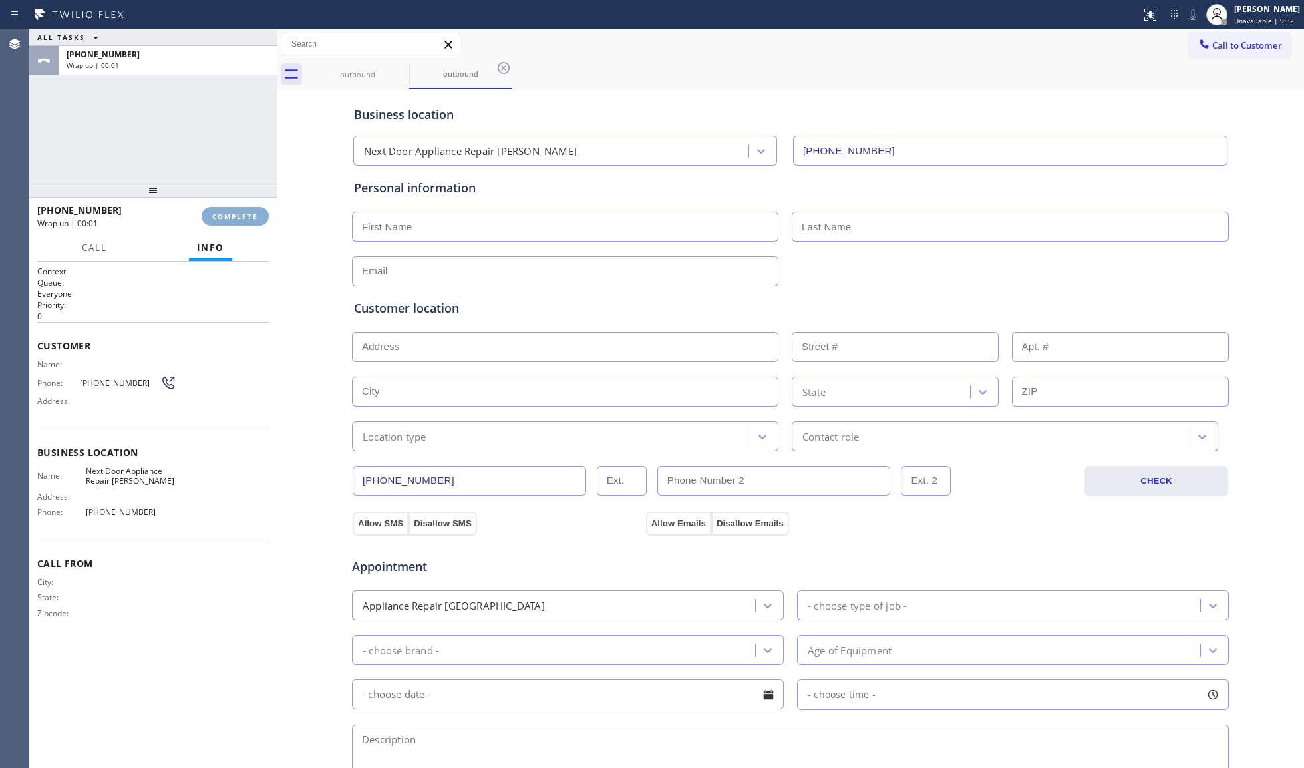
click at [251, 216] on span "COMPLETE" at bounding box center [235, 216] width 46 height 9
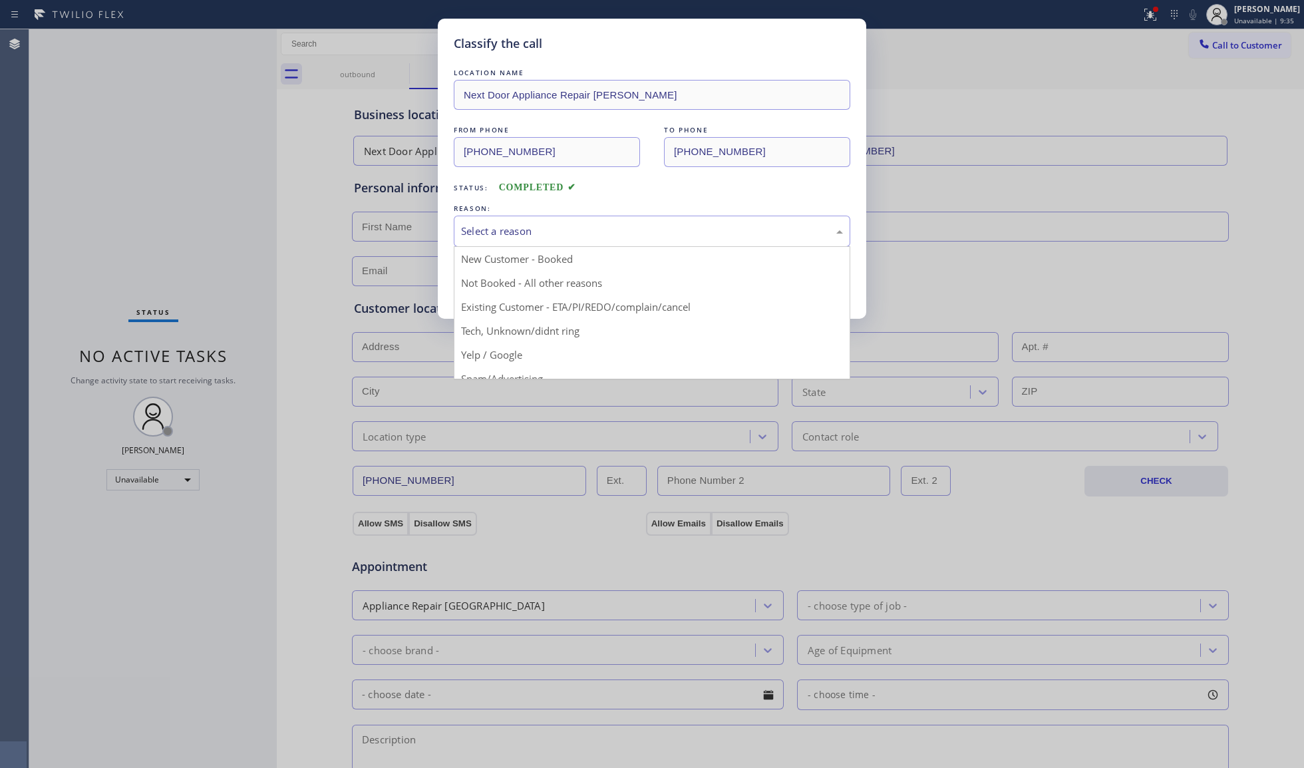
click at [484, 234] on div "Select a reason" at bounding box center [652, 231] width 382 height 15
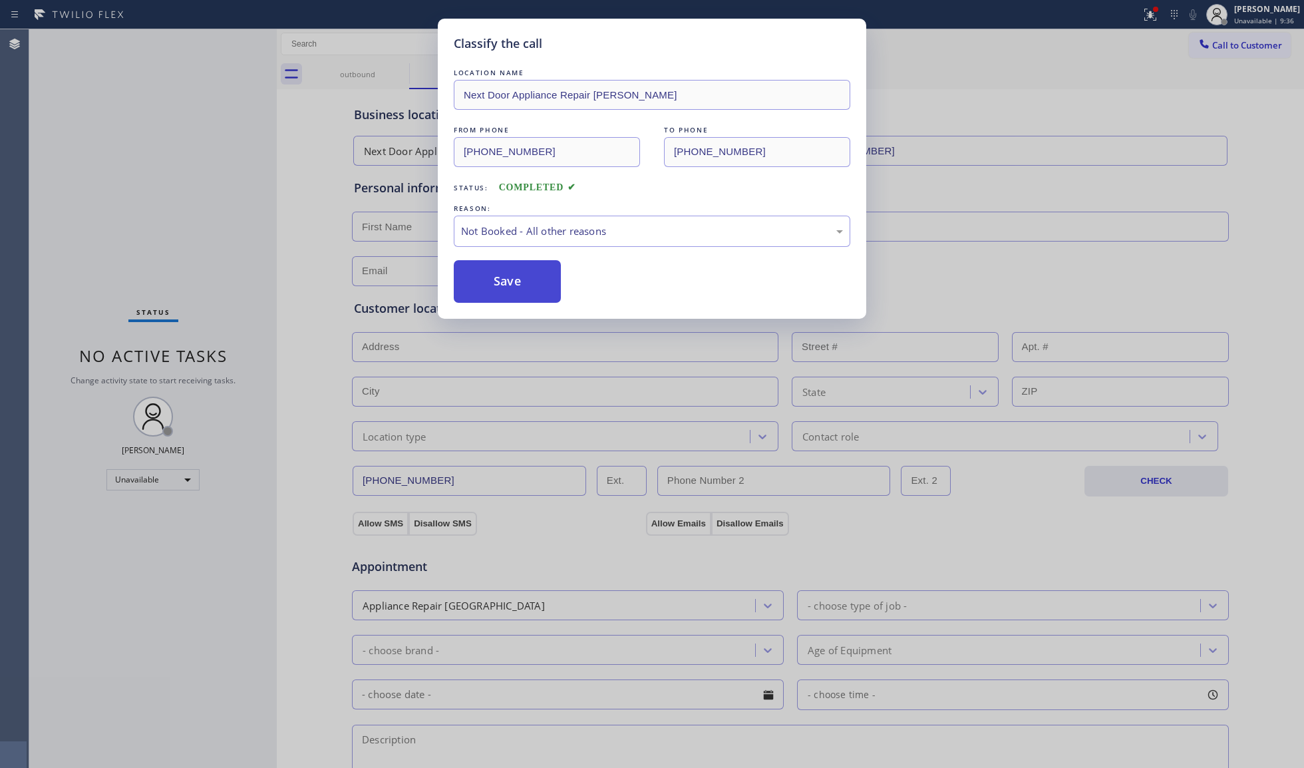
click at [488, 275] on button "Save" at bounding box center [507, 281] width 107 height 43
click at [490, 275] on button "Save" at bounding box center [507, 281] width 107 height 43
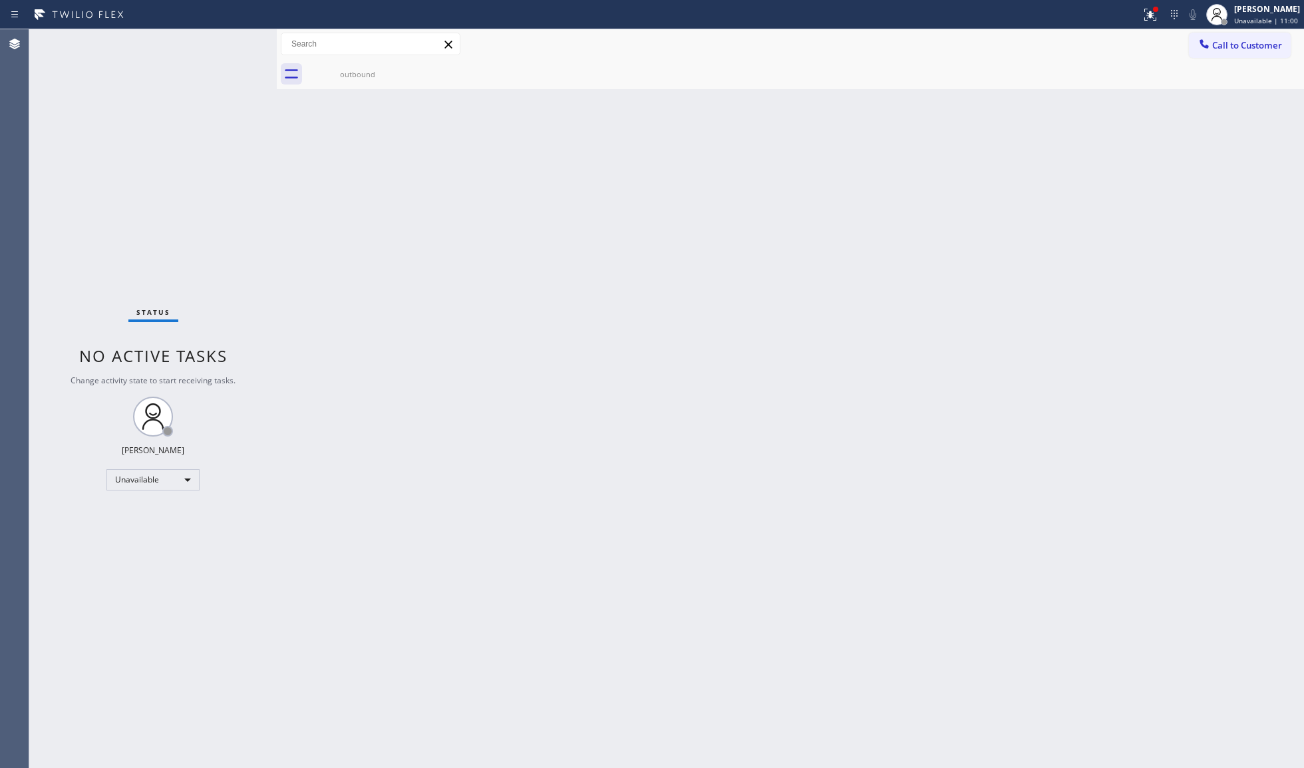
click at [655, 190] on div "Back to Dashboard Change Sender ID Customers Technicians Select a contact Outbo…" at bounding box center [790, 398] width 1027 height 738
click at [1152, 14] on icon at bounding box center [1148, 13] width 8 height 9
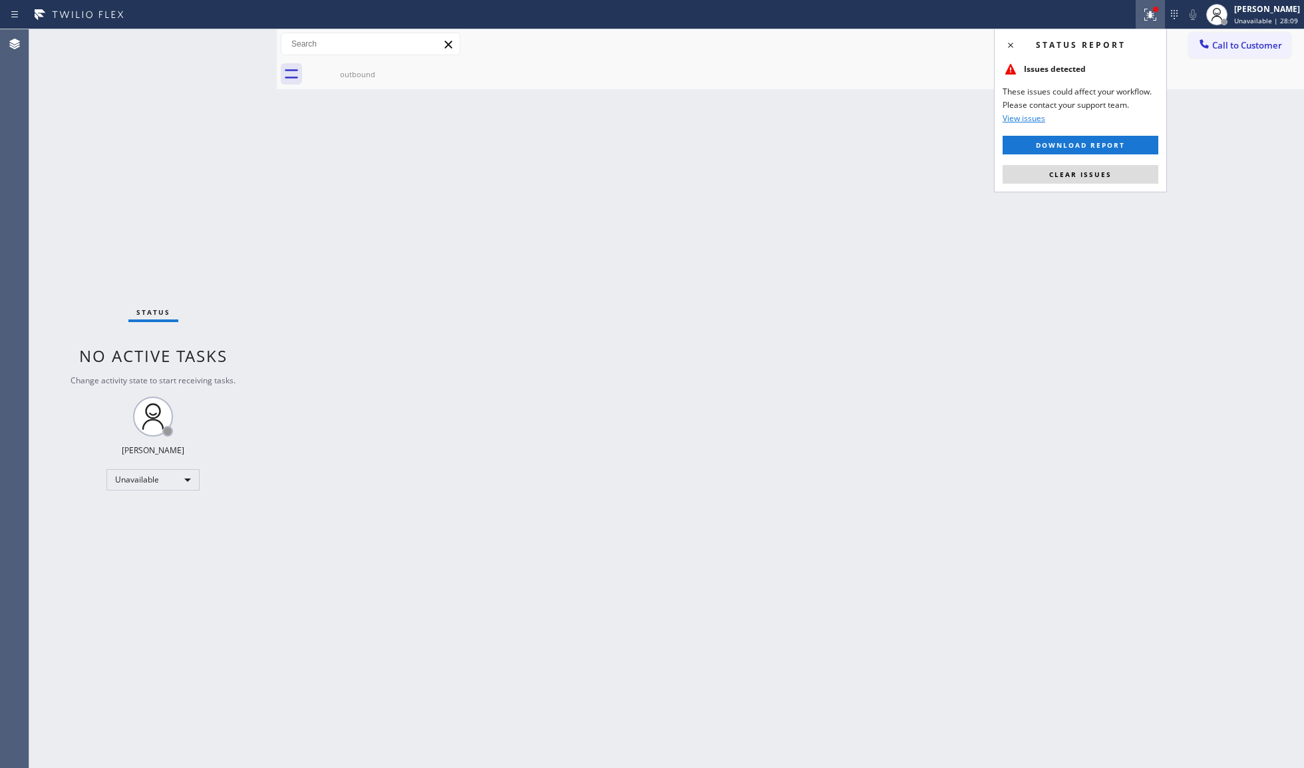
drag, startPoint x: 1055, startPoint y: 176, endPoint x: 1091, endPoint y: 152, distance: 42.8
click at [1057, 174] on span "Clear issues" at bounding box center [1080, 174] width 63 height 9
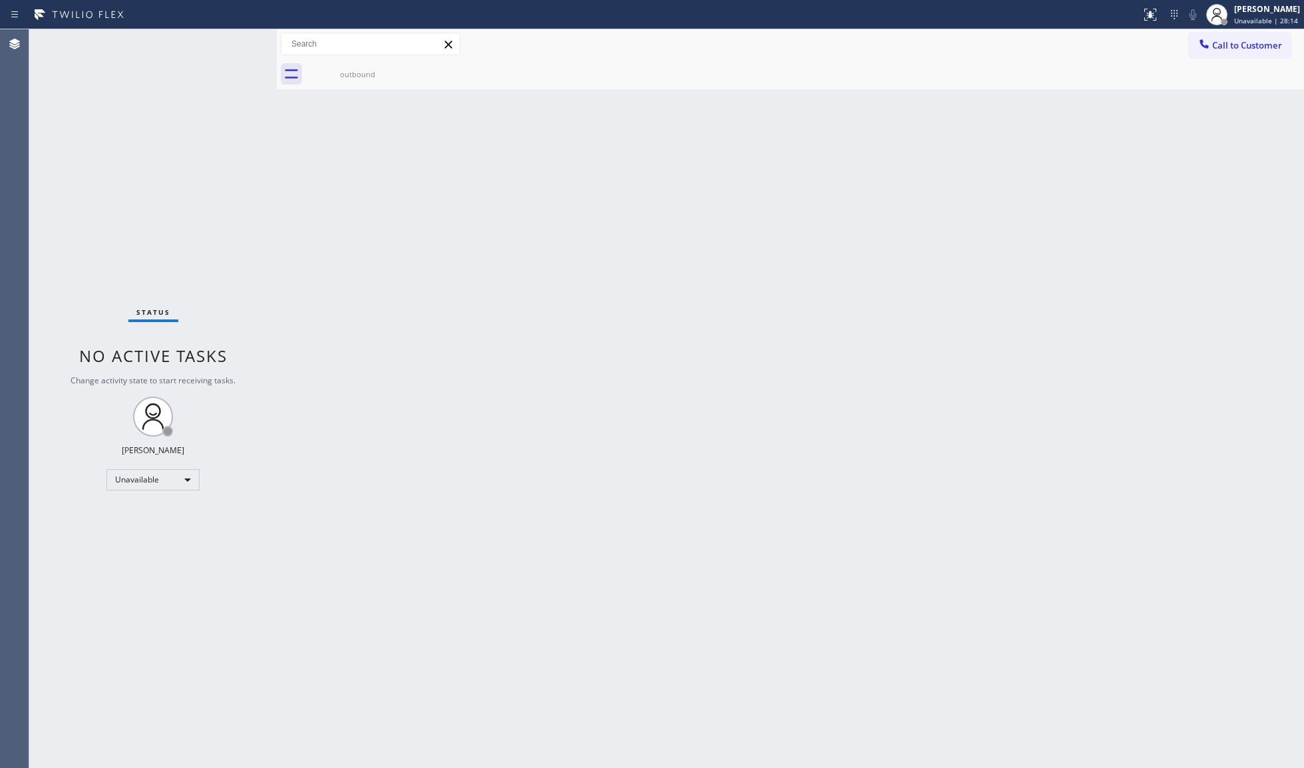
click at [924, 145] on div "Back to Dashboard Change Sender ID Customers Technicians Select a contact Outbo…" at bounding box center [790, 398] width 1027 height 738
click at [1106, 291] on div "Back to Dashboard Change Sender ID Customers Technicians Select a contact Outbo…" at bounding box center [790, 398] width 1027 height 738
drag, startPoint x: 1219, startPoint y: 29, endPoint x: 1220, endPoint y: 41, distance: 11.3
click at [1220, 29] on div "Call to Customer Outbound call Location Next Door Appliance Repair [PERSON_NAME…" at bounding box center [790, 44] width 1027 height 30
click at [1219, 45] on span "Call to Customer" at bounding box center [1247, 45] width 70 height 12
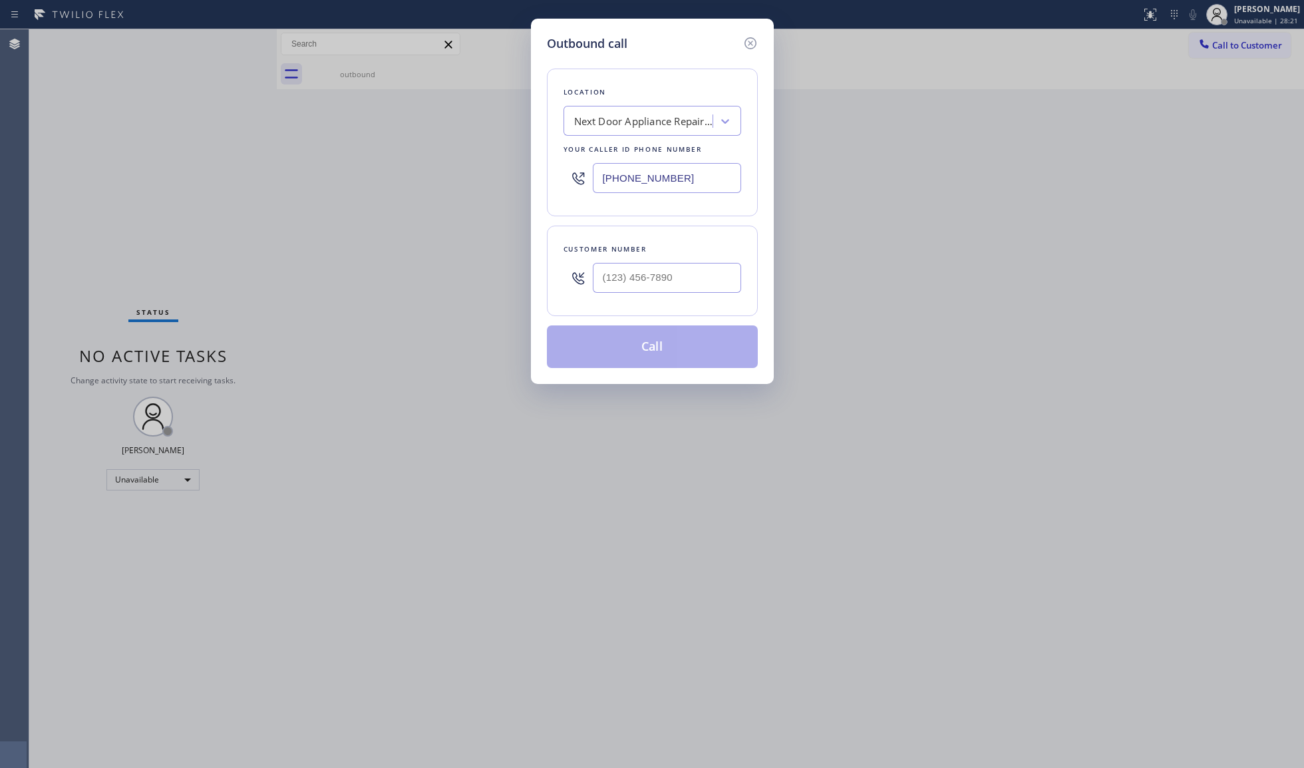
drag, startPoint x: 683, startPoint y: 173, endPoint x: 478, endPoint y: 192, distance: 205.8
click at [487, 190] on div "Outbound call Location Next Door Appliance Repair [PERSON_NAME] Your caller id …" at bounding box center [652, 384] width 1304 height 768
paste input "310) 553-3300"
type input "[PHONE_NUMBER]"
click at [671, 270] on input "(___) ___-____" at bounding box center [667, 278] width 148 height 30
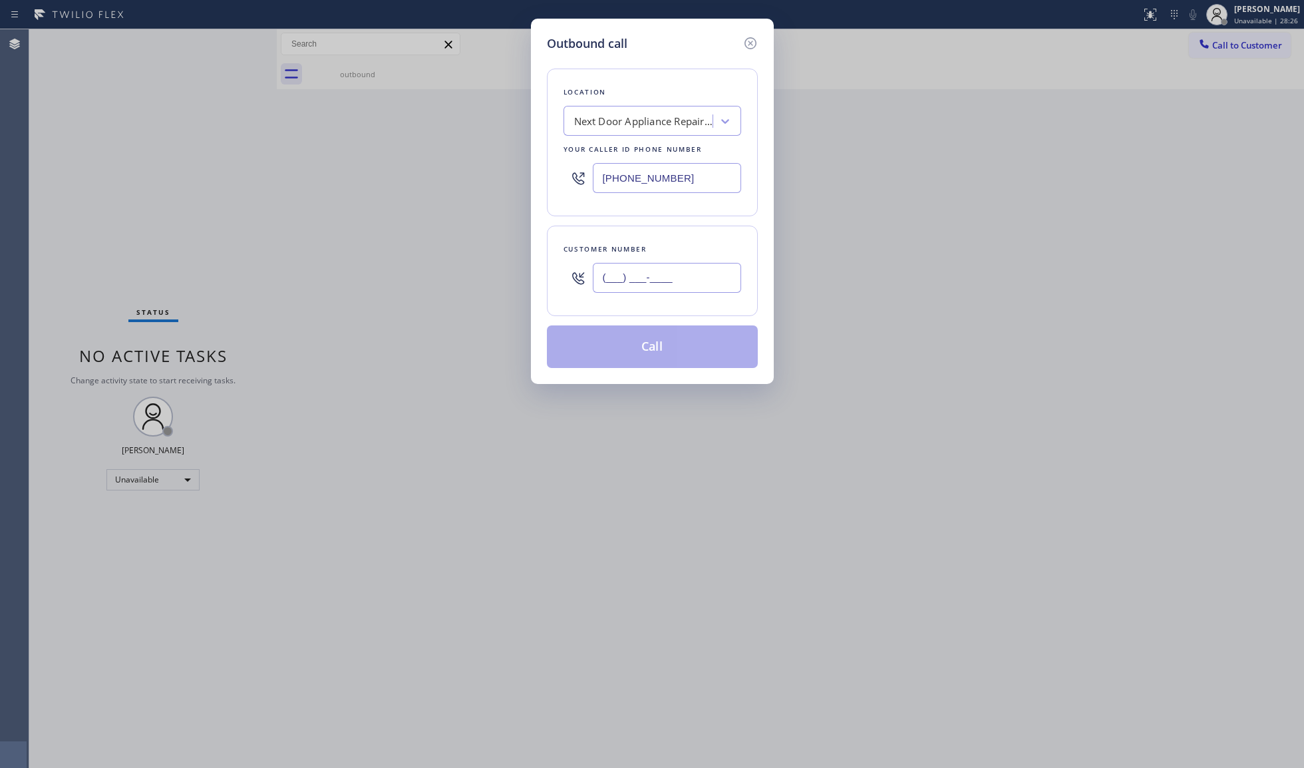
paste input "934) 210-7807"
type input "[PHONE_NUMBER]"
click at [652, 357] on button "Call" at bounding box center [652, 346] width 211 height 43
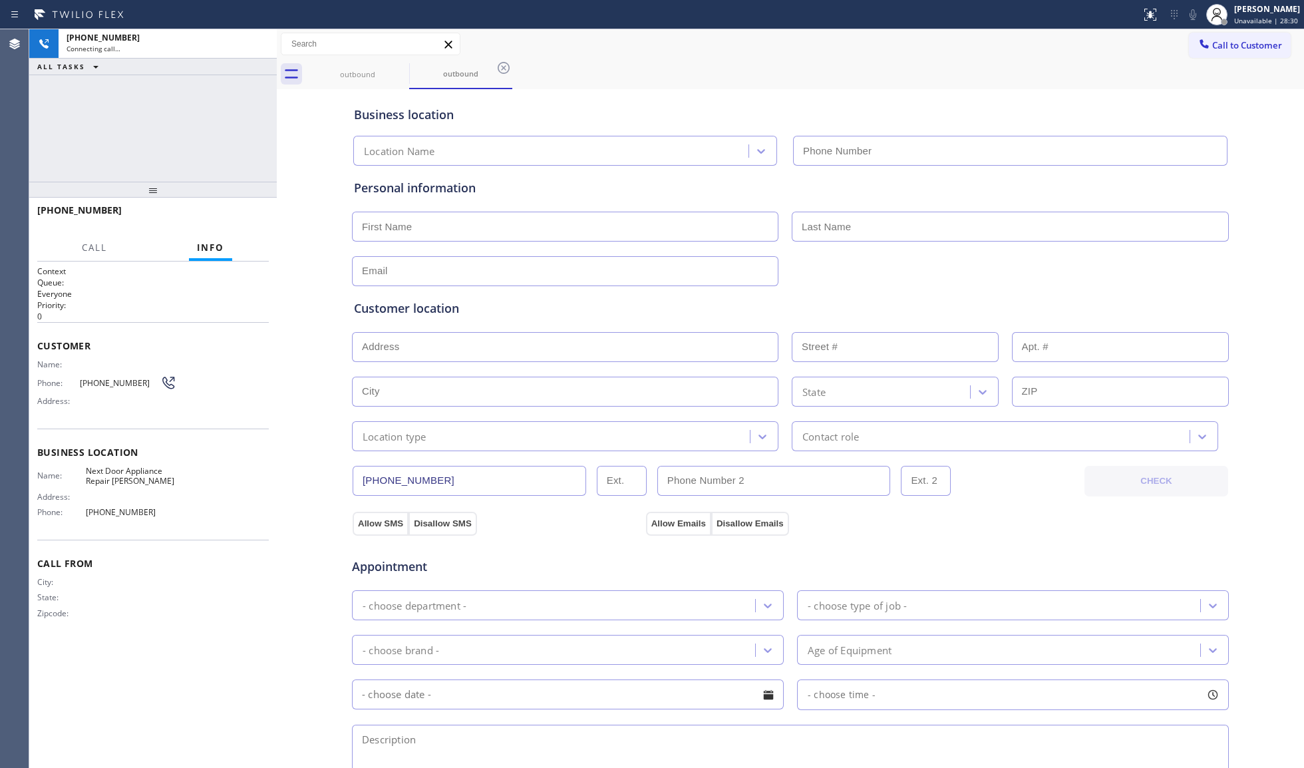
type input "[PHONE_NUMBER]"
click at [258, 51] on icon at bounding box center [259, 44] width 16 height 16
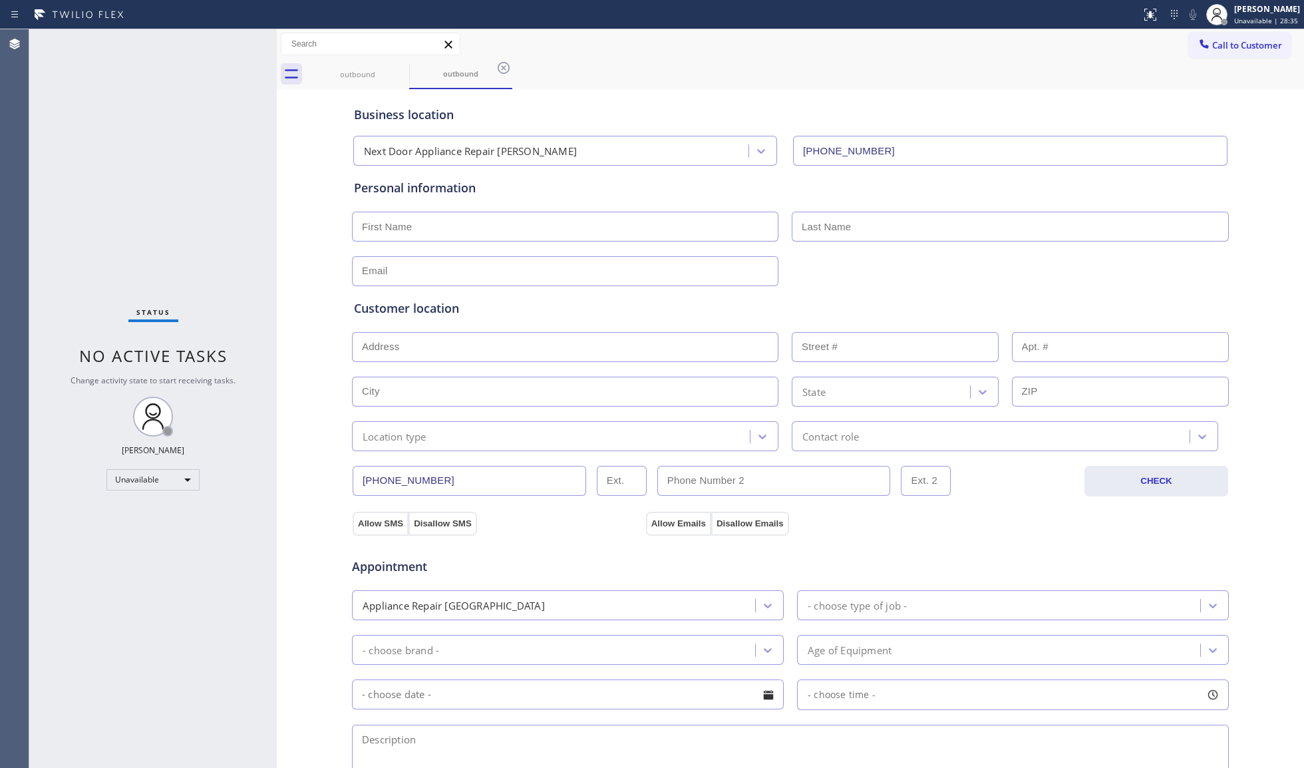
drag, startPoint x: 1219, startPoint y: 53, endPoint x: 1130, endPoint y: 51, distance: 89.2
click at [1219, 52] on button "Call to Customer" at bounding box center [1240, 45] width 102 height 25
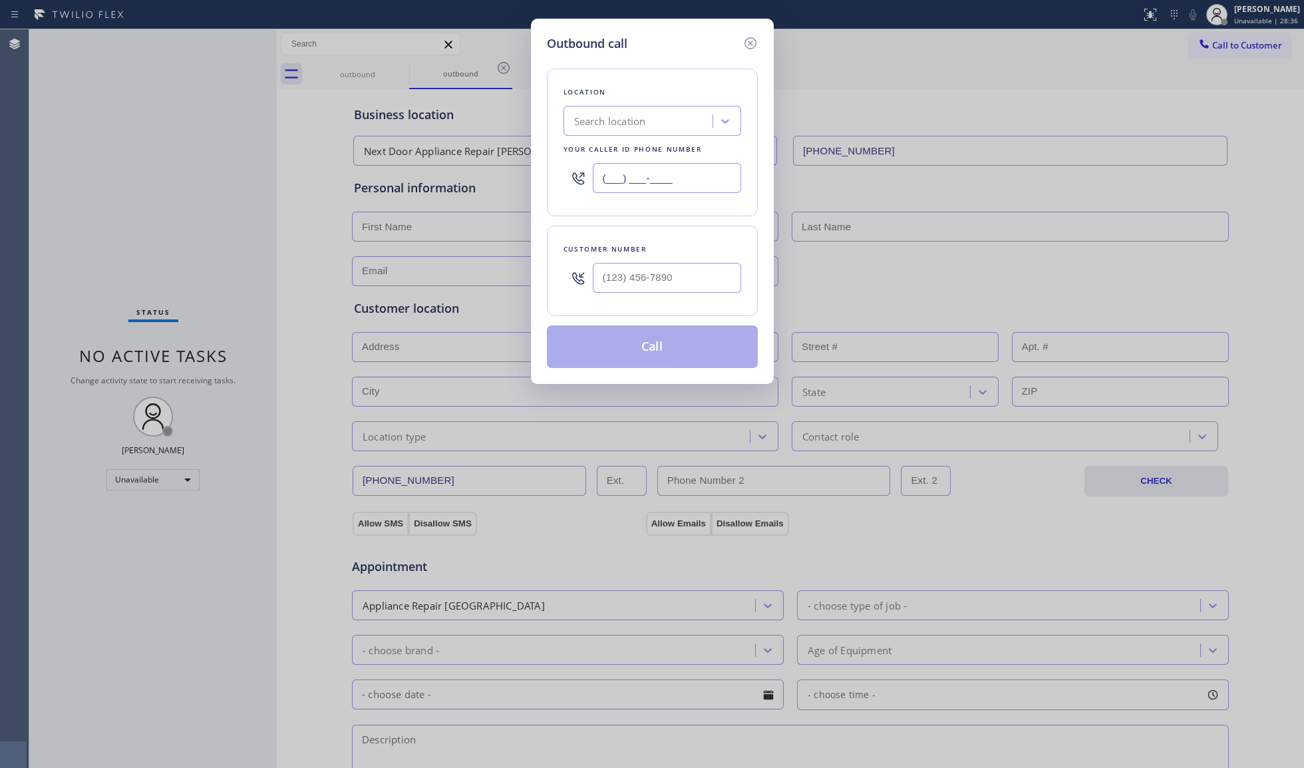
drag, startPoint x: 620, startPoint y: 177, endPoint x: 526, endPoint y: 171, distance: 94.7
click at [528, 177] on div "Outbound call Location Search location Your caller id phone number (___) ___-__…" at bounding box center [652, 384] width 1304 height 768
paste input "609) 710-8354"
type input "[PHONE_NUMBER]"
paste input "609-2014"
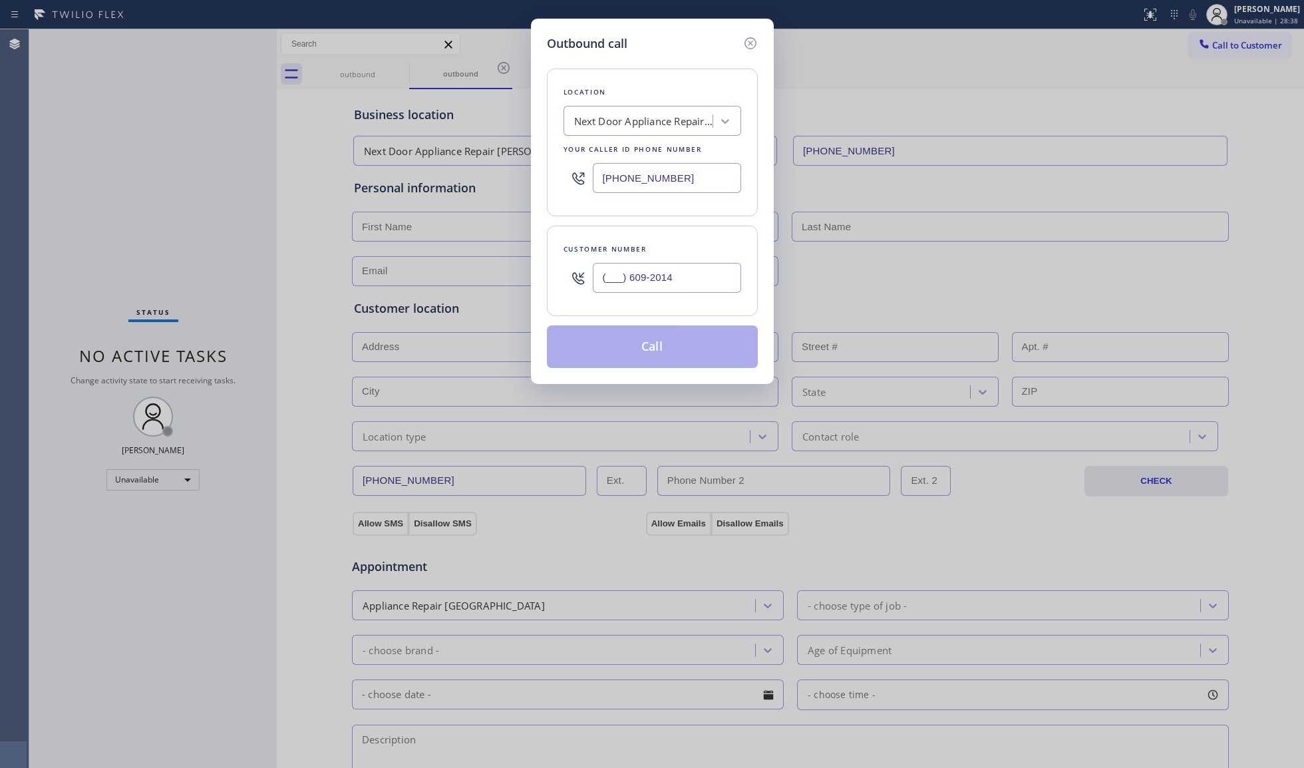
click at [629, 280] on input "(___) 609-2014" at bounding box center [667, 278] width 148 height 30
drag, startPoint x: 653, startPoint y: 278, endPoint x: 514, endPoint y: 278, distance: 139.7
click at [514, 279] on div "Outbound call Location Next Door Appliance Repair [GEOGRAPHIC_DATA] Your caller…" at bounding box center [652, 384] width 1304 height 768
paste input "609) 201-4302"
type input "[PHONE_NUMBER]"
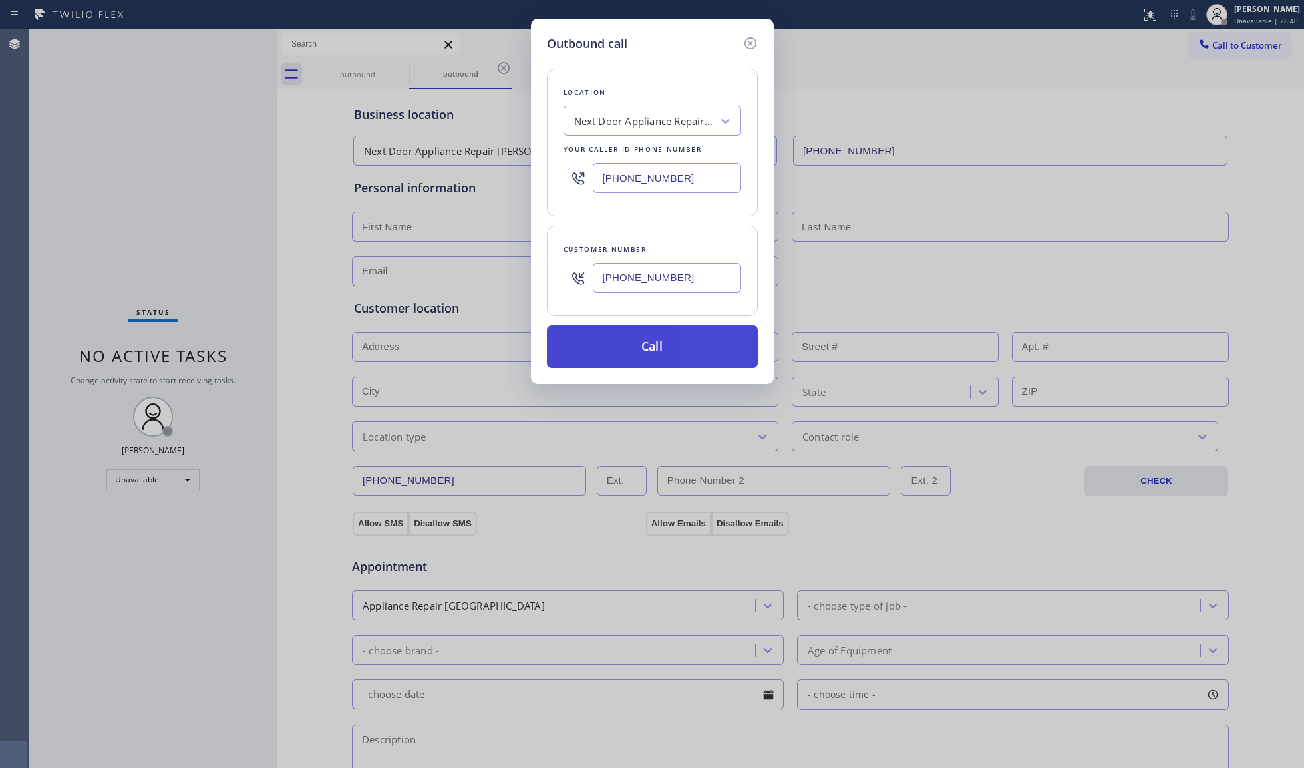
click at [656, 350] on button "Call" at bounding box center [652, 346] width 211 height 43
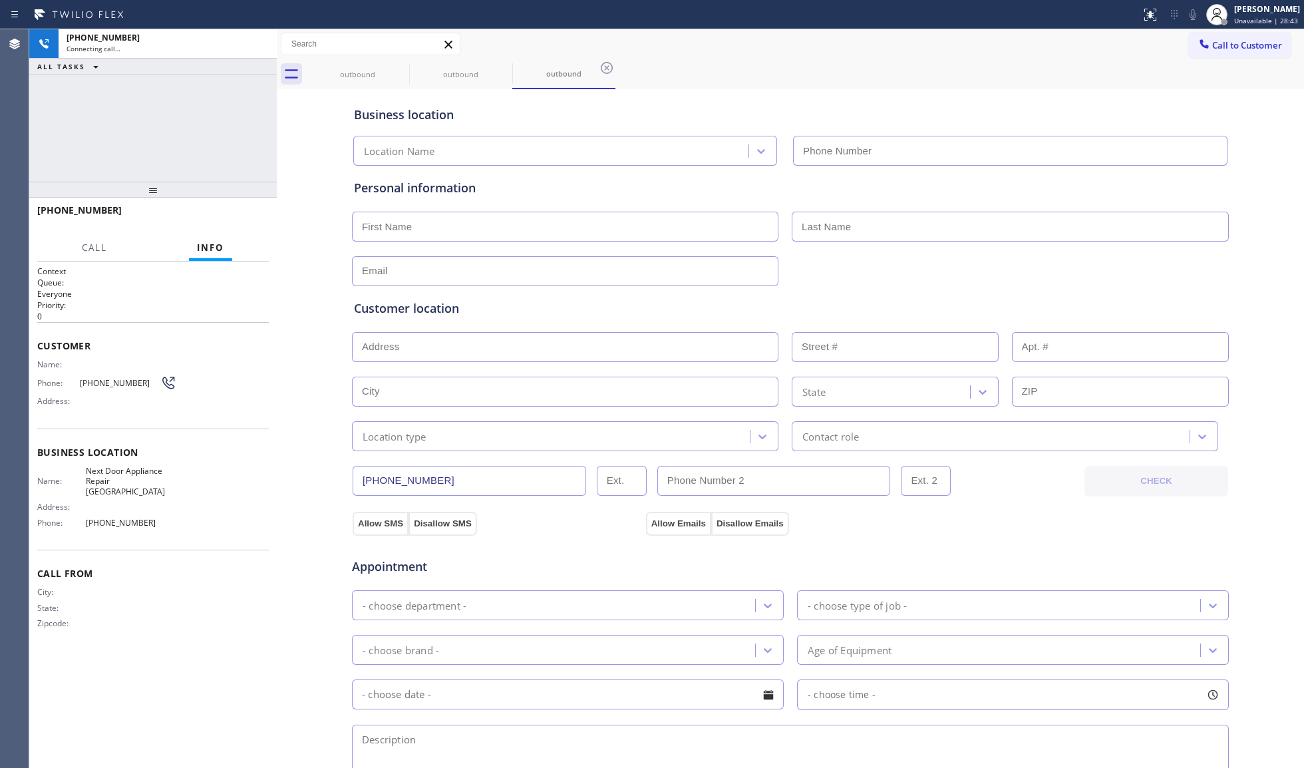
type input "[PHONE_NUMBER]"
drag, startPoint x: 700, startPoint y: 67, endPoint x: 671, endPoint y: 80, distance: 31.5
click at [698, 70] on div "outbound outbound outbound" at bounding box center [805, 74] width 998 height 30
click at [233, 128] on div "[PHONE_NUMBER] Connecting call… ALL TASKS ALL TASKS ACTIVE TASKS TASKS IN WRAP …" at bounding box center [152, 105] width 247 height 152
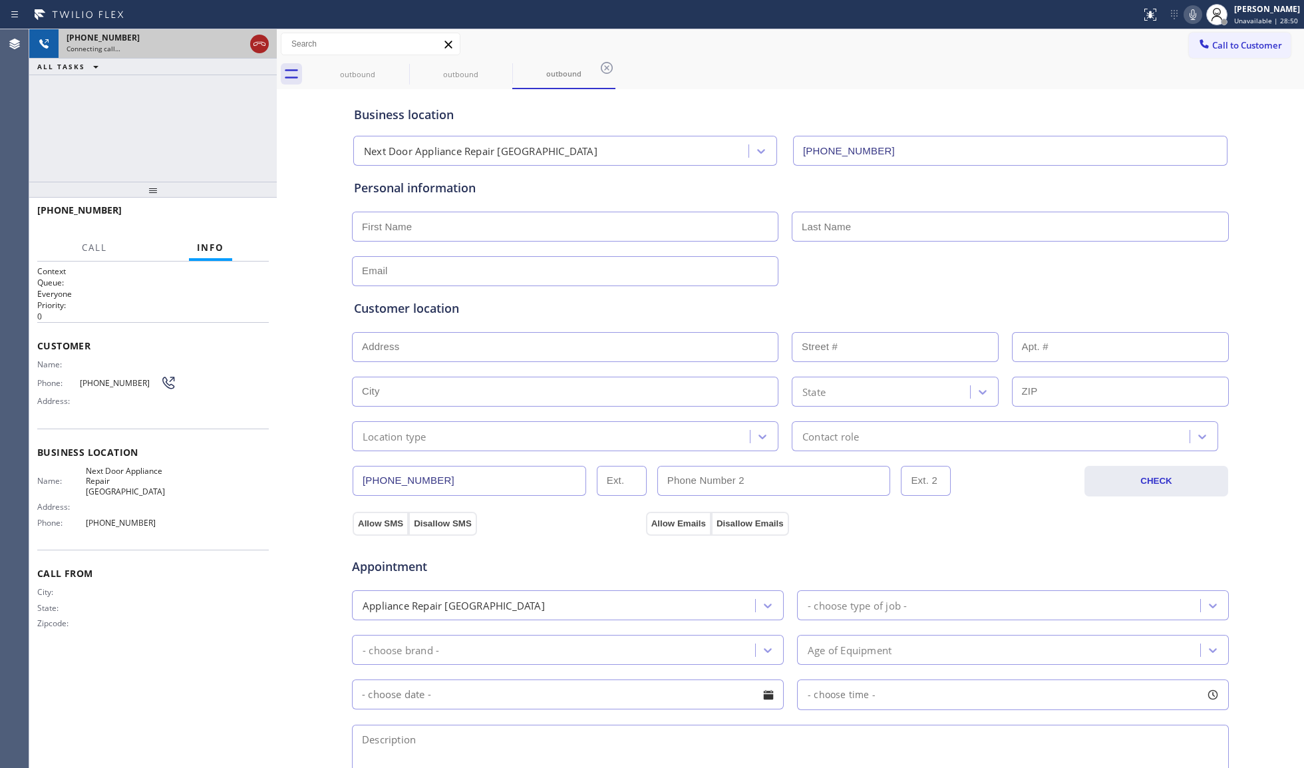
click at [259, 40] on icon at bounding box center [259, 44] width 16 height 16
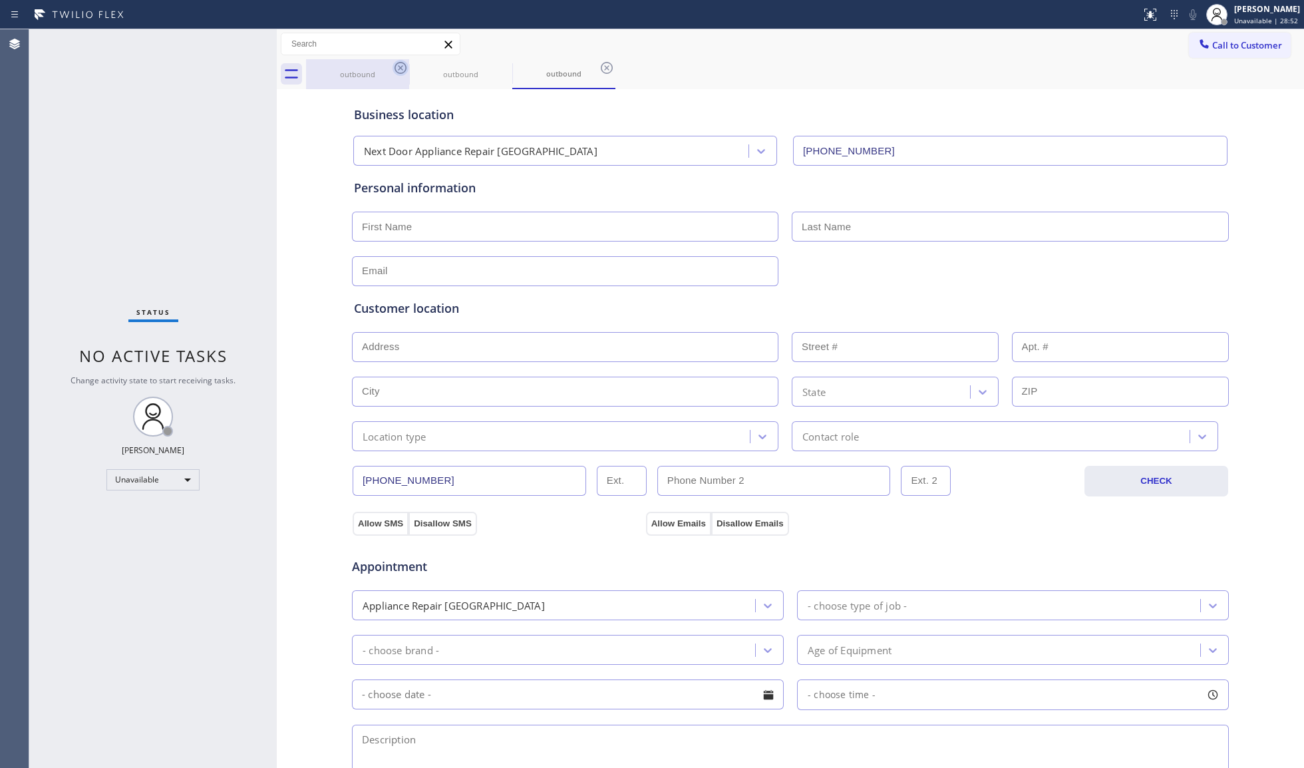
click at [405, 70] on icon at bounding box center [400, 68] width 12 height 12
click at [402, 67] on icon at bounding box center [400, 68] width 16 height 16
click at [496, 67] on icon at bounding box center [504, 68] width 16 height 16
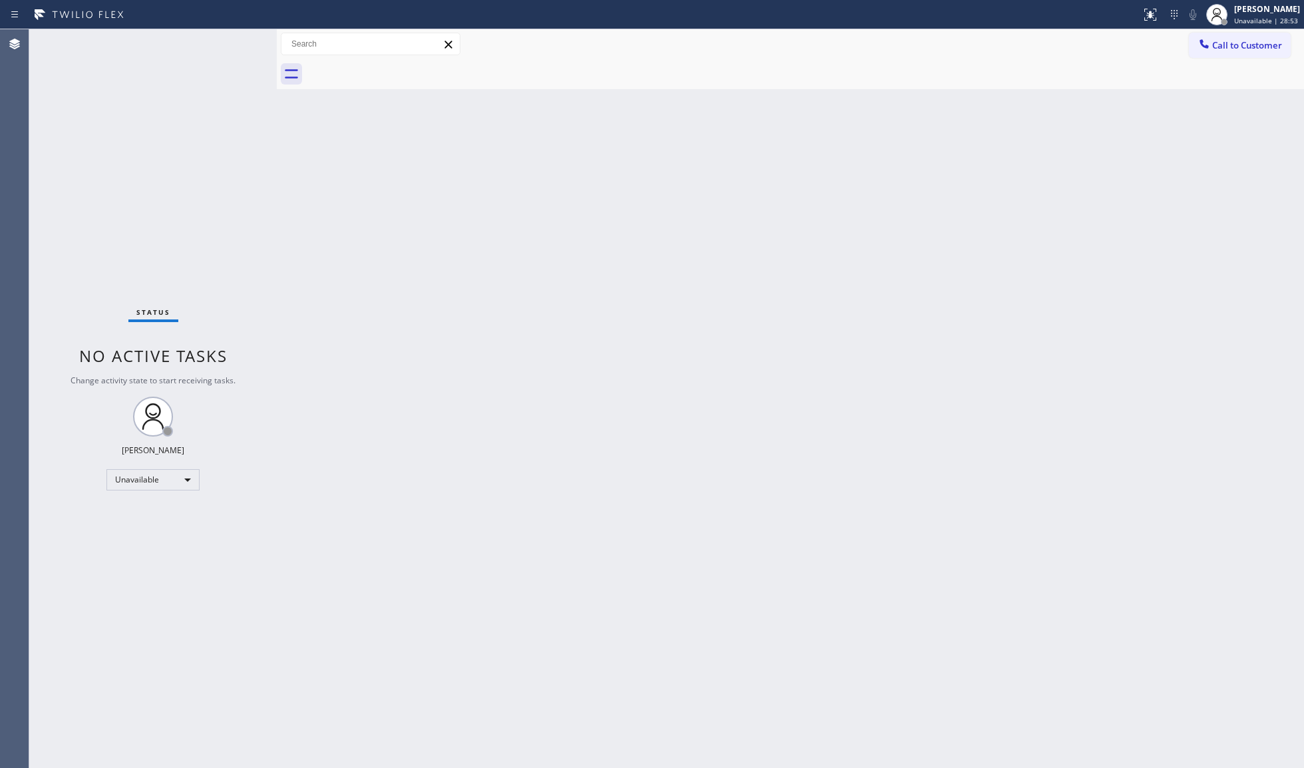
click at [402, 67] on div at bounding box center [805, 74] width 998 height 30
click at [1208, 37] on icon at bounding box center [1203, 43] width 13 height 13
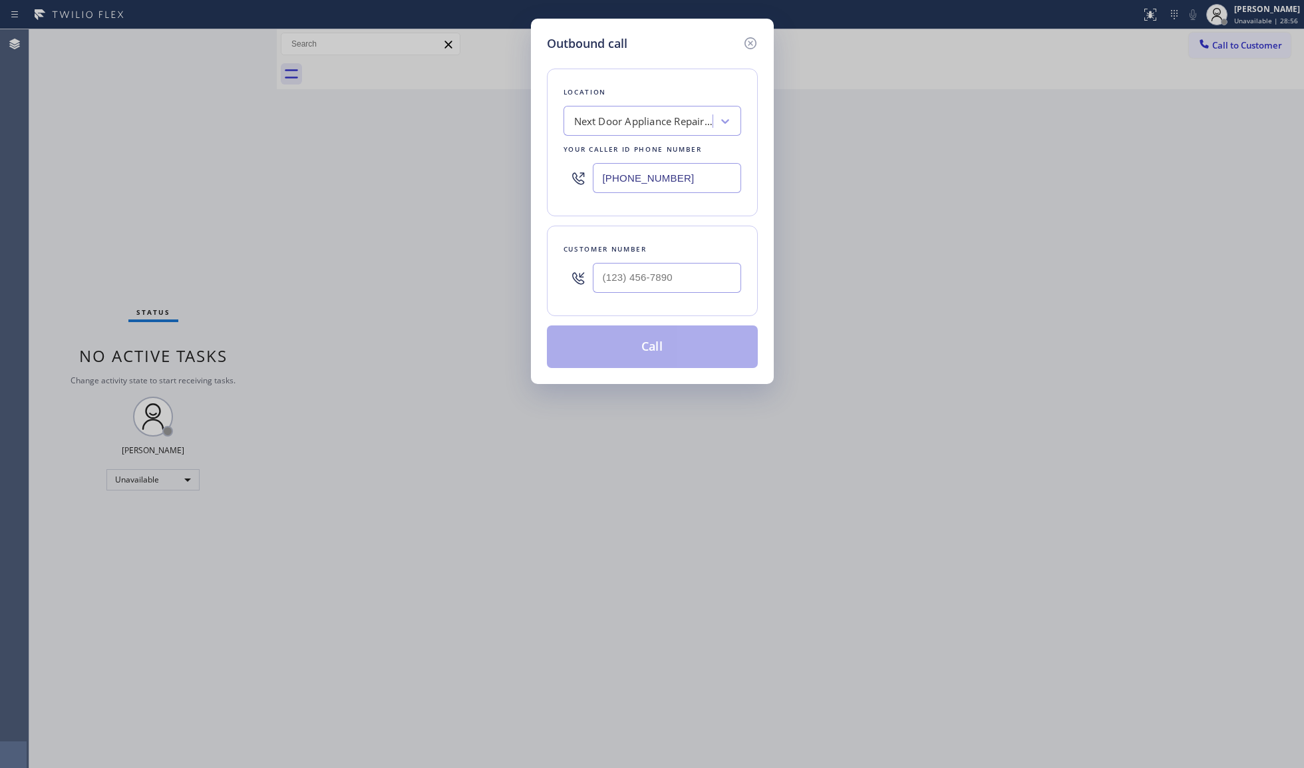
drag, startPoint x: 559, startPoint y: 177, endPoint x: 517, endPoint y: 173, distance: 42.8
click at [517, 174] on div "Outbound call Location Next Door Appliance Repair [GEOGRAPHIC_DATA] Your caller…" at bounding box center [652, 384] width 1304 height 768
paste input "510) 781-9338"
type input "[PHONE_NUMBER]"
paste input "510) 201-1498"
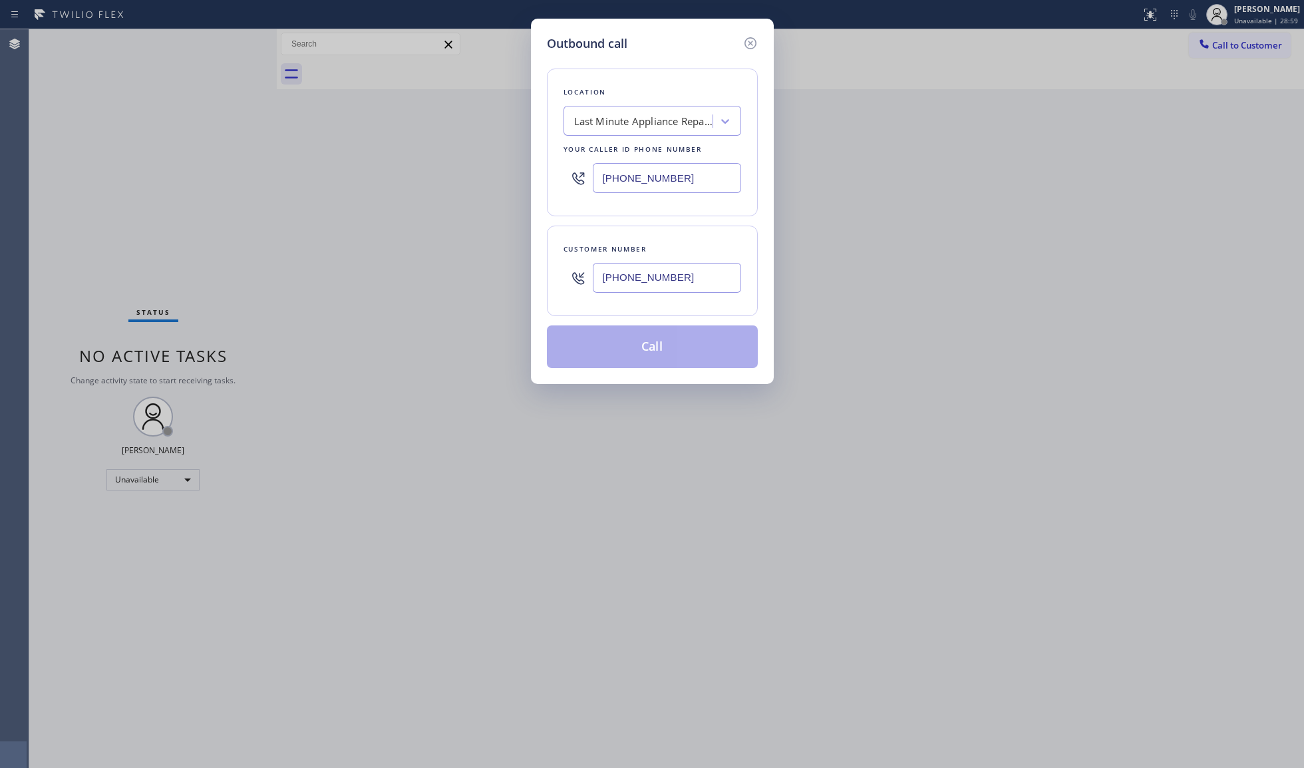
click at [706, 269] on input "[PHONE_NUMBER]" at bounding box center [667, 278] width 148 height 30
type input "[PHONE_NUMBER]"
click at [631, 355] on button "Call" at bounding box center [652, 346] width 211 height 43
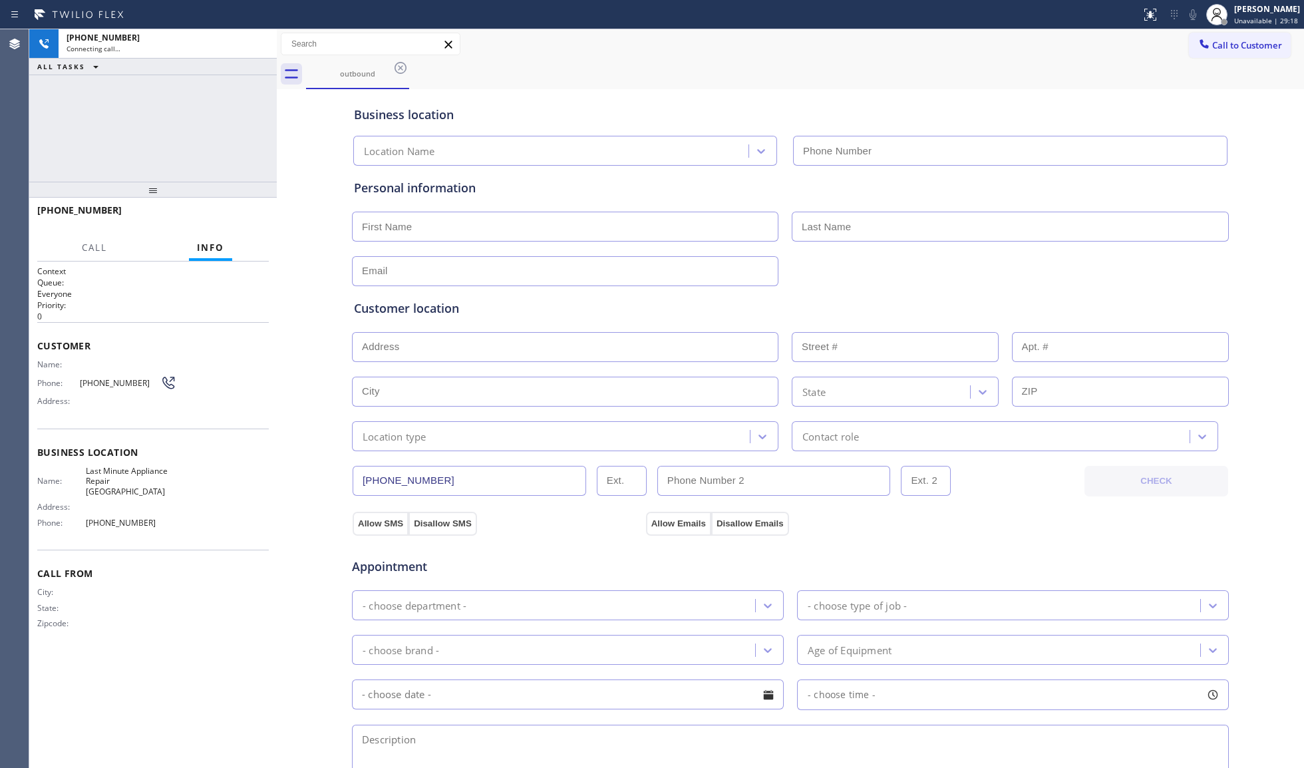
type input "[PHONE_NUMBER]"
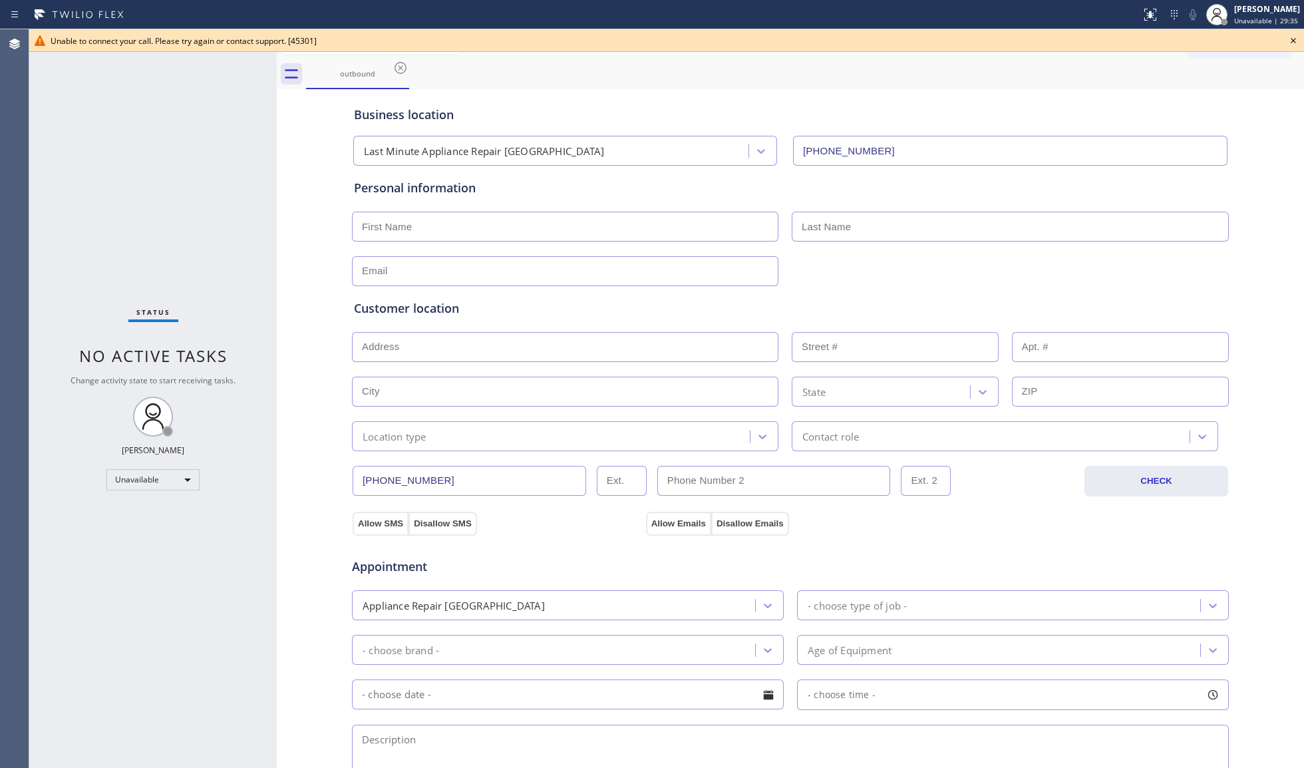
click at [1081, 87] on div "Business location Last Minute Appliance Repair [GEOGRAPHIC_DATA] [PHONE_NUMBER]" at bounding box center [790, 126] width 878 height 78
click at [1291, 39] on icon at bounding box center [1293, 41] width 16 height 16
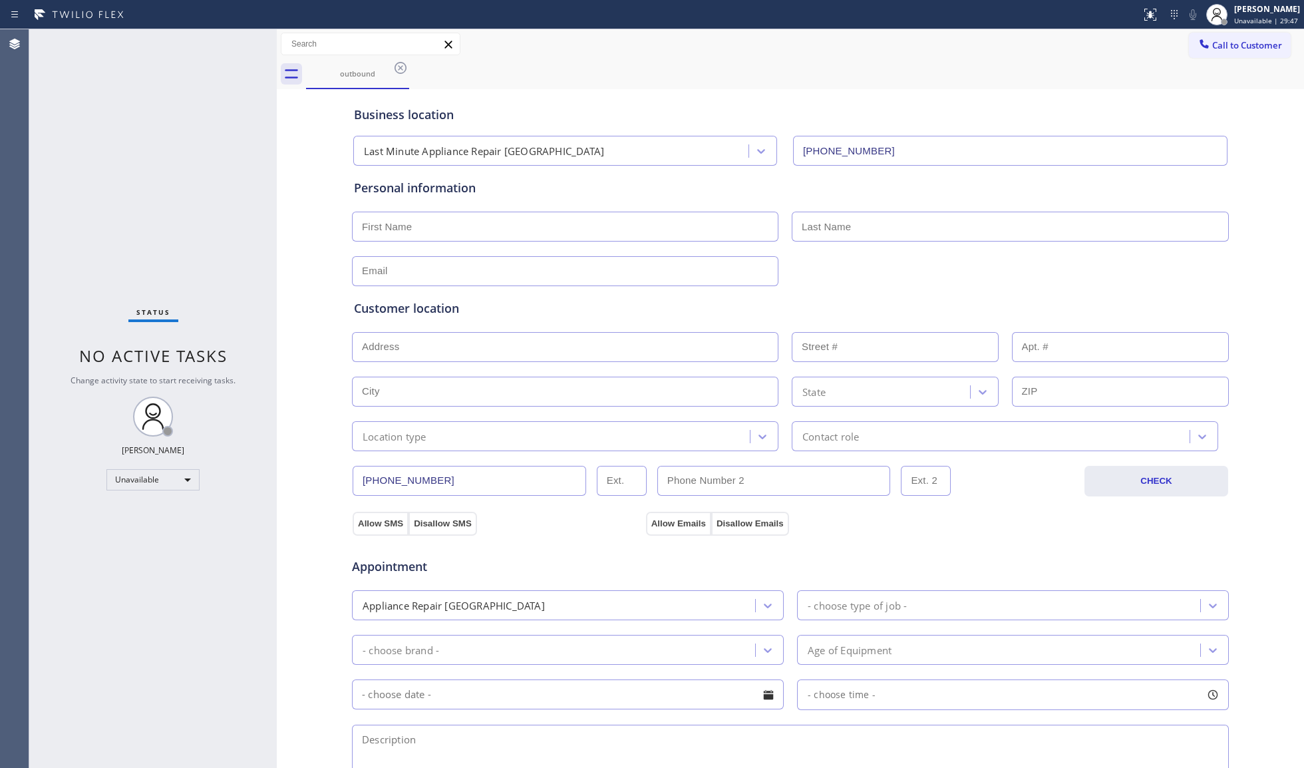
drag, startPoint x: 1108, startPoint y: 51, endPoint x: 1126, endPoint y: 57, distance: 18.3
click at [1111, 52] on div "Call to Customer Outbound call Location Last Minute Appliance Repair [GEOGRAPHI…" at bounding box center [790, 44] width 1027 height 23
drag, startPoint x: 1214, startPoint y: 48, endPoint x: 972, endPoint y: 123, distance: 253.5
click at [1212, 48] on span "Call to Customer" at bounding box center [1247, 45] width 70 height 12
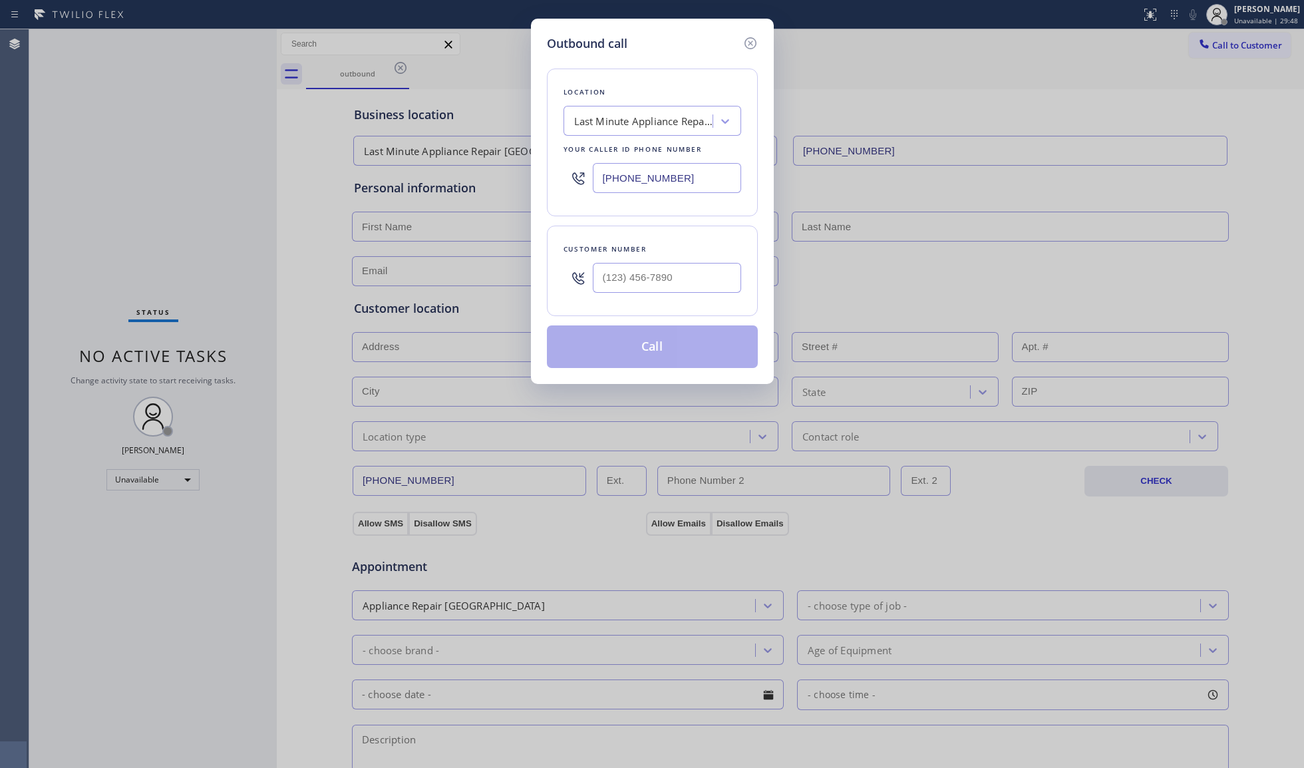
drag, startPoint x: 676, startPoint y: 176, endPoint x: 528, endPoint y: 173, distance: 148.4
click at [511, 176] on div "Outbound call Location Last Minute Appliance Repair [GEOGRAPHIC_DATA] Your call…" at bounding box center [652, 384] width 1304 height 768
paste input "949) 506-2636"
type input "[PHONE_NUMBER]"
click at [717, 280] on input "(___) ___-____" at bounding box center [667, 278] width 148 height 30
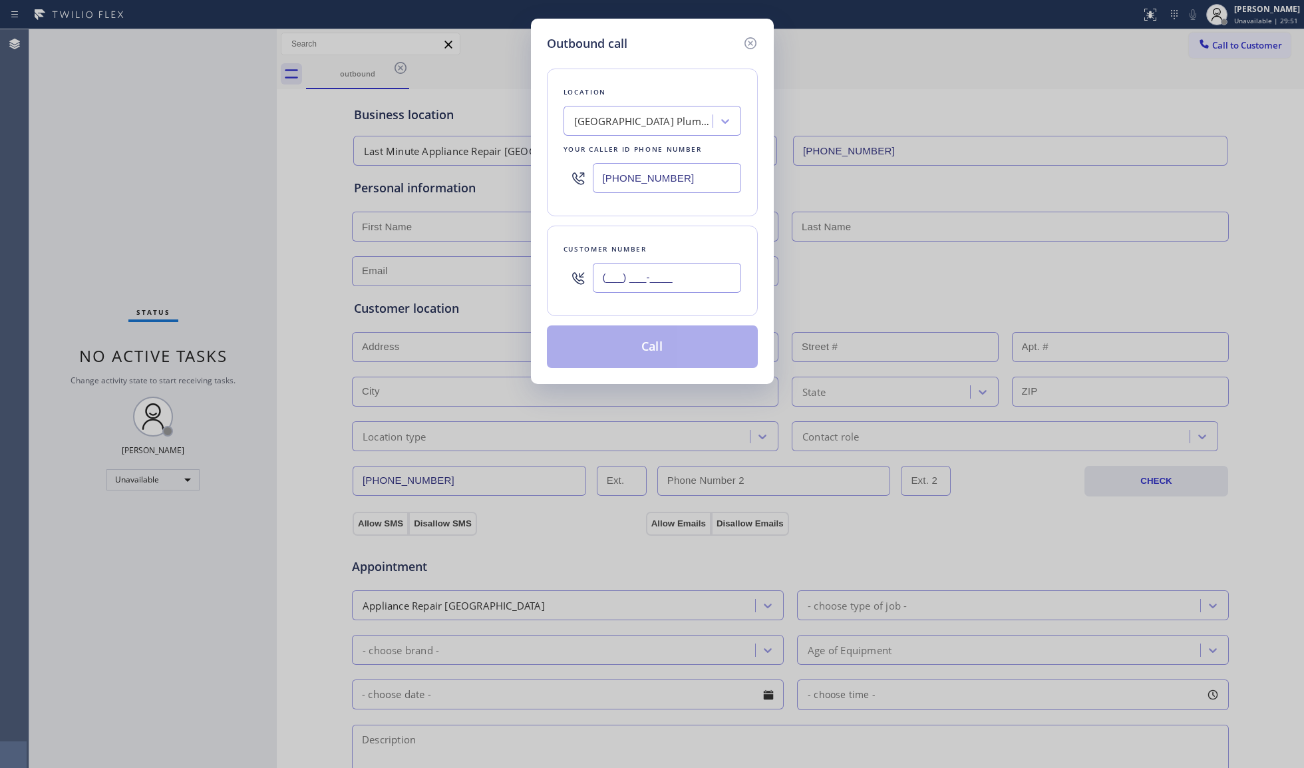
paste input "949) 200-5812"
type input "[PHONE_NUMBER]"
click at [648, 339] on button "Call" at bounding box center [652, 346] width 211 height 43
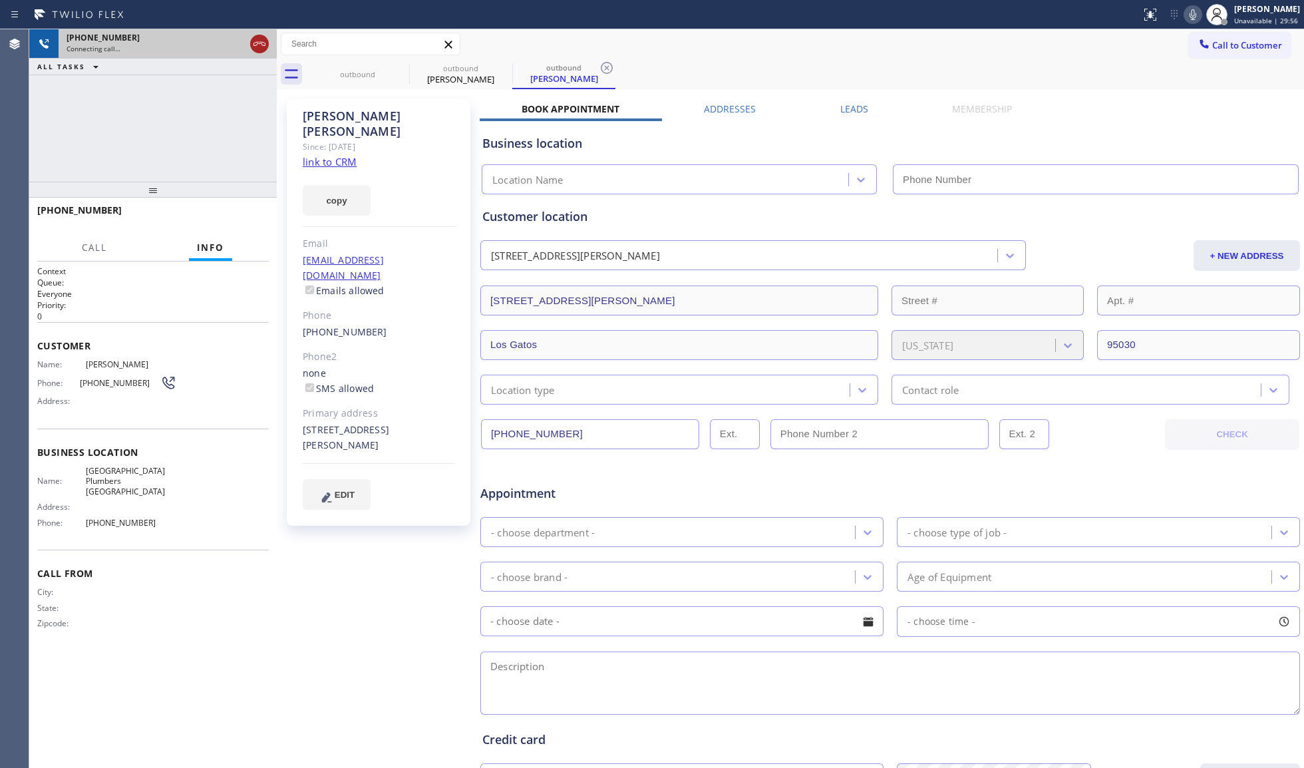
click at [277, 49] on div at bounding box center [277, 398] width 0 height 738
click at [264, 47] on div at bounding box center [256, 44] width 19 height 16
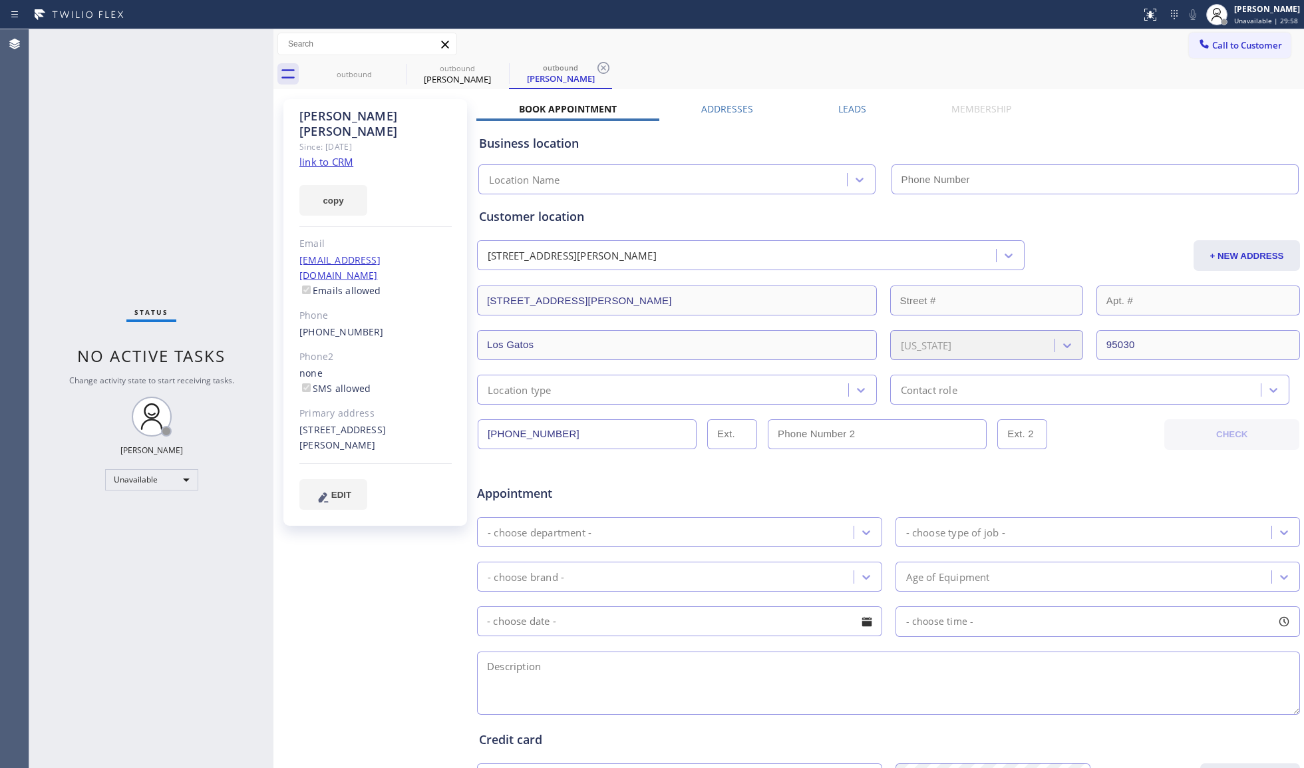
click at [329, 155] on link "link to CRM" at bounding box center [326, 161] width 54 height 13
type input "[PHONE_NUMBER]"
click at [386, 69] on div "outbound" at bounding box center [354, 74] width 100 height 10
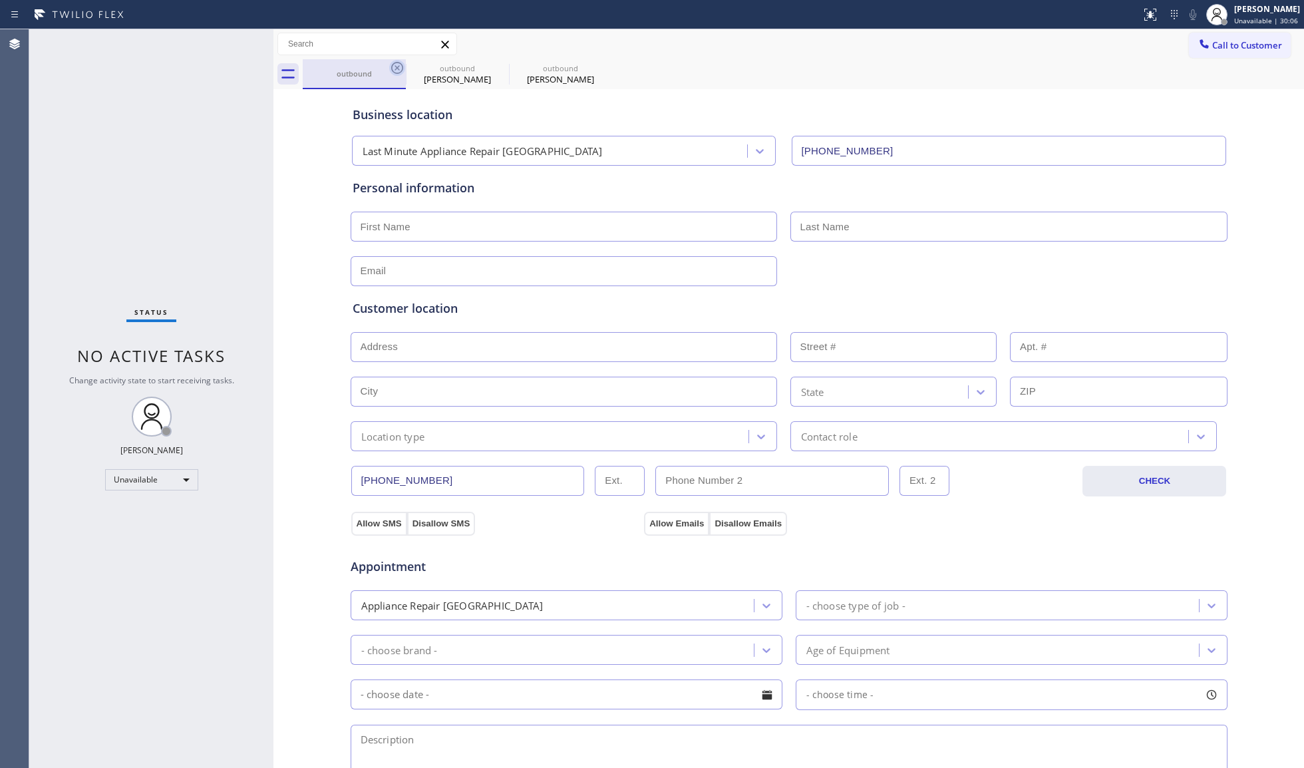
click at [391, 67] on icon at bounding box center [397, 68] width 16 height 16
type input "[PHONE_NUMBER]"
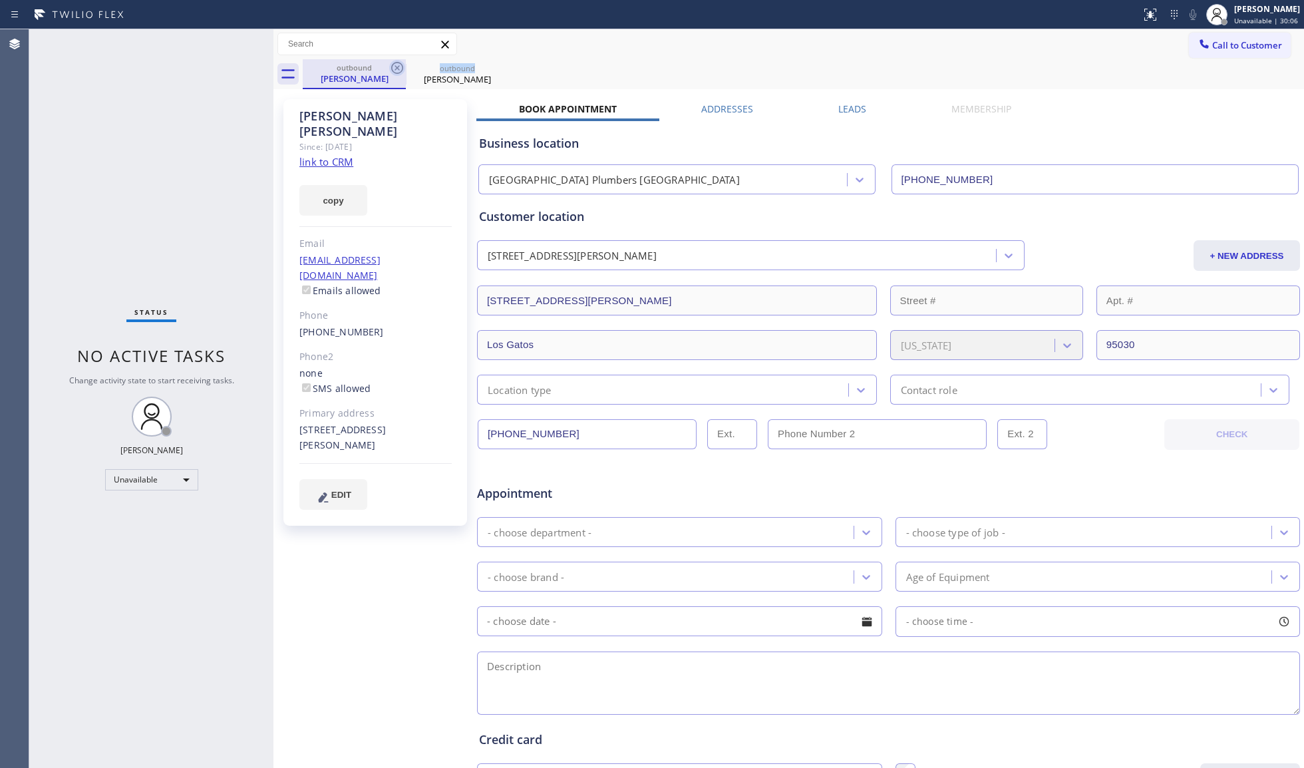
click at [392, 65] on icon at bounding box center [397, 68] width 12 height 12
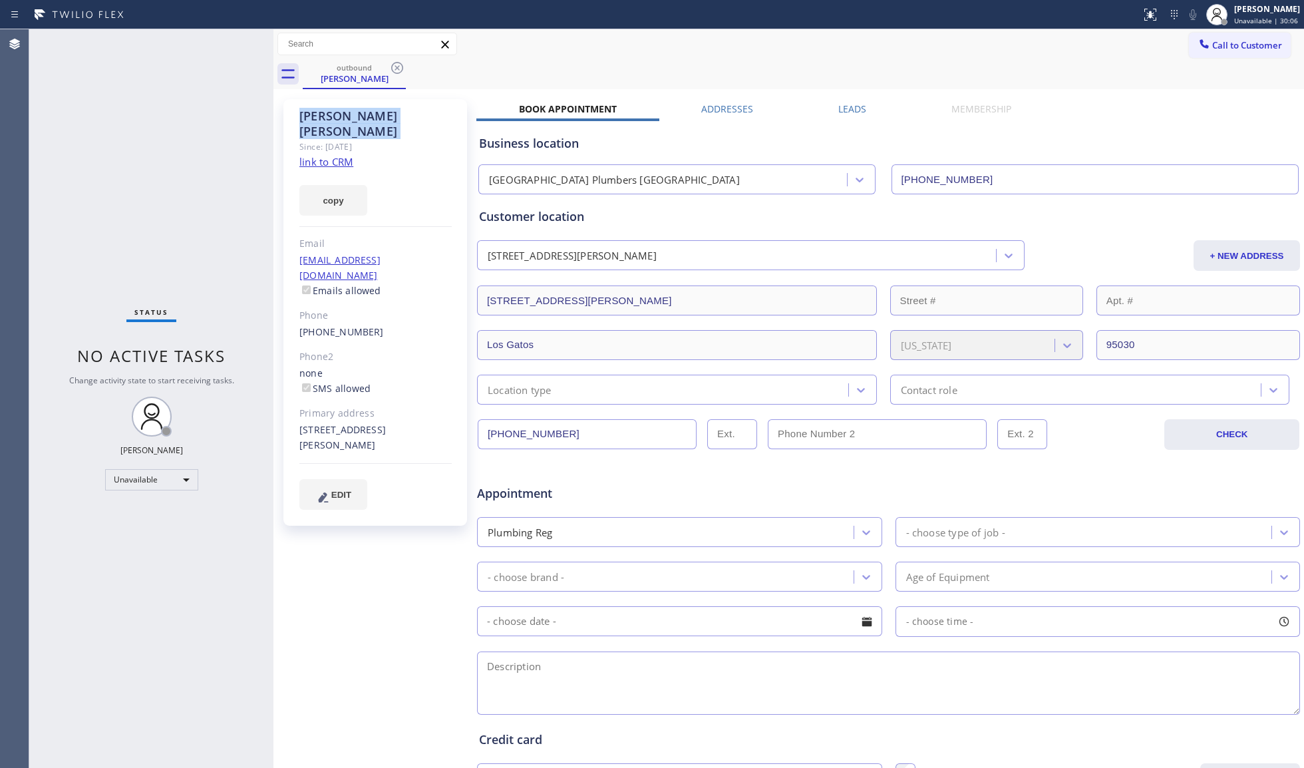
click at [392, 65] on icon at bounding box center [397, 68] width 12 height 12
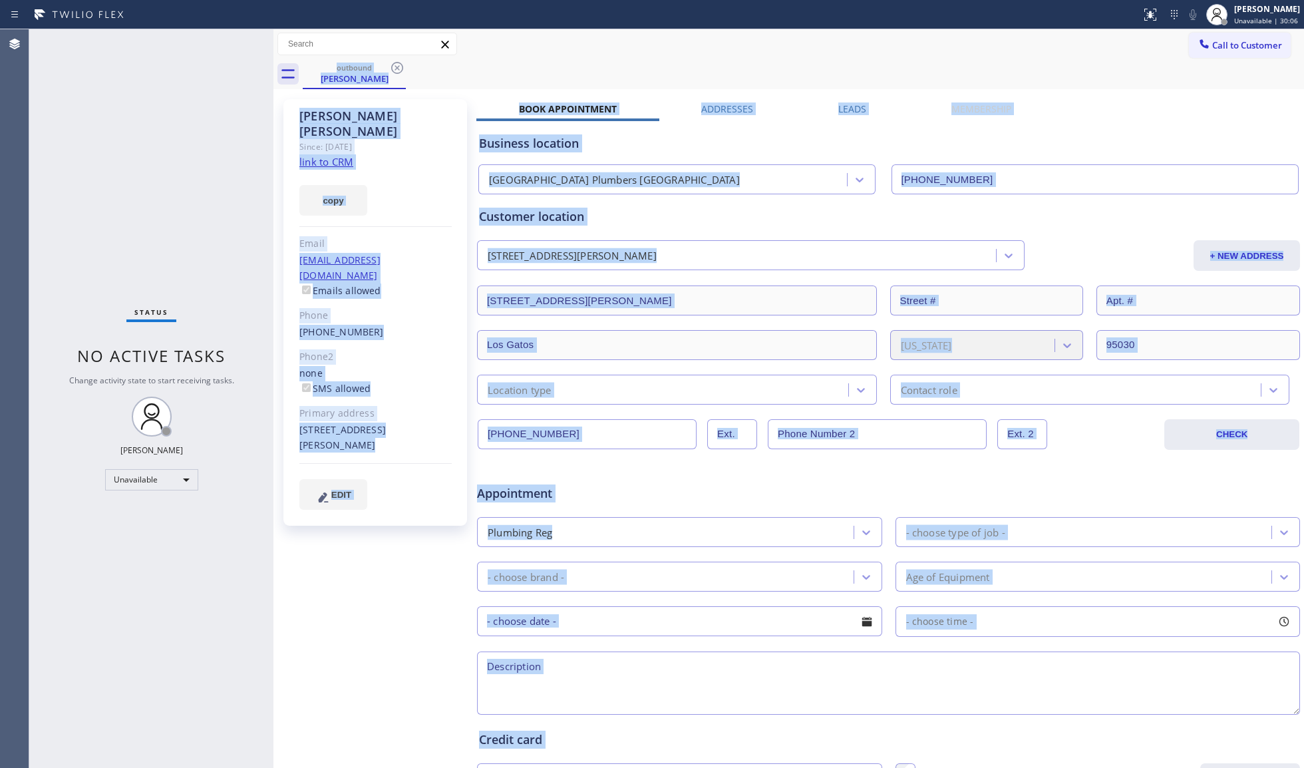
click at [392, 65] on div "outbound [PERSON_NAME]" at bounding box center [803, 74] width 1001 height 30
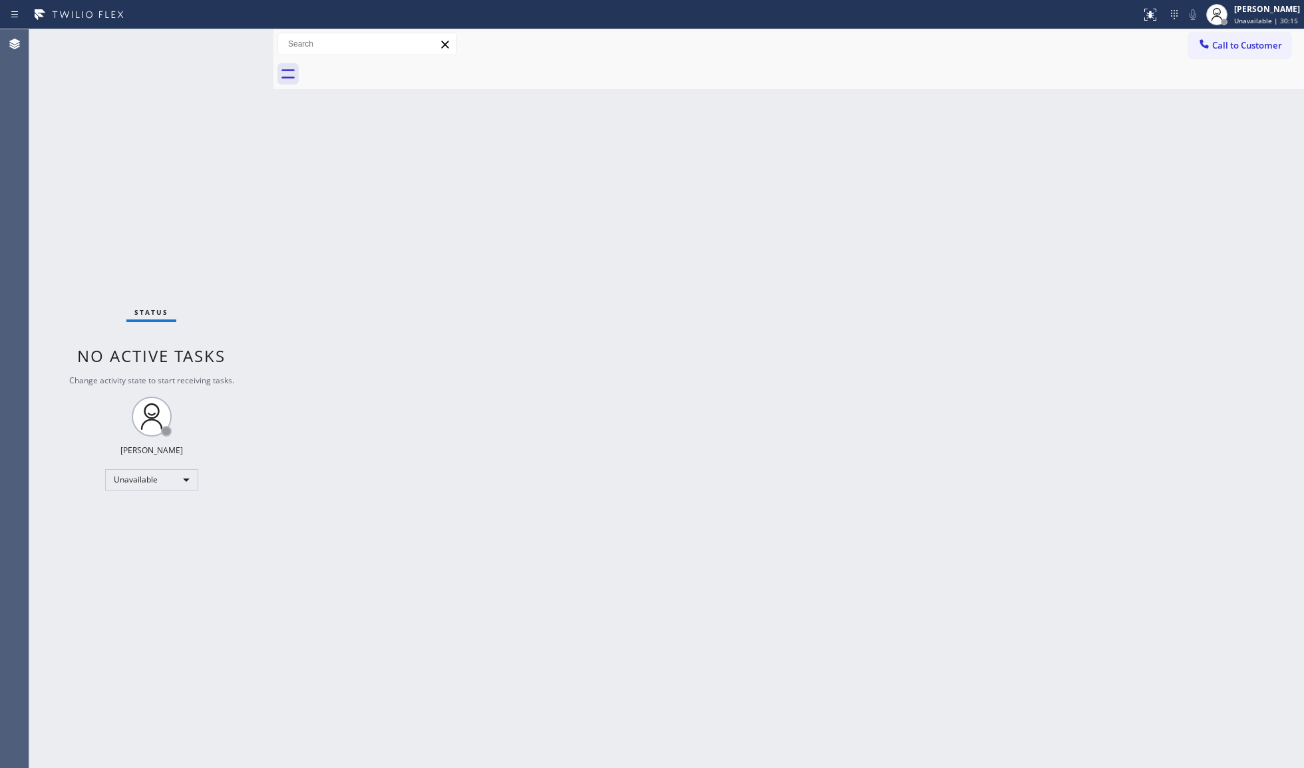
click at [1124, 180] on div "Back to Dashboard Change Sender ID Customers Technicians Select a contact Outbo…" at bounding box center [788, 398] width 1030 height 738
click at [1233, 35] on button "Call to Customer" at bounding box center [1240, 45] width 102 height 25
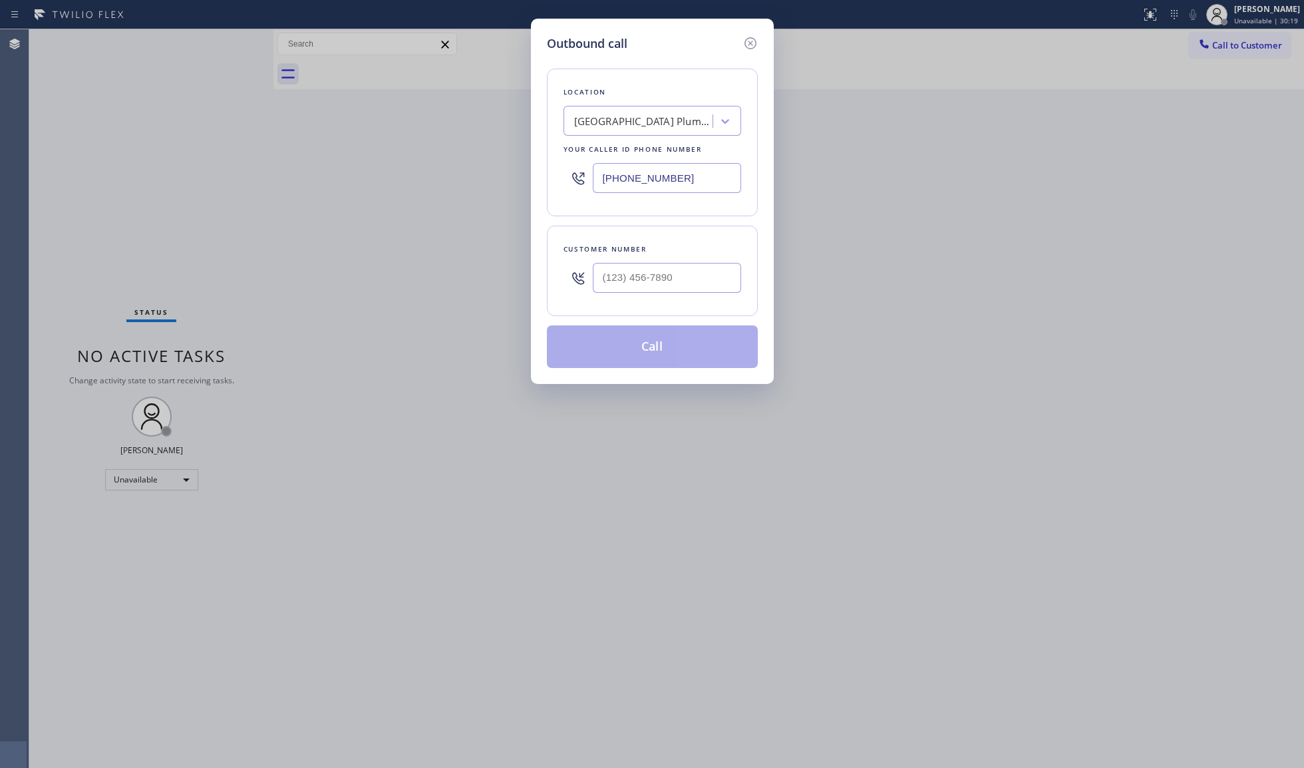
drag, startPoint x: 695, startPoint y: 184, endPoint x: 511, endPoint y: 177, distance: 184.4
click at [520, 172] on div "Outbound call Location [GEOGRAPHIC_DATA] Plumbers [GEOGRAPHIC_DATA] Your caller…" at bounding box center [652, 384] width 1304 height 768
paste input "877) 899-7707"
type input "[PHONE_NUMBER]"
click at [697, 273] on input "(___) ___-____" at bounding box center [667, 278] width 148 height 30
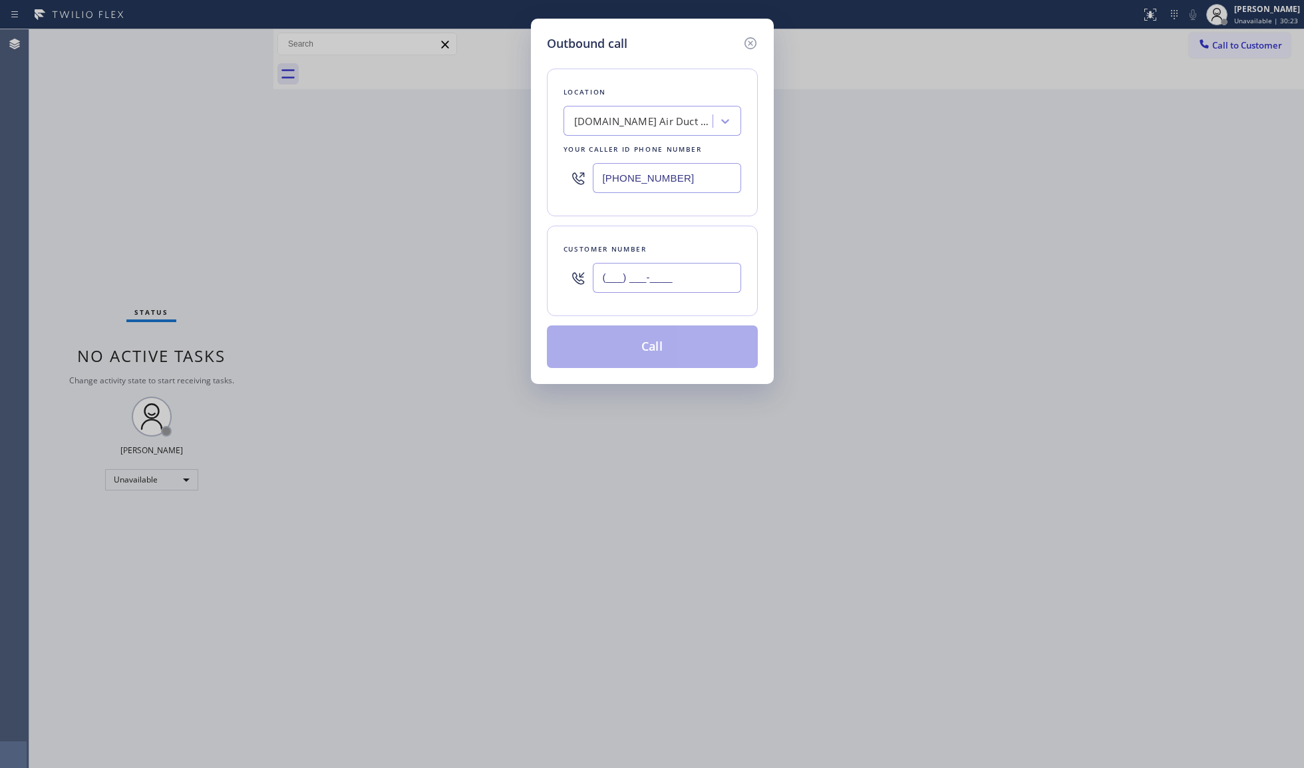
paste input "800) 952-5039"
type input "[PHONE_NUMBER]"
drag, startPoint x: 612, startPoint y: 349, endPoint x: 633, endPoint y: 344, distance: 21.8
click at [613, 349] on button "Call" at bounding box center [652, 346] width 211 height 43
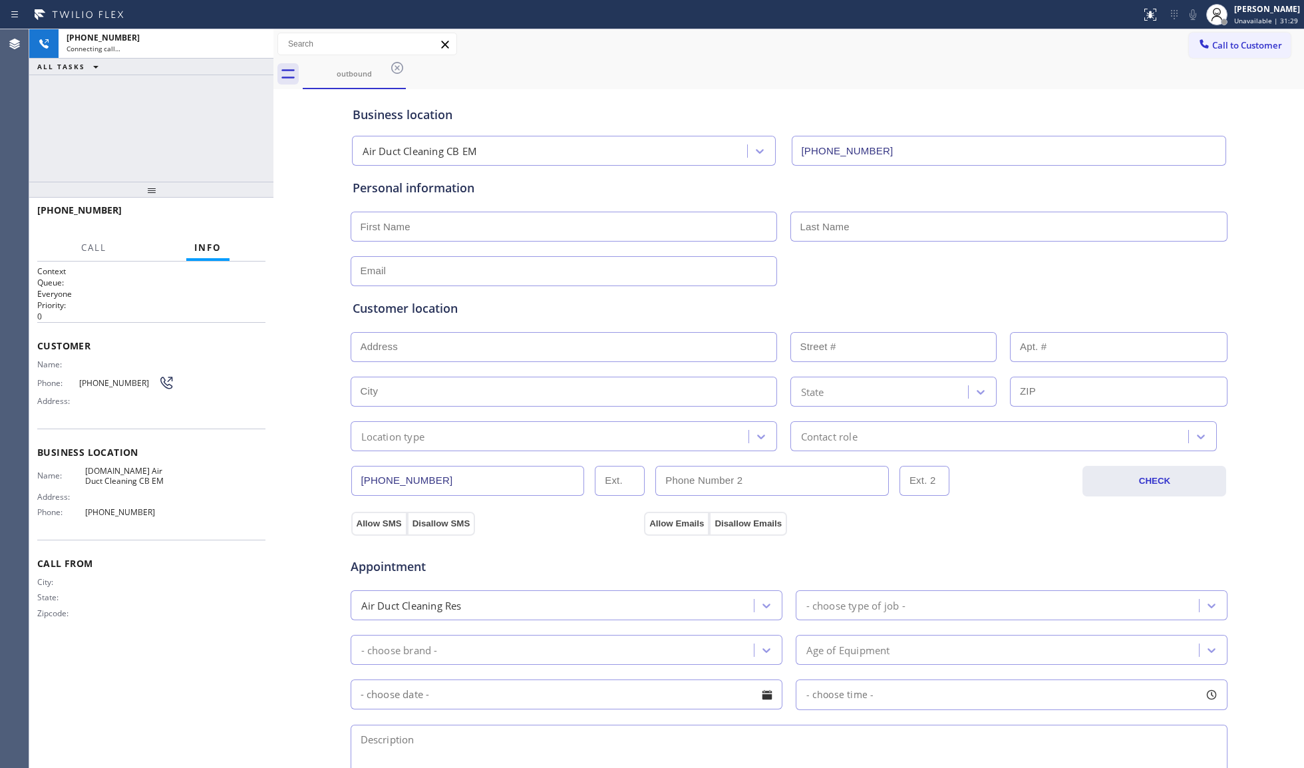
type input "[PHONE_NUMBER]"
click at [235, 218] on span "HANG UP" at bounding box center [234, 216] width 41 height 9
click at [235, 216] on span "HANG UP" at bounding box center [234, 216] width 41 height 9
click at [235, 214] on span "COMPLETE" at bounding box center [232, 216] width 46 height 9
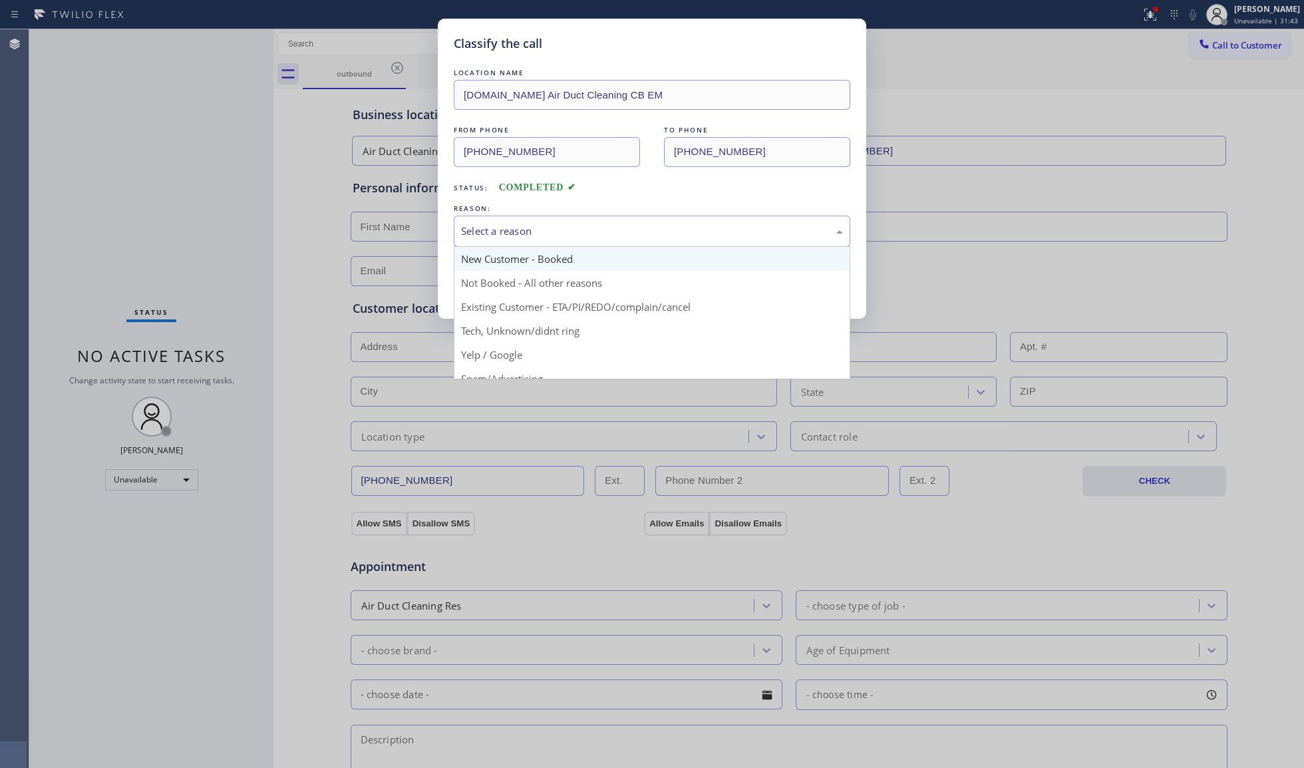
drag, startPoint x: 569, startPoint y: 226, endPoint x: 536, endPoint y: 250, distance: 41.5
click at [567, 228] on div "Select a reason" at bounding box center [652, 231] width 382 height 15
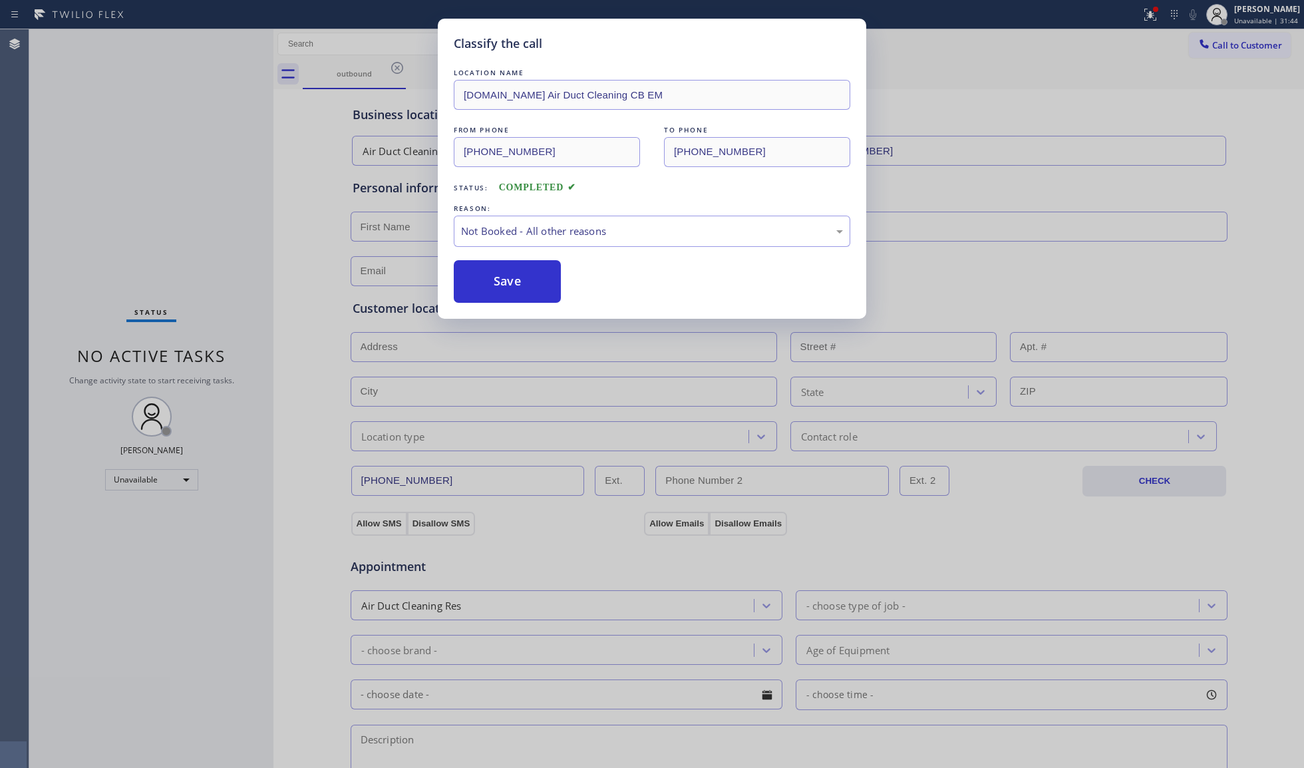
click at [509, 274] on button "Save" at bounding box center [507, 281] width 107 height 43
drag, startPoint x: 509, startPoint y: 274, endPoint x: 537, endPoint y: 278, distance: 28.9
click at [512, 275] on button "Save" at bounding box center [507, 281] width 107 height 43
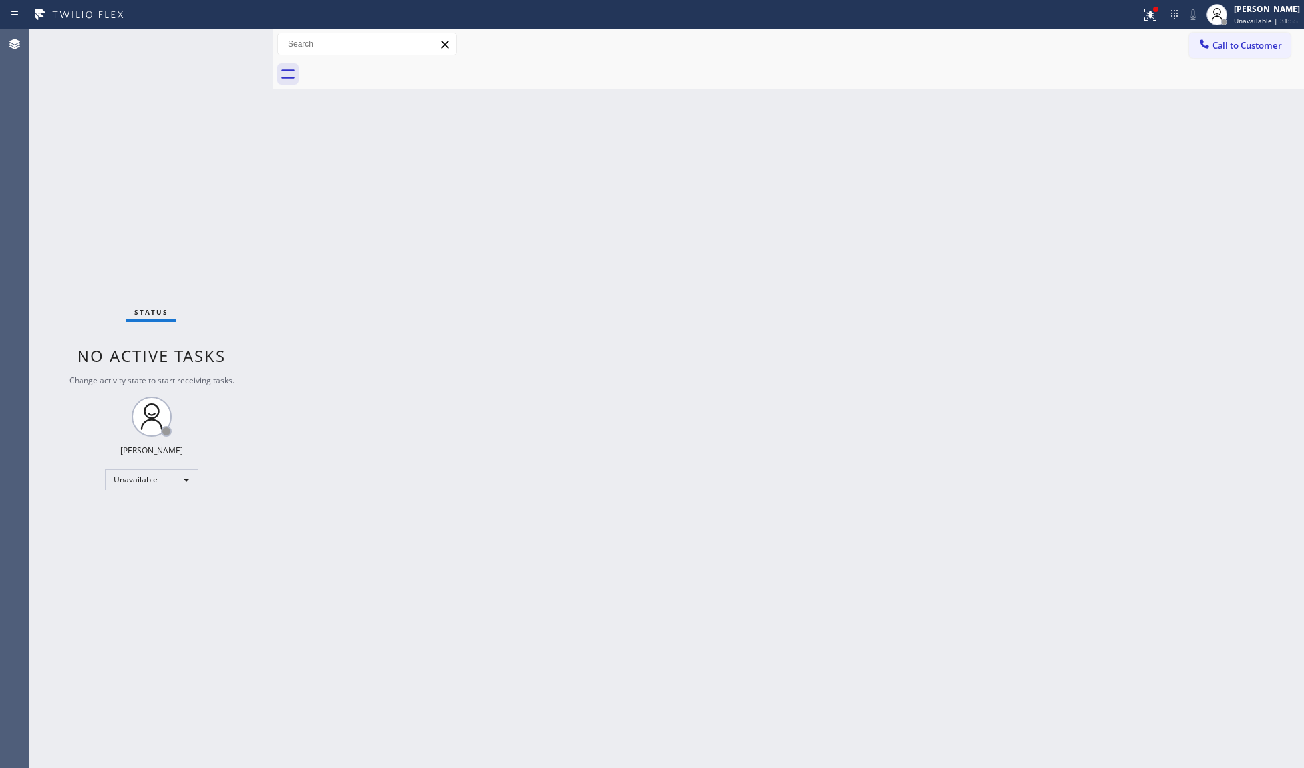
click at [1058, 174] on div "Back to Dashboard Change Sender ID Customers Technicians Select a contact Outbo…" at bounding box center [788, 398] width 1030 height 738
click at [1227, 33] on button "Call to Customer" at bounding box center [1240, 45] width 102 height 25
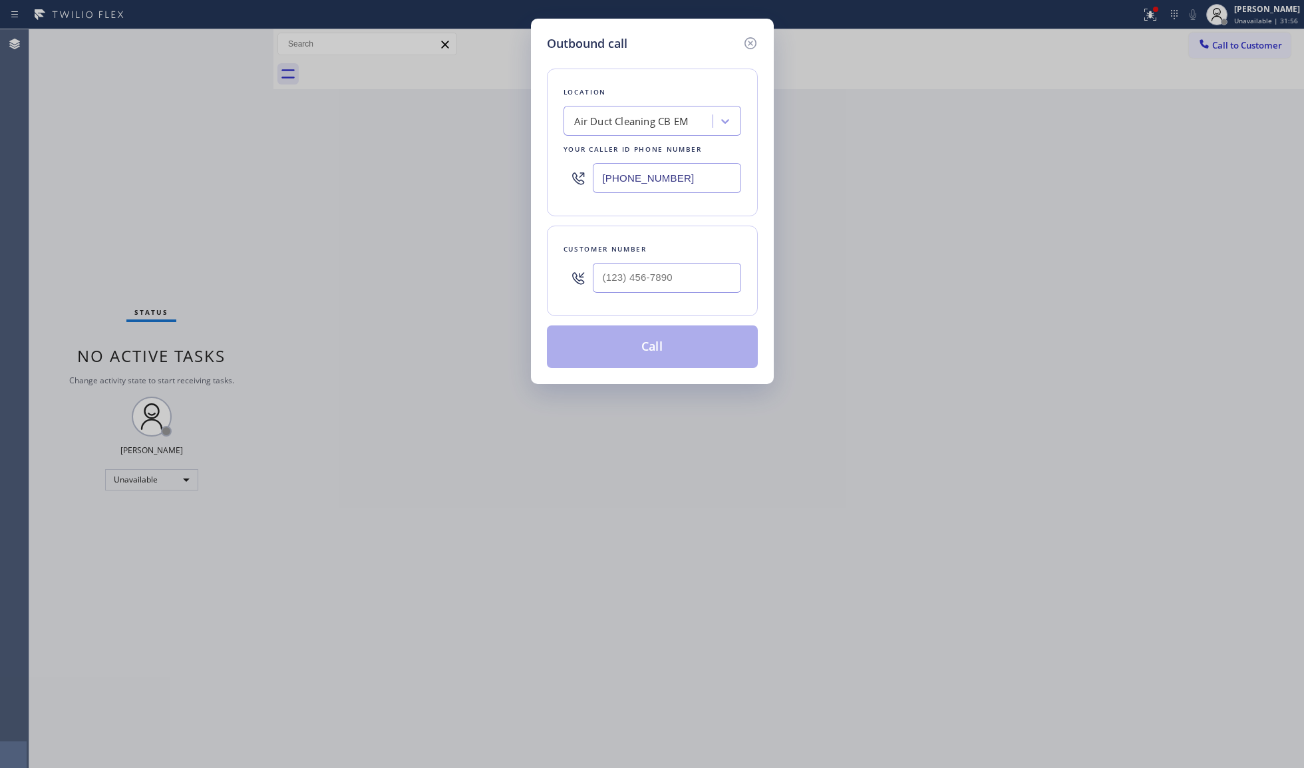
drag, startPoint x: 586, startPoint y: 179, endPoint x: 549, endPoint y: 176, distance: 36.7
click at [548, 178] on div "Location Air Duct Cleaning CB EM Your caller id phone number [PHONE_NUMBER]" at bounding box center [652, 143] width 211 height 148
paste input "760) 313-6331"
type input "[PHONE_NUMBER]"
click at [700, 286] on input "(___) ___-____" at bounding box center [667, 278] width 148 height 30
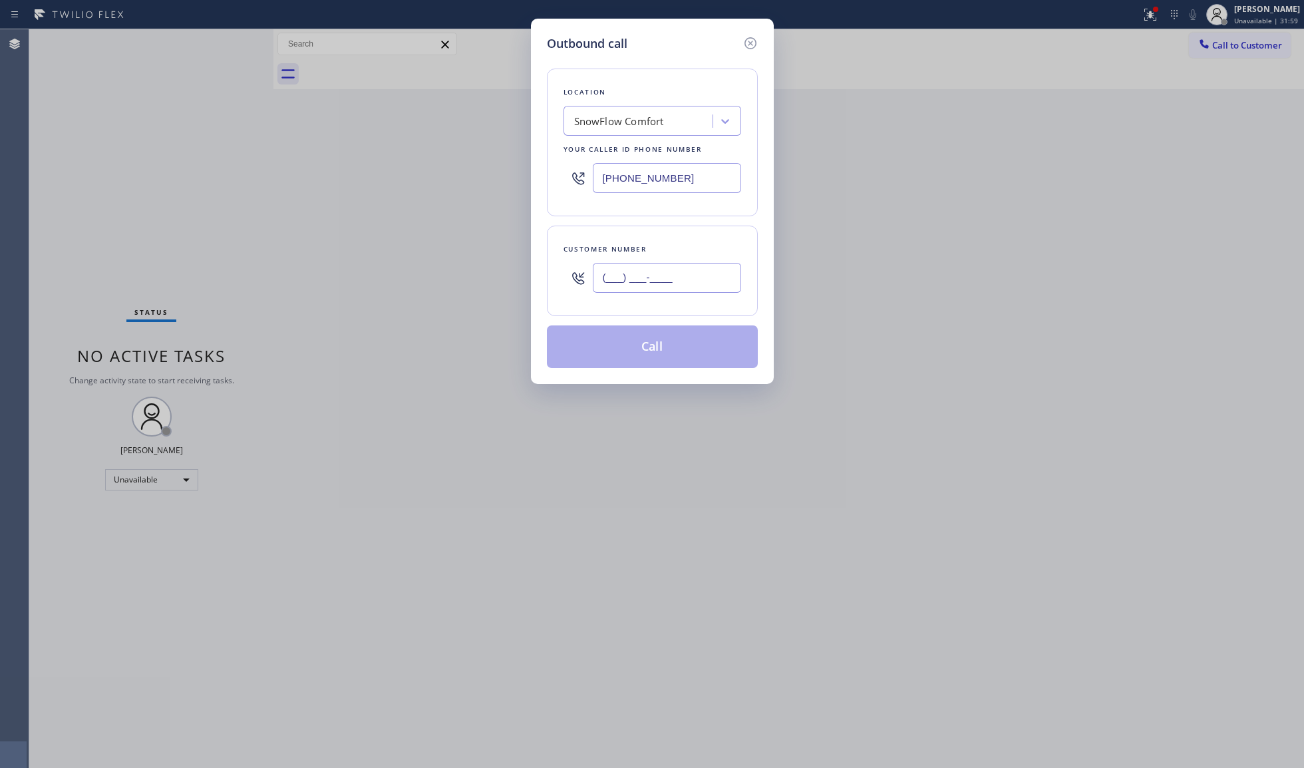
paste input "760) 210-1044"
type input "[PHONE_NUMBER]"
click at [659, 355] on button "Call" at bounding box center [652, 346] width 211 height 43
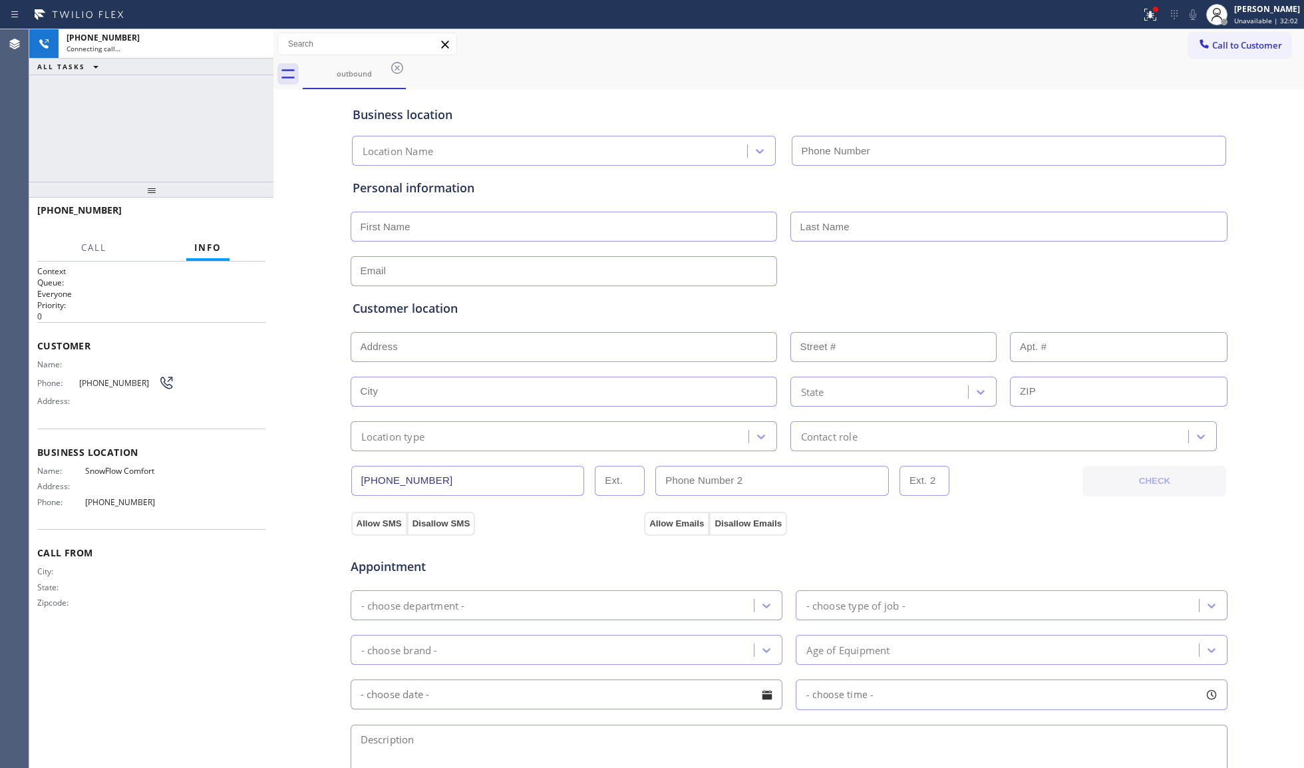
type input "[PHONE_NUMBER]"
click at [754, 44] on div "Call to Customer Outbound call Location SnowFlow Comfort Your caller id phone n…" at bounding box center [788, 44] width 1030 height 23
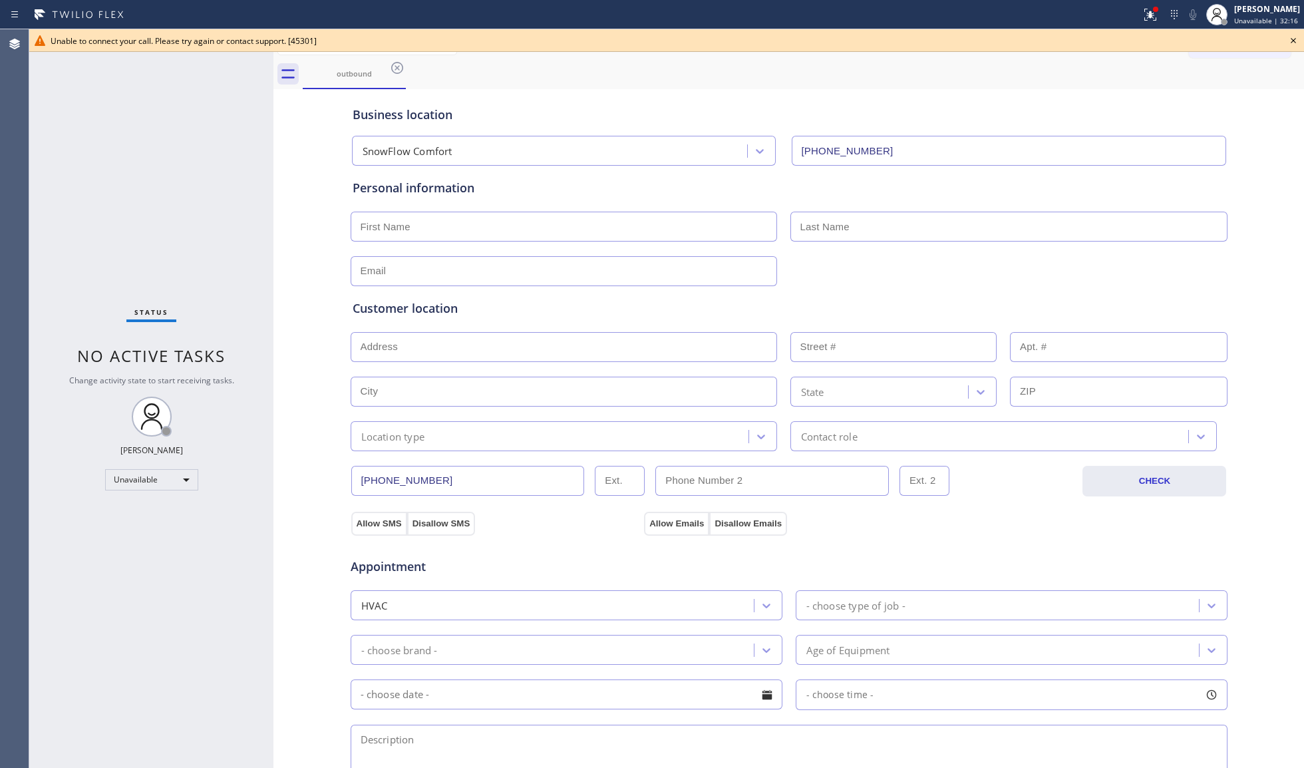
click at [1291, 41] on icon at bounding box center [1293, 41] width 16 height 16
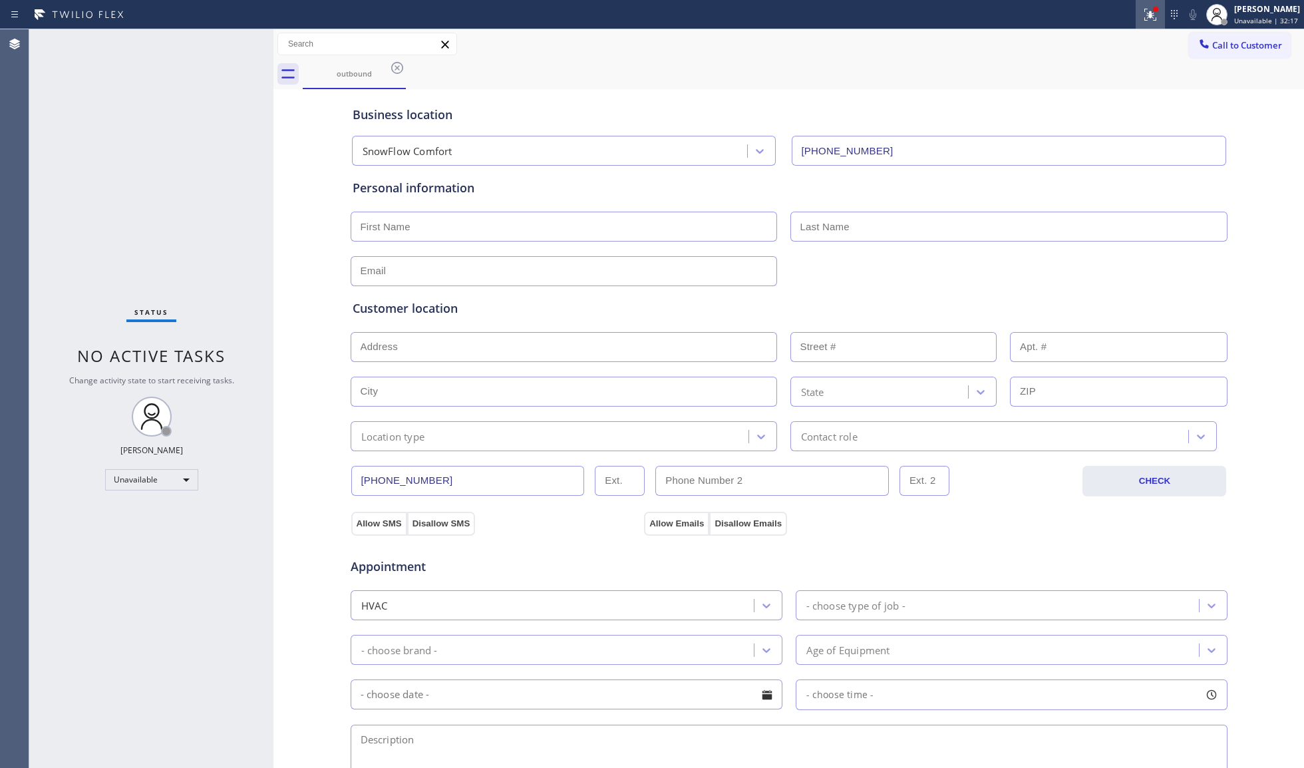
click at [1152, 8] on icon at bounding box center [1150, 15] width 16 height 16
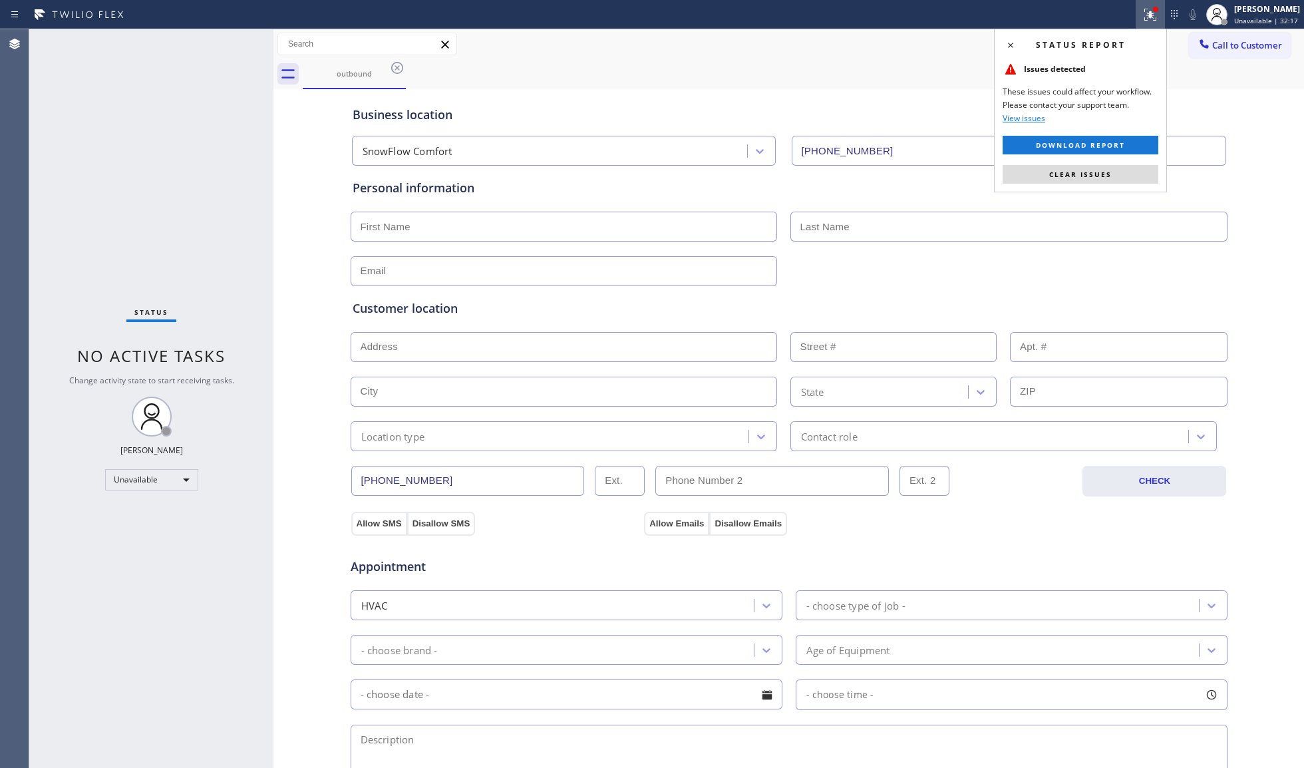
click at [1065, 177] on button "Clear issues" at bounding box center [1080, 174] width 156 height 19
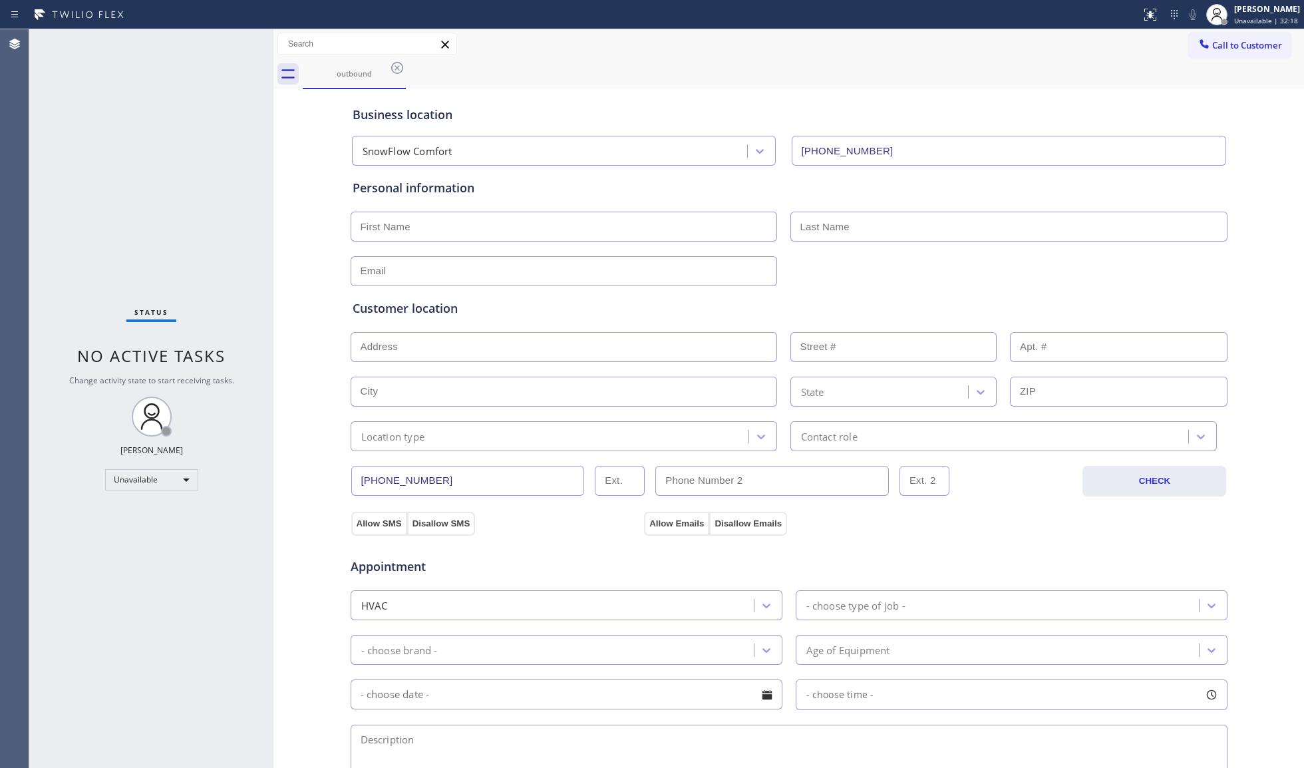
click at [1075, 94] on div "Business location [GEOGRAPHIC_DATA] Comfort [PHONE_NUMBER]" at bounding box center [789, 128] width 878 height 73
click at [402, 75] on icon at bounding box center [397, 68] width 16 height 16
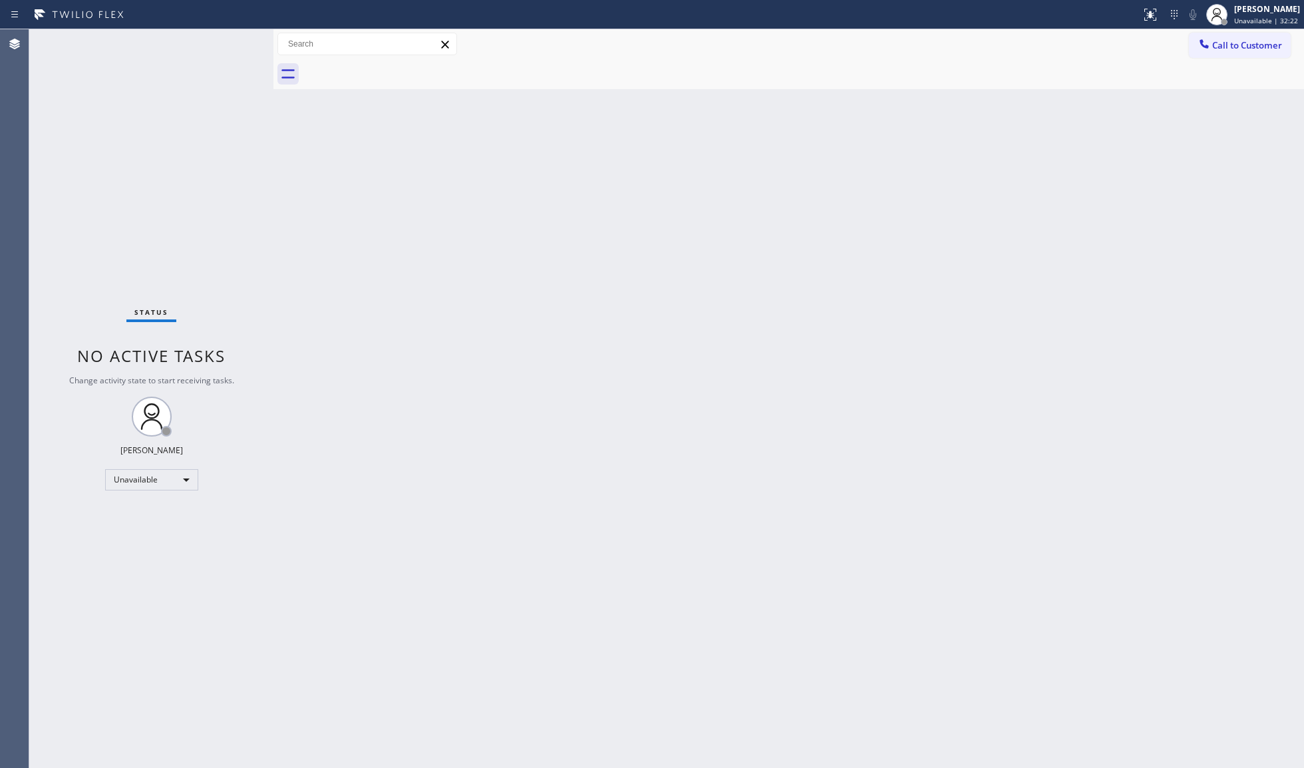
click at [1224, 52] on button "Call to Customer" at bounding box center [1240, 45] width 102 height 25
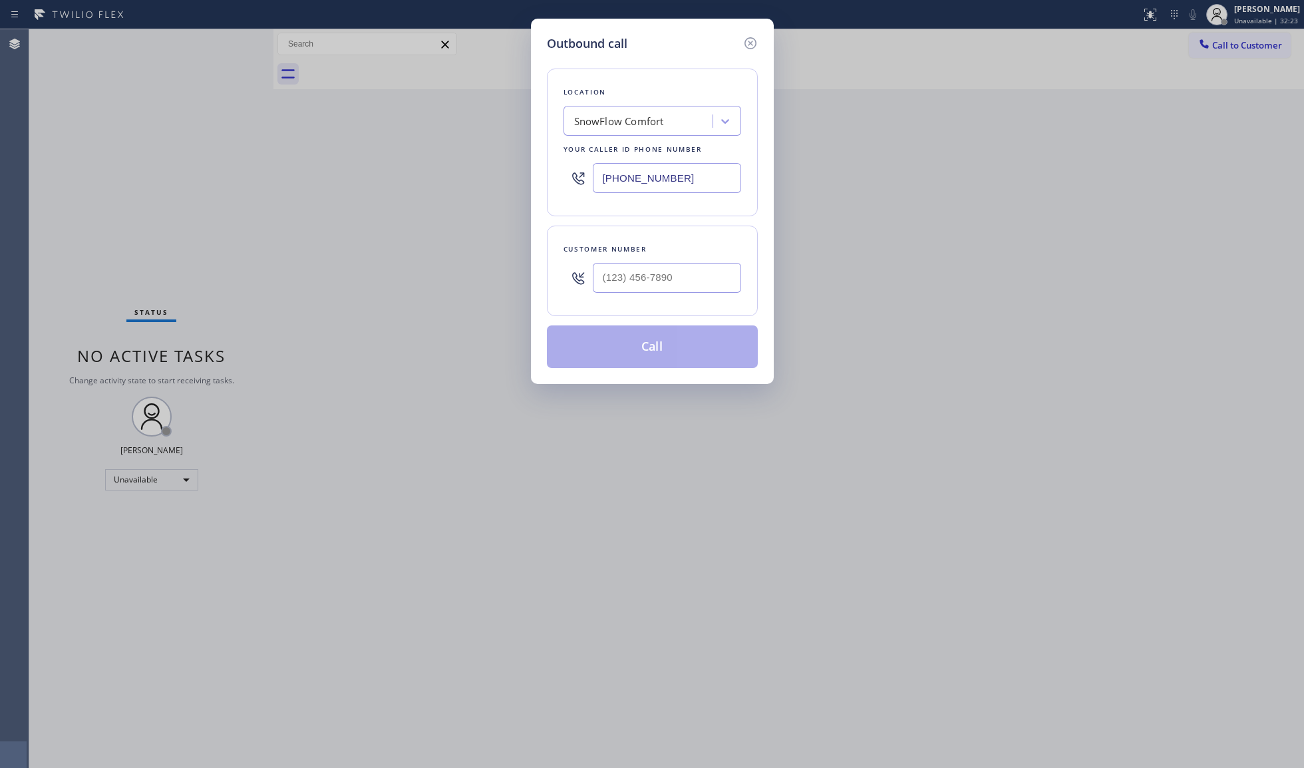
drag, startPoint x: 695, startPoint y: 182, endPoint x: 534, endPoint y: 178, distance: 161.7
click at [540, 182] on div "Outbound call Location SnowFlow Comfort Your caller id phone number [PHONE_NUMB…" at bounding box center [652, 201] width 243 height 365
paste input "310) 455-8170"
type input "[PHONE_NUMBER]"
paste input "text"
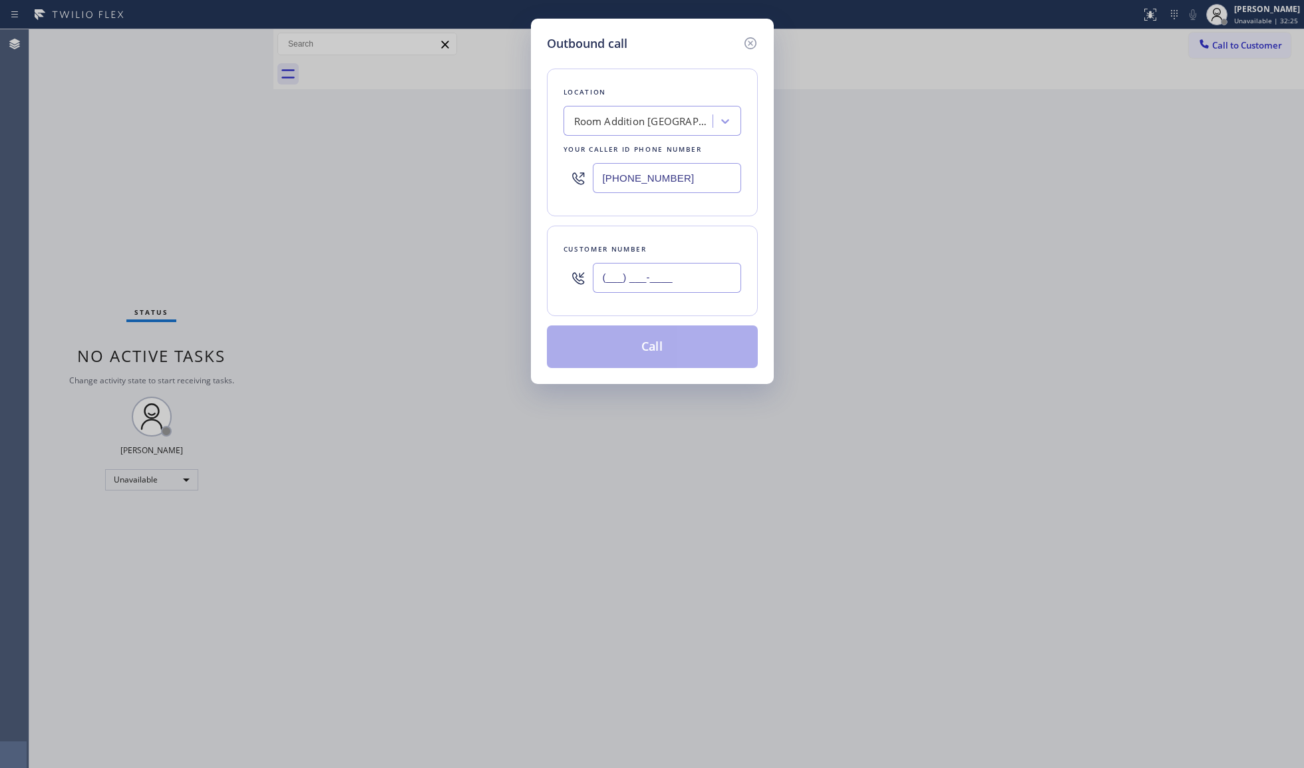
drag, startPoint x: 695, startPoint y: 283, endPoint x: 711, endPoint y: 261, distance: 27.1
click at [690, 283] on input "(___) ___-____" at bounding box center [667, 278] width 148 height 30
paste input "424) 476-4266"
type input "[PHONE_NUMBER]"
click at [658, 349] on button "Call" at bounding box center [652, 346] width 211 height 43
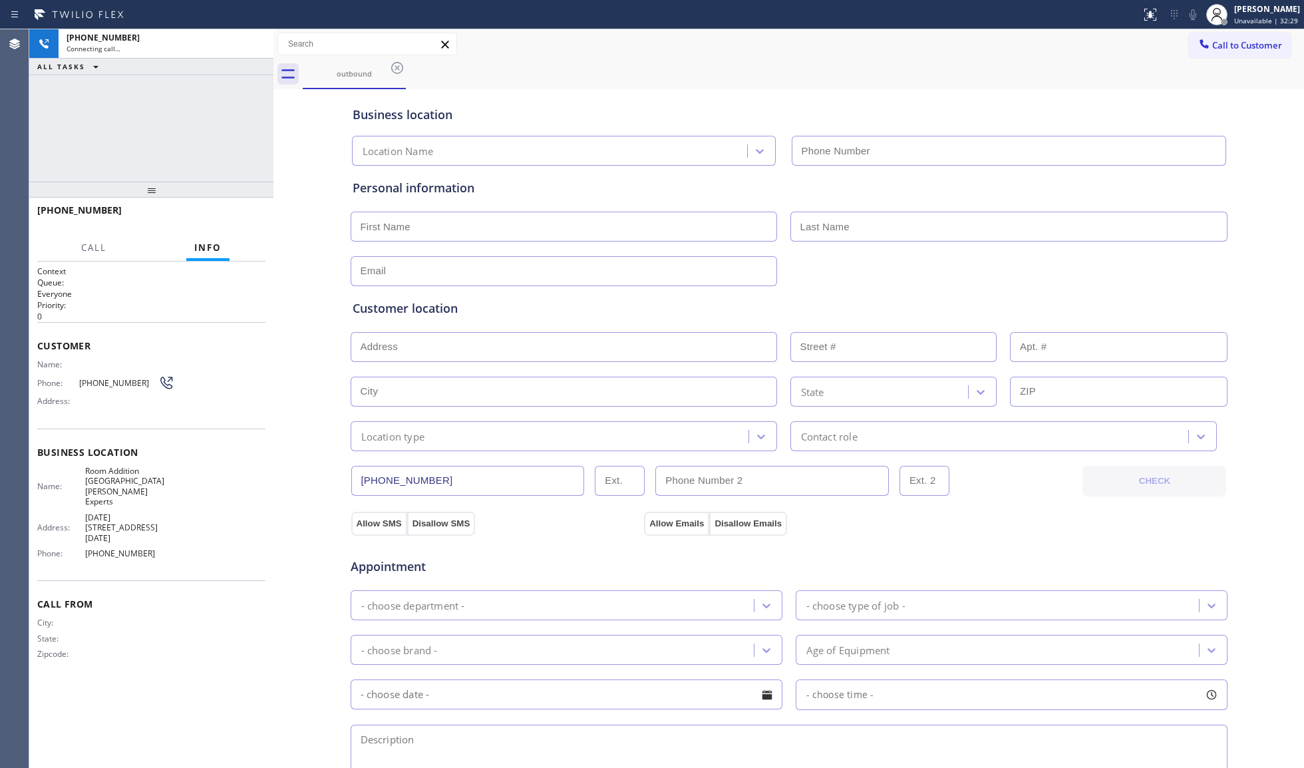
type input "[PHONE_NUMBER]"
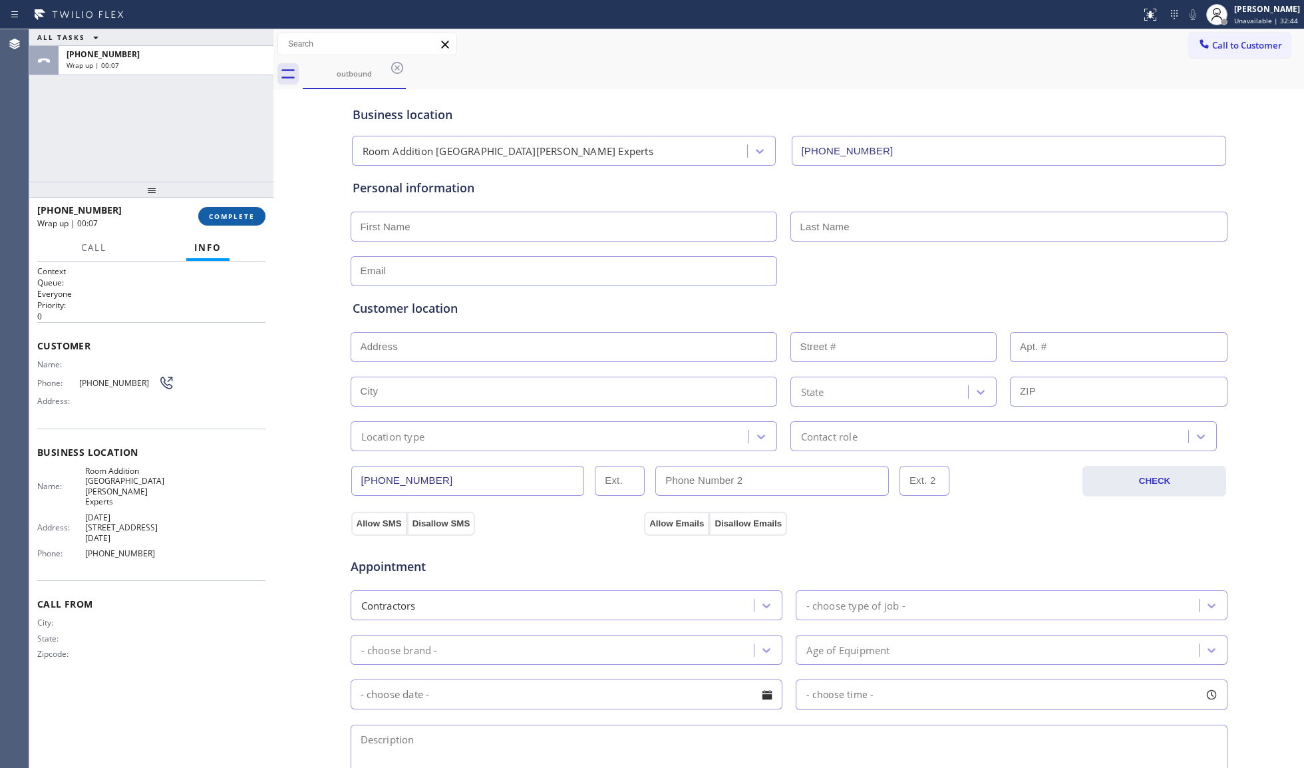
click at [226, 208] on button "COMPLETE" at bounding box center [231, 216] width 67 height 19
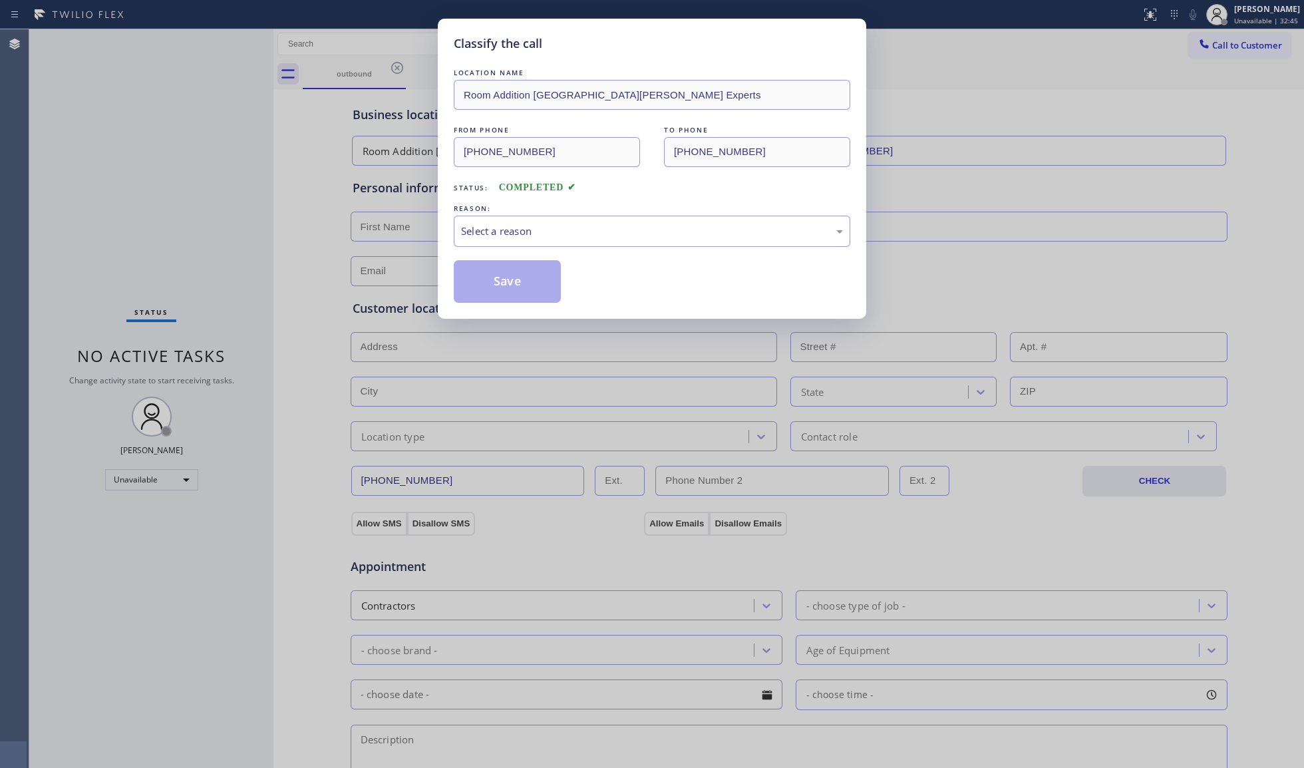
drag, startPoint x: 294, startPoint y: 227, endPoint x: 309, endPoint y: 227, distance: 14.6
click at [295, 227] on div "Classify the call LOCATION NAME Room Addition [GEOGRAPHIC_DATA][PERSON_NAME] Ex…" at bounding box center [652, 384] width 1304 height 768
drag, startPoint x: 520, startPoint y: 212, endPoint x: 520, endPoint y: 251, distance: 39.9
click at [520, 227] on div "REASON: Select a reason" at bounding box center [652, 224] width 396 height 45
click at [520, 253] on div "LOCATION NAME Room Addition [GEOGRAPHIC_DATA][PERSON_NAME] Experts FROM PHONE […" at bounding box center [652, 184] width 396 height 237
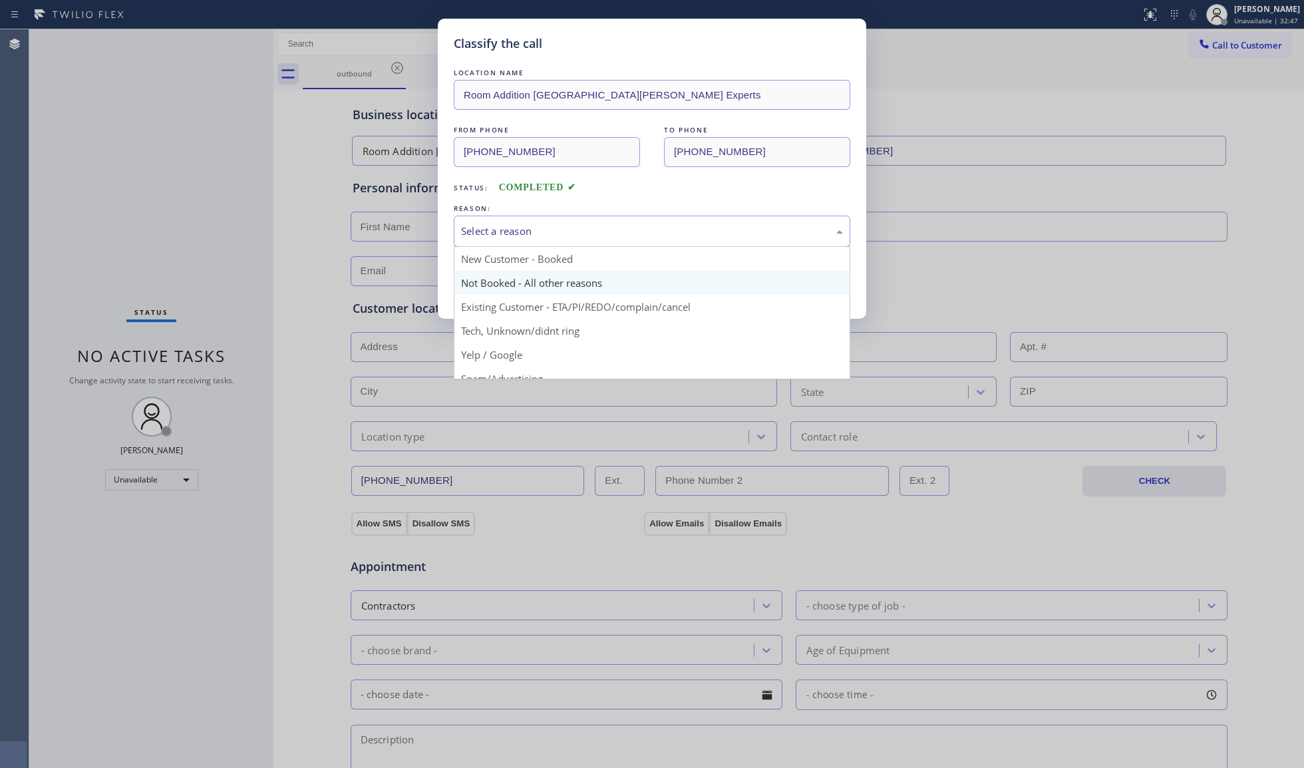
drag, startPoint x: 525, startPoint y: 232, endPoint x: 518, endPoint y: 273, distance: 41.2
click at [525, 235] on div "Select a reason" at bounding box center [652, 231] width 382 height 15
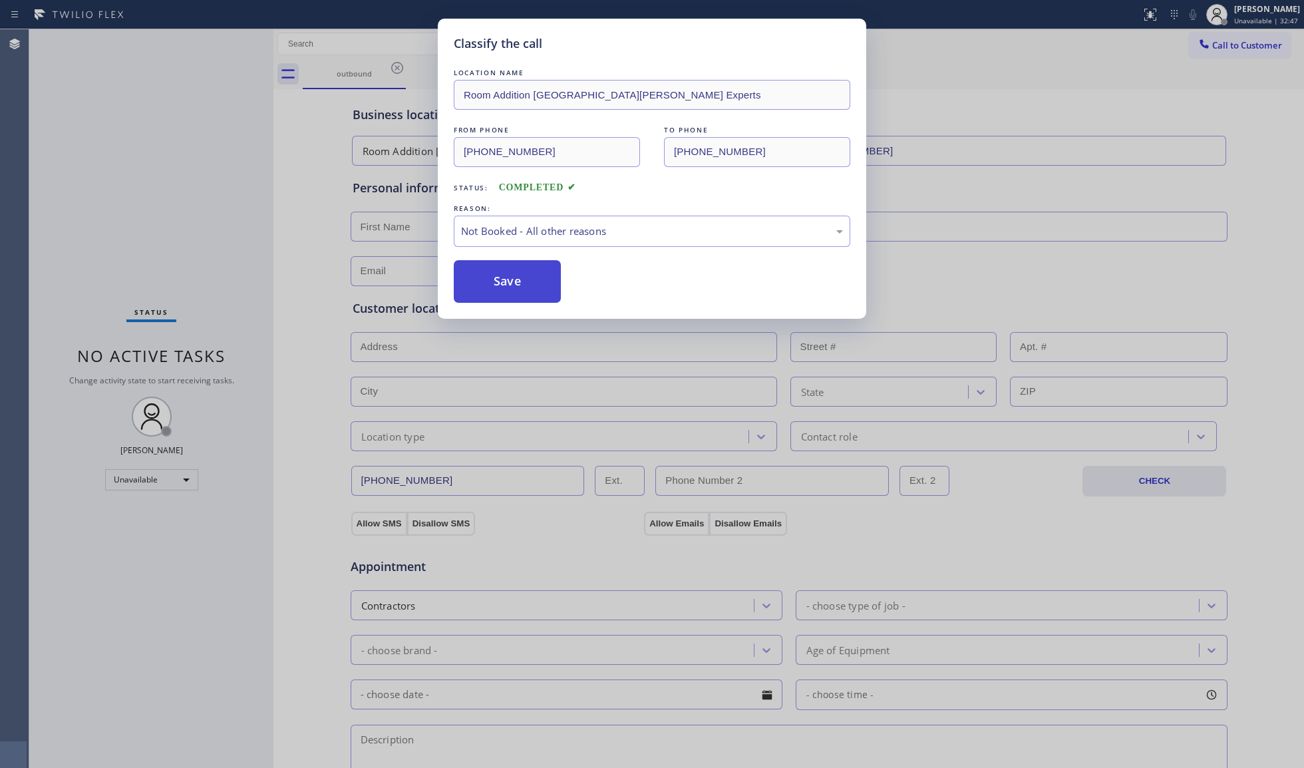
click at [518, 280] on button "Save" at bounding box center [507, 281] width 107 height 43
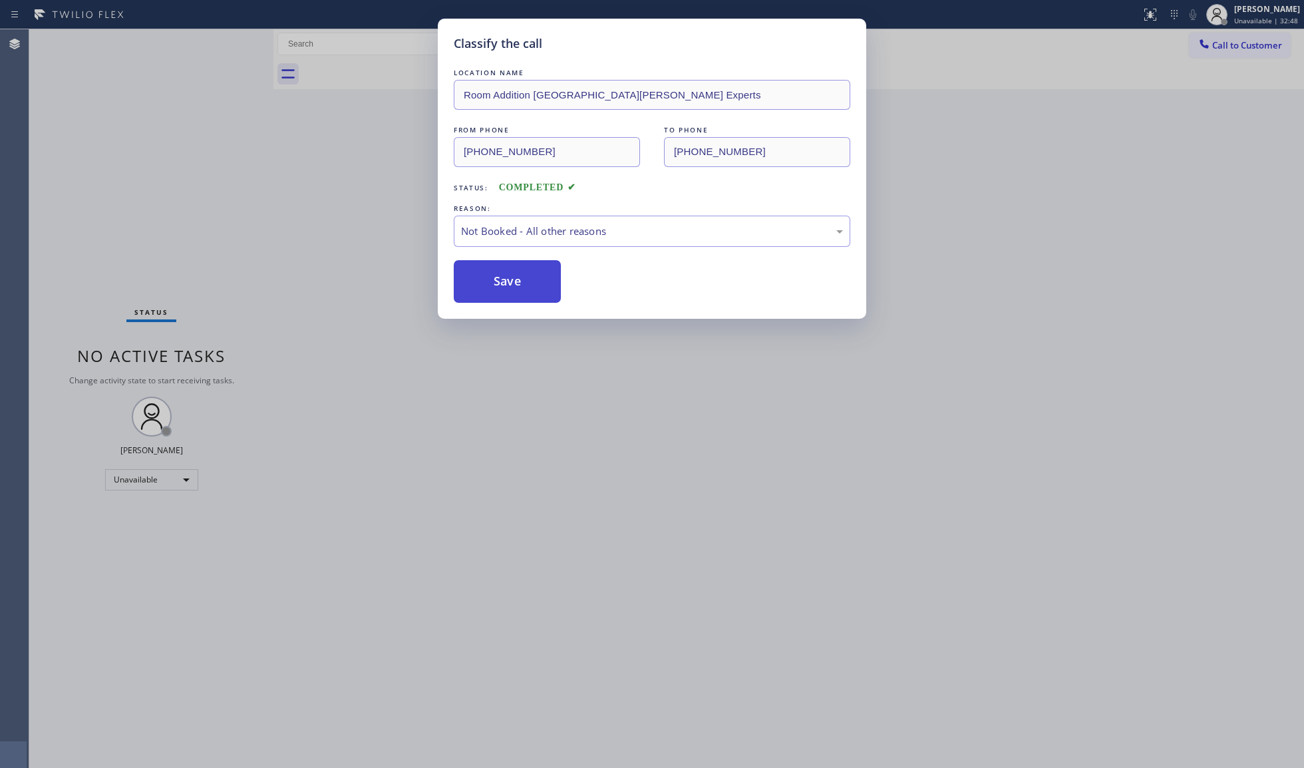
click at [520, 280] on button "Save" at bounding box center [507, 281] width 107 height 43
click at [522, 280] on button "Save" at bounding box center [507, 281] width 107 height 43
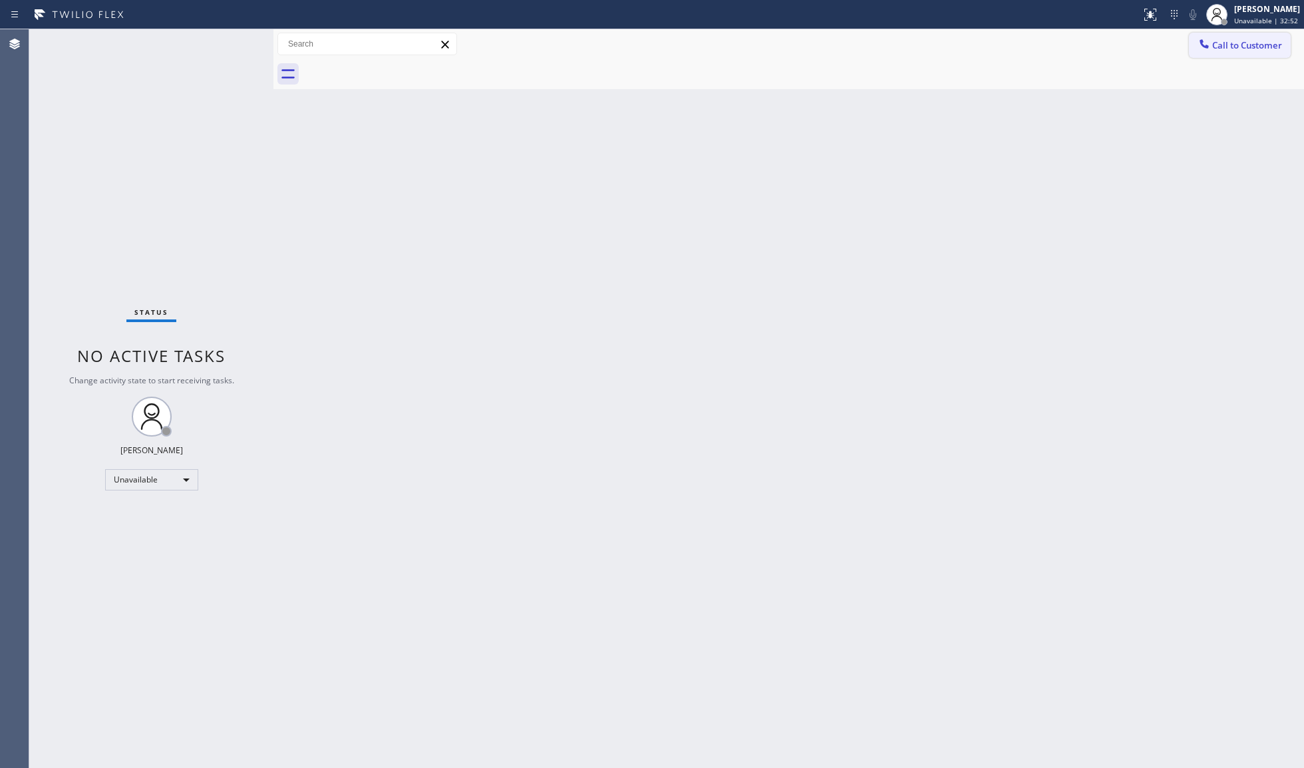
click at [1241, 49] on span "Call to Customer" at bounding box center [1247, 45] width 70 height 12
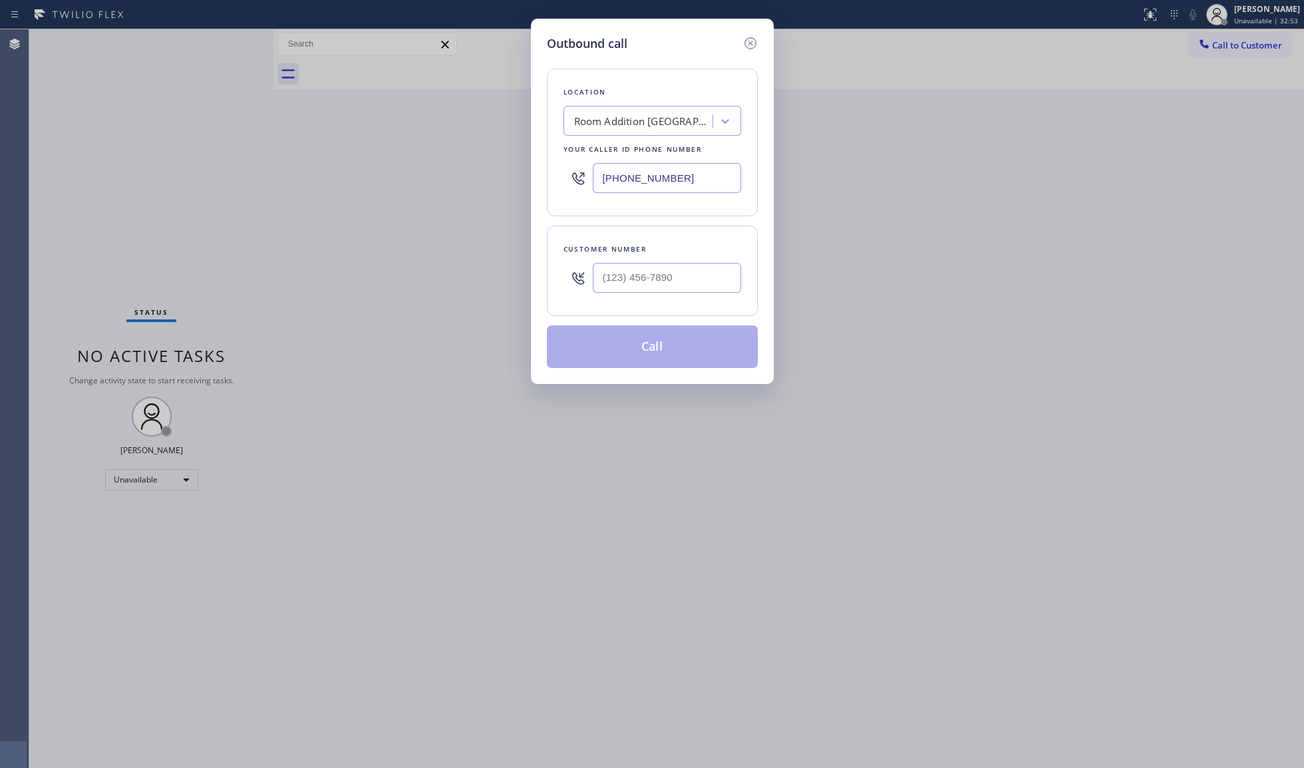
drag, startPoint x: 690, startPoint y: 189, endPoint x: 527, endPoint y: 192, distance: 163.0
click at [527, 192] on div "Outbound call Location Room Addition [GEOGRAPHIC_DATA][PERSON_NAME] Experts You…" at bounding box center [652, 384] width 1304 height 768
paste input "214) 206-4269"
type input "[PHONE_NUMBER]"
click at [700, 270] on input "(___) ___-____" at bounding box center [667, 278] width 148 height 30
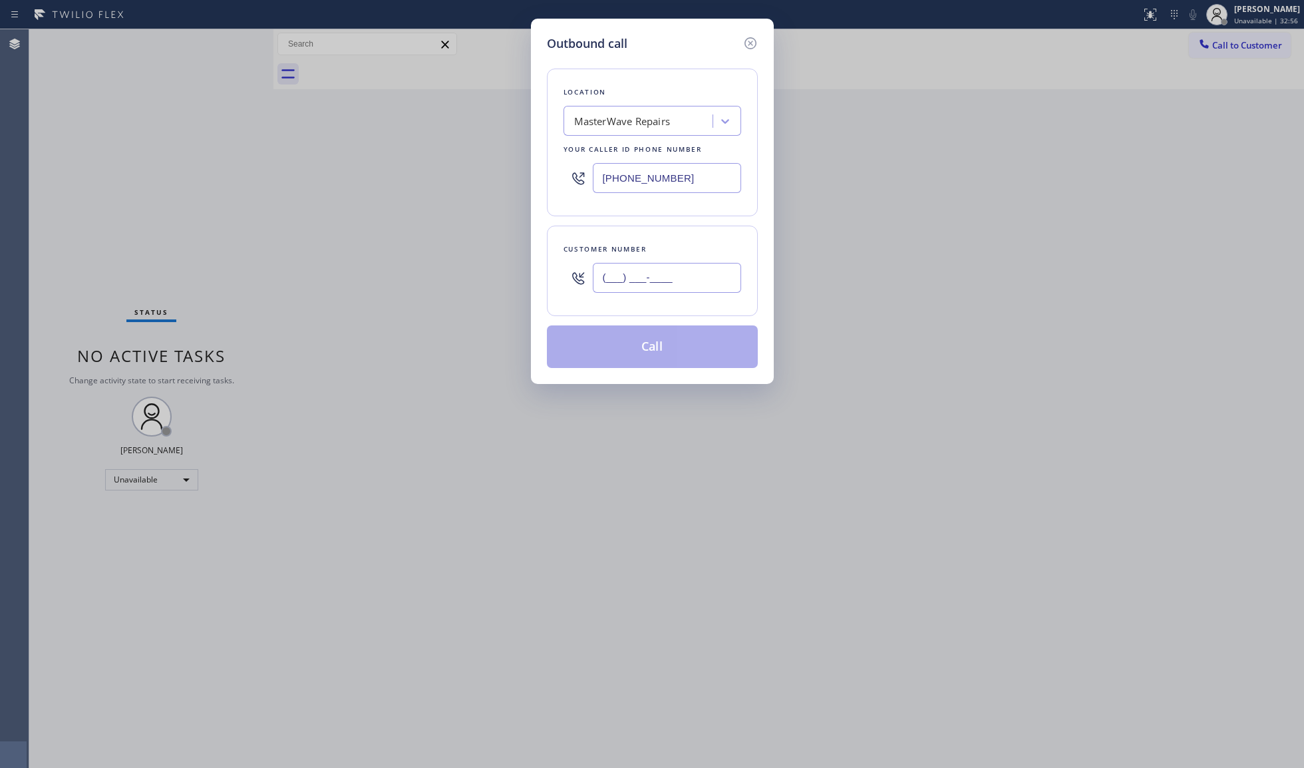
paste input "214) 878-3483"
type input "[PHONE_NUMBER]"
click at [655, 346] on button "Call" at bounding box center [652, 346] width 211 height 43
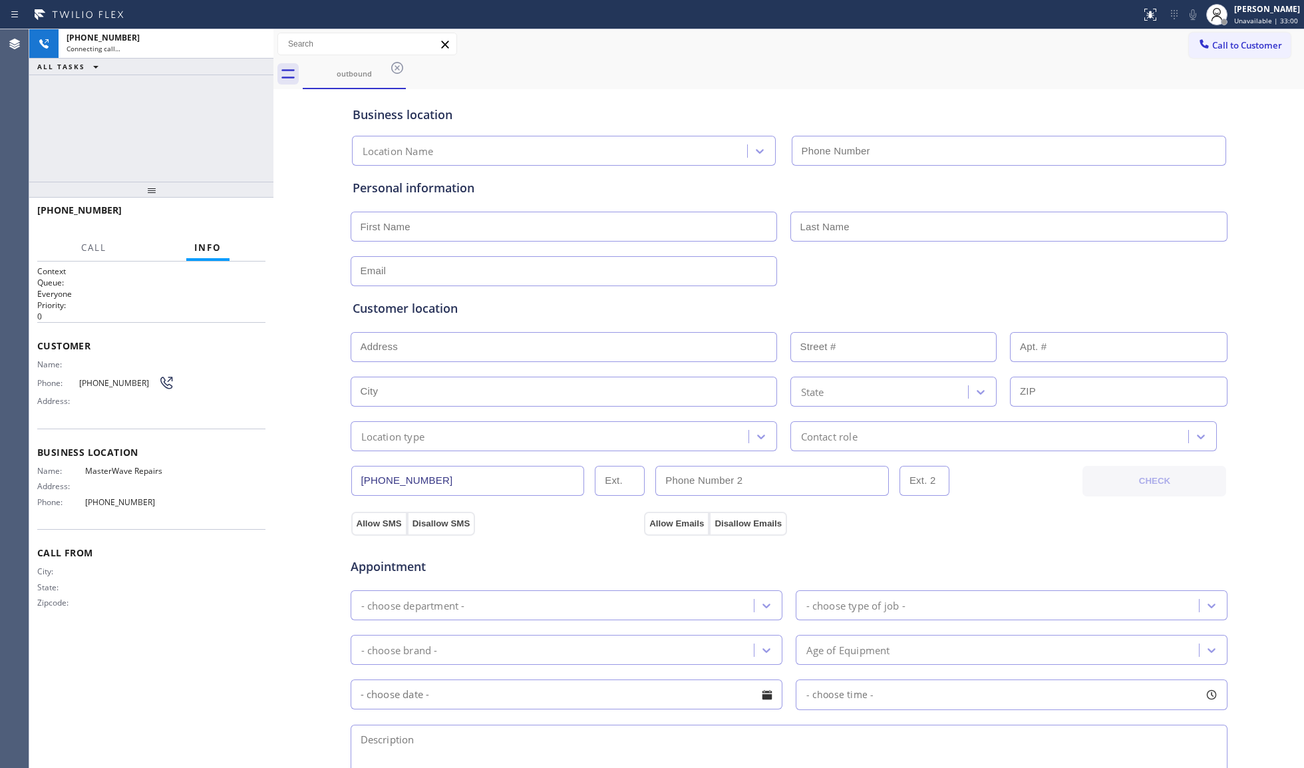
type input "[PHONE_NUMBER]"
click at [538, 88] on div "Business location MasterWave Repairs [PHONE_NUMBER]" at bounding box center [789, 126] width 878 height 78
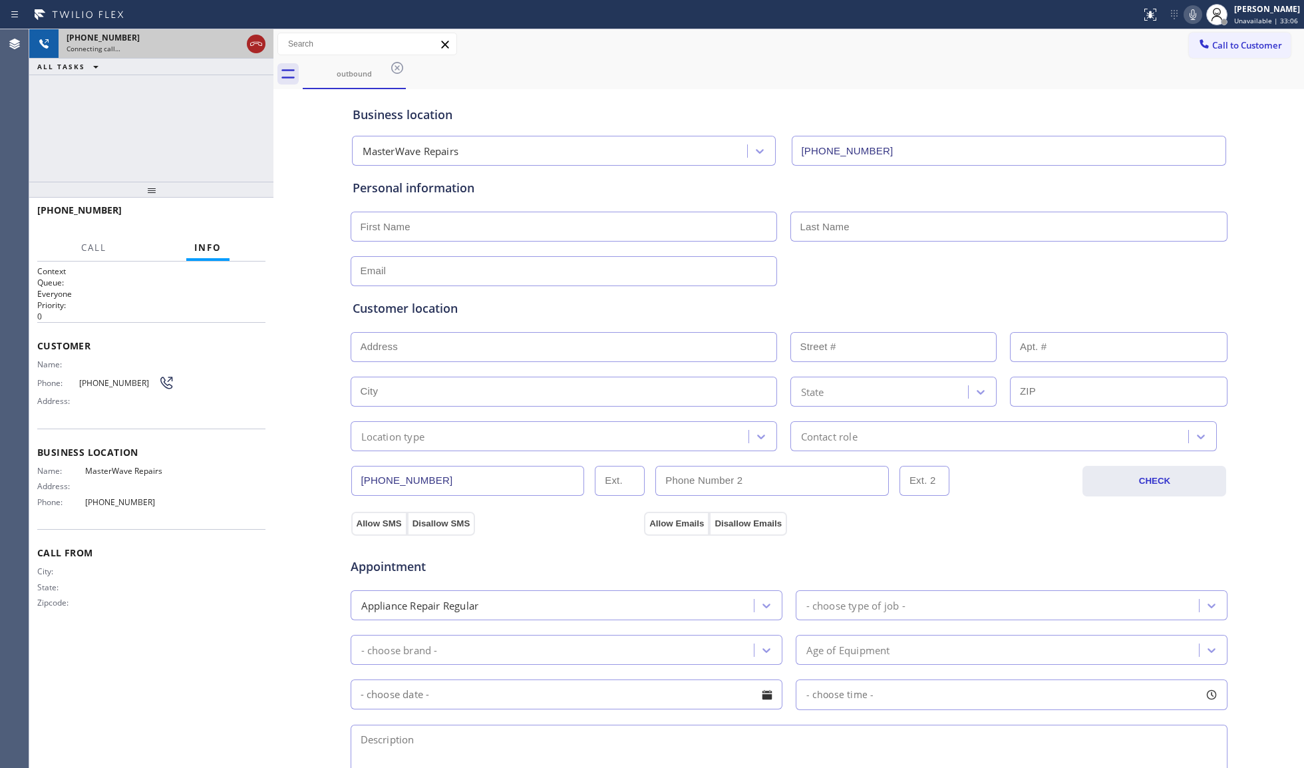
click at [259, 43] on icon at bounding box center [256, 44] width 16 height 16
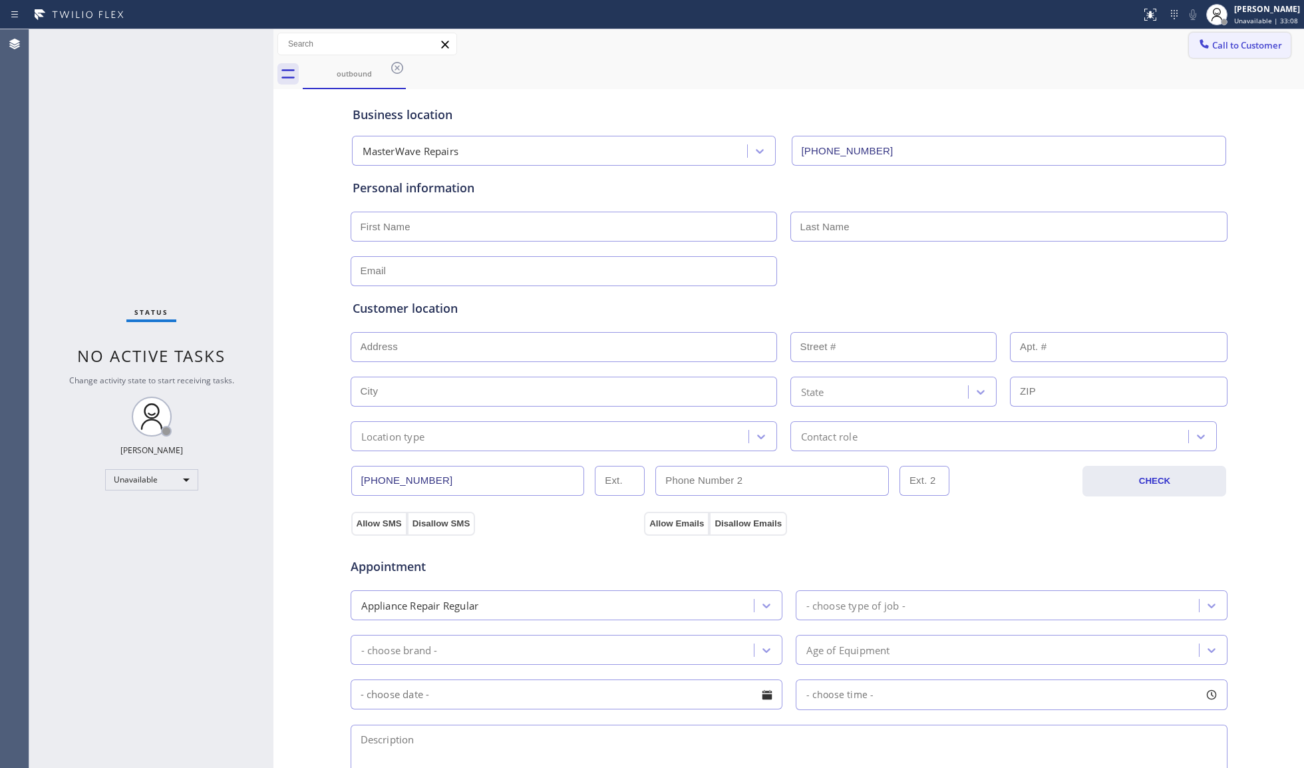
click at [1217, 43] on span "Call to Customer" at bounding box center [1247, 45] width 70 height 12
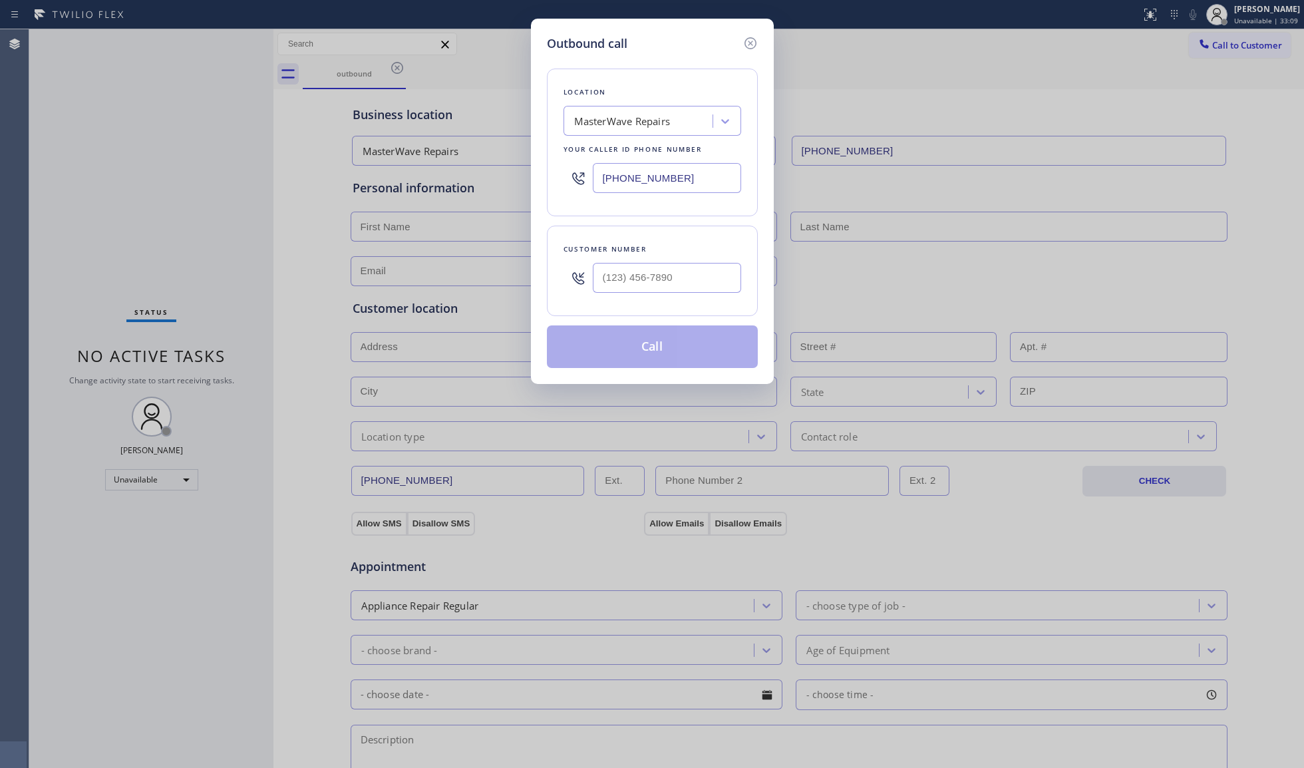
drag, startPoint x: 672, startPoint y: 169, endPoint x: 552, endPoint y: 164, distance: 119.9
click at [562, 174] on div "Location MasterWave Repairs Your caller id phone number [PHONE_NUMBER]" at bounding box center [652, 143] width 211 height 148
paste input "678) 661-3321"
type input "[PHONE_NUMBER]"
click at [688, 285] on input "(___) ___-____" at bounding box center [667, 278] width 148 height 30
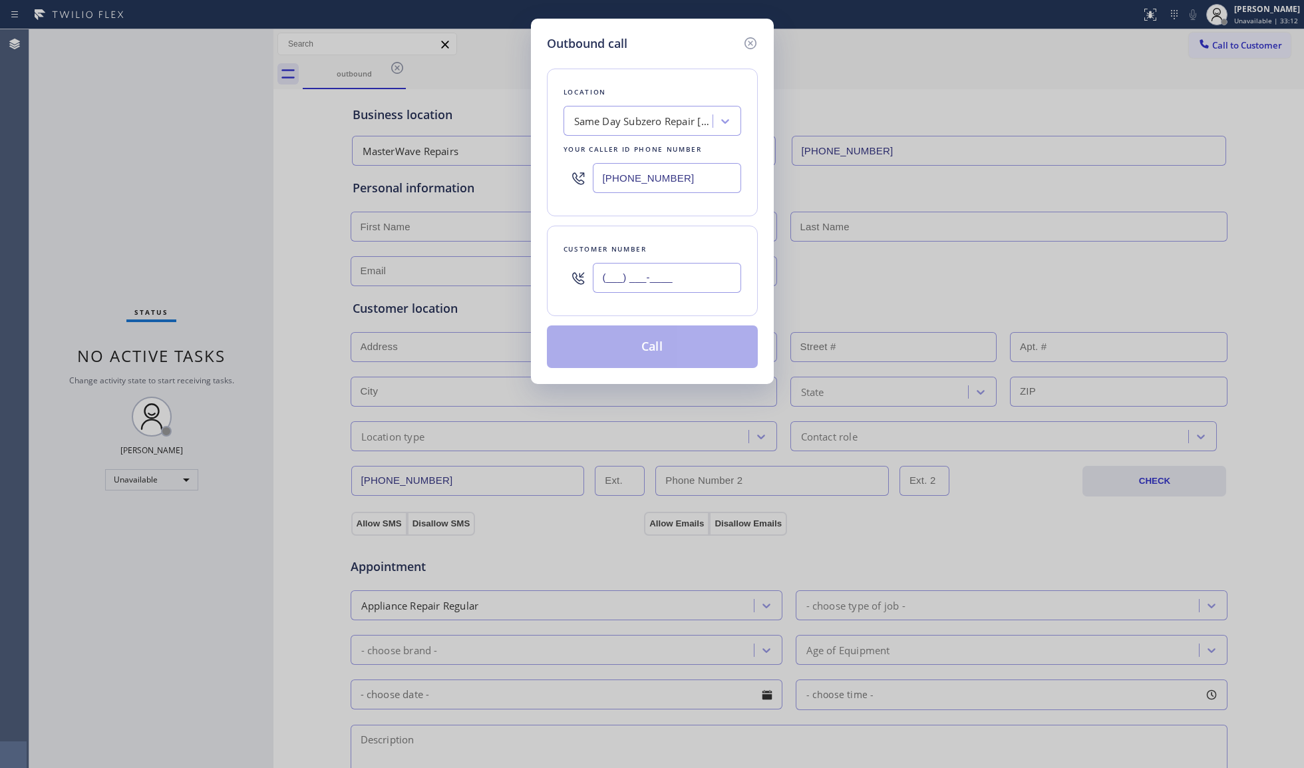
paste input "229) 509-2509"
type input "[PHONE_NUMBER]"
click at [645, 347] on button "Call" at bounding box center [652, 346] width 211 height 43
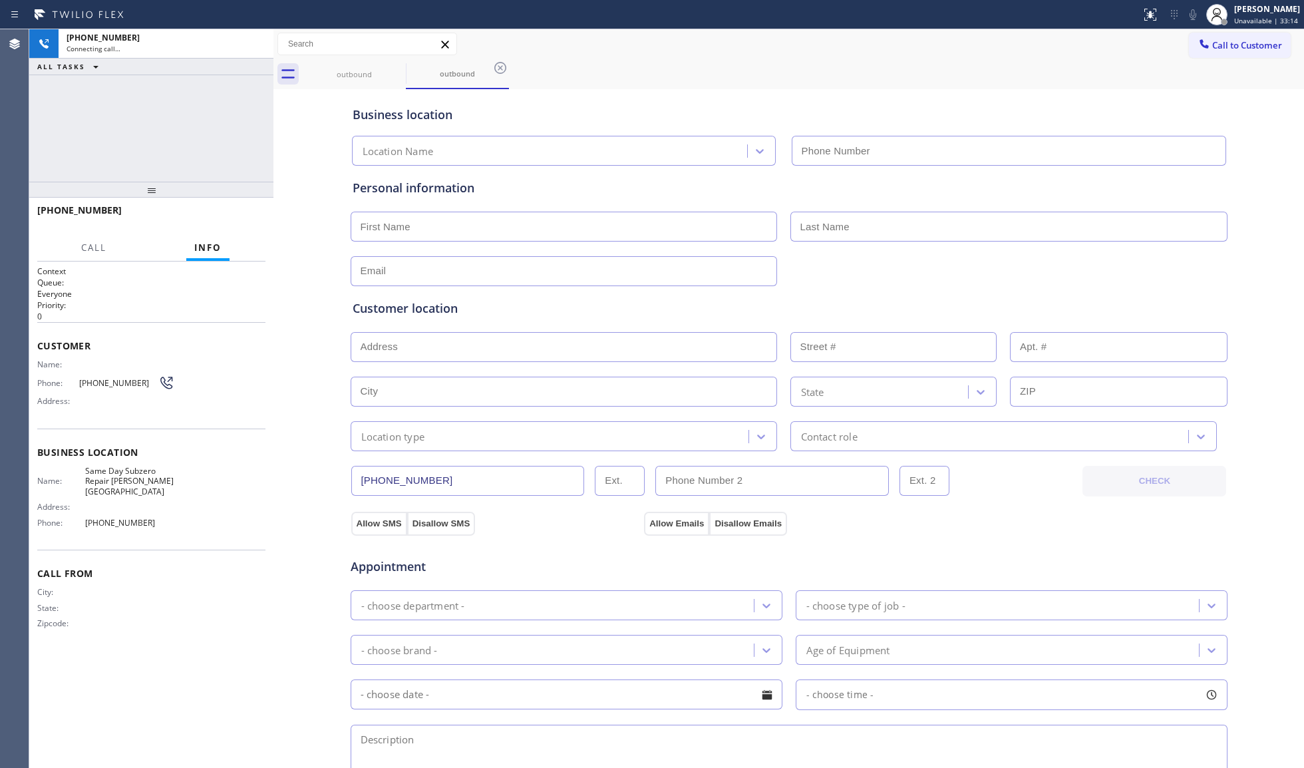
type input "[PHONE_NUMBER]"
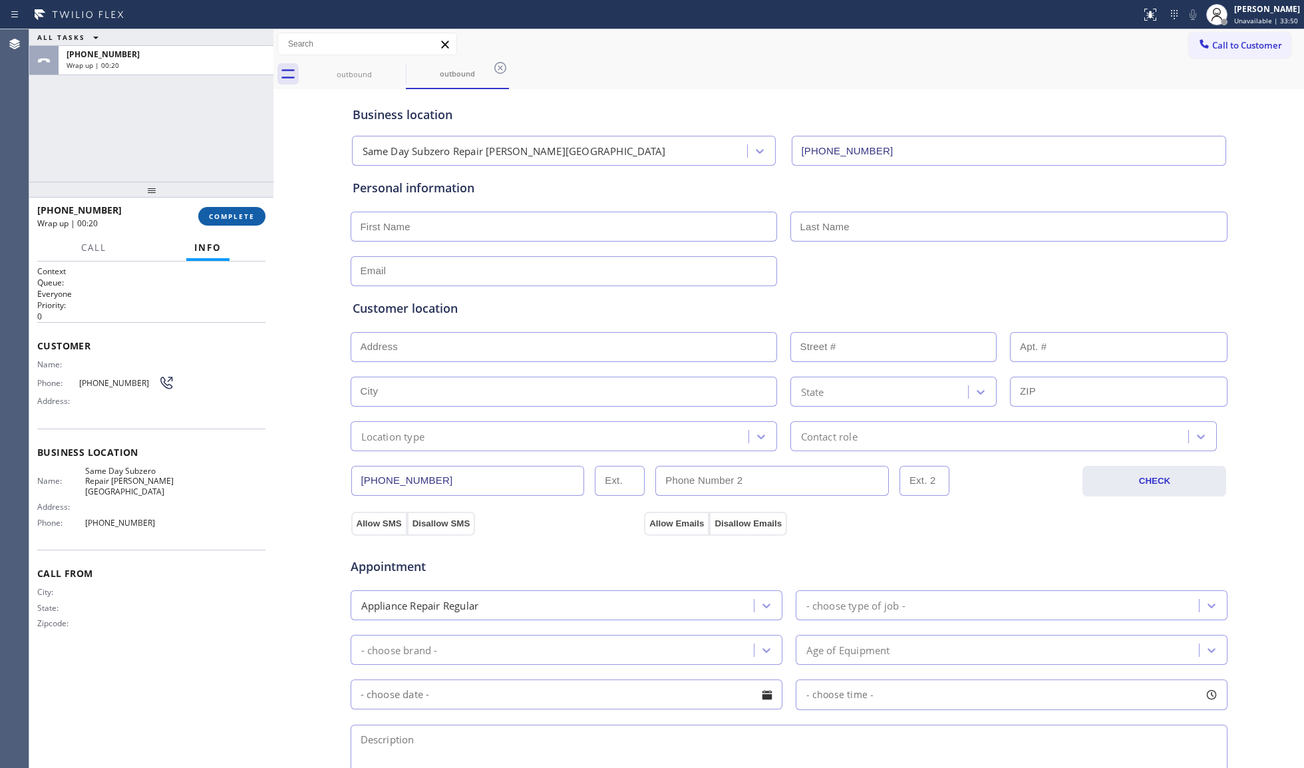
click at [240, 213] on span "COMPLETE" at bounding box center [232, 216] width 46 height 9
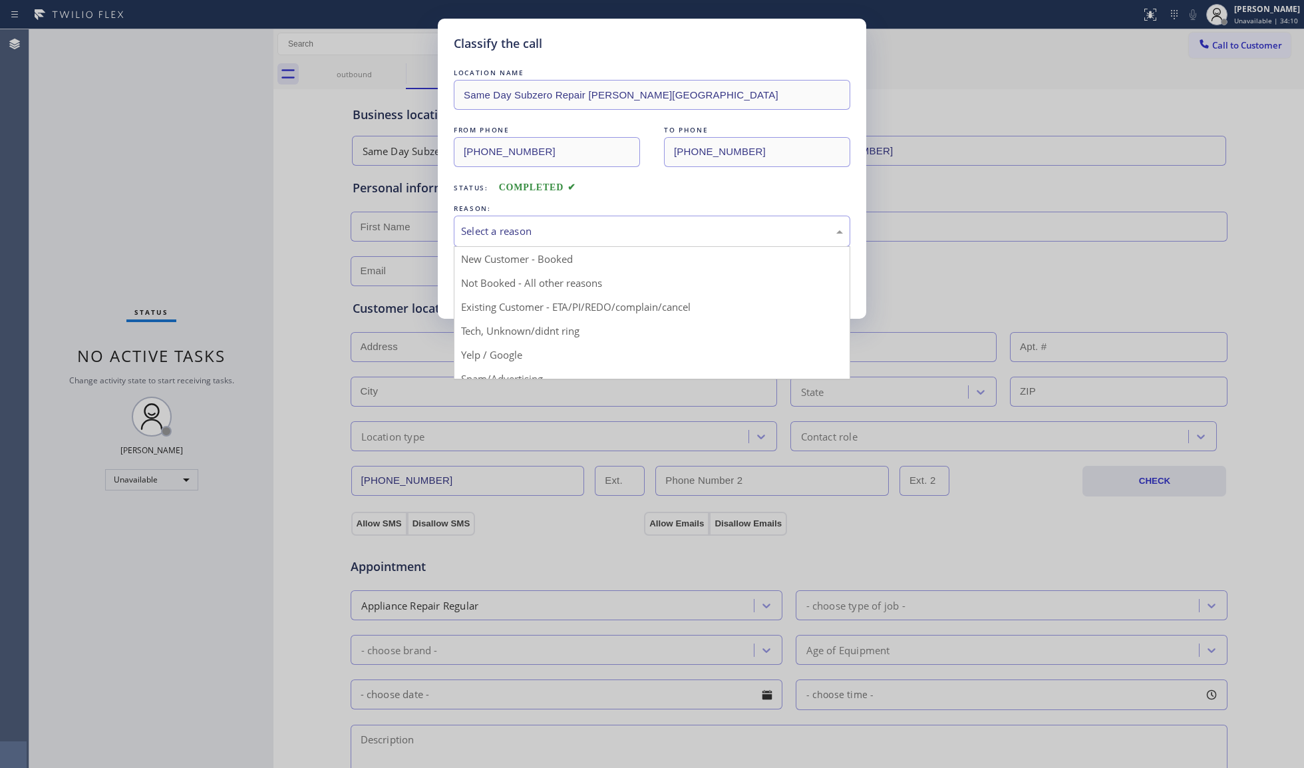
click at [524, 230] on div "Select a reason" at bounding box center [652, 231] width 382 height 15
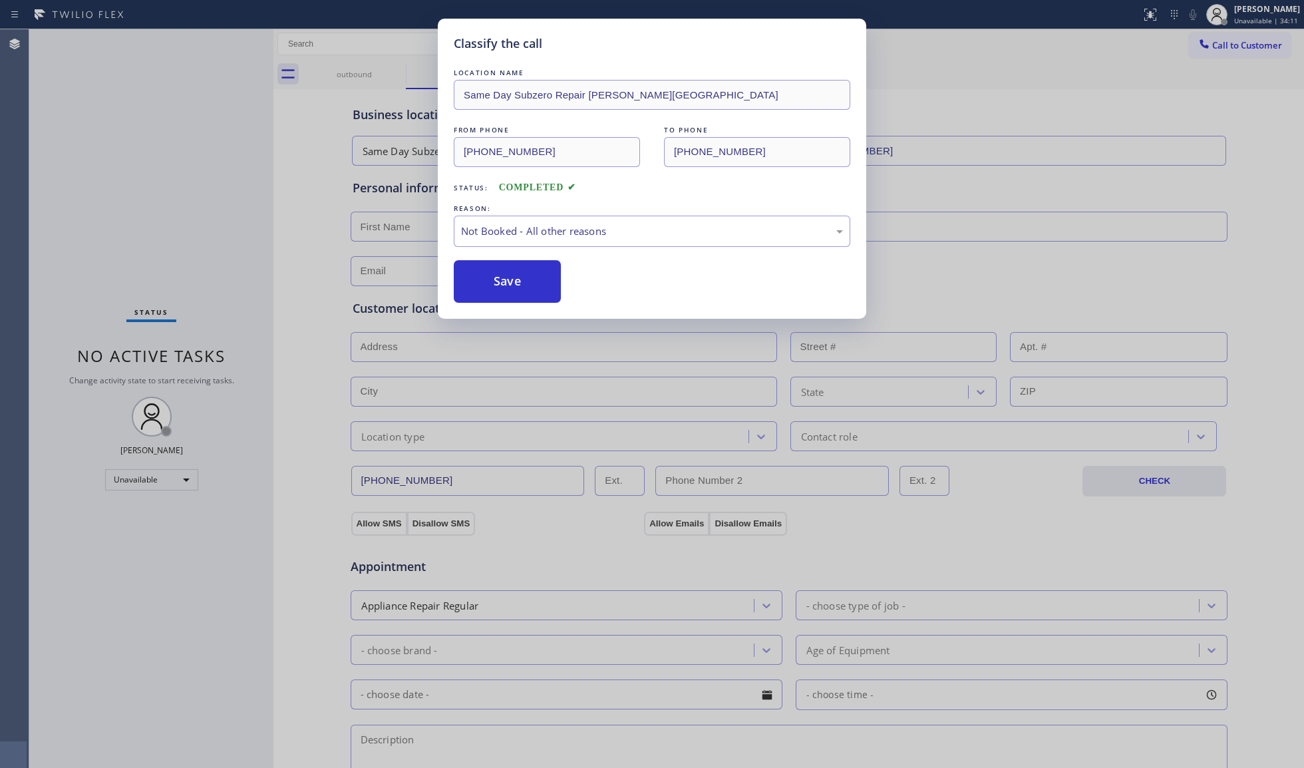
click at [498, 277] on button "Save" at bounding box center [507, 281] width 107 height 43
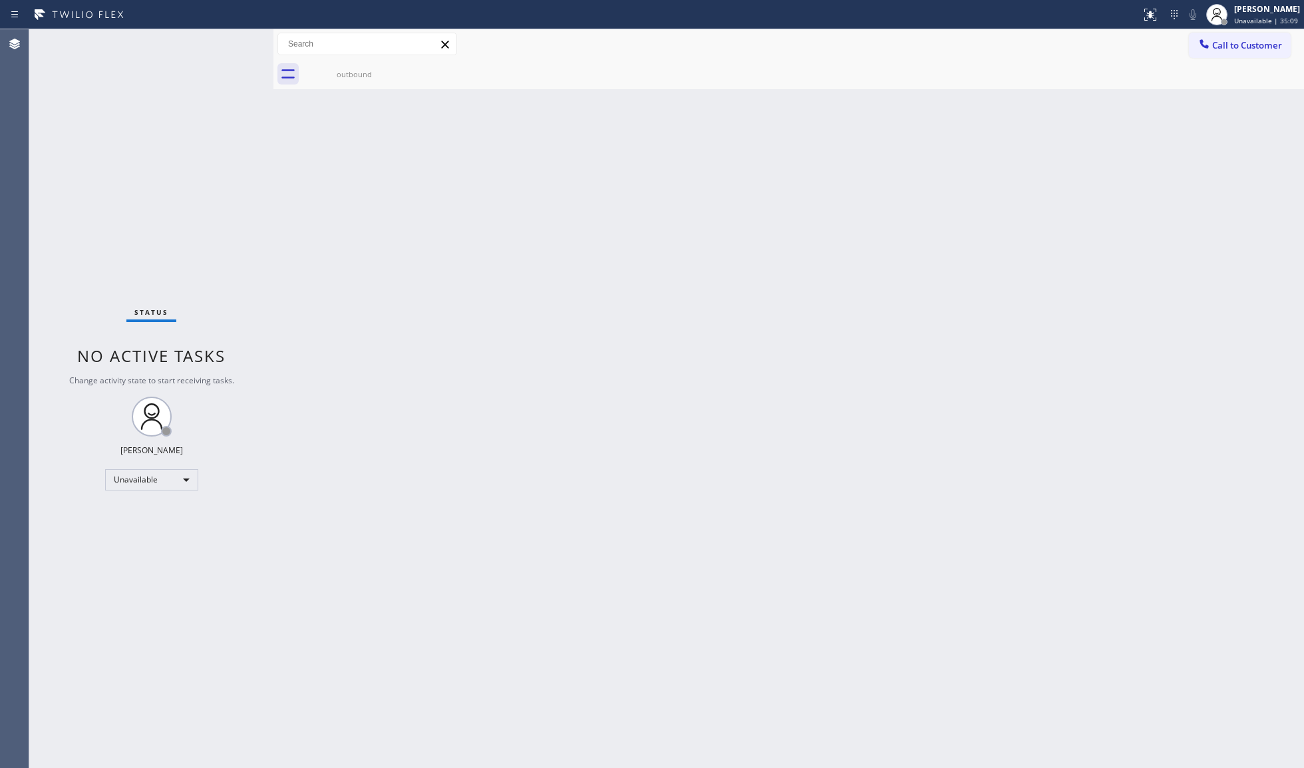
drag, startPoint x: 895, startPoint y: 80, endPoint x: 1006, endPoint y: 65, distance: 112.8
click at [919, 78] on div "outbound" at bounding box center [803, 74] width 1001 height 30
drag, startPoint x: 1215, startPoint y: 43, endPoint x: 1200, endPoint y: 47, distance: 15.0
click at [1205, 45] on button "Call to Customer" at bounding box center [1240, 45] width 102 height 25
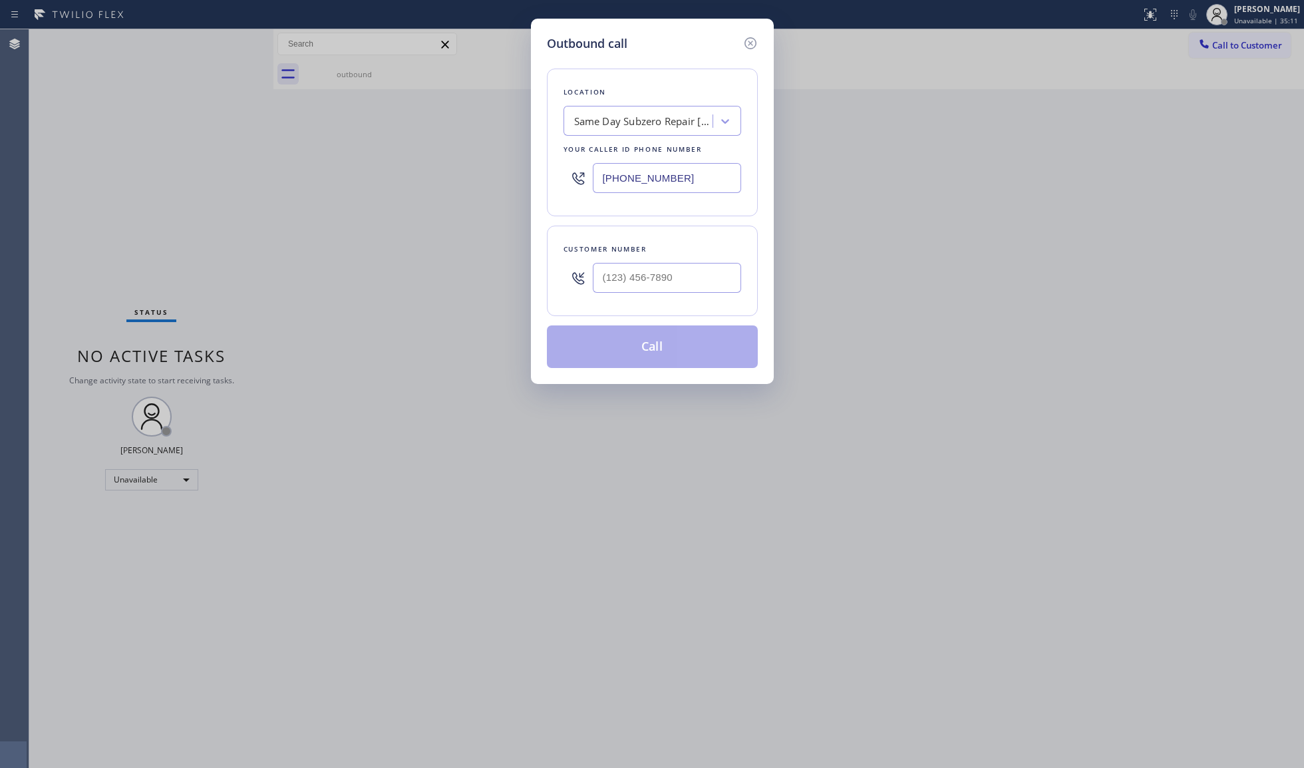
drag, startPoint x: 703, startPoint y: 184, endPoint x: 541, endPoint y: 171, distance: 162.9
click at [541, 186] on div "Outbound call Location Same Day Subzero Repair [PERSON_NAME][GEOGRAPHIC_DATA] Y…" at bounding box center [652, 201] width 243 height 365
paste input "361) 203-2870"
type input "[PHONE_NUMBER]"
click at [719, 280] on input "(___) ___-____" at bounding box center [667, 278] width 148 height 30
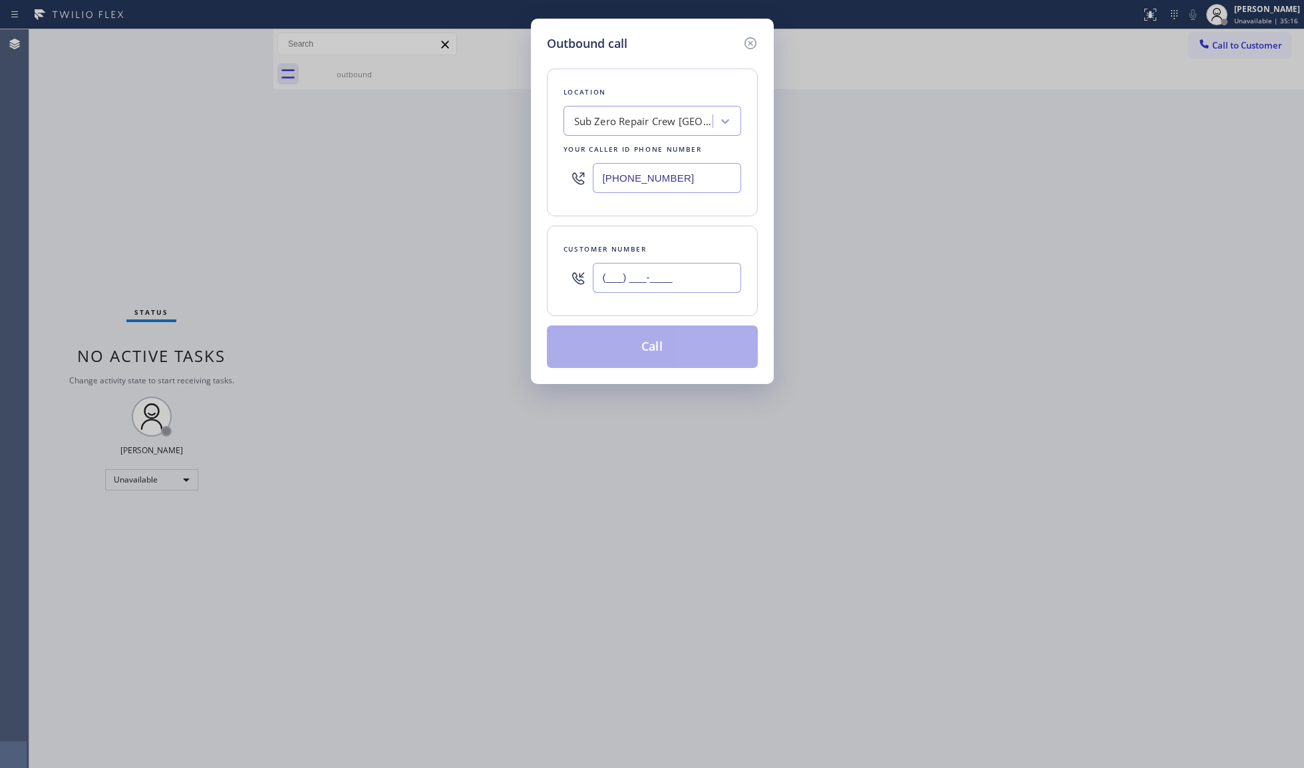
paste
type input "[PHONE_NUMBER]"
click at [684, 342] on button "Call" at bounding box center [652, 346] width 211 height 43
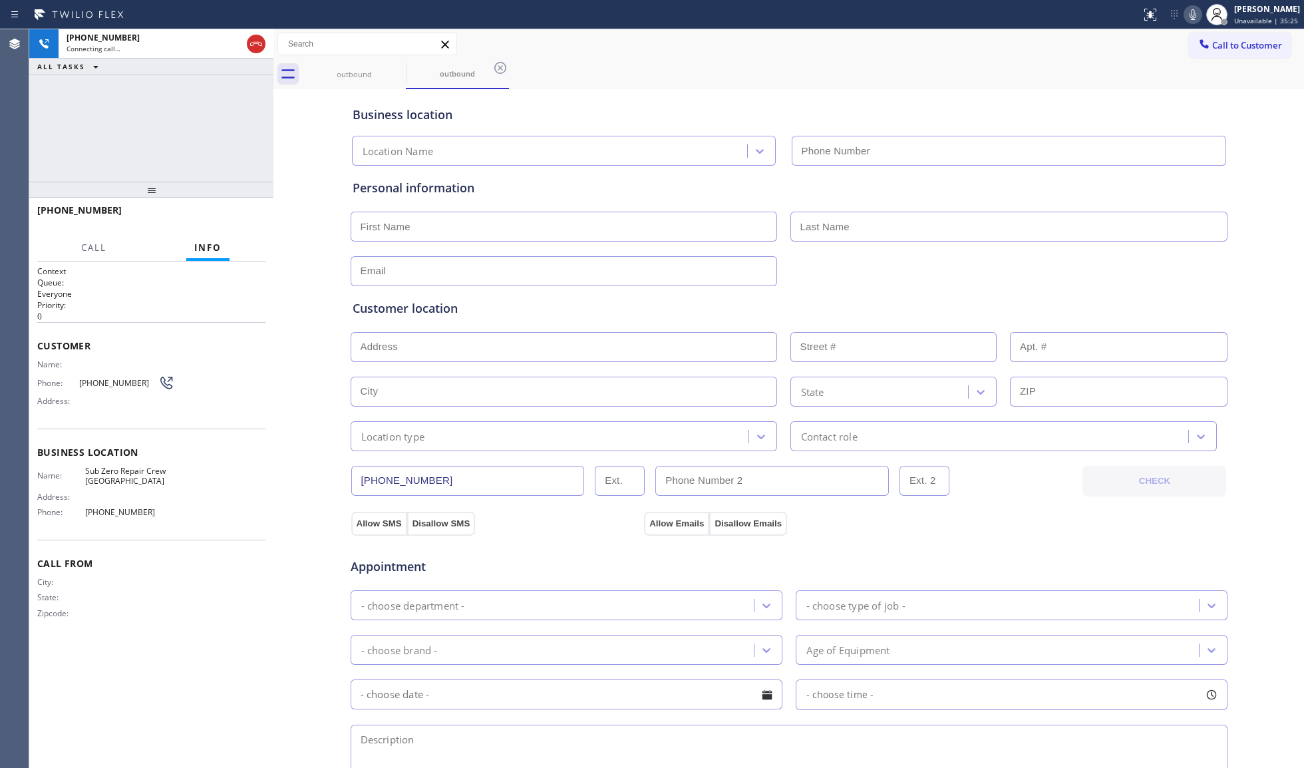
drag, startPoint x: 724, startPoint y: 93, endPoint x: 716, endPoint y: 88, distance: 9.0
click at [720, 93] on div "Business location Location Name" at bounding box center [789, 128] width 878 height 73
type input "[PHONE_NUMBER]"
click at [228, 216] on span "HANG UP" at bounding box center [234, 216] width 41 height 9
click at [230, 216] on span "HANG UP" at bounding box center [234, 216] width 41 height 9
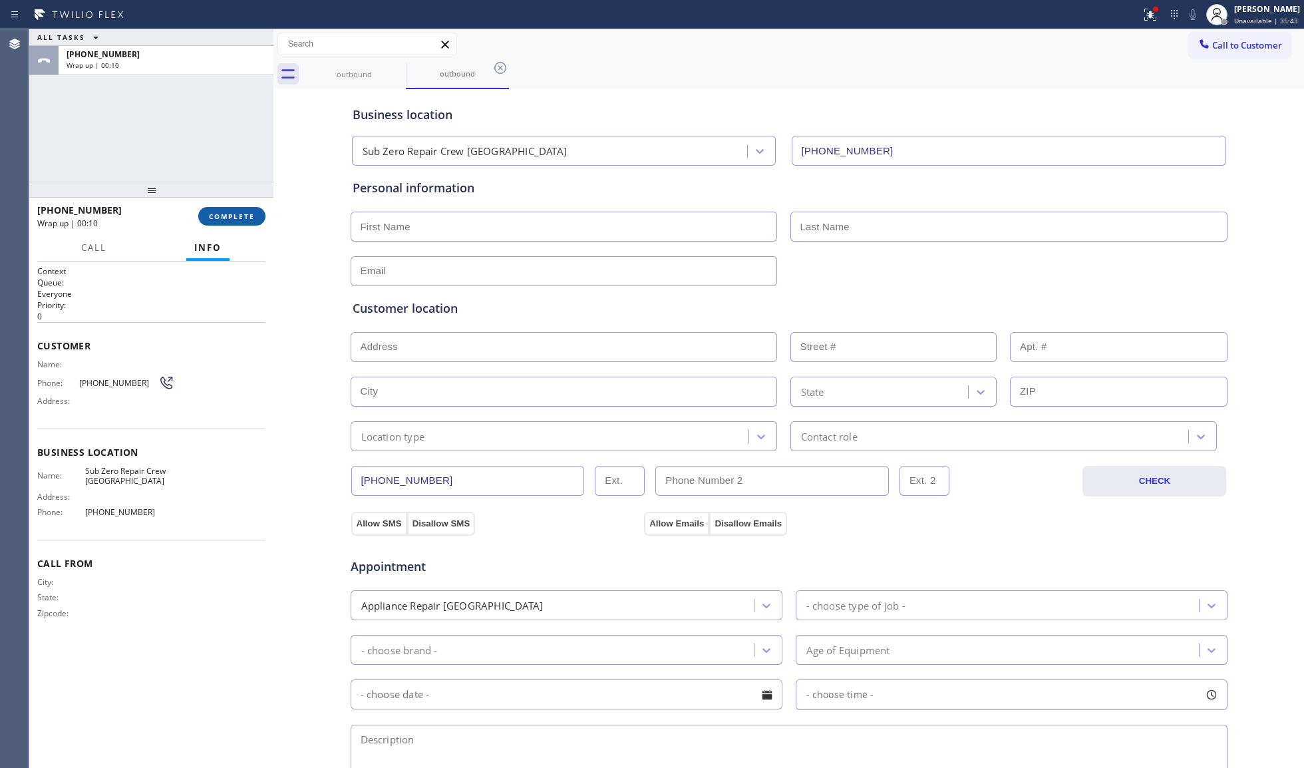
click at [219, 216] on span "COMPLETE" at bounding box center [232, 216] width 46 height 9
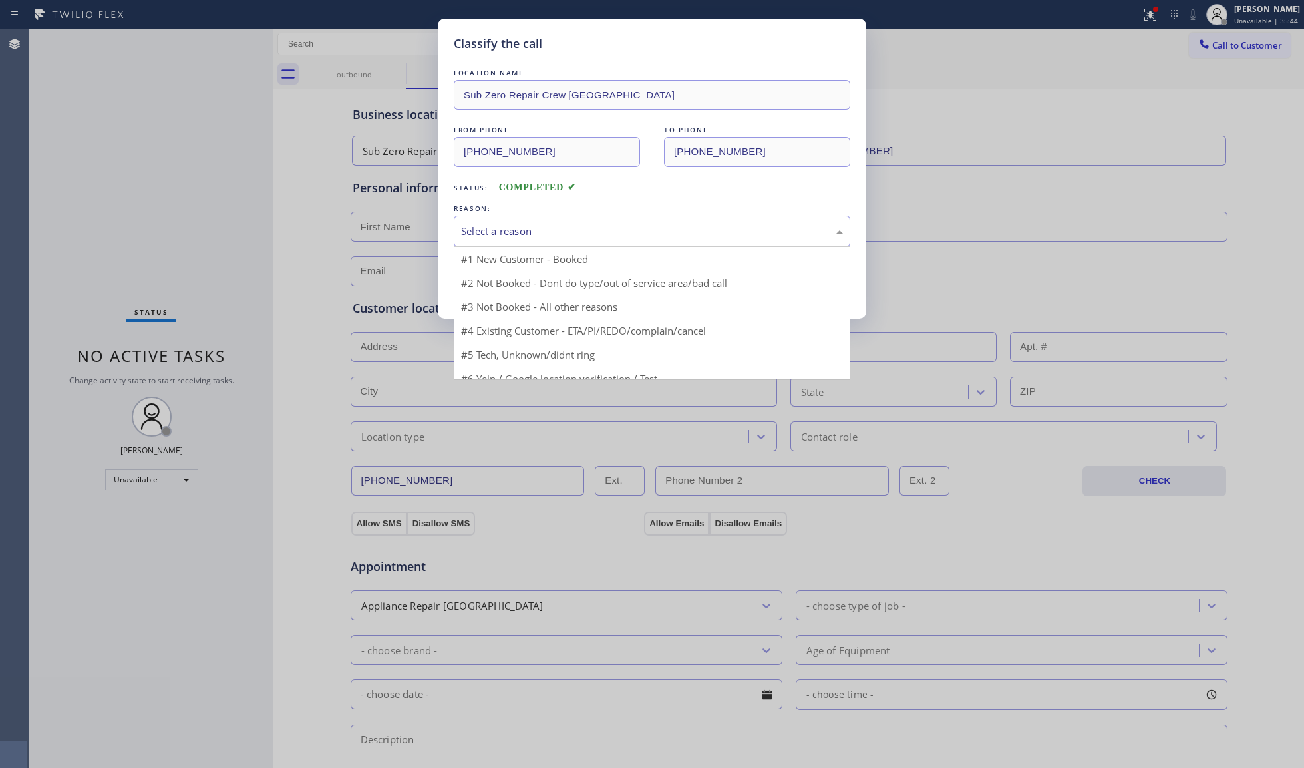
drag, startPoint x: 475, startPoint y: 217, endPoint x: 464, endPoint y: 246, distance: 31.1
click at [474, 219] on div "Select a reason" at bounding box center [652, 231] width 396 height 31
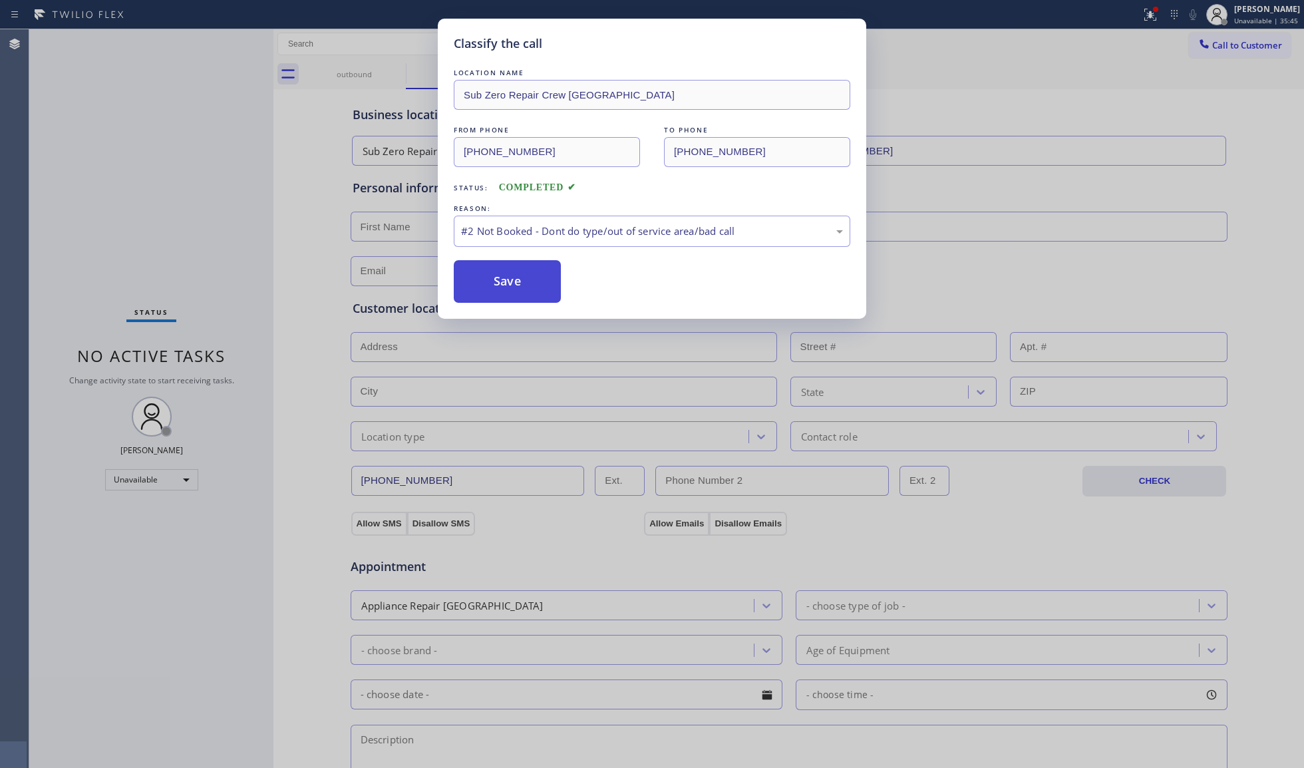
click at [496, 287] on button "Save" at bounding box center [507, 281] width 107 height 43
click at [496, 286] on button "Save" at bounding box center [507, 281] width 107 height 43
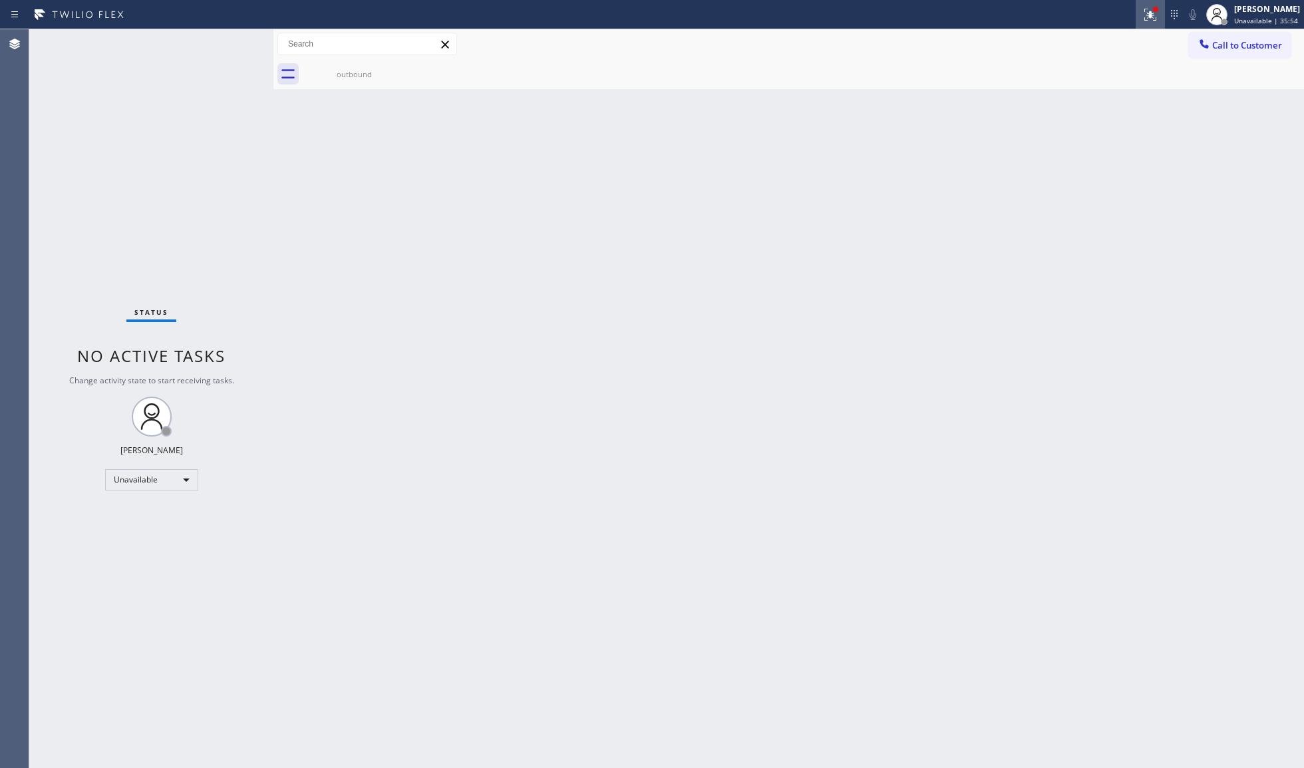
click at [1152, 5] on button at bounding box center [1150, 14] width 29 height 29
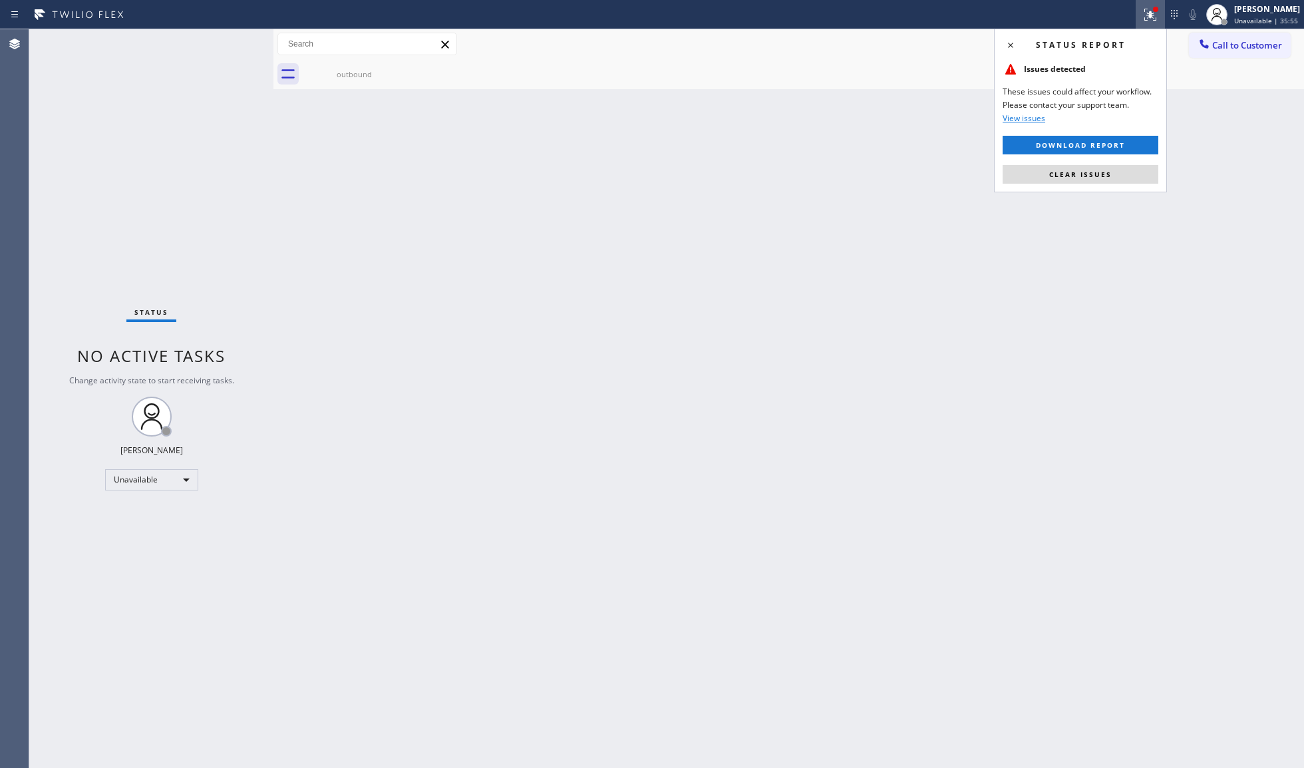
click at [1103, 189] on div "Status report Issues detected These issues could affect your workflow. Please c…" at bounding box center [1080, 111] width 173 height 164
click at [1098, 176] on span "Clear issues" at bounding box center [1080, 174] width 63 height 9
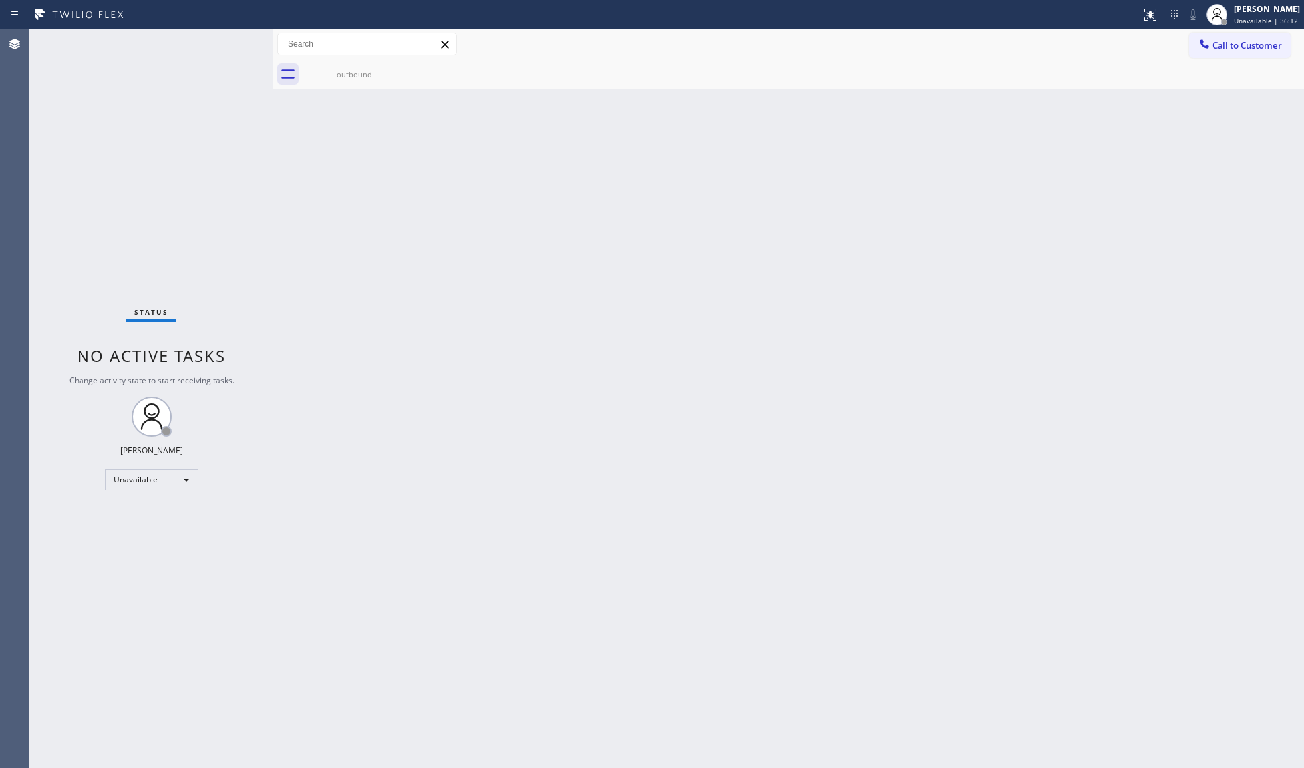
drag, startPoint x: 1074, startPoint y: 231, endPoint x: 1102, endPoint y: 208, distance: 36.9
click at [1079, 229] on div "Back to Dashboard Change Sender ID Customers Technicians Select a contact Outbo…" at bounding box center [788, 398] width 1030 height 738
click at [1211, 43] on div at bounding box center [1204, 45] width 16 height 16
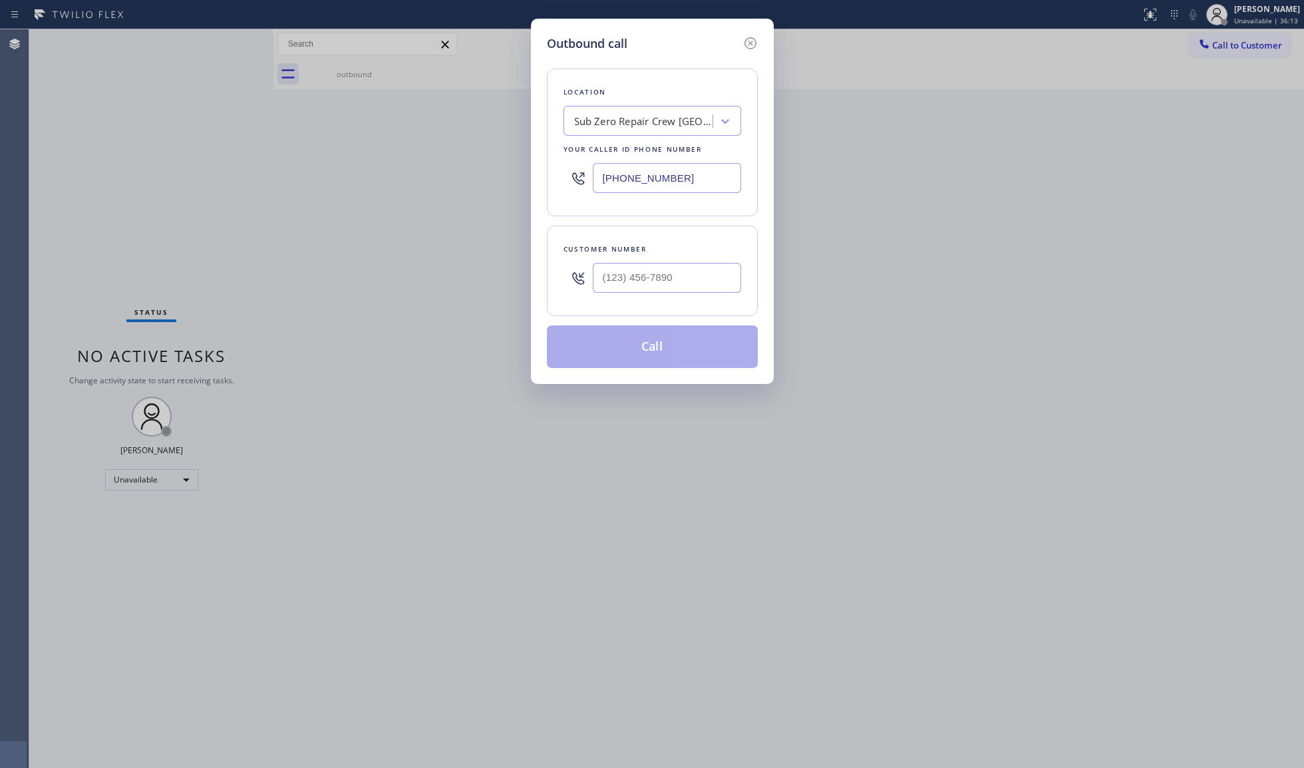
drag, startPoint x: 685, startPoint y: 180, endPoint x: 541, endPoint y: 181, distance: 143.7
click at [541, 181] on div "Outbound call Location Sub Zero Repair Crew [GEOGRAPHIC_DATA] Your caller id ph…" at bounding box center [652, 201] width 243 height 365
type input "[PHONE_NUMBER]"
click at [708, 288] on input "(___) ___-____" at bounding box center [667, 278] width 148 height 30
type input "[PHONE_NUMBER]"
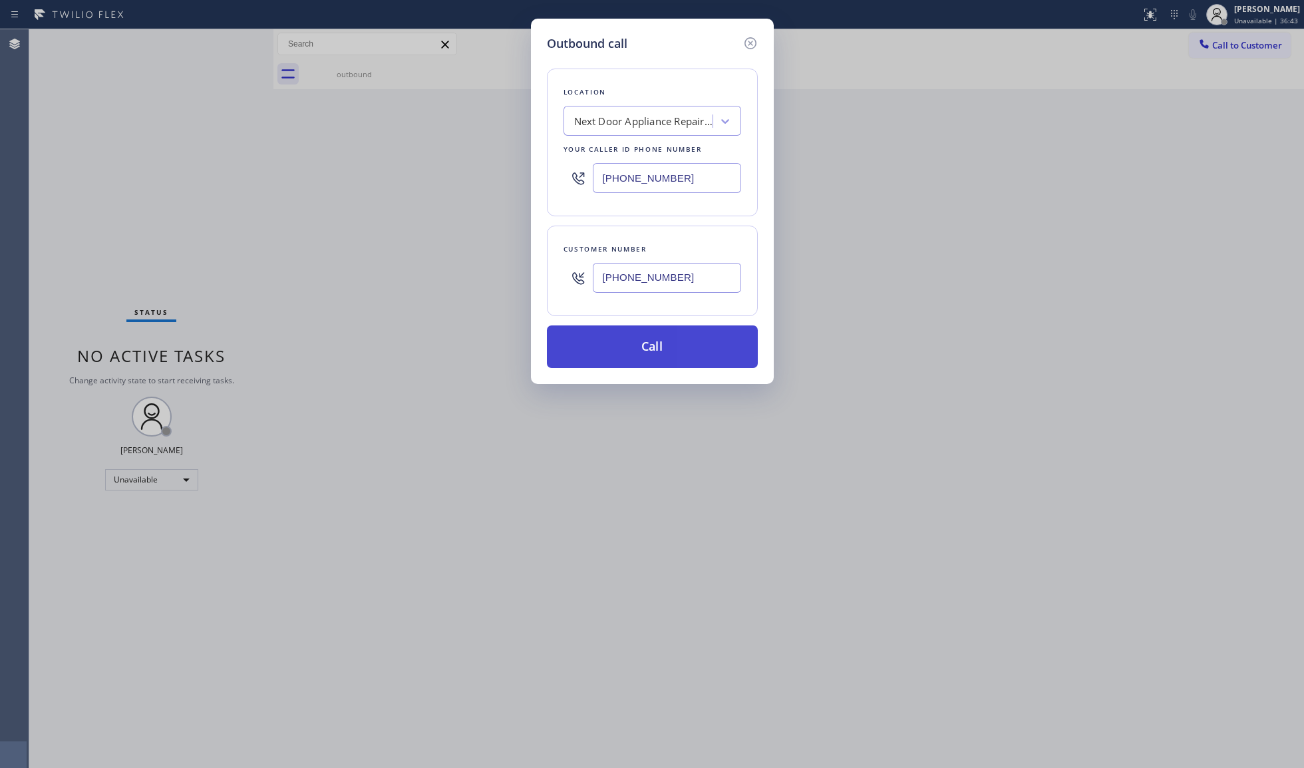
click at [645, 346] on button "Call" at bounding box center [652, 346] width 211 height 43
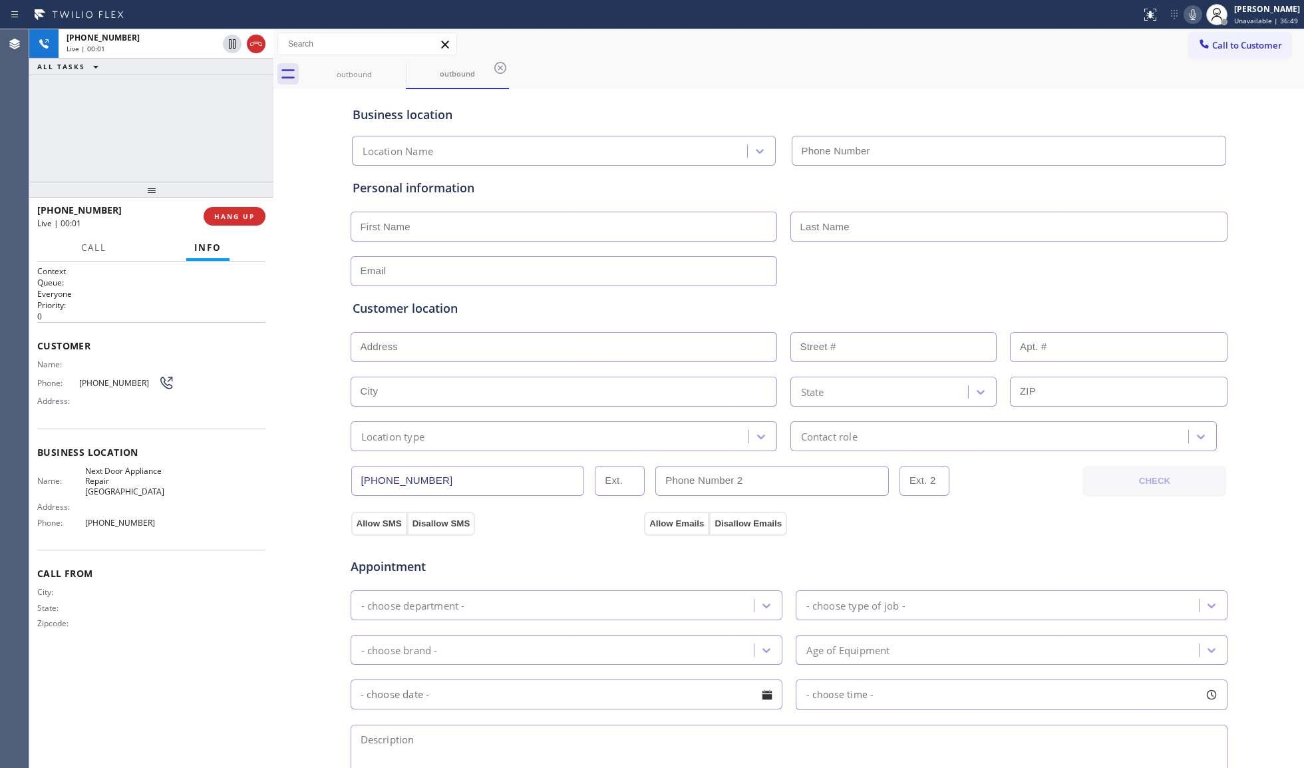
type input "[PHONE_NUMBER]"
click at [243, 216] on span "HANG UP" at bounding box center [234, 216] width 41 height 9
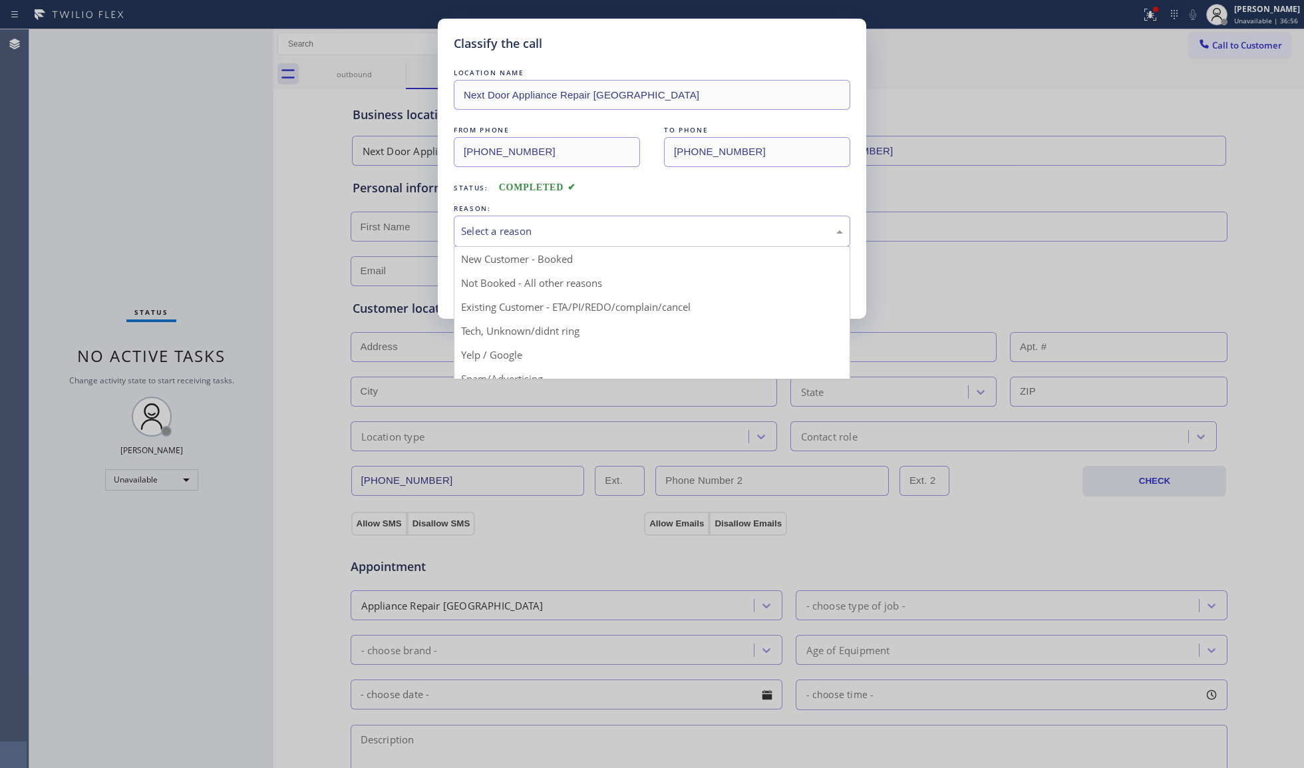
click at [528, 232] on div "Select a reason" at bounding box center [652, 231] width 382 height 15
click at [500, 287] on button "Save" at bounding box center [507, 281] width 107 height 43
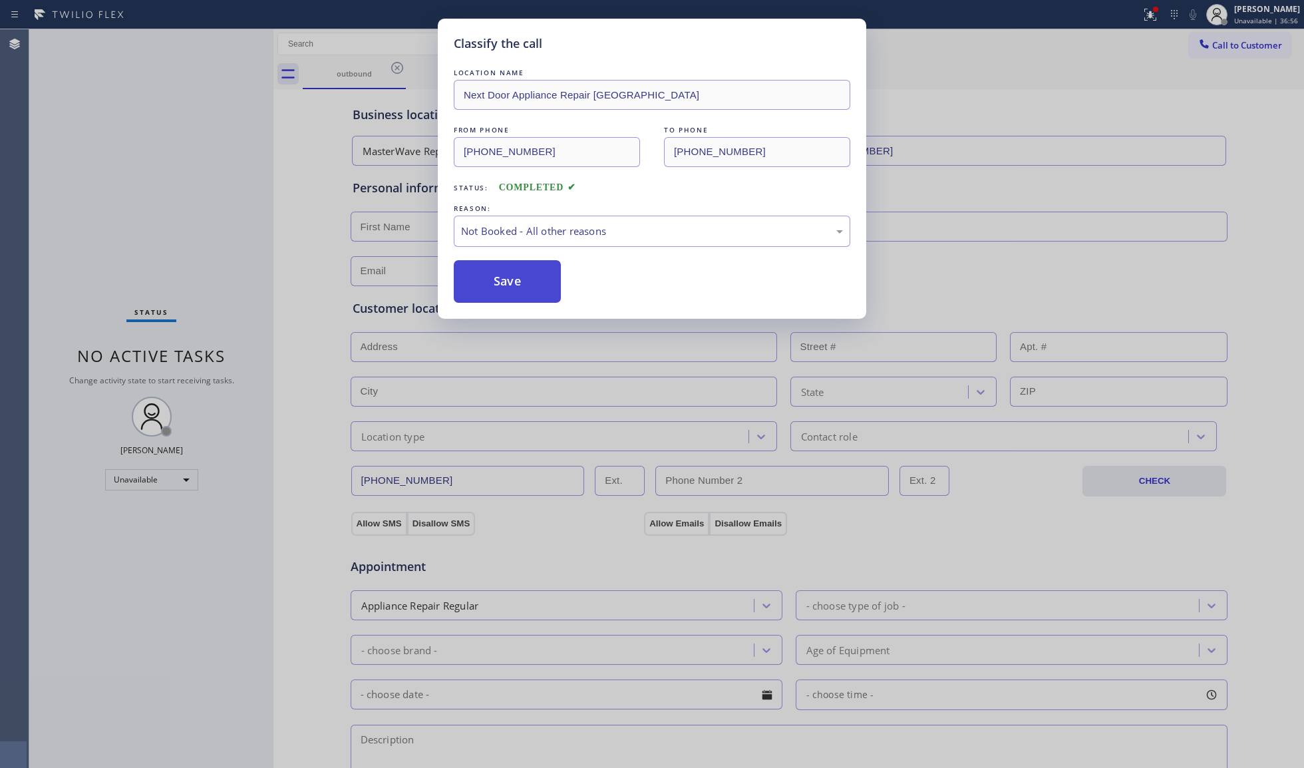
click at [500, 287] on button "Save" at bounding box center [507, 281] width 107 height 43
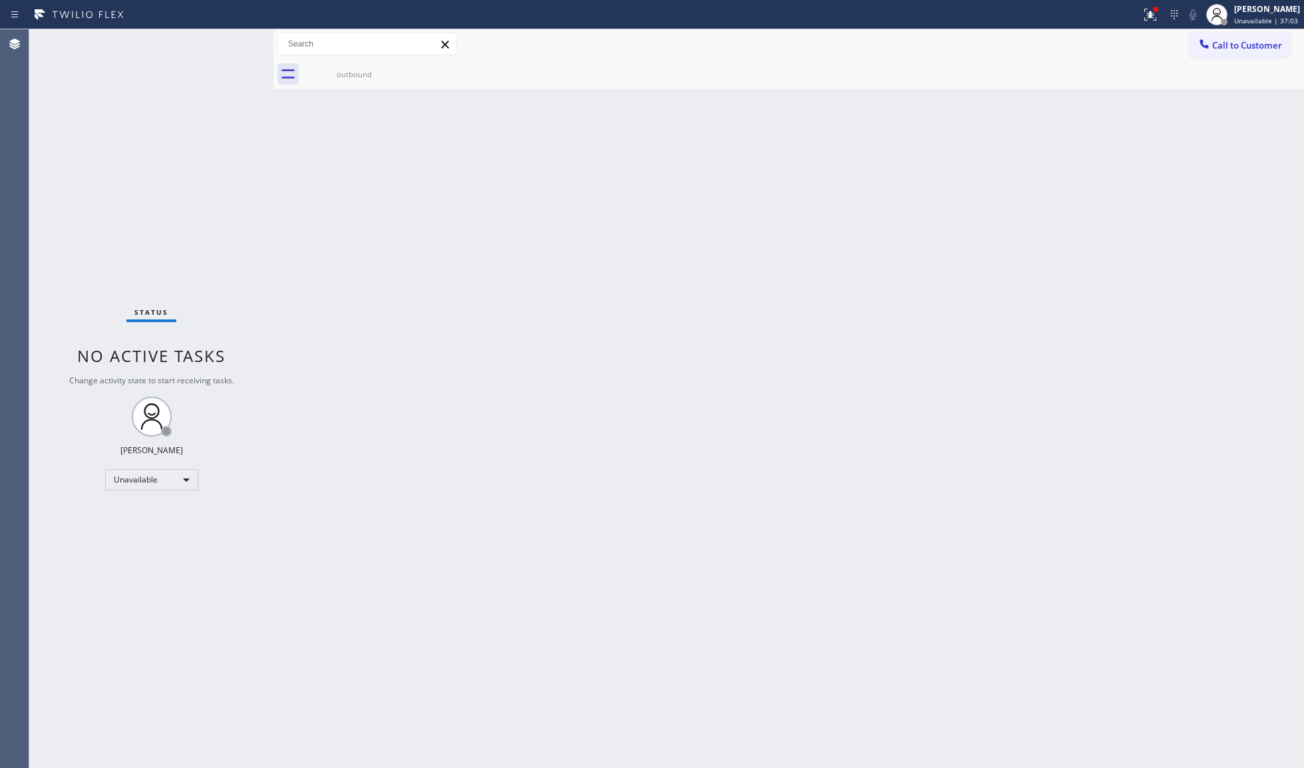
click at [1058, 202] on div "Back to Dashboard Change Sender ID Customers Technicians Select a contact Outbo…" at bounding box center [788, 398] width 1030 height 738
click at [1220, 45] on span "Call to Customer" at bounding box center [1247, 45] width 70 height 12
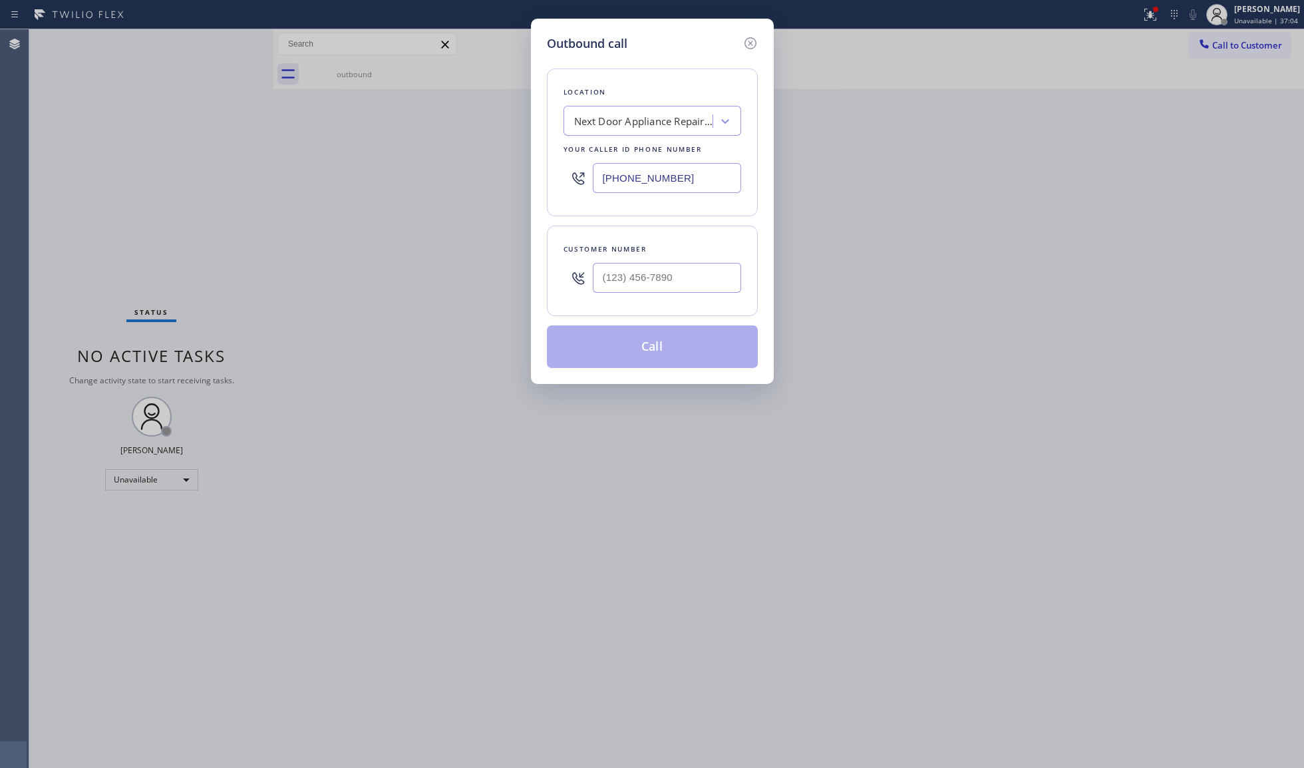
drag, startPoint x: 689, startPoint y: 188, endPoint x: 486, endPoint y: 179, distance: 203.7
click at [483, 182] on div "Outbound call Location Next Door Appliance Repair [GEOGRAPHIC_DATA] Your caller…" at bounding box center [652, 384] width 1304 height 768
type input "[PHONE_NUMBER]"
click at [692, 286] on input "(___) ___-____" at bounding box center [667, 278] width 148 height 30
click at [692, 285] on input "(___) ___-____" at bounding box center [667, 278] width 148 height 30
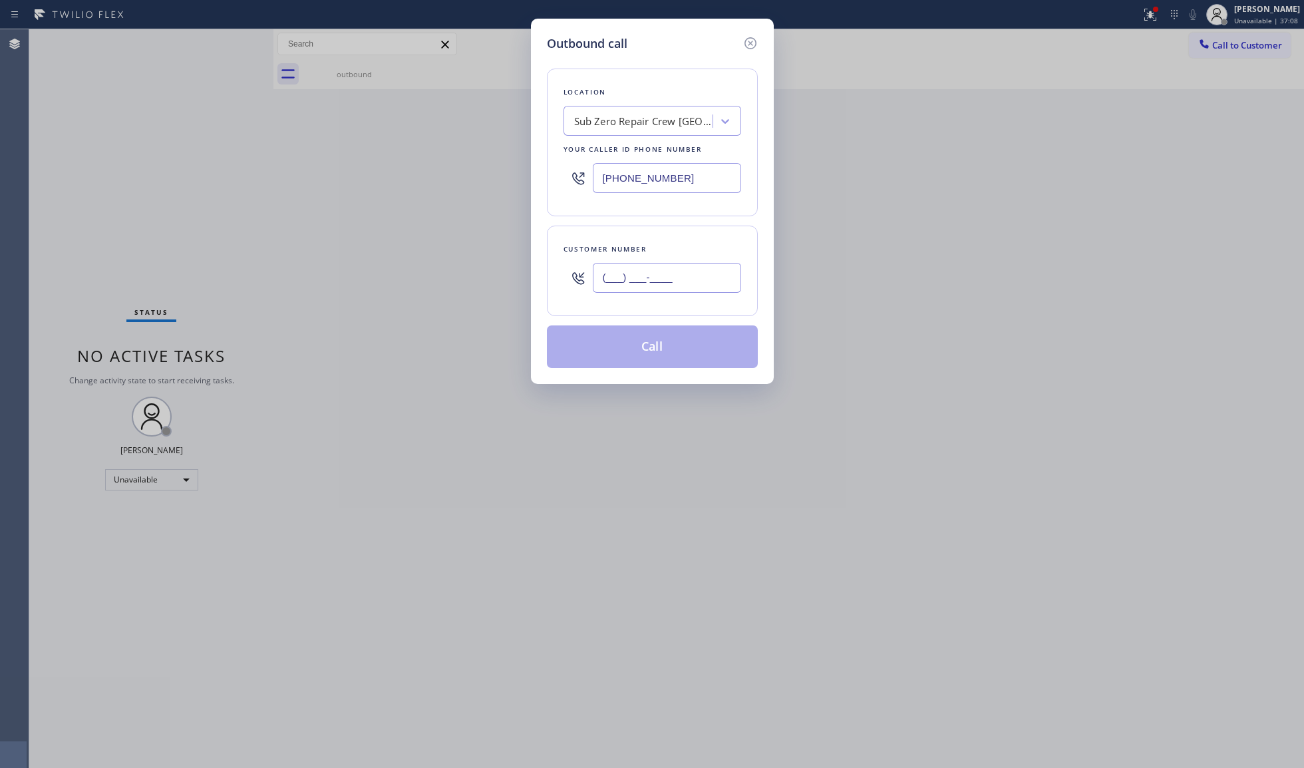
click at [597, 274] on input "(___) ___-____" at bounding box center [667, 278] width 148 height 30
type input "[PHONE_NUMBER]"
click at [651, 344] on button "Call" at bounding box center [652, 346] width 211 height 43
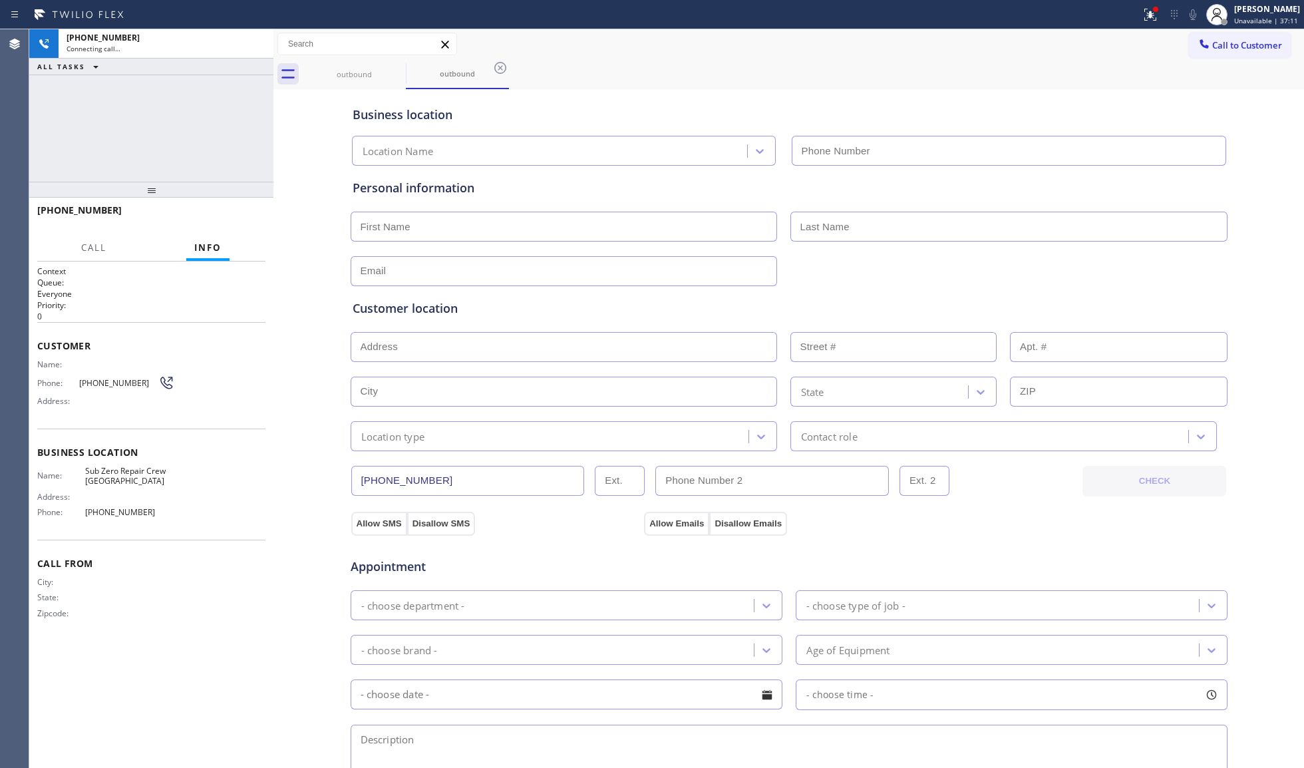
type input "[PHONE_NUMBER]"
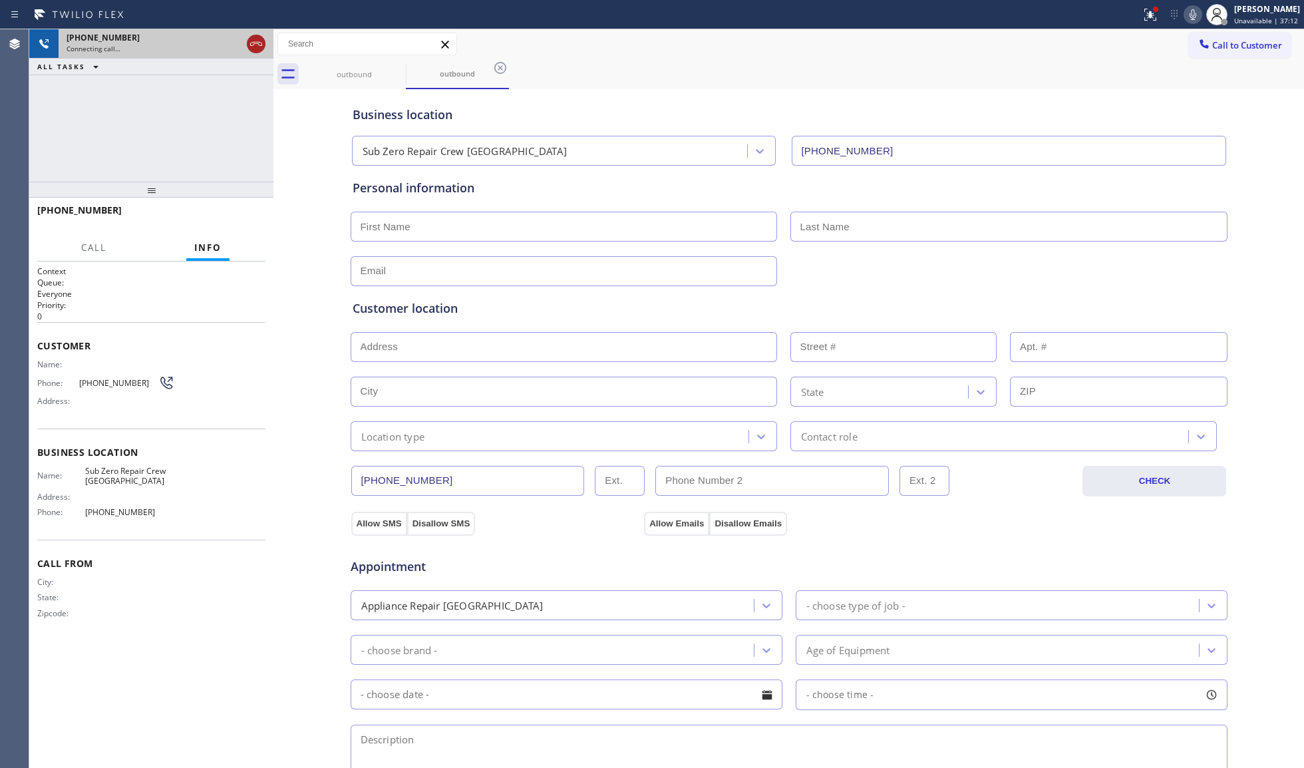
click at [254, 49] on icon at bounding box center [256, 44] width 16 height 16
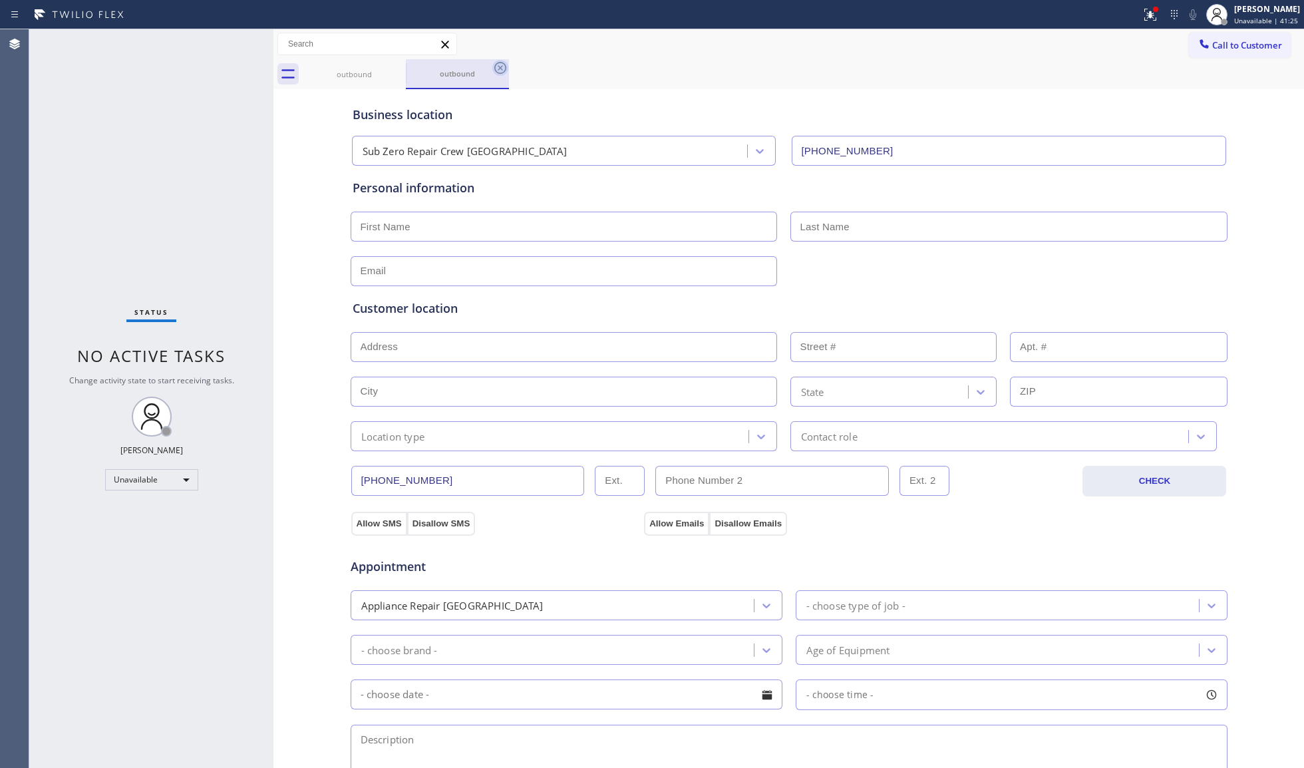
click at [491, 65] on div "outbound" at bounding box center [457, 73] width 100 height 29
click at [496, 67] on icon at bounding box center [500, 68] width 16 height 16
click at [389, 67] on icon at bounding box center [397, 68] width 16 height 16
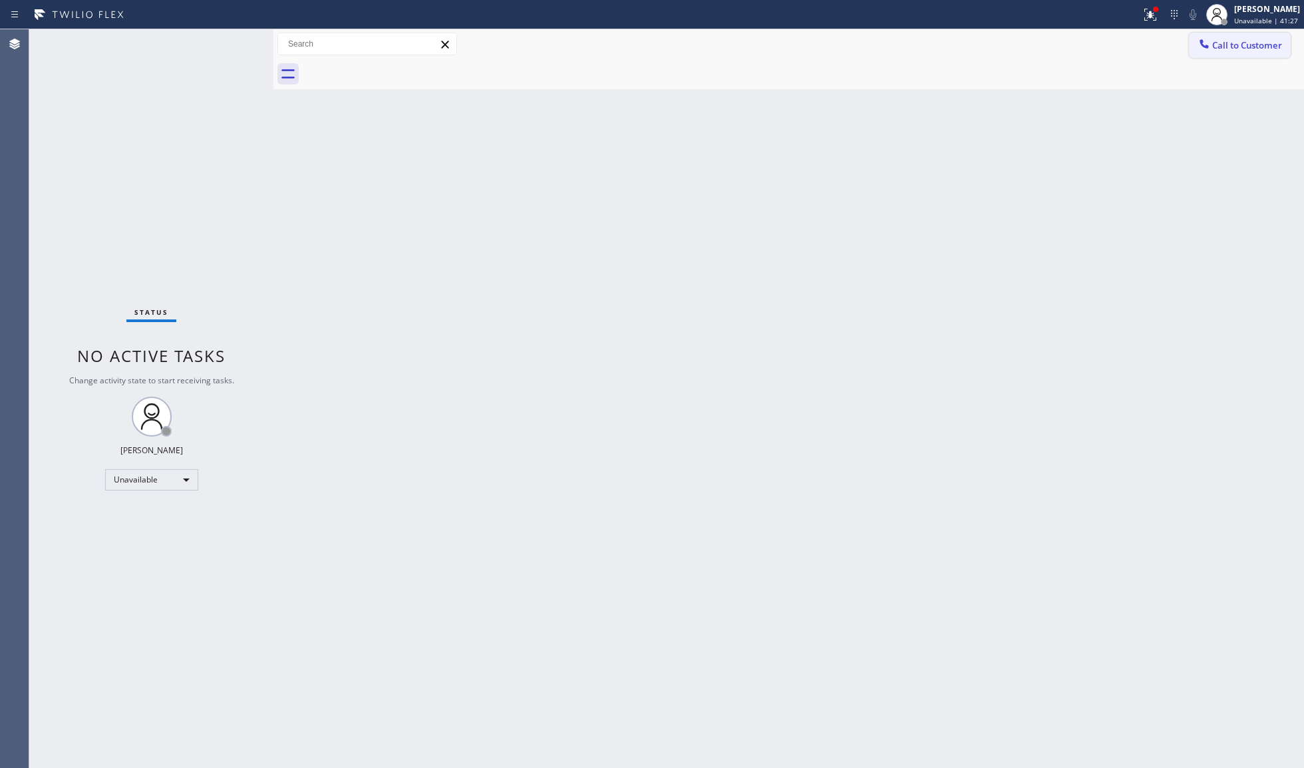
drag, startPoint x: 1220, startPoint y: 28, endPoint x: 1213, endPoint y: 43, distance: 16.7
click at [1220, 30] on div "Status report Issues detected These issues could affect your workflow. Please c…" at bounding box center [652, 384] width 1304 height 768
click at [1224, 45] on span "Call to Customer" at bounding box center [1247, 45] width 70 height 12
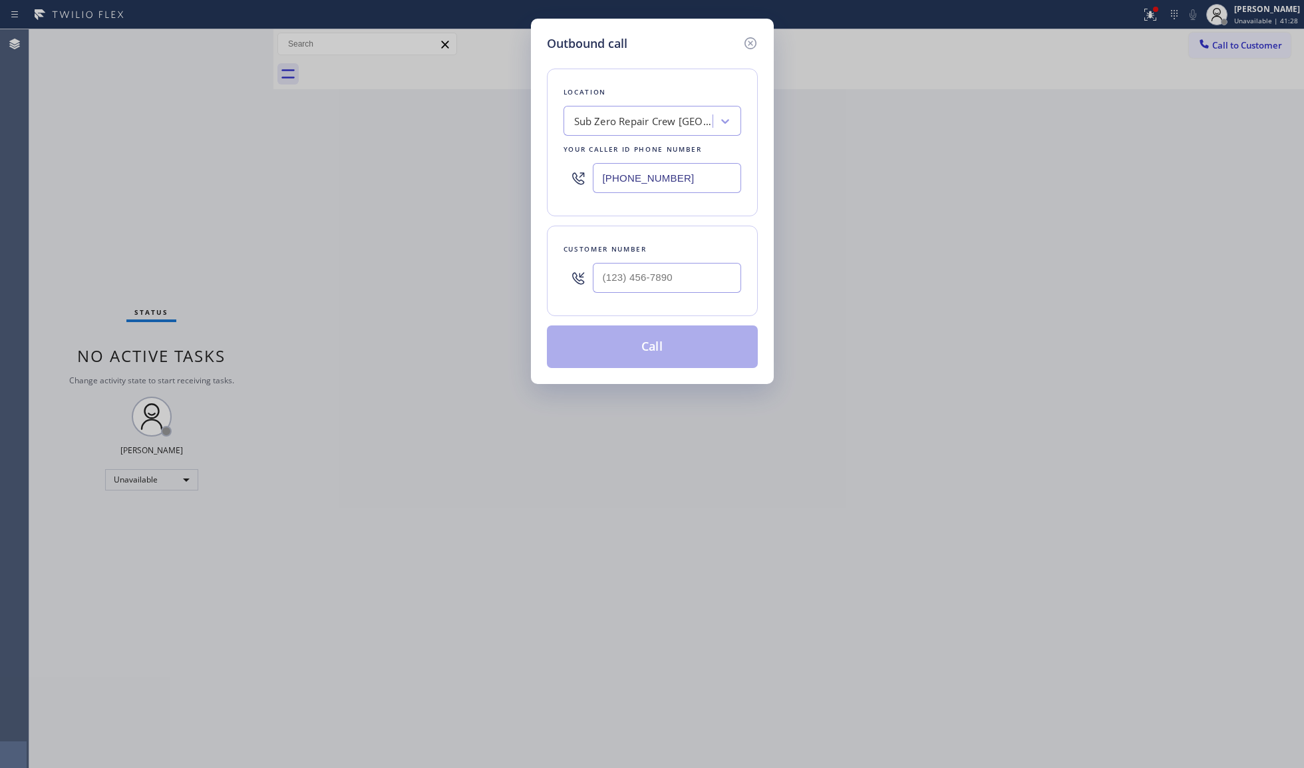
drag, startPoint x: 979, startPoint y: 92, endPoint x: 973, endPoint y: 89, distance: 7.2
click at [979, 90] on div "Outbound call Location Sub Zero Repair Crew [GEOGRAPHIC_DATA] Your caller id ph…" at bounding box center [652, 384] width 1304 height 768
drag, startPoint x: 687, startPoint y: 185, endPoint x: 395, endPoint y: 201, distance: 291.8
click at [466, 197] on div "Outbound call Location Sub Zero Repair Crew [GEOGRAPHIC_DATA] Your caller id ph…" at bounding box center [652, 384] width 1304 height 768
type input "[PHONE_NUMBER]"
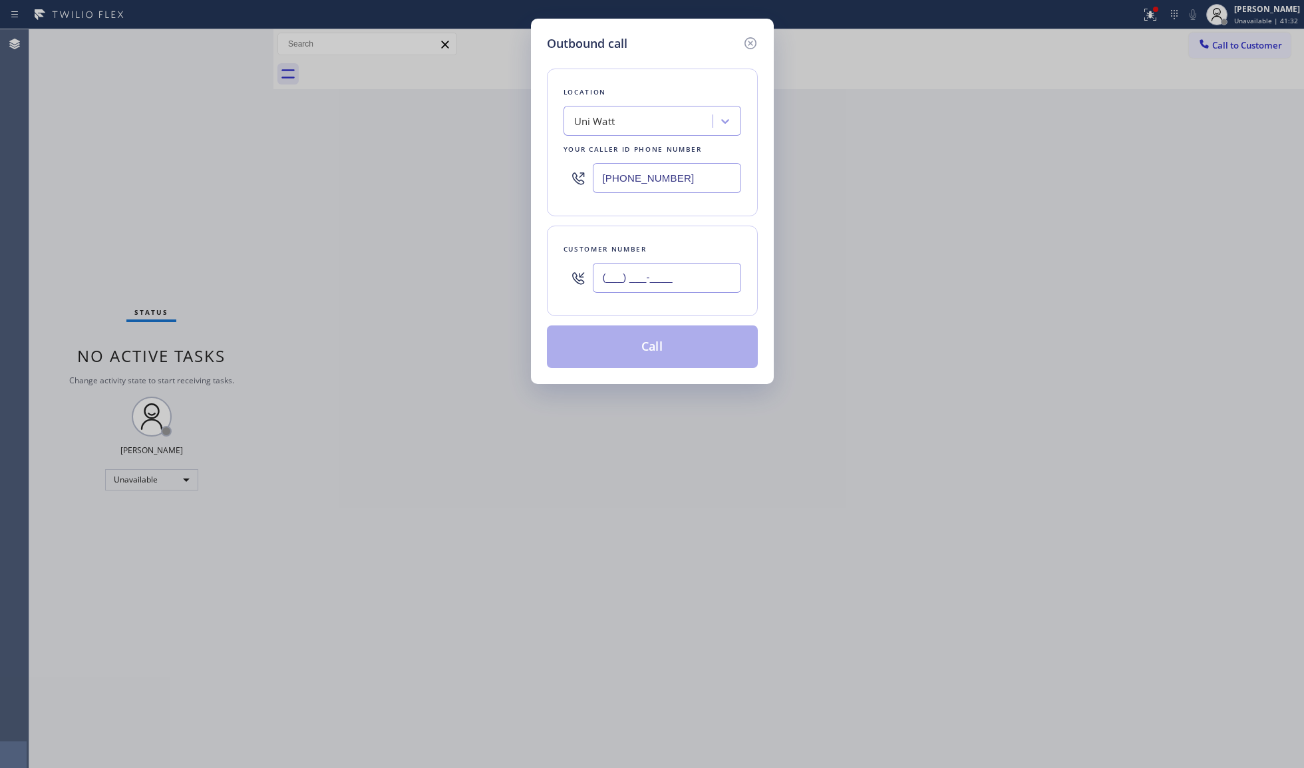
drag, startPoint x: 610, startPoint y: 285, endPoint x: 618, endPoint y: 304, distance: 20.3
click at [610, 290] on input "(___) ___-____" at bounding box center [667, 278] width 148 height 30
type input "[PHONE_NUMBER]"
click at [671, 361] on button "Call" at bounding box center [652, 346] width 211 height 43
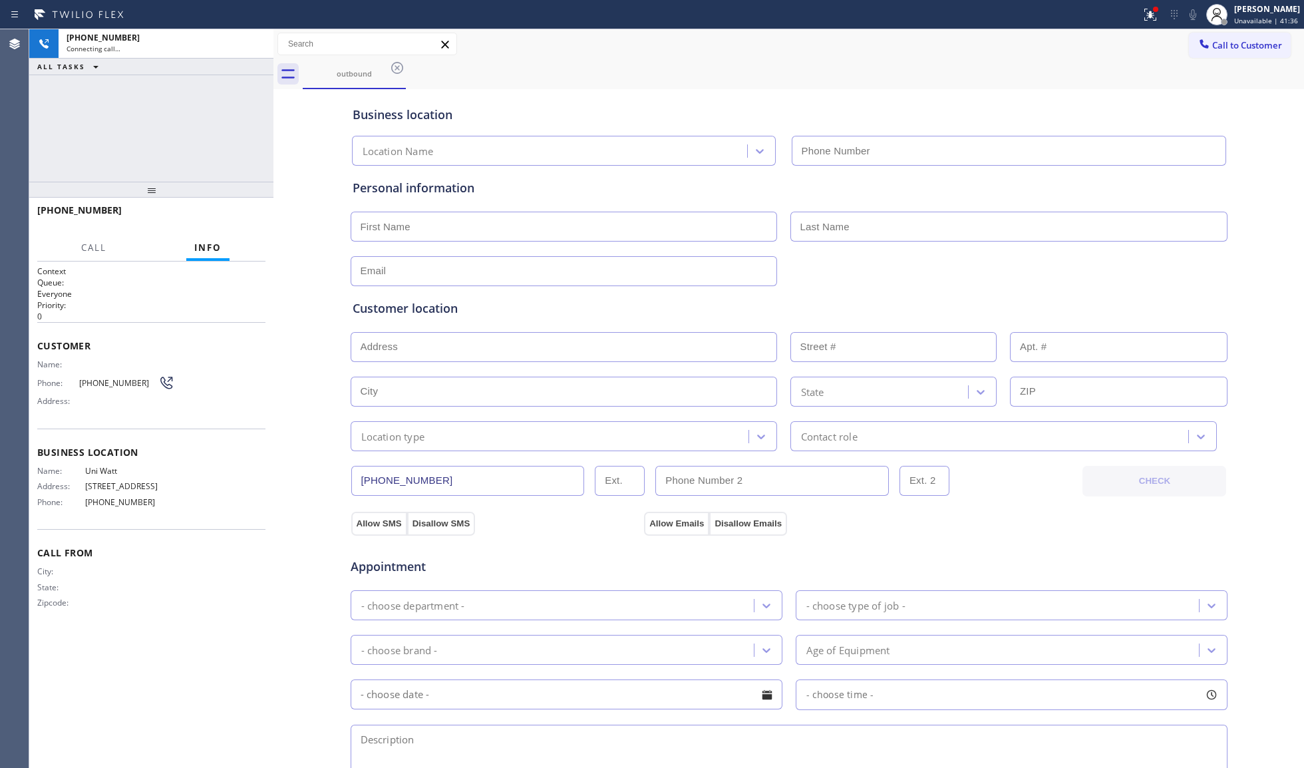
type input "[PHONE_NUMBER]"
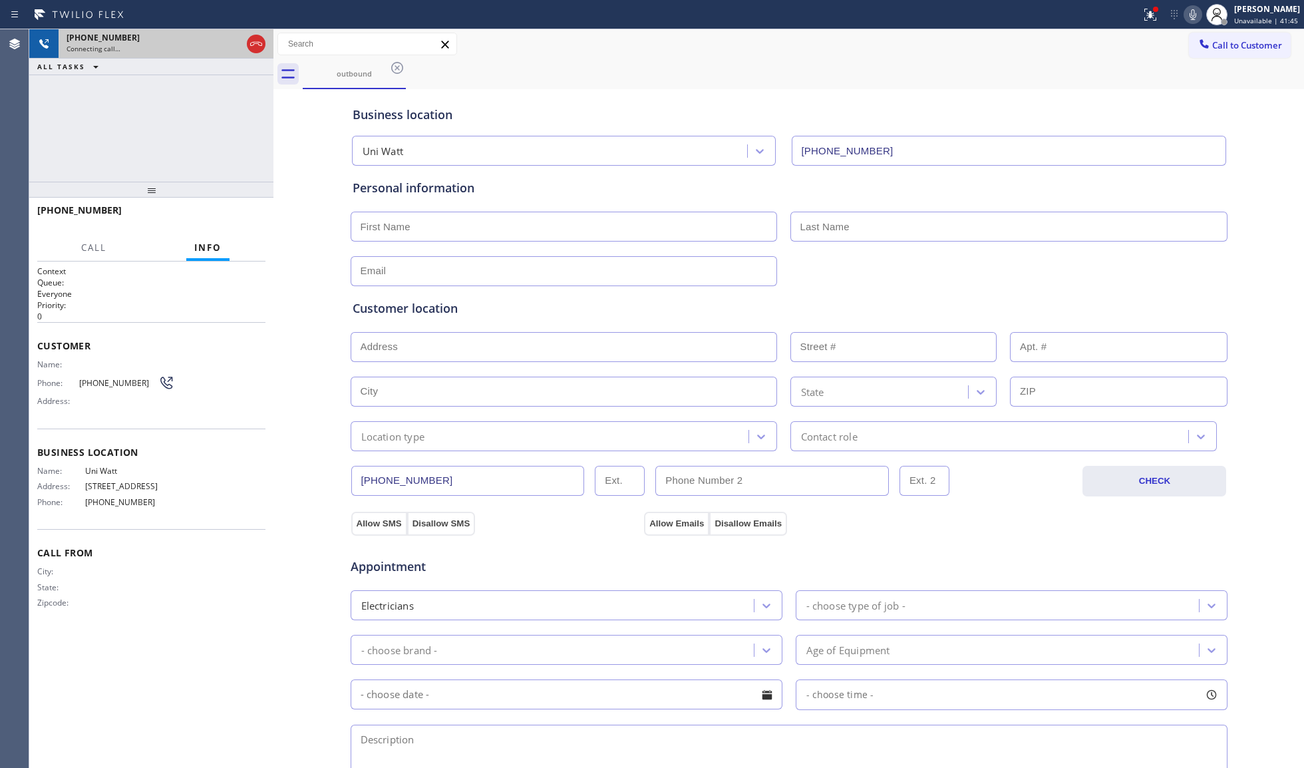
drag, startPoint x: 253, startPoint y: 40, endPoint x: 261, endPoint y: 51, distance: 13.8
click at [256, 43] on icon at bounding box center [256, 44] width 16 height 16
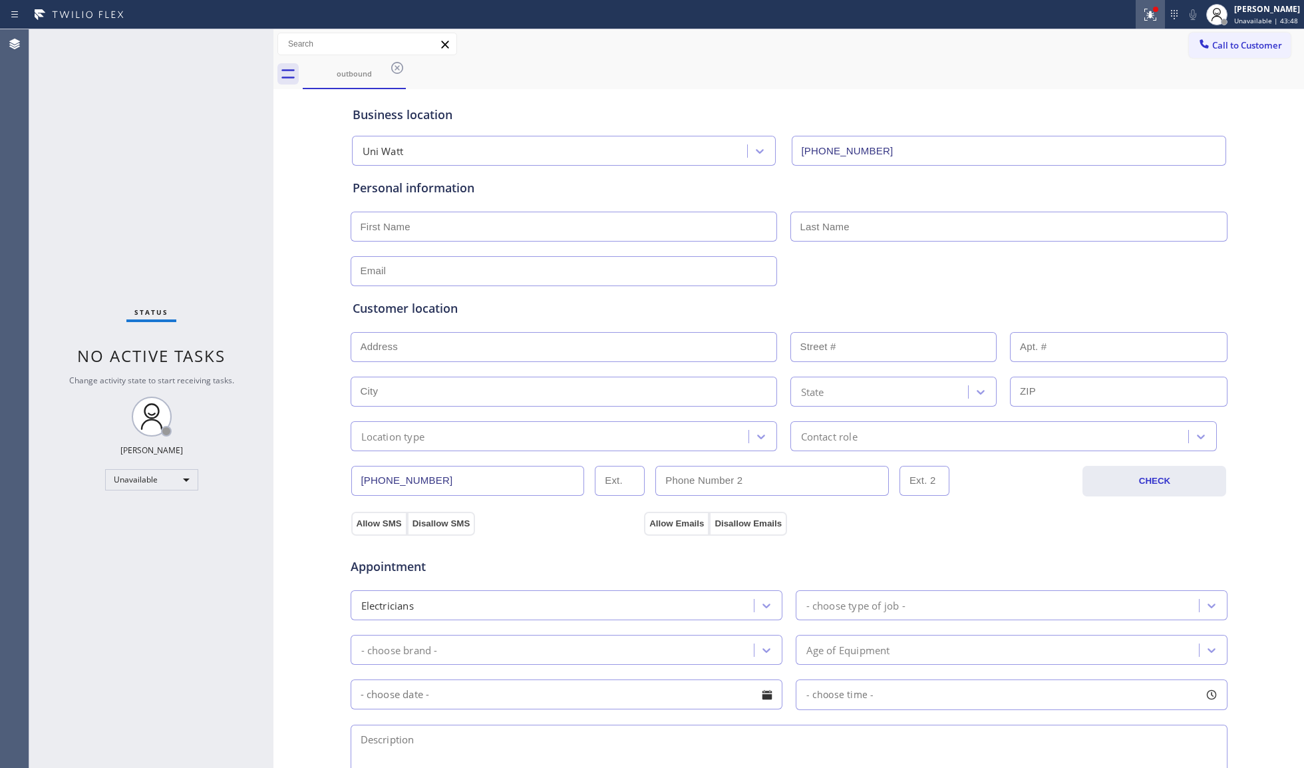
click at [1153, 9] on icon at bounding box center [1150, 15] width 16 height 16
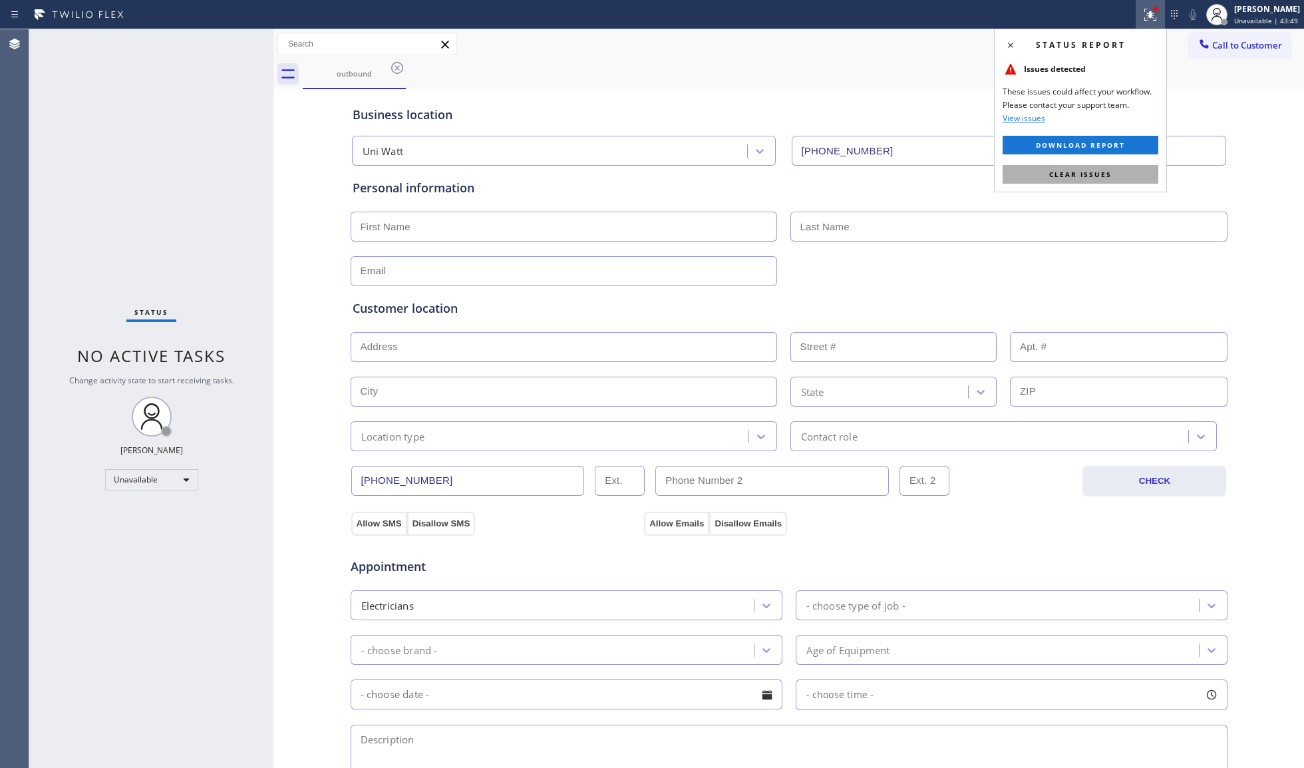
click at [1060, 176] on span "Clear issues" at bounding box center [1080, 174] width 63 height 9
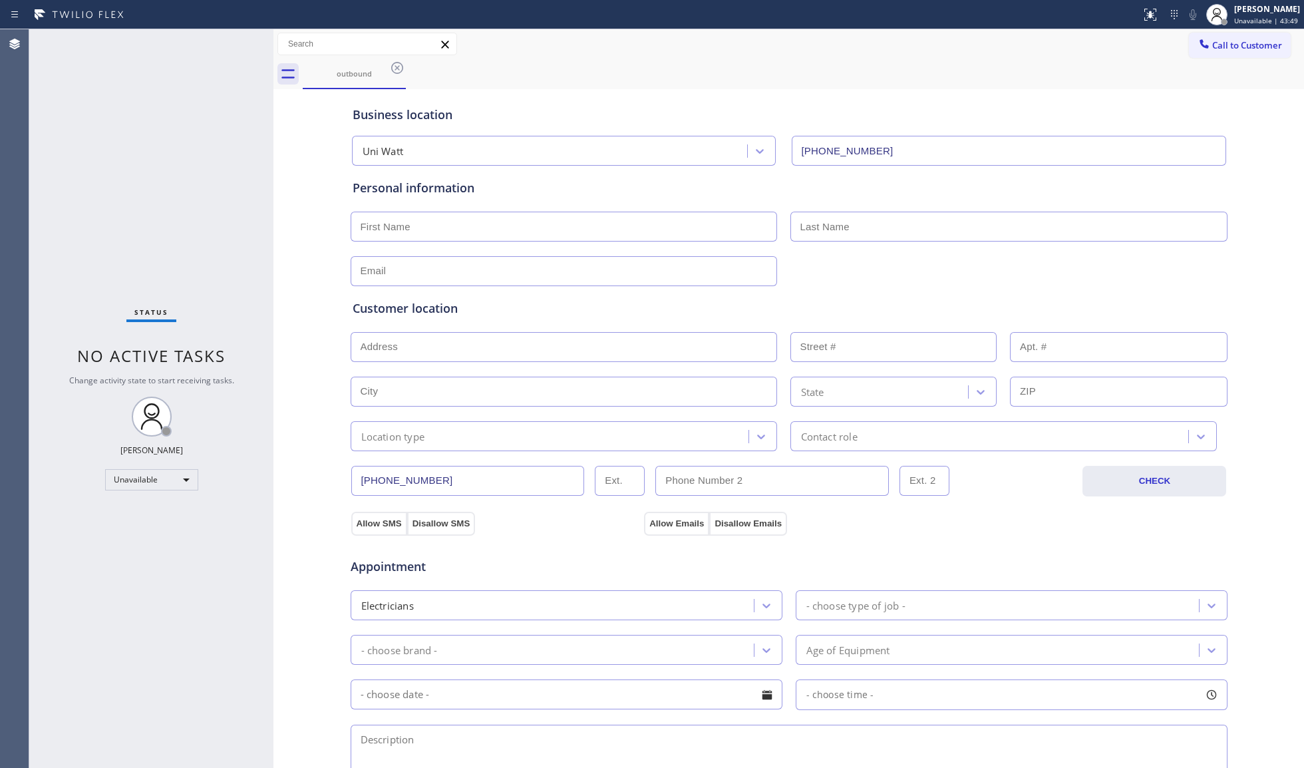
click at [1224, 46] on span "Call to Customer" at bounding box center [1247, 45] width 70 height 12
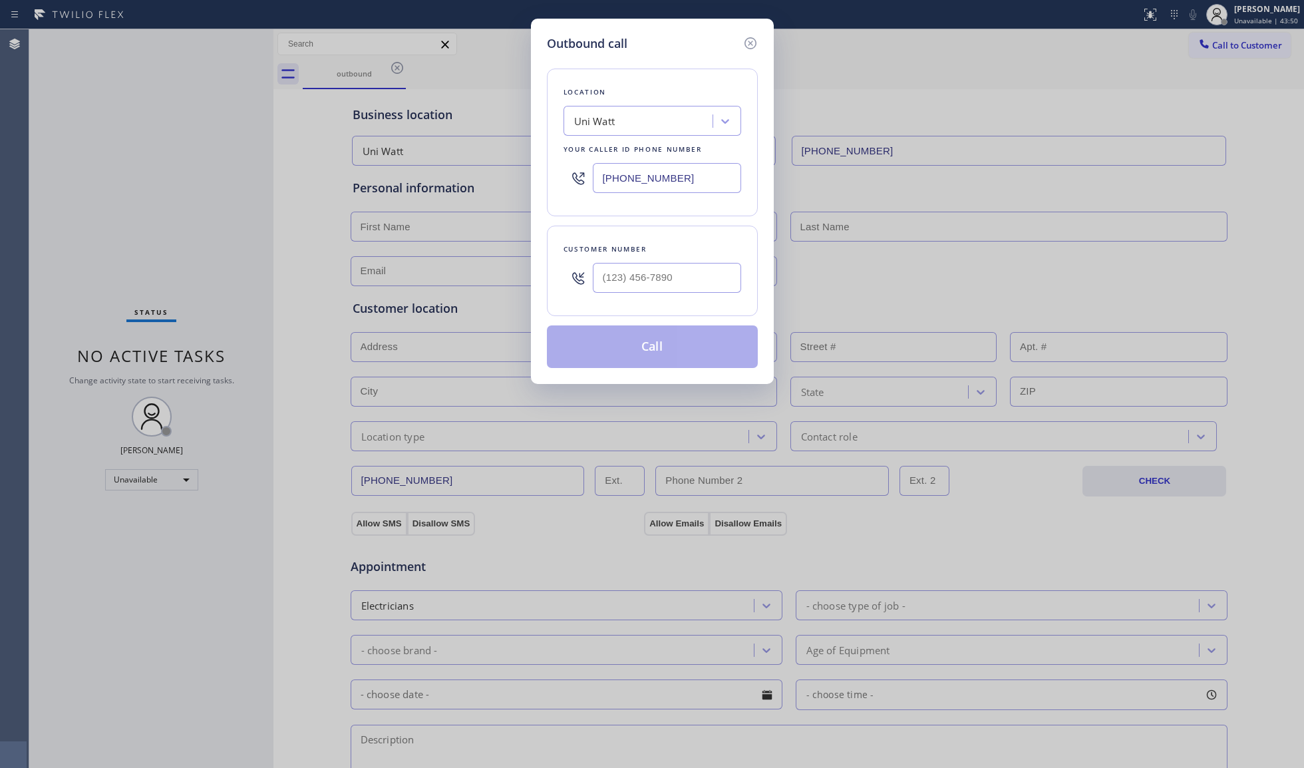
drag, startPoint x: 698, startPoint y: 193, endPoint x: 464, endPoint y: 186, distance: 234.3
click at [464, 186] on div "Outbound call Location Uni Watt Your caller id phone number [PHONE_NUMBER] Cust…" at bounding box center [652, 384] width 1304 height 768
type input "[PHONE_NUMBER]"
click at [617, 273] on input "(___) ___-____" at bounding box center [667, 278] width 148 height 30
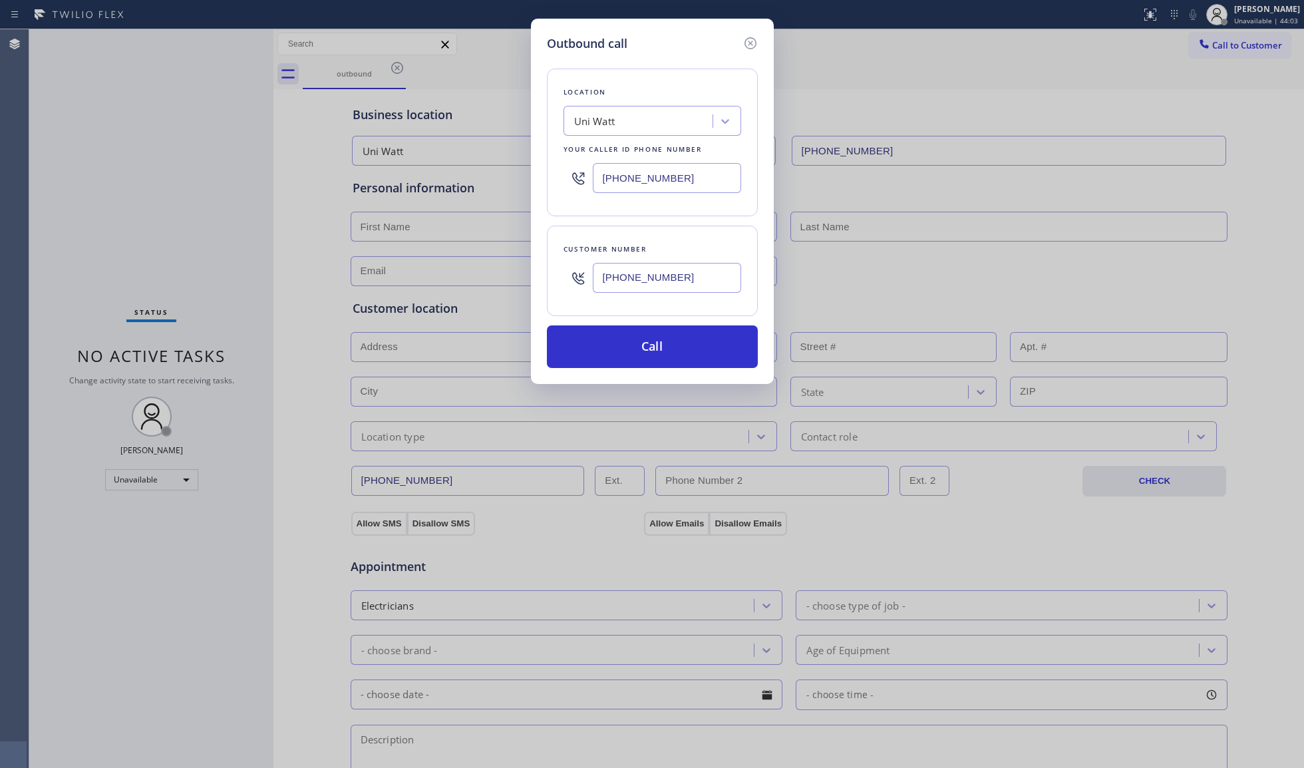
type input "[PHONE_NUMBER]"
drag, startPoint x: 664, startPoint y: 173, endPoint x: 476, endPoint y: 136, distance: 191.3
click at [470, 131] on div "Outbound call Location Uni Watt Your caller id phone number [PHONE_NUMBER] Cust…" at bounding box center [652, 384] width 1304 height 768
type input "[PHONE_NUMBER]"
click at [658, 277] on input "[PHONE_NUMBER]" at bounding box center [667, 278] width 148 height 30
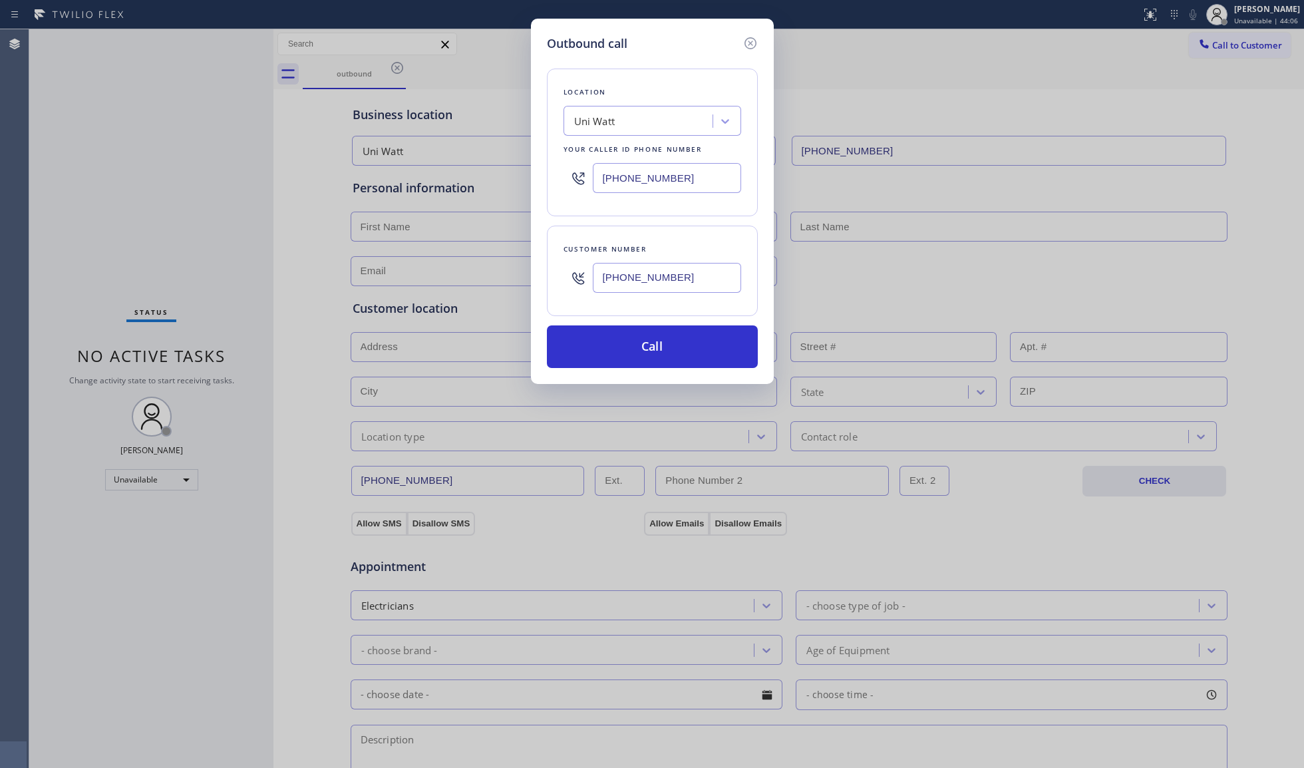
click at [658, 277] on input "[PHONE_NUMBER]" at bounding box center [667, 278] width 148 height 30
click at [652, 337] on button "Call" at bounding box center [652, 346] width 211 height 43
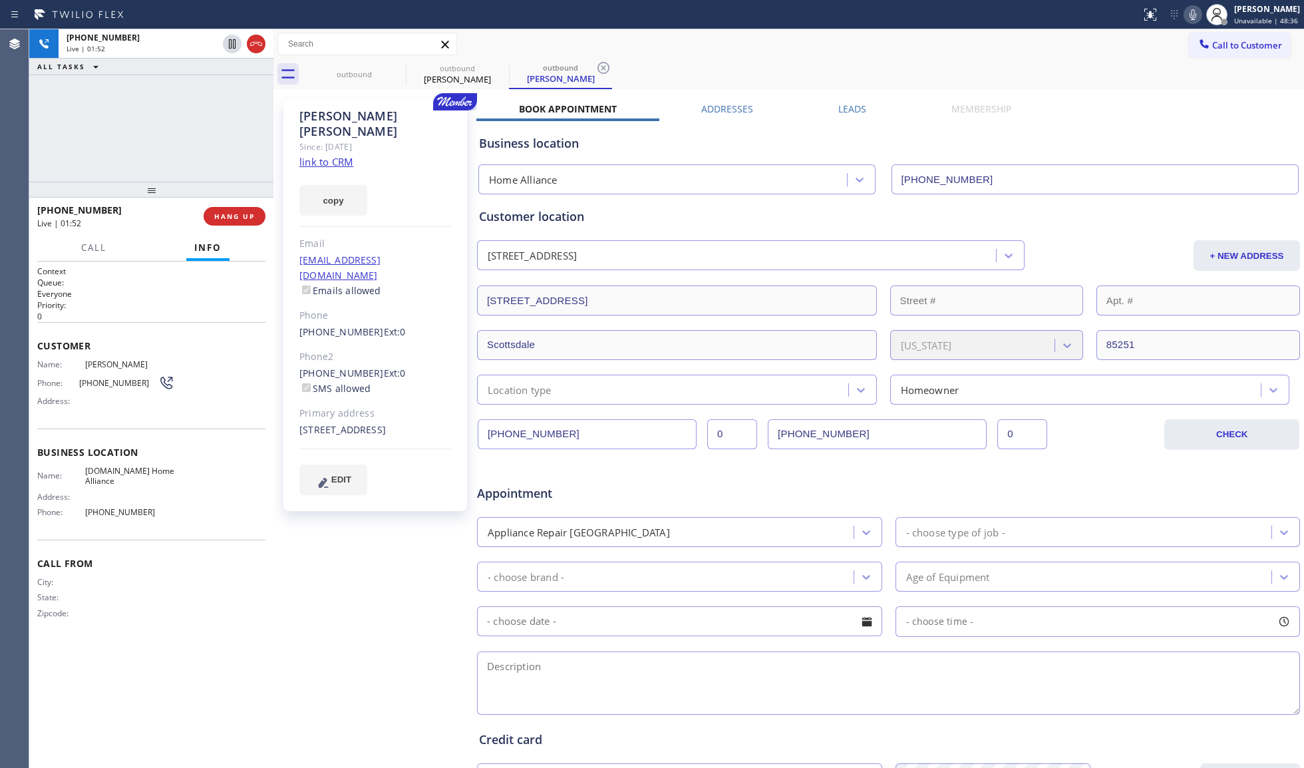
drag, startPoint x: 873, startPoint y: 434, endPoint x: 740, endPoint y: 437, distance: 132.4
click at [740, 437] on div "[PHONE_NUMBER] [PHONE_NUMBER] 0" at bounding box center [820, 434] width 684 height 30
click at [323, 115] on div "[PERSON_NAME]" at bounding box center [375, 123] width 152 height 31
click at [323, 113] on div "[PERSON_NAME]" at bounding box center [375, 123] width 152 height 31
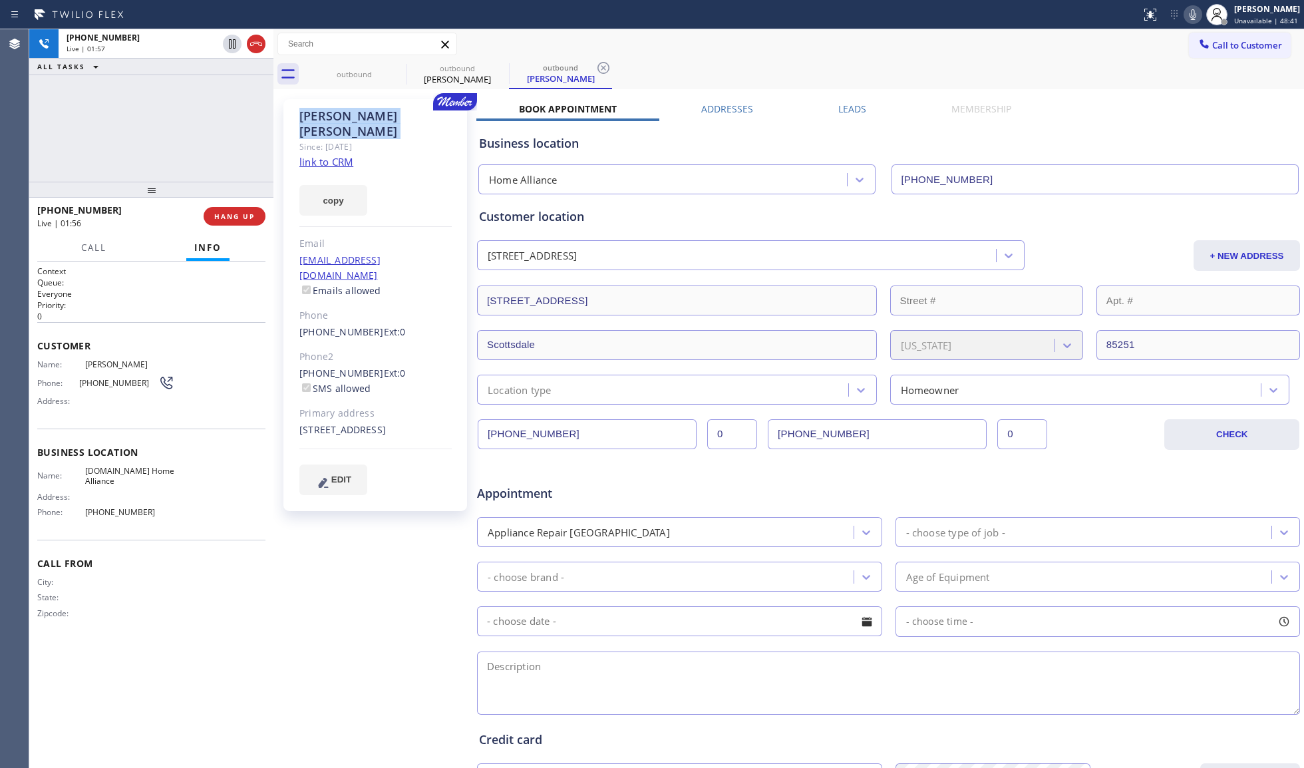
click at [323, 113] on div "[PERSON_NAME]" at bounding box center [375, 123] width 152 height 31
copy div "[PERSON_NAME]"
drag, startPoint x: 235, startPoint y: 214, endPoint x: 224, endPoint y: 196, distance: 21.8
click at [235, 214] on span "COMPLETE" at bounding box center [232, 216] width 46 height 9
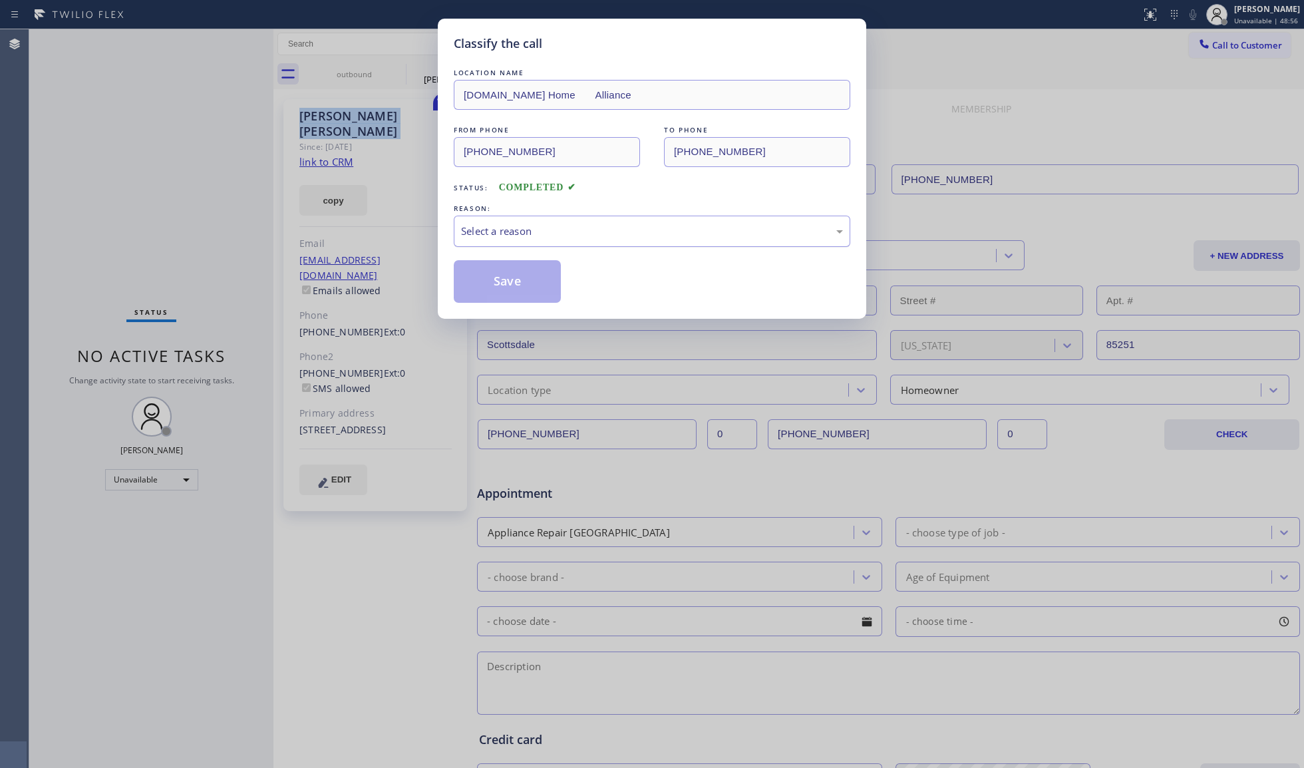
click at [523, 231] on div "Select a reason" at bounding box center [652, 231] width 382 height 15
drag, startPoint x: 527, startPoint y: 286, endPoint x: 575, endPoint y: 298, distance: 49.4
click at [528, 286] on button "Save" at bounding box center [507, 281] width 107 height 43
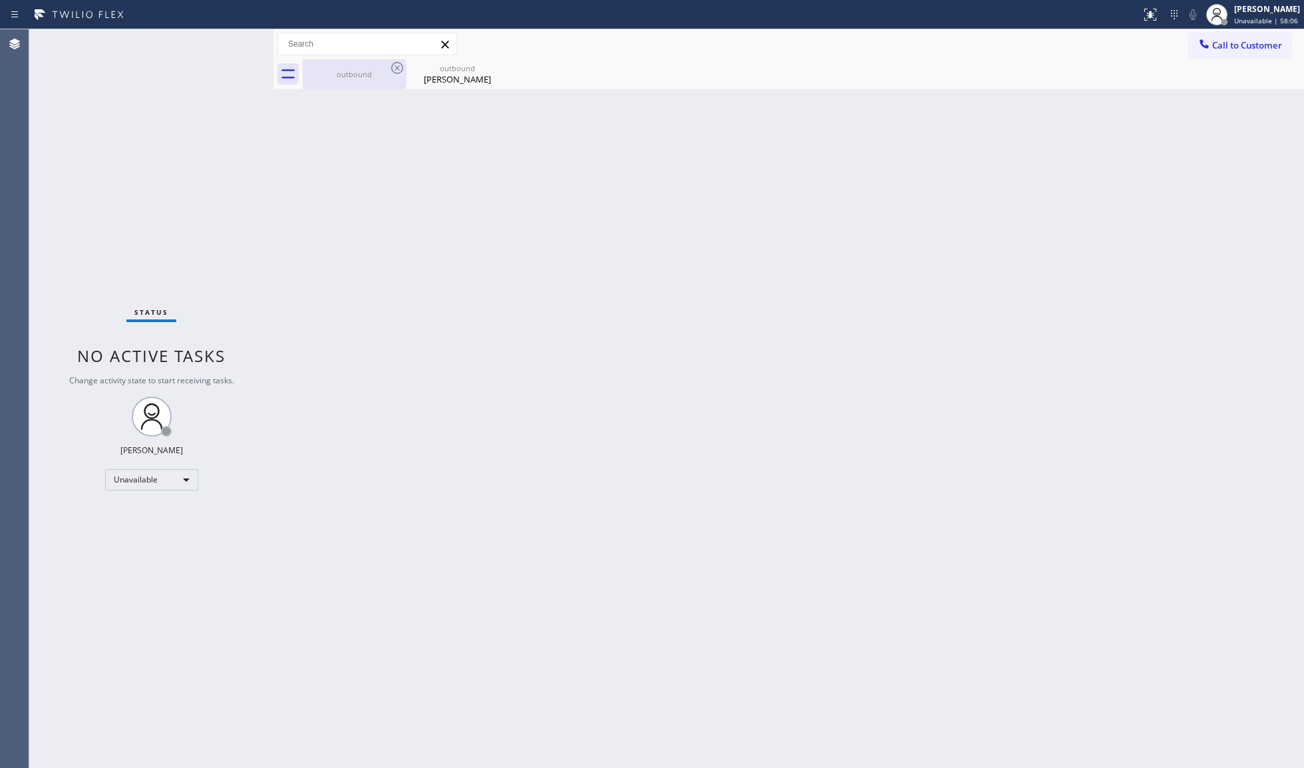
drag, startPoint x: 336, startPoint y: 69, endPoint x: 381, endPoint y: 70, distance: 44.6
click at [342, 71] on div "outbound" at bounding box center [354, 74] width 100 height 10
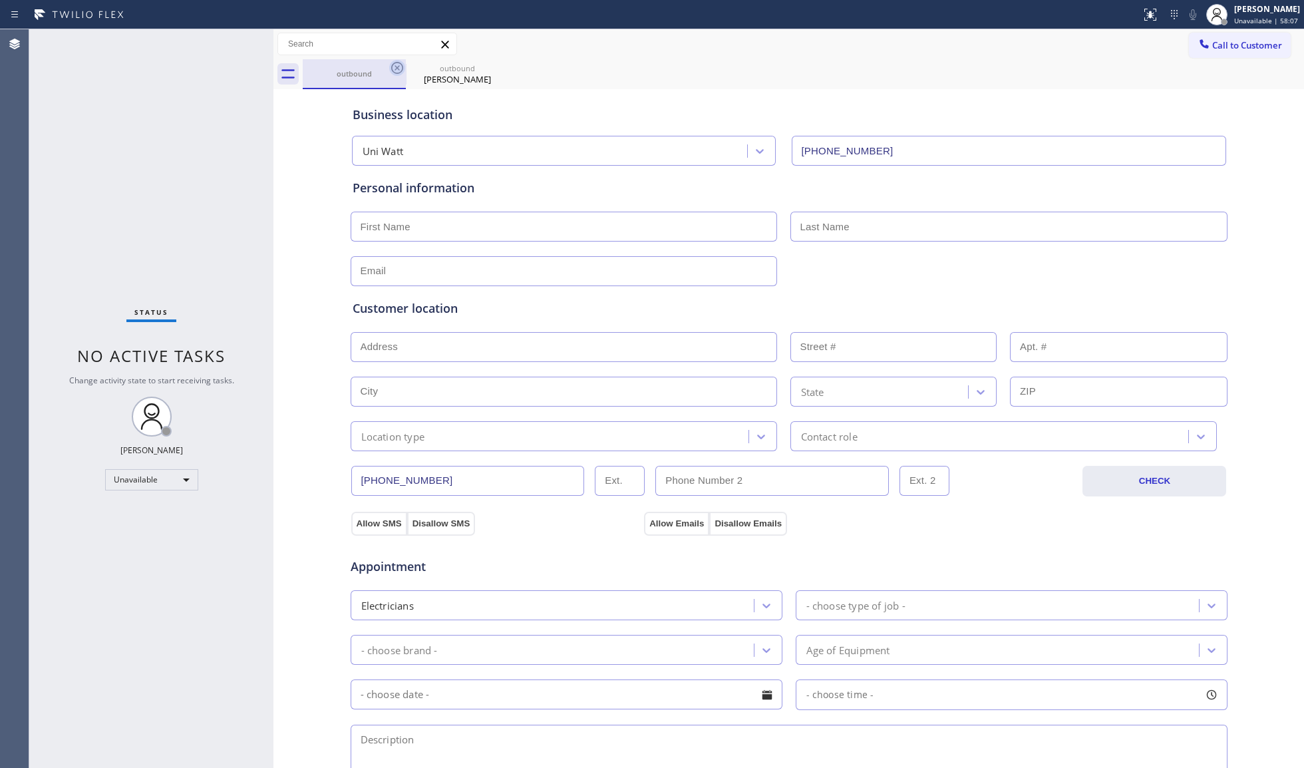
click at [400, 71] on icon at bounding box center [397, 68] width 16 height 16
type input "[PHONE_NUMBER]"
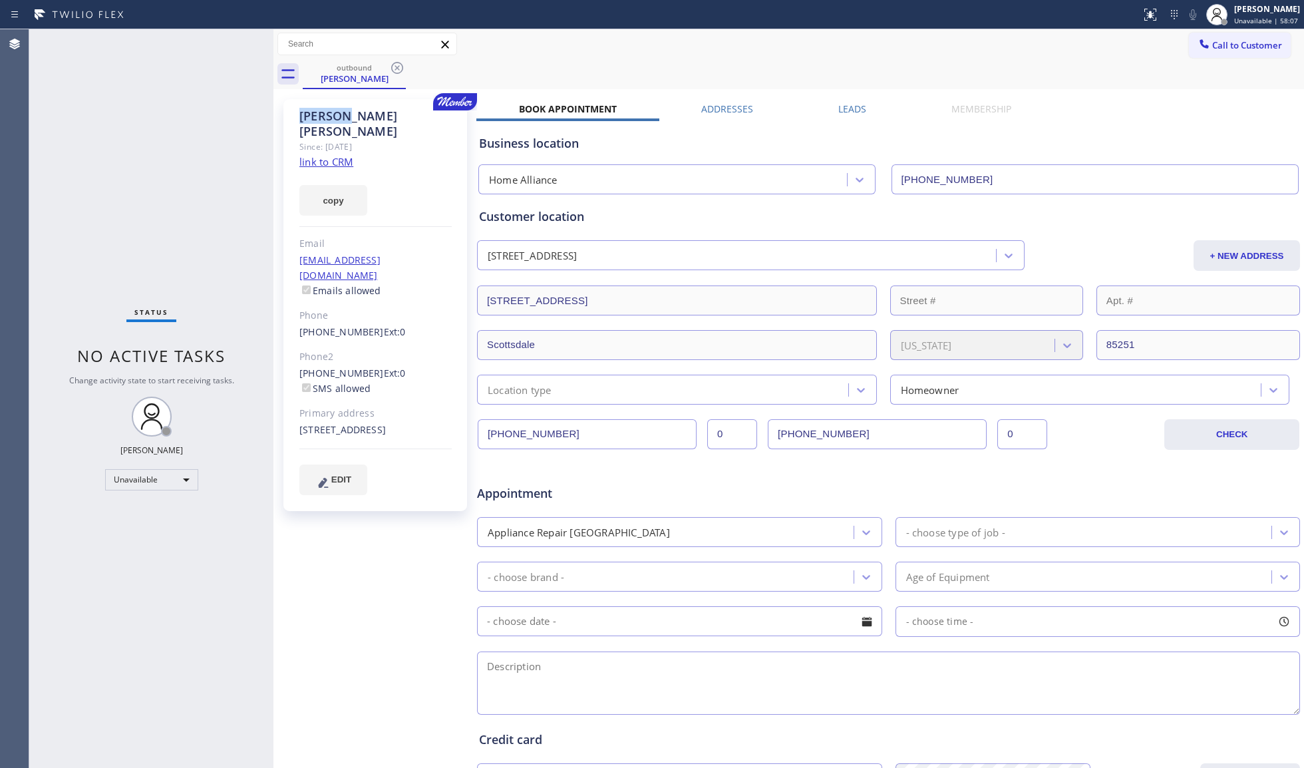
click at [400, 71] on icon at bounding box center [397, 68] width 16 height 16
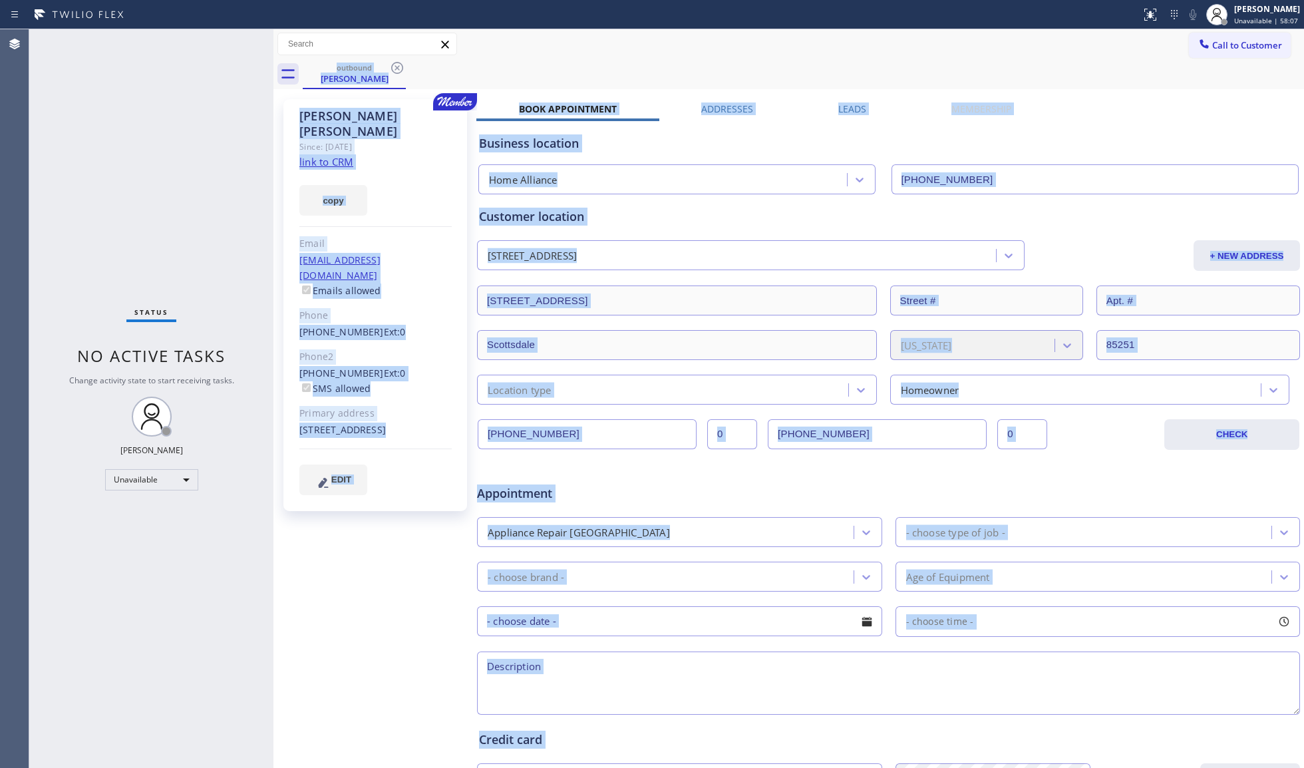
click at [400, 71] on div "outbound [PERSON_NAME]" at bounding box center [803, 74] width 1001 height 30
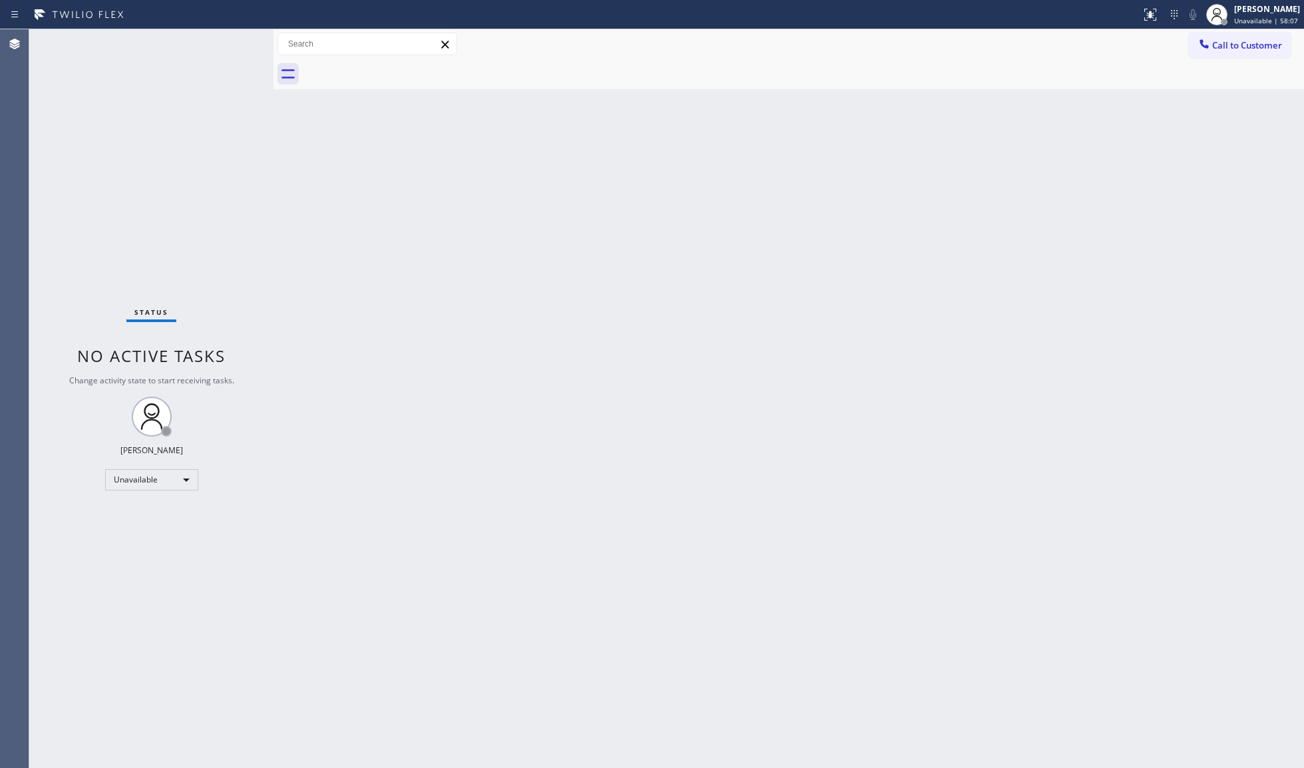
drag, startPoint x: 400, startPoint y: 71, endPoint x: 434, endPoint y: 59, distance: 35.8
click at [400, 71] on div at bounding box center [803, 74] width 1001 height 30
click at [1215, 46] on span "Call to Customer" at bounding box center [1247, 45] width 70 height 12
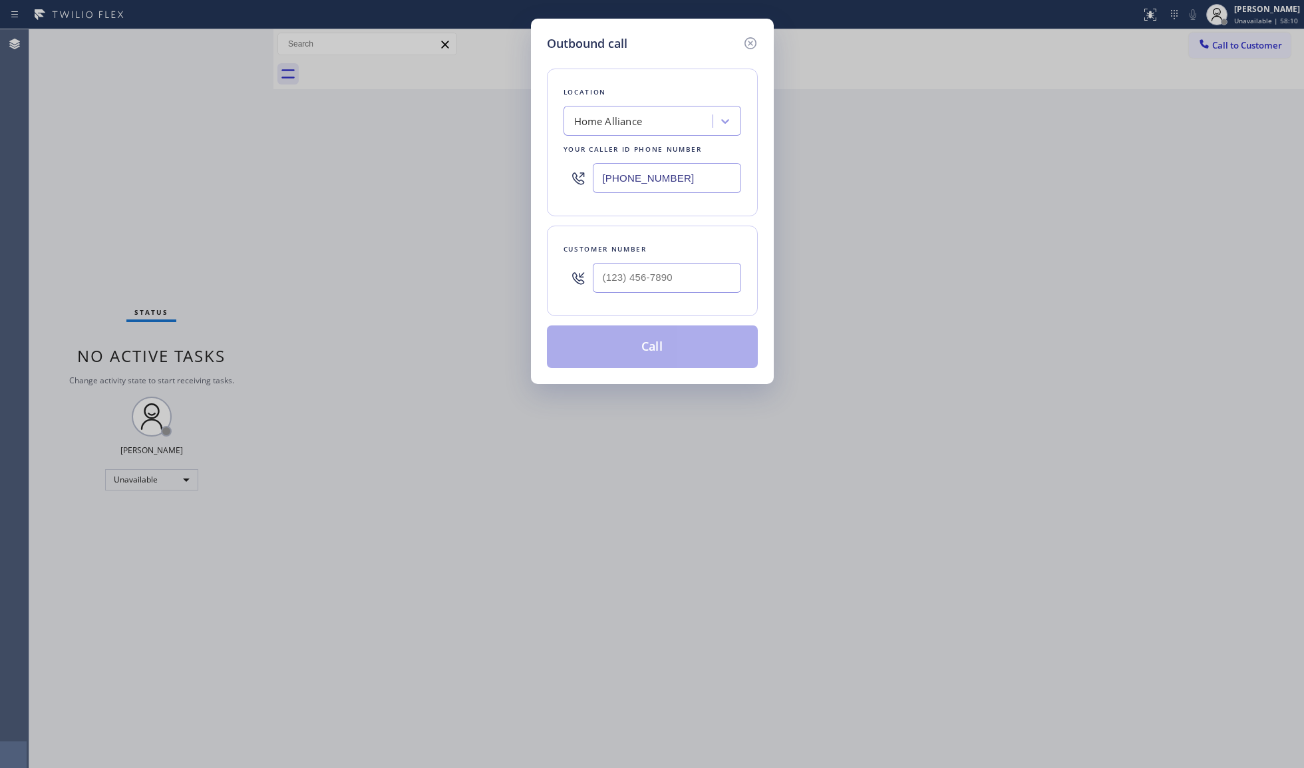
type input "(___) ___-____"
click at [704, 285] on input "(___) ___-____" at bounding box center [667, 278] width 148 height 30
drag, startPoint x: 713, startPoint y: 174, endPoint x: 540, endPoint y: 176, distance: 173.0
click at [551, 184] on div "Location Home Alliance Your caller id phone number [PHONE_NUMBER]" at bounding box center [652, 143] width 211 height 148
type input "[PHONE_NUMBER]"
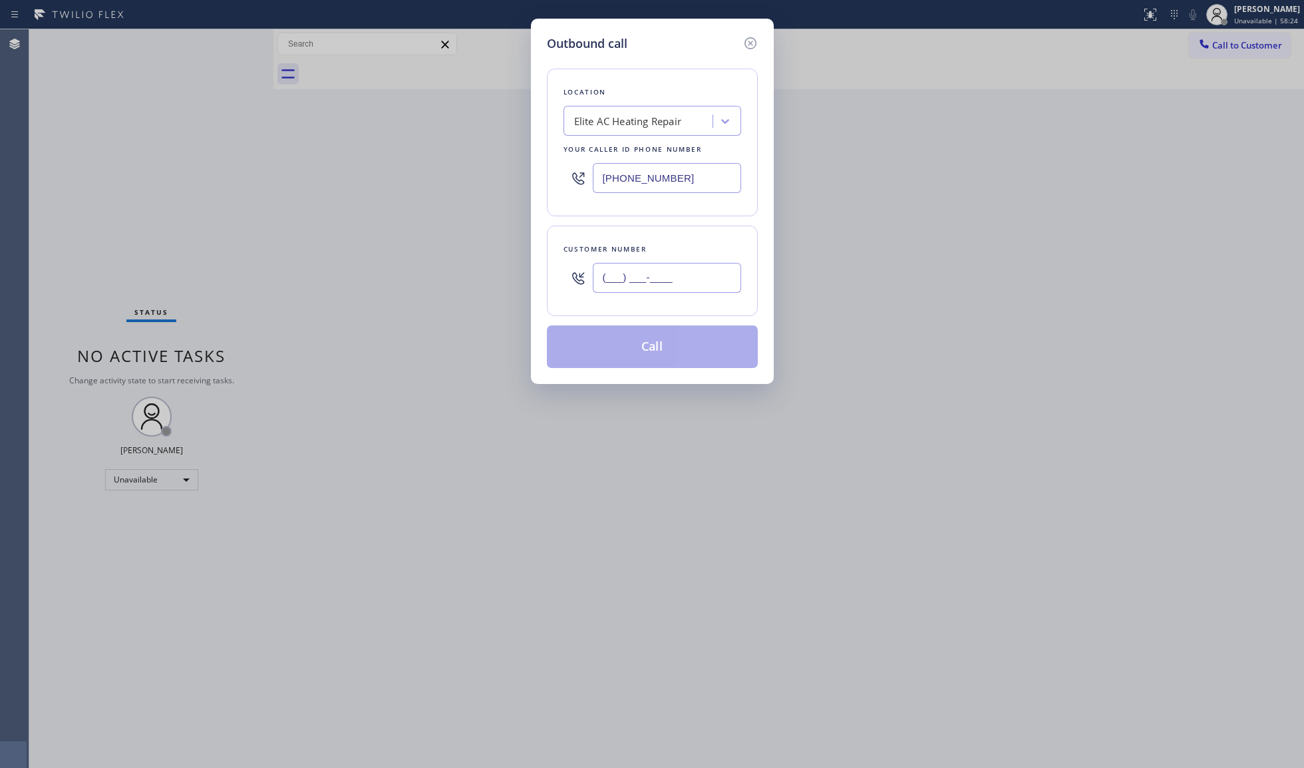
click at [601, 273] on input "(___) ___-____" at bounding box center [667, 278] width 148 height 30
type input "[PHONE_NUMBER]"
click at [652, 361] on button "Call" at bounding box center [652, 346] width 211 height 43
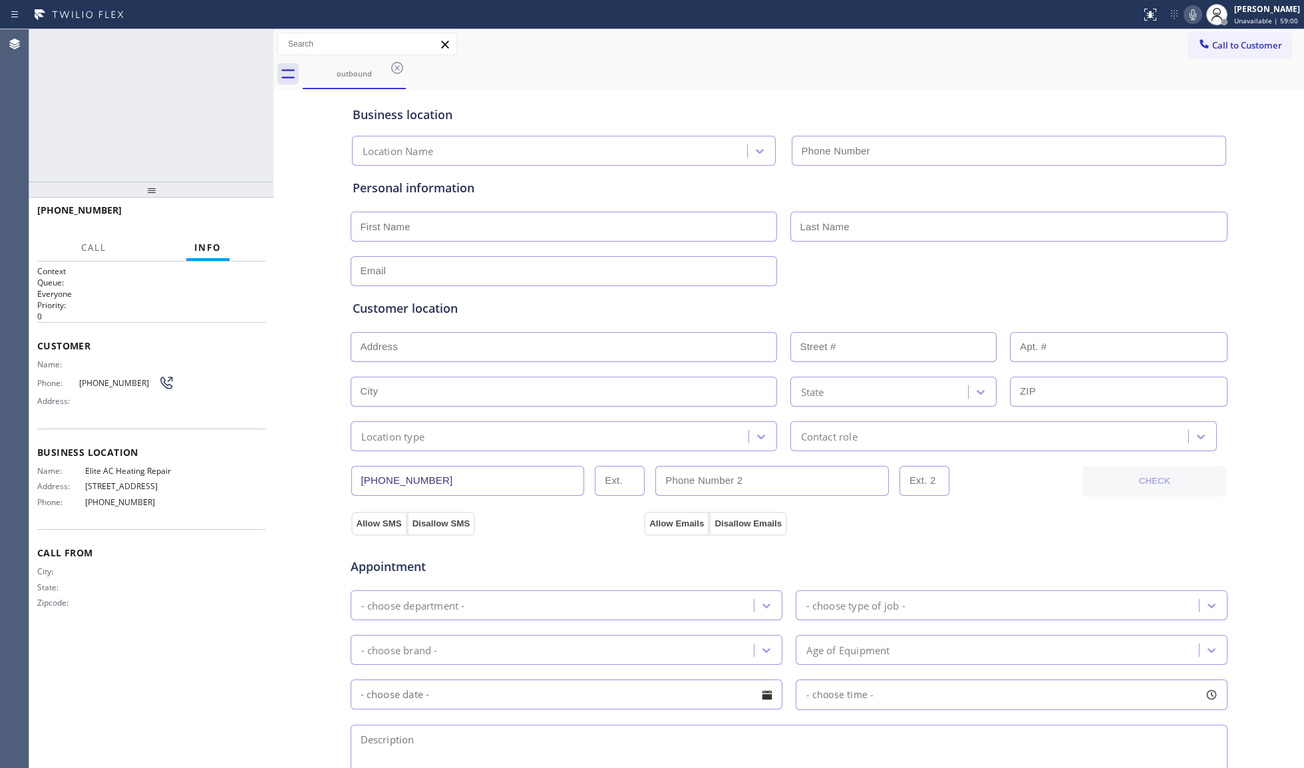
type input "[PHONE_NUMBER]"
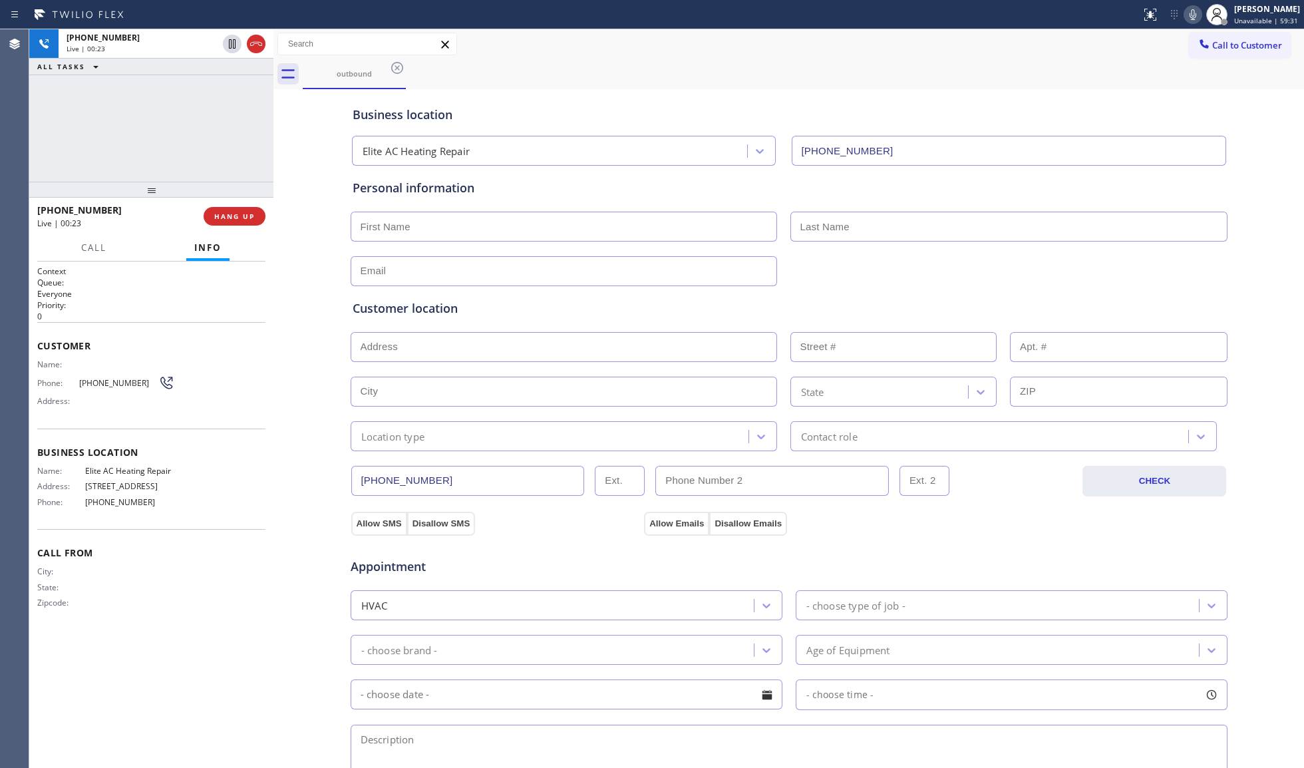
drag, startPoint x: 140, startPoint y: 240, endPoint x: 148, endPoint y: 200, distance: 40.7
click at [146, 228] on div "[PHONE_NUMBER] Live | 00:23 HANG UP Call Info [PHONE_NUMBER] Live Context Queue…" at bounding box center [151, 483] width 244 height 571
drag, startPoint x: 158, startPoint y: 148, endPoint x: 216, endPoint y: 213, distance: 87.6
click at [184, 176] on div "[PHONE_NUMBER] Live | 00:24 ALL TASKS ALL TASKS ACTIVE TASKS TASKS IN WRAP UP" at bounding box center [151, 105] width 244 height 152
drag, startPoint x: 231, startPoint y: 204, endPoint x: 233, endPoint y: 214, distance: 10.7
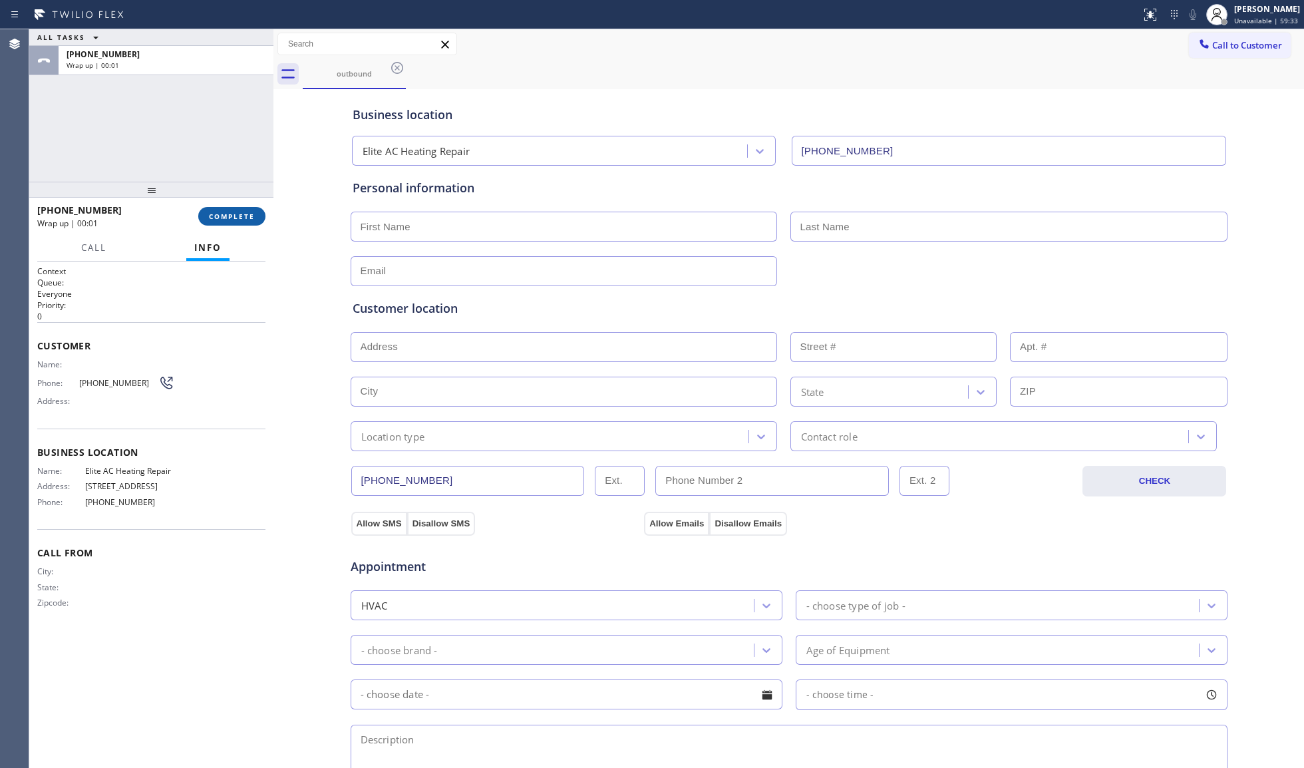
click at [231, 206] on div "[PHONE_NUMBER] Wrap up | 00:01 COMPLETE" at bounding box center [151, 216] width 228 height 35
click at [238, 214] on span "COMPLETE" at bounding box center [232, 216] width 46 height 9
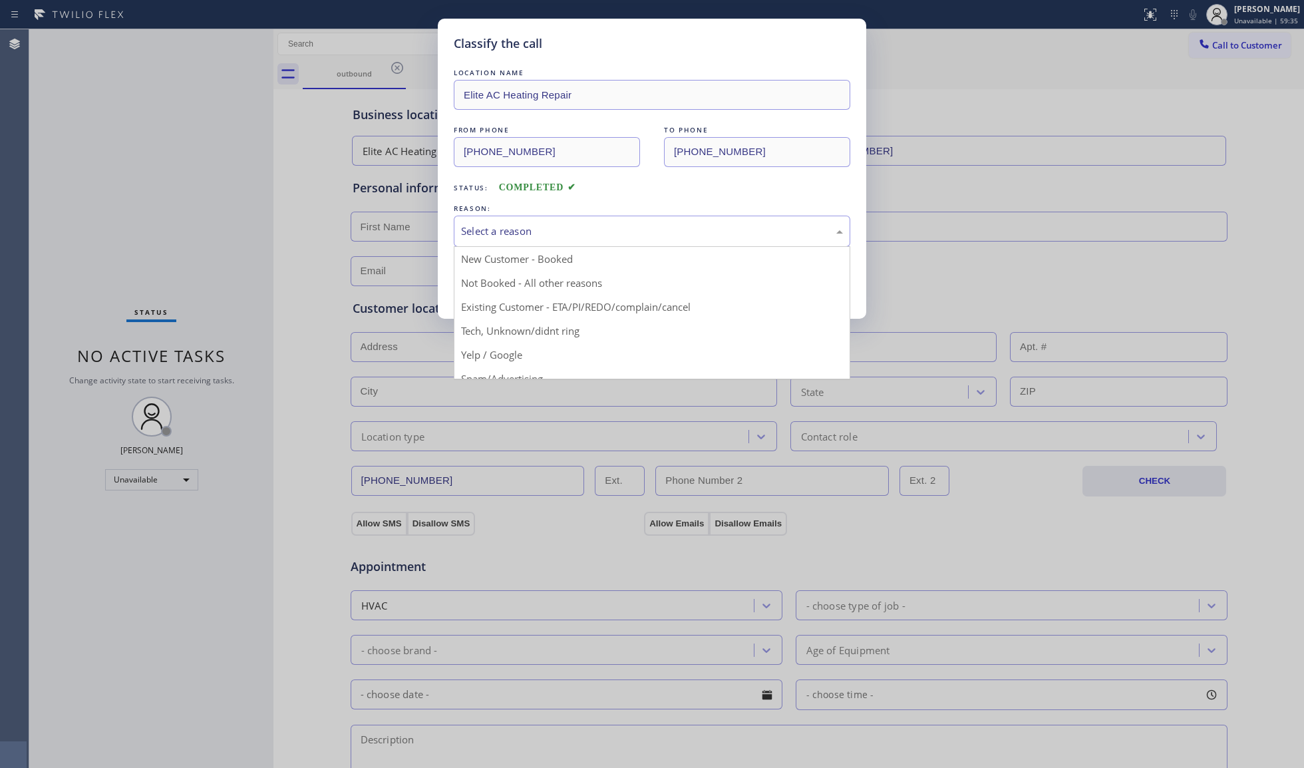
drag, startPoint x: 685, startPoint y: 239, endPoint x: 641, endPoint y: 235, distance: 43.5
click at [683, 235] on div "Select a reason" at bounding box center [652, 231] width 396 height 31
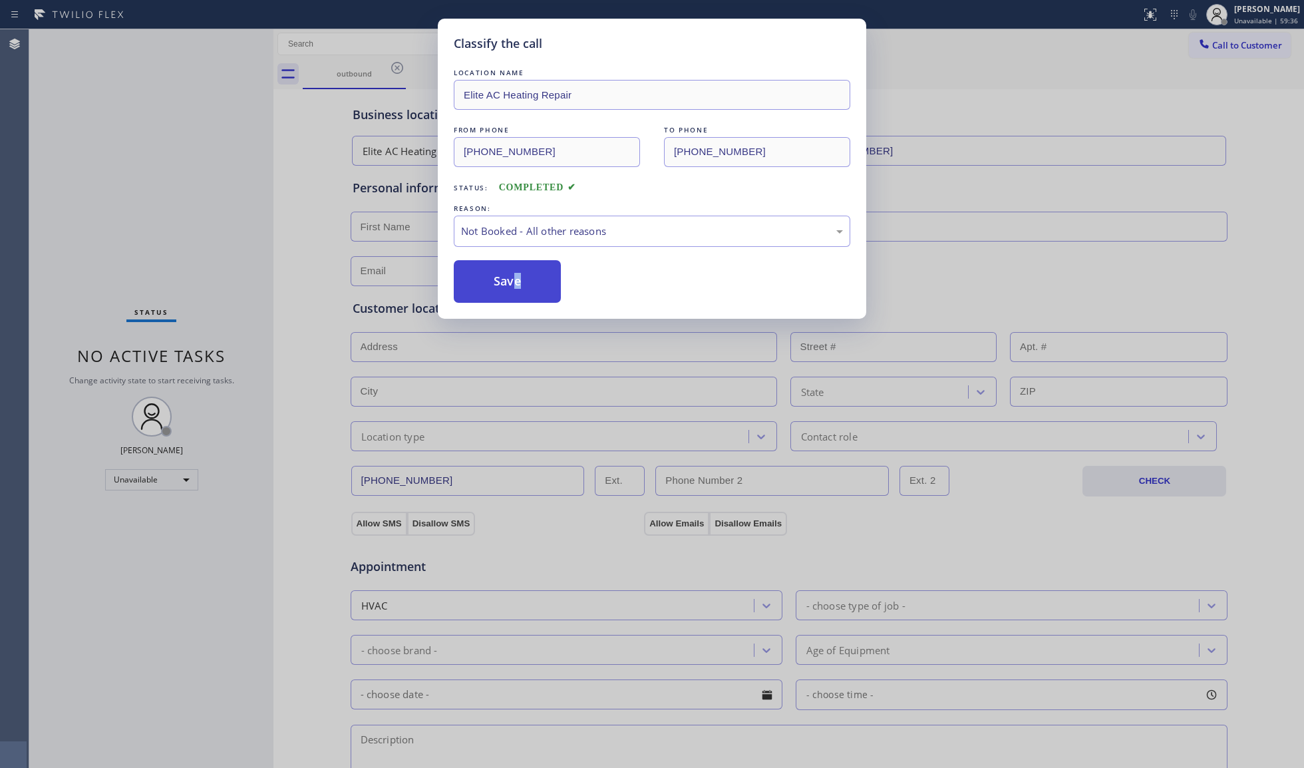
click at [506, 283] on button "Save" at bounding box center [507, 281] width 107 height 43
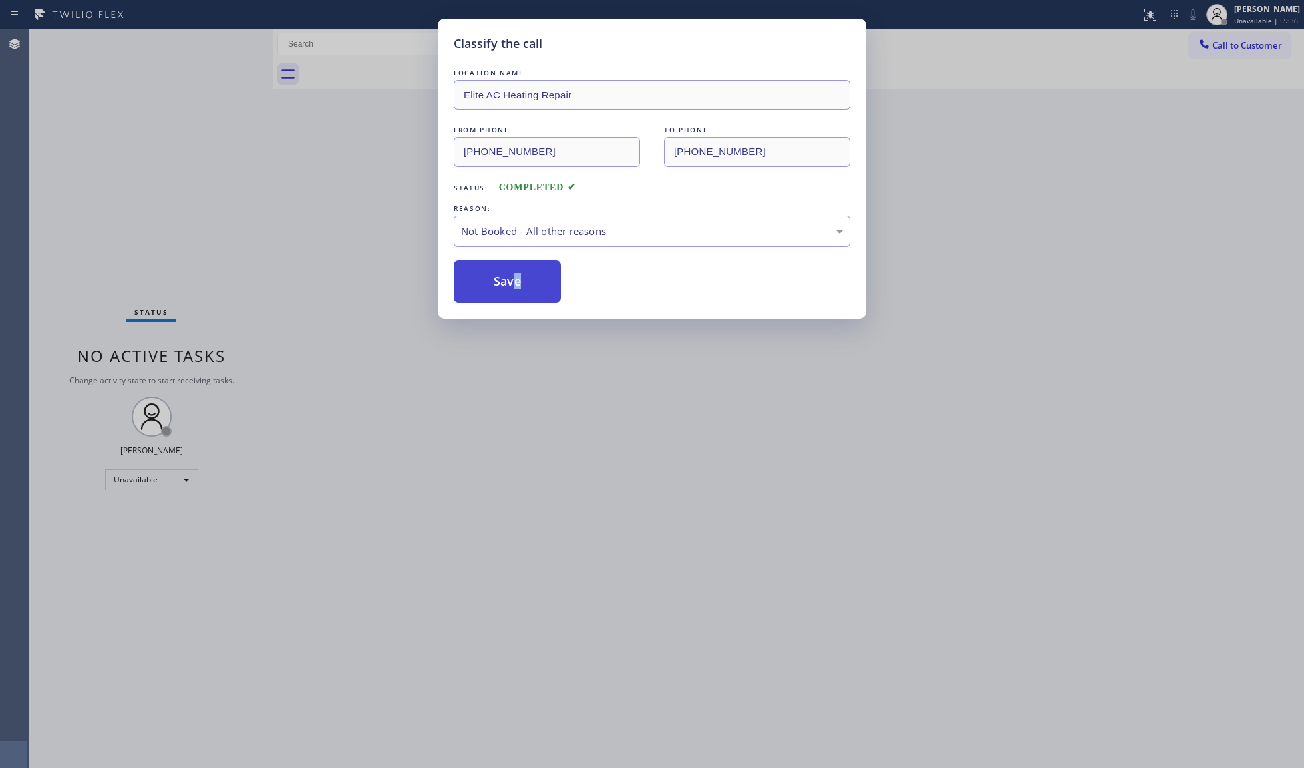
click at [506, 283] on button "Save" at bounding box center [507, 281] width 107 height 43
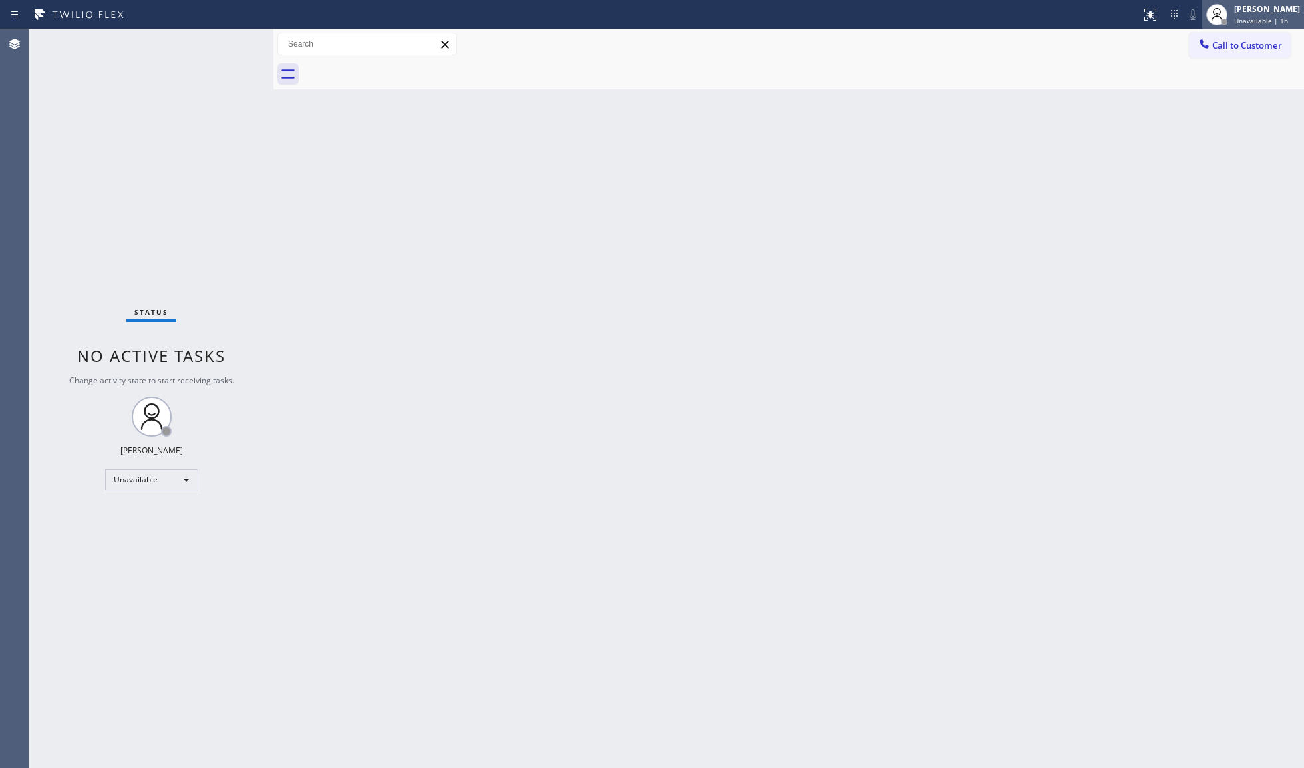
click at [1243, 5] on div "[PERSON_NAME]" at bounding box center [1267, 8] width 66 height 11
click at [1185, 56] on button "Offline" at bounding box center [1237, 53] width 133 height 17
drag, startPoint x: 1233, startPoint y: 17, endPoint x: 1181, endPoint y: 122, distance: 117.8
click at [1232, 19] on div "[PERSON_NAME] Unavailable | 1h" at bounding box center [1253, 14] width 102 height 29
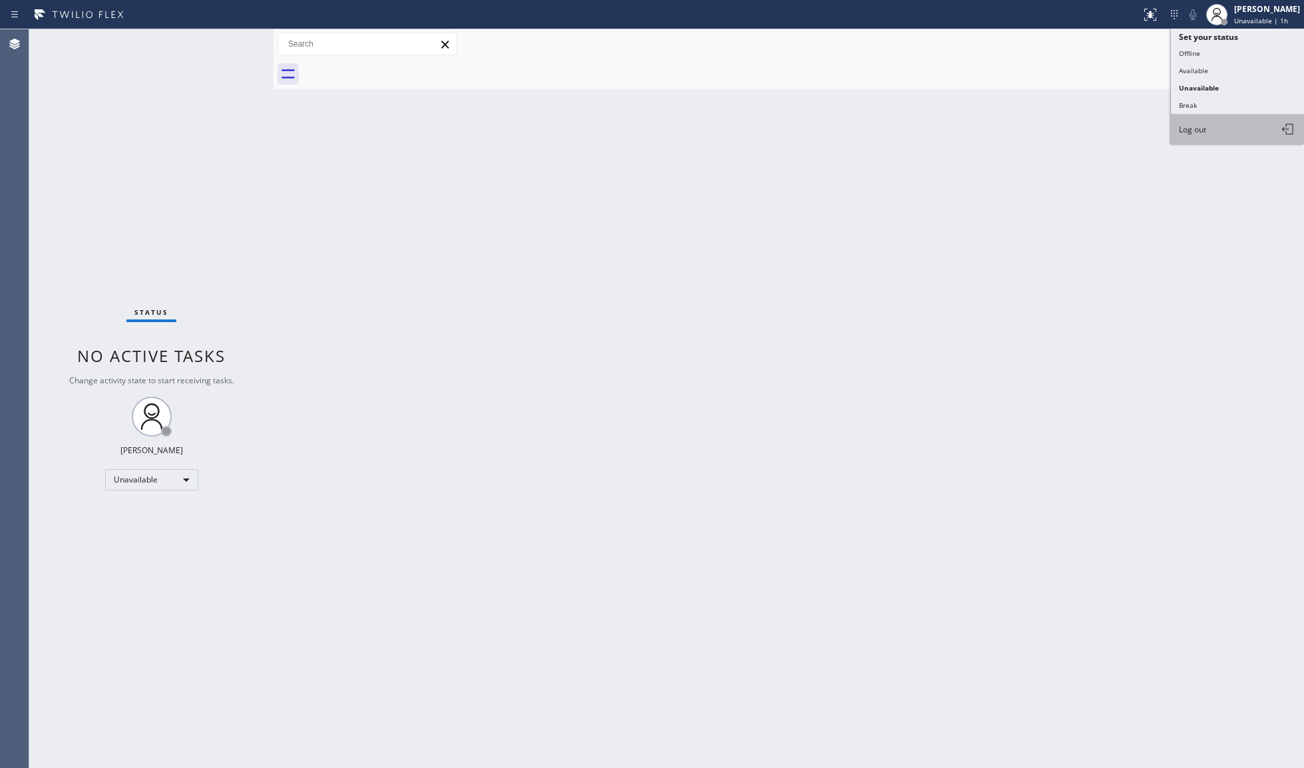
click at [1189, 136] on button "Log out" at bounding box center [1237, 128] width 133 height 29
